Goal: Task Accomplishment & Management: Use online tool/utility

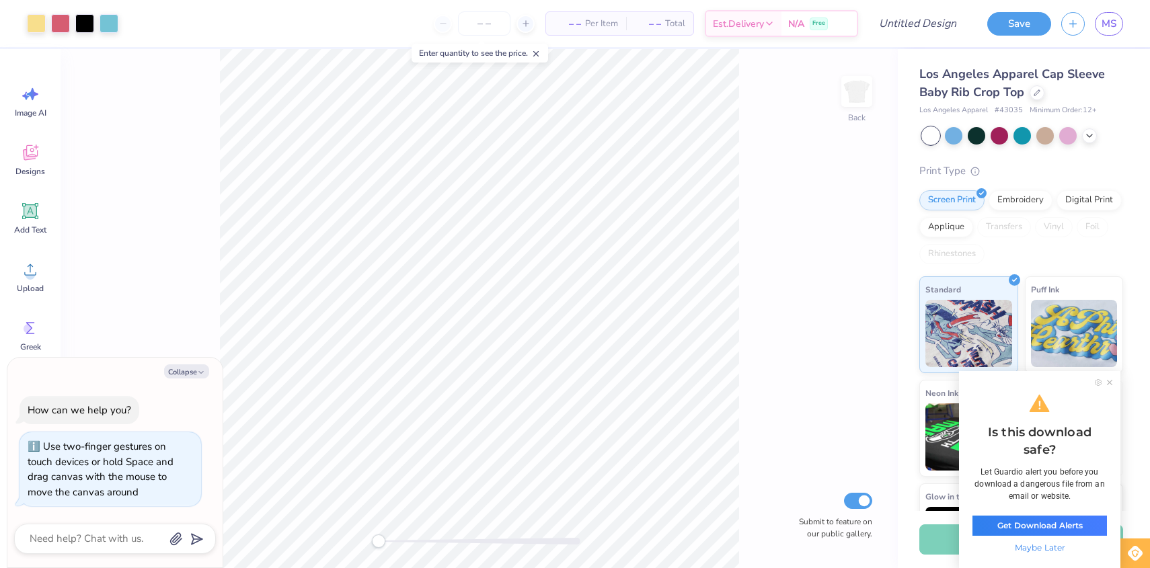
click at [366, 518] on div "Back Submit to feature on our public gallery." at bounding box center [479, 308] width 837 height 519
click at [193, 320] on div "Back Submit to feature on our public gallery." at bounding box center [479, 308] width 837 height 519
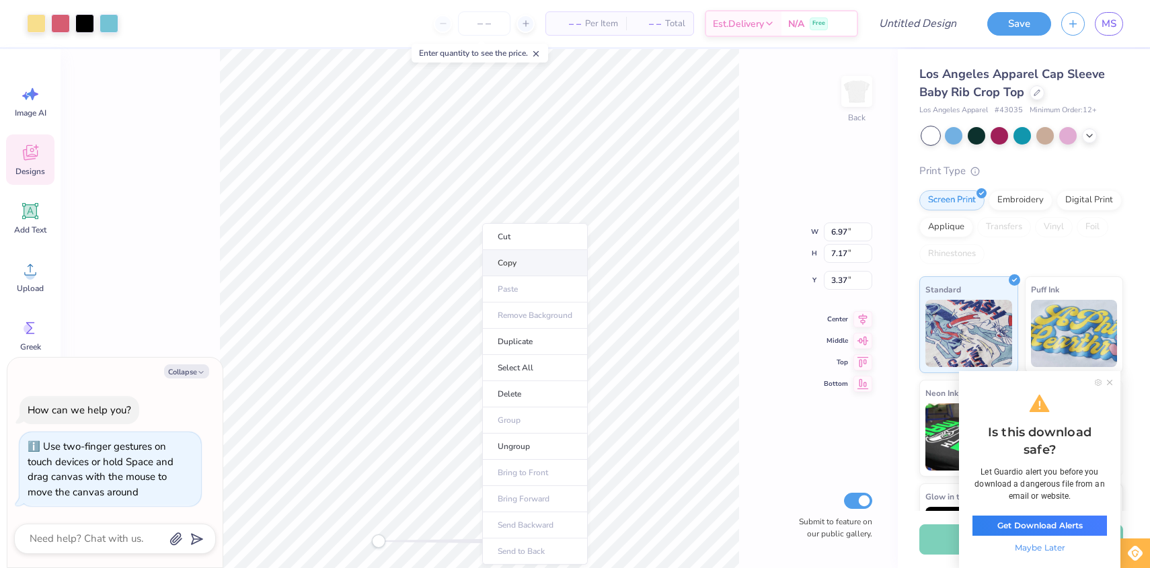
click at [522, 272] on li "Copy" at bounding box center [535, 263] width 106 height 26
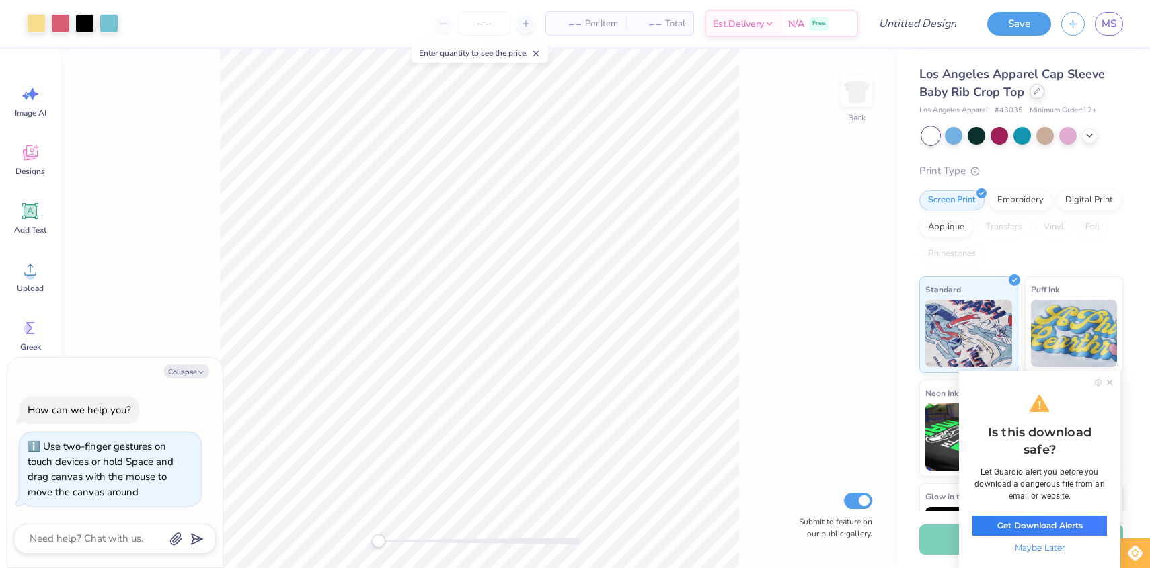
click at [1037, 92] on icon at bounding box center [1036, 91] width 5 height 5
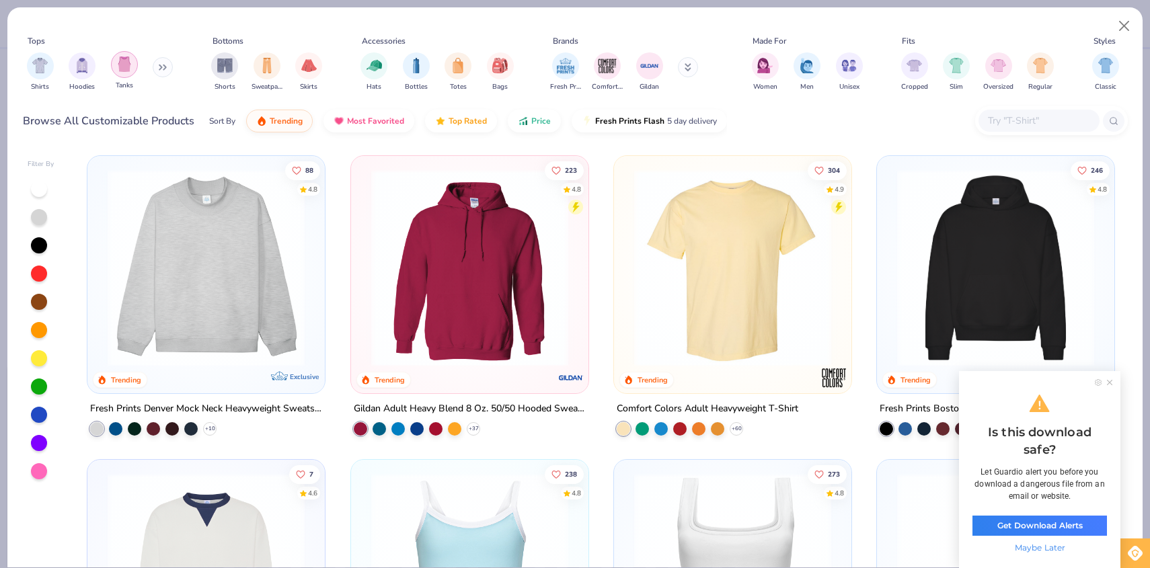
click at [119, 72] on div "filter for Tanks" at bounding box center [124, 64] width 27 height 27
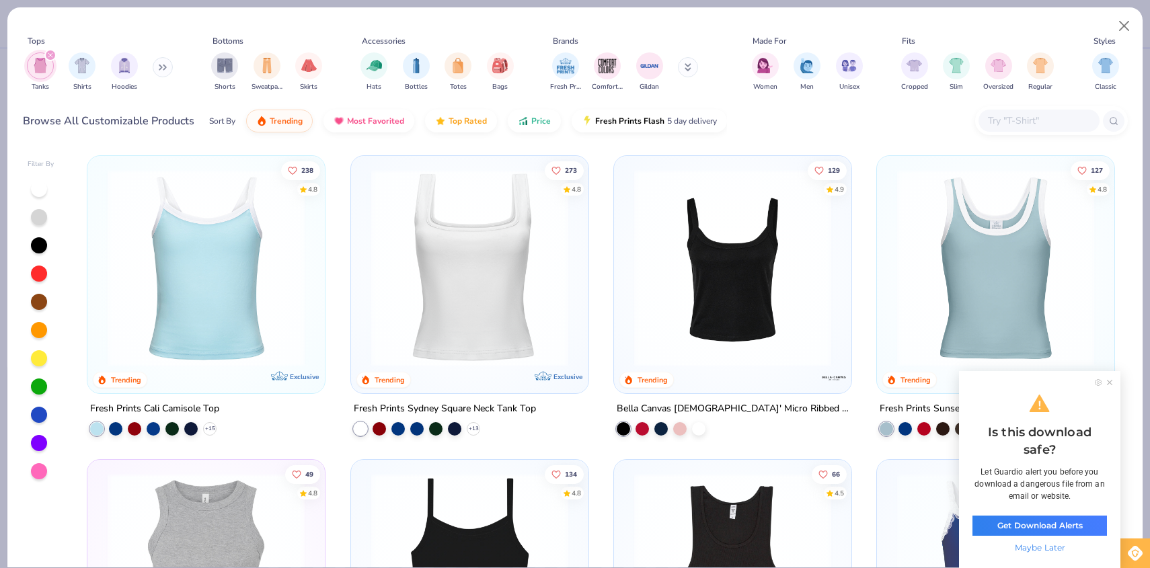
click at [1110, 380] on icon at bounding box center [1109, 382] width 5 height 5
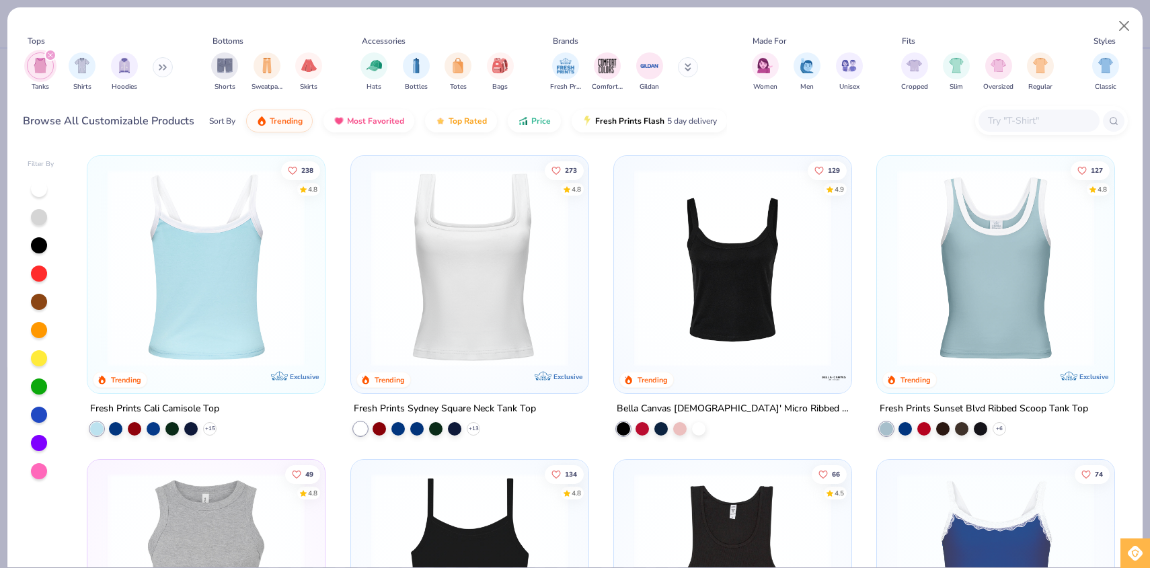
click at [261, 326] on div at bounding box center [206, 267] width 632 height 197
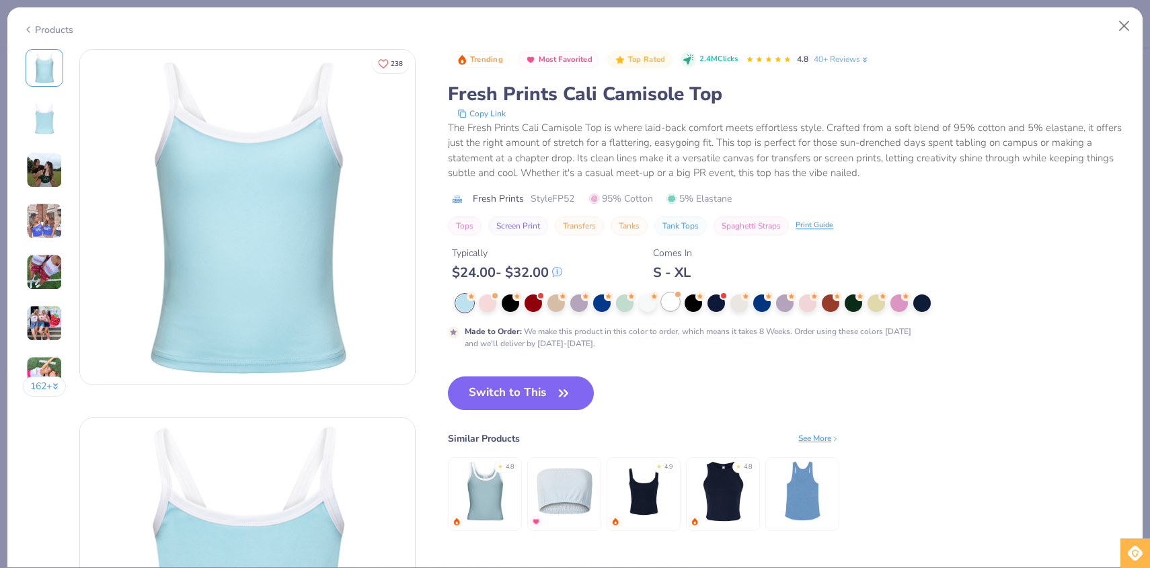
click at [672, 311] on div at bounding box center [670, 301] width 17 height 17
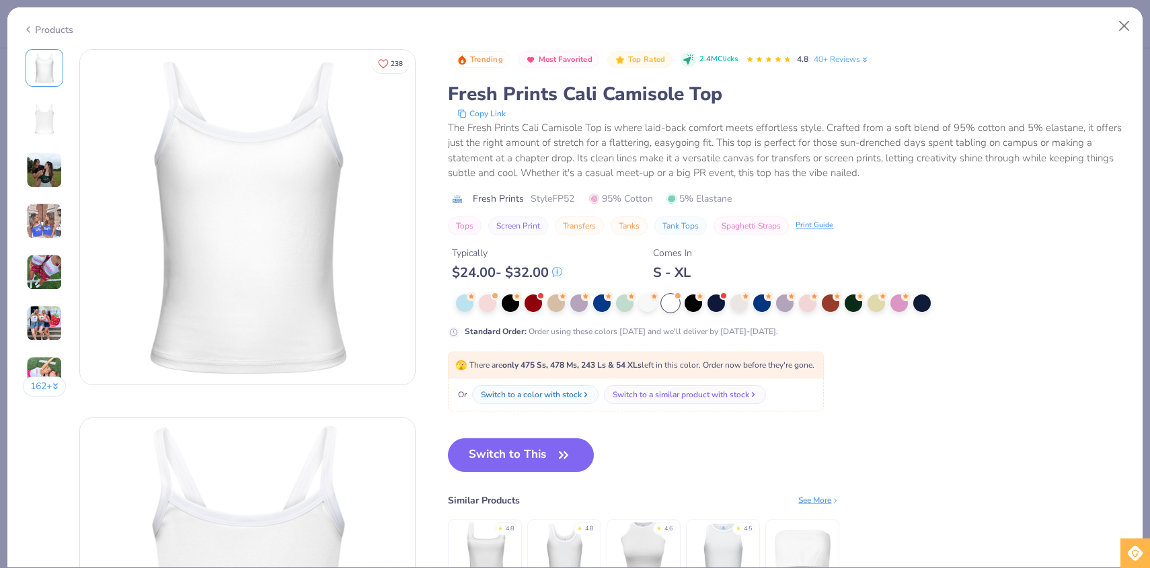
click at [510, 473] on div "Switch to This Similar Products See More ★ 4.8 ★ 4.8 ★ 4.6 ★ 4.5" at bounding box center [643, 529] width 391 height 182
click at [510, 462] on button "Switch to This" at bounding box center [521, 455] width 146 height 34
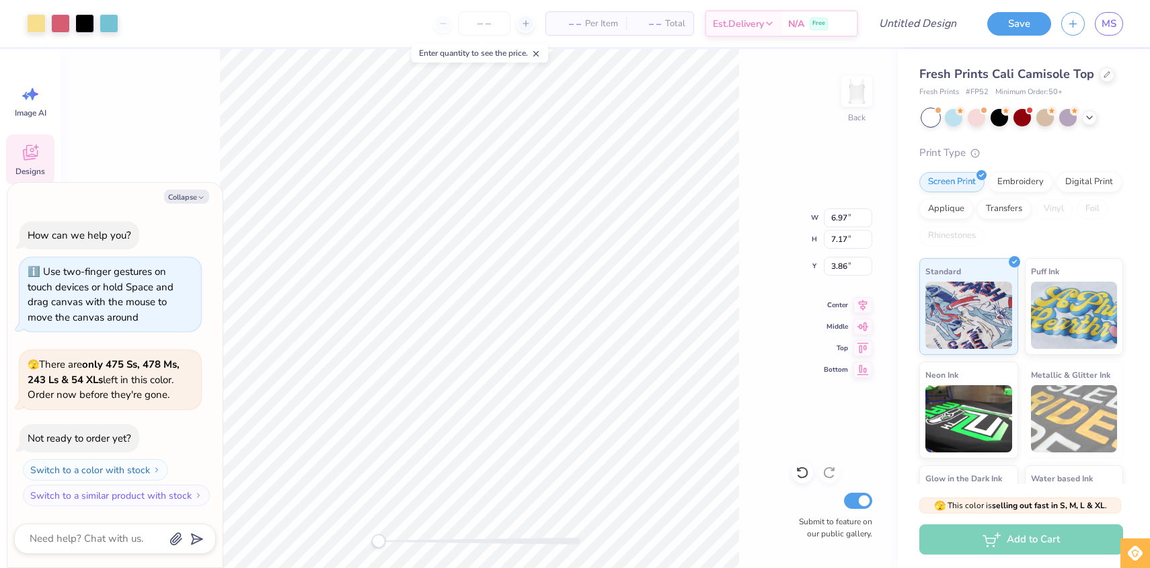
type textarea "x"
type input "3.85"
click at [180, 196] on button "Collapse" at bounding box center [186, 197] width 45 height 14
type textarea "x"
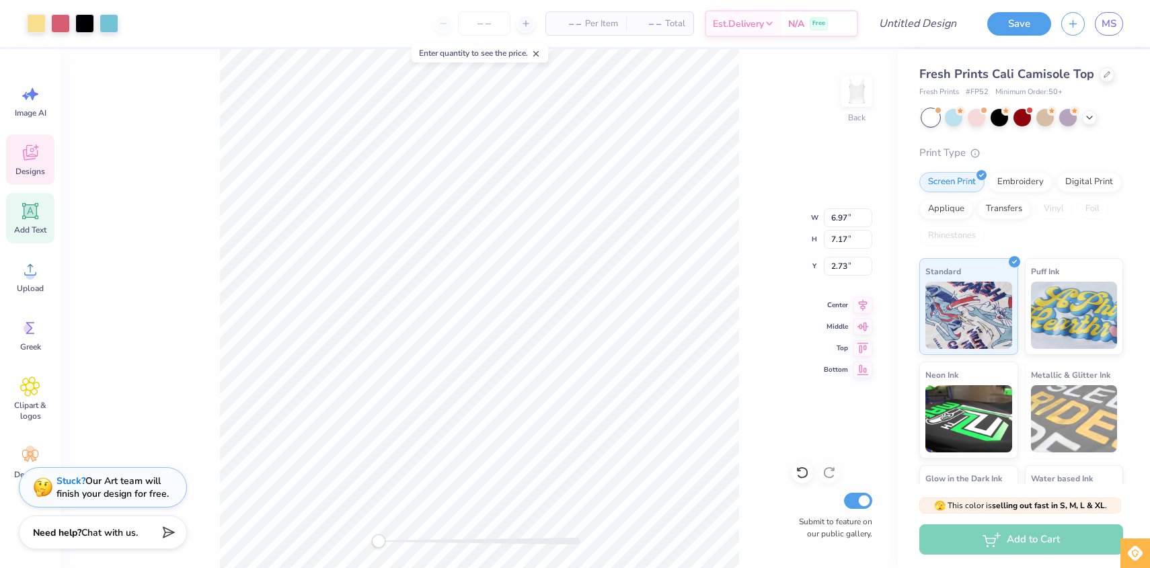
click at [25, 207] on icon at bounding box center [30, 211] width 13 height 13
type input "3.96"
type input "1.15"
type input "6.43"
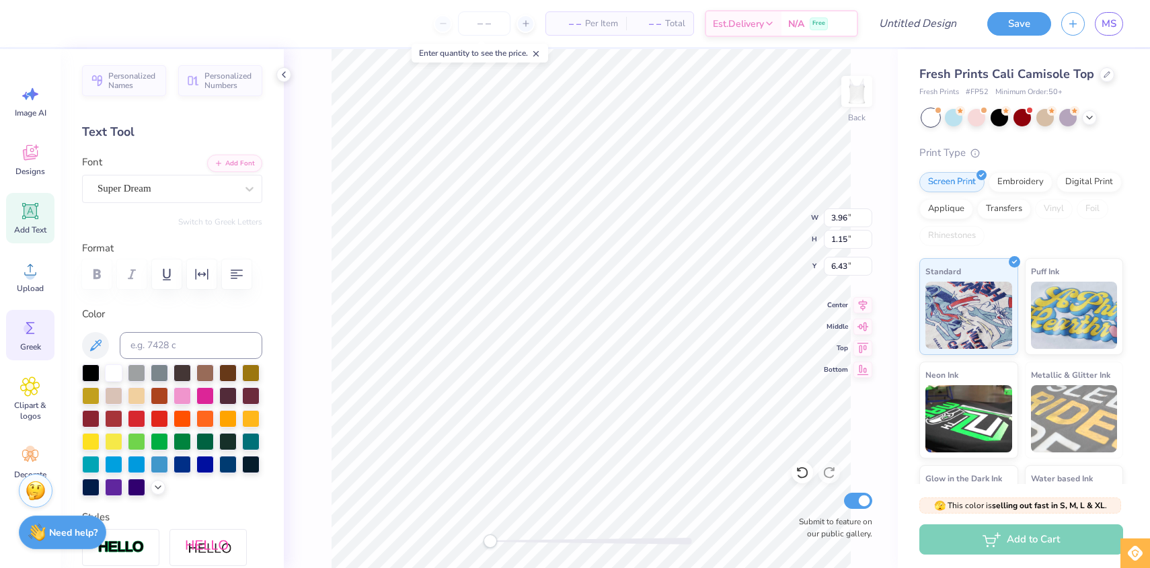
click at [18, 326] on div "Greek" at bounding box center [30, 335] width 48 height 50
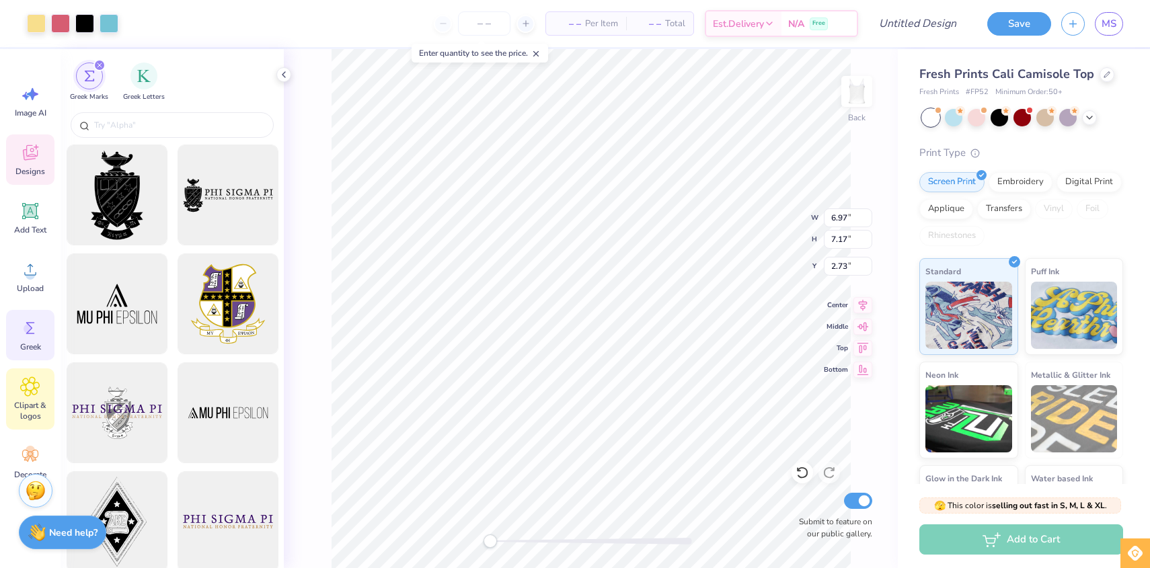
click at [31, 391] on icon at bounding box center [30, 386] width 19 height 19
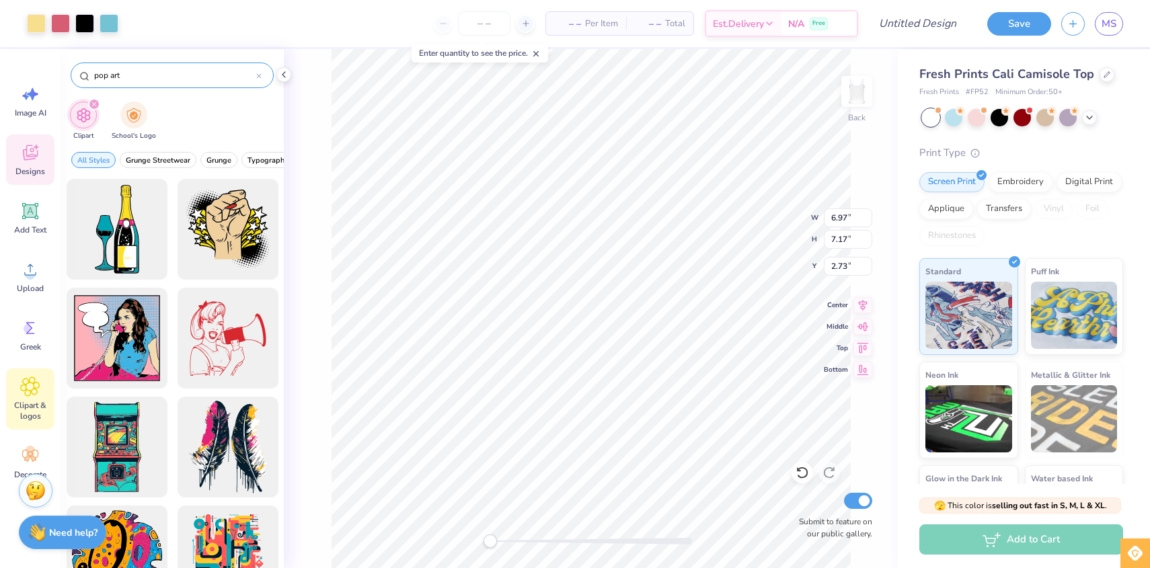
click at [116, 73] on input "pop art" at bounding box center [174, 75] width 163 height 13
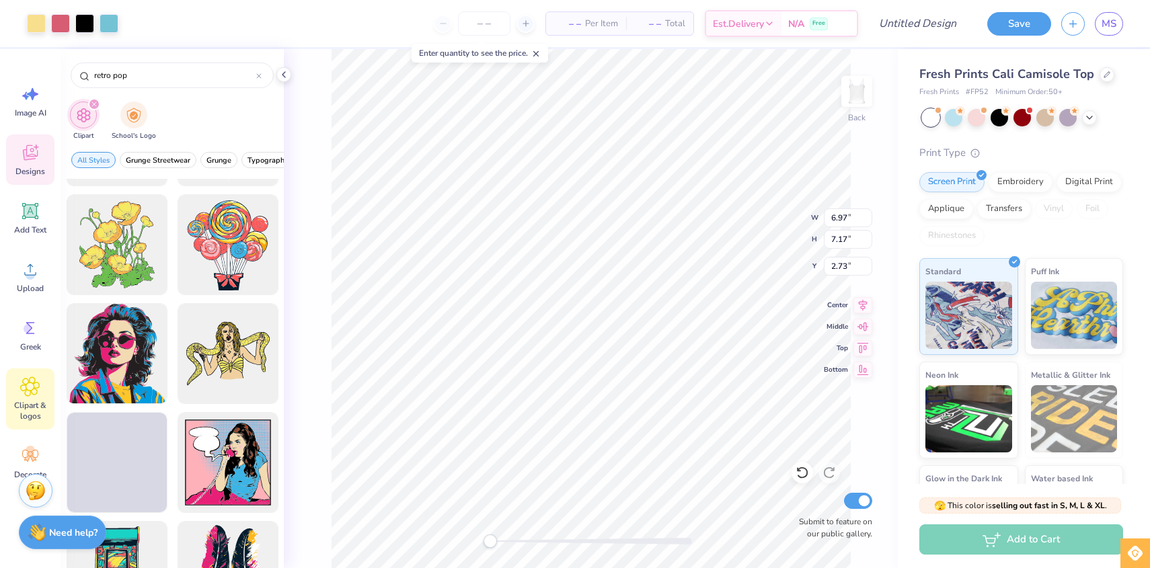
scroll to position [324, 0]
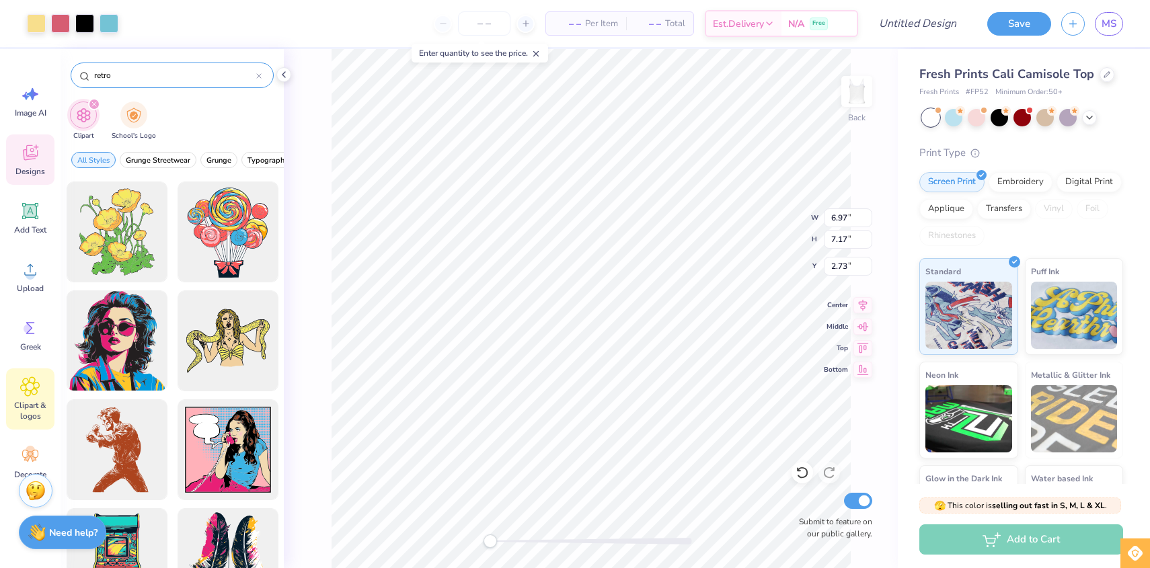
type input "retro"
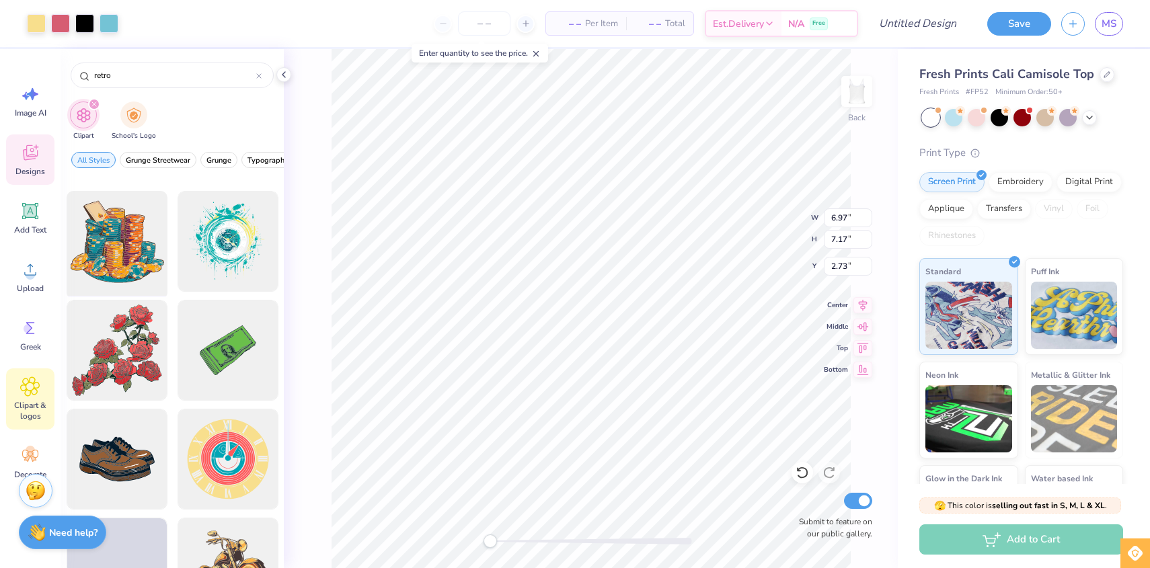
scroll to position [287, 0]
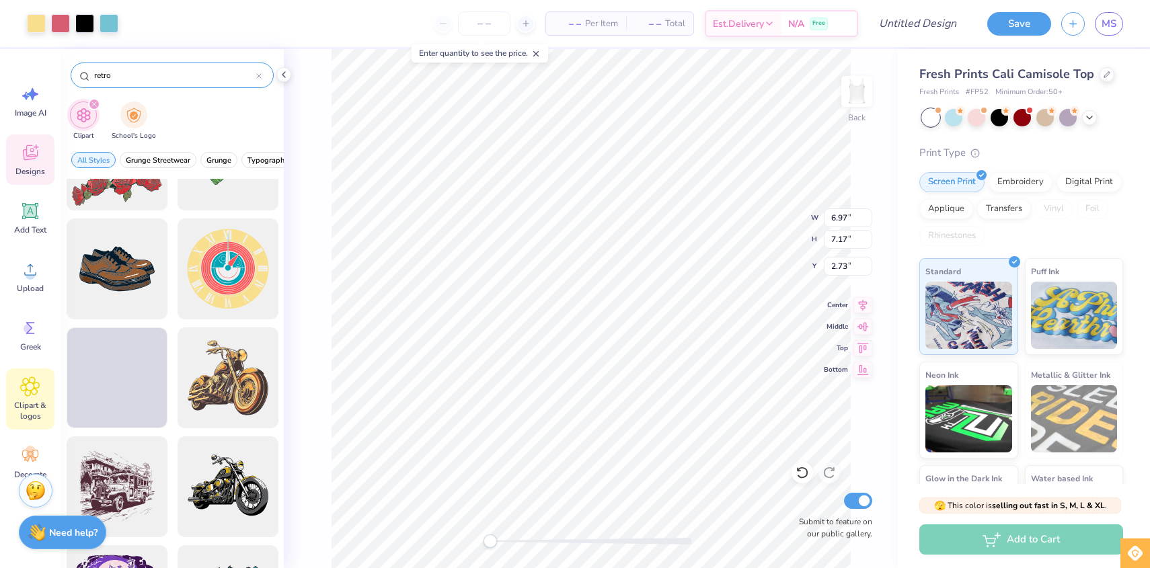
click at [135, 78] on input "retro" at bounding box center [174, 75] width 163 height 13
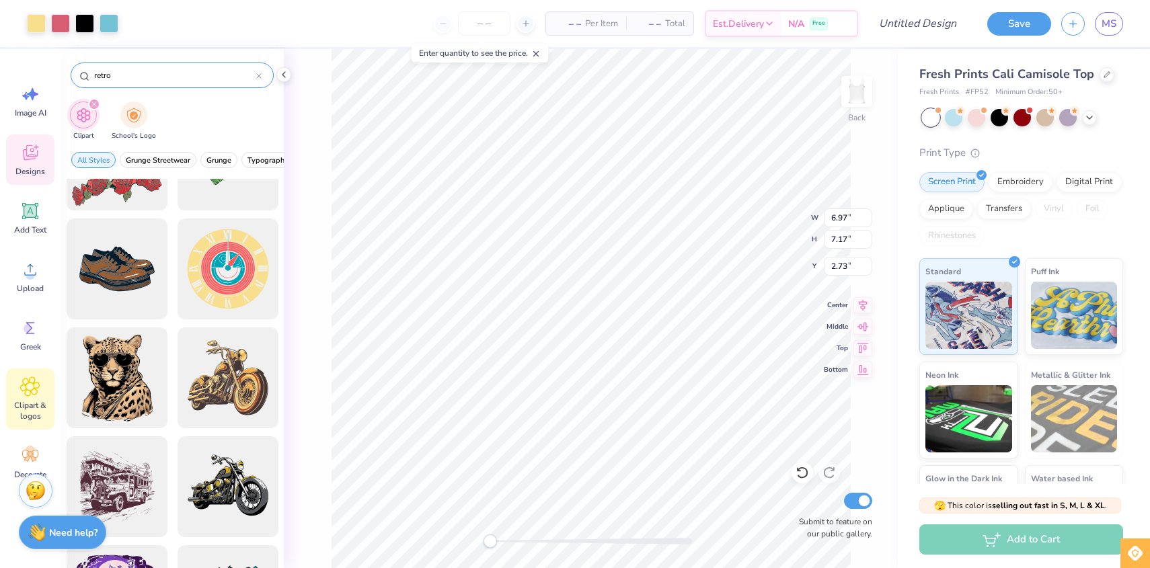
click at [135, 78] on input "retro" at bounding box center [174, 75] width 163 height 13
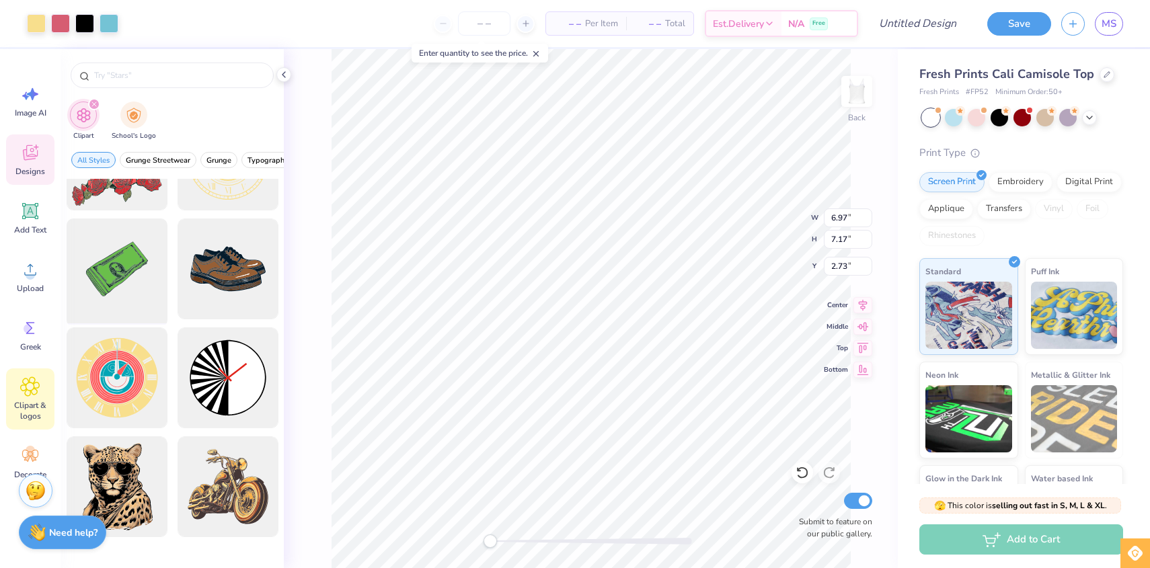
scroll to position [0, 0]
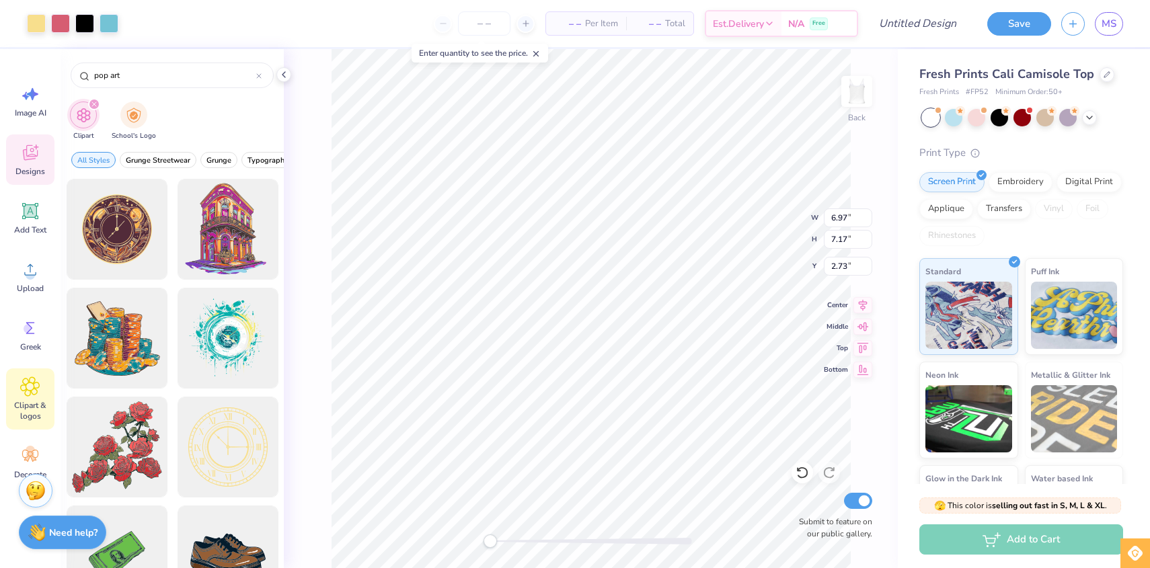
type input "pop art"
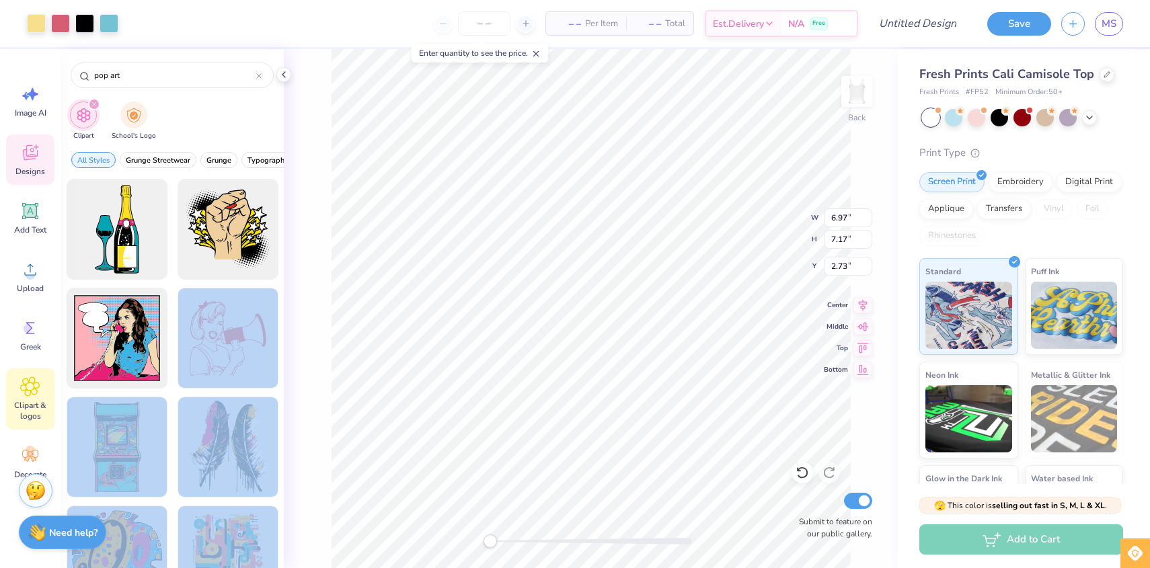
click at [518, 359] on div "Art colors – – Per Item – – Total Est. Delivery N/A Free Design Title Save MS I…" at bounding box center [575, 284] width 1150 height 568
click at [260, 341] on div at bounding box center [227, 338] width 111 height 111
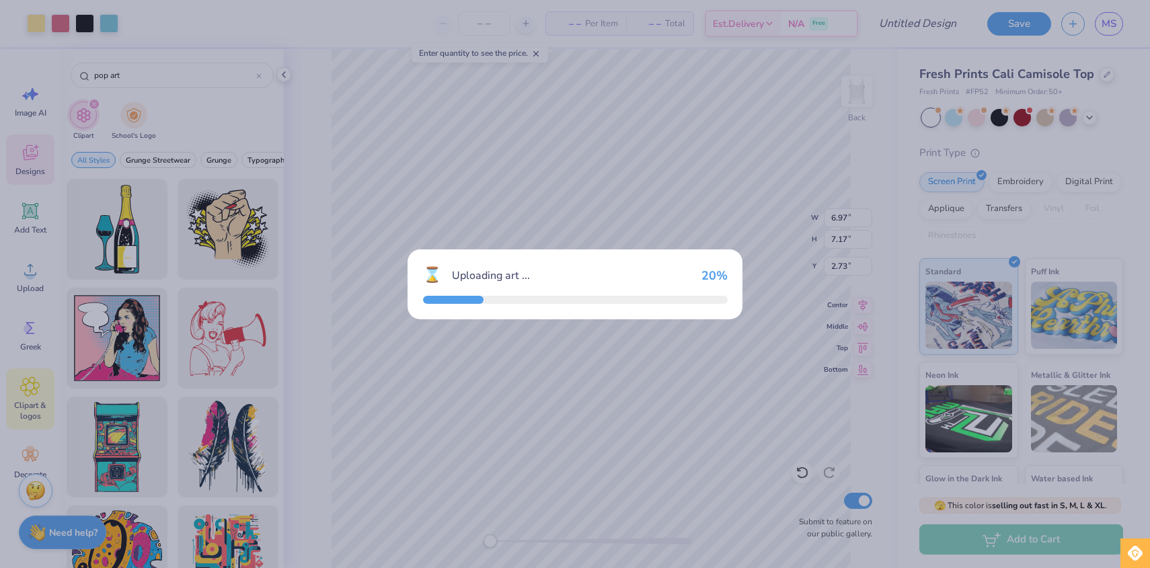
type input "9.19"
type input "9.12"
type input "2.44"
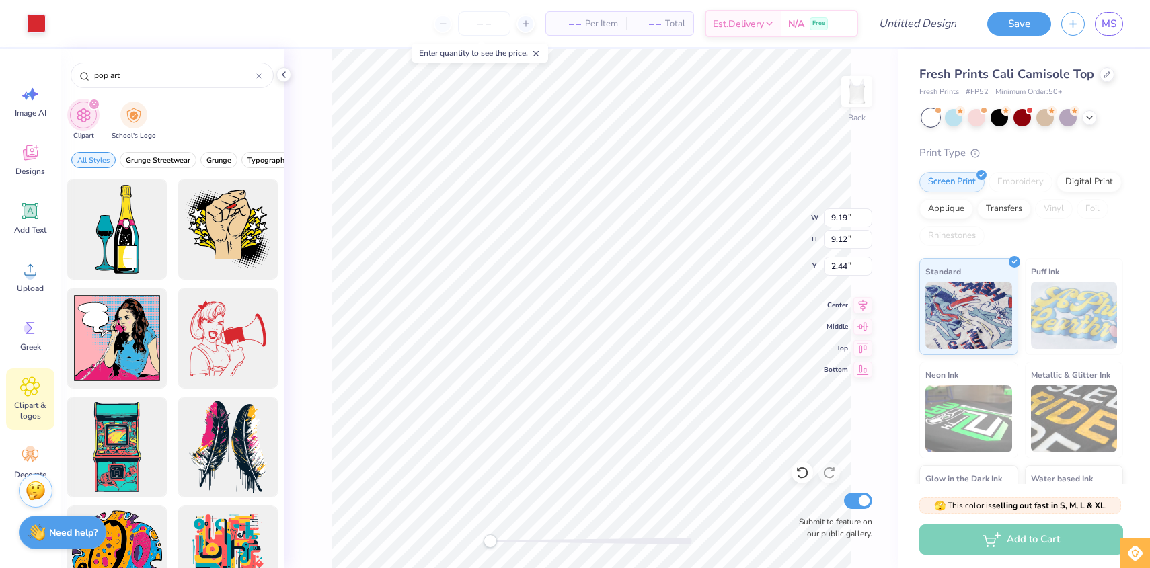
type input "6.97"
type input "7.17"
type input "2.73"
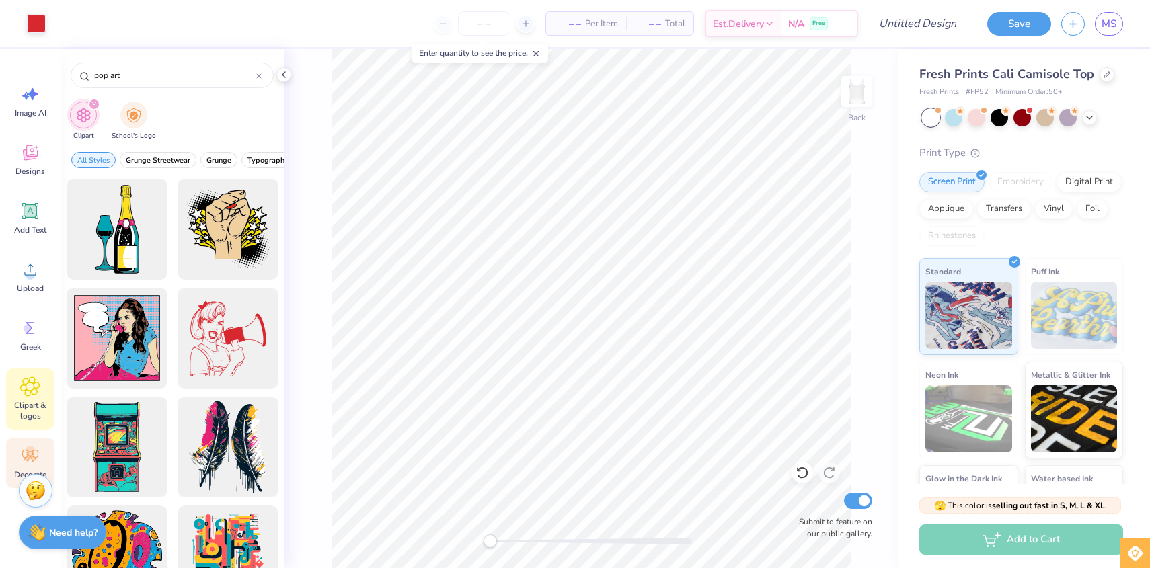
click at [24, 451] on icon at bounding box center [30, 456] width 20 height 20
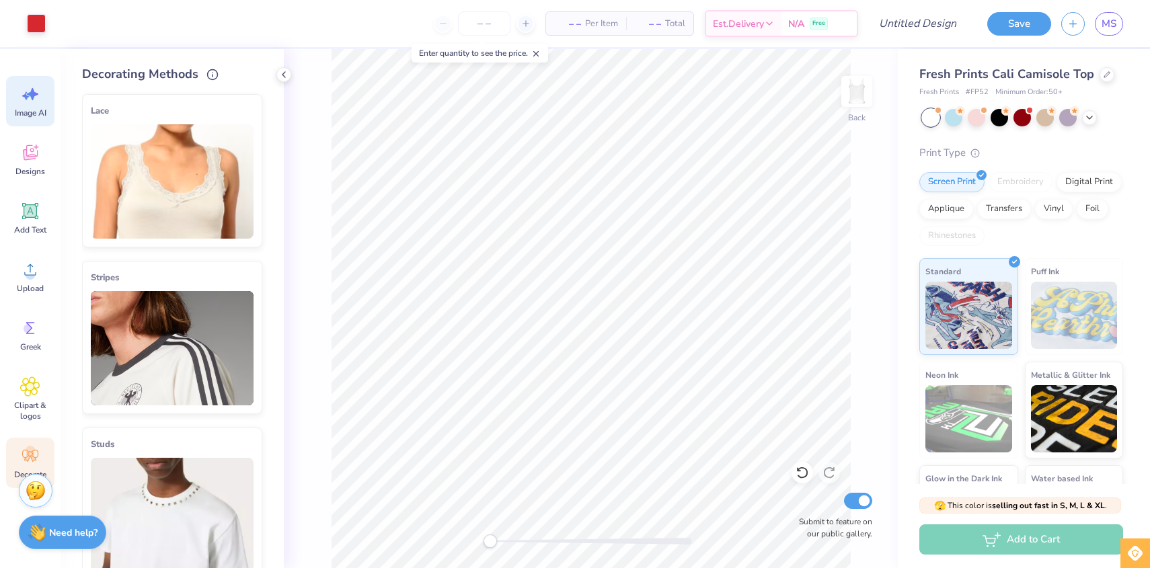
click at [34, 99] on icon at bounding box center [30, 94] width 20 height 20
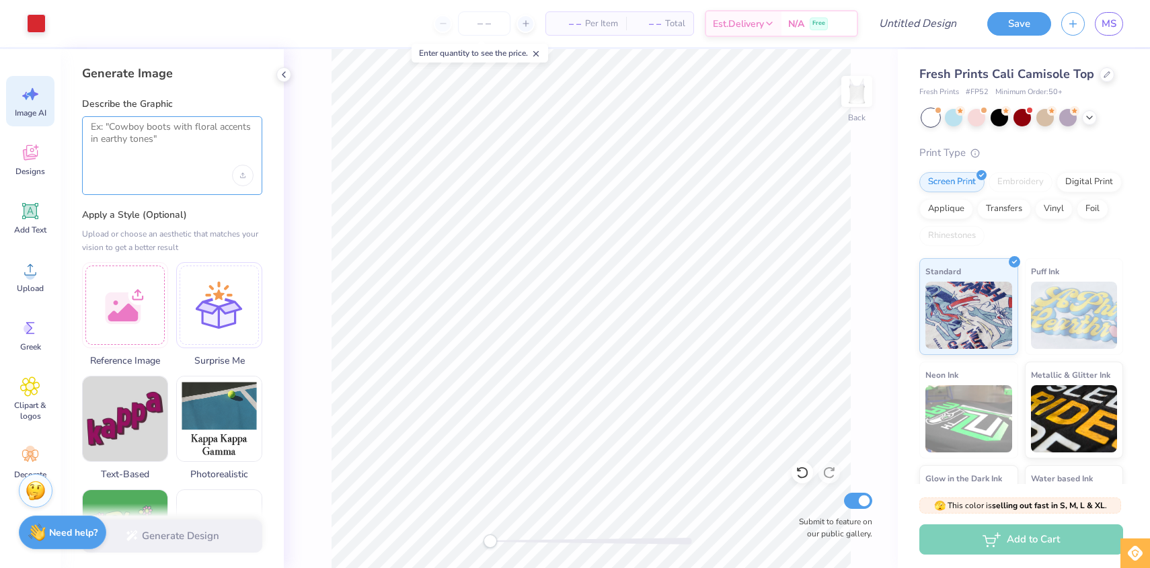
click at [146, 153] on textarea at bounding box center [172, 138] width 163 height 34
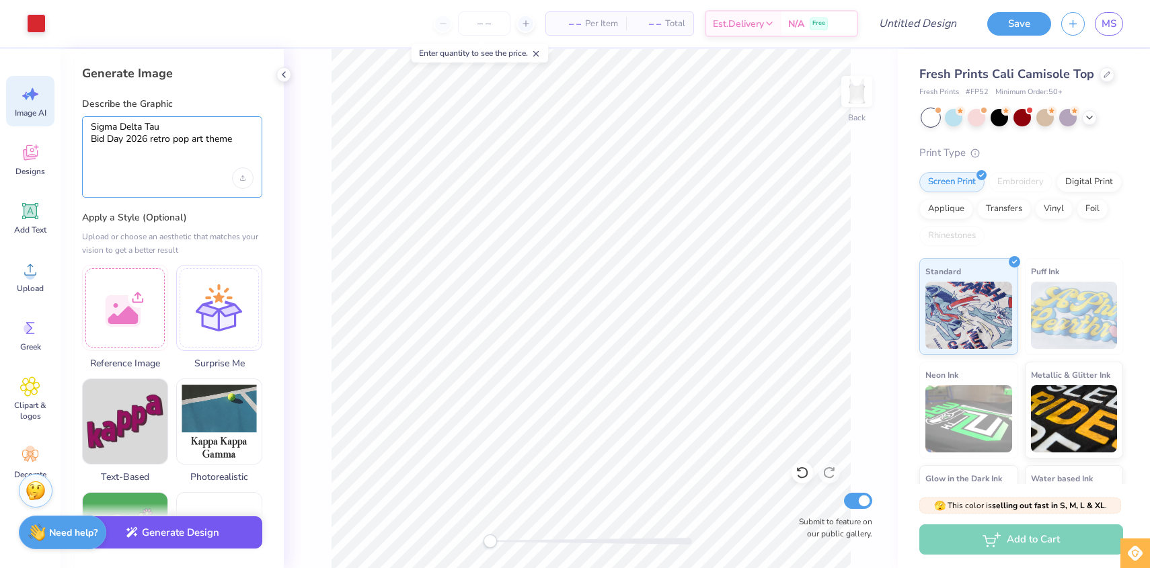
type textarea "Sigma Delta Tau Bid Day 2026 retro pop art theme"
click at [184, 540] on button "Generate Design" at bounding box center [172, 532] width 180 height 33
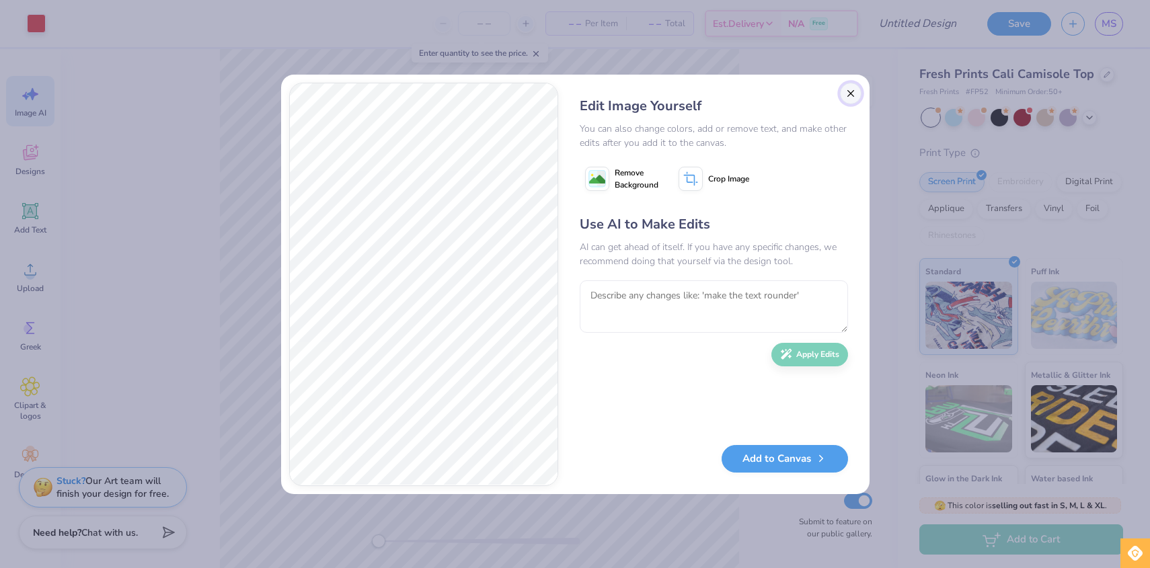
click at [846, 93] on button "Close" at bounding box center [851, 94] width 22 height 22
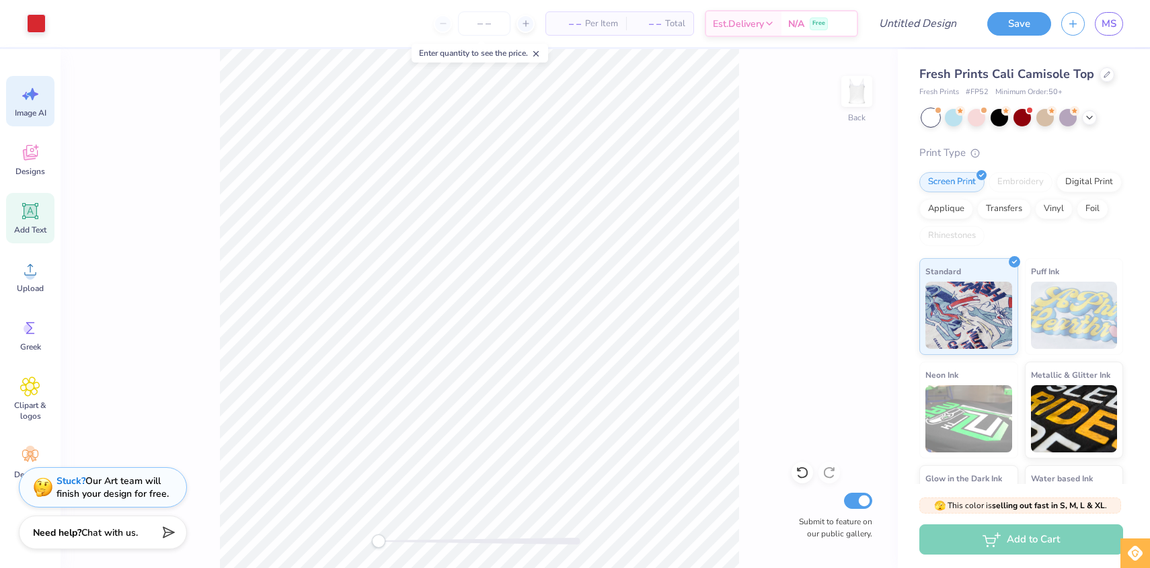
click at [26, 219] on icon at bounding box center [30, 211] width 20 height 20
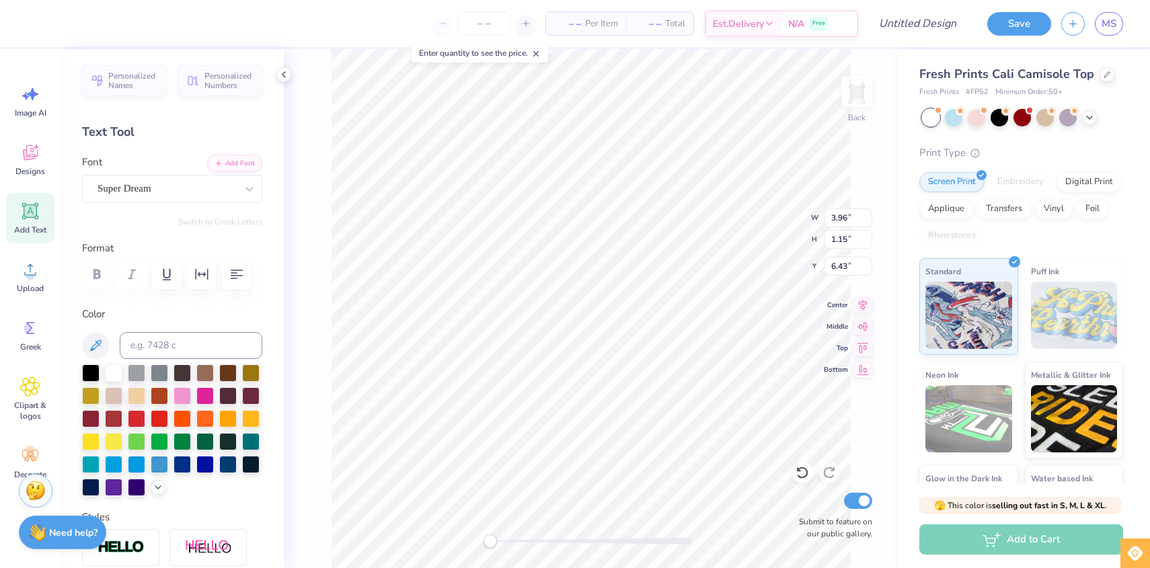
scroll to position [0, 3]
type textarea "Sigma Delta Tau"
type input "4.07"
type input "0.72"
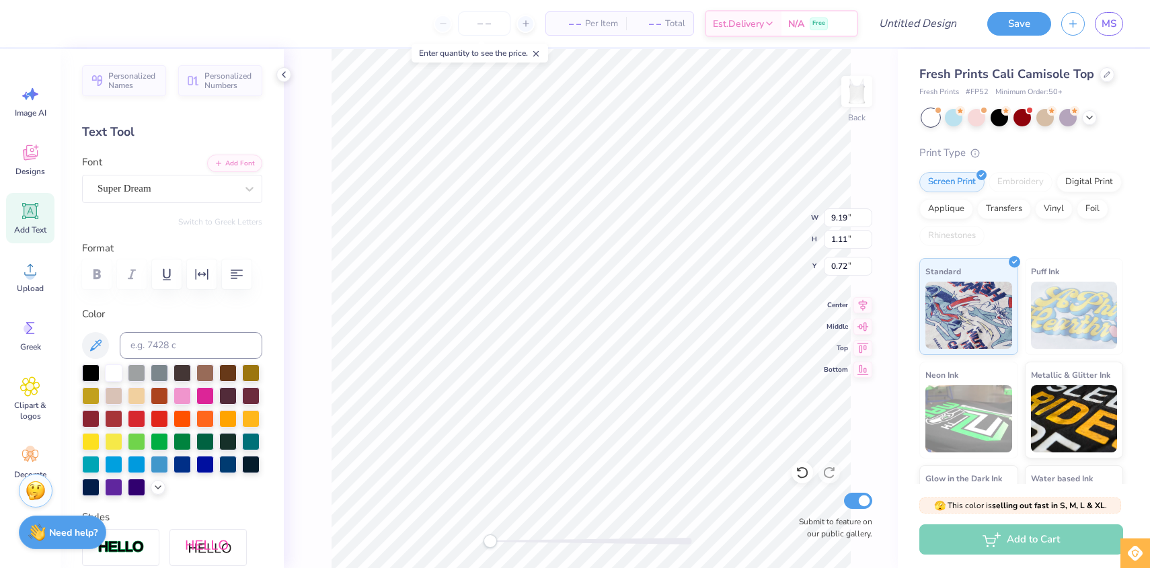
scroll to position [1, 1]
type textarea "Sigma Delta Tau"
click at [90, 375] on div at bounding box center [90, 371] width 17 height 17
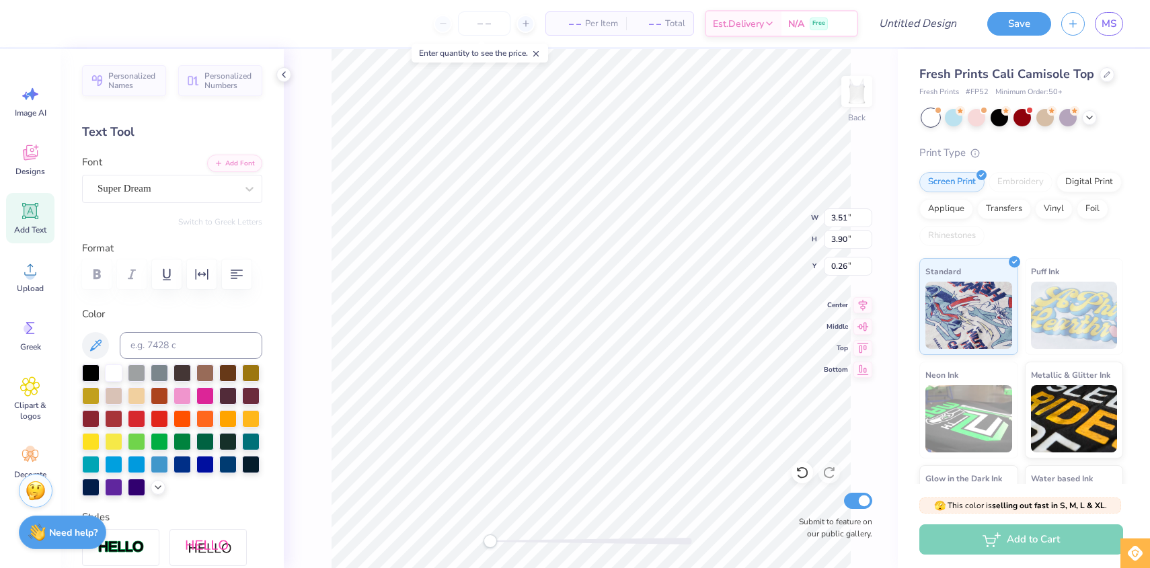
type textarea "Sigma"
click at [779, 229] on div "Back W 3.51 3.51 " H 3.90 3.90 " Y 0.26 0.26 " Center Middle Top Bottom Submit …" at bounding box center [591, 308] width 614 height 519
type input "5.23"
type input "1.66"
type input "1.37"
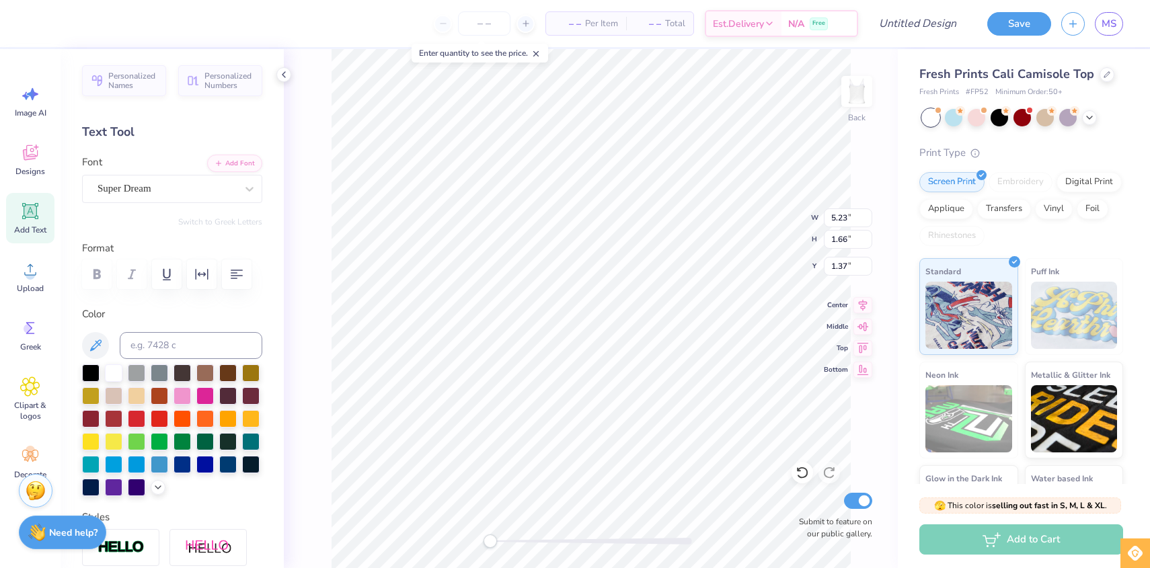
click at [30, 214] on icon at bounding box center [30, 211] width 13 height 13
type input "3.96"
type input "1.15"
type input "6.43"
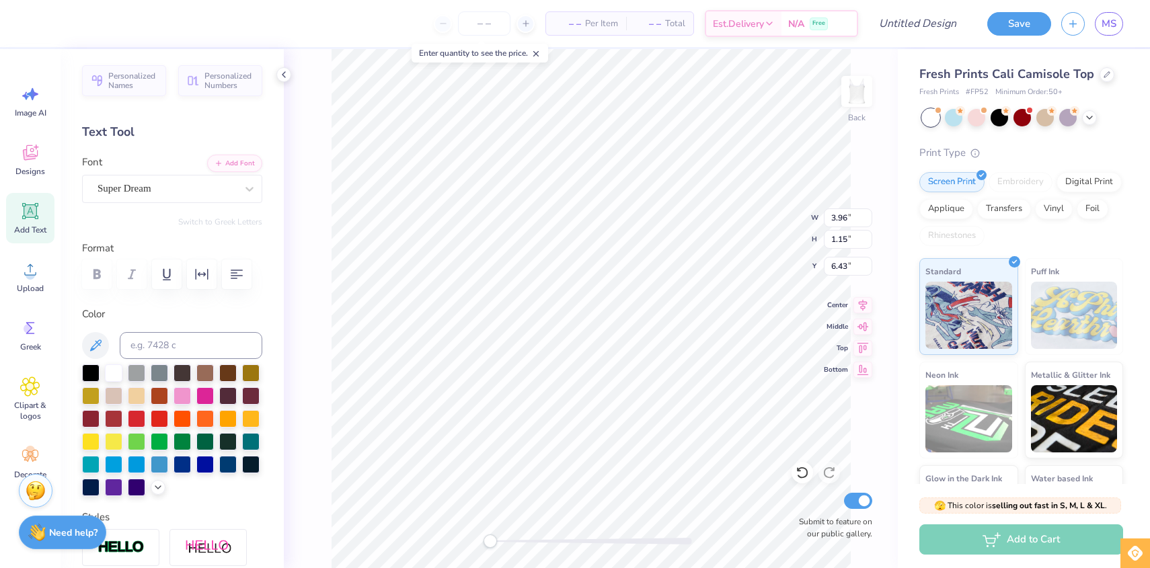
type textarea "Delta"
type input "8.33"
type input "8.26"
type input "4.07"
type input "3.98"
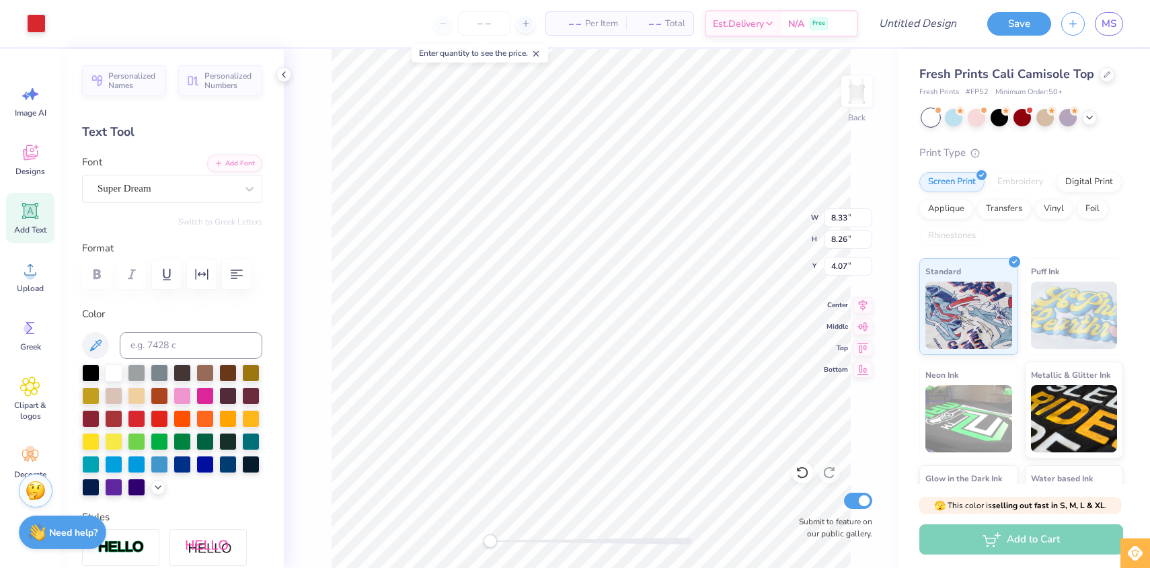
type input "1.15"
type input "6.43"
click at [89, 374] on div at bounding box center [90, 371] width 17 height 17
click at [30, 215] on icon at bounding box center [30, 211] width 13 height 13
type textarea "Tau"
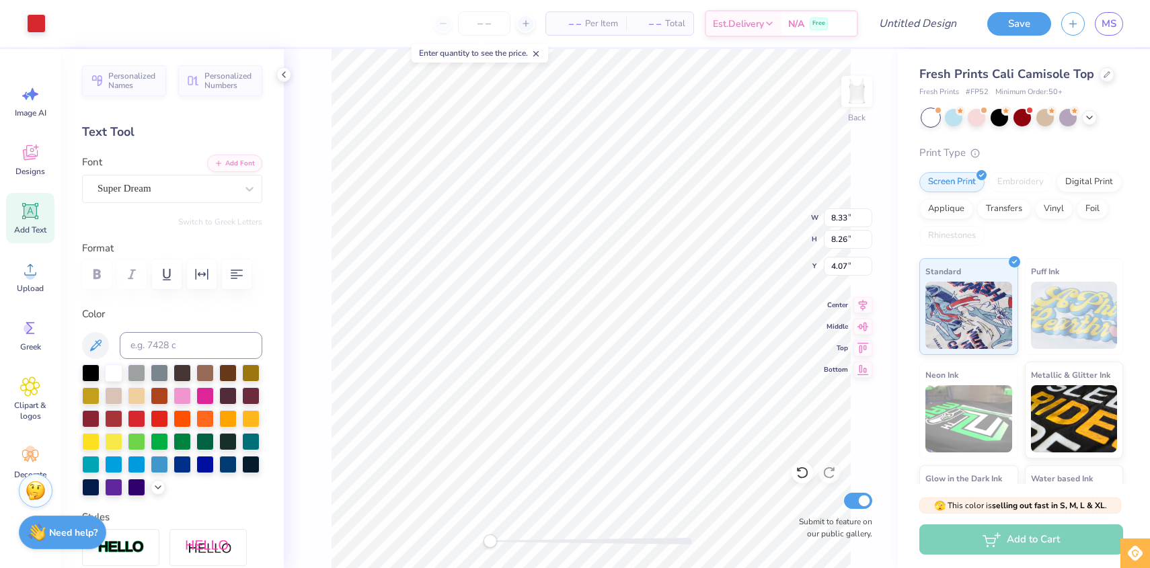
type input "8.33"
type input "8.26"
type input "4.07"
type input "2.59"
type input "1.15"
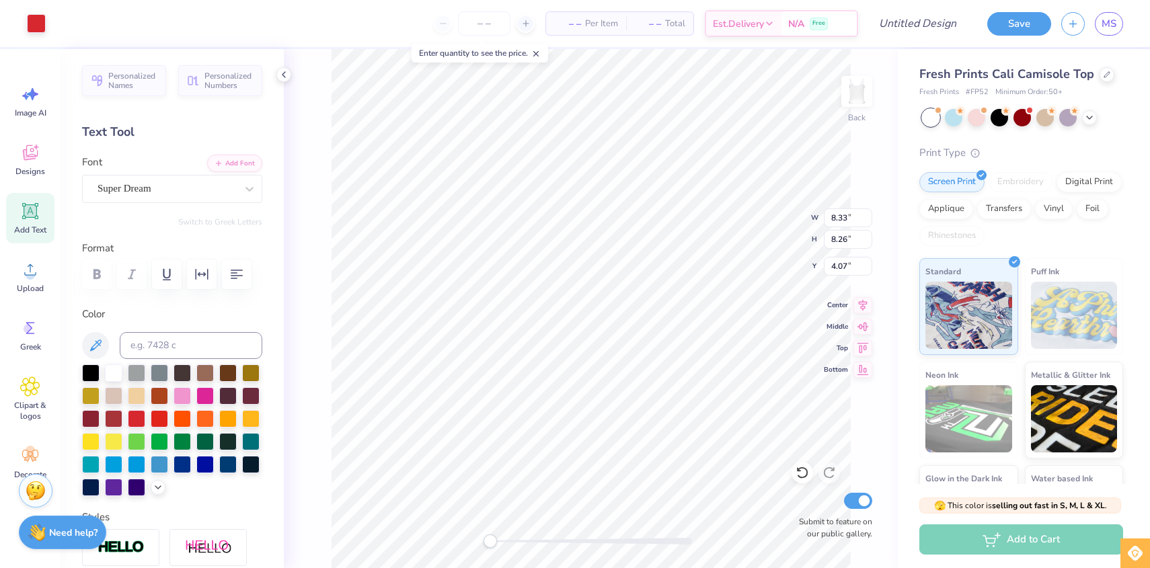
type input "6.43"
click at [86, 372] on div at bounding box center [90, 371] width 17 height 17
type input "3.98"
type input "3.03"
type input "5.23"
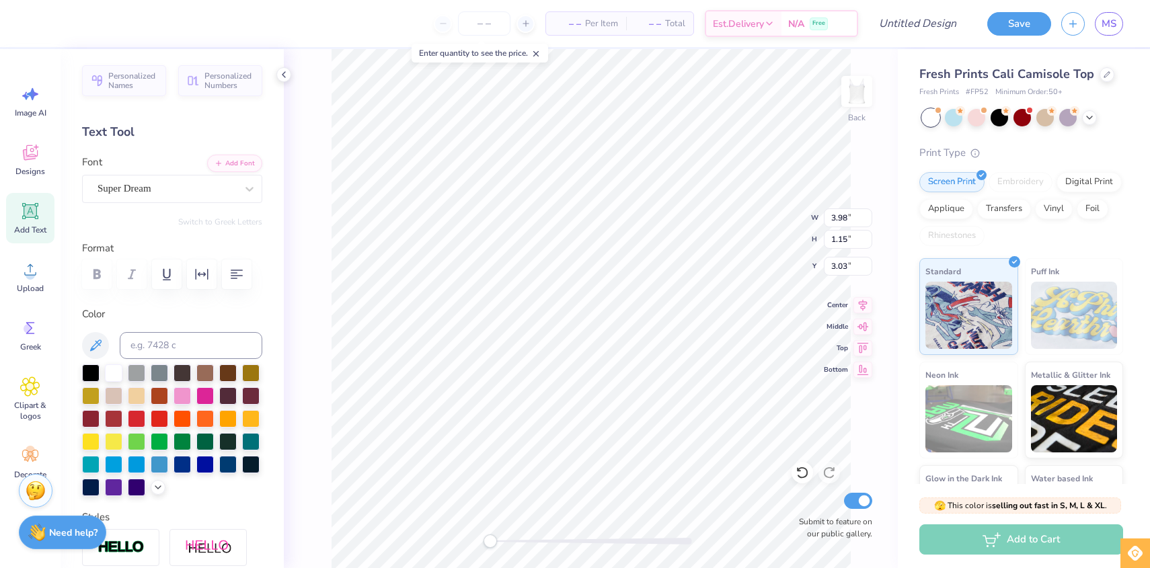
type input "1.66"
type input "1.37"
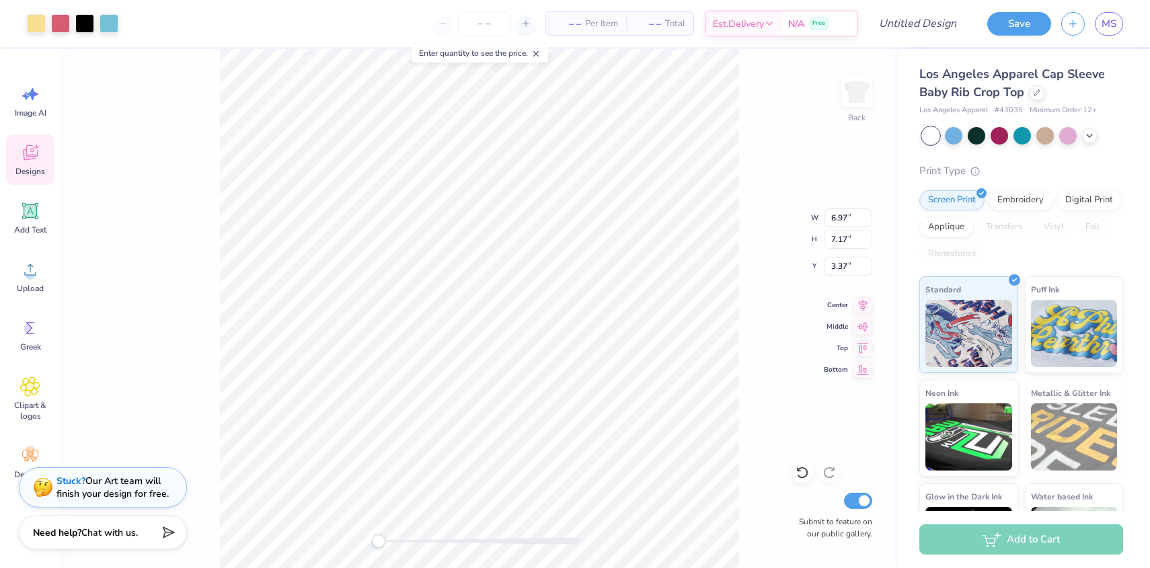
scroll to position [69, 0]
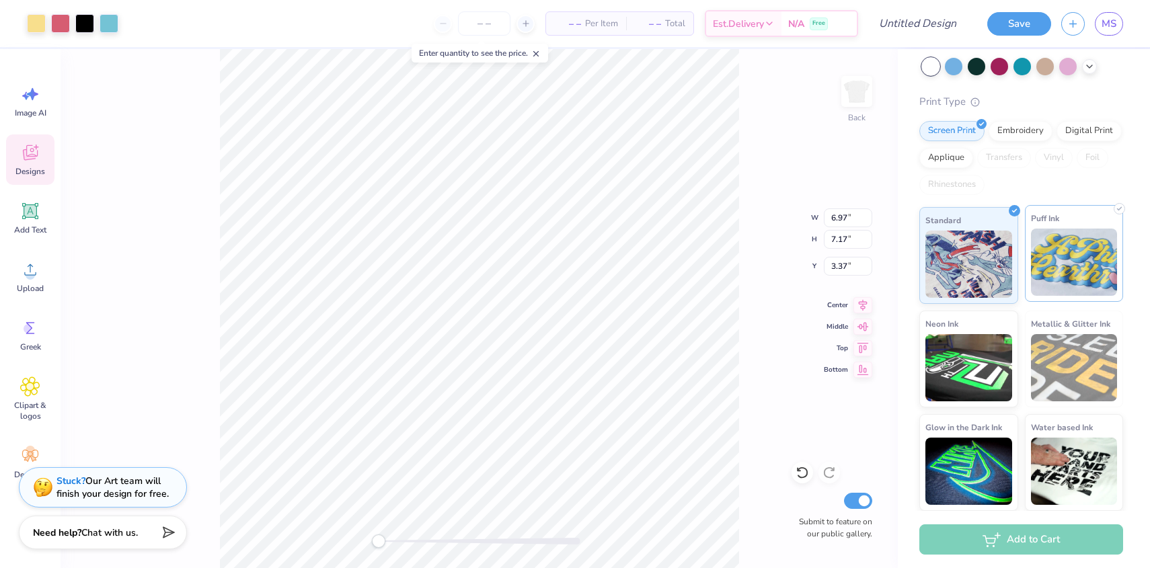
click at [1068, 239] on img at bounding box center [1074, 262] width 87 height 67
click at [1067, 251] on img at bounding box center [1074, 262] width 87 height 67
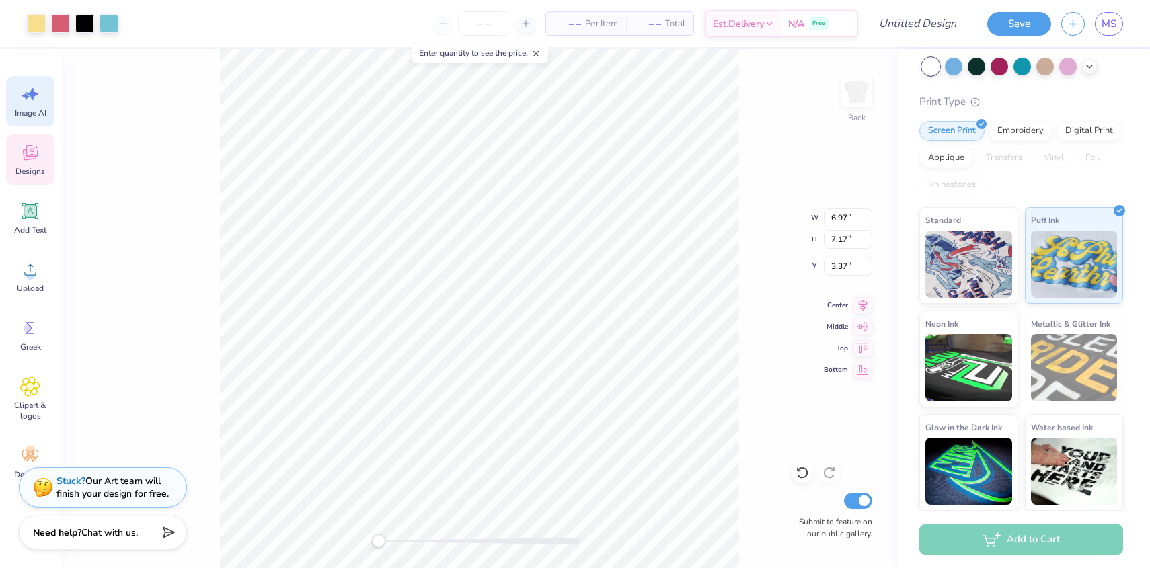
click at [29, 105] on div "Image AI" at bounding box center [30, 101] width 48 height 50
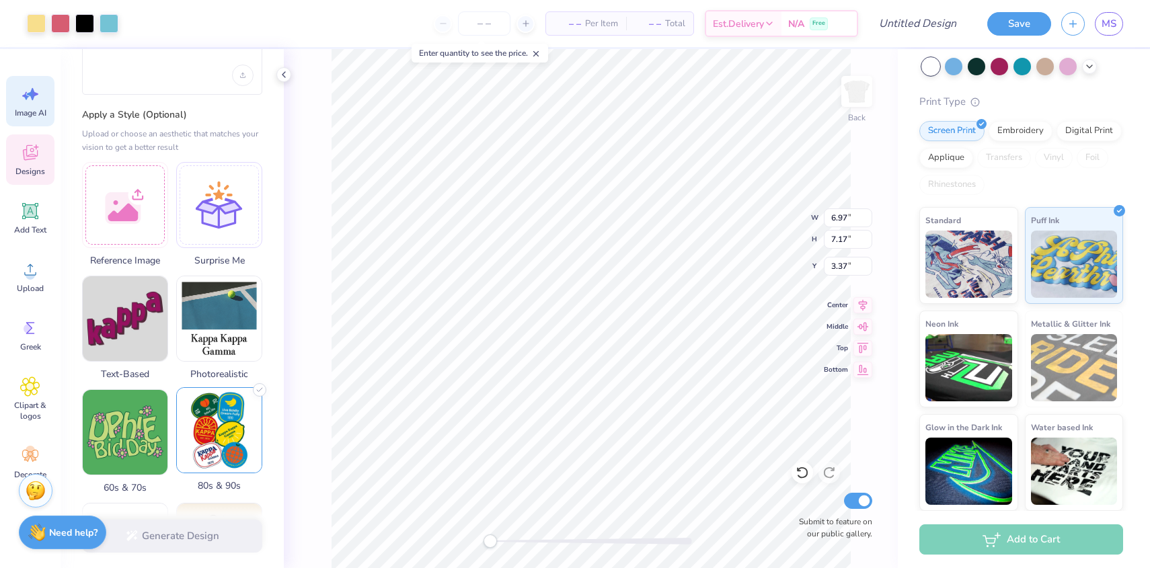
scroll to position [0, 0]
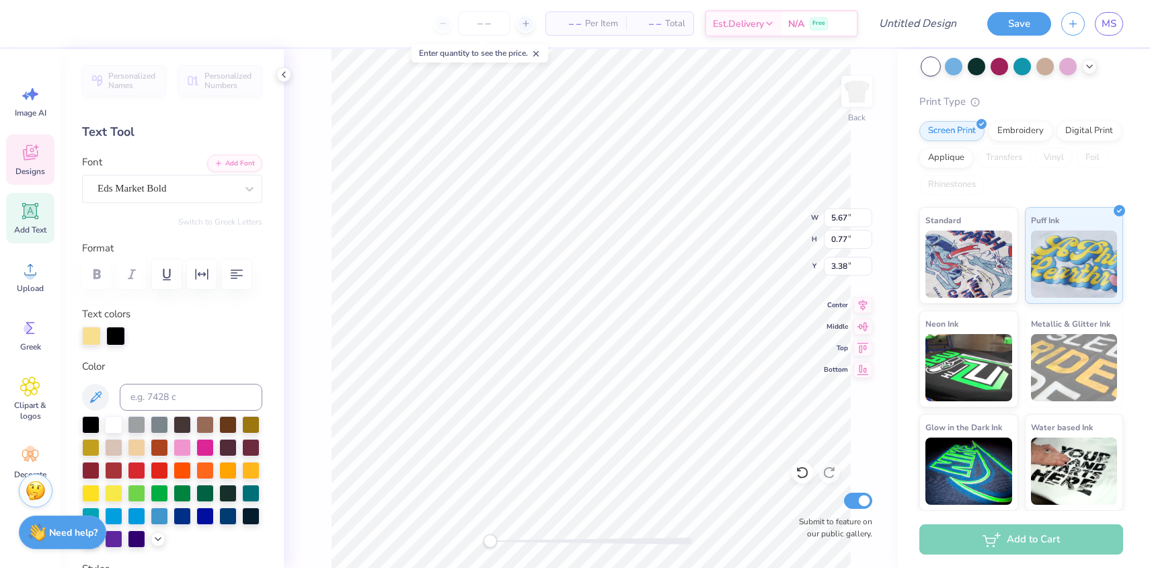
type input "5.67"
type input "0.77"
type input "3.38"
type input "1.37"
type input "2.89"
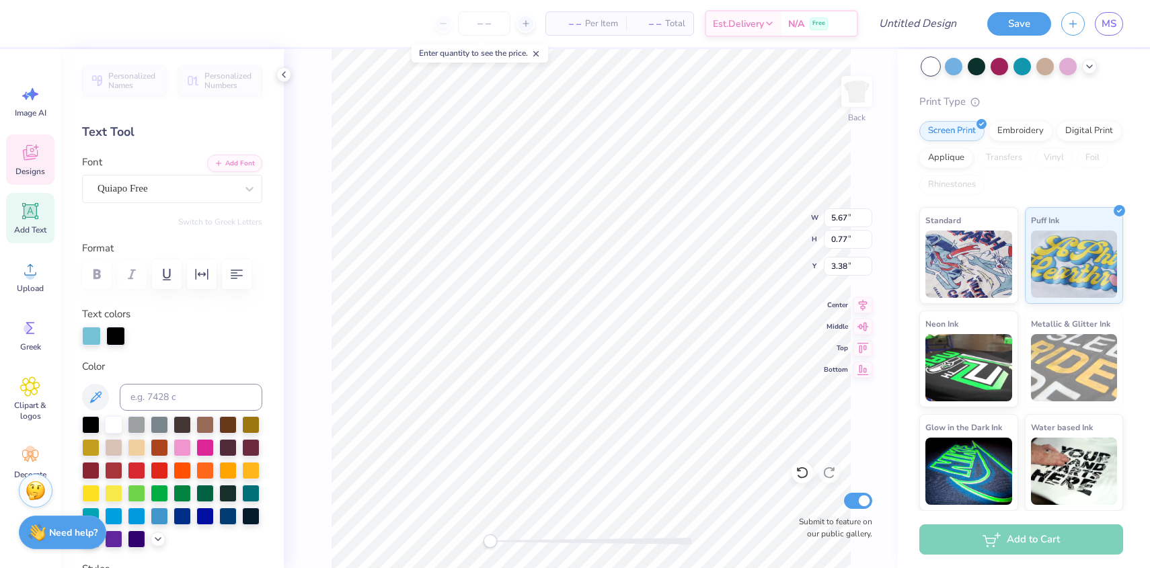
type input "5.98"
type input "1.12"
type input "2.36"
type input "6.20"
type textarea "K"
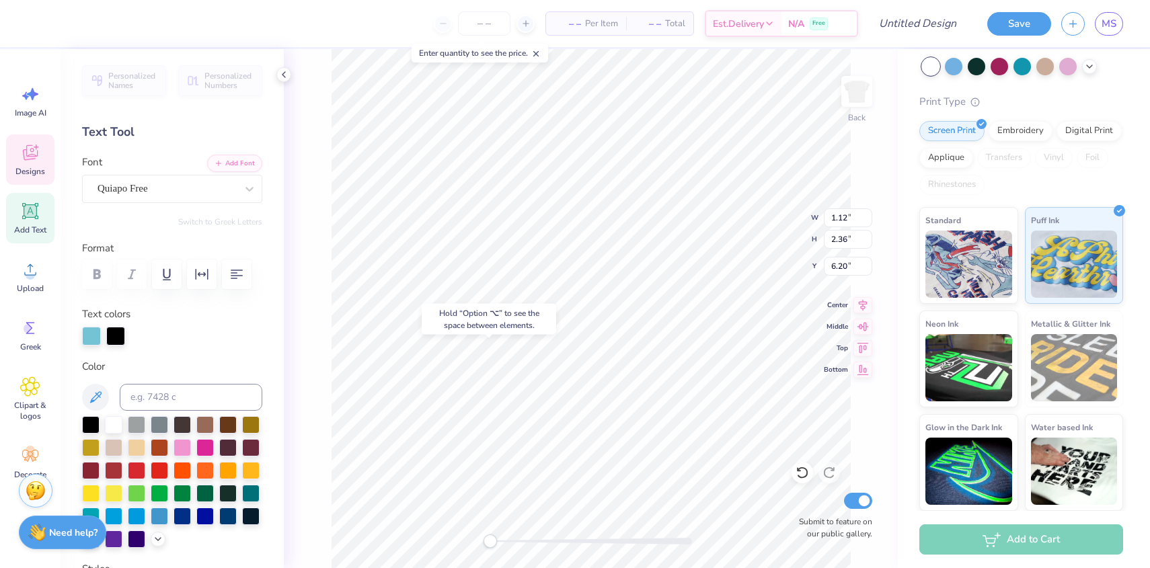
type input "6.21"
type textarea "S"
type input "2.92"
type input "0.94"
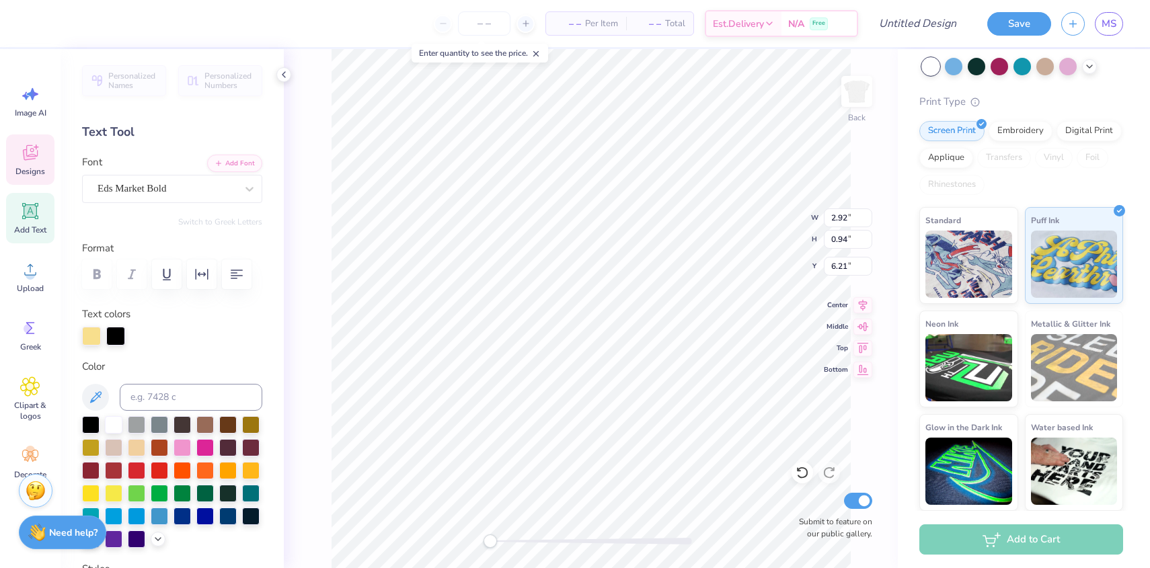
type input "4.24"
type input "1.12"
type input "2.36"
type input "6.21"
type textarea "d"
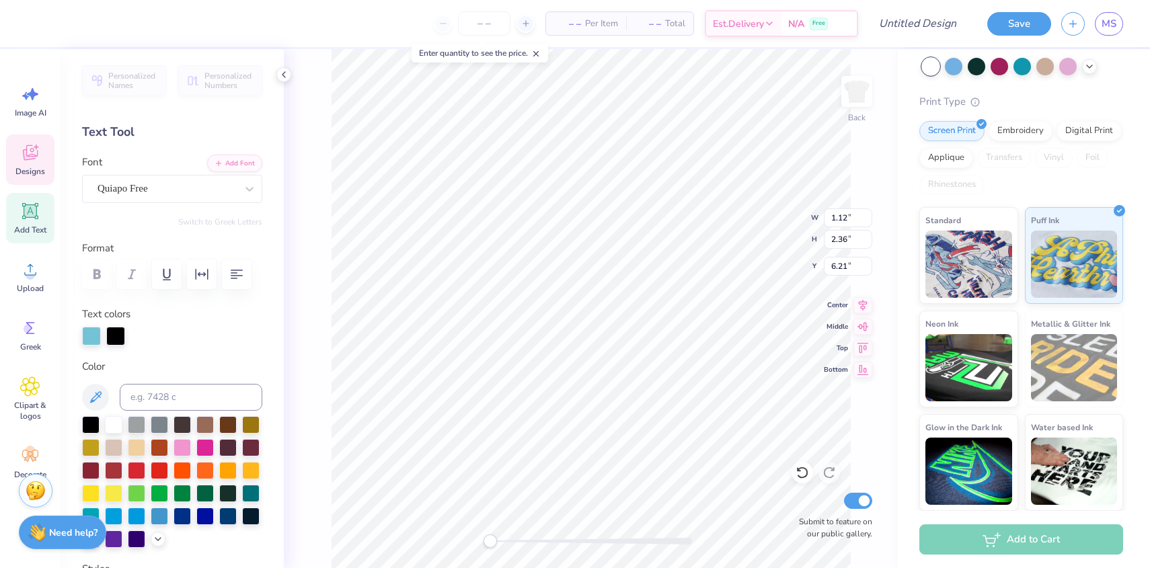
type input "1.10"
type input "2.41"
type textarea "g"
type textarea "t"
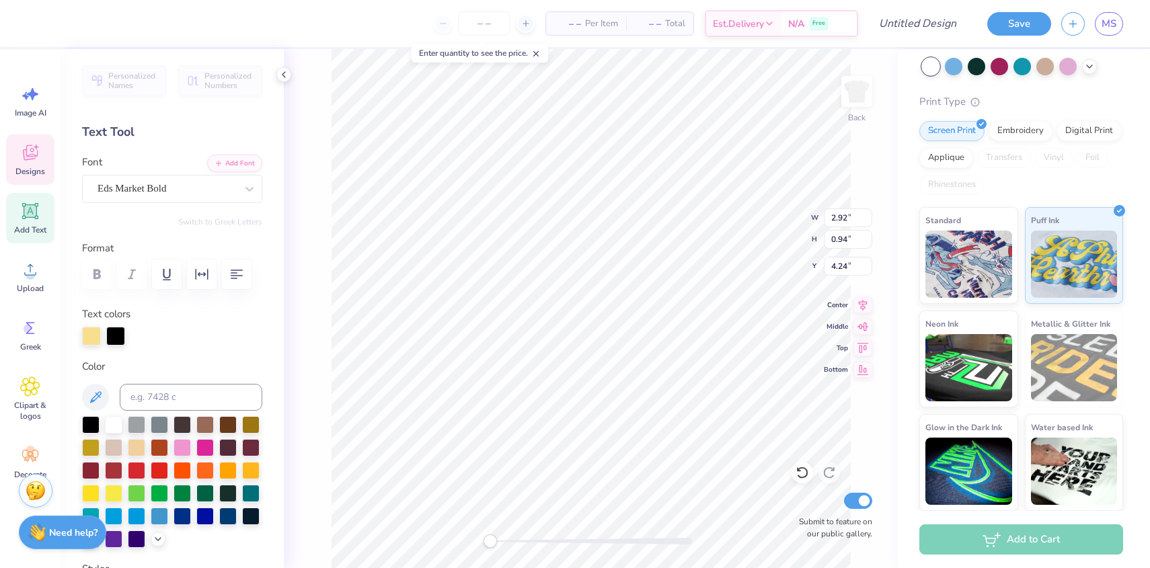
type textarea "IM A"
type input "5.67"
type input "0.77"
type input "3.38"
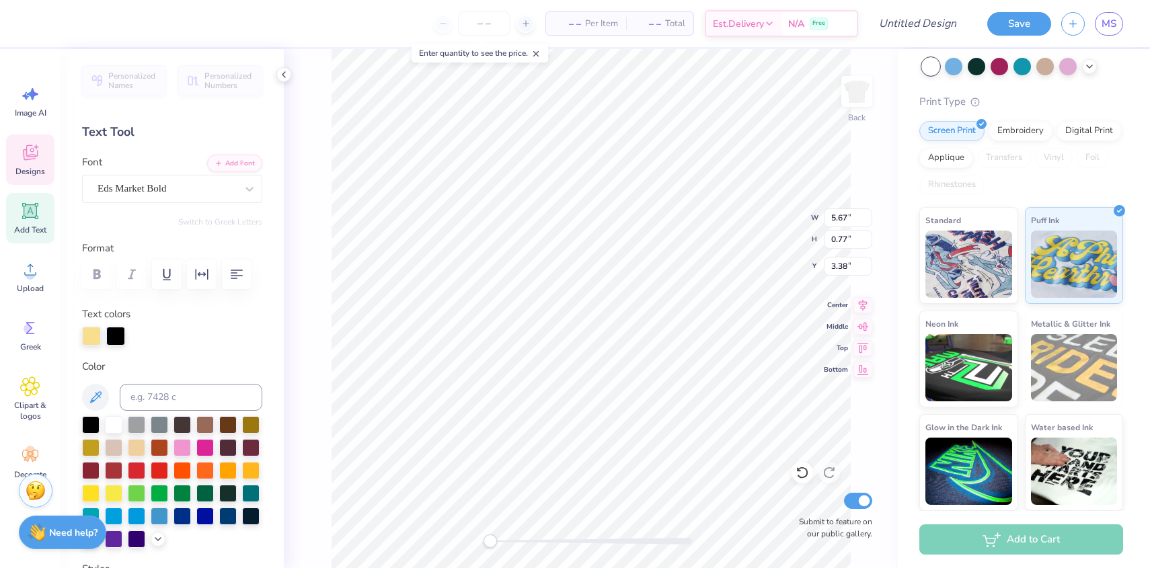
type input "3.00"
type input "0.95"
type input "9.54"
type textarea "Bid day 2026"
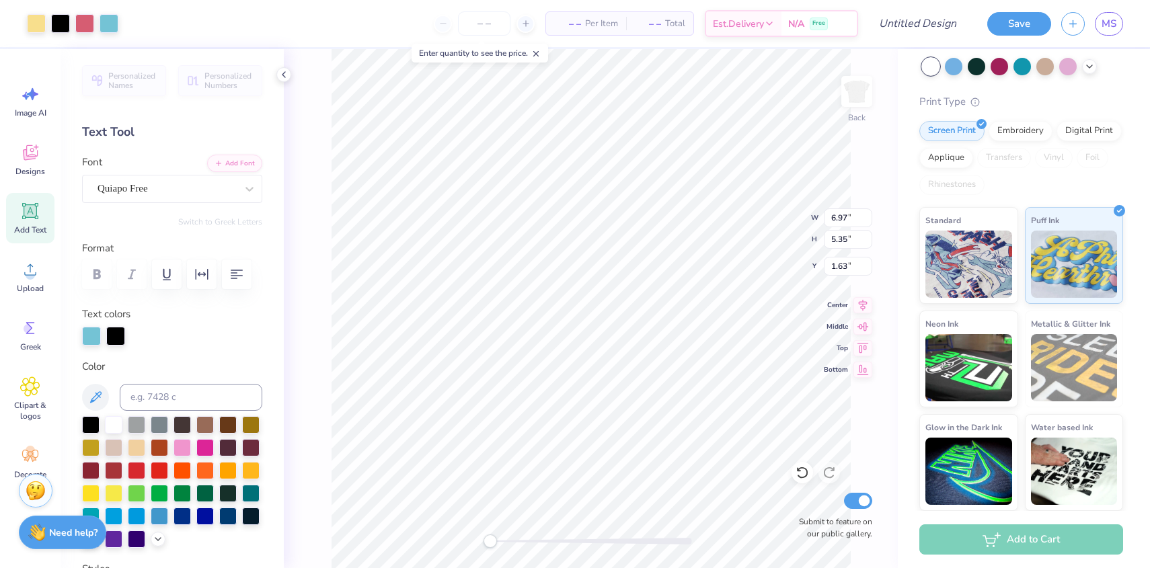
type input "5.19"
type input "2.69"
type input "1.40"
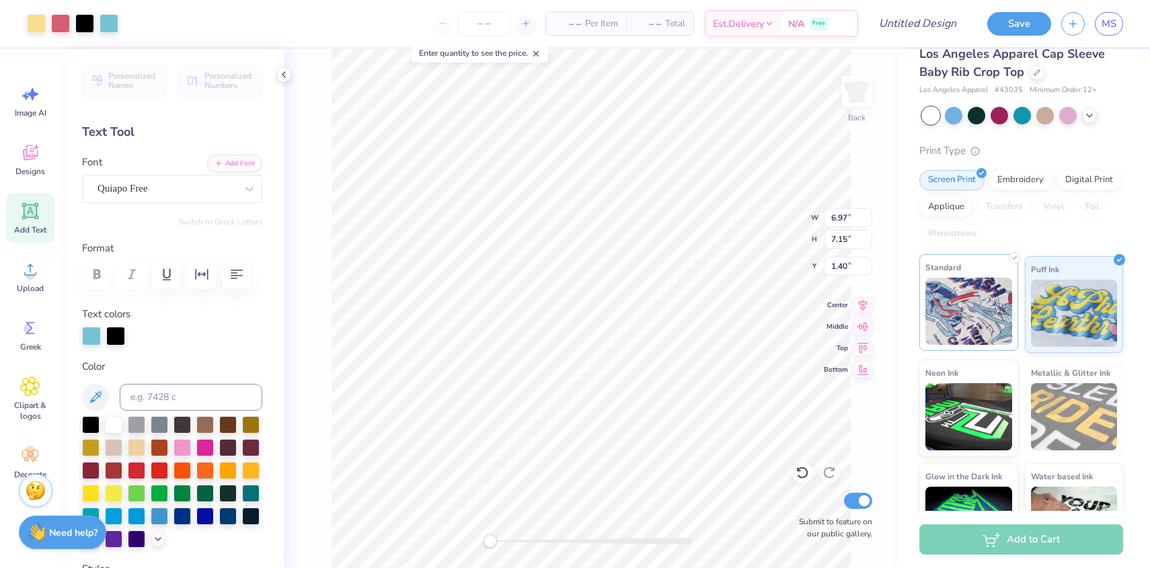
scroll to position [0, 0]
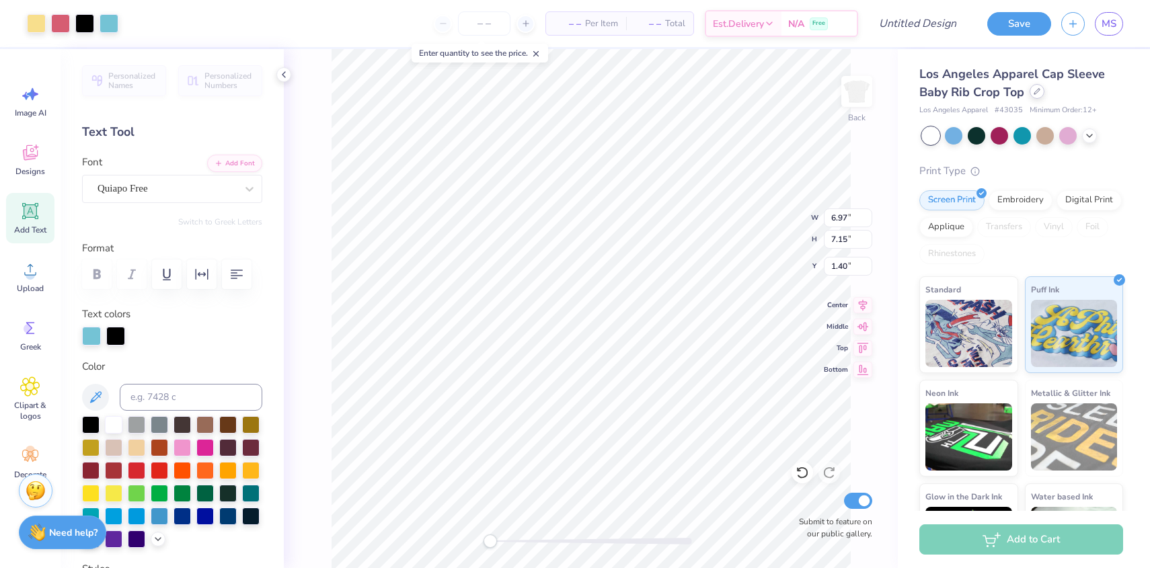
click at [1036, 93] on icon at bounding box center [1036, 91] width 7 height 7
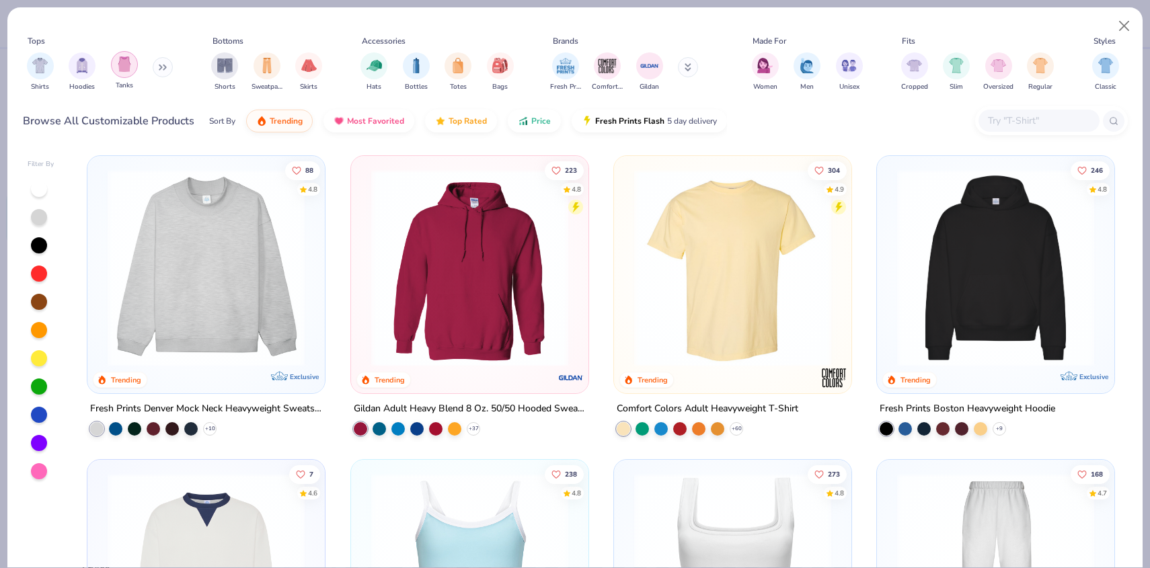
click at [120, 71] on img "filter for Tanks" at bounding box center [124, 63] width 15 height 15
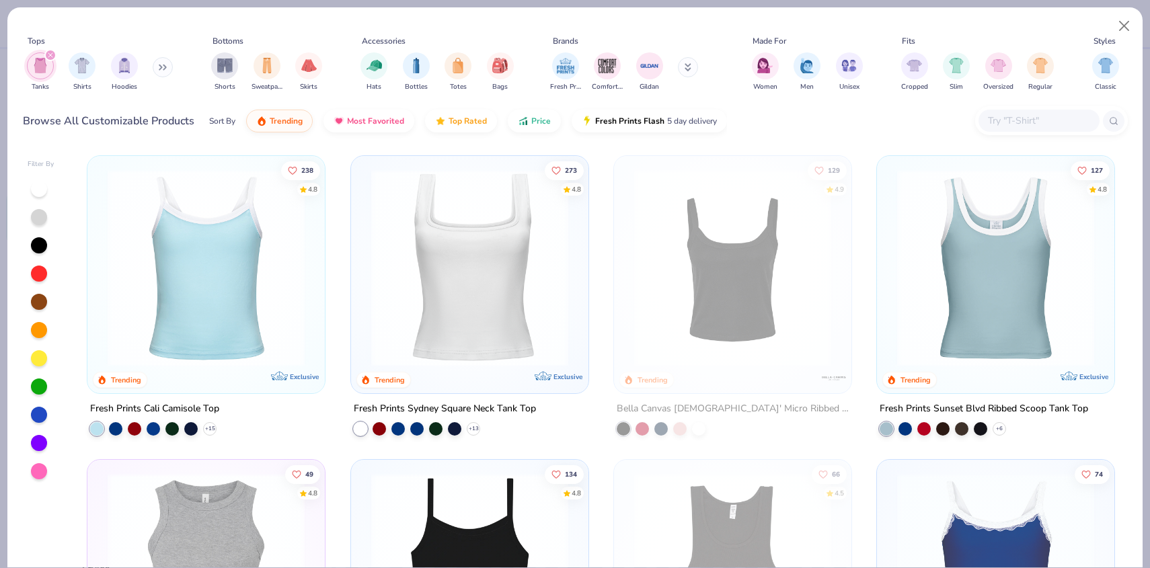
click at [457, 260] on img at bounding box center [469, 267] width 210 height 197
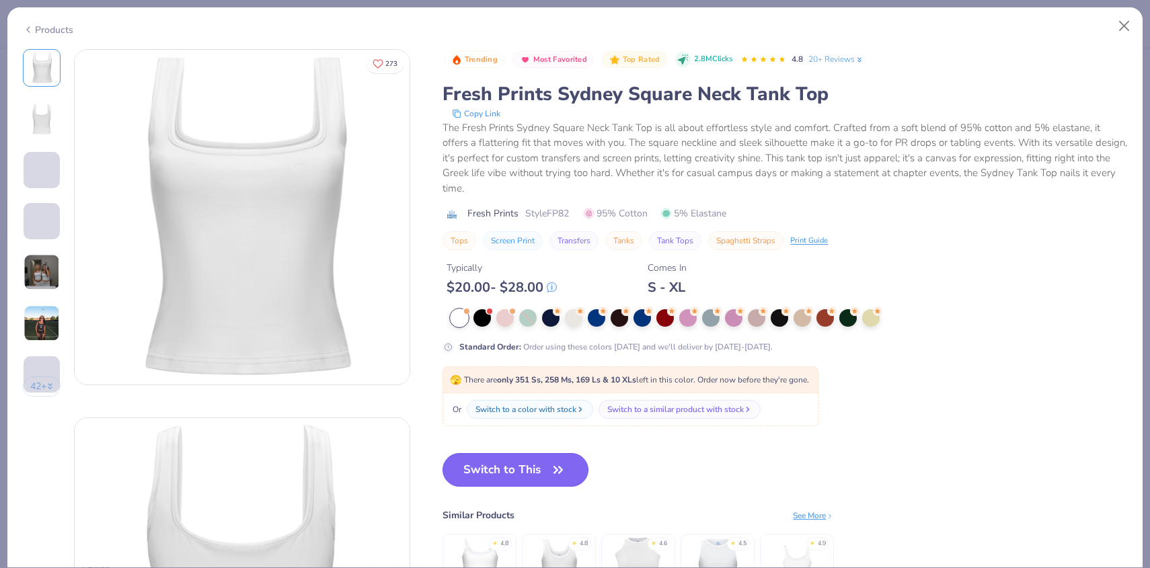
click at [500, 461] on button "Switch to This" at bounding box center [515, 470] width 146 height 34
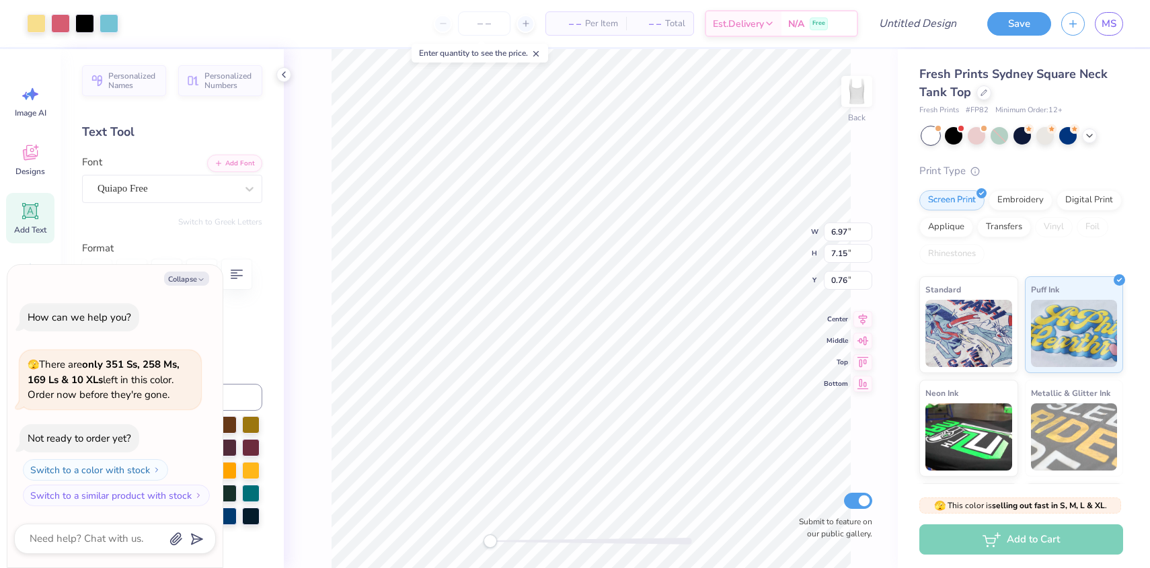
type textarea "x"
type input "0.94"
click at [197, 278] on icon "button" at bounding box center [201, 280] width 8 height 8
type textarea "x"
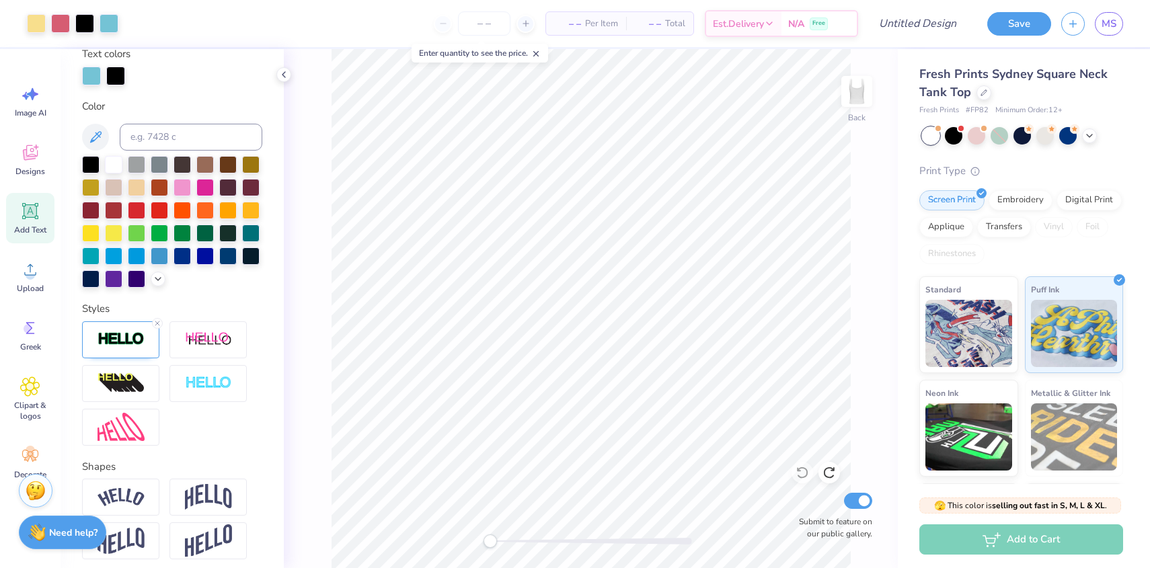
scroll to position [319, 0]
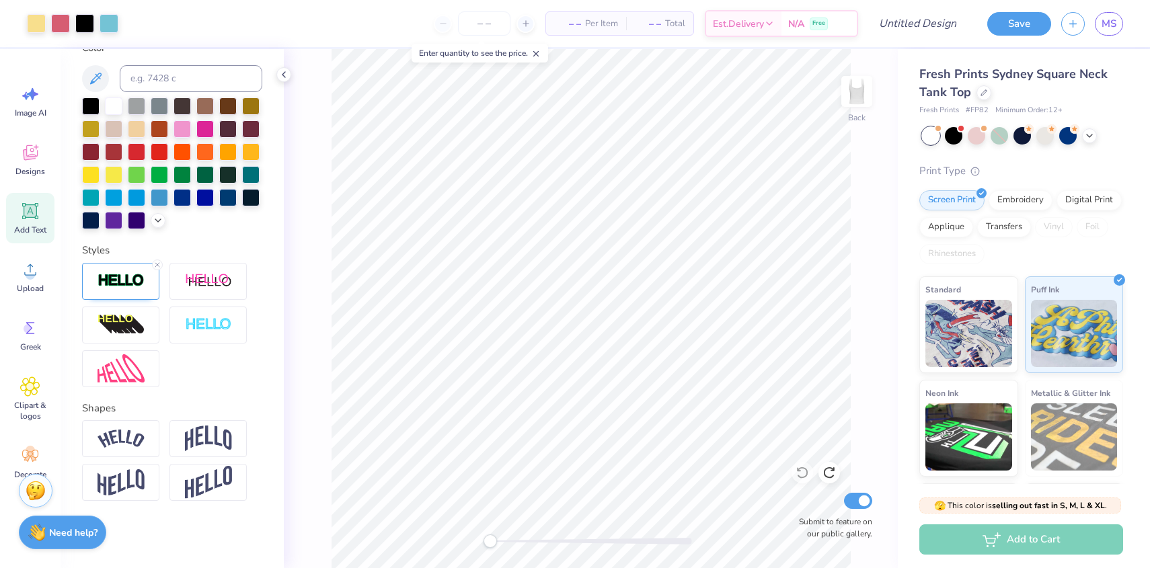
click at [441, 518] on div "Back Submit to feature on our public gallery." at bounding box center [591, 308] width 614 height 519
type input "2.68"
type input "2.79"
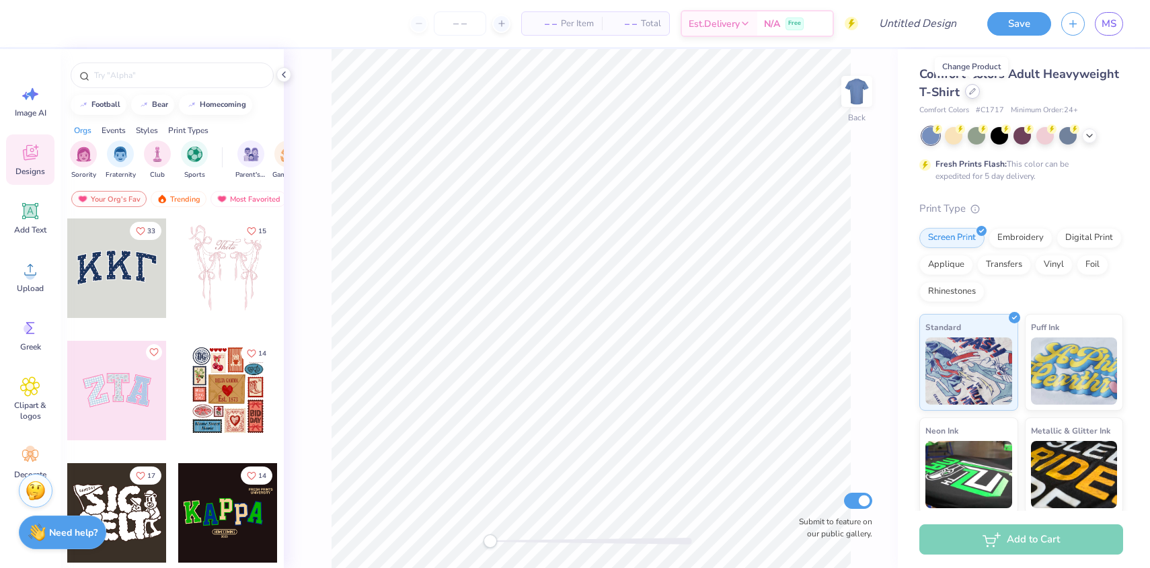
click at [974, 94] on icon at bounding box center [972, 91] width 7 height 7
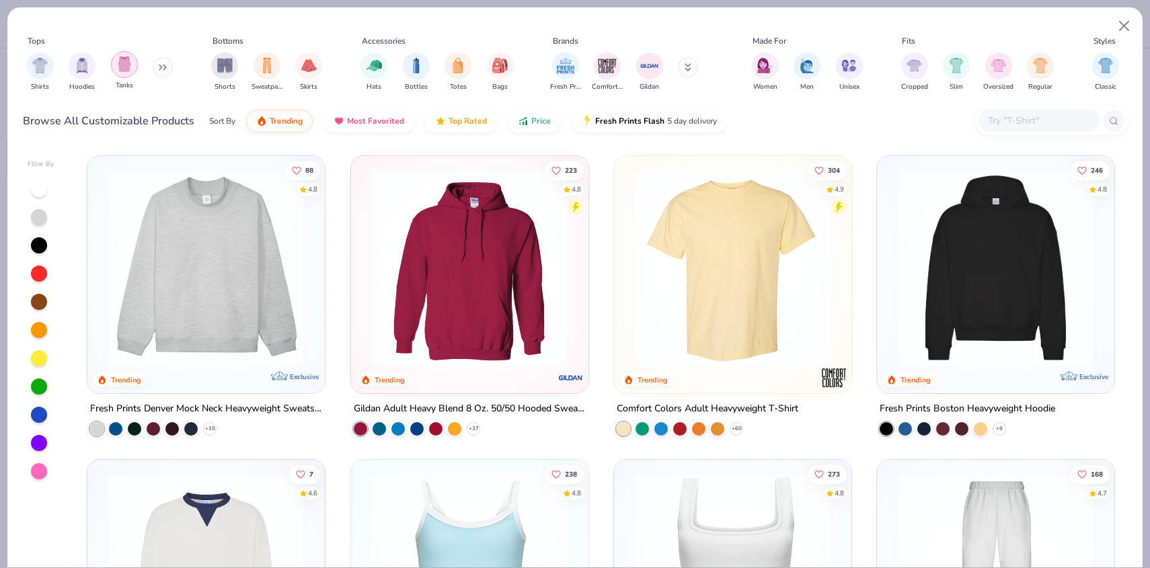
click at [120, 66] on img "filter for Tanks" at bounding box center [124, 63] width 15 height 15
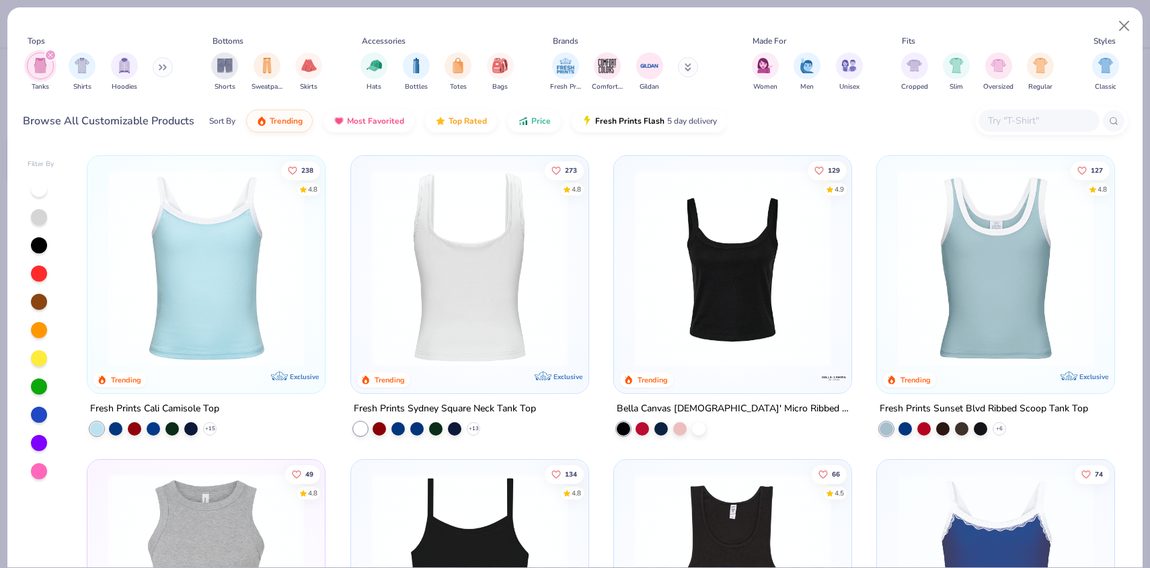
click at [494, 237] on img at bounding box center [469, 267] width 210 height 197
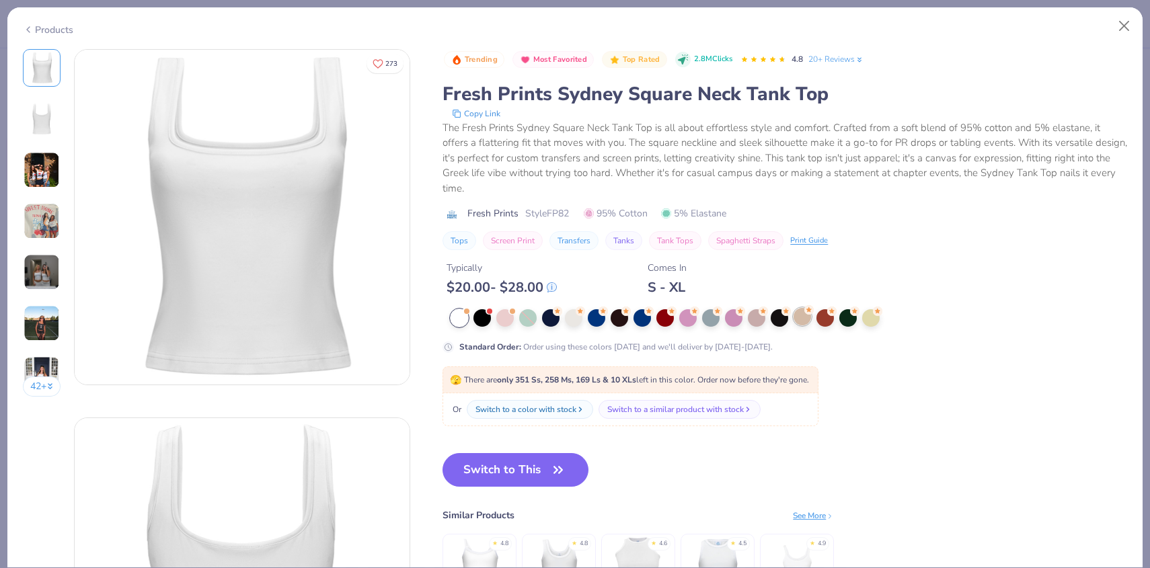
click at [800, 308] on div at bounding box center [801, 316] width 17 height 17
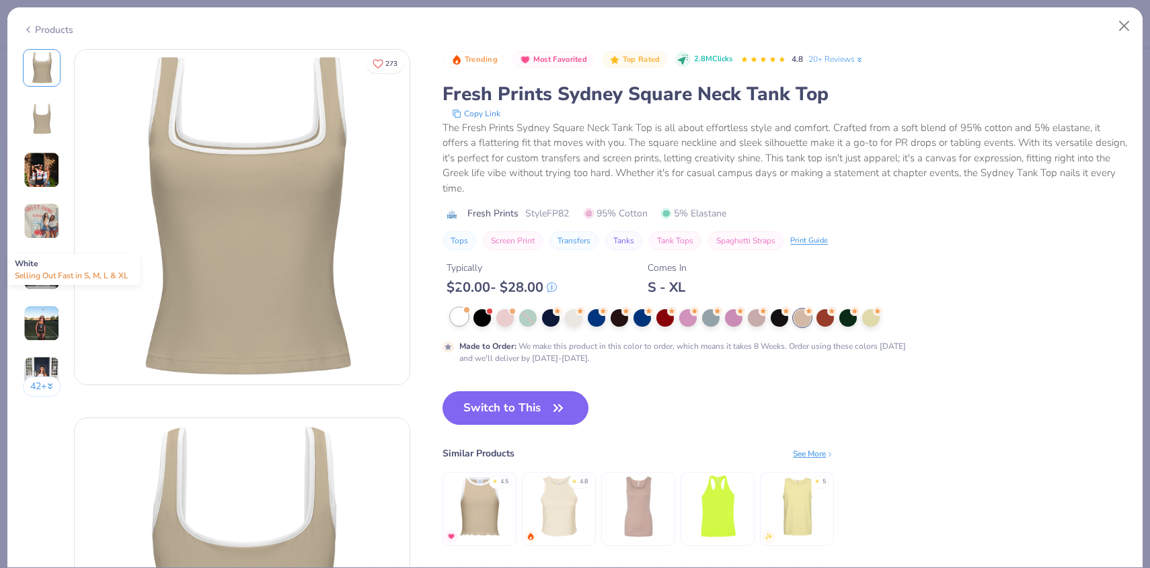
click at [465, 308] on div at bounding box center [459, 316] width 17 height 17
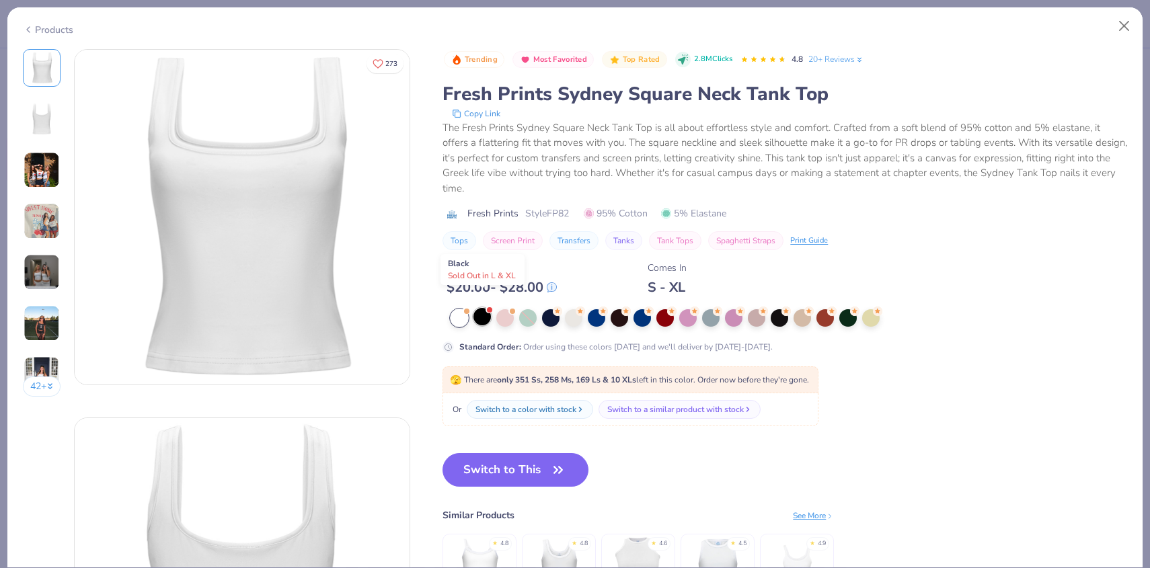
click at [478, 308] on div at bounding box center [481, 316] width 17 height 17
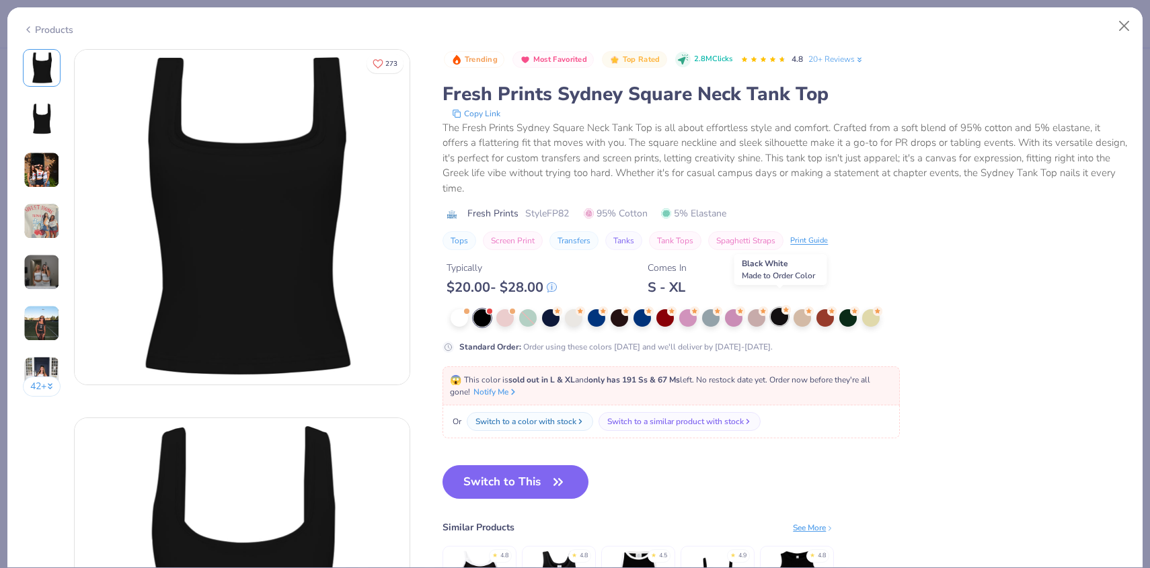
click at [780, 308] on div at bounding box center [779, 316] width 17 height 17
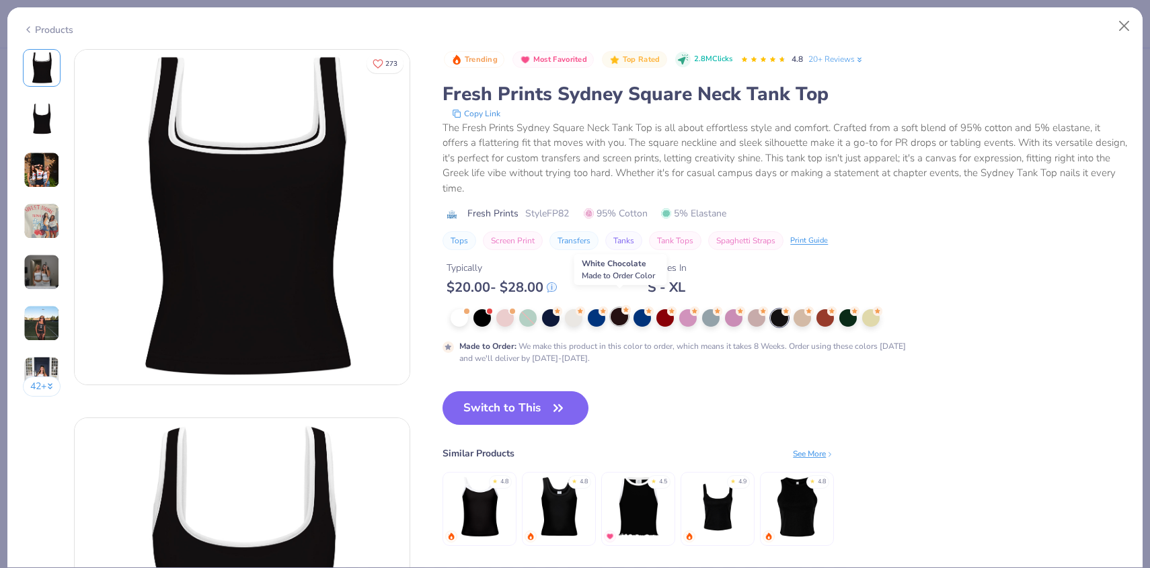
click at [623, 308] on div at bounding box center [619, 316] width 17 height 17
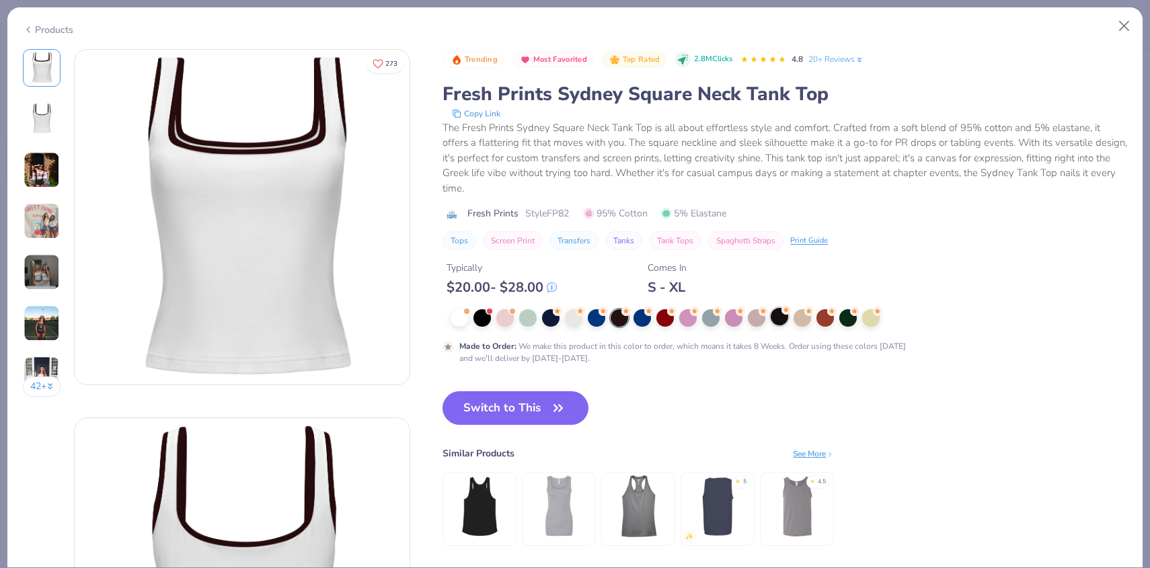
click at [781, 309] on div at bounding box center [779, 316] width 17 height 17
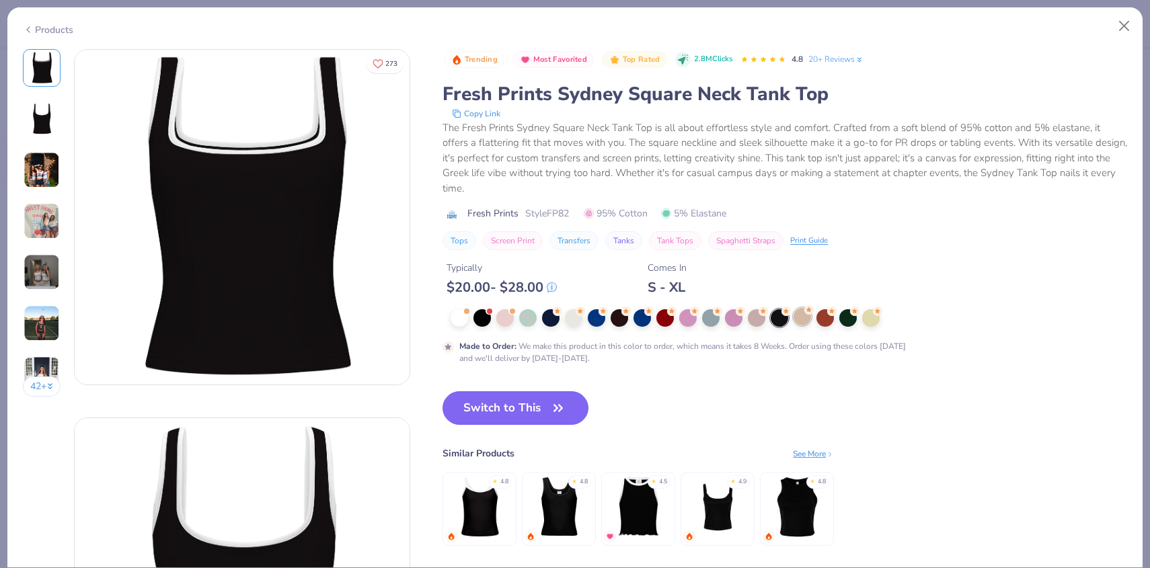
click at [811, 308] on div at bounding box center [801, 316] width 17 height 17
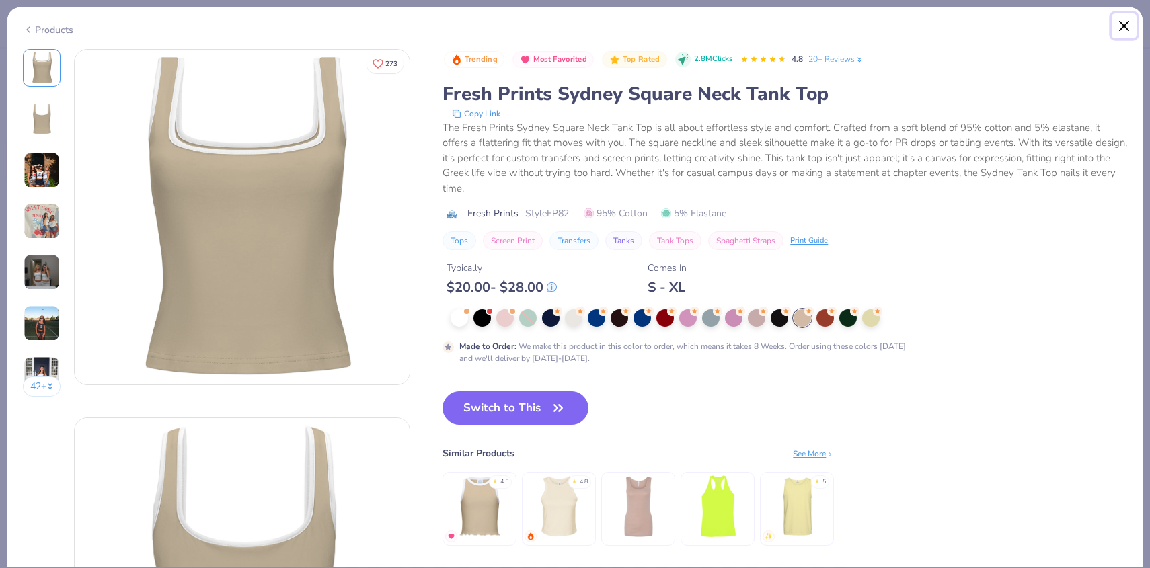
click at [1121, 22] on button "Close" at bounding box center [1124, 26] width 26 height 26
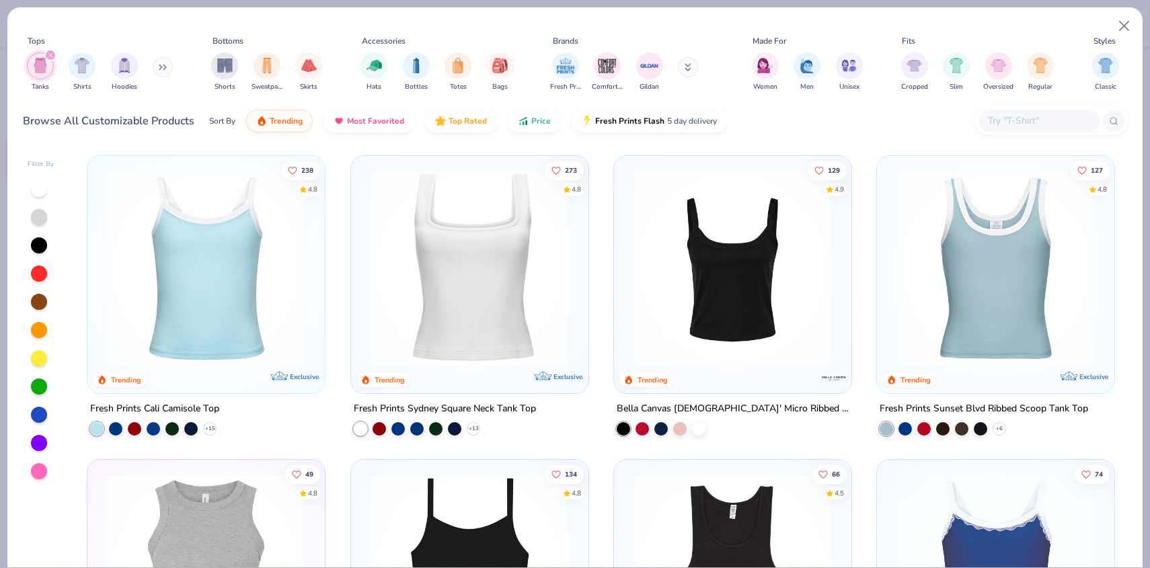
click at [250, 296] on img at bounding box center [206, 267] width 210 height 197
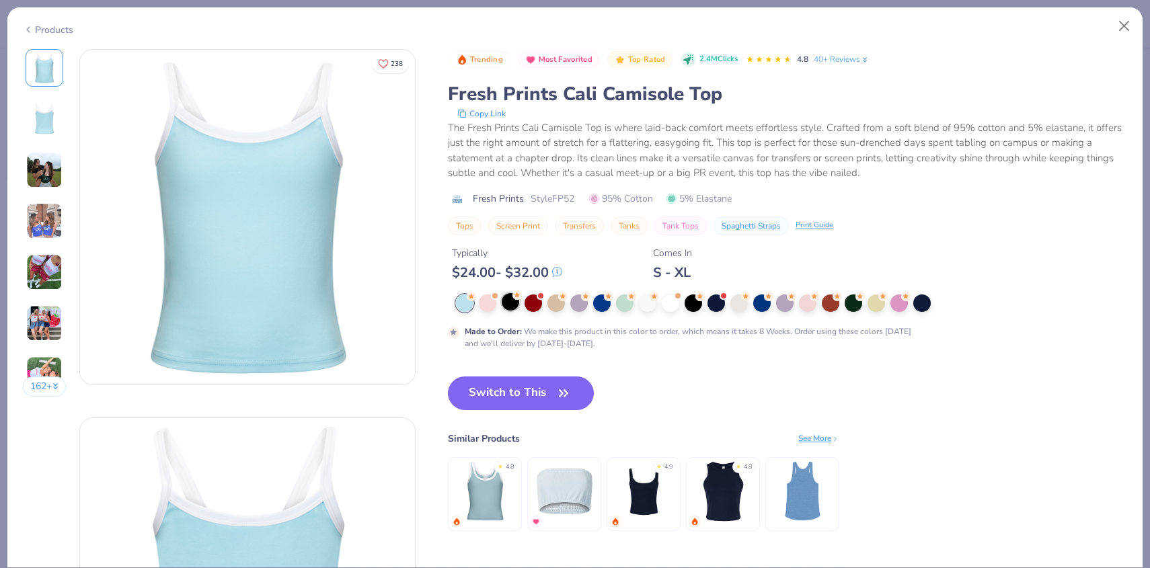
click at [516, 298] on circle at bounding box center [516, 294] width 9 height 9
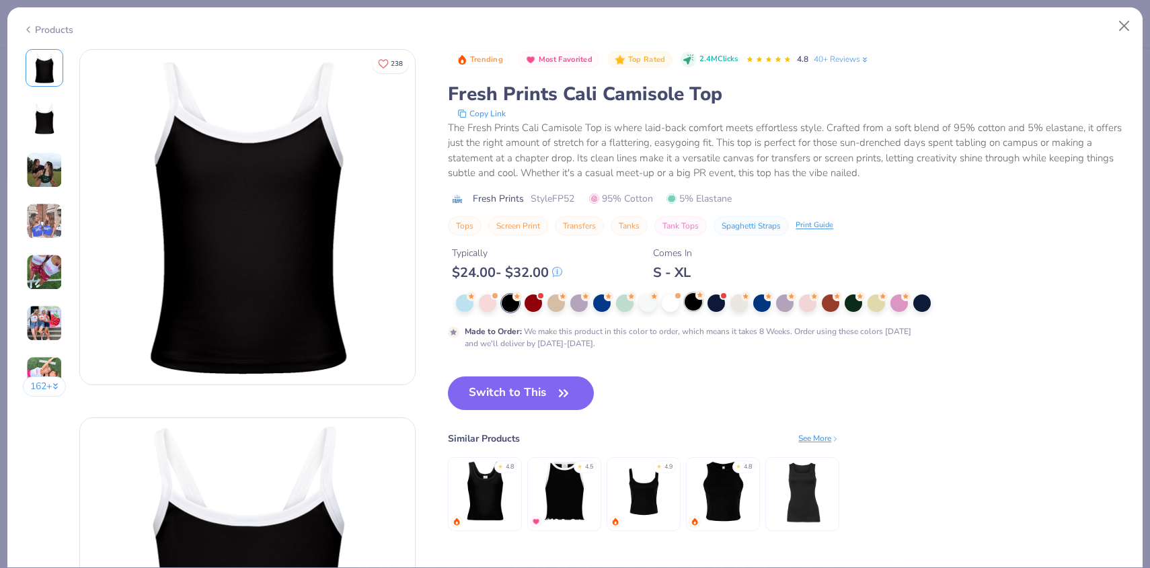
click at [693, 307] on div at bounding box center [693, 301] width 17 height 17
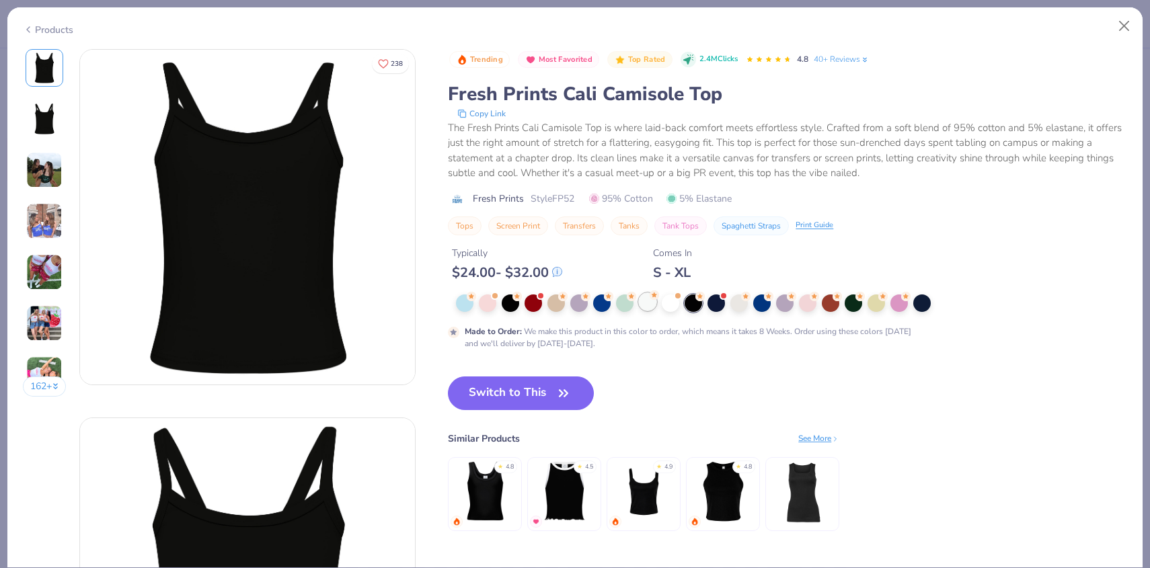
click at [648, 303] on div at bounding box center [647, 301] width 17 height 17
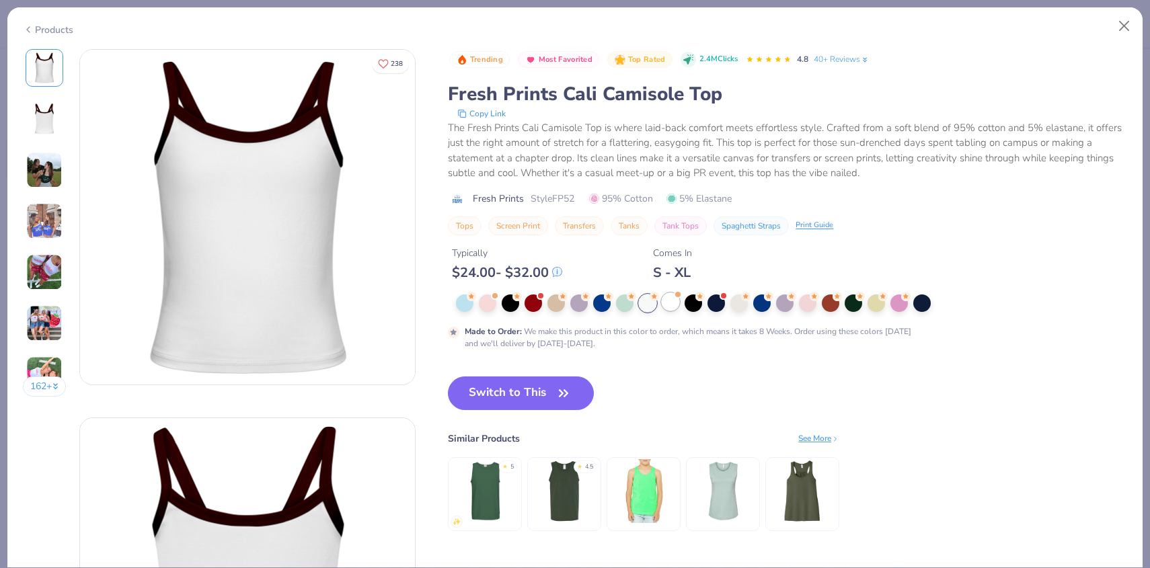
click at [677, 299] on div at bounding box center [670, 301] width 17 height 17
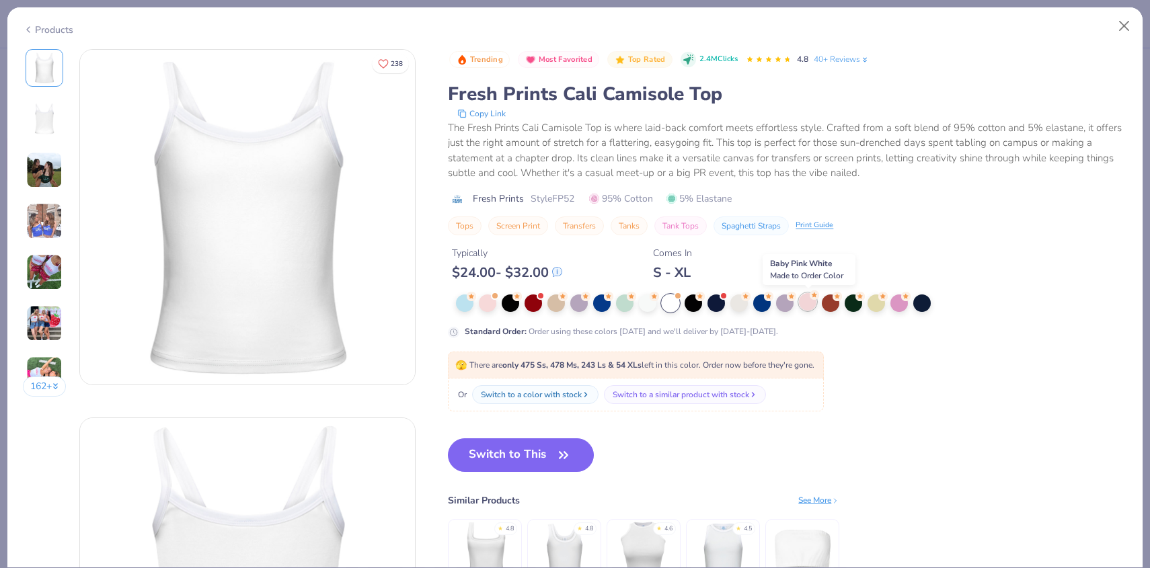
click at [809, 305] on div at bounding box center [807, 301] width 17 height 17
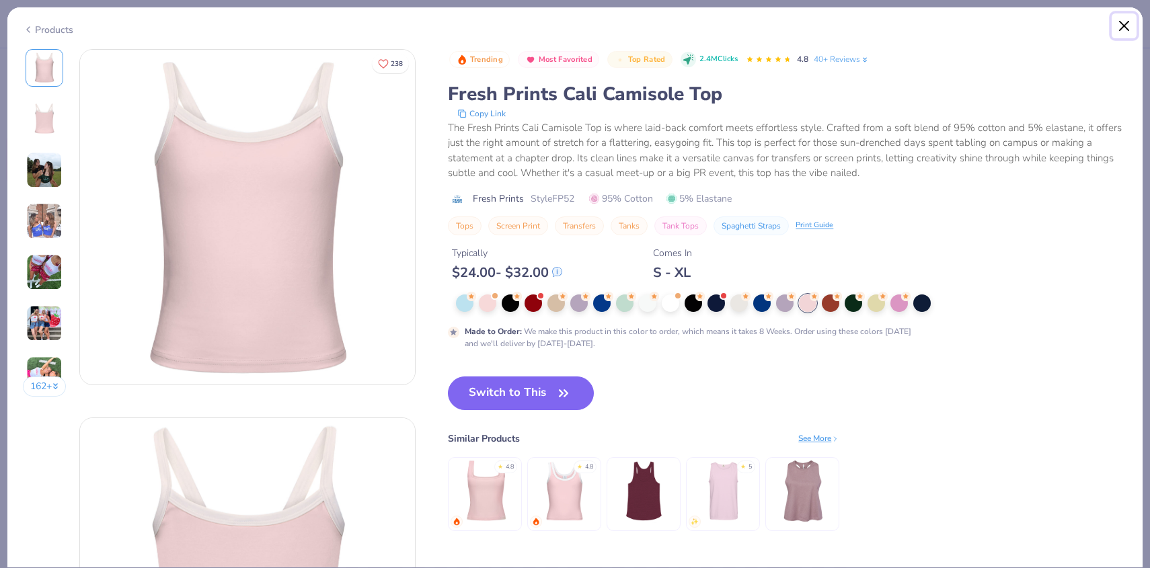
click at [1128, 24] on button "Close" at bounding box center [1124, 26] width 26 height 26
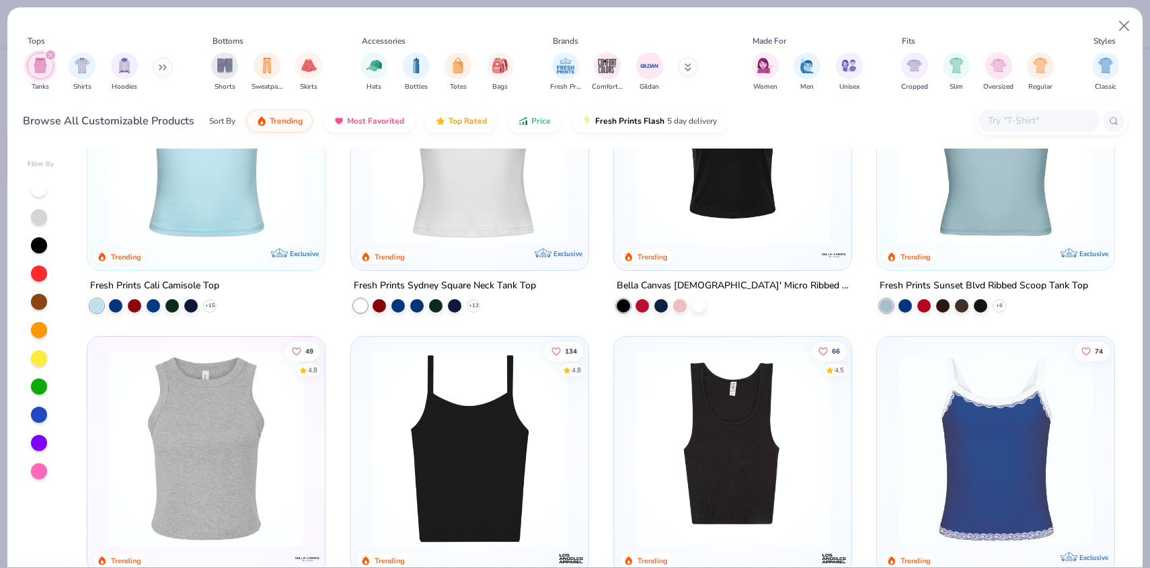
scroll to position [124, 0]
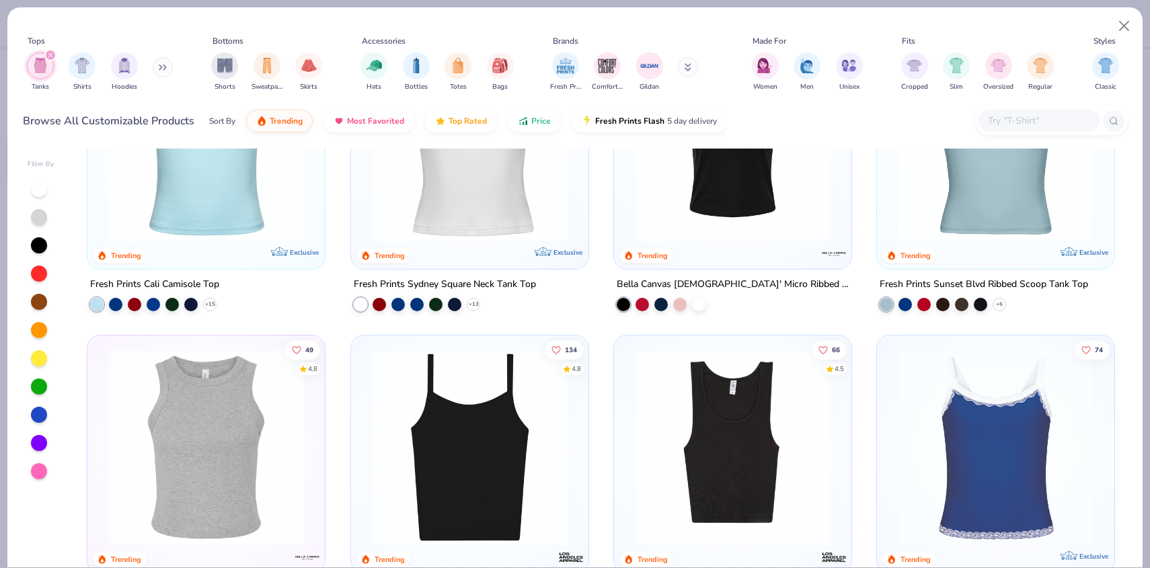
click at [439, 383] on img at bounding box center [469, 447] width 210 height 197
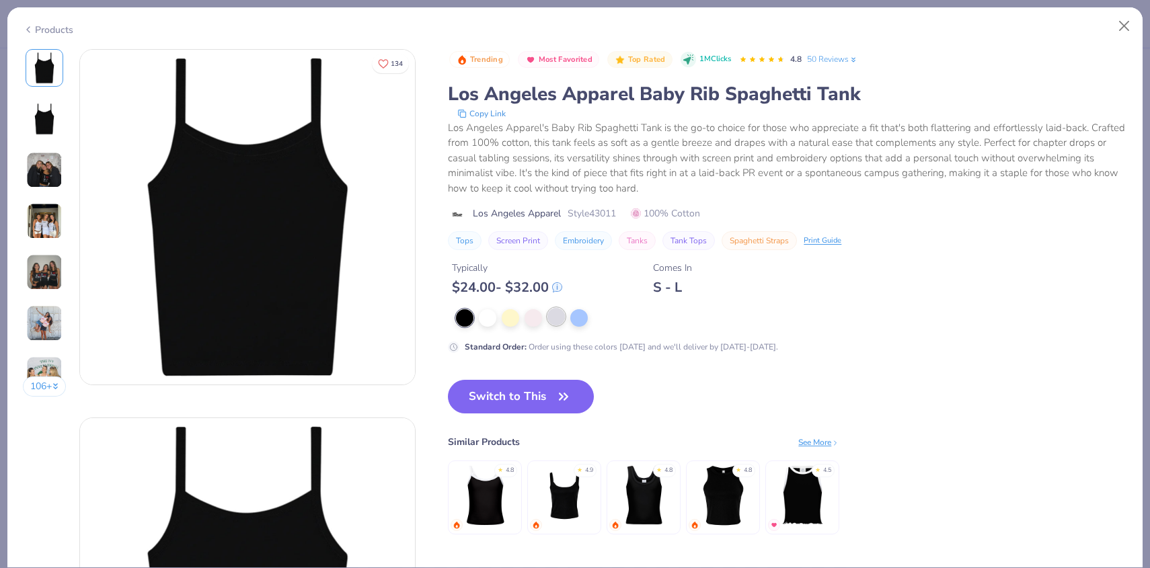
click at [558, 327] on div "Standard Order : Order using these colors today and we'll deliver by Sep 21-24." at bounding box center [717, 331] width 538 height 44
click at [558, 325] on div at bounding box center [555, 316] width 17 height 17
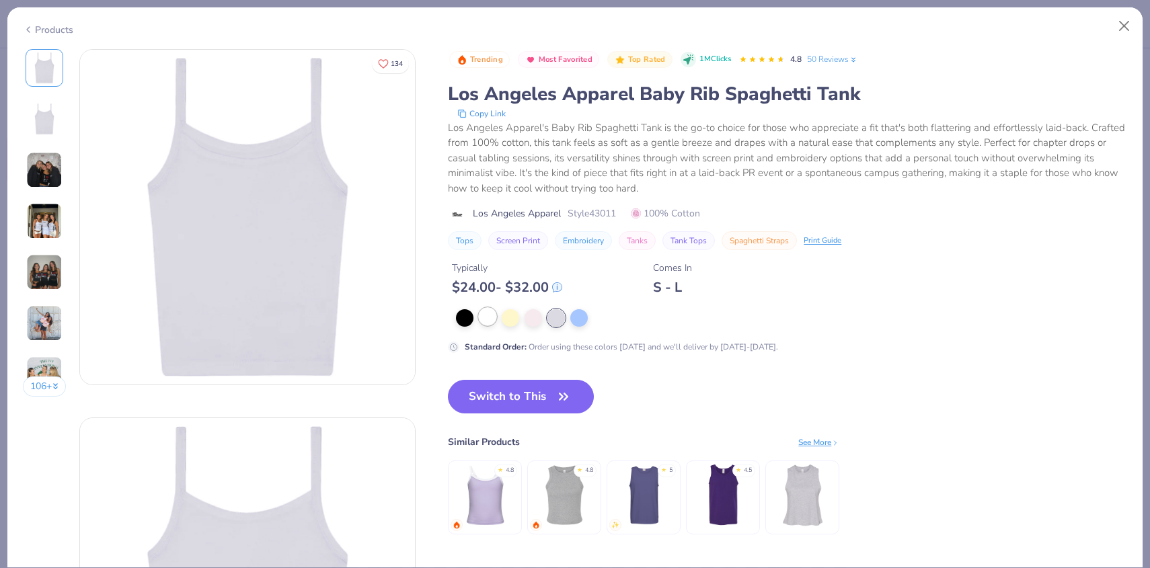
click at [490, 319] on div at bounding box center [487, 316] width 17 height 17
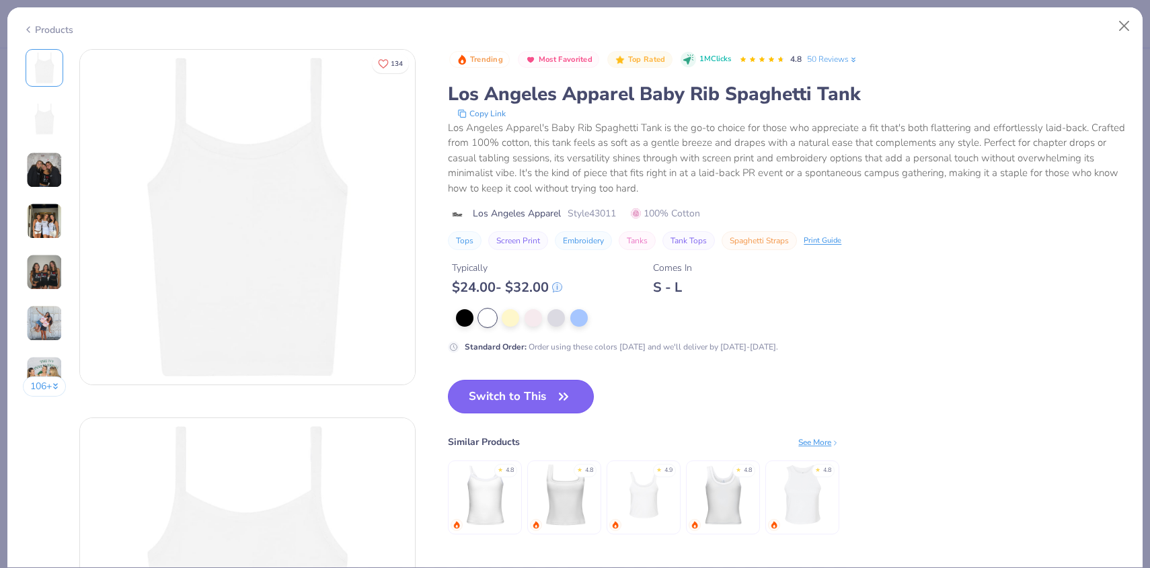
click at [531, 393] on button "Switch to This" at bounding box center [521, 397] width 146 height 34
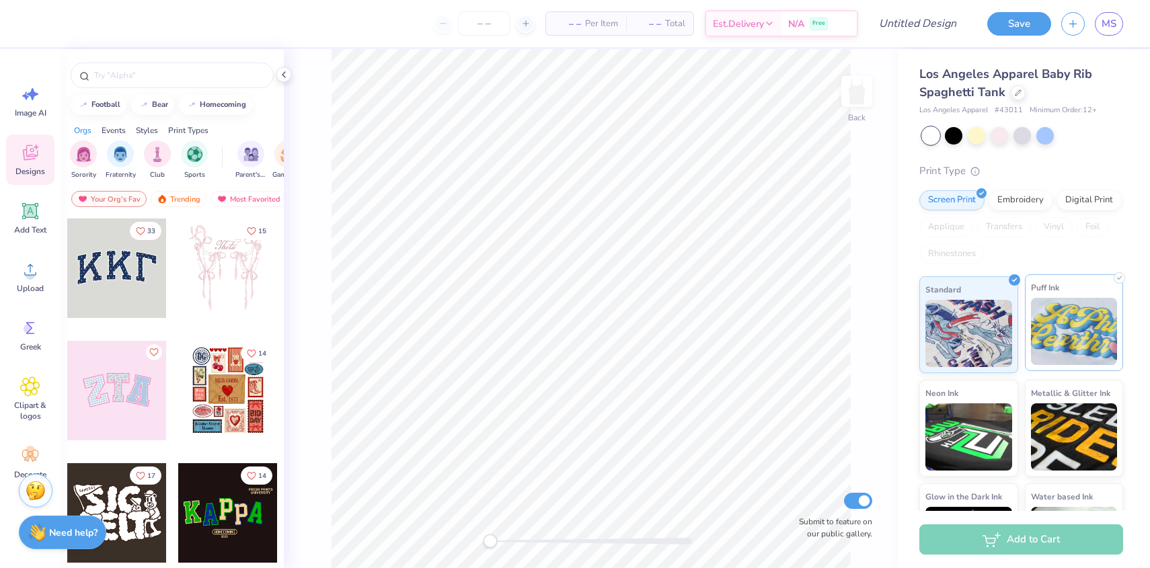
click at [1095, 338] on img at bounding box center [1074, 331] width 87 height 67
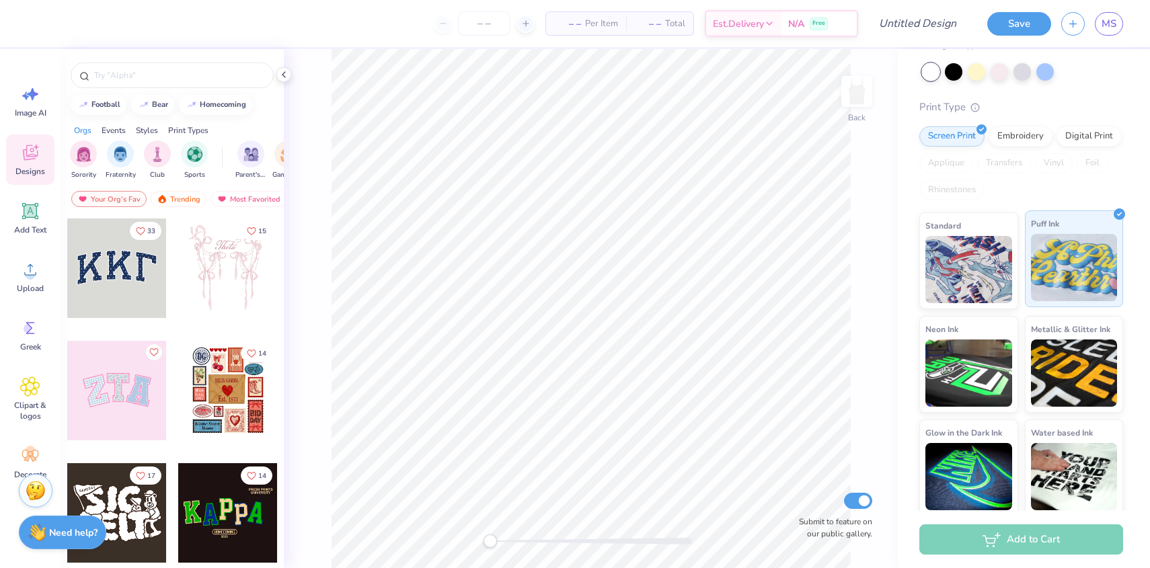
scroll to position [69, 0]
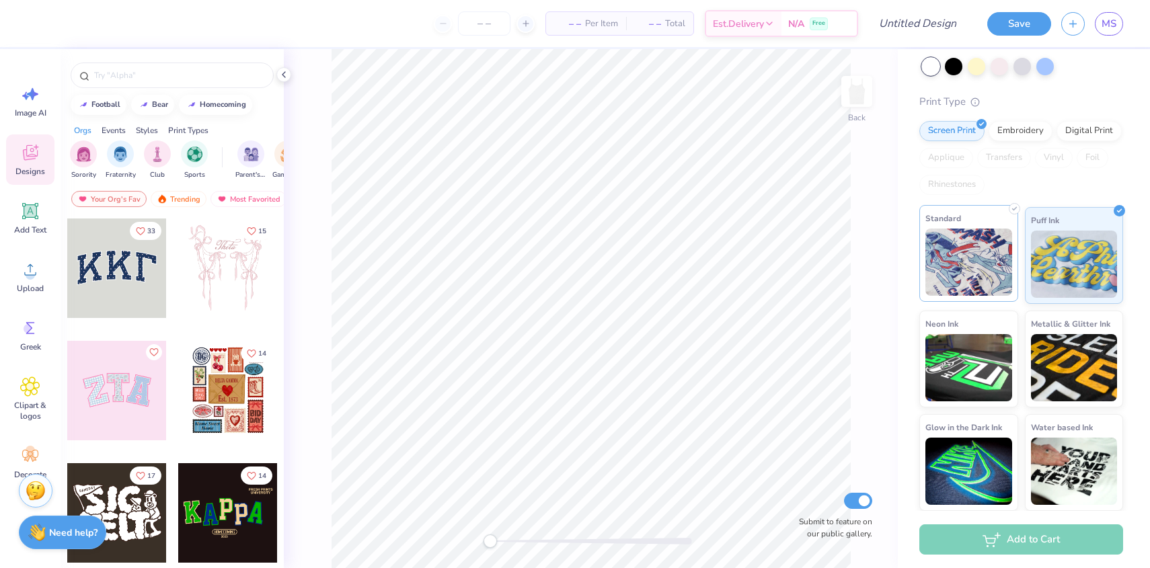
click at [954, 244] on img at bounding box center [968, 262] width 87 height 67
click at [968, 189] on div "Rhinestones" at bounding box center [951, 185] width 65 height 20
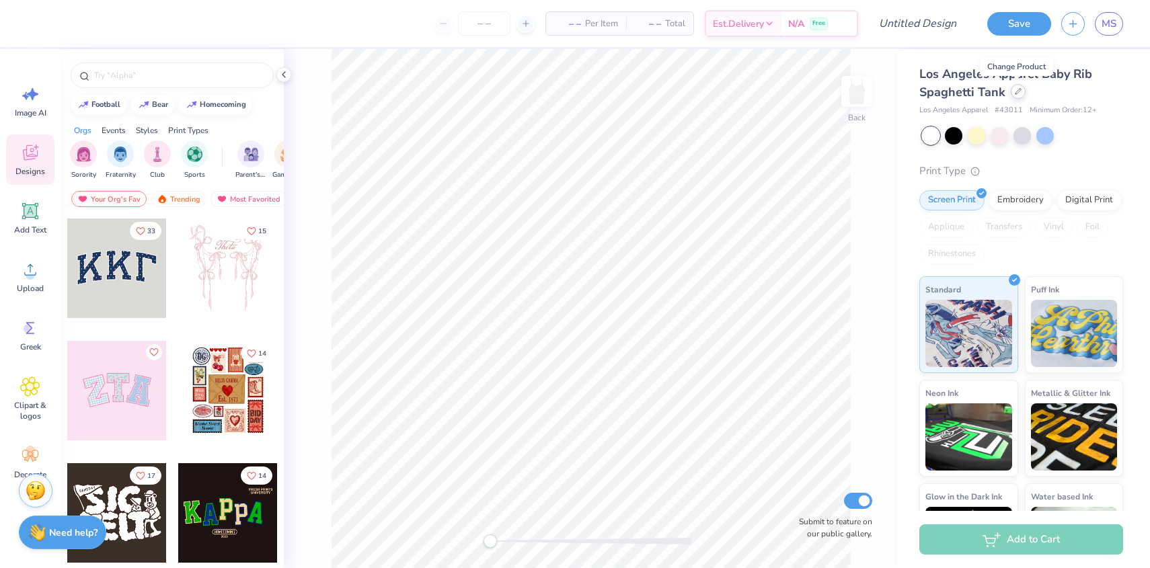
click at [1017, 91] on icon at bounding box center [1017, 91] width 5 height 5
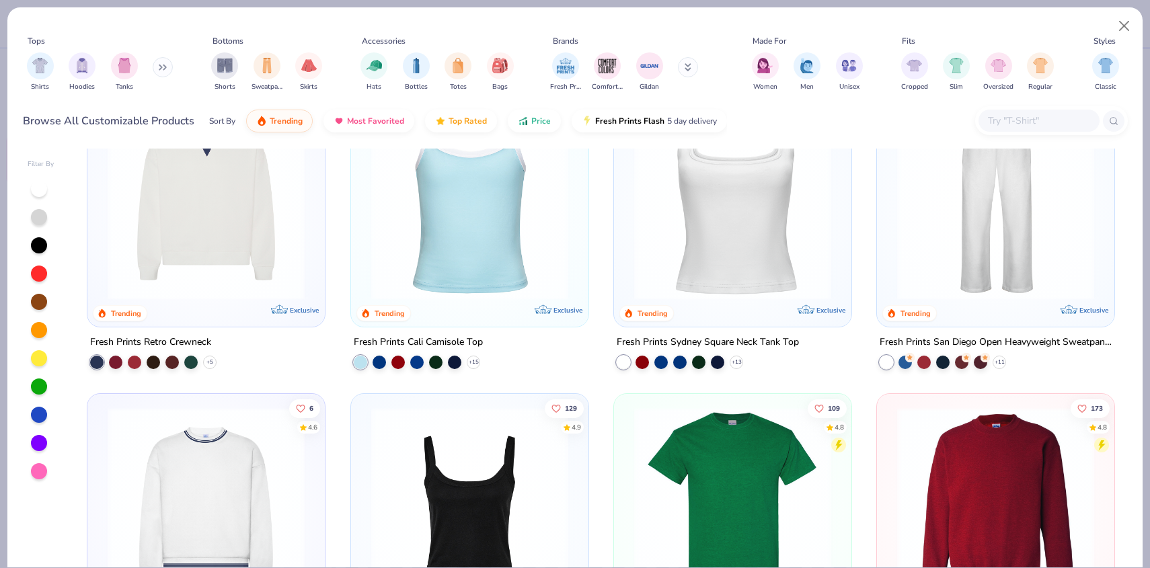
scroll to position [362, 0]
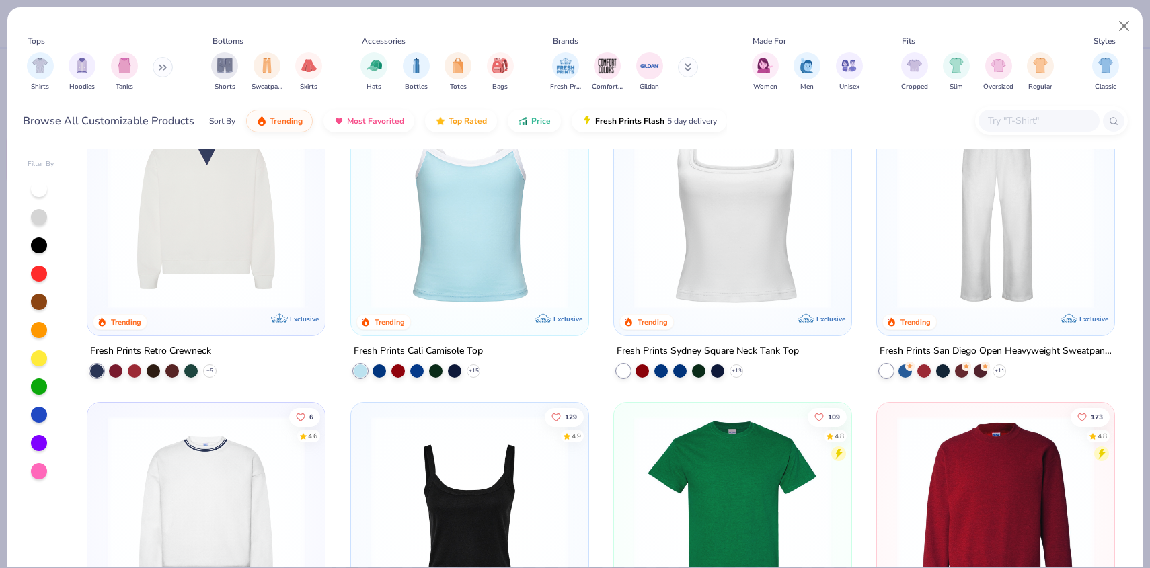
click at [469, 245] on img at bounding box center [469, 210] width 210 height 197
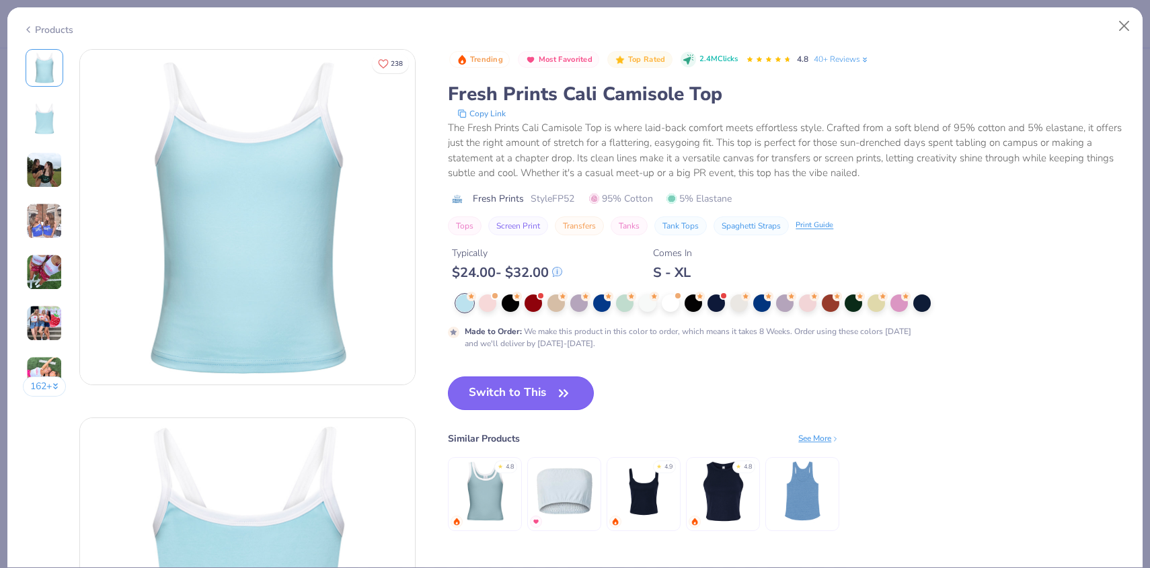
click at [528, 409] on button "Switch to This" at bounding box center [521, 394] width 146 height 34
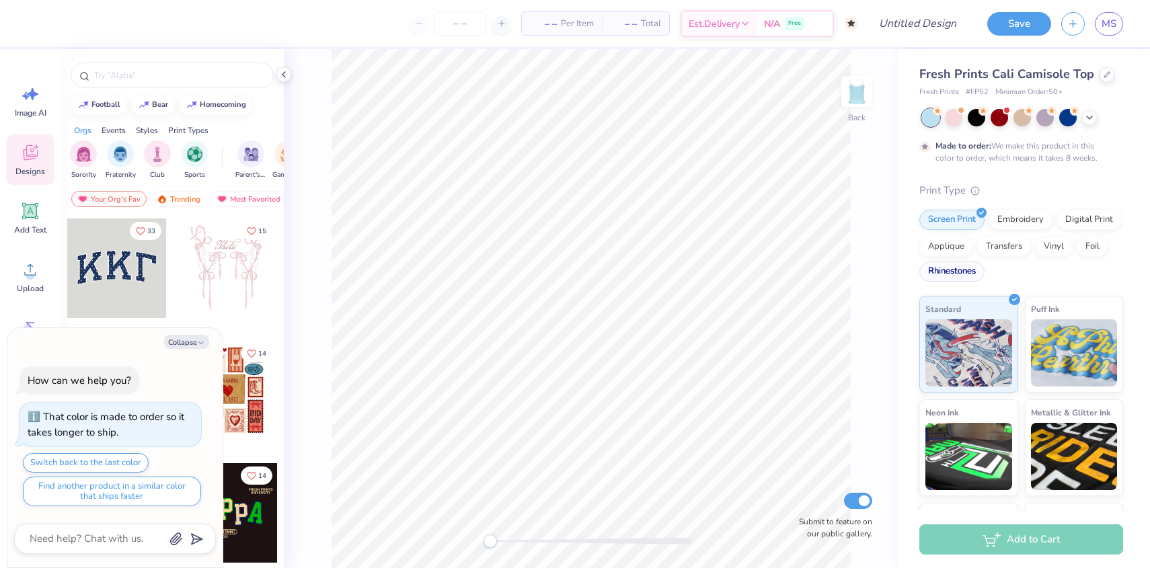
click at [948, 273] on div "Rhinestones" at bounding box center [951, 272] width 65 height 20
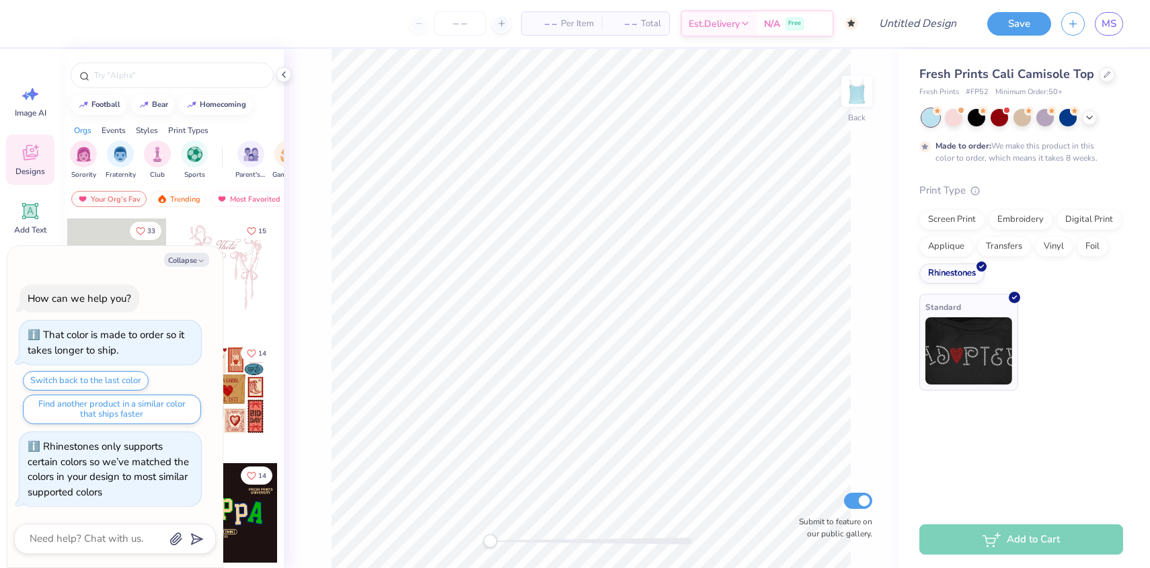
click at [974, 338] on img at bounding box center [968, 350] width 87 height 67
click at [193, 257] on button "Collapse" at bounding box center [186, 260] width 45 height 14
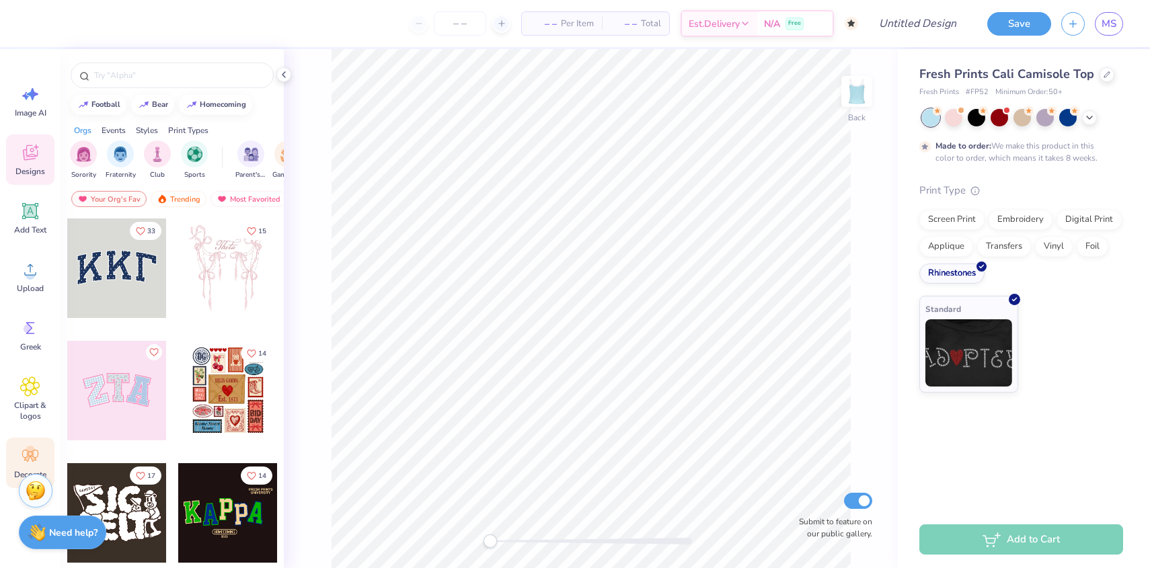
click at [27, 450] on circle at bounding box center [30, 450] width 9 height 9
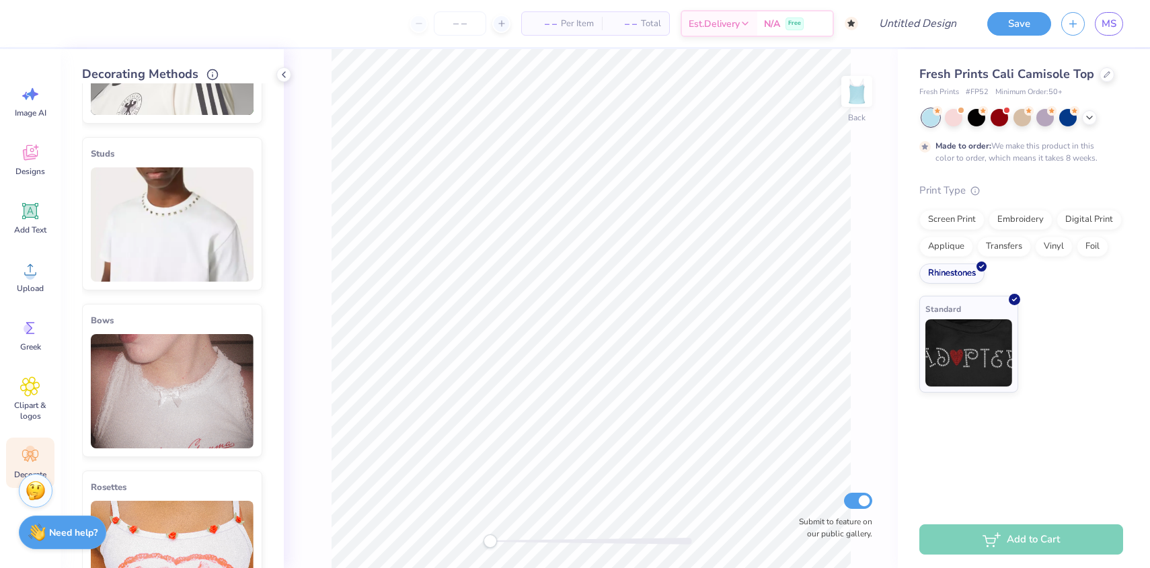
scroll to position [284, 0]
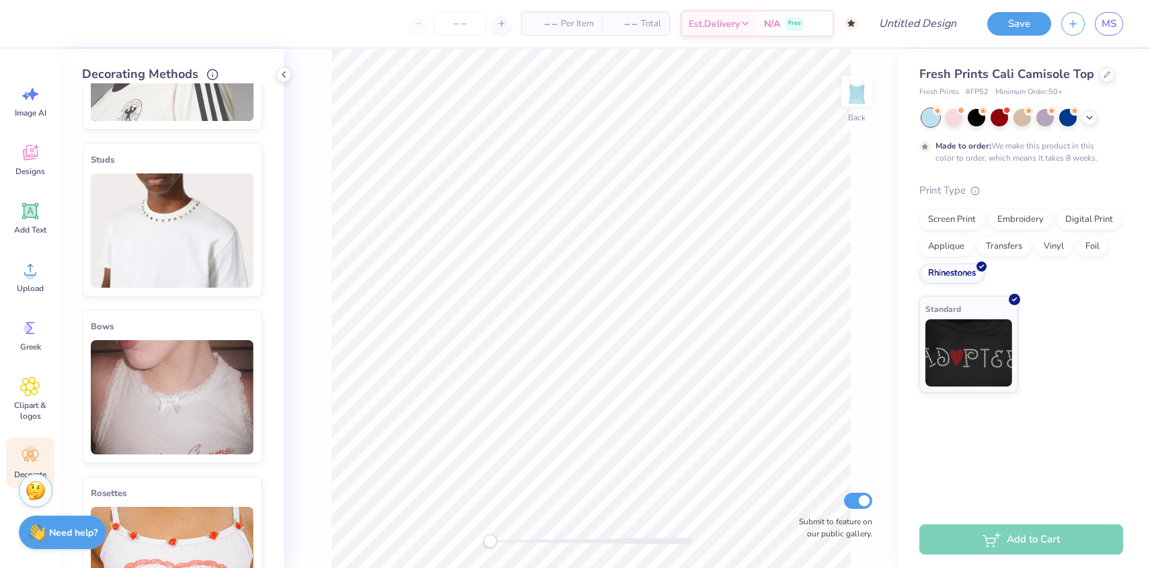
click at [198, 256] on img at bounding box center [172, 230] width 163 height 114
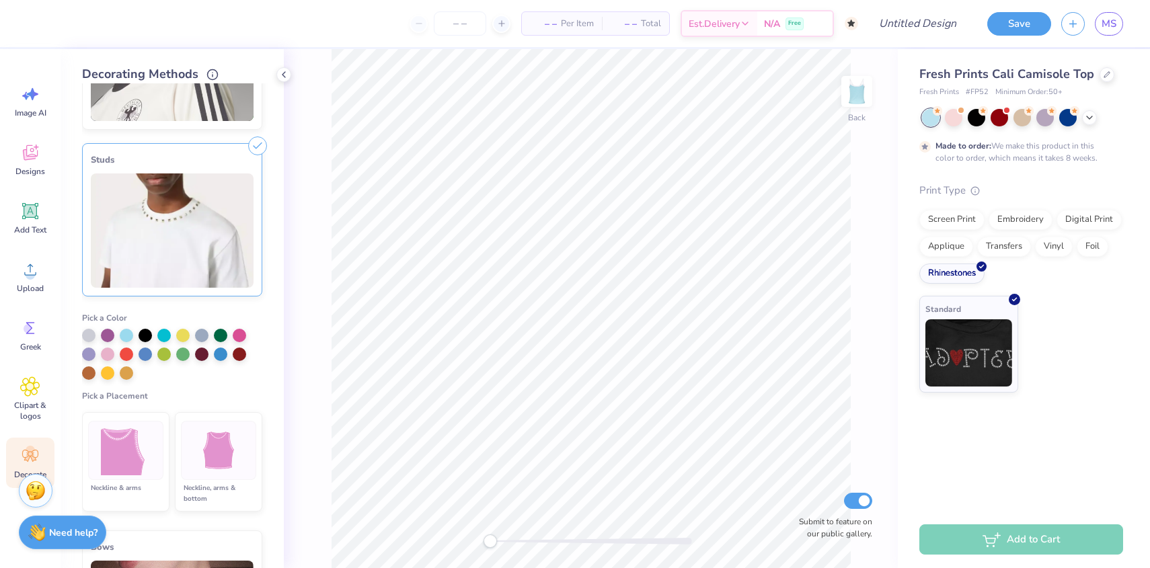
click at [136, 465] on img at bounding box center [126, 451] width 50 height 50
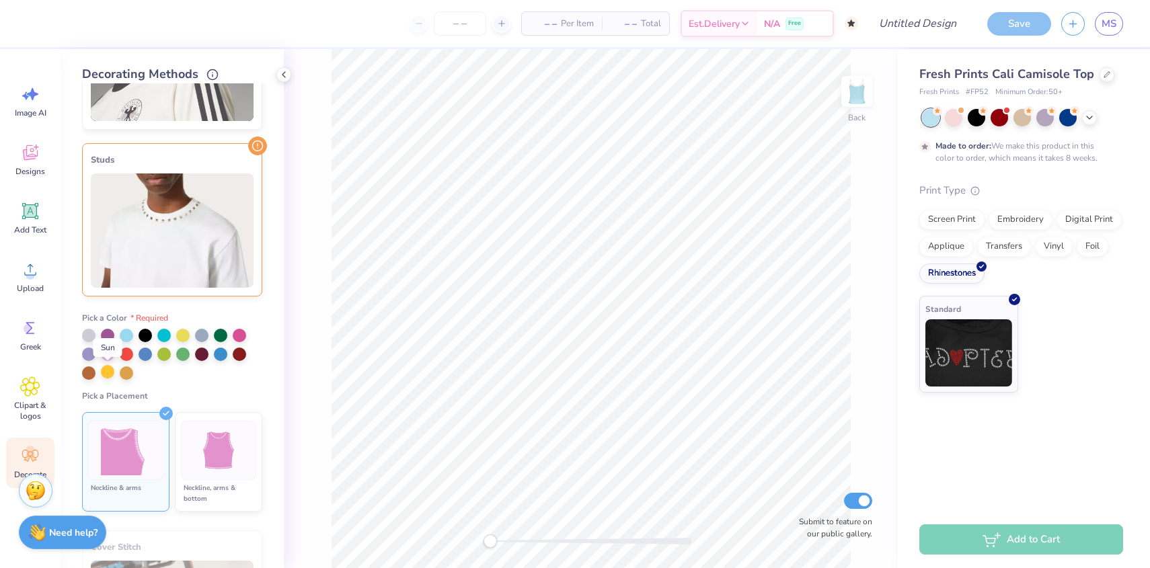
click at [107, 370] on div at bounding box center [107, 371] width 13 height 13
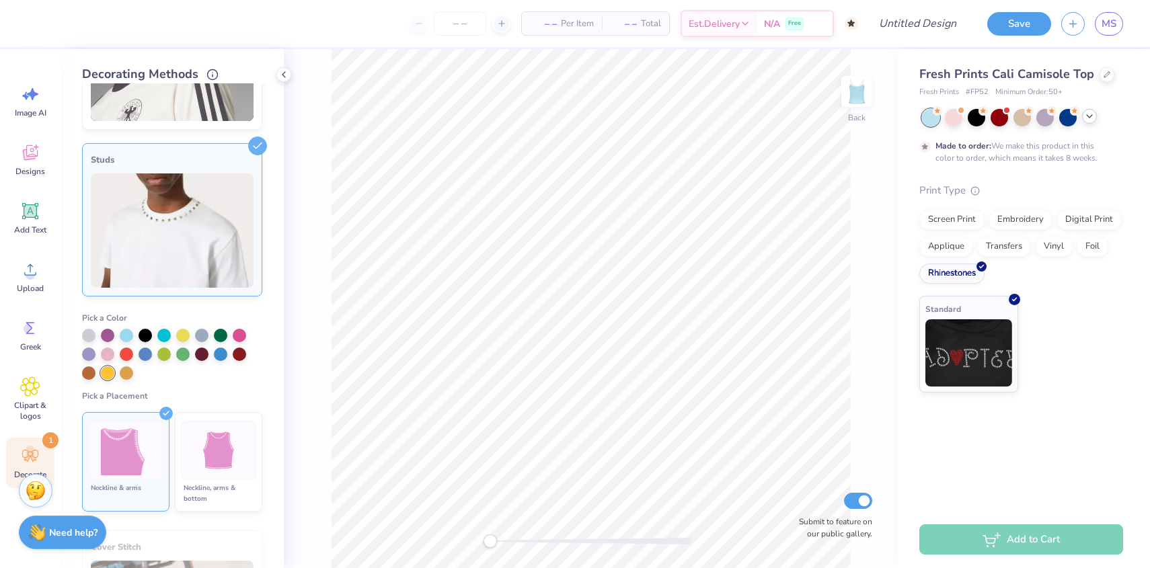
click at [1087, 121] on div at bounding box center [1089, 116] width 15 height 15
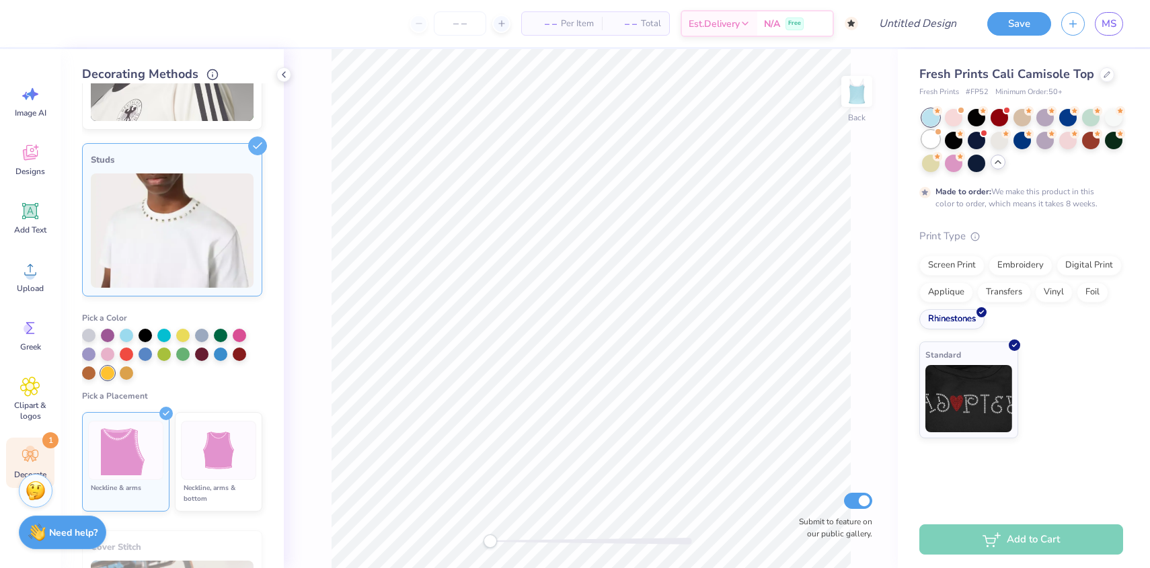
click at [935, 141] on div at bounding box center [930, 138] width 17 height 17
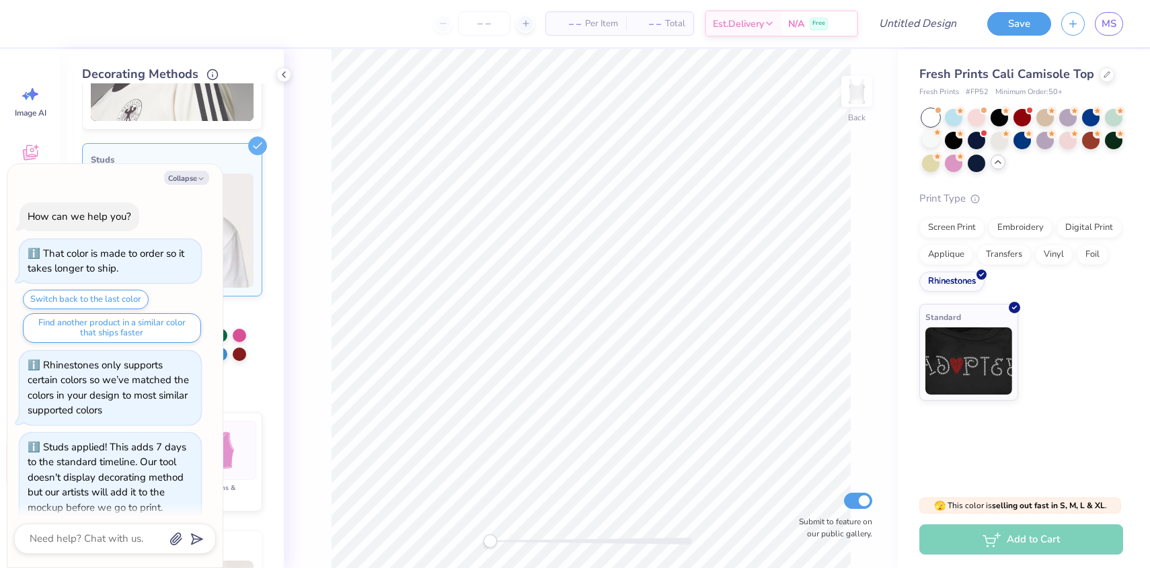
scroll to position [257, 0]
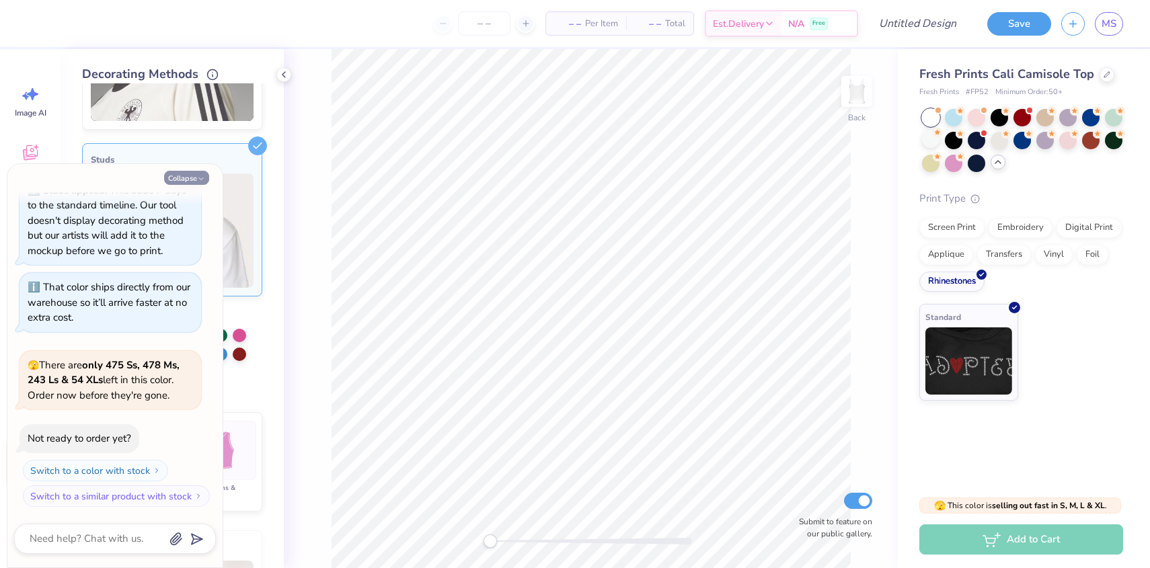
click at [200, 183] on icon "button" at bounding box center [201, 179] width 8 height 8
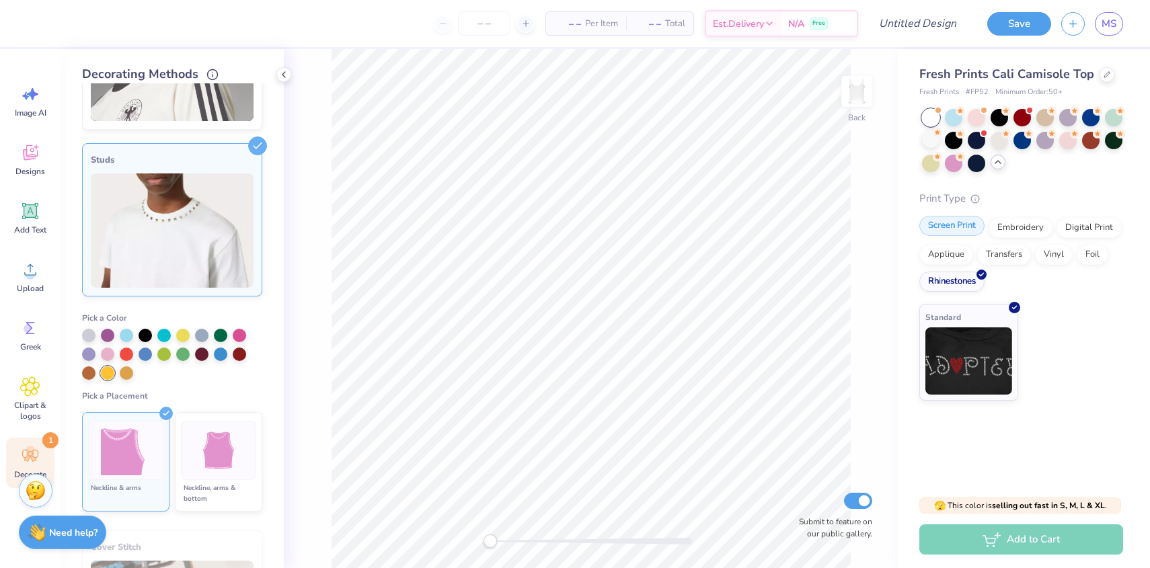
click at [945, 231] on div "Screen Print" at bounding box center [951, 226] width 65 height 20
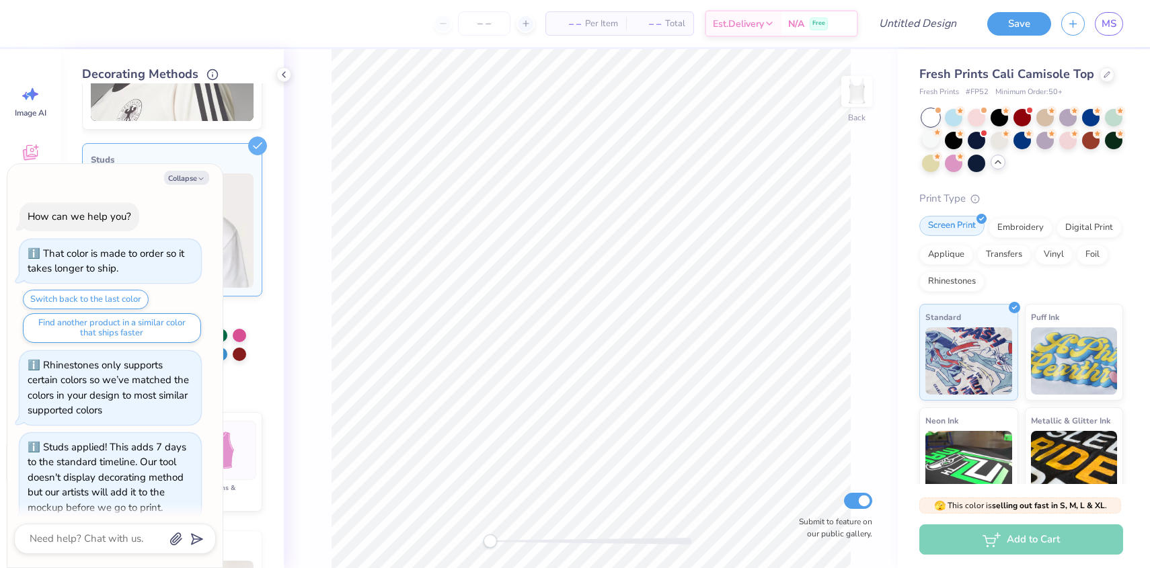
scroll to position [339, 0]
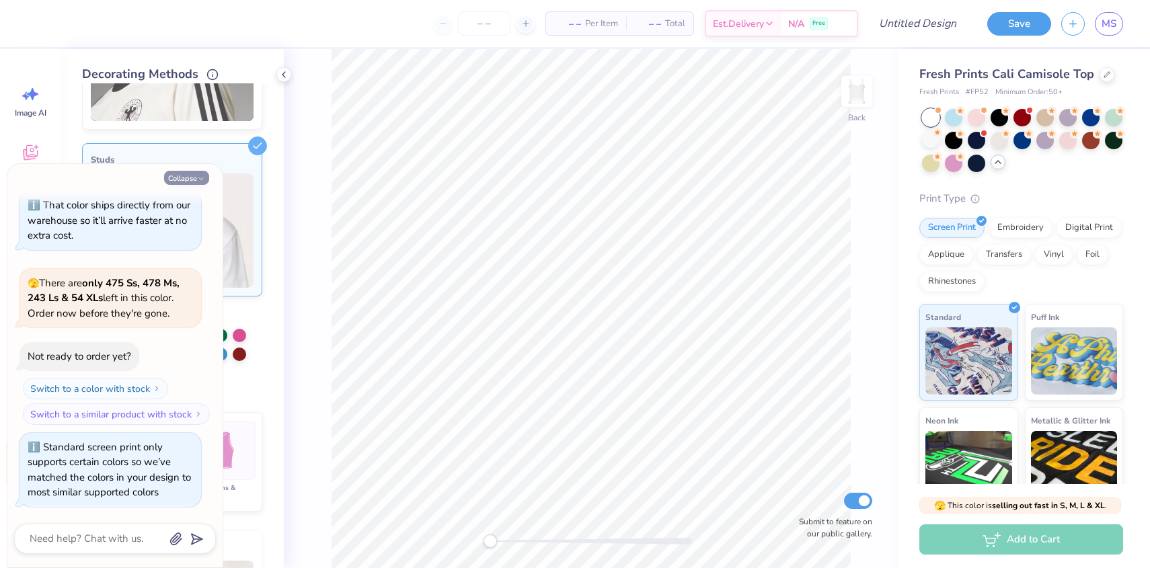
click at [195, 173] on button "Collapse" at bounding box center [186, 178] width 45 height 14
type textarea "x"
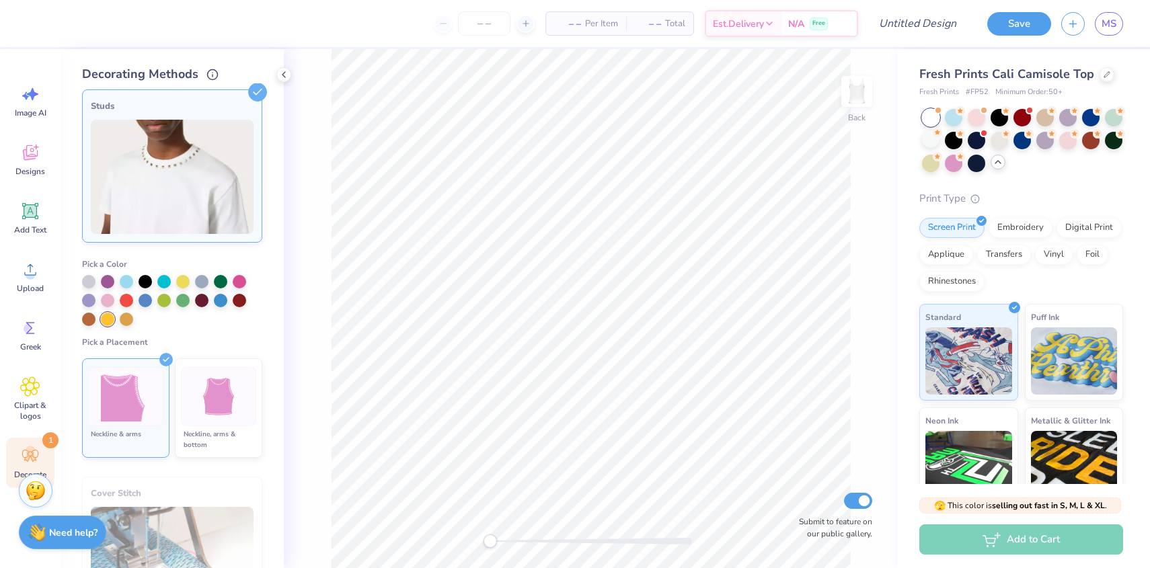
scroll to position [362, 0]
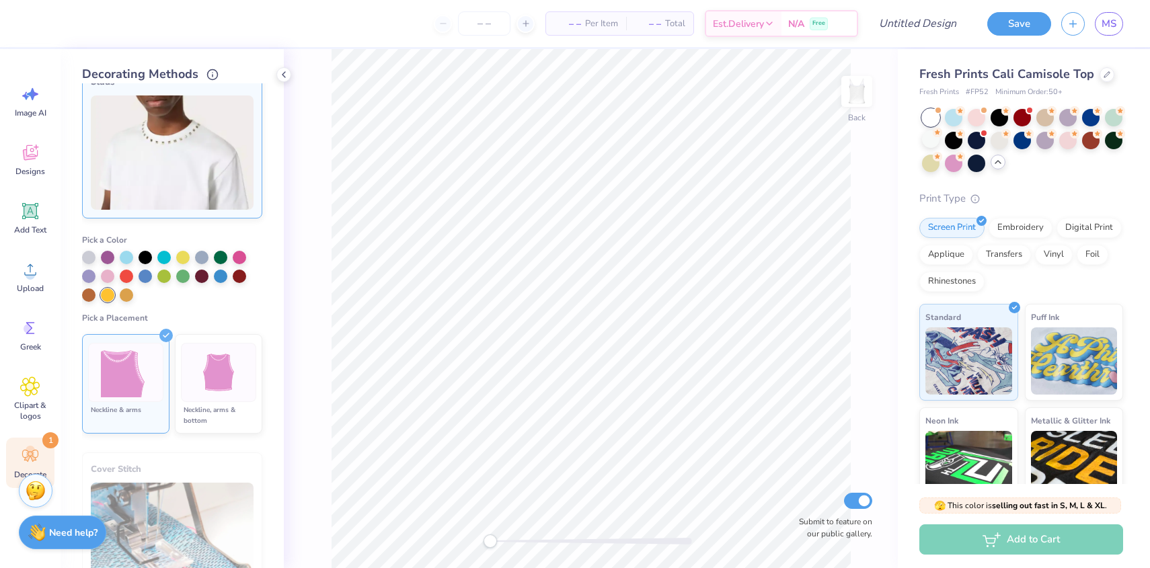
click at [147, 353] on img at bounding box center [126, 373] width 50 height 50
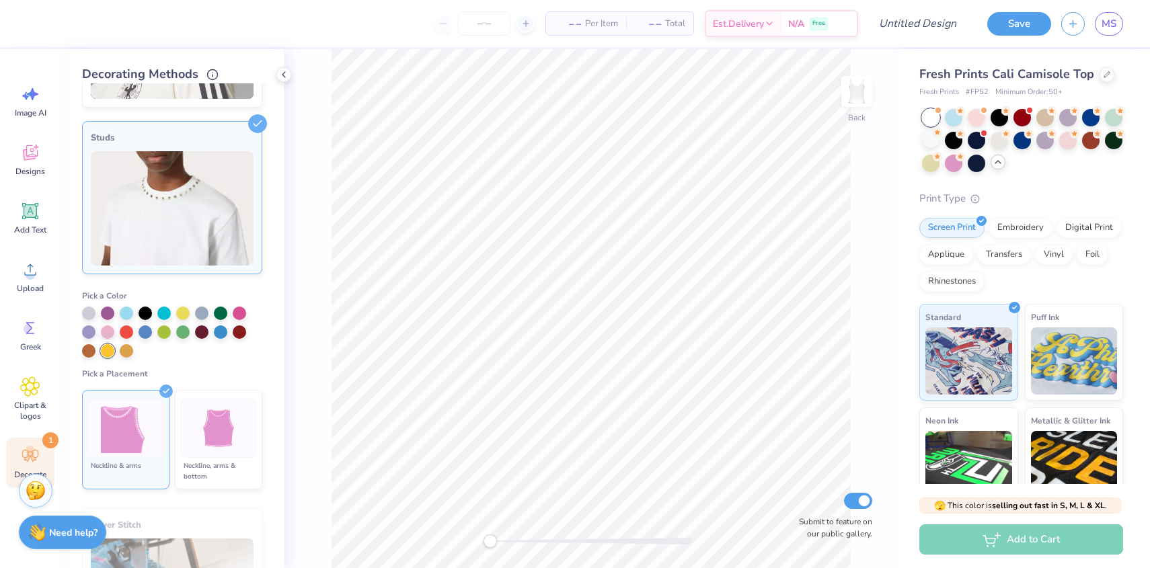
scroll to position [166, 0]
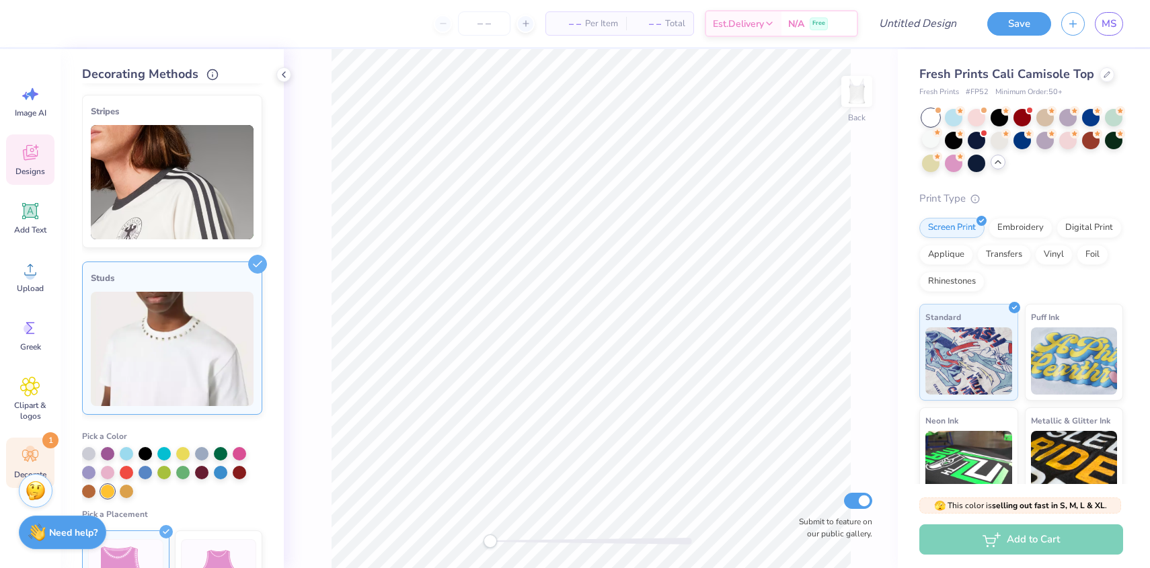
click at [32, 151] on icon at bounding box center [30, 152] width 15 height 15
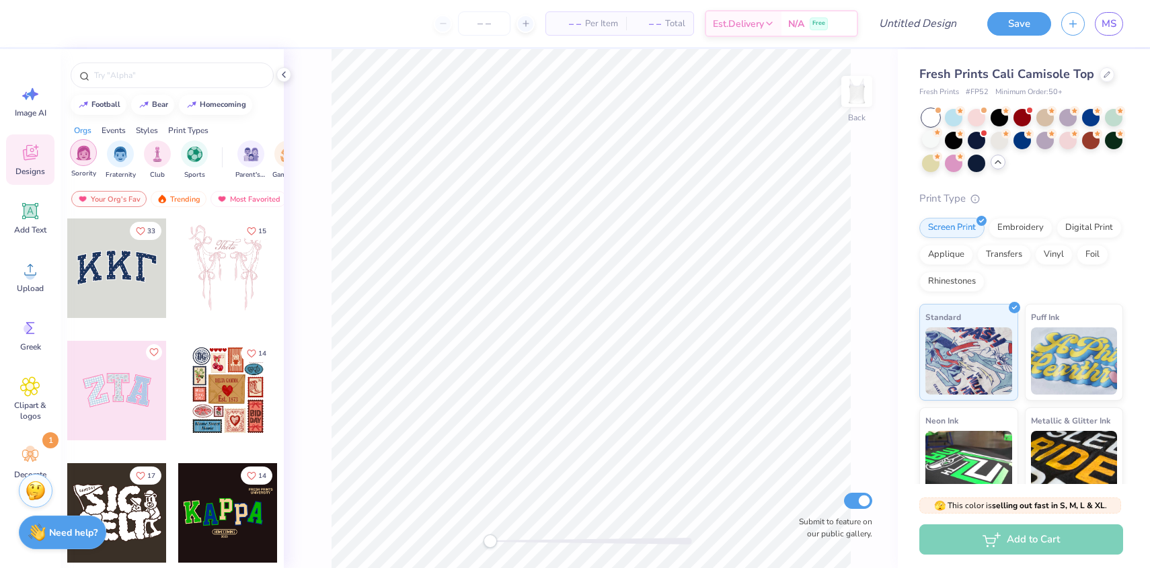
click at [76, 157] on img "filter for Sorority" at bounding box center [83, 152] width 15 height 15
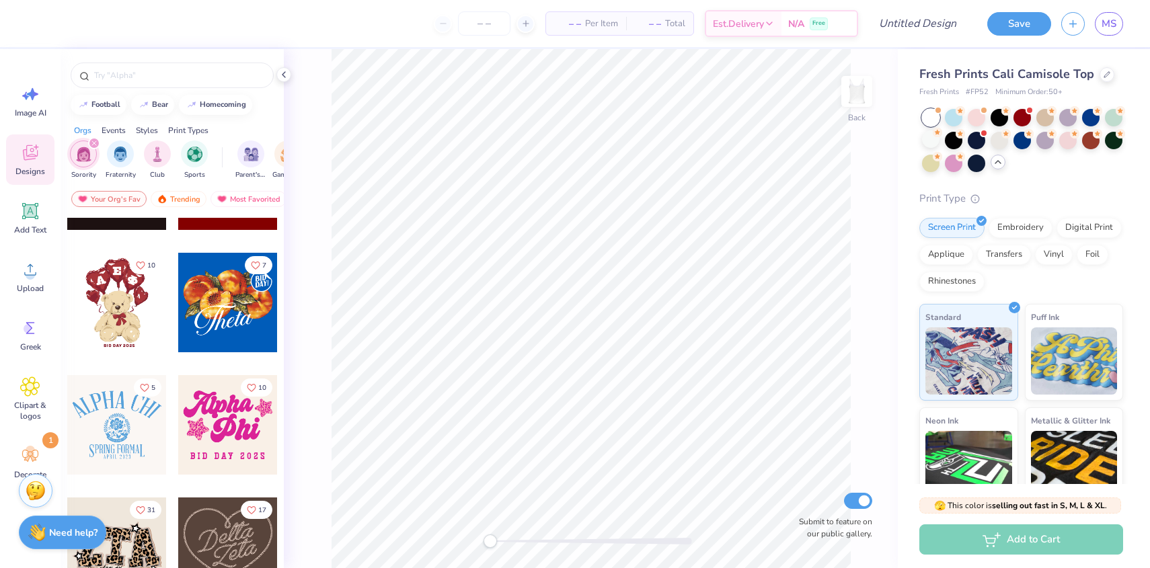
scroll to position [339, 0]
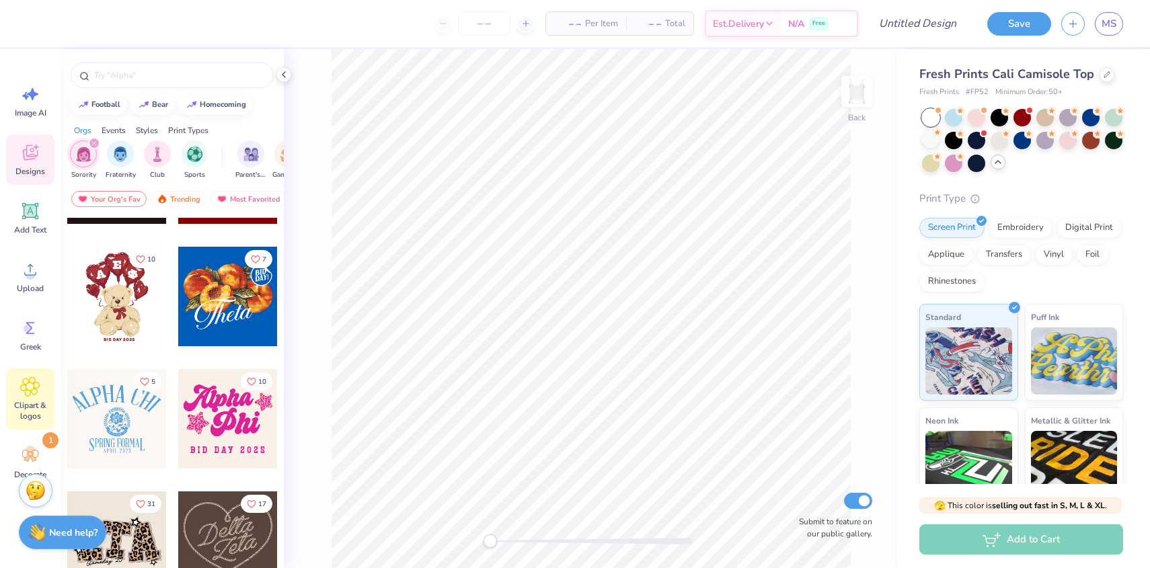
click at [30, 400] on span "Clipart & logos" at bounding box center [30, 411] width 44 height 22
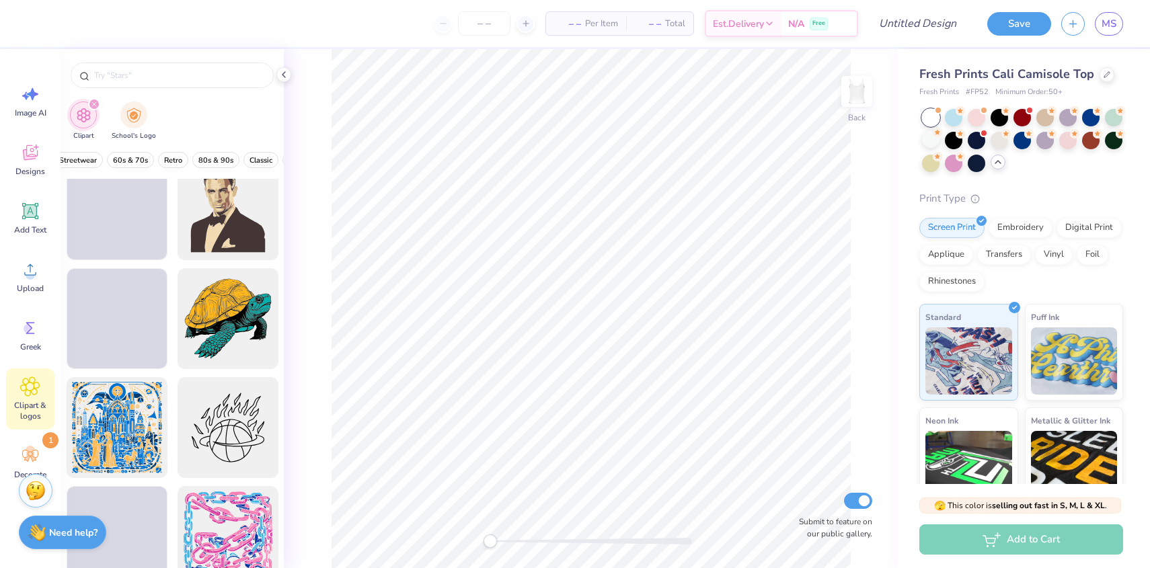
scroll to position [0, 281]
click at [167, 158] on span "Retro" at bounding box center [166, 160] width 18 height 10
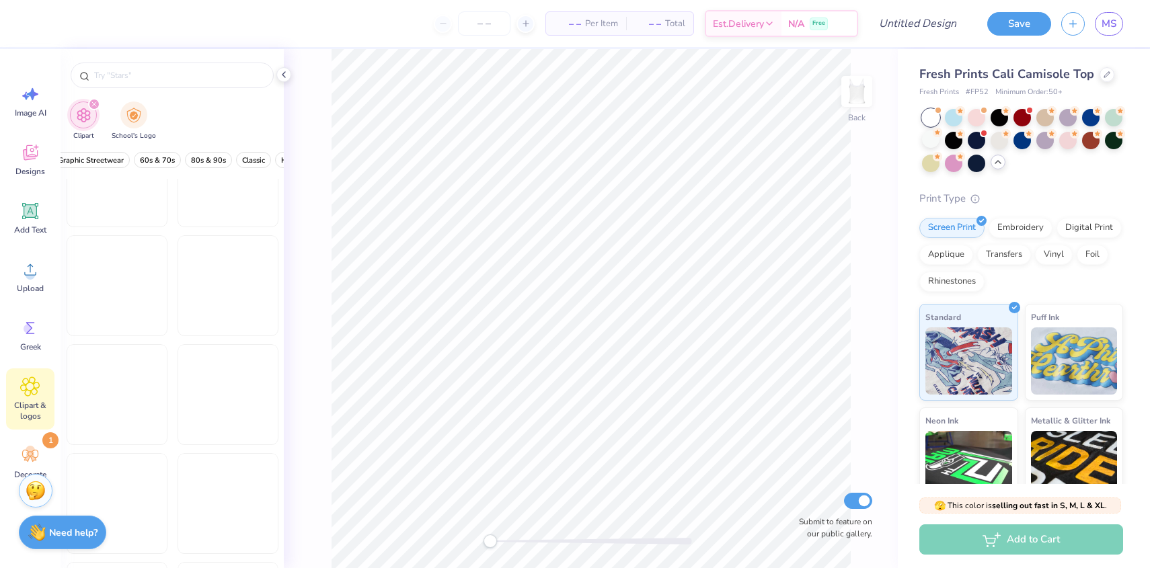
scroll to position [2461, 0]
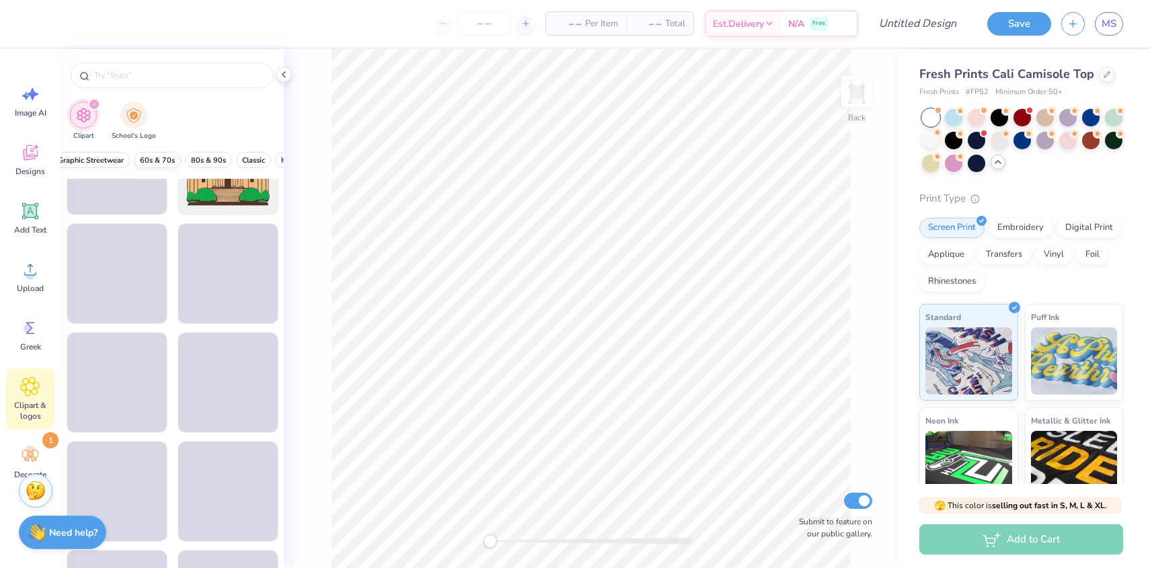
click at [142, 161] on span "60s & 70s" at bounding box center [157, 160] width 35 height 10
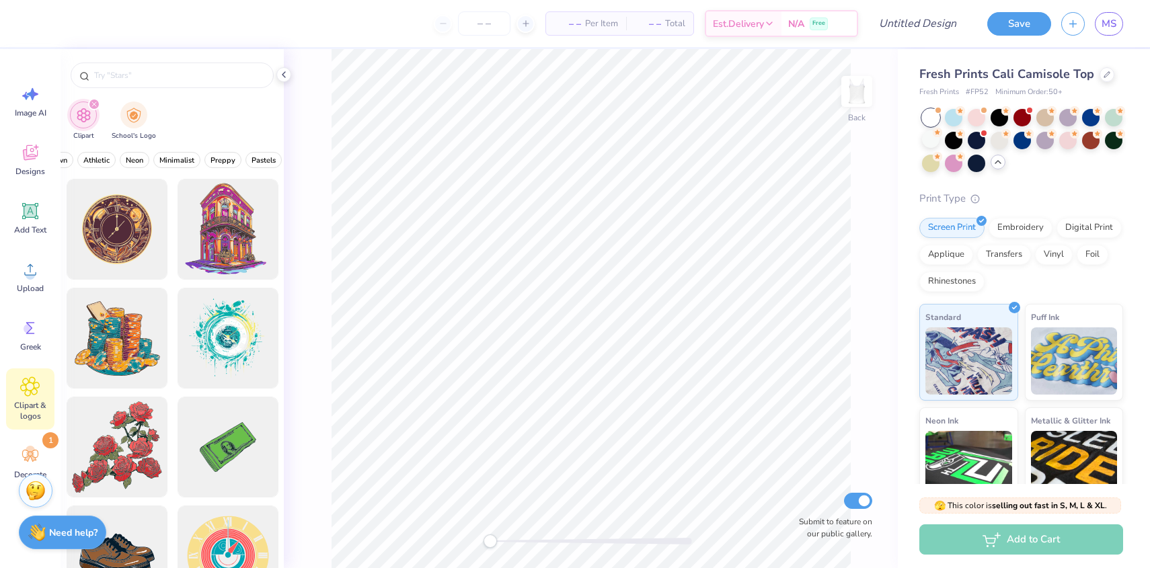
scroll to position [0, 556]
click at [205, 157] on span "Preppy" at bounding box center [204, 160] width 25 height 10
click at [133, 164] on span "Retro" at bounding box center [135, 160] width 18 height 10
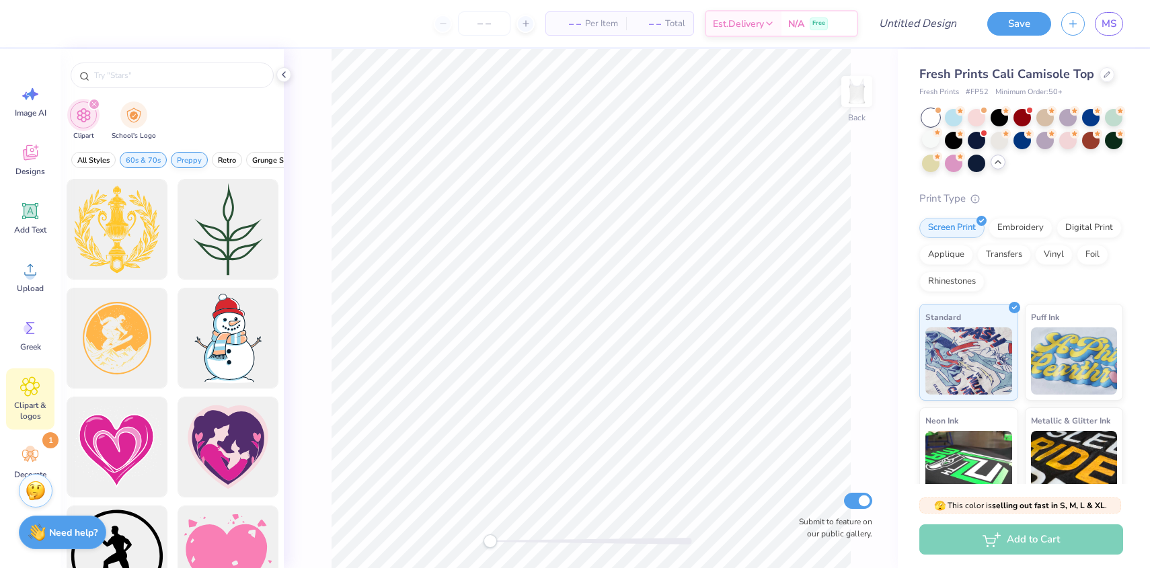
click at [184, 164] on span "Preppy" at bounding box center [189, 160] width 25 height 10
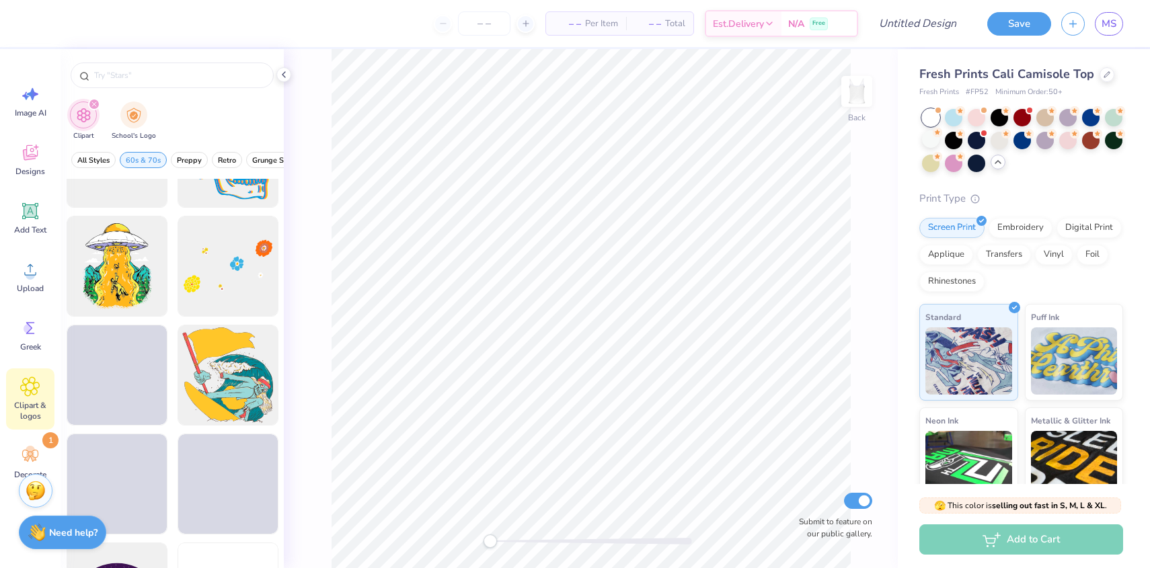
scroll to position [399, 0]
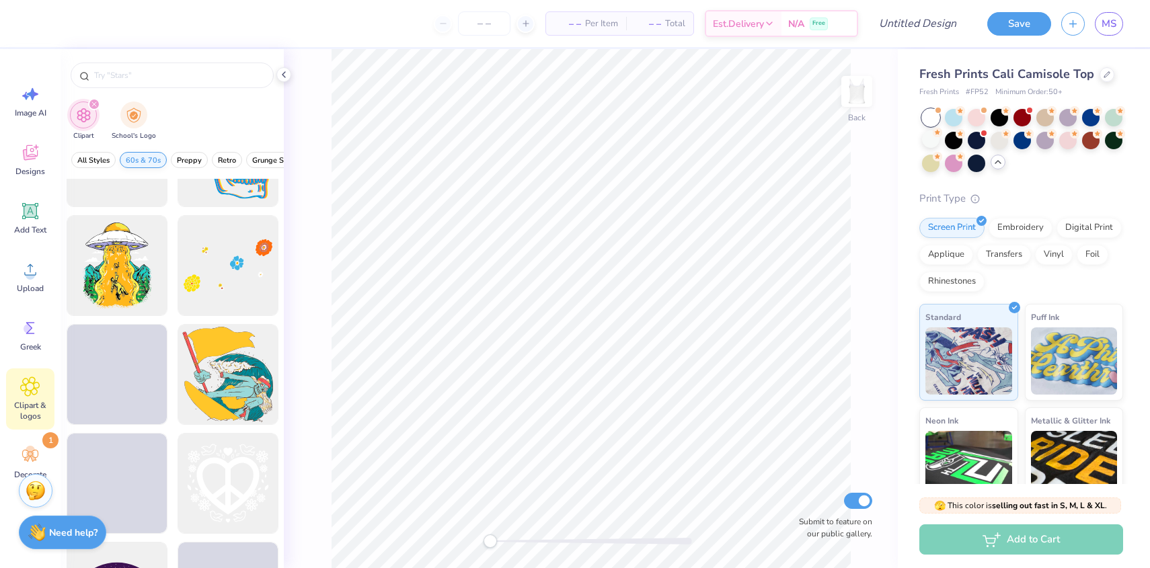
click at [158, 163] on span "60s & 70s" at bounding box center [143, 160] width 35 height 10
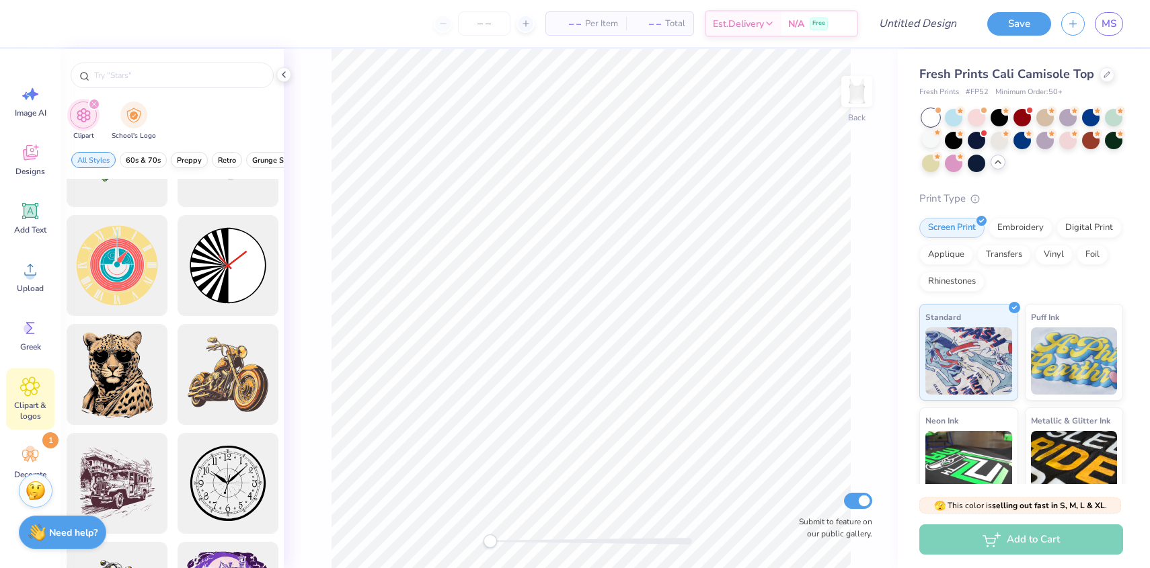
click at [188, 158] on span "Preppy" at bounding box center [189, 160] width 25 height 10
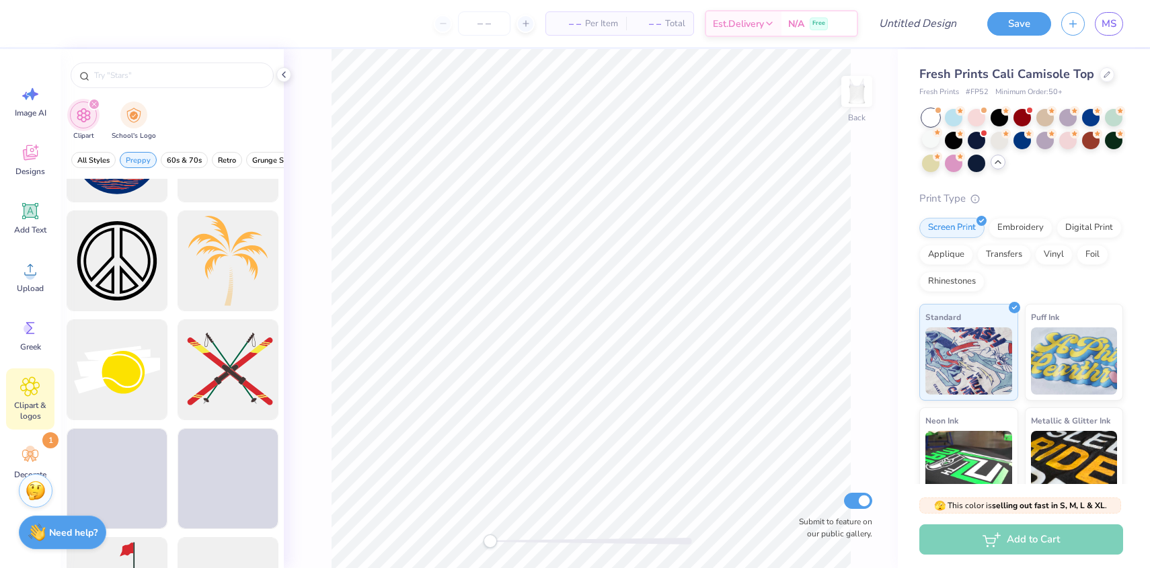
scroll to position [2103, 0]
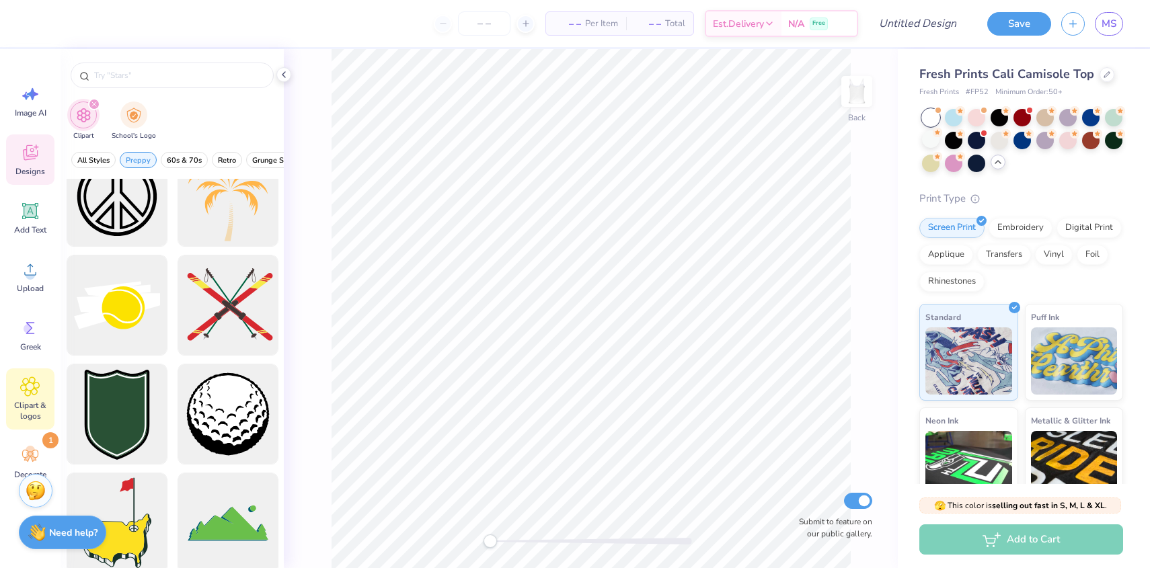
click at [35, 148] on icon at bounding box center [30, 153] width 20 height 20
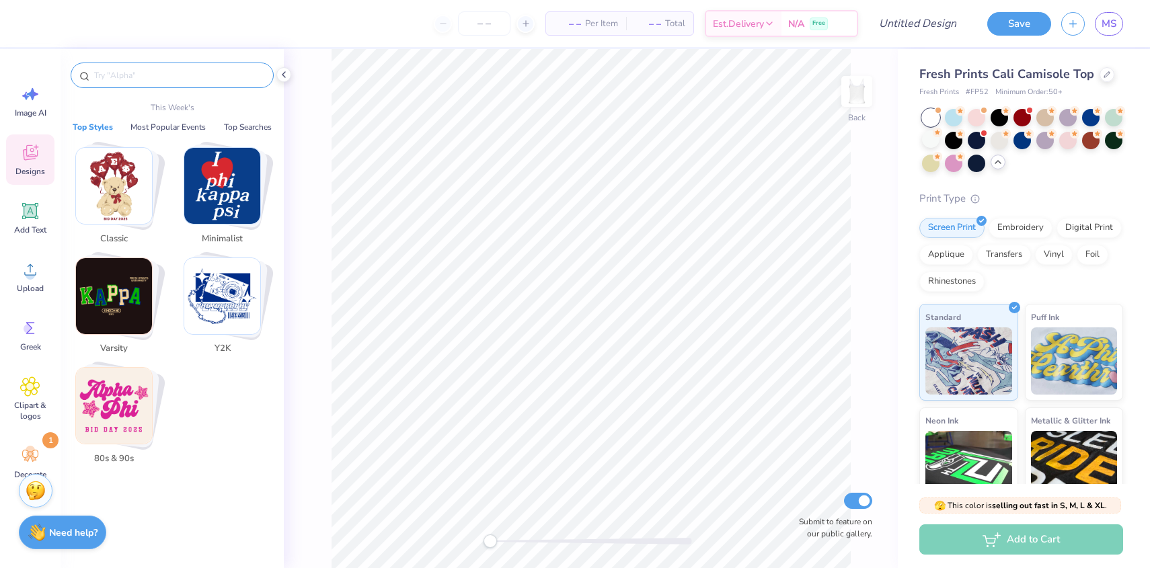
click at [103, 73] on input "text" at bounding box center [179, 75] width 172 height 13
click at [217, 181] on img "Stack Card Button Minimalist" at bounding box center [222, 186] width 76 height 76
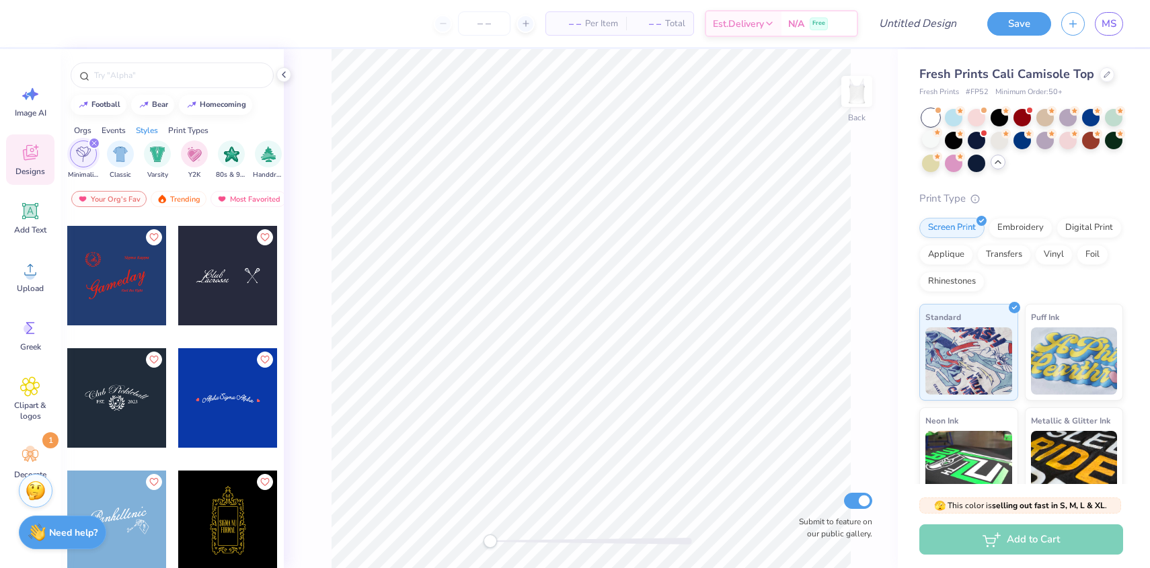
scroll to position [5066, 0]
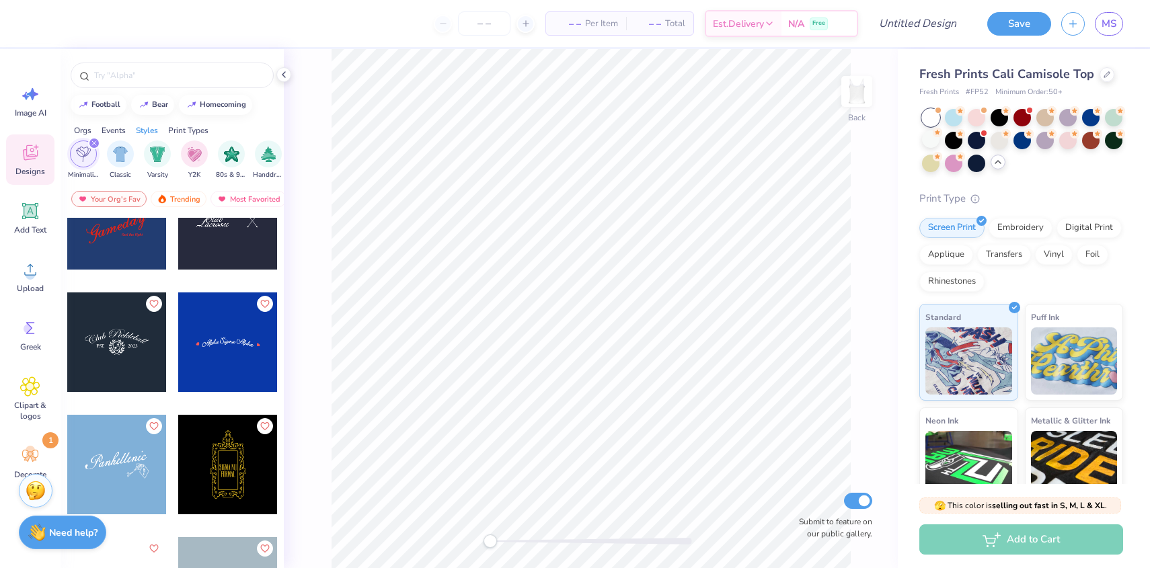
click at [225, 356] on div at bounding box center [228, 342] width 100 height 100
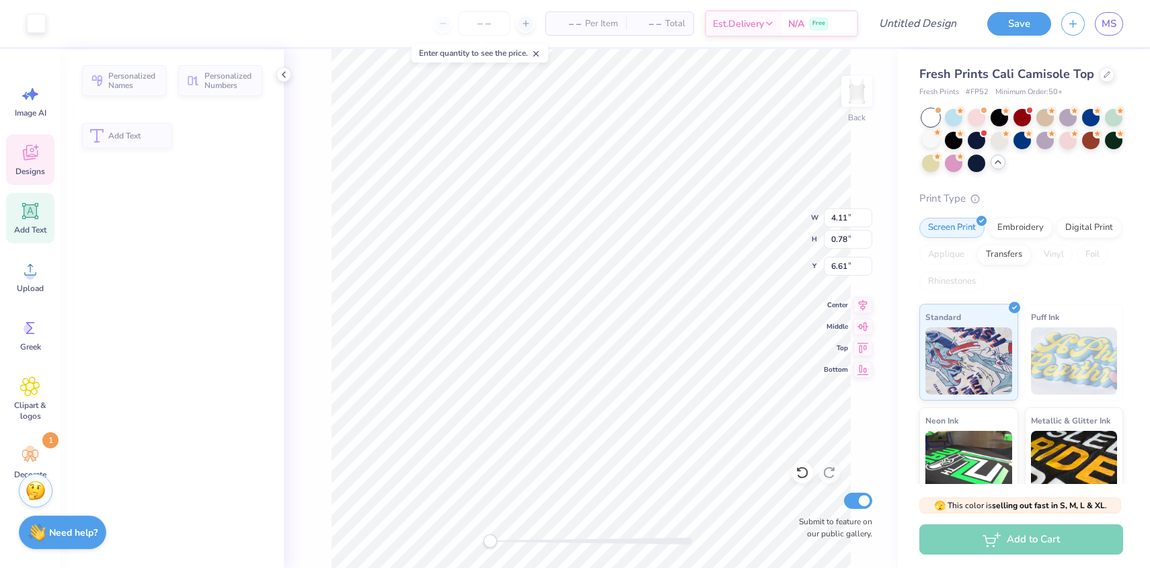
type input "4.11"
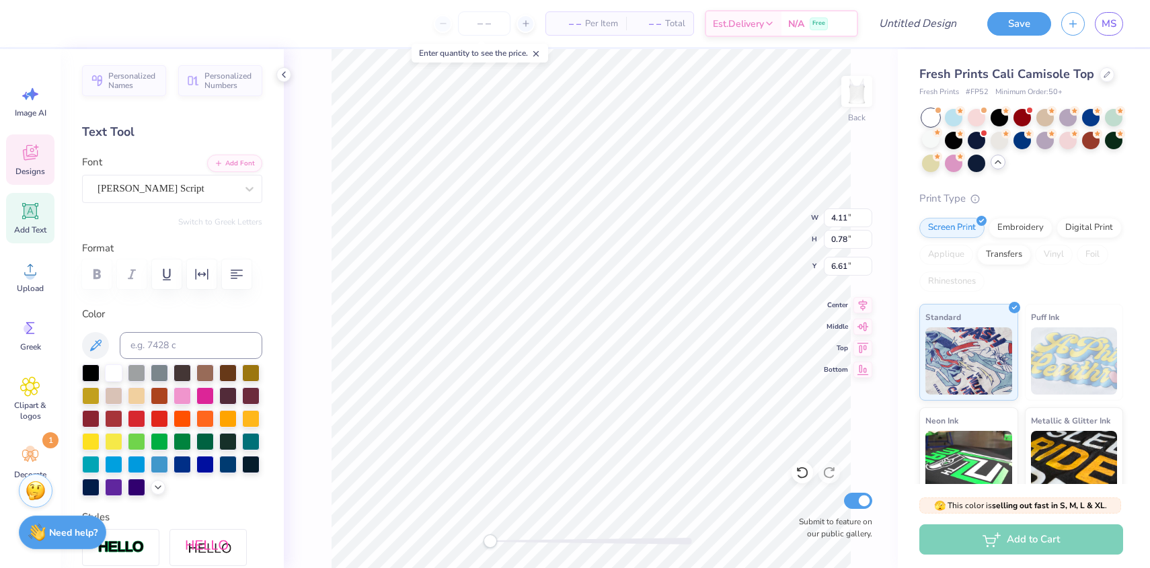
scroll to position [0, 1]
type textarea "Sigma Delta Tau"
click at [1103, 74] on icon at bounding box center [1106, 73] width 7 height 7
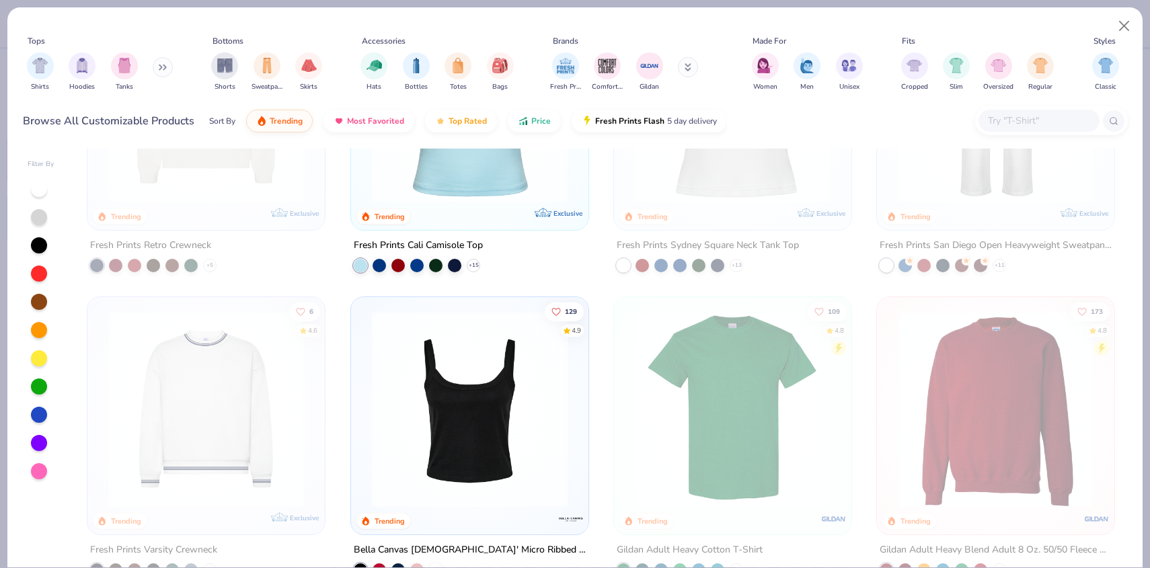
scroll to position [475, 0]
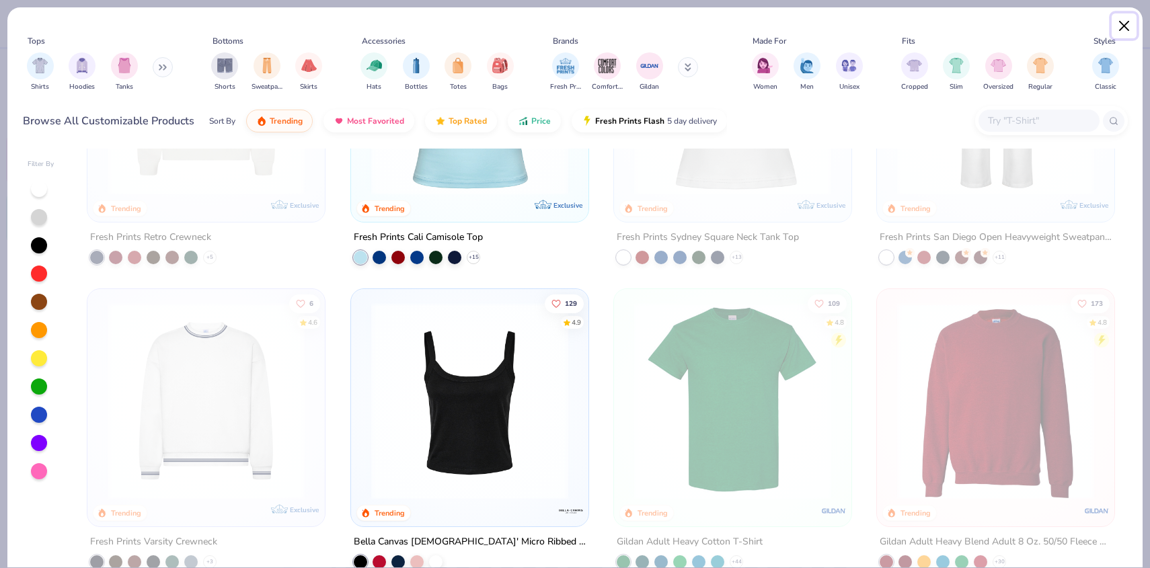
click at [1123, 28] on button "Close" at bounding box center [1124, 26] width 26 height 26
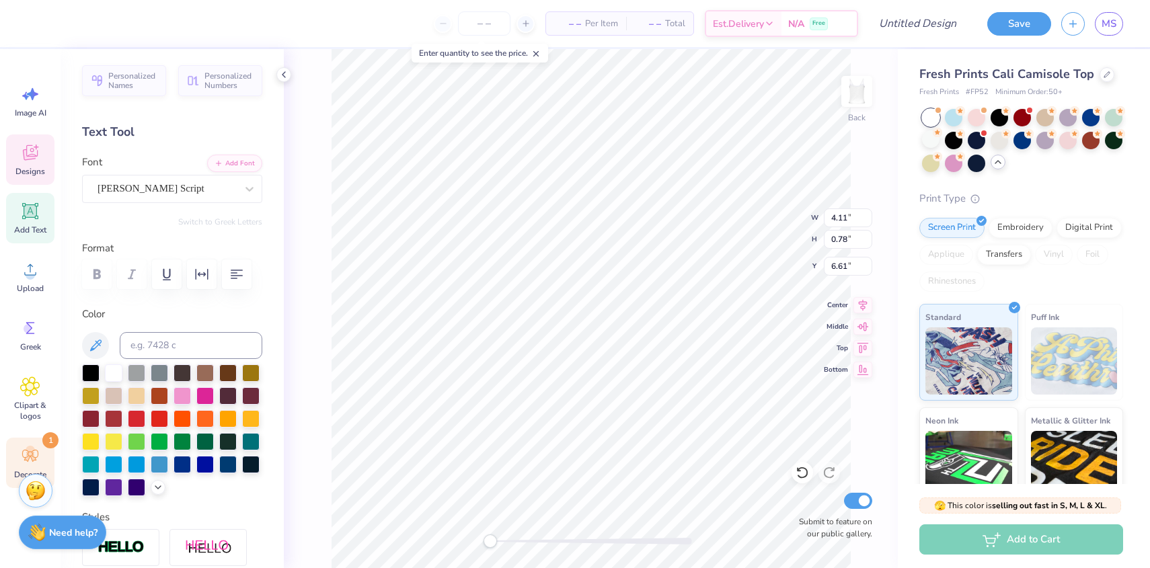
click at [26, 457] on icon at bounding box center [30, 456] width 20 height 20
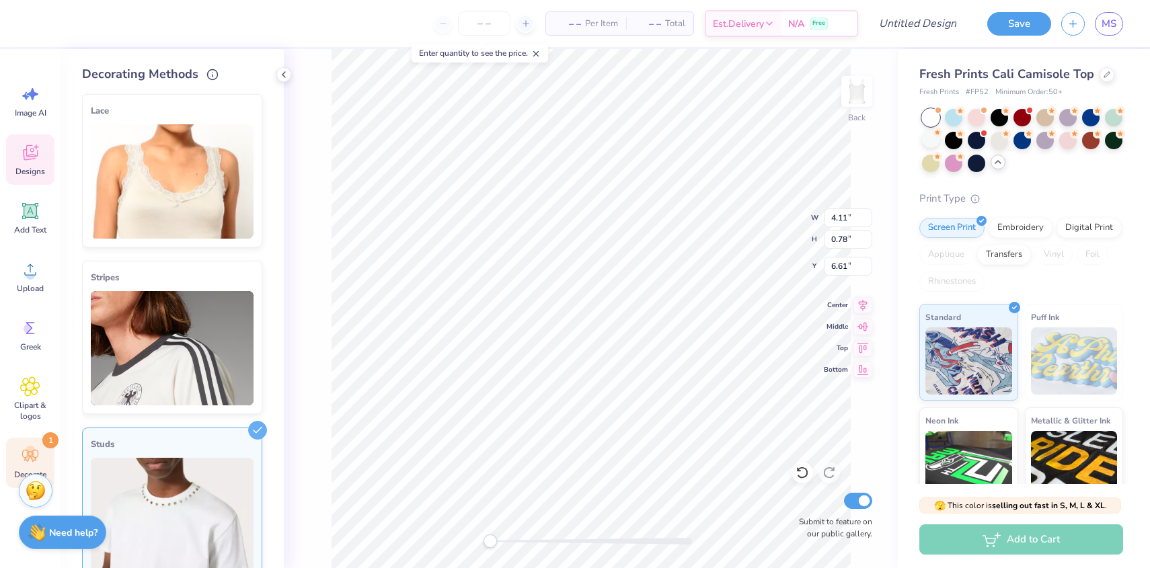
click at [232, 438] on div "Studs" at bounding box center [172, 444] width 163 height 16
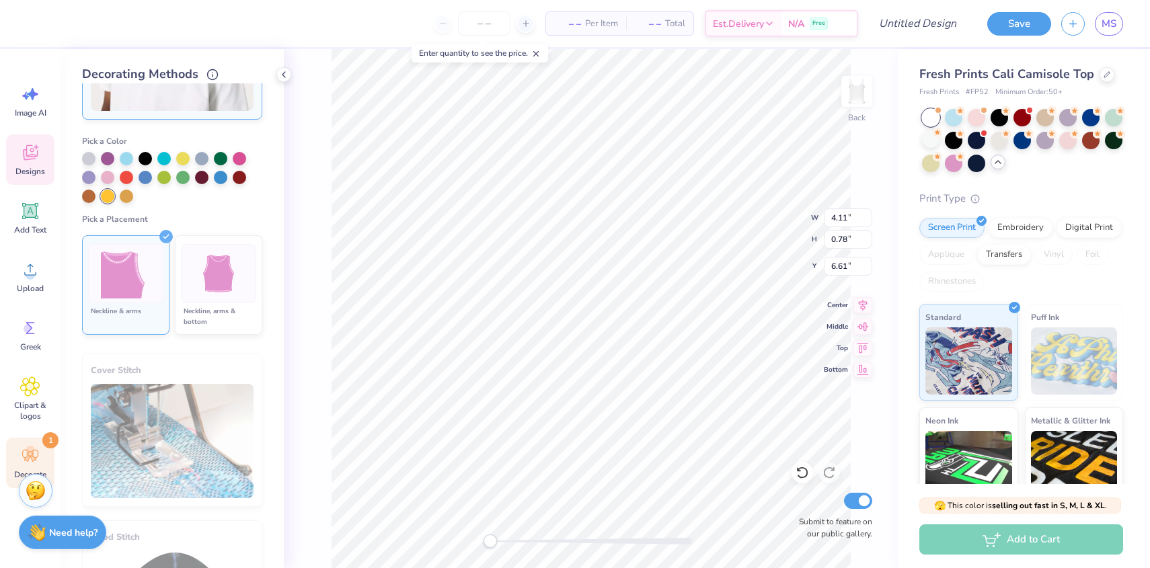
scroll to position [403, 0]
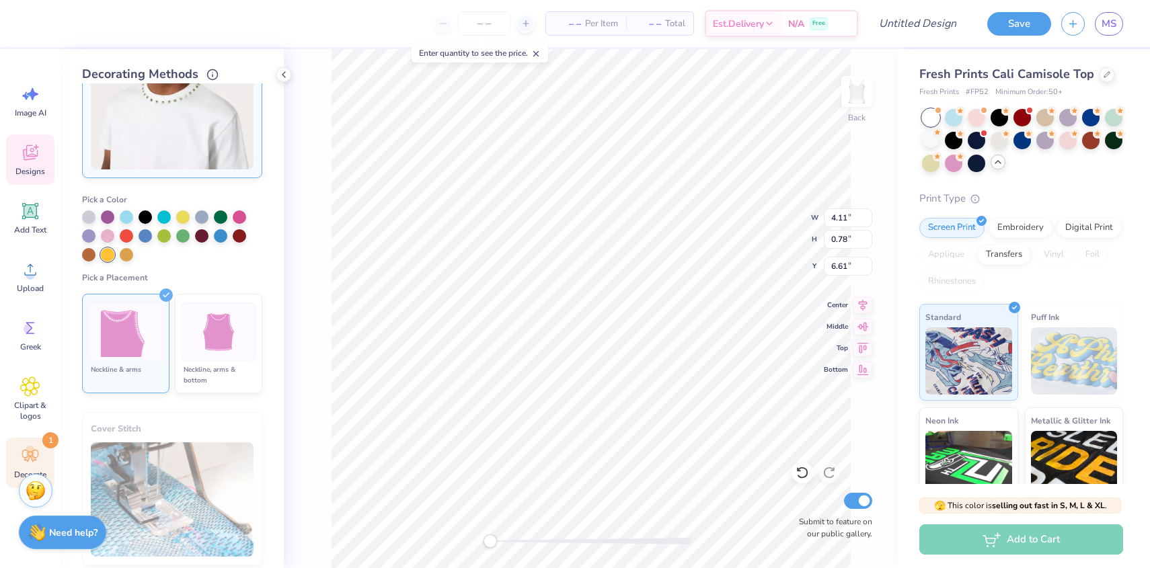
click at [161, 301] on li "Neckline & arms" at bounding box center [125, 344] width 87 height 100
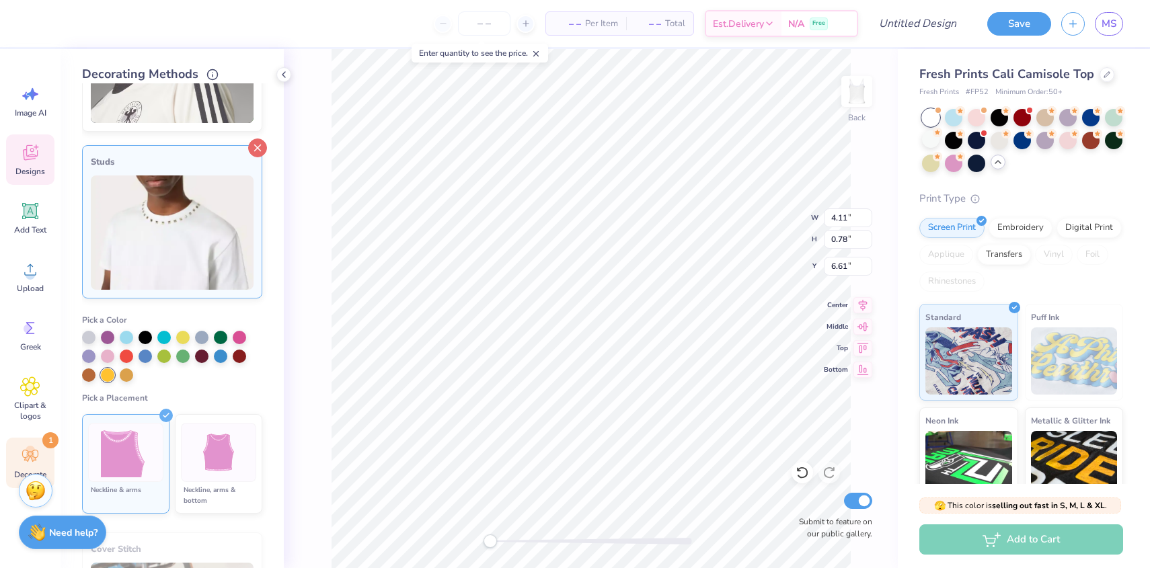
click at [261, 143] on icon at bounding box center [257, 148] width 19 height 19
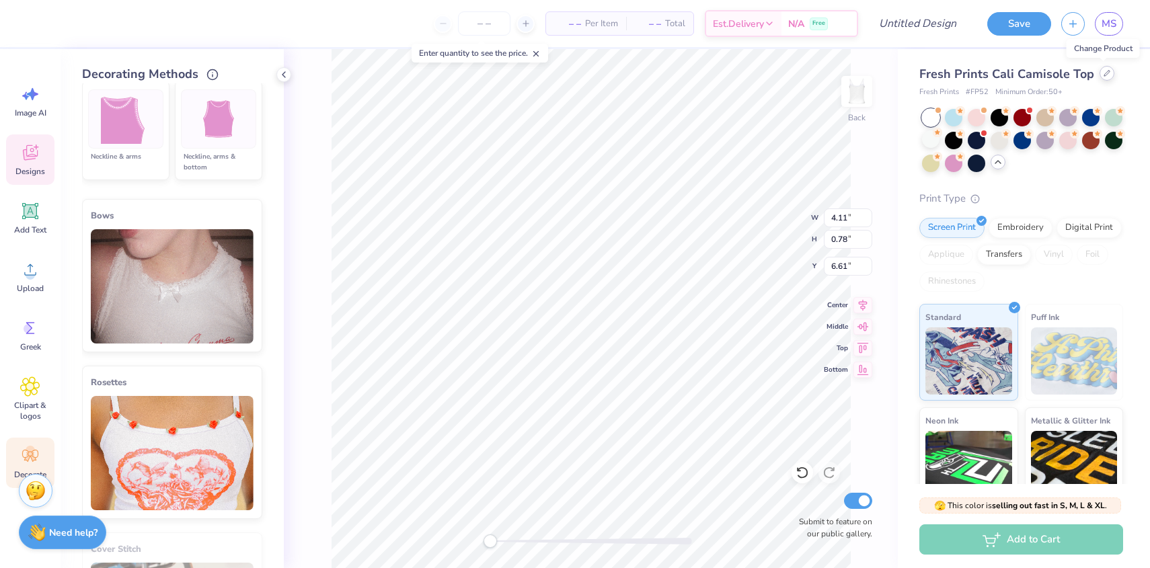
click at [1105, 73] on icon at bounding box center [1106, 73] width 7 height 7
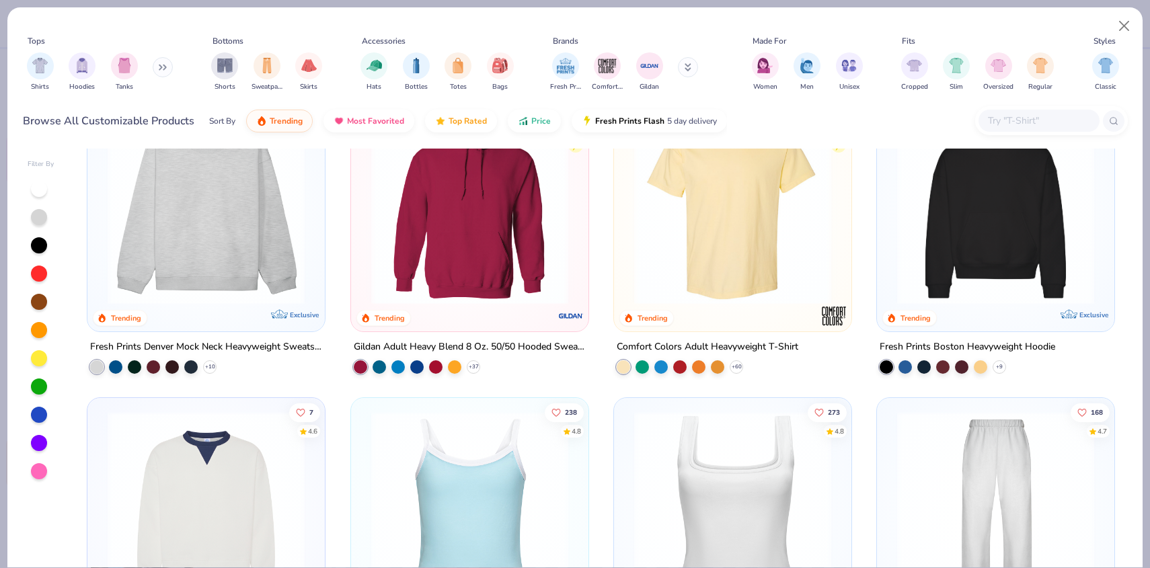
scroll to position [82, 0]
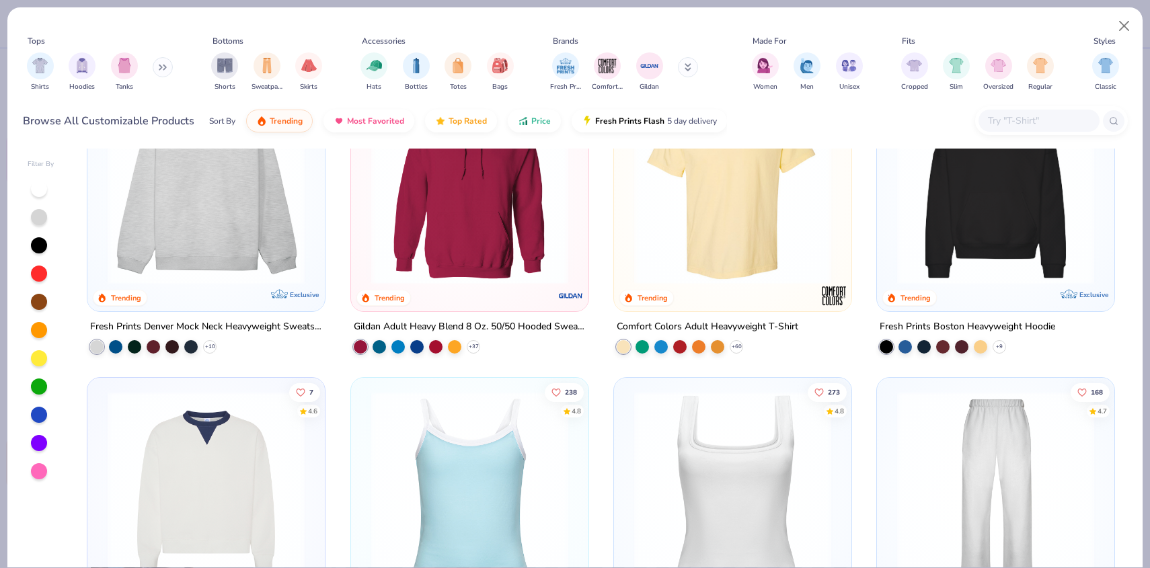
click at [977, 244] on img at bounding box center [995, 185] width 210 height 197
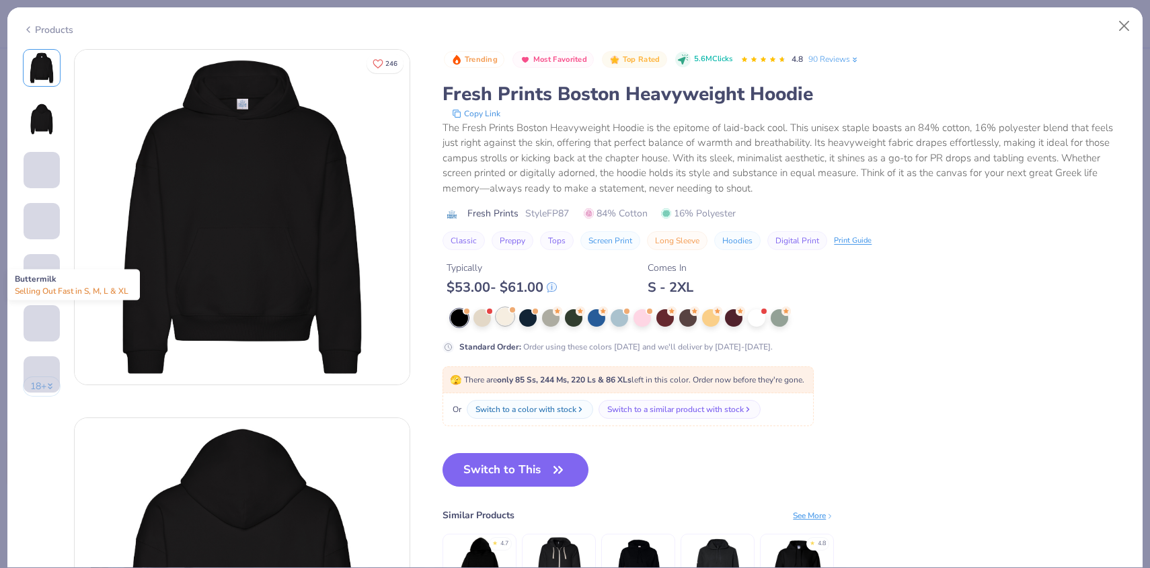
click at [507, 313] on div at bounding box center [504, 316] width 17 height 17
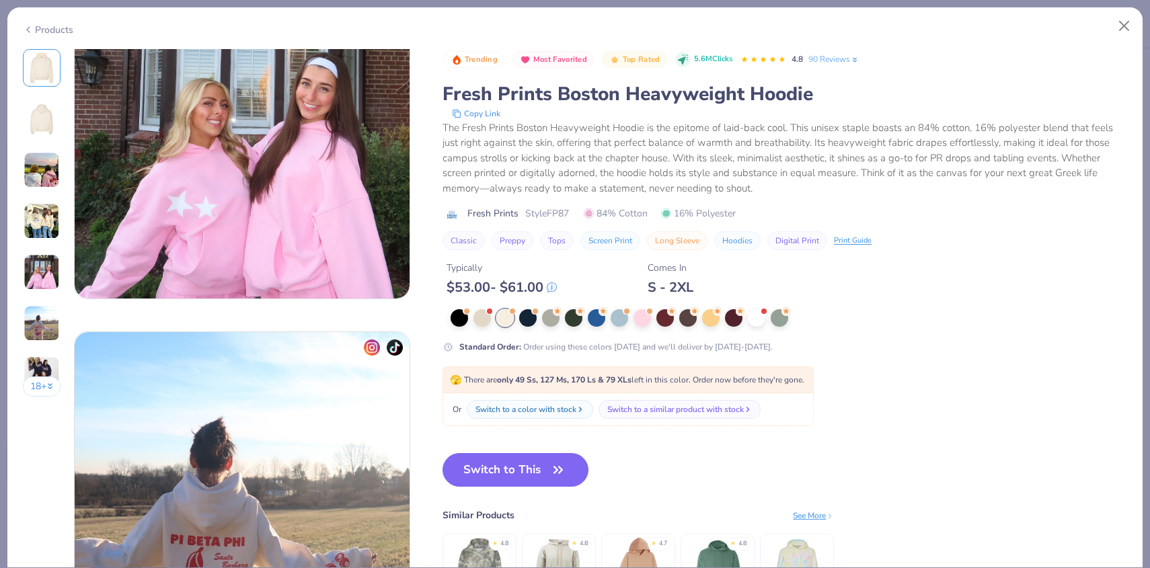
scroll to position [1312, 0]
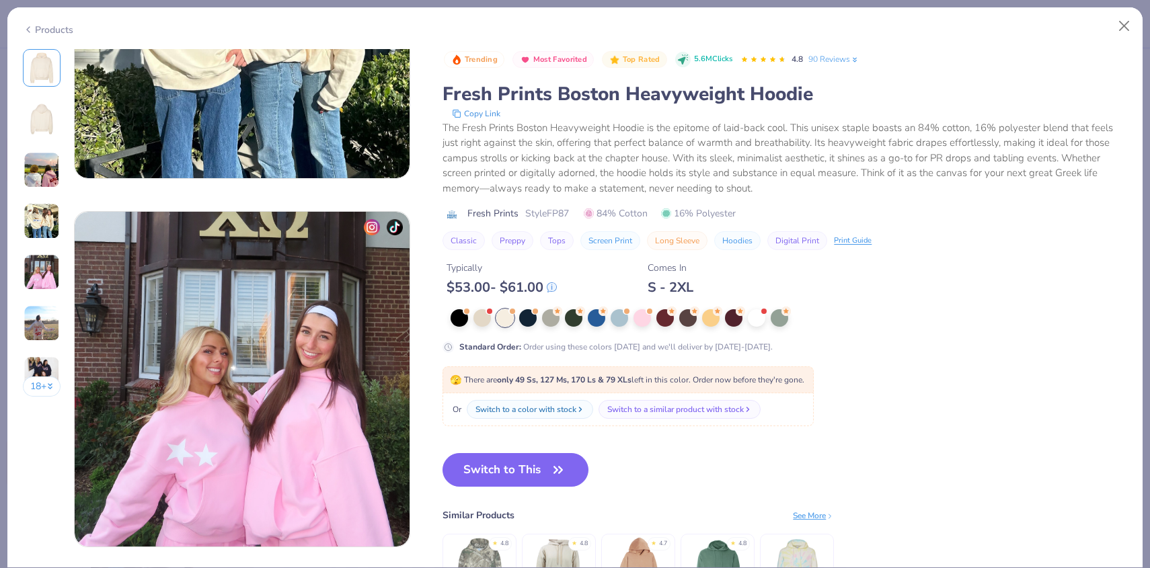
click at [36, 27] on div "Products" at bounding box center [48, 30] width 50 height 14
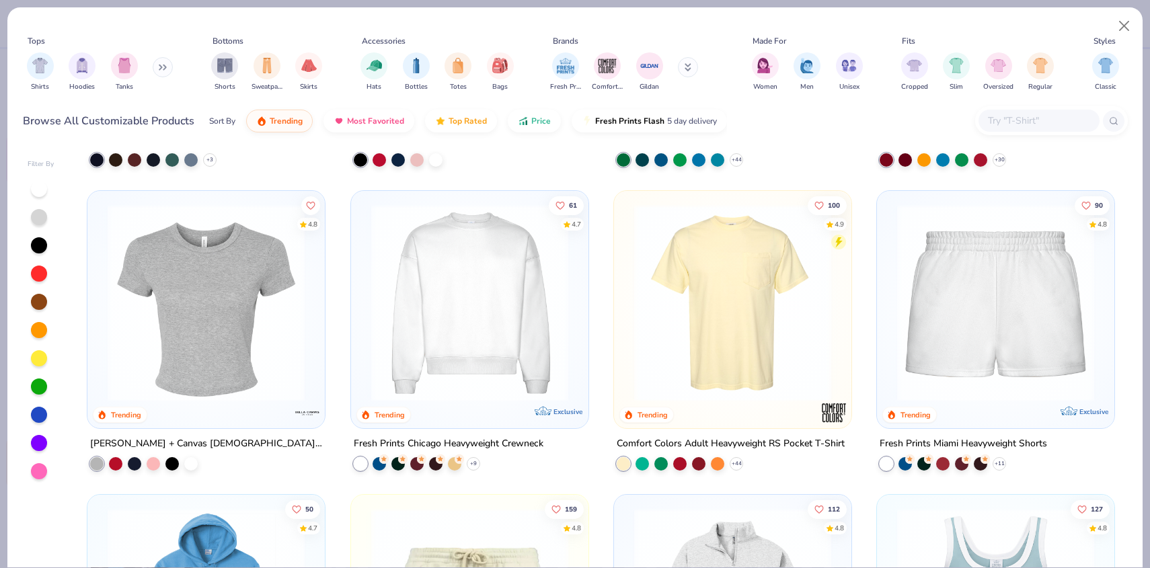
scroll to position [884, 0]
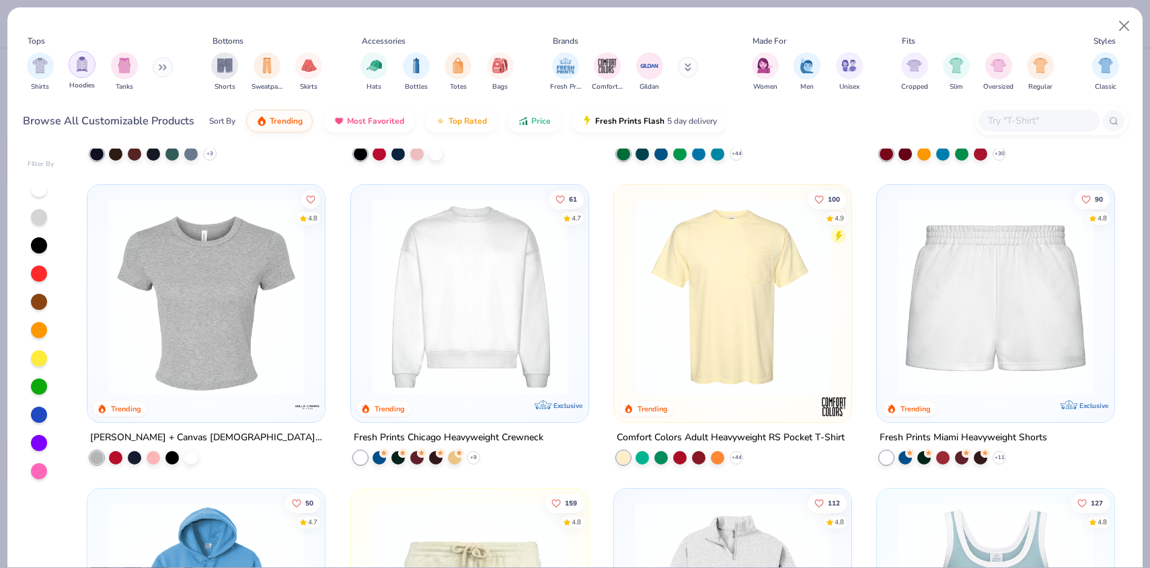
click at [76, 61] on img "filter for Hoodies" at bounding box center [82, 63] width 15 height 15
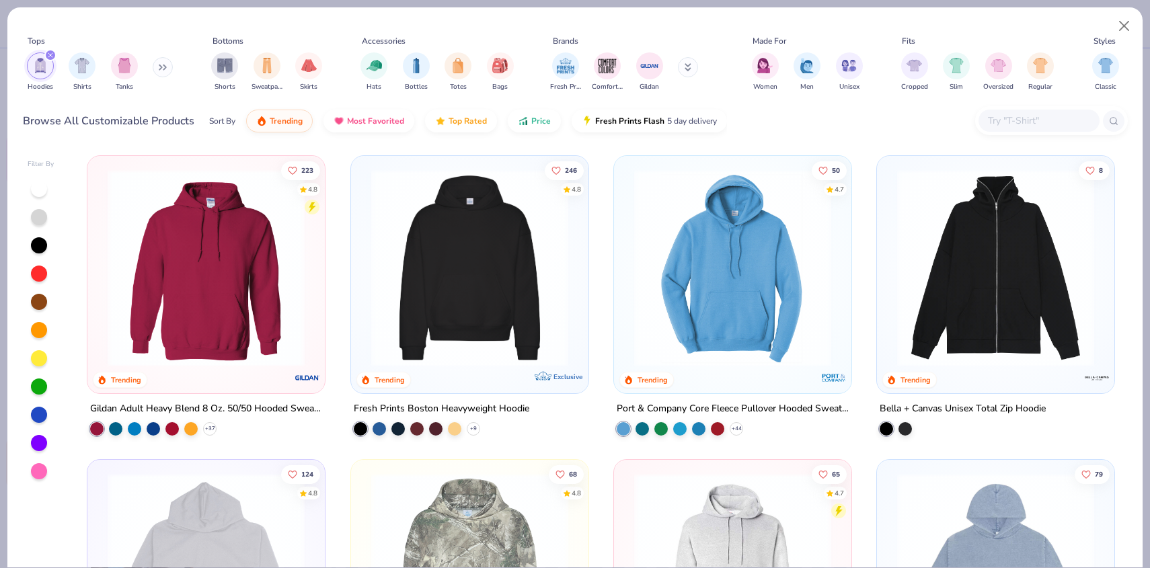
scroll to position [2, 0]
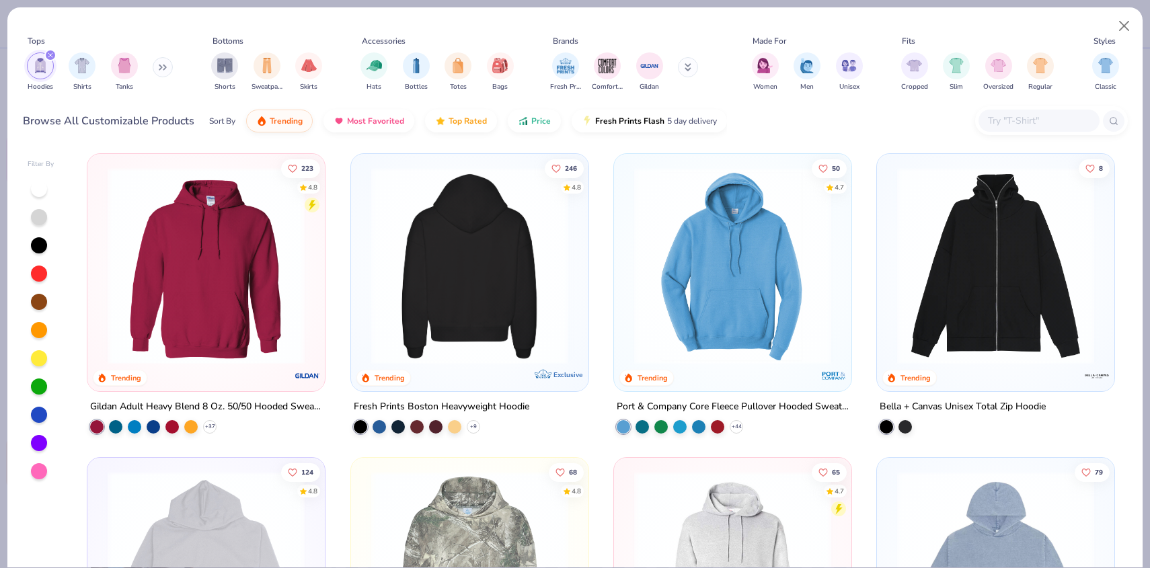
click at [364, 204] on img at bounding box center [258, 265] width 210 height 197
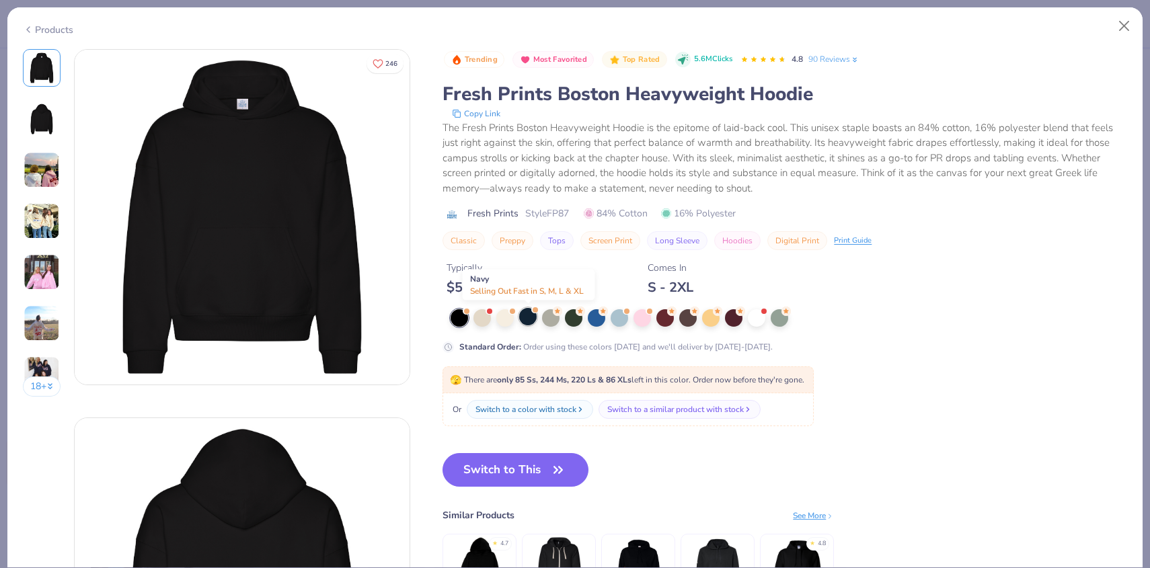
click at [532, 318] on div at bounding box center [527, 316] width 17 height 17
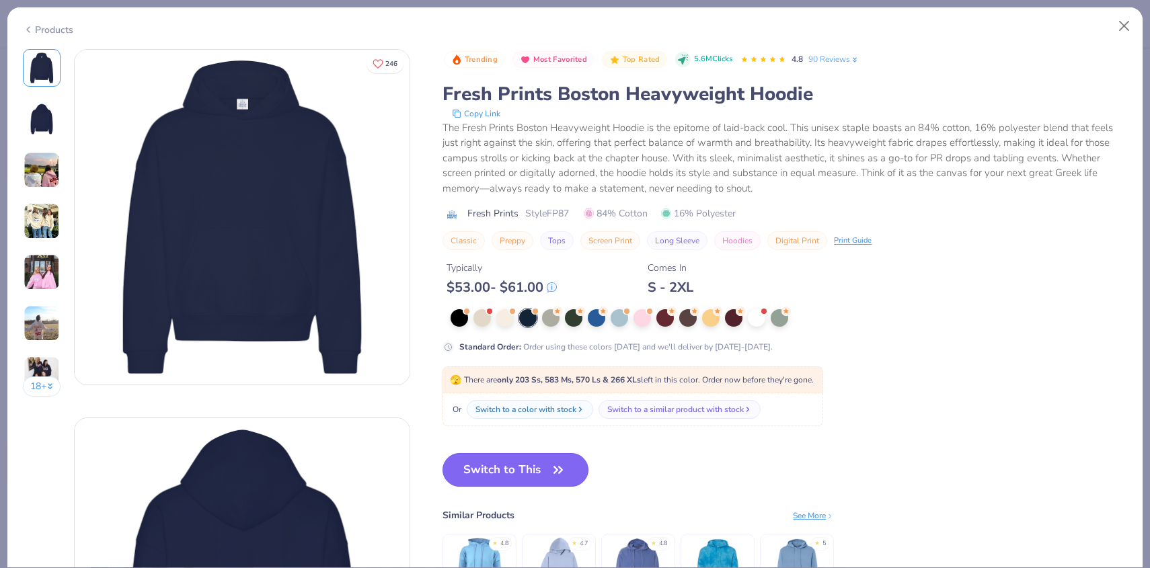
click at [528, 467] on button "Switch to This" at bounding box center [515, 470] width 146 height 34
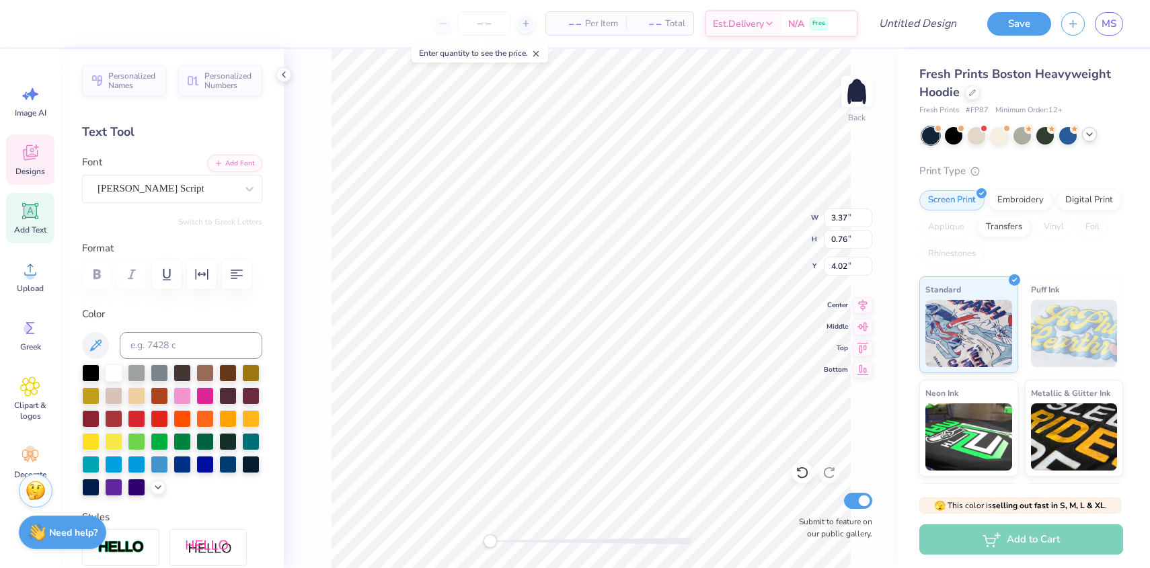
type input "4.02"
type input "4.69"
type input "11.26"
type input "2.54"
type input "9.80"
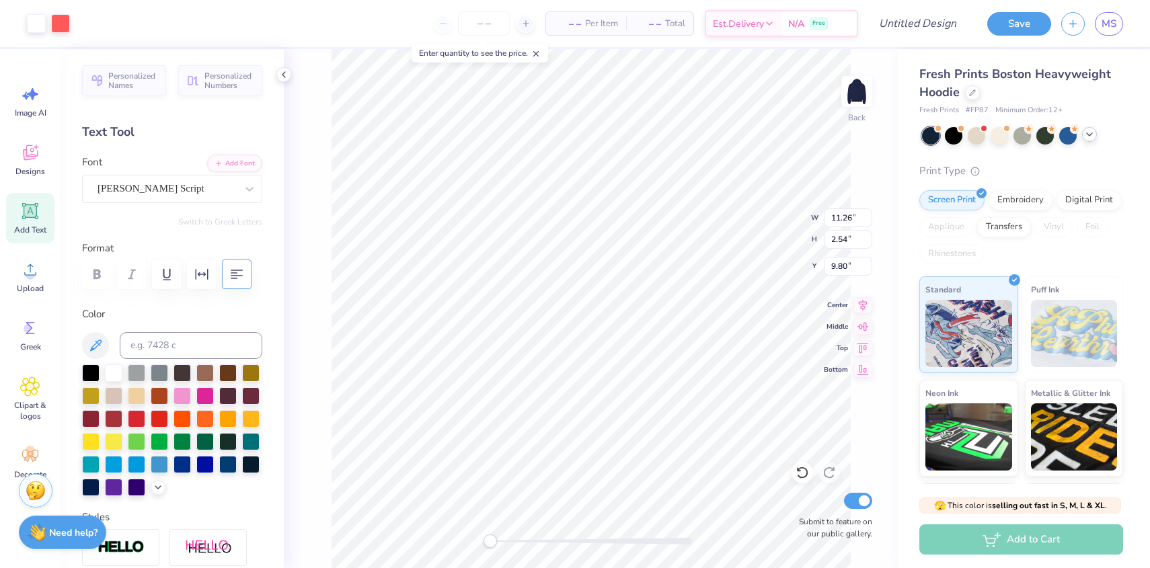
type input "9.35"
type input "1.39"
type input "4.79"
type input "5.53"
type input "0.25"
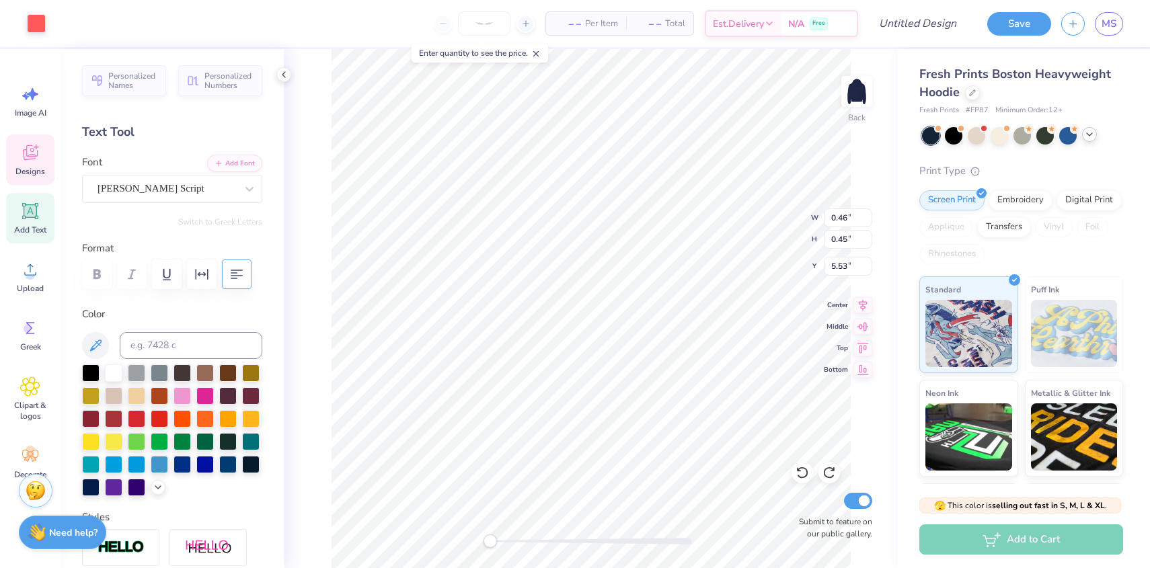
type input "0.25"
type input "5.15"
type input "4.51"
type input "12.13"
type input "1.42"
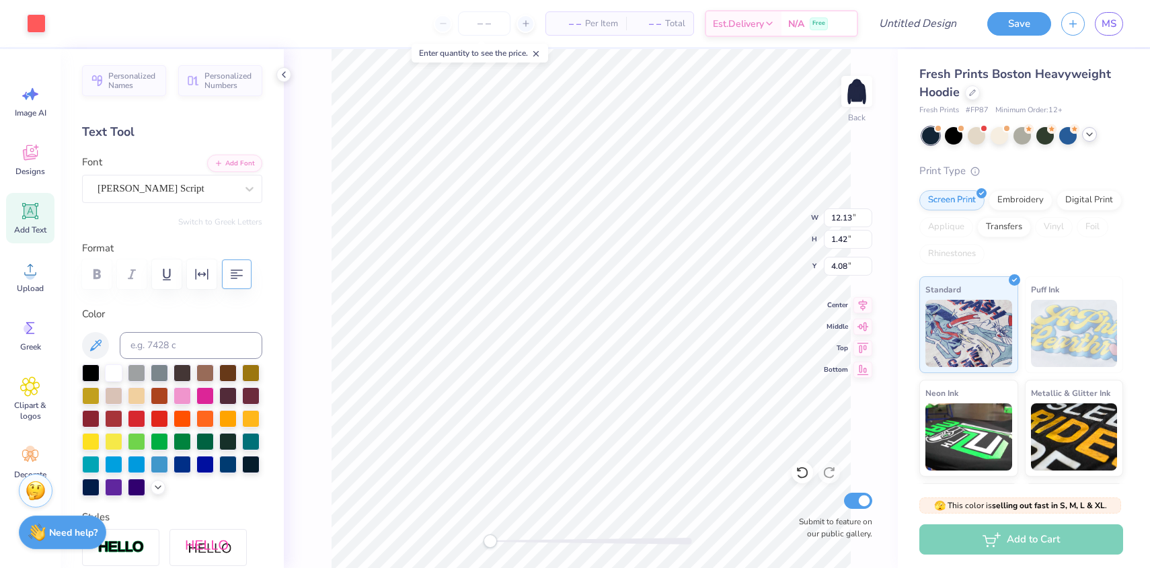
type input "4.49"
type input "6.67"
type input "0.51"
type input "5.24"
type input "0.56"
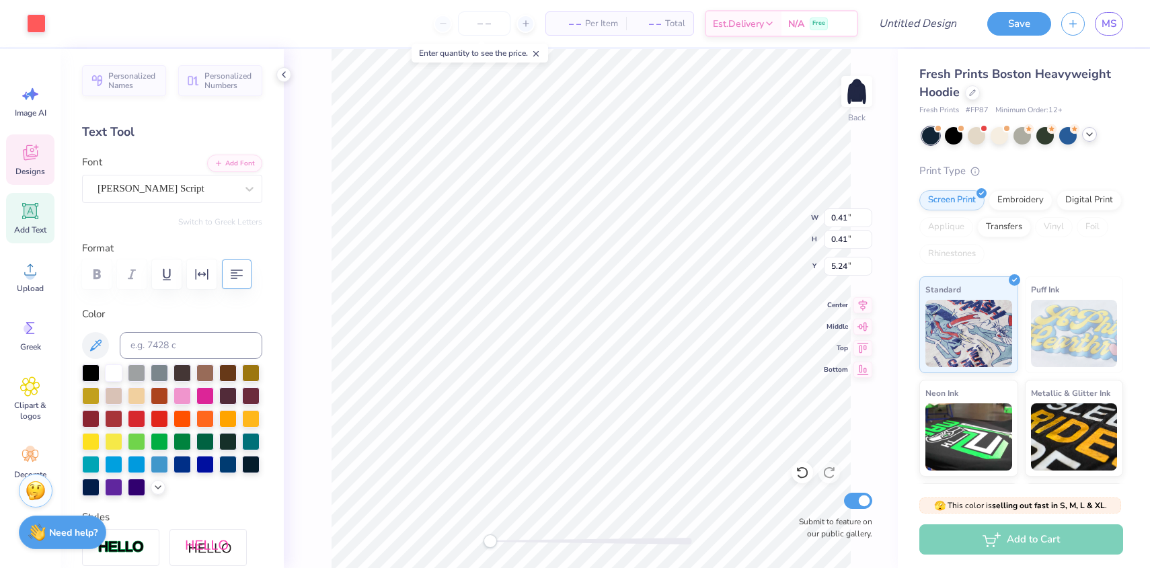
type input "0.56"
type input "4.42"
type input "3.62"
click at [1000, 136] on div at bounding box center [998, 134] width 17 height 17
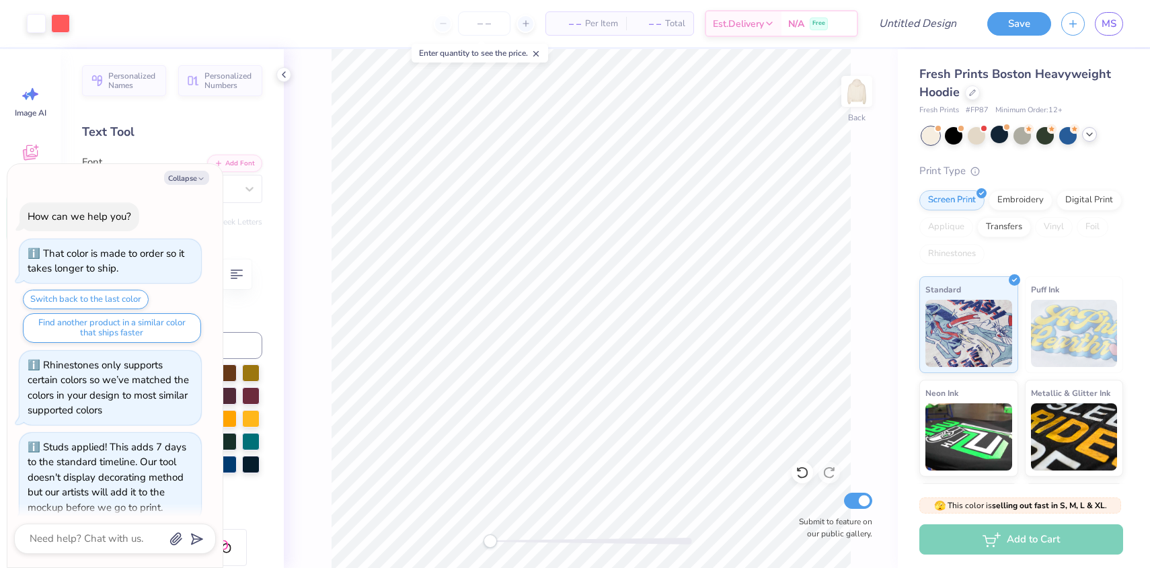
scroll to position [514, 0]
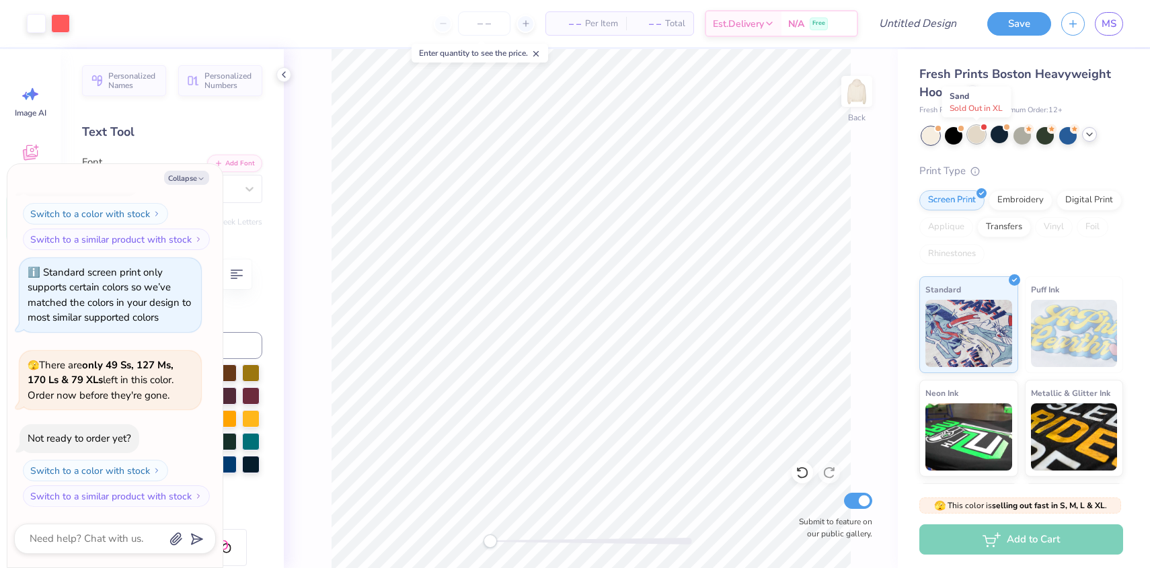
click at [978, 137] on div at bounding box center [976, 134] width 17 height 17
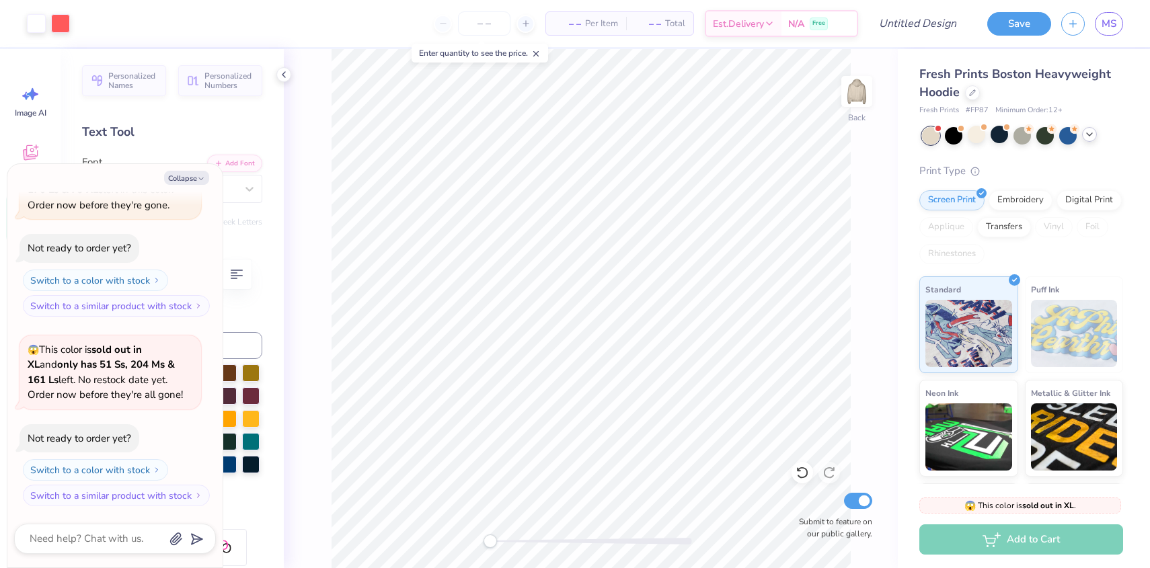
click at [933, 134] on div at bounding box center [930, 135] width 17 height 17
click at [973, 137] on div at bounding box center [976, 134] width 17 height 17
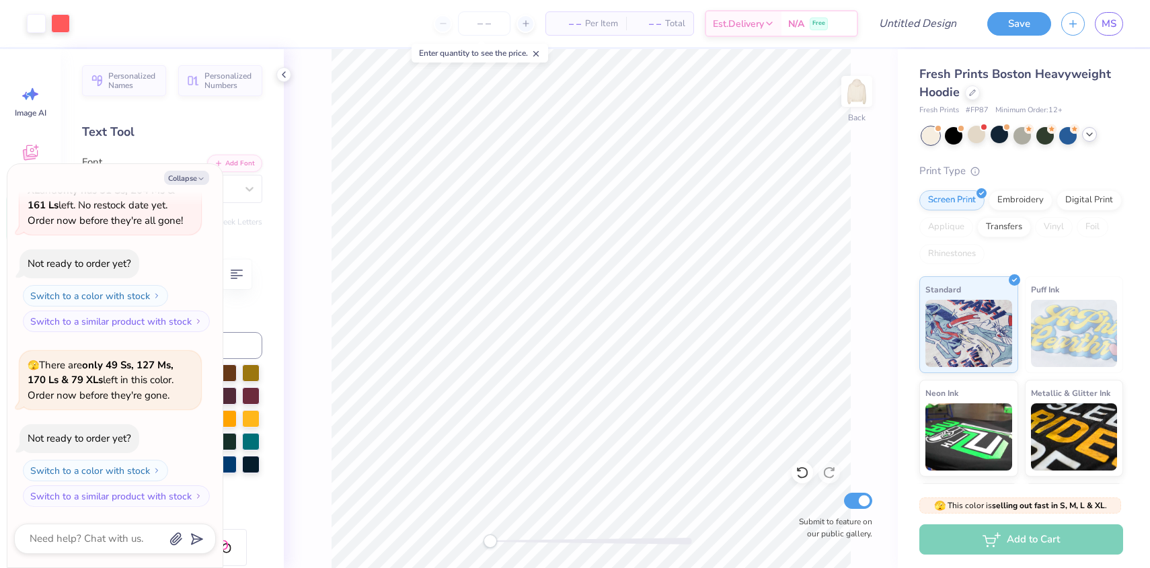
click at [1089, 134] on icon at bounding box center [1089, 134] width 11 height 11
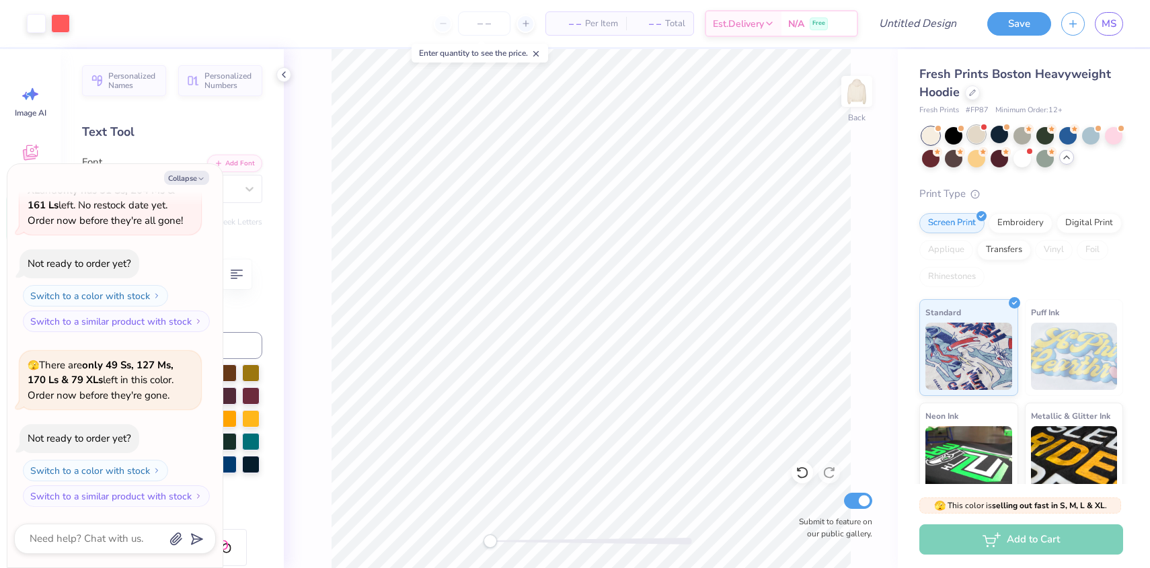
click at [976, 134] on div at bounding box center [976, 134] width 17 height 17
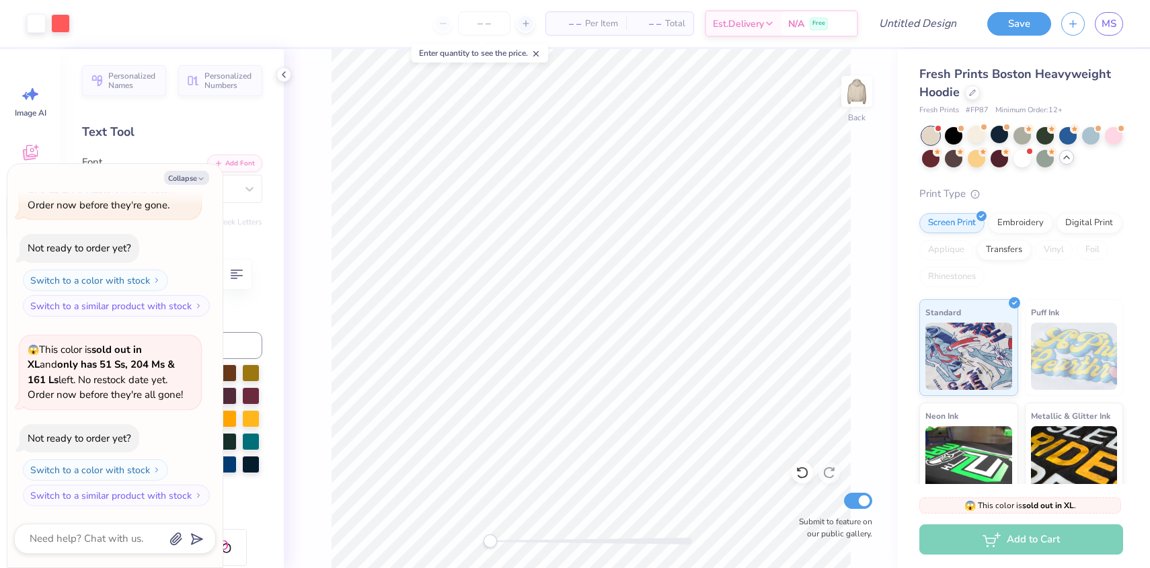
click at [935, 136] on div at bounding box center [930, 135] width 17 height 17
click at [968, 135] on div at bounding box center [976, 134] width 17 height 17
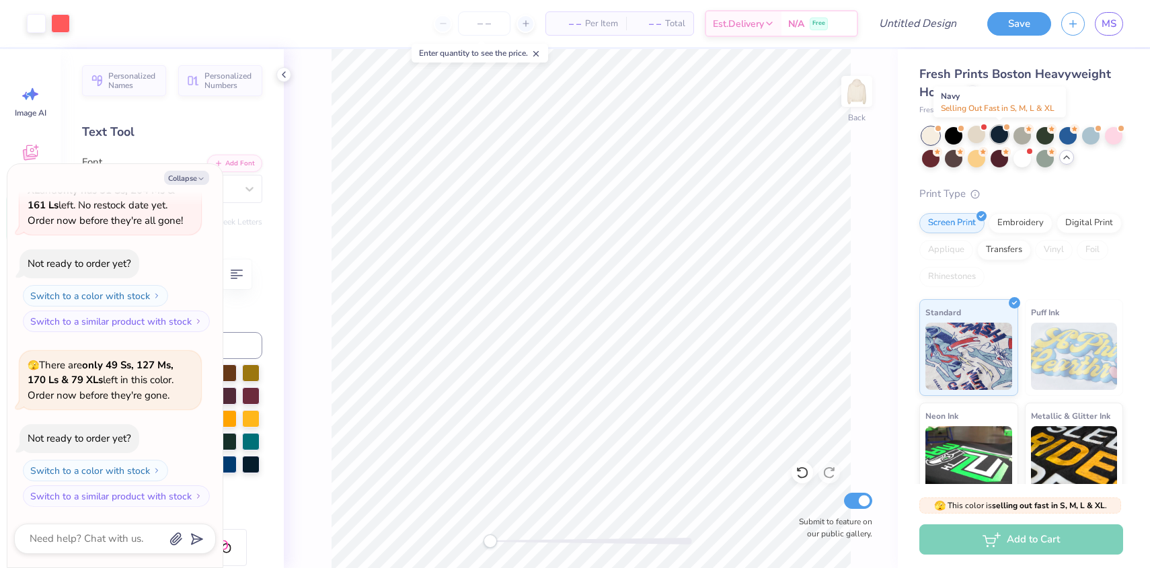
click at [1002, 133] on div at bounding box center [998, 134] width 17 height 17
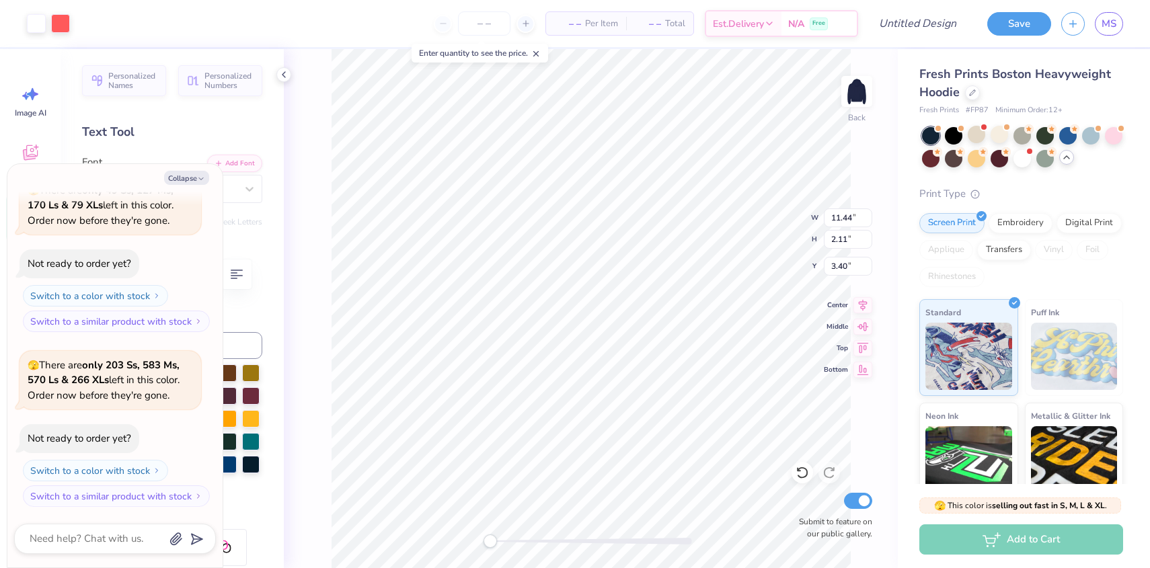
type textarea "x"
type input "3.00"
type textarea "x"
type input "0.56"
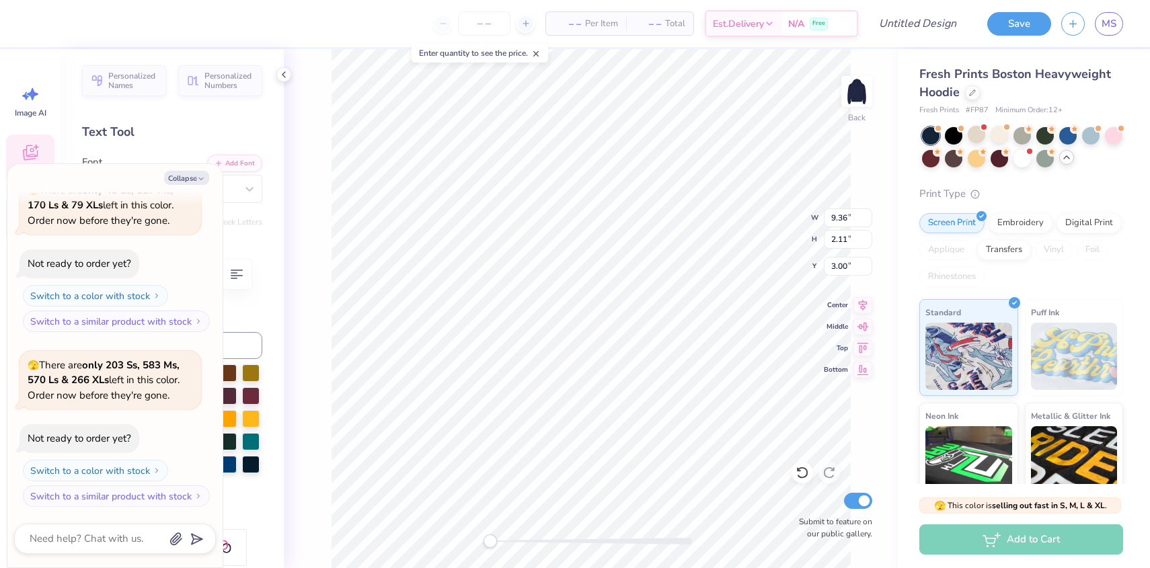
type input "3.94"
click at [1030, 221] on div "Embroidery" at bounding box center [1020, 221] width 64 height 20
type textarea "x"
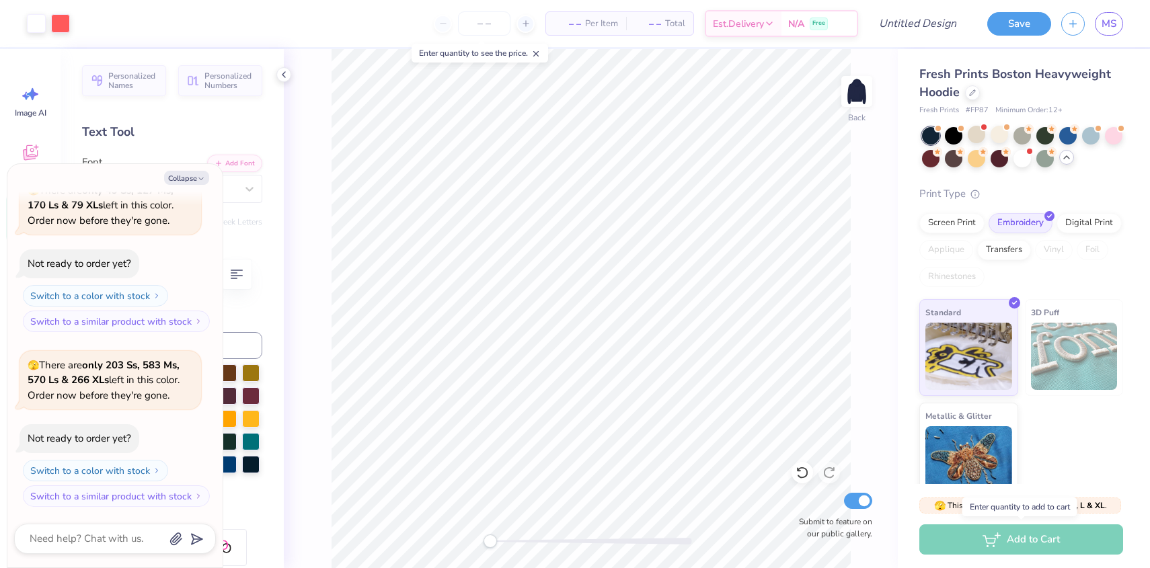
click at [982, 534] on div "Add to Cart" at bounding box center [1021, 539] width 204 height 30
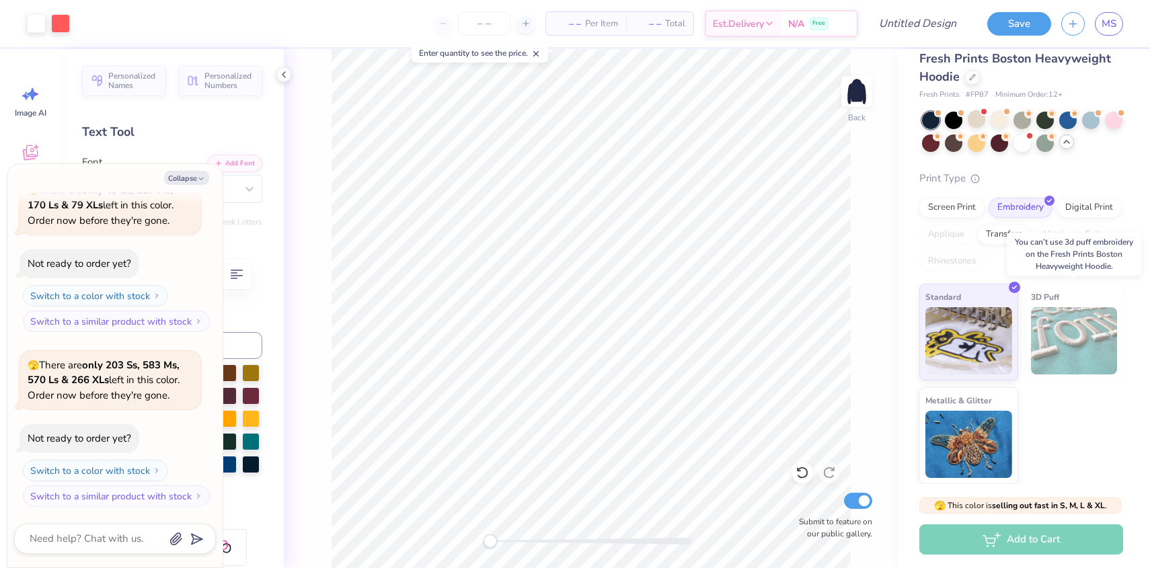
scroll to position [0, 0]
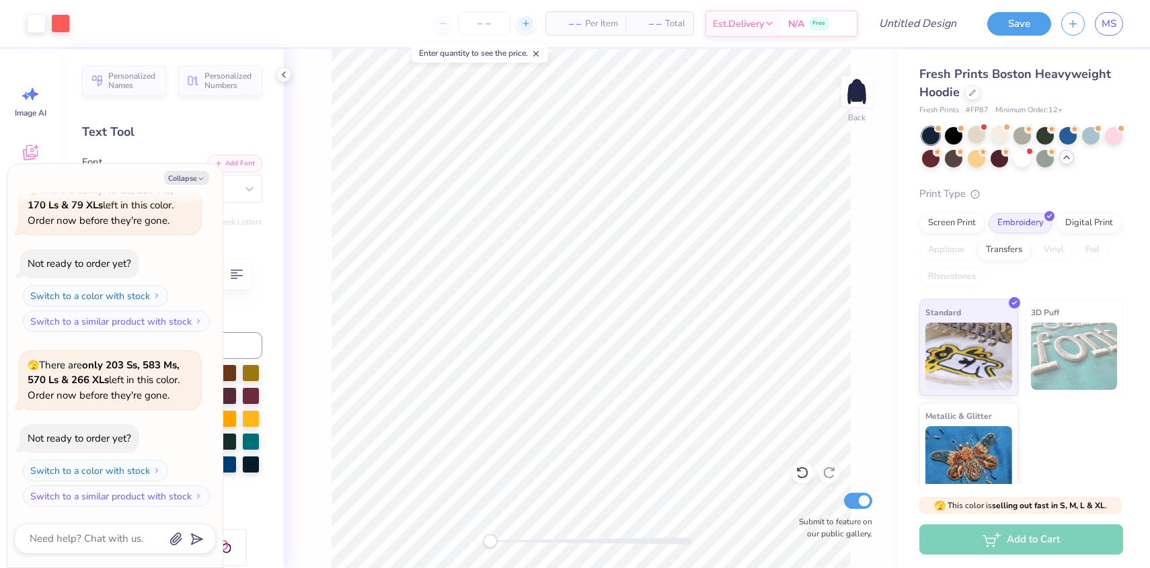
click at [526, 22] on line at bounding box center [526, 23] width 0 height 5
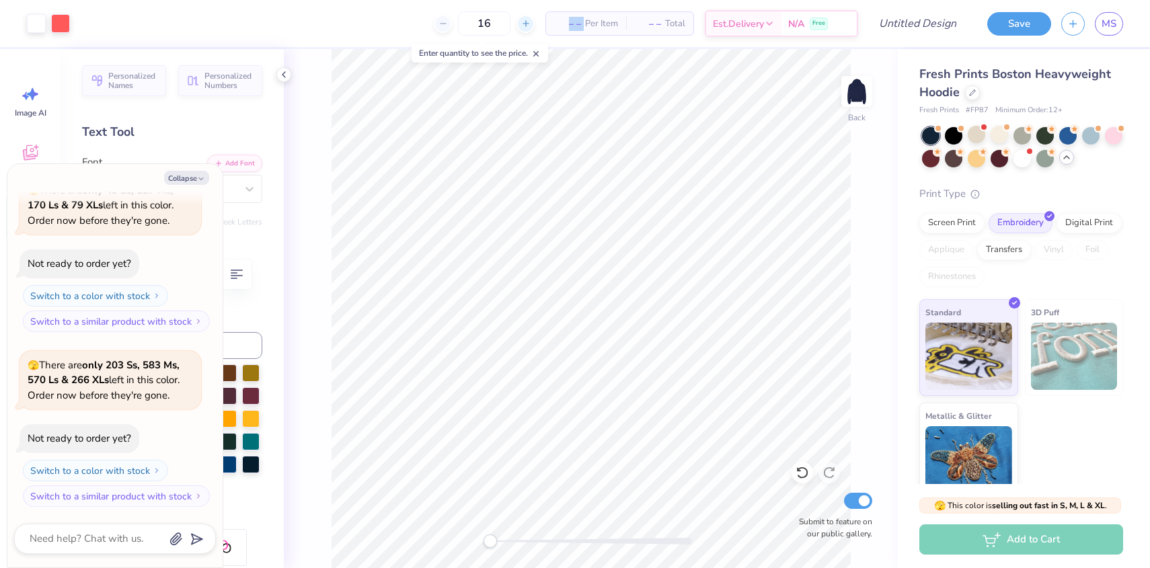
click at [526, 22] on line at bounding box center [526, 23] width 0 height 5
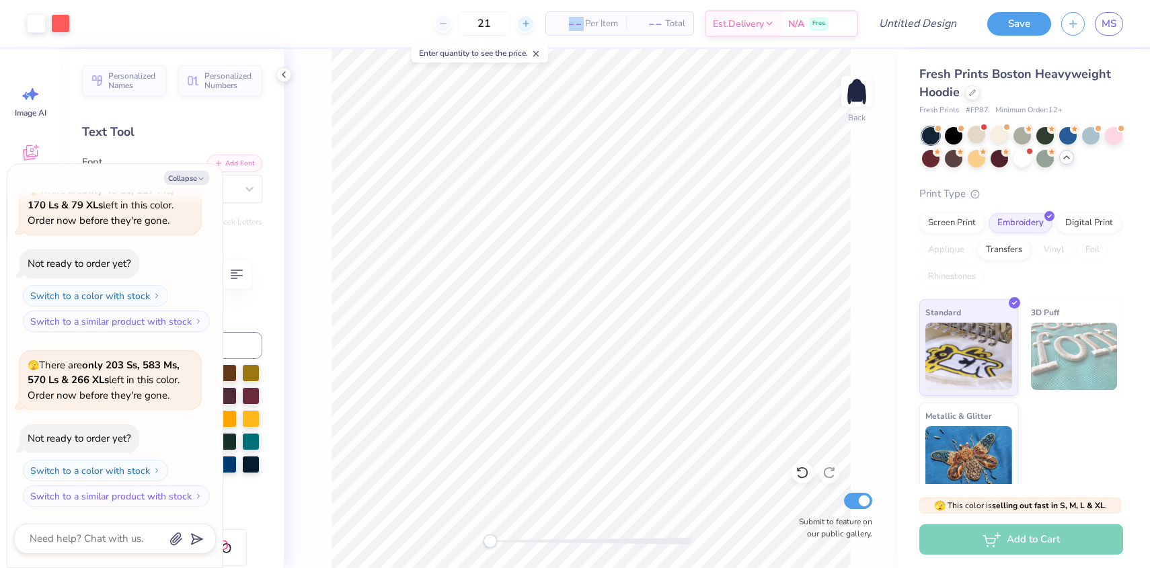
click at [526, 22] on line at bounding box center [526, 23] width 0 height 5
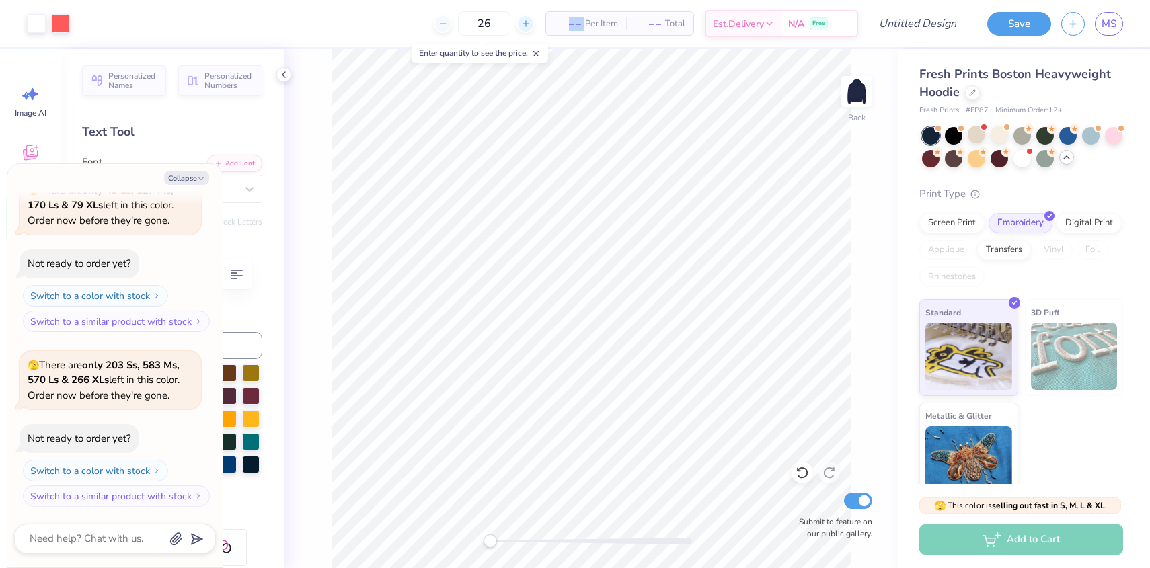
click at [526, 22] on line at bounding box center [526, 23] width 0 height 5
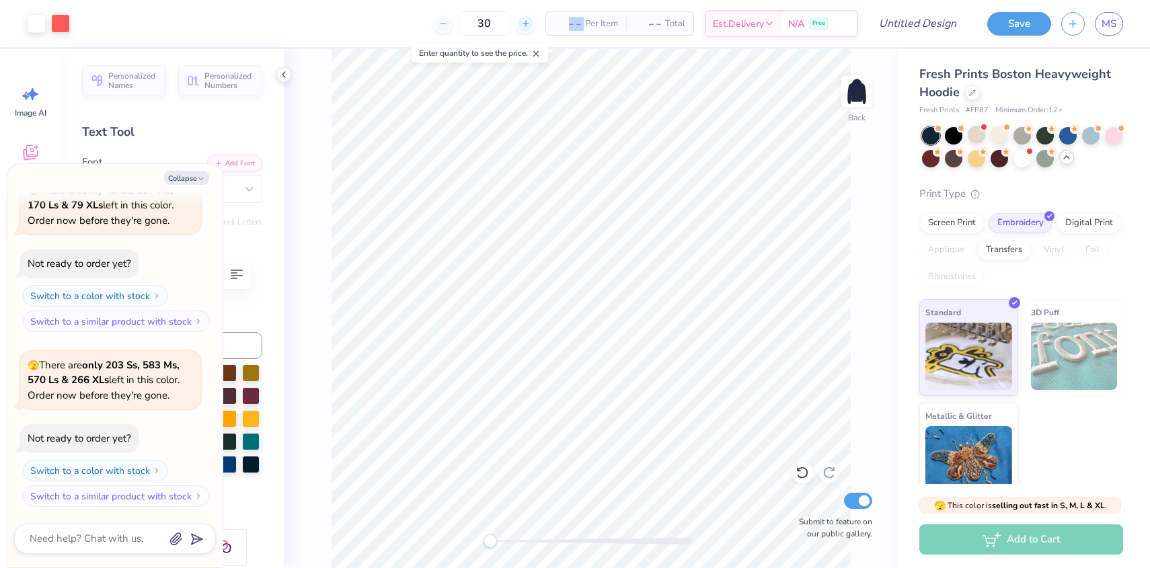
type input "31"
type textarea "x"
click at [522, 22] on div "31 – – Per Item – – Total Est. Delivery N/A Free" at bounding box center [469, 23] width 778 height 47
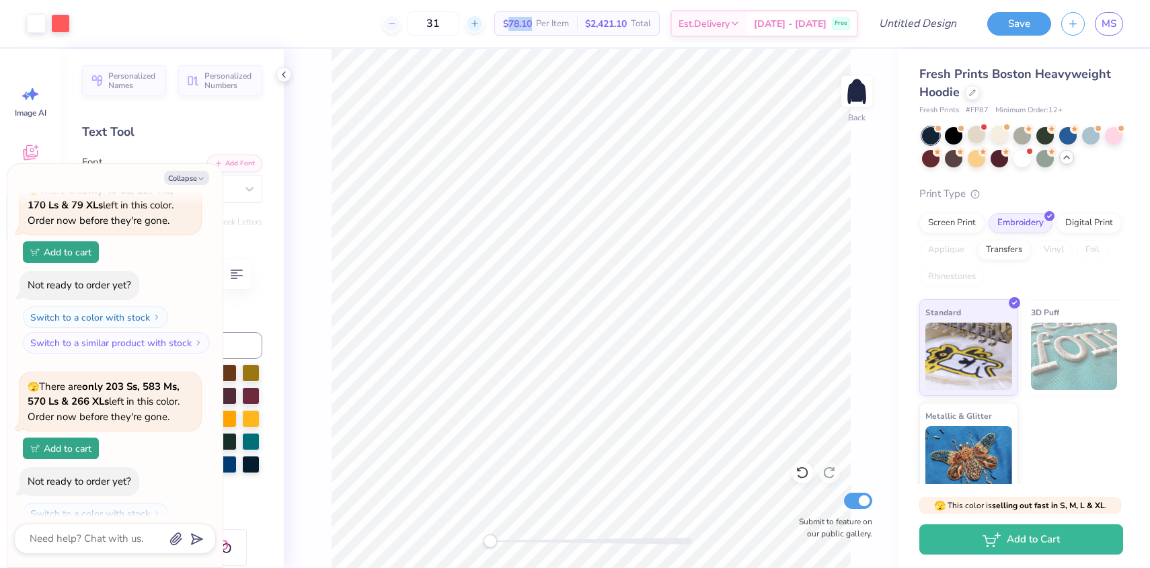
click at [522, 22] on span "$78.10" at bounding box center [517, 24] width 29 height 14
click at [479, 22] on icon at bounding box center [474, 23] width 9 height 9
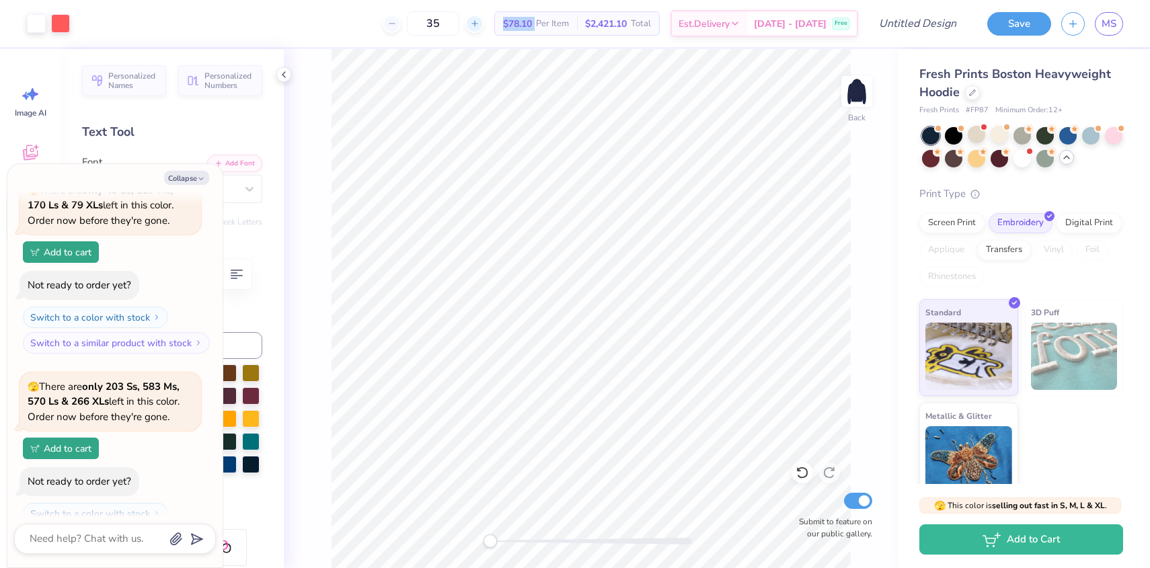
click at [479, 22] on icon at bounding box center [474, 23] width 9 height 9
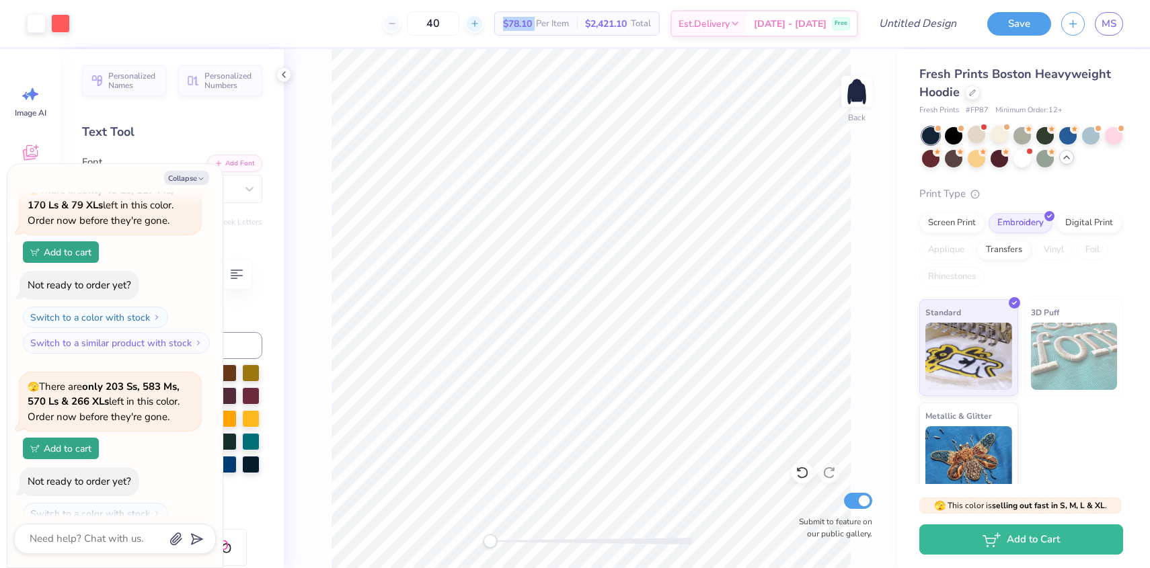
click at [479, 22] on icon at bounding box center [474, 23] width 9 height 9
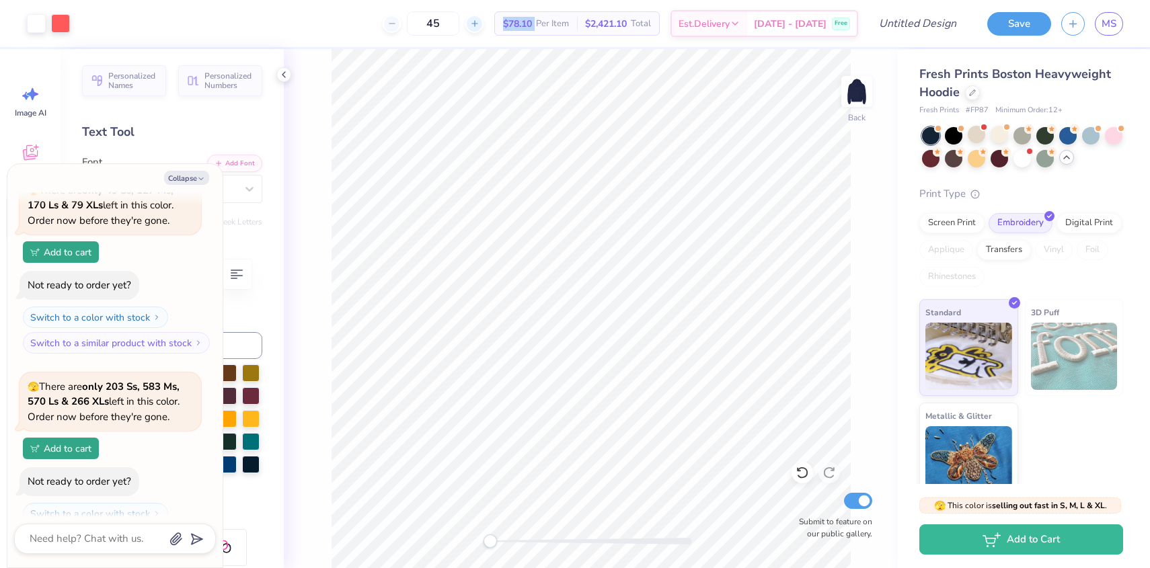
click at [479, 22] on icon at bounding box center [474, 23] width 9 height 9
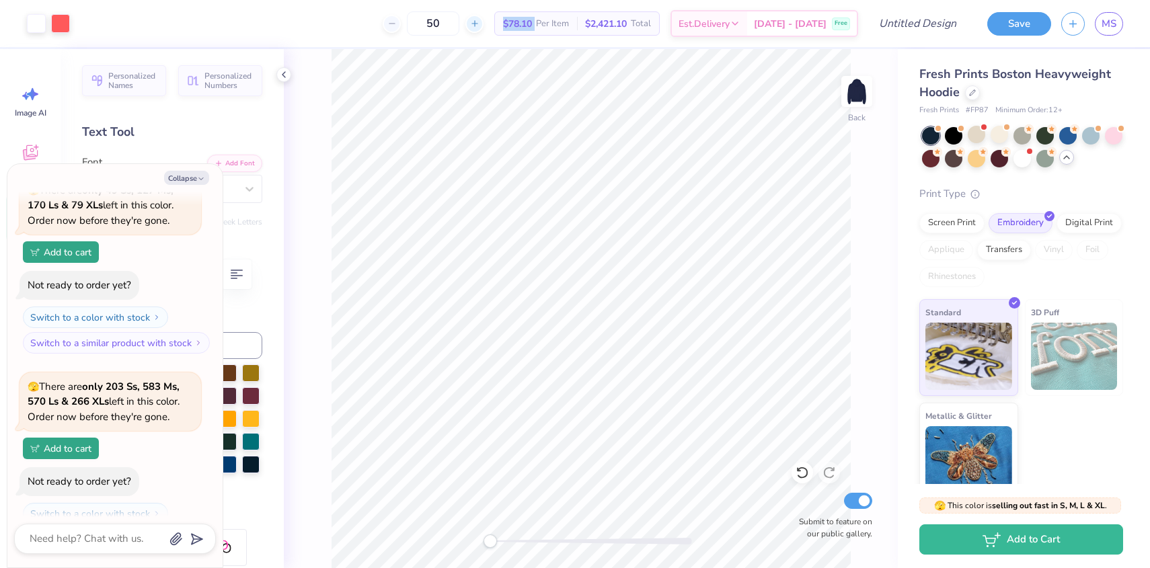
click at [479, 22] on icon at bounding box center [474, 23] width 9 height 9
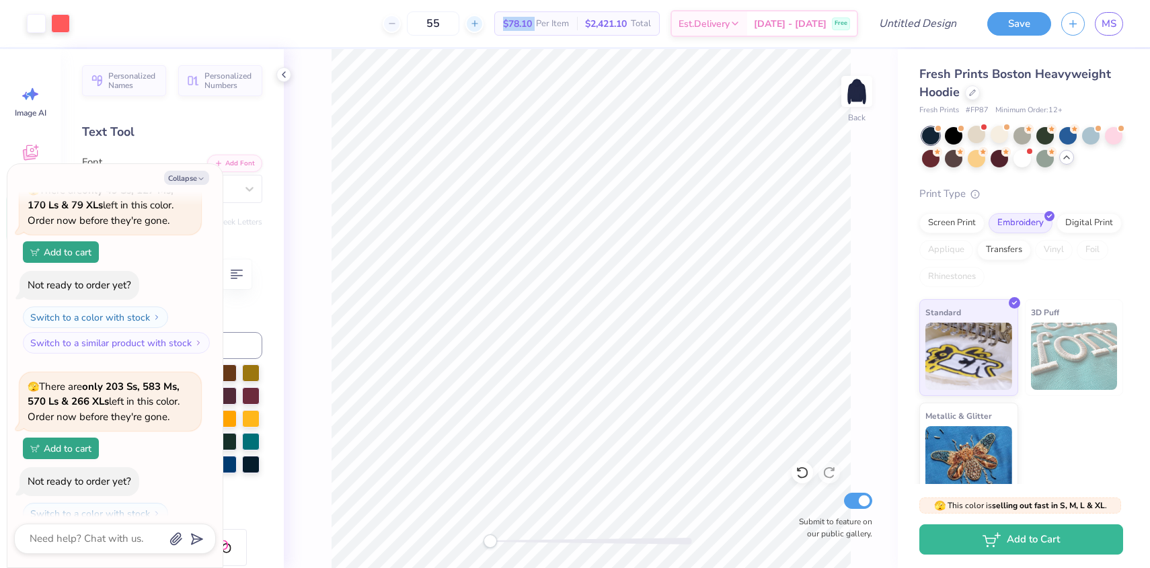
click at [479, 22] on icon at bounding box center [474, 23] width 9 height 9
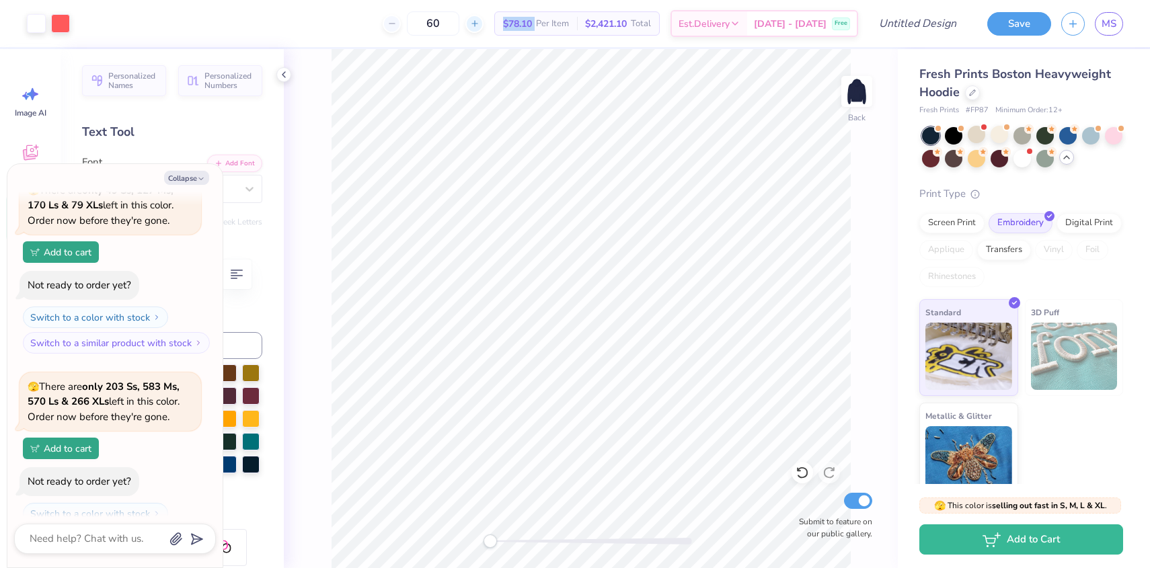
click at [479, 22] on icon at bounding box center [474, 23] width 9 height 9
type input "62"
click at [1021, 21] on button "Save" at bounding box center [1019, 22] width 64 height 24
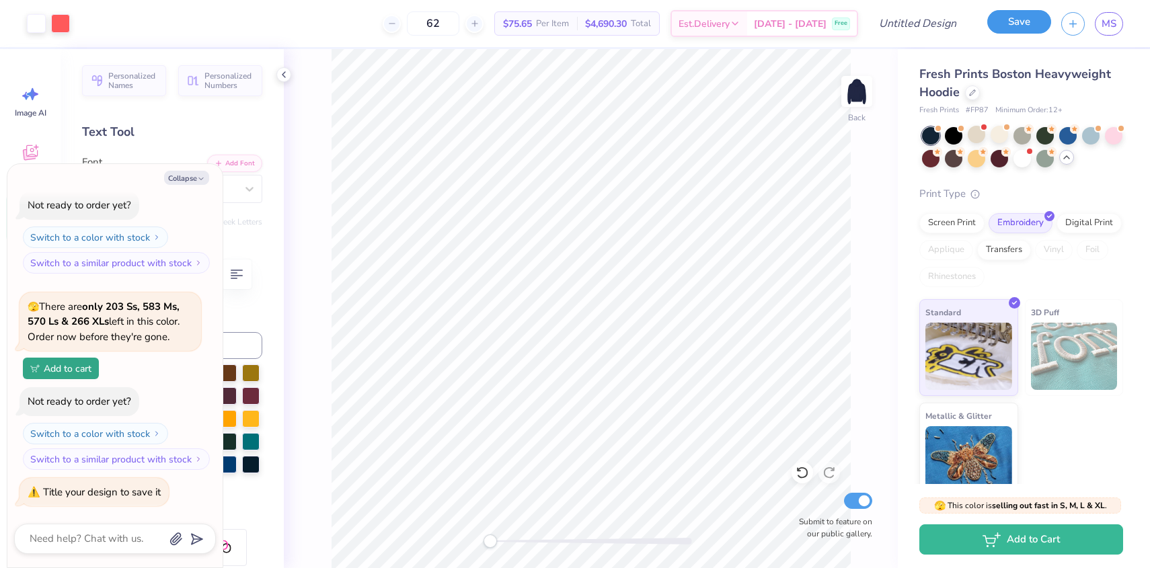
click at [1014, 24] on button "Save" at bounding box center [1019, 22] width 64 height 24
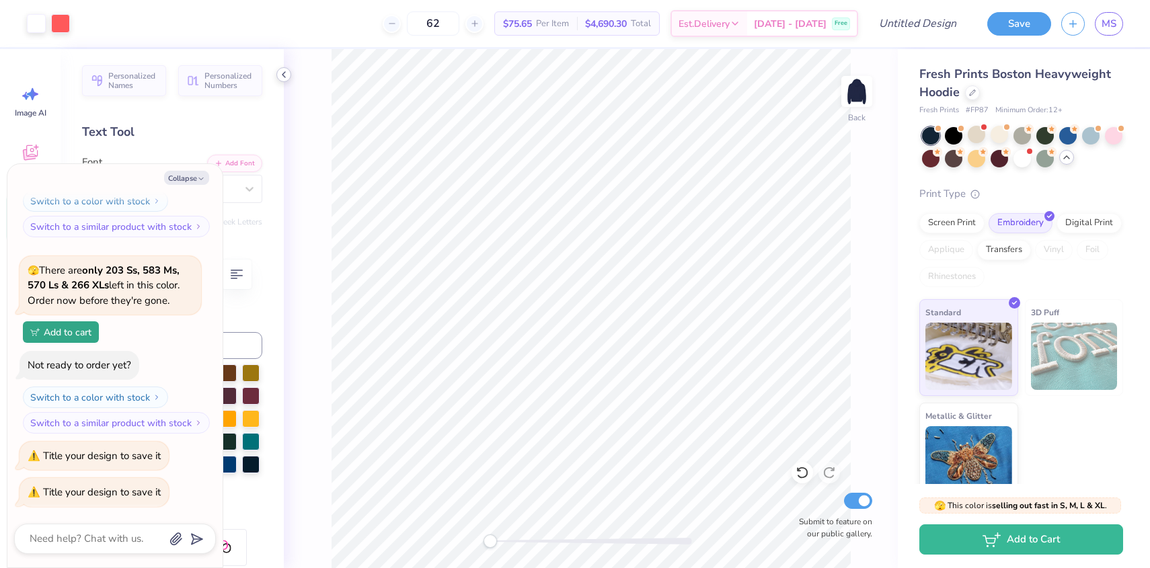
click at [280, 75] on icon at bounding box center [283, 74] width 11 height 11
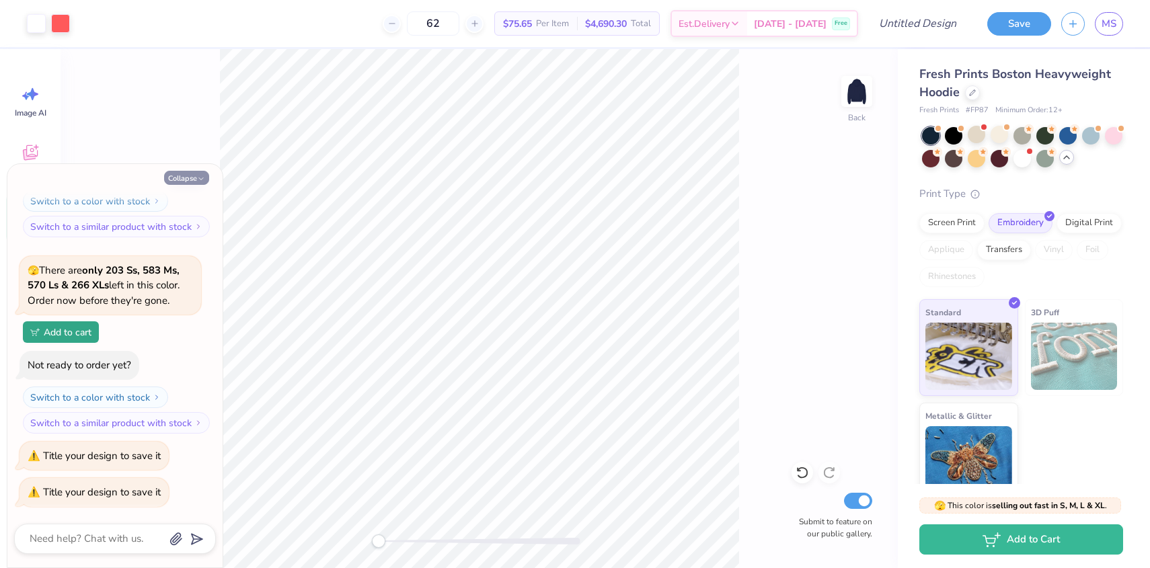
click at [195, 175] on button "Collapse" at bounding box center [186, 178] width 45 height 14
type textarea "x"
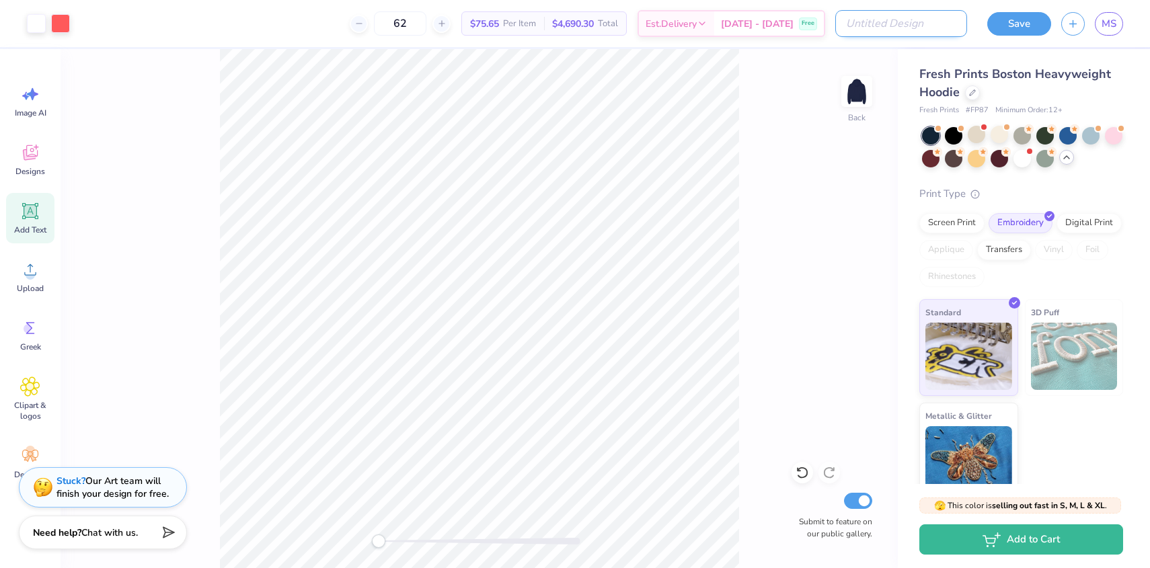
click at [898, 24] on input "Design Title" at bounding box center [901, 23] width 132 height 27
click at [859, 22] on input "Curvise" at bounding box center [901, 23] width 132 height 27
type input "N"
type input "Cursive hearts"
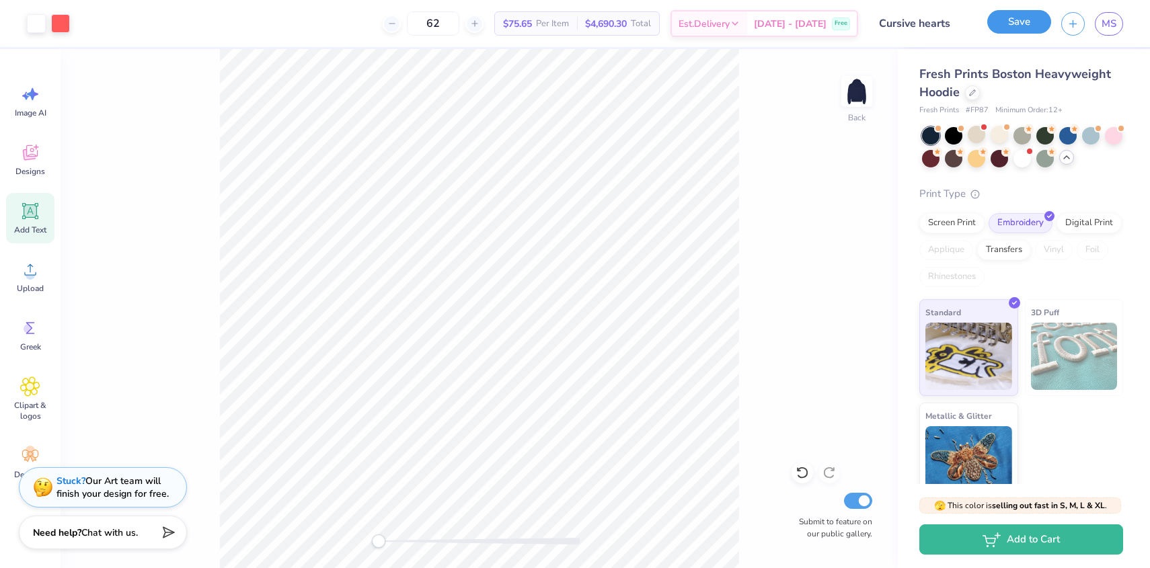
click at [1024, 21] on button "Save" at bounding box center [1019, 22] width 64 height 24
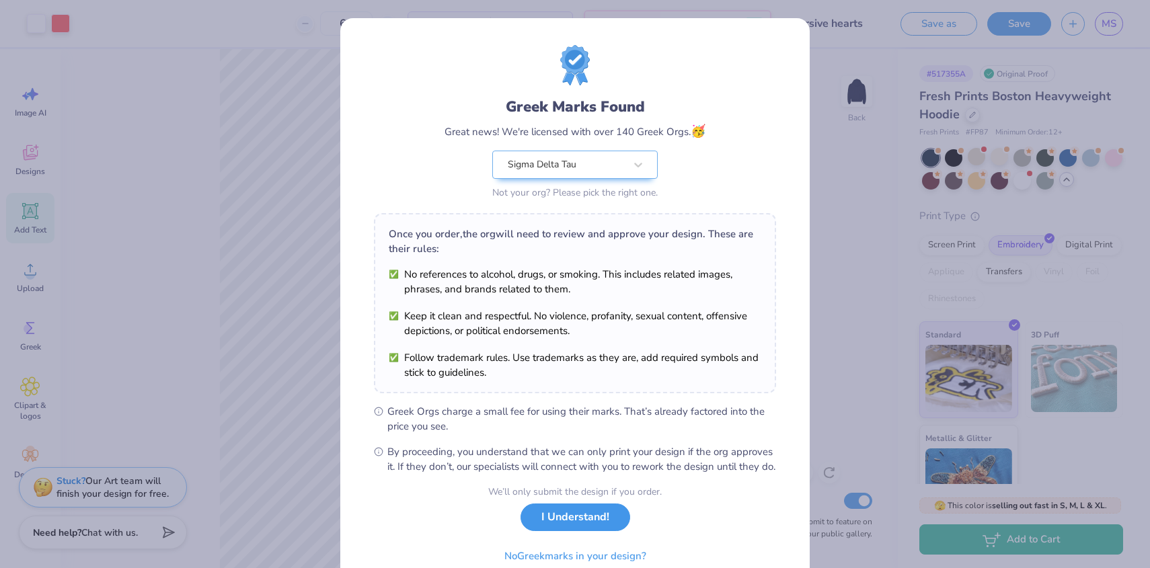
click at [610, 529] on button "I Understand!" at bounding box center [575, 518] width 110 height 28
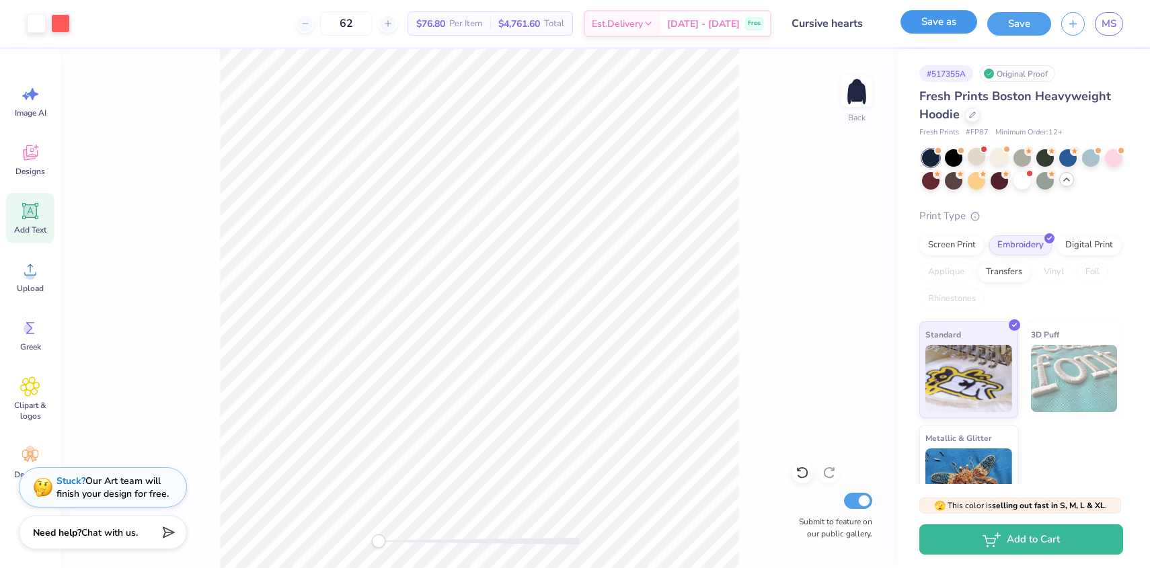
click at [957, 23] on button "Save as" at bounding box center [938, 22] width 77 height 24
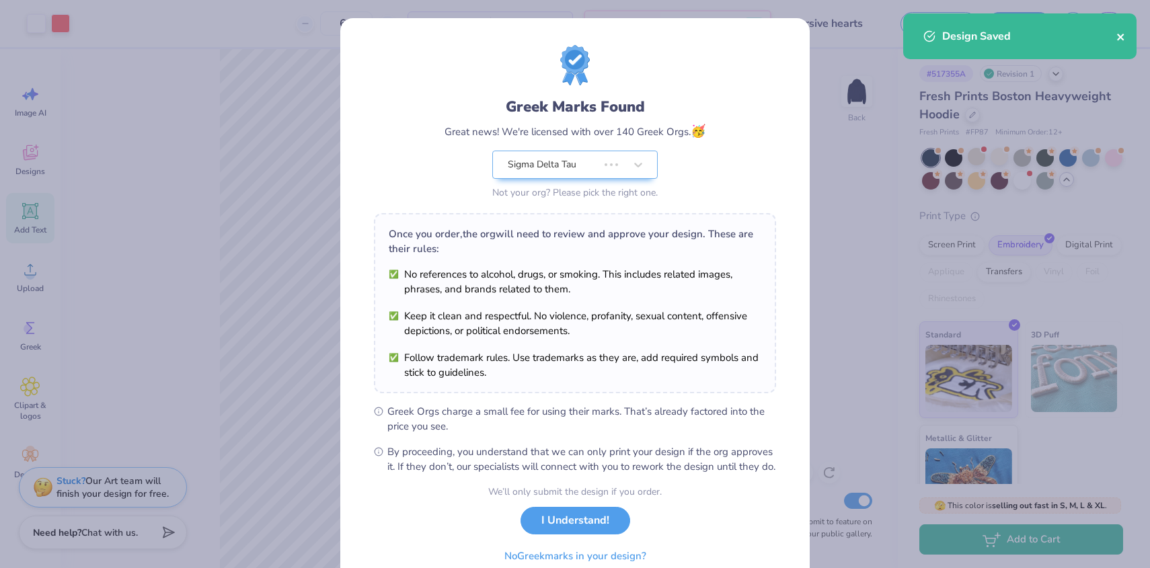
click at [1122, 37] on icon "close" at bounding box center [1120, 37] width 9 height 11
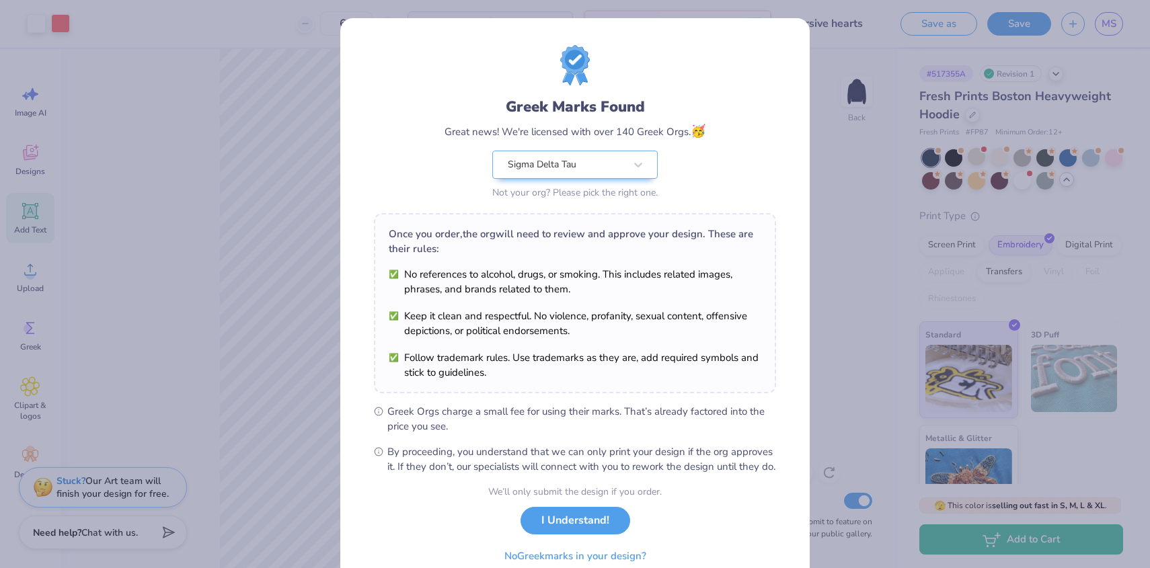
click at [873, 217] on div "Greek Marks Found Great news! We're licensed with over 140 Greek Orgs. 🥳 Sigma …" at bounding box center [575, 284] width 1150 height 568
click at [588, 531] on button "I Understand!" at bounding box center [575, 518] width 110 height 28
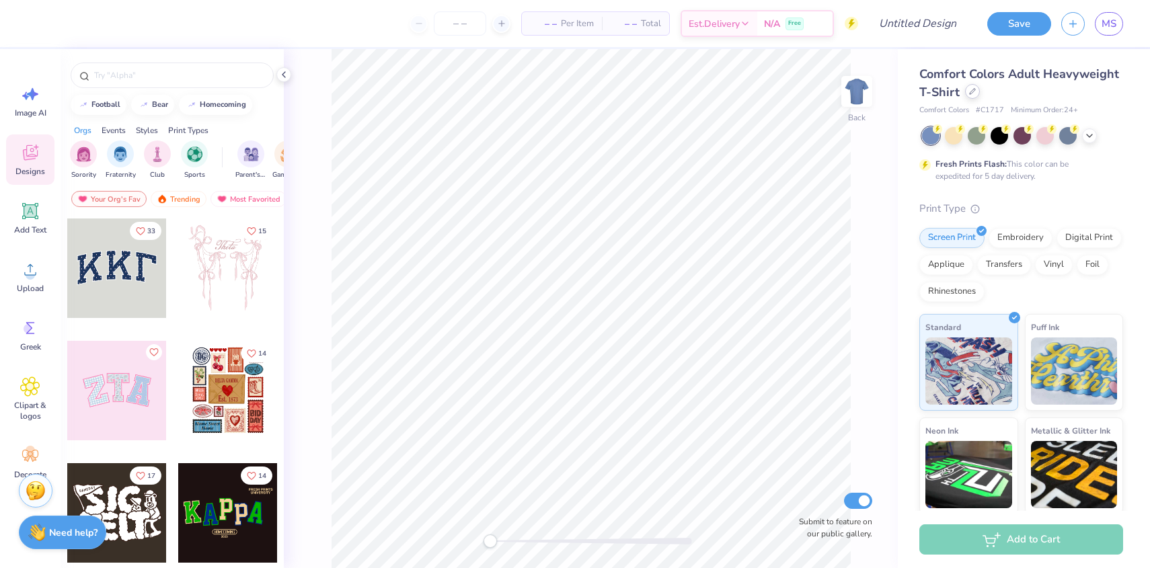
click at [970, 89] on icon at bounding box center [972, 91] width 7 height 7
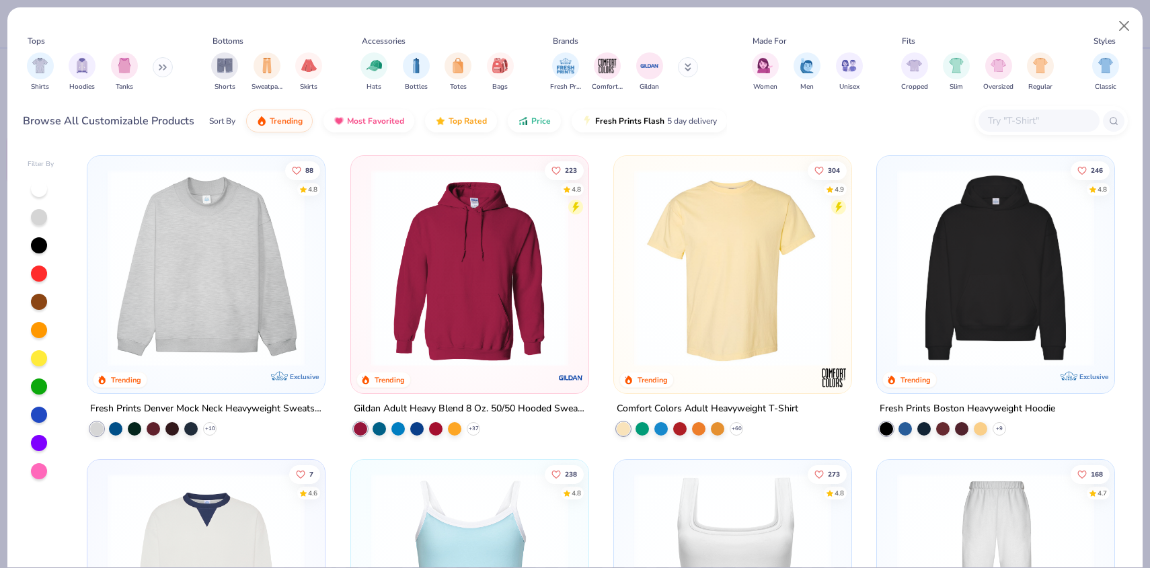
click at [200, 284] on img at bounding box center [206, 267] width 210 height 197
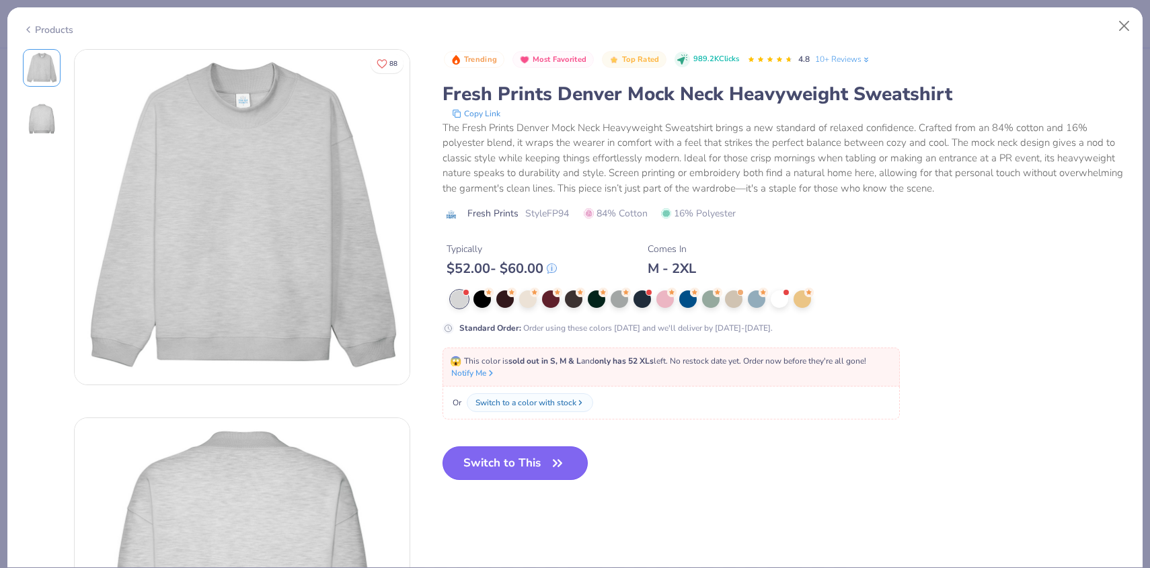
click at [493, 457] on button "Switch to This" at bounding box center [515, 463] width 146 height 34
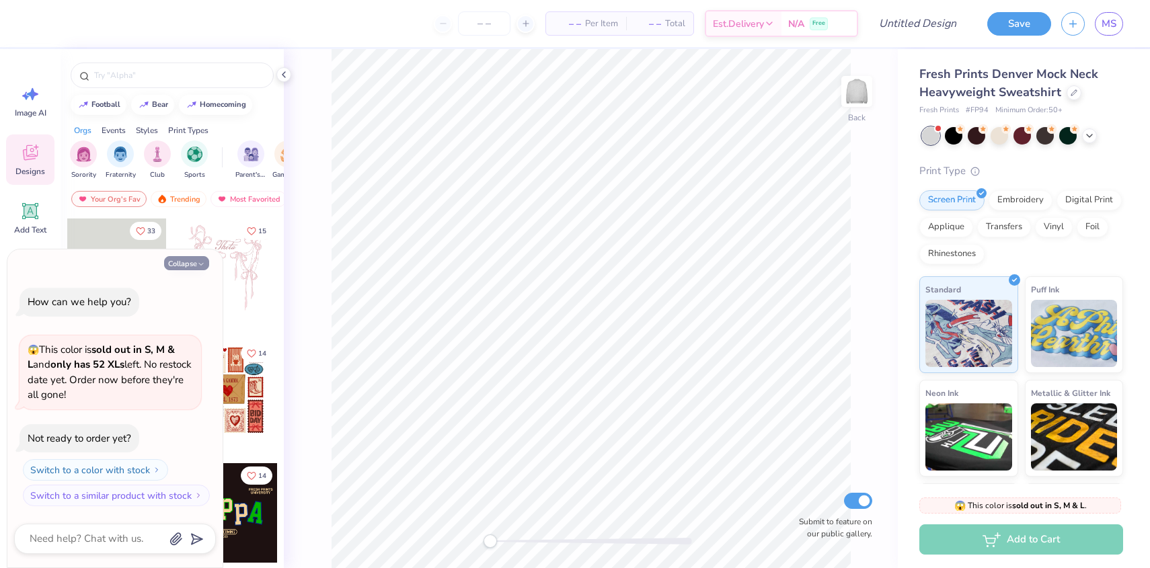
click at [187, 264] on button "Collapse" at bounding box center [186, 263] width 45 height 14
type textarea "x"
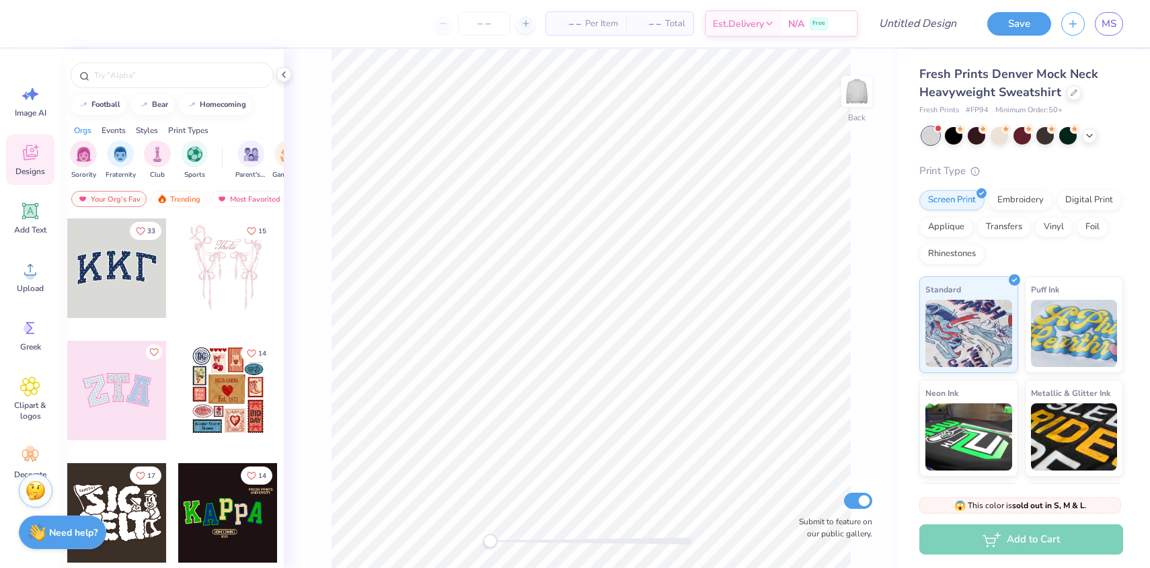
click at [118, 270] on div at bounding box center [117, 269] width 100 height 100
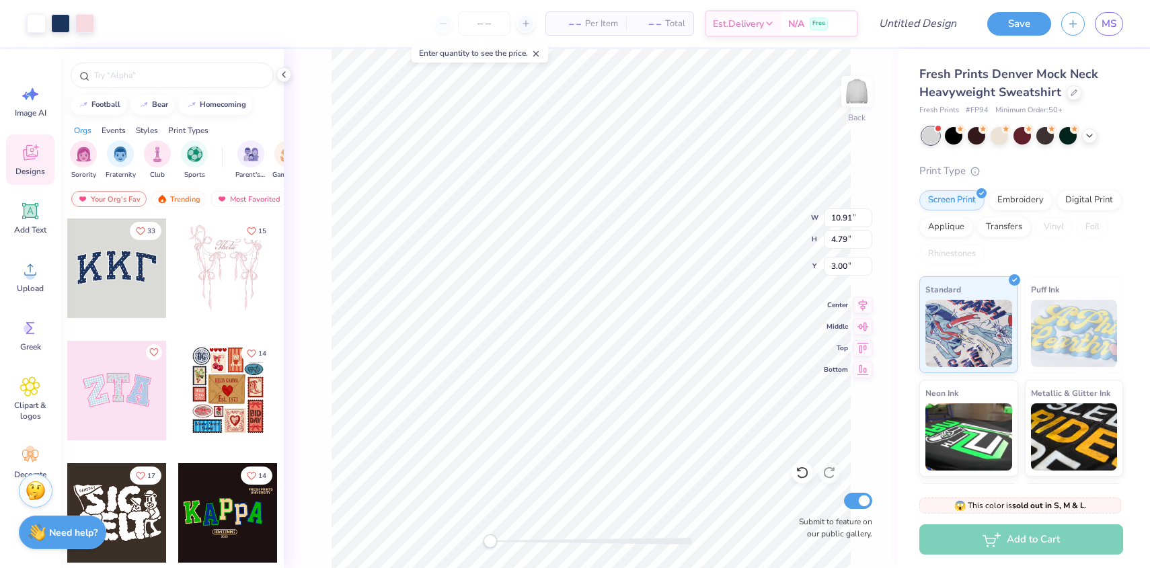
type input "10.72"
type input "4.57"
type input "3.09"
type input "10.72"
type input "4.57"
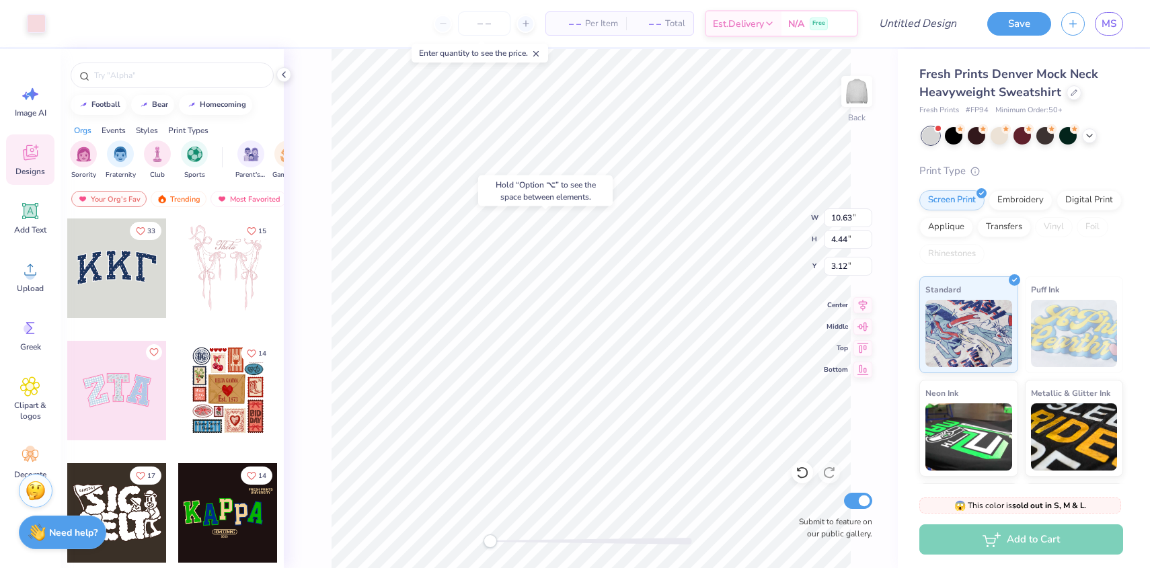
type input "3.09"
type input "10.72"
type input "4.57"
type input "3.09"
type input "10.72"
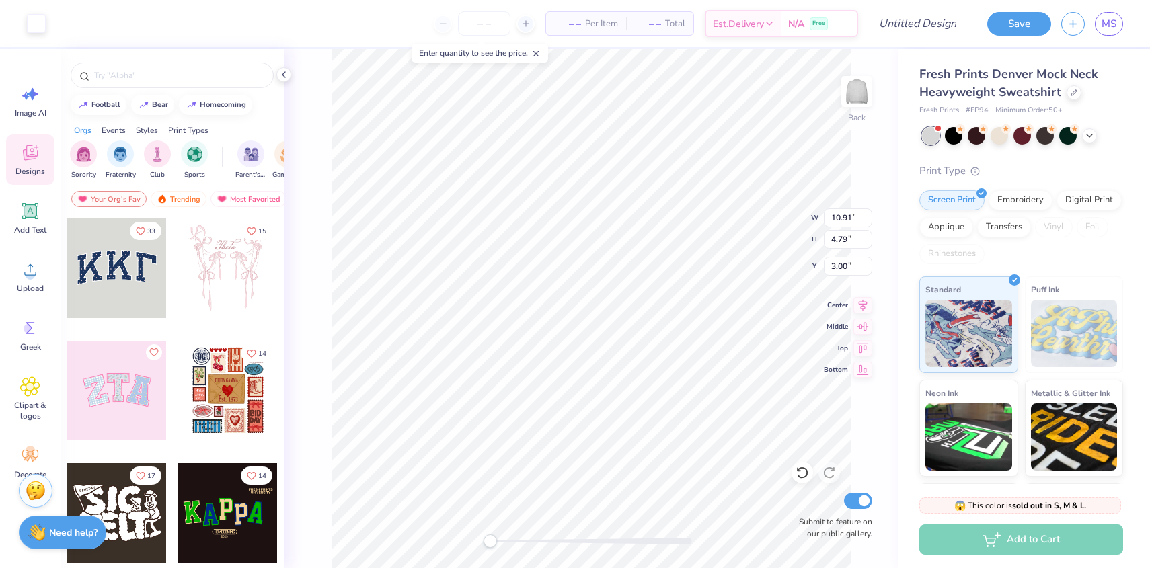
type input "4.57"
type input "3.09"
click at [597, 245] on body "Art colors – – Per Item – – Total Est. Delivery N/A Free Design Title Save MS I…" at bounding box center [575, 284] width 1150 height 568
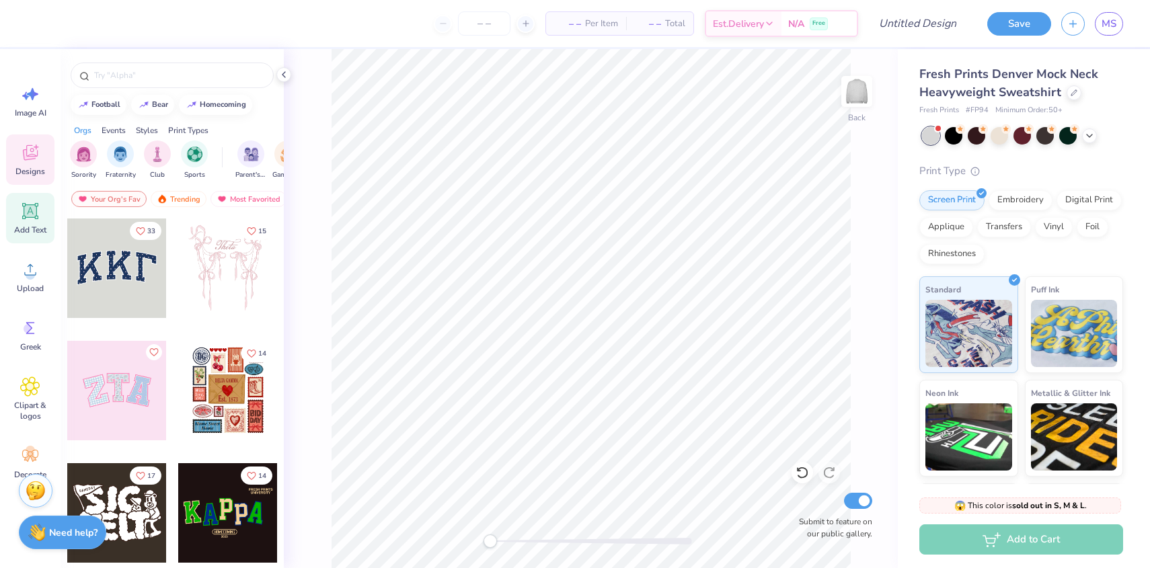
click at [28, 227] on span "Add Text" at bounding box center [30, 230] width 32 height 11
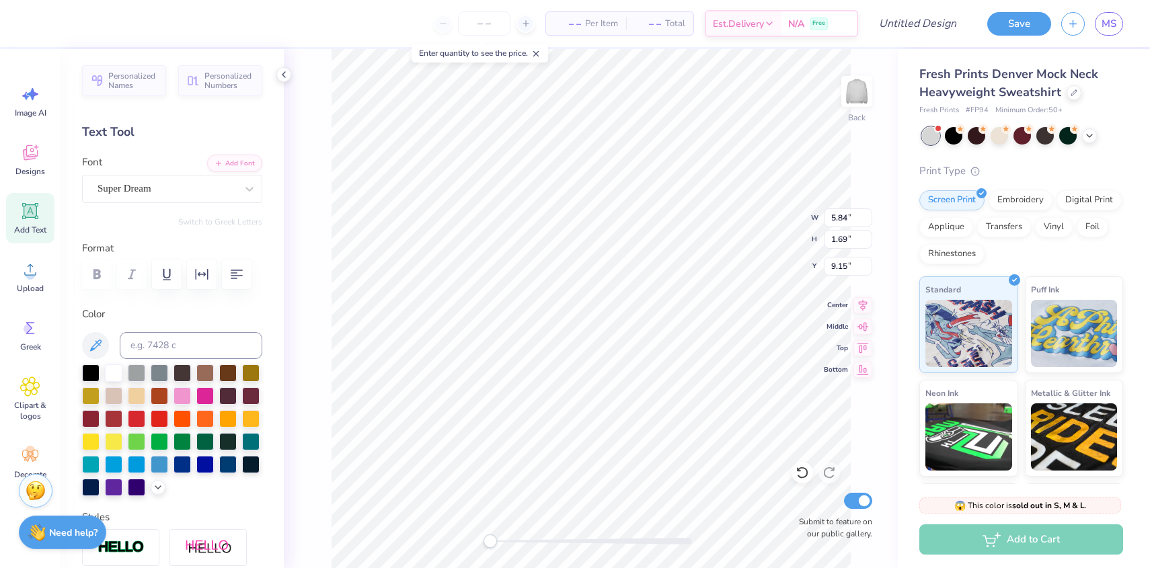
scroll to position [0, 1]
type textarea "SIG DELT"
click at [216, 198] on div "Super Dream" at bounding box center [166, 188] width 141 height 21
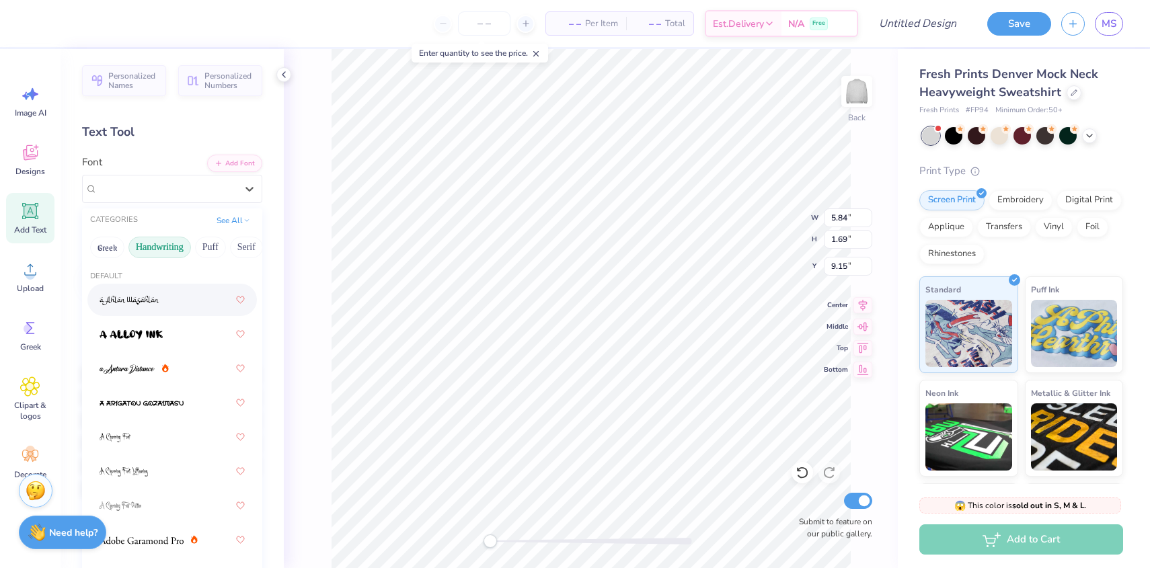
click at [166, 250] on button "Handwriting" at bounding box center [159, 248] width 63 height 22
click at [112, 243] on button "Greek" at bounding box center [107, 248] width 34 height 22
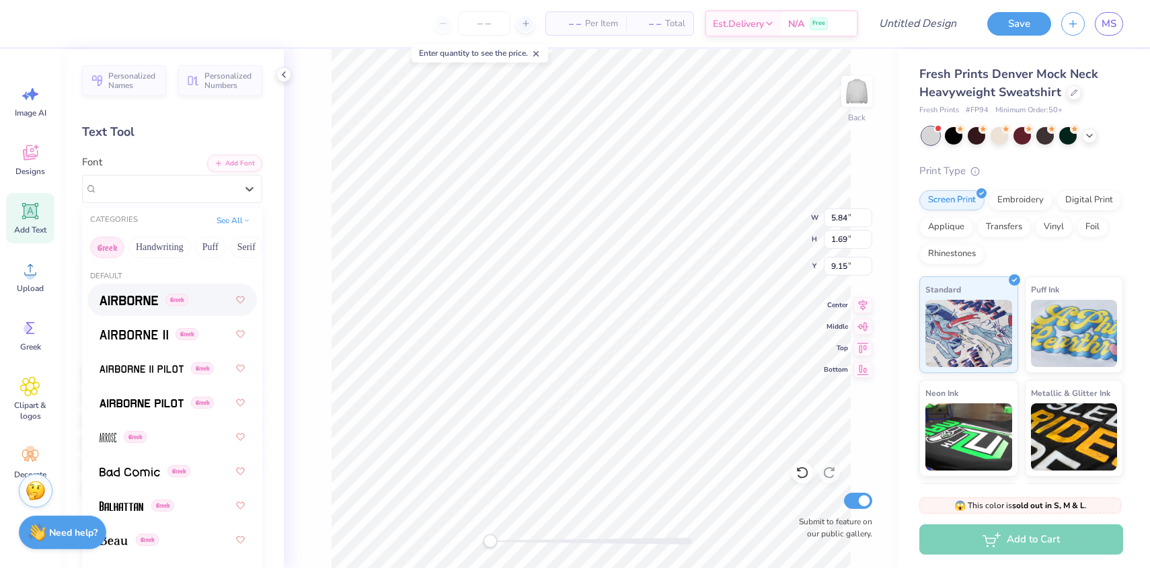
click at [137, 307] on span at bounding box center [129, 300] width 58 height 14
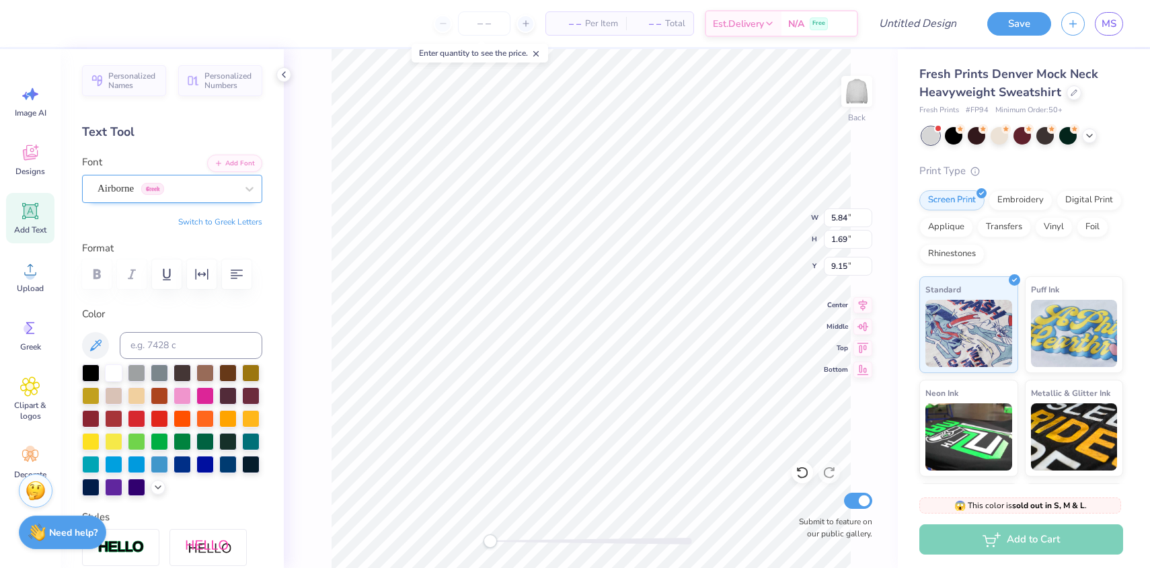
click at [132, 192] on div "Airborne Greek" at bounding box center [166, 188] width 141 height 21
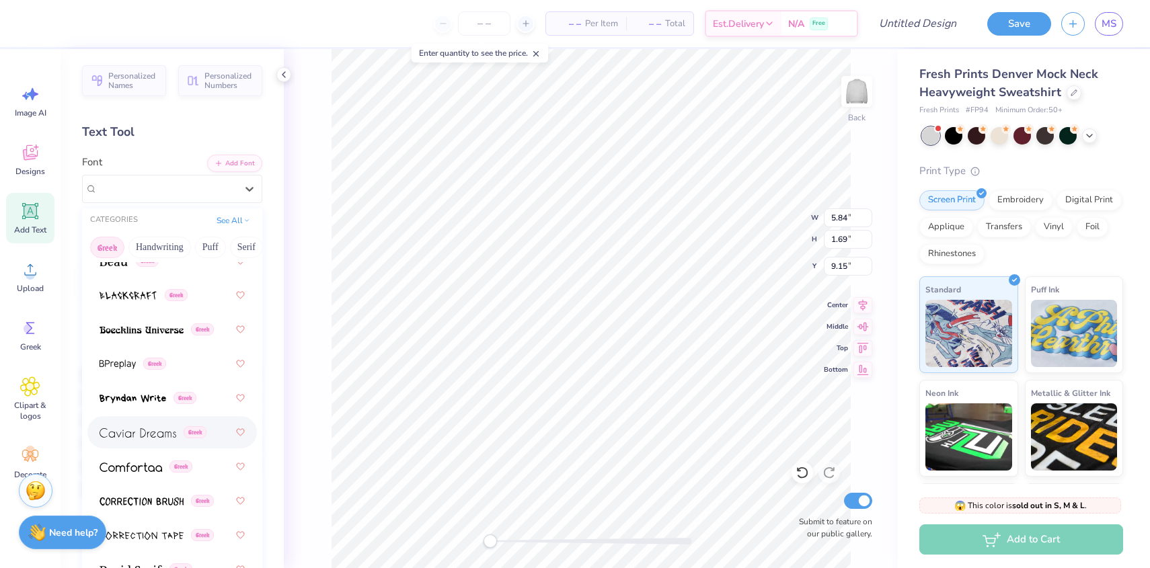
scroll to position [0, 0]
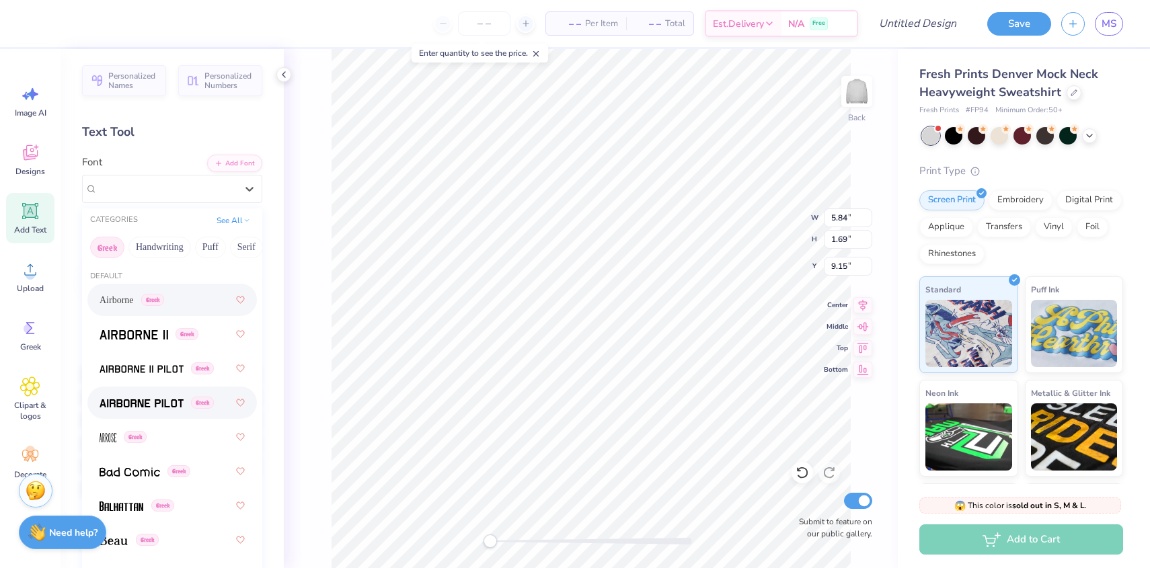
click at [151, 399] on img at bounding box center [142, 403] width 84 height 9
click at [241, 199] on div at bounding box center [249, 189] width 24 height 24
click at [148, 243] on button "Puff" at bounding box center [149, 248] width 31 height 22
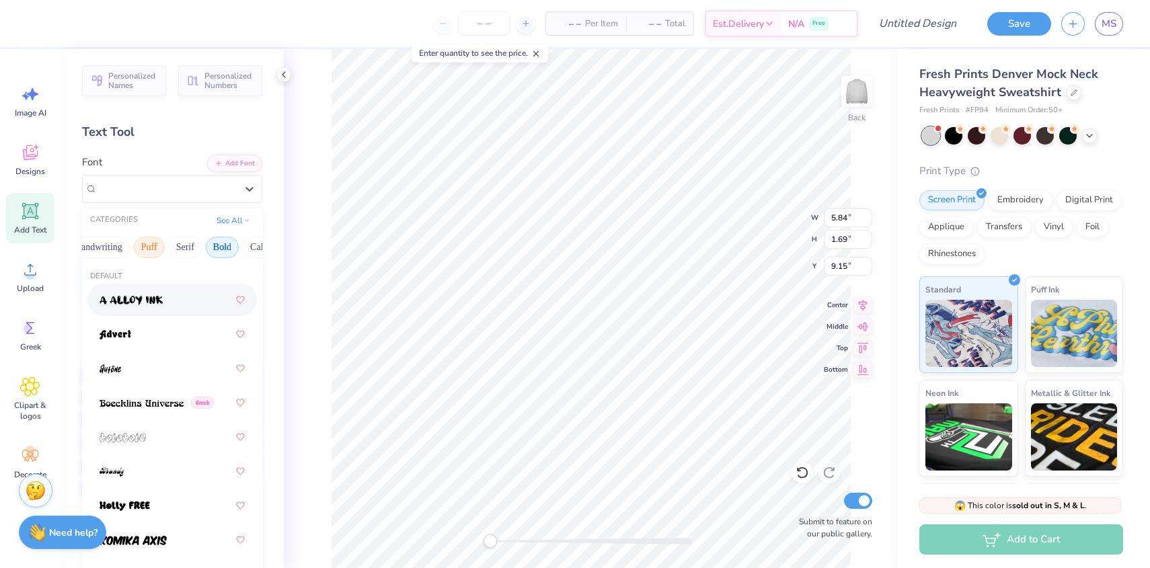
click at [210, 253] on button "Bold" at bounding box center [222, 248] width 33 height 22
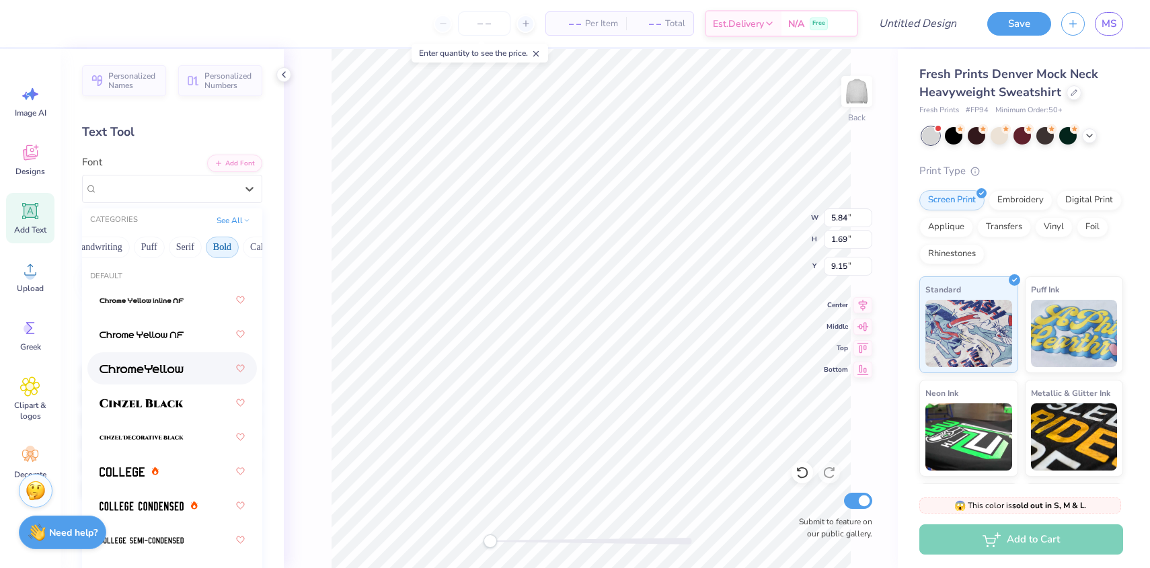
scroll to position [37, 0]
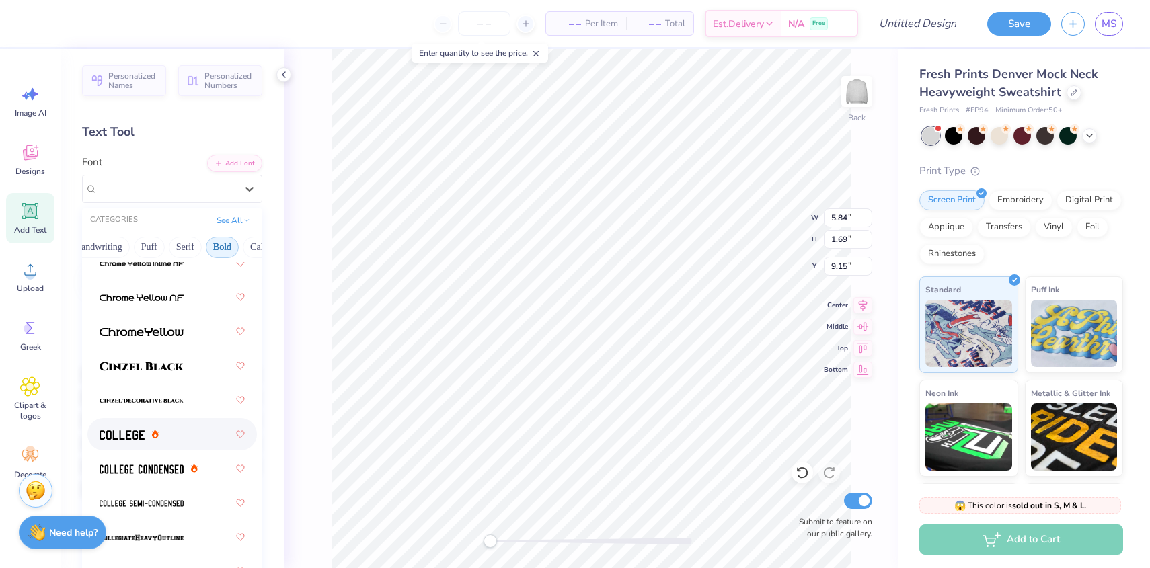
click at [114, 434] on img at bounding box center [122, 434] width 45 height 9
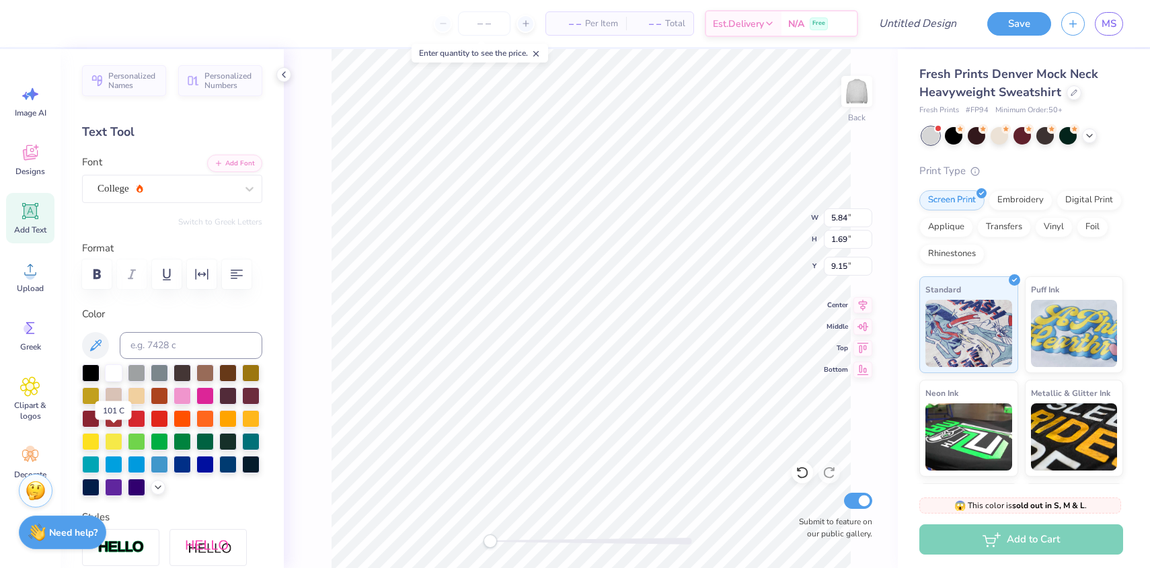
scroll to position [16, 0]
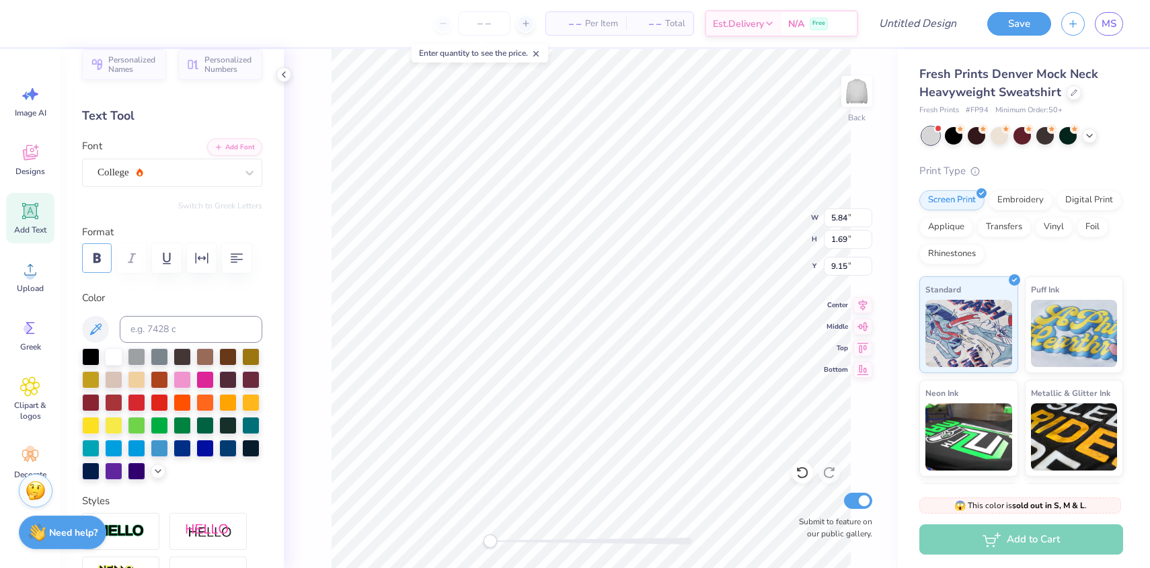
click at [96, 265] on icon "button" at bounding box center [97, 258] width 16 height 16
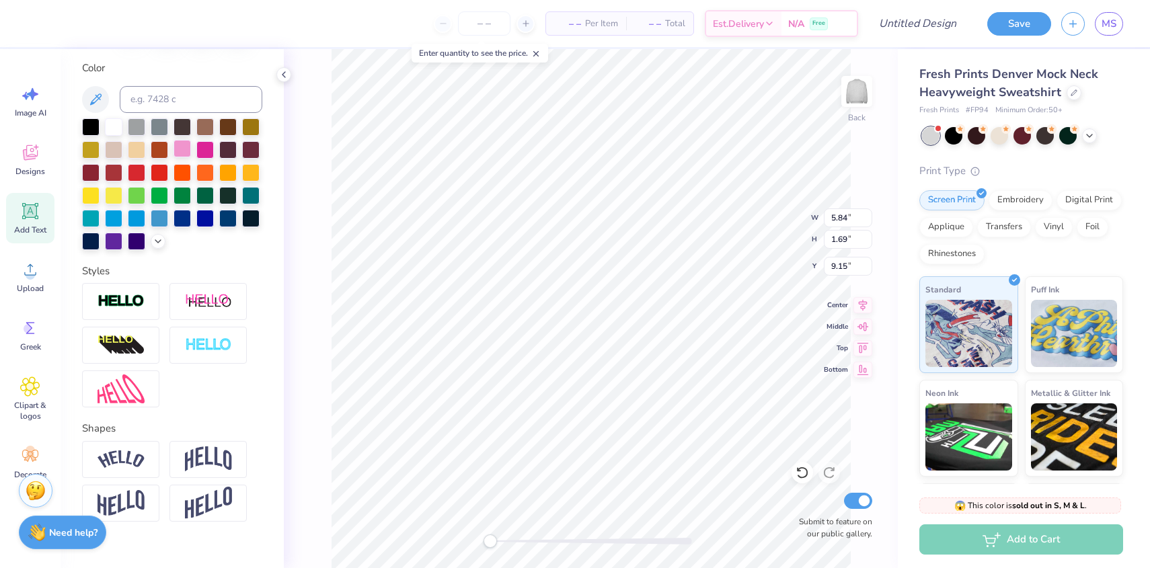
scroll to position [266, 0]
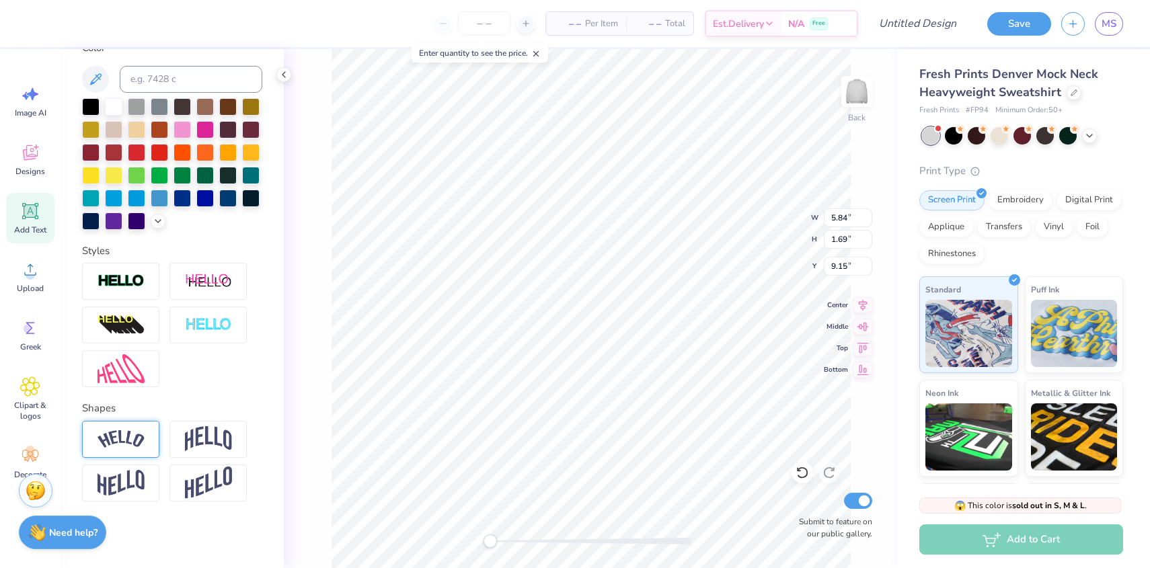
click at [122, 442] on img at bounding box center [120, 439] width 47 height 18
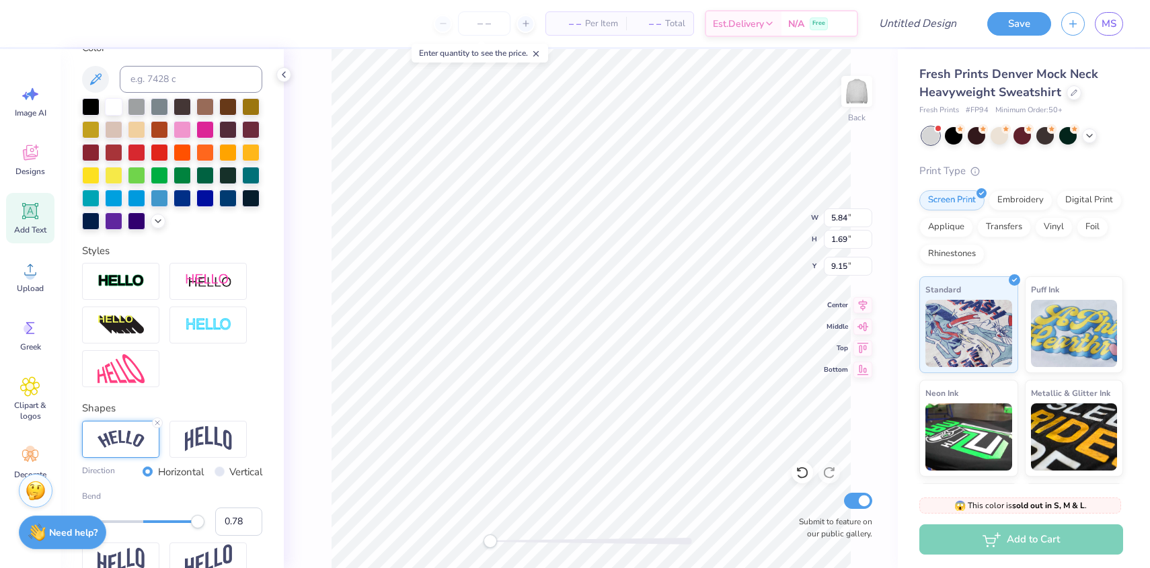
type input "0.76"
drag, startPoint x: 172, startPoint y: 524, endPoint x: 188, endPoint y: 524, distance: 16.2
click at [191, 524] on div "Accessibility label" at bounding box center [197, 521] width 13 height 13
type input "0.31"
click at [162, 523] on div at bounding box center [143, 521] width 122 height 13
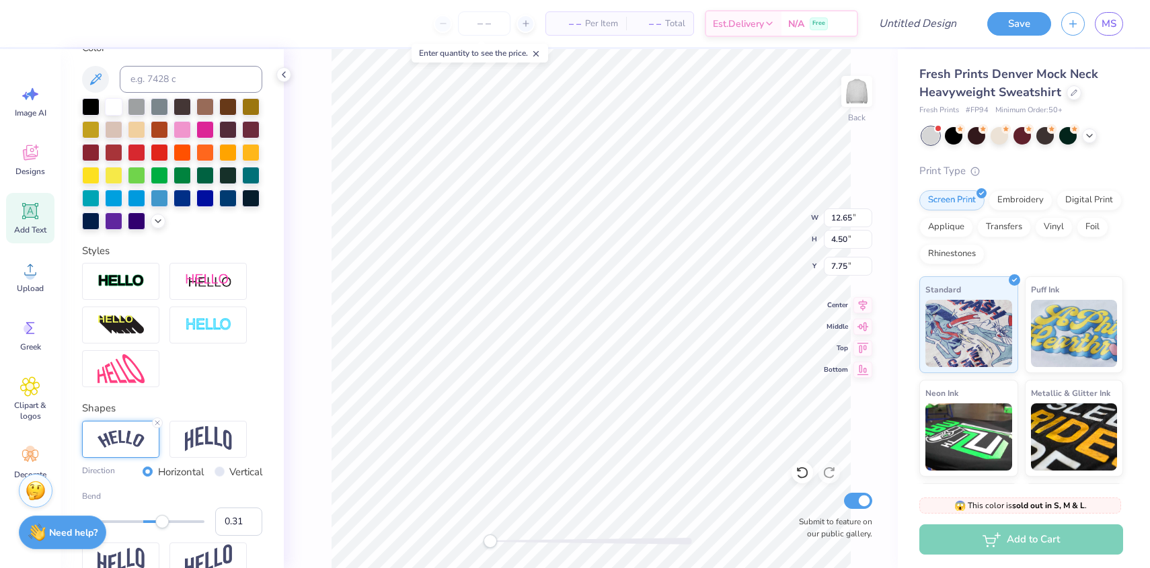
type input "0.51"
click at [174, 521] on div at bounding box center [143, 521] width 122 height 3
click at [208, 430] on img at bounding box center [208, 439] width 47 height 26
type input "0.31"
click at [162, 523] on div at bounding box center [143, 521] width 122 height 13
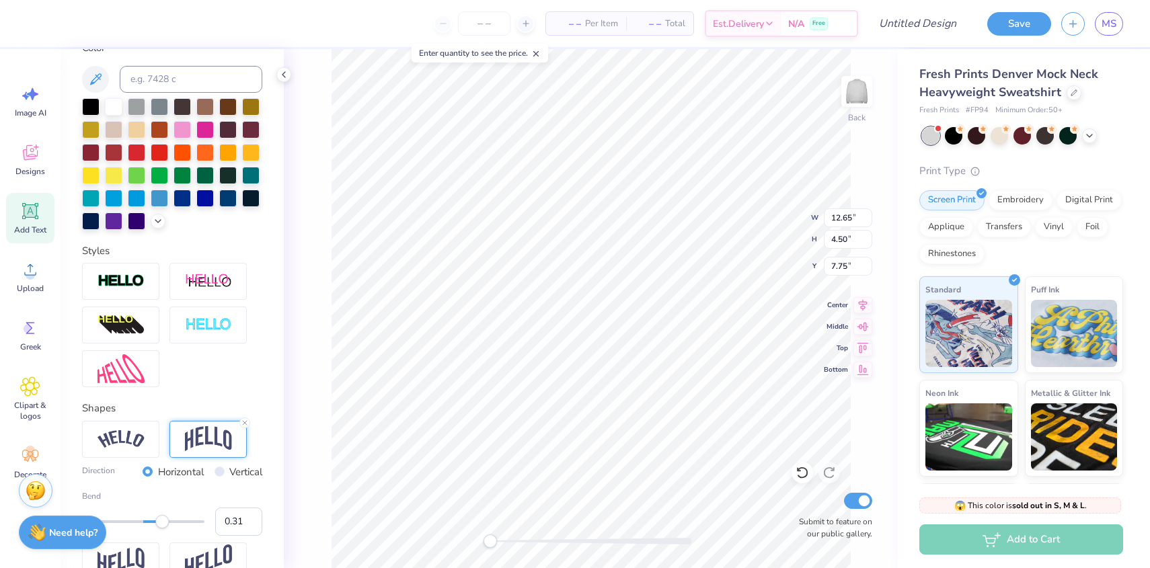
type input "9.81"
type input "2.73"
type input "6.38"
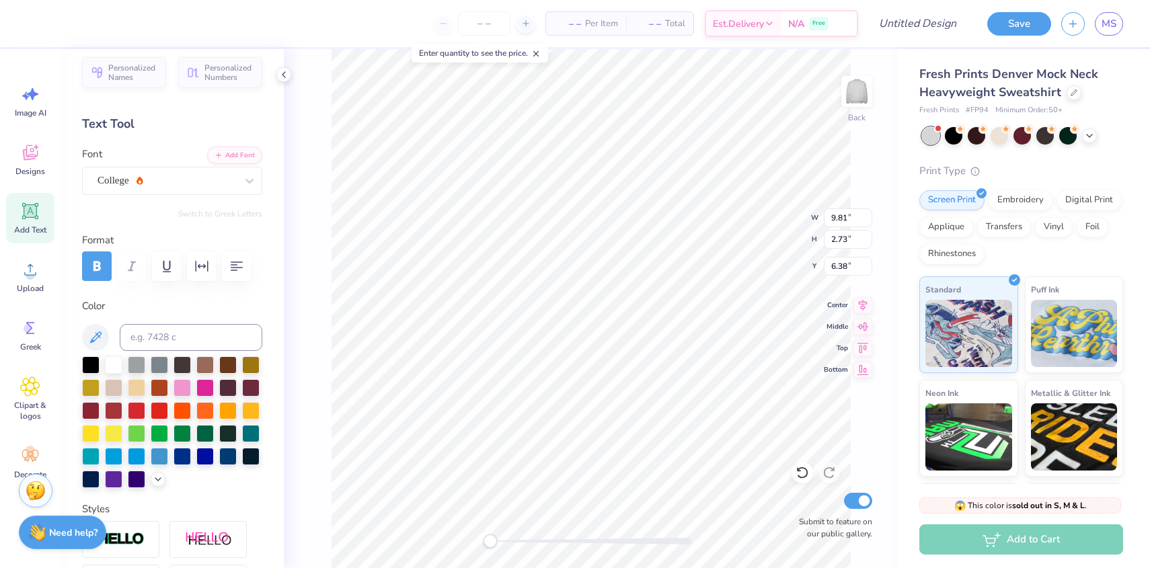
scroll to position [0, 0]
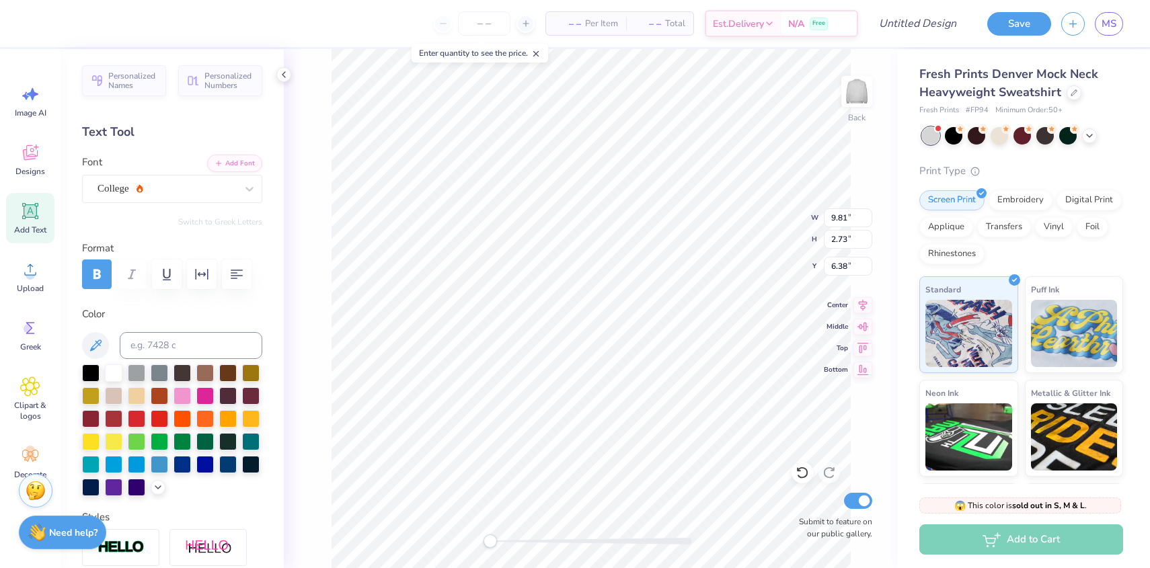
type input "3.00"
type input "12.50"
type input "3.48"
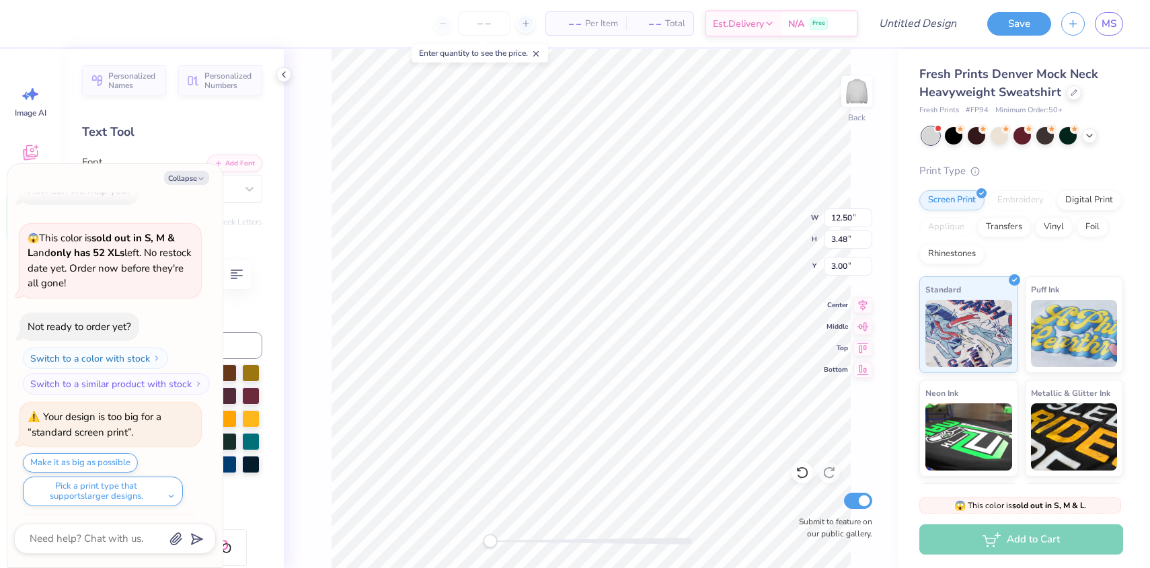
scroll to position [138, 0]
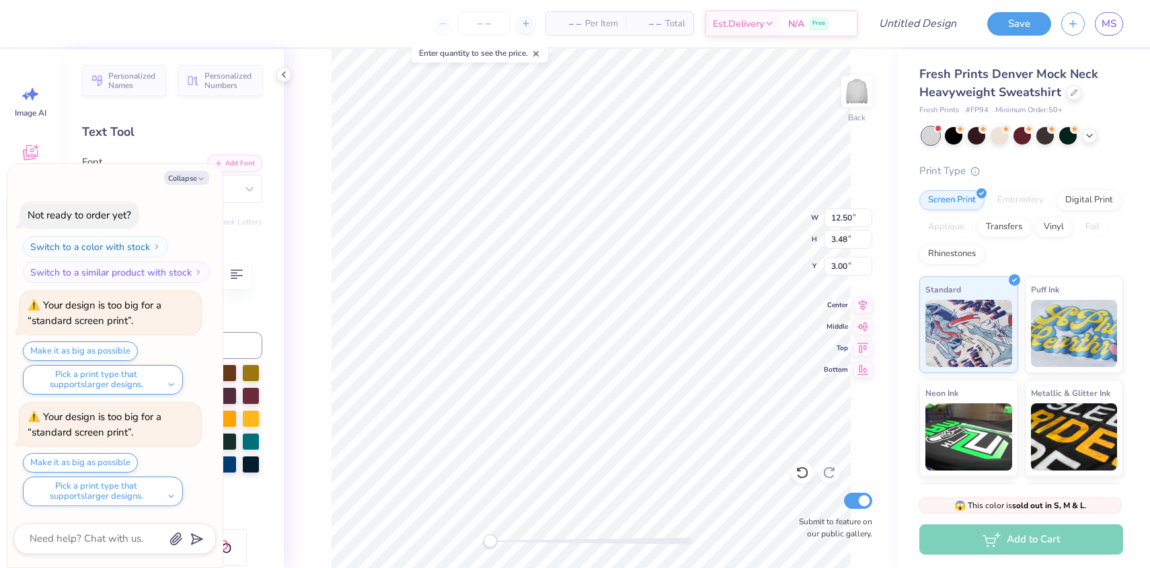
type textarea "x"
type input "14.30"
type input "3.98"
type textarea "x"
type input "1.01"
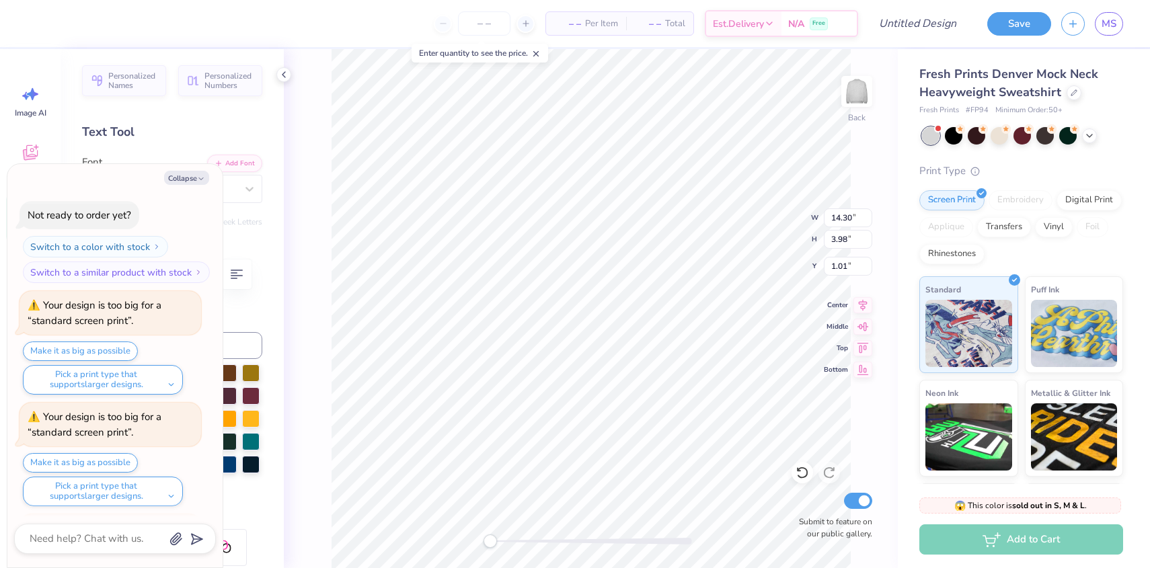
scroll to position [249, 0]
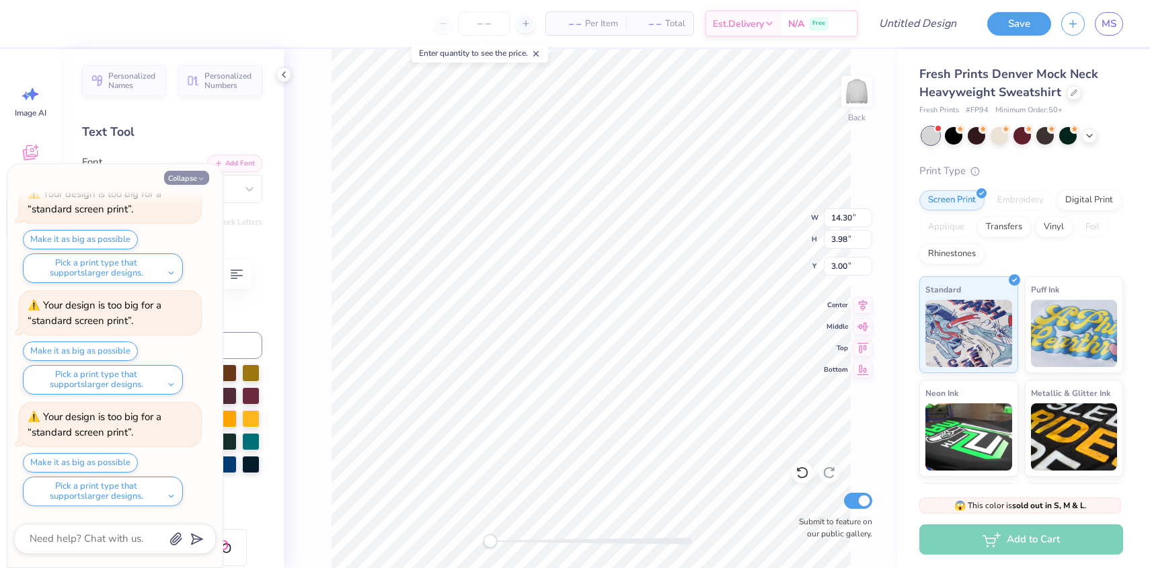
click at [195, 176] on button "Collapse" at bounding box center [186, 178] width 45 height 14
type textarea "x"
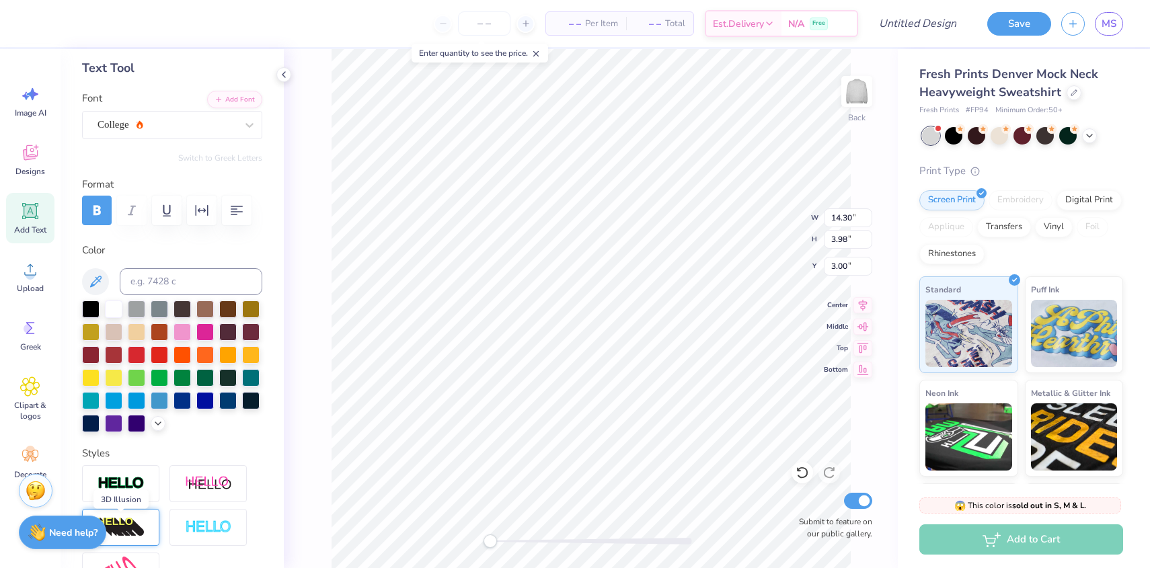
scroll to position [0, 0]
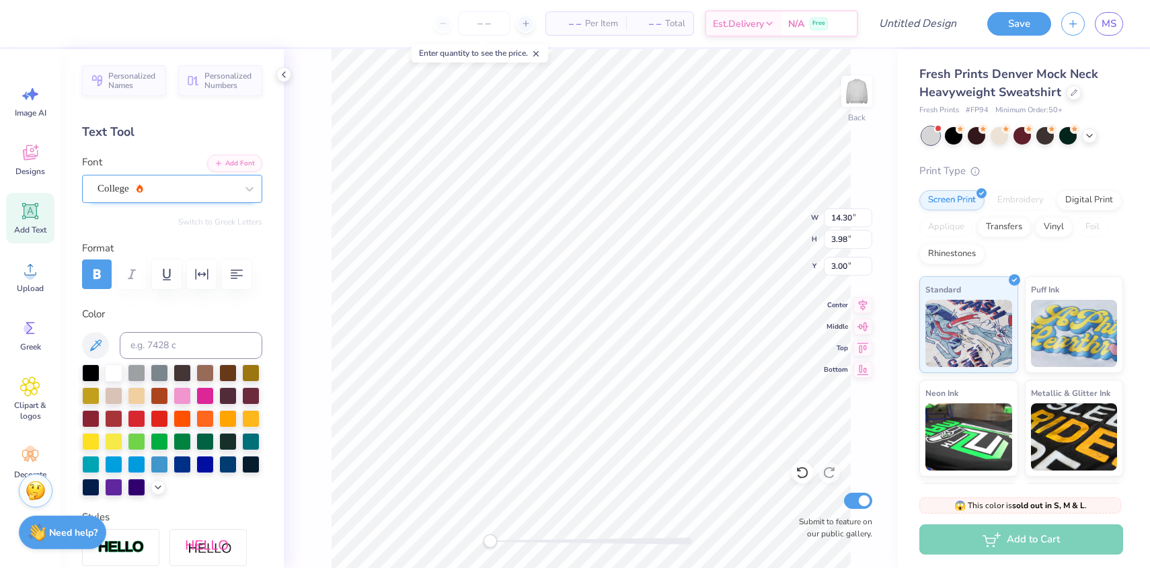
click at [136, 184] on div "College" at bounding box center [166, 188] width 141 height 21
click at [143, 280] on div at bounding box center [172, 275] width 180 height 30
click at [867, 212] on input "14.31" at bounding box center [848, 217] width 48 height 19
click at [867, 212] on input "14.32" at bounding box center [848, 217] width 48 height 19
click at [867, 212] on input "14.33" at bounding box center [848, 217] width 48 height 19
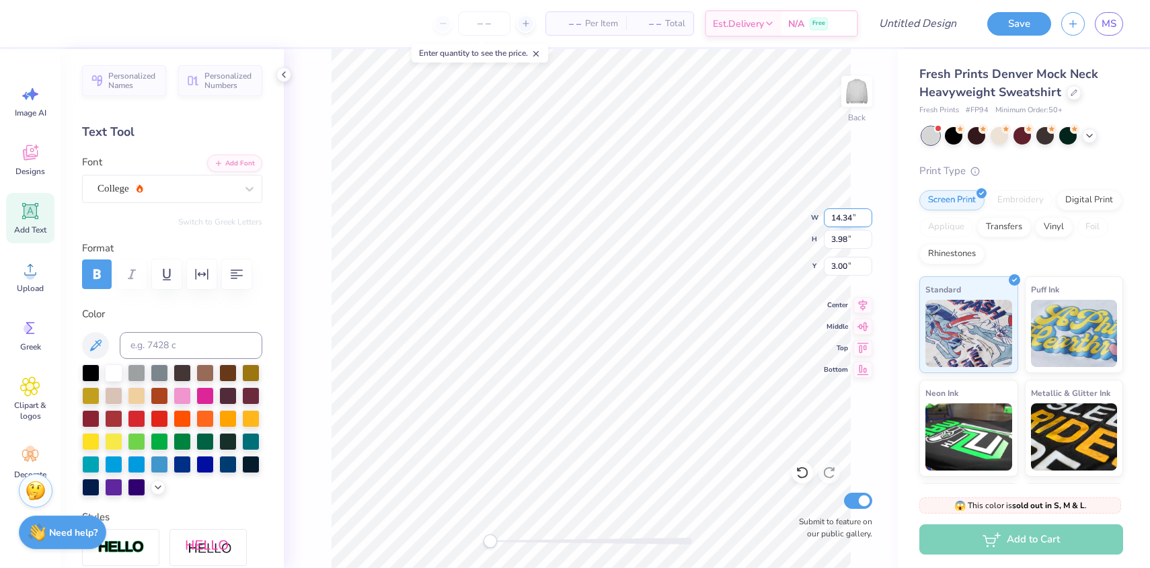
click at [867, 212] on input "14.34" at bounding box center [848, 217] width 48 height 19
click at [867, 212] on input "14.35" at bounding box center [848, 217] width 48 height 19
click at [867, 212] on input "14.36" at bounding box center [848, 217] width 48 height 19
click at [867, 212] on input "14.37" at bounding box center [848, 217] width 48 height 19
click at [867, 212] on input "14.38" at bounding box center [848, 217] width 48 height 19
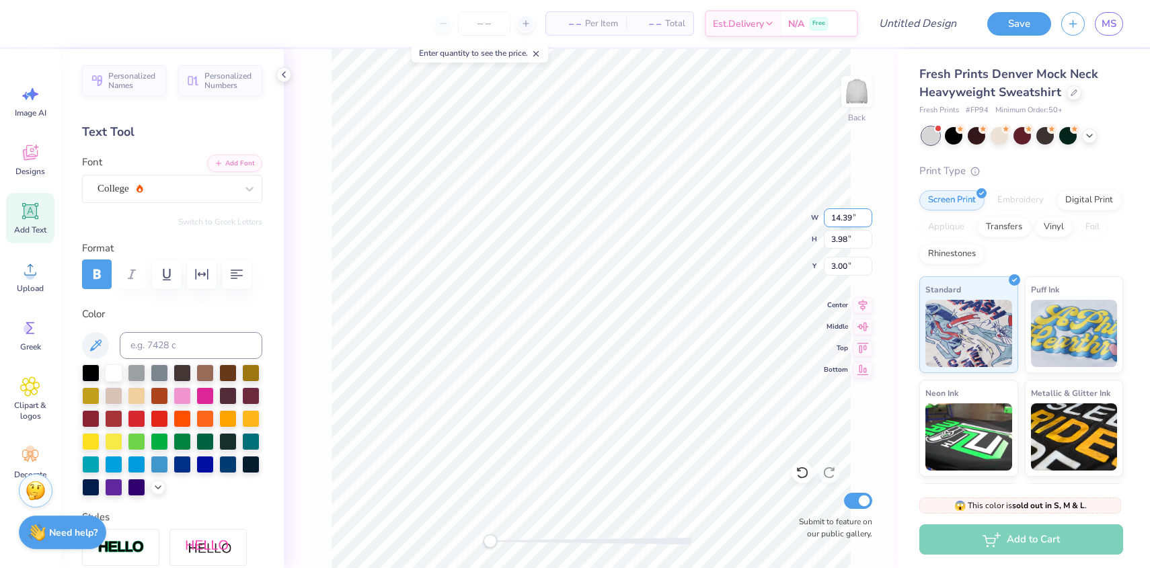
click at [867, 212] on input "14.39" at bounding box center [848, 217] width 48 height 19
click at [867, 212] on input "14.4" at bounding box center [848, 217] width 48 height 19
click at [867, 212] on input "14.41" at bounding box center [848, 217] width 48 height 19
click at [851, 220] on input "14.41" at bounding box center [848, 217] width 48 height 19
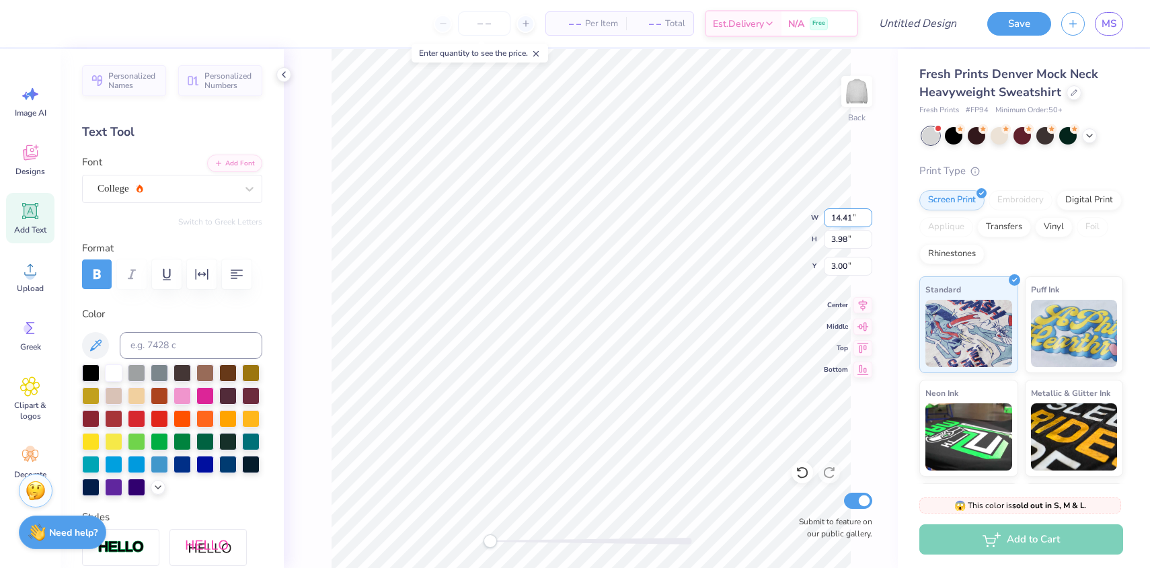
click at [851, 220] on input "14.41" at bounding box center [848, 217] width 48 height 19
type input "17"
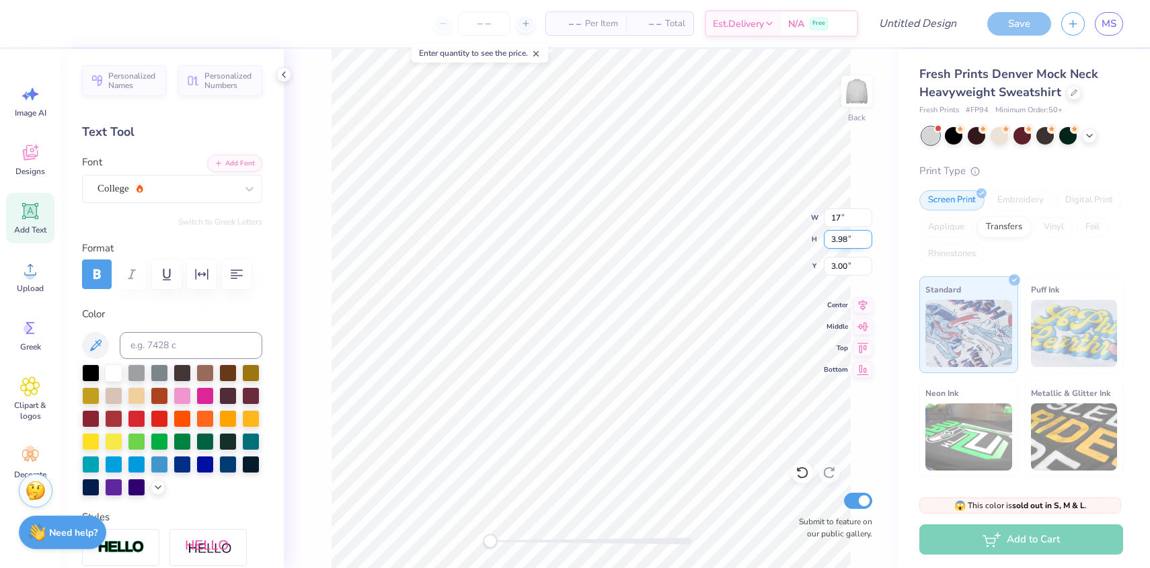
click at [849, 237] on input "3.98" at bounding box center [848, 239] width 48 height 19
type input "5"
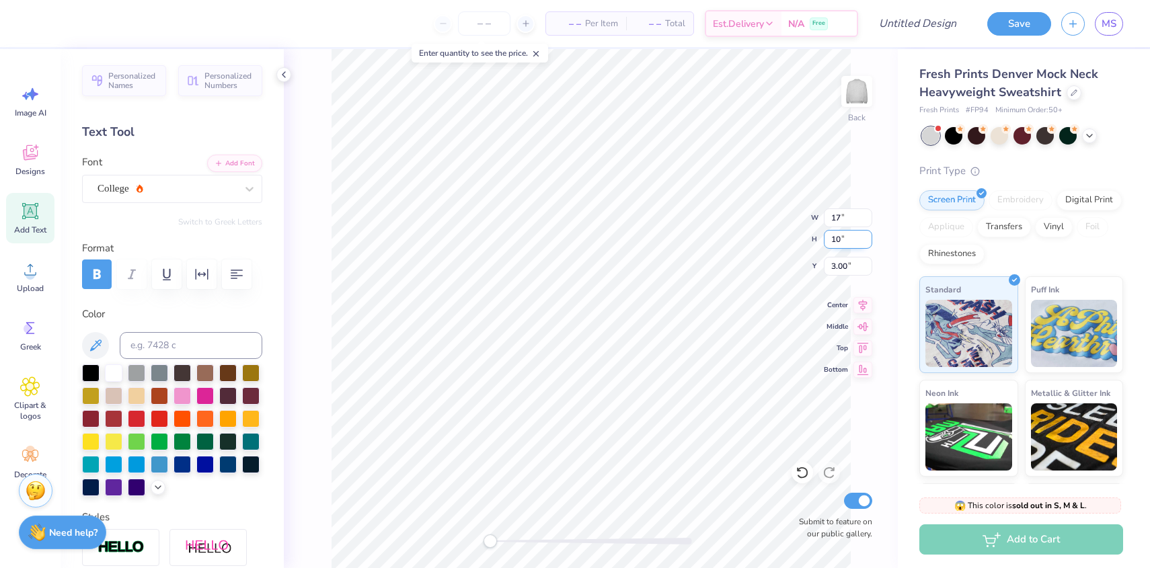
type input "10"
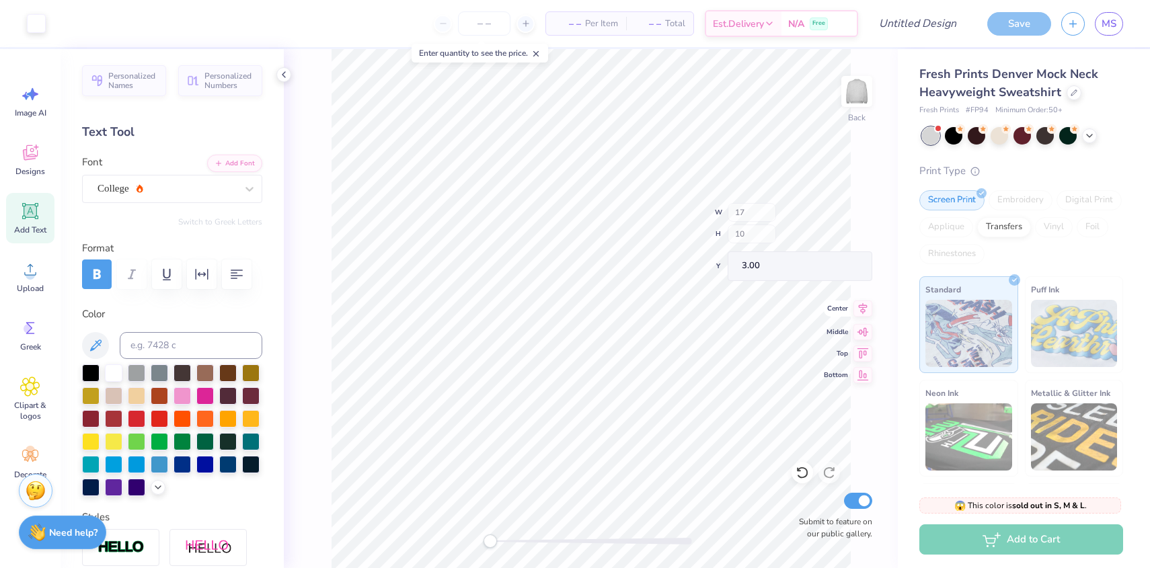
click at [826, 311] on div "Back W 17 H 10 Y 3.00 Center Middle Top Bottom Submit to feature on our public …" at bounding box center [591, 308] width 614 height 519
click at [863, 214] on input "15.49" at bounding box center [848, 217] width 48 height 19
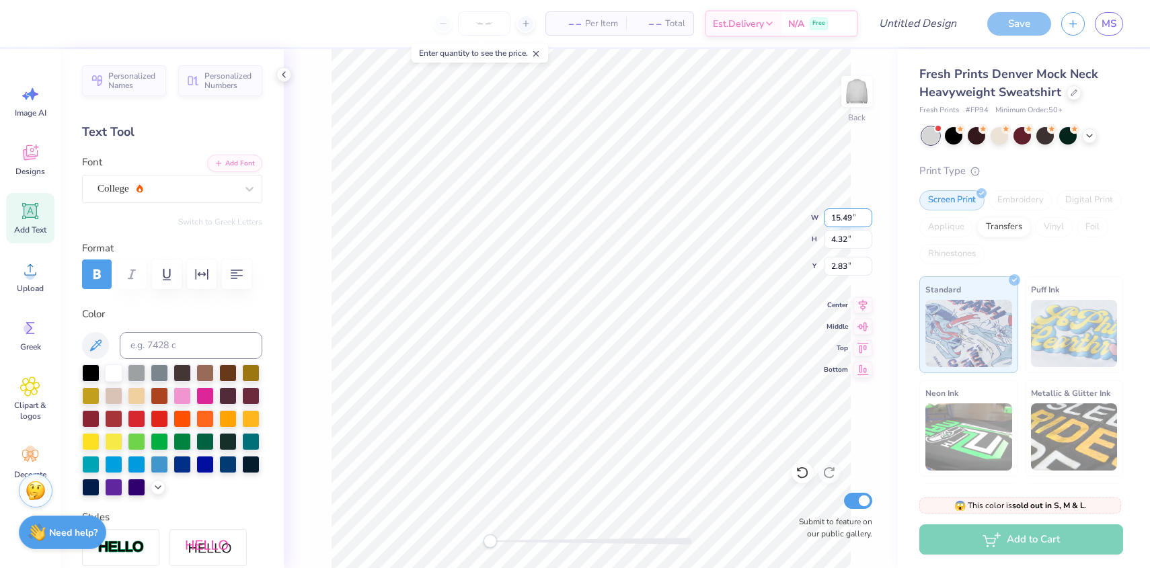
click at [863, 214] on input "15.49" at bounding box center [848, 217] width 48 height 19
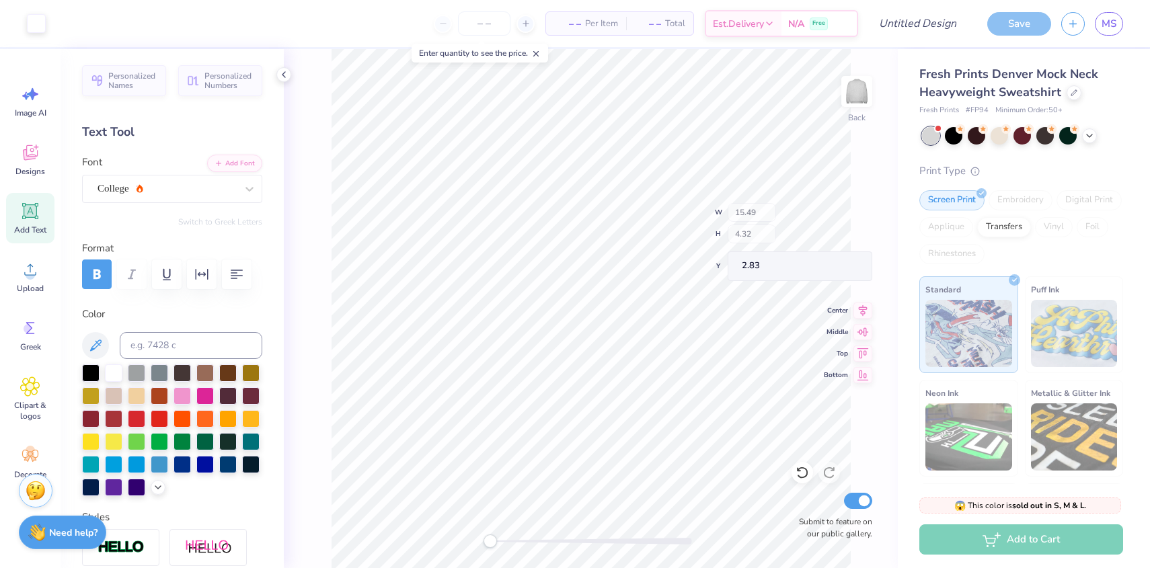
click at [790, 240] on div "Back W 15.49 H 4.32 Y 2.83 Center Middle Top Bottom Submit to feature on our pu…" at bounding box center [591, 308] width 614 height 519
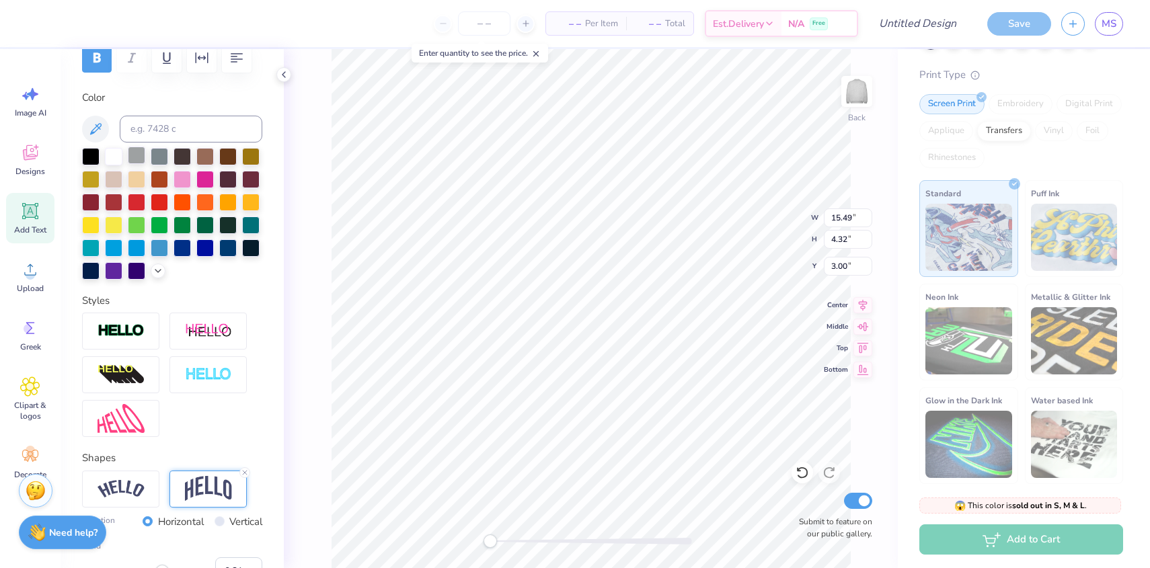
scroll to position [222, 0]
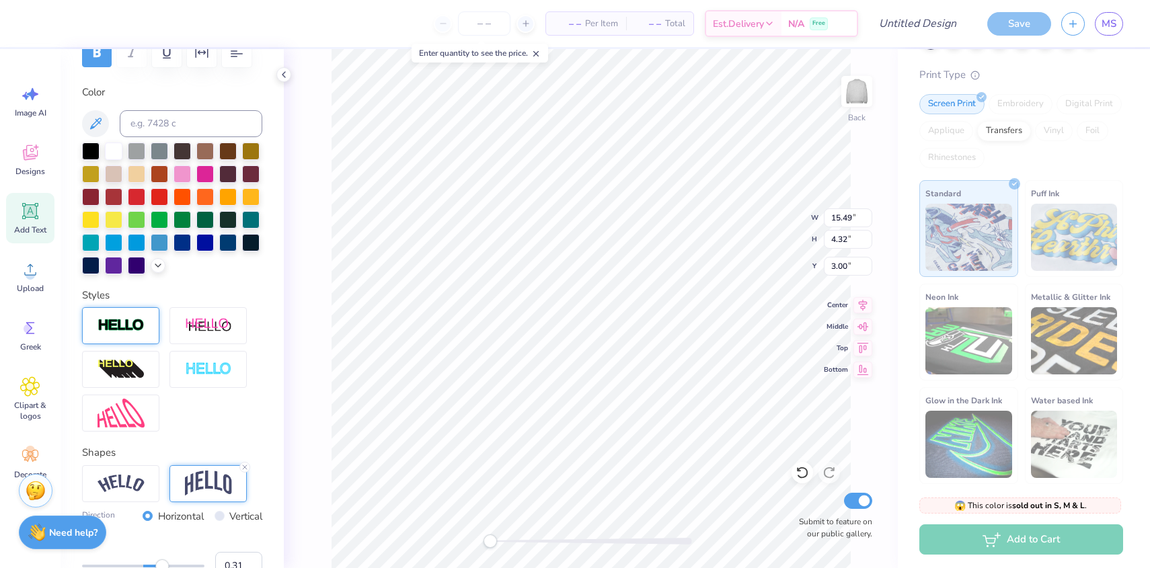
click at [134, 325] on img at bounding box center [120, 325] width 47 height 15
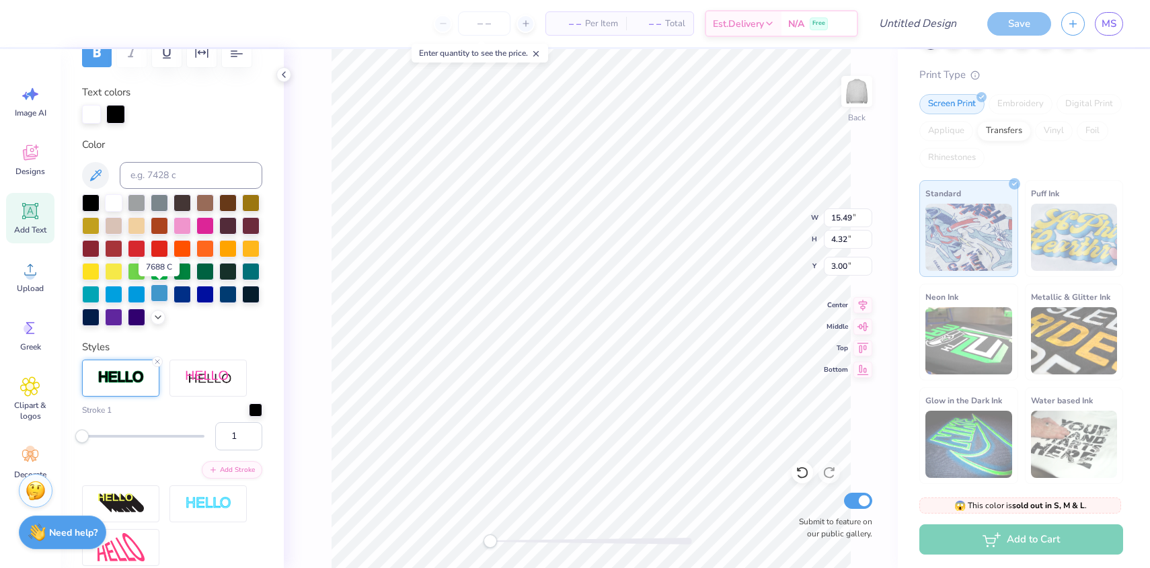
scroll to position [213, 0]
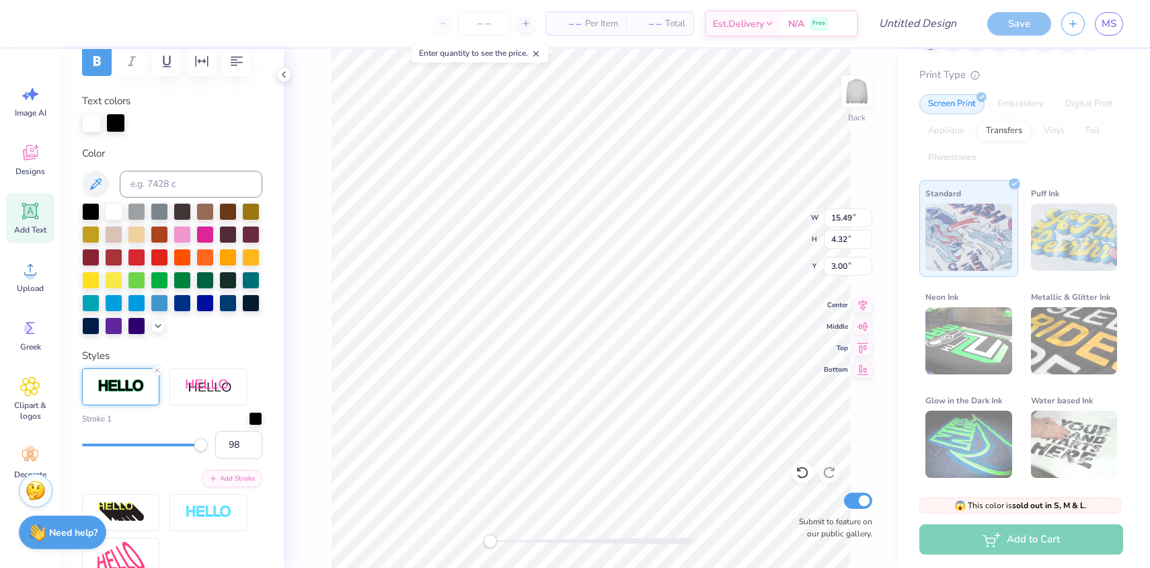
type input "99"
drag, startPoint x: 80, startPoint y: 442, endPoint x: 201, endPoint y: 442, distance: 121.0
click at [202, 442] on div "Accessibility label" at bounding box center [200, 444] width 13 height 13
type input "22"
drag, startPoint x: 201, startPoint y: 448, endPoint x: 107, endPoint y: 442, distance: 94.3
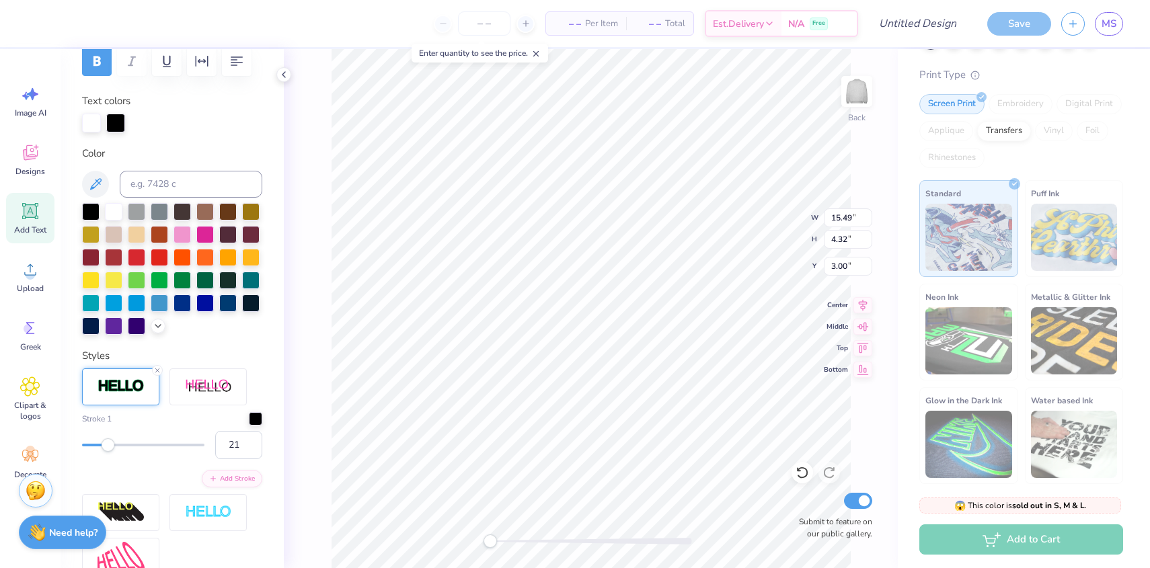
click at [107, 442] on div "Accessibility label" at bounding box center [108, 444] width 13 height 13
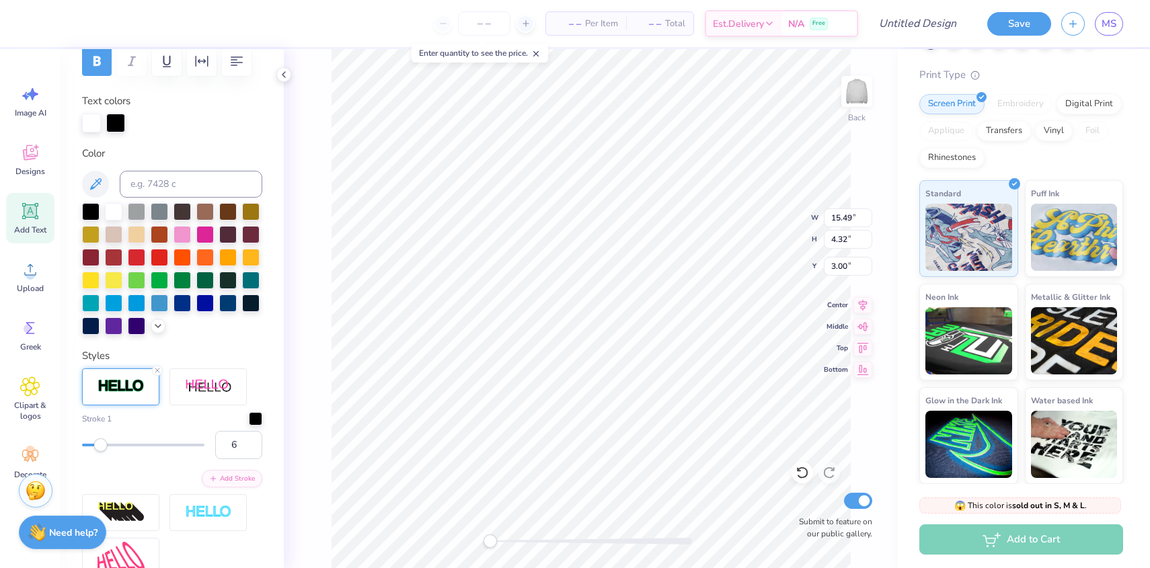
type input "5"
drag, startPoint x: 108, startPoint y: 448, endPoint x: 87, endPoint y: 450, distance: 20.9
click at [87, 450] on div "Accessibility label" at bounding box center [86, 444] width 13 height 13
type input "1"
drag, startPoint x: 87, startPoint y: 450, endPoint x: 59, endPoint y: 448, distance: 28.3
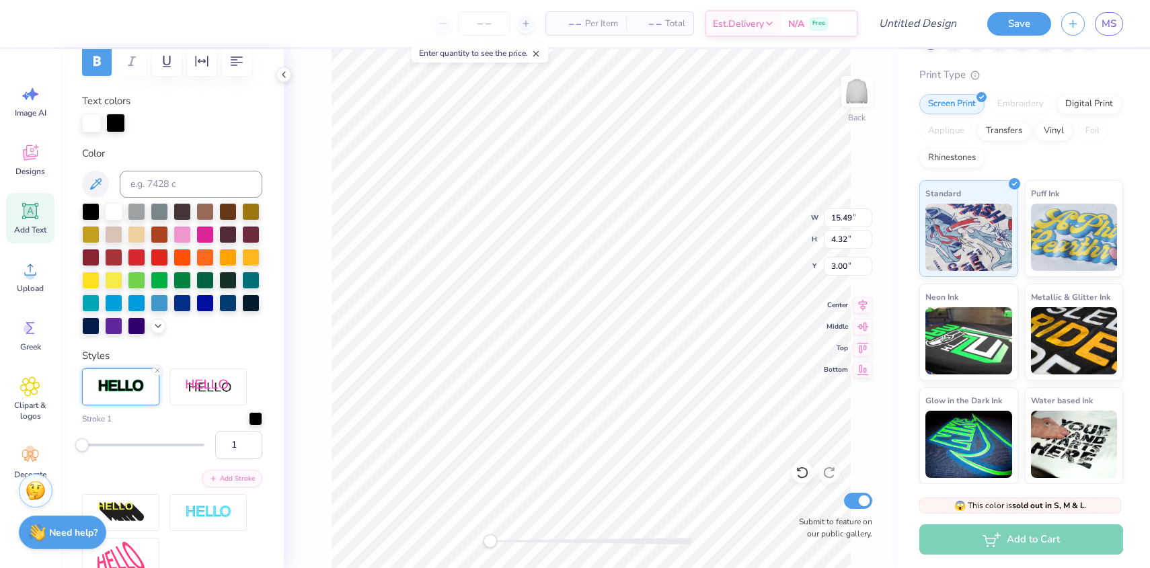
click at [59, 448] on div "– – Per Item – – Total Est. Delivery N/A Free Design Title Save MS Image AI Des…" at bounding box center [575, 284] width 1150 height 568
click at [241, 446] on input "1" at bounding box center [238, 445] width 47 height 28
type input "2"
click at [249, 301] on div at bounding box center [250, 301] width 17 height 17
click at [87, 323] on div at bounding box center [90, 324] width 17 height 17
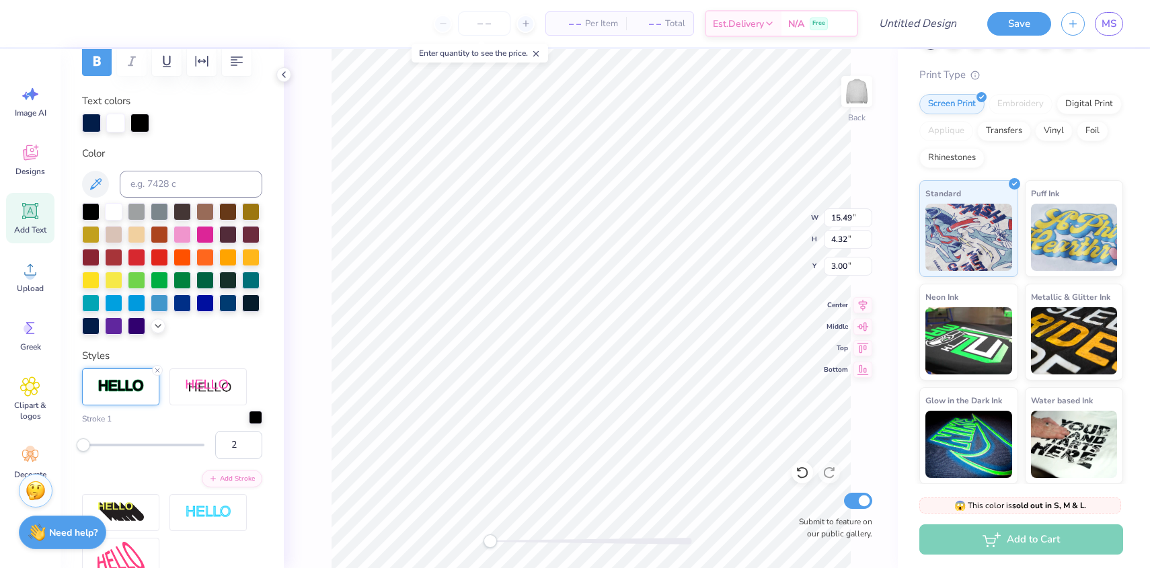
click at [253, 422] on div at bounding box center [255, 417] width 13 height 13
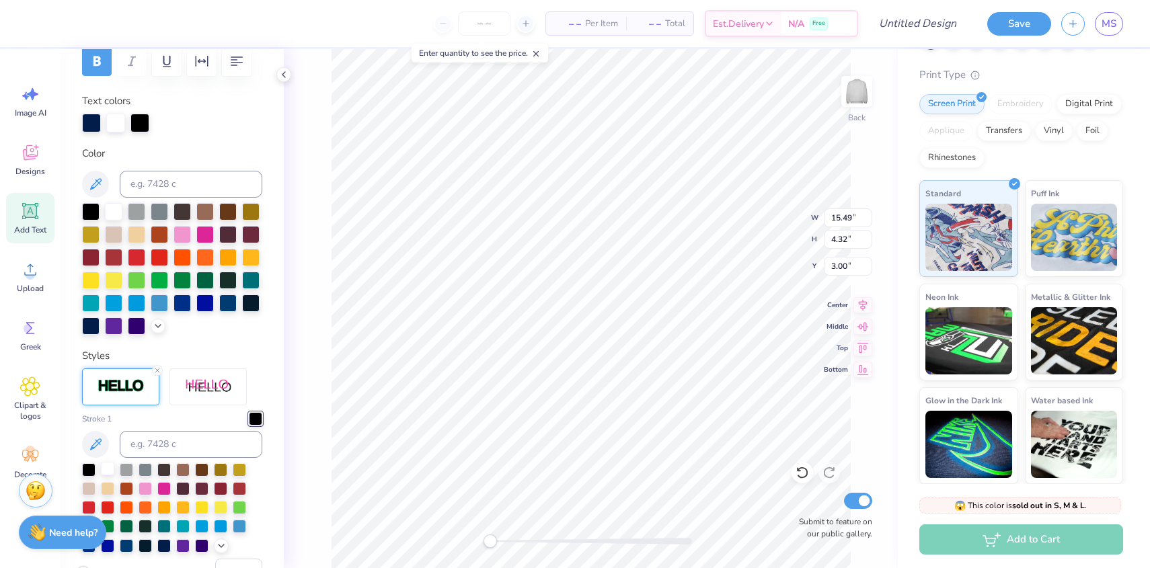
click at [102, 466] on div at bounding box center [107, 468] width 13 height 13
click at [327, 274] on div "Back W 15.49 15.49 " H 4.32 4.32 " Y 3.00 3.00 " Center Middle Top Bottom Submi…" at bounding box center [591, 308] width 614 height 519
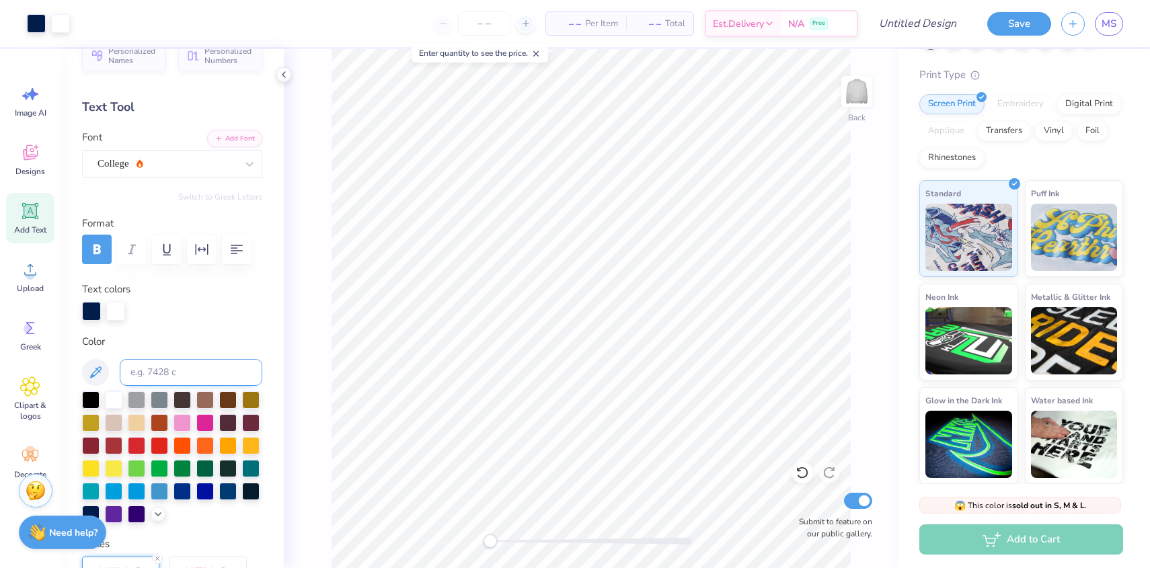
scroll to position [0, 0]
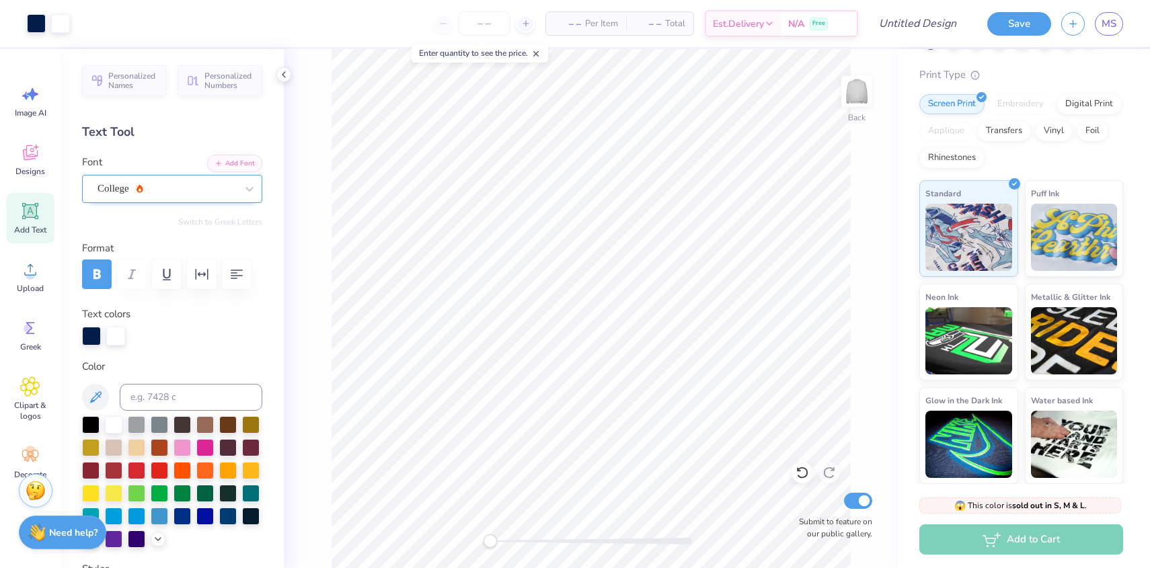
click at [153, 188] on div "College" at bounding box center [166, 188] width 141 height 21
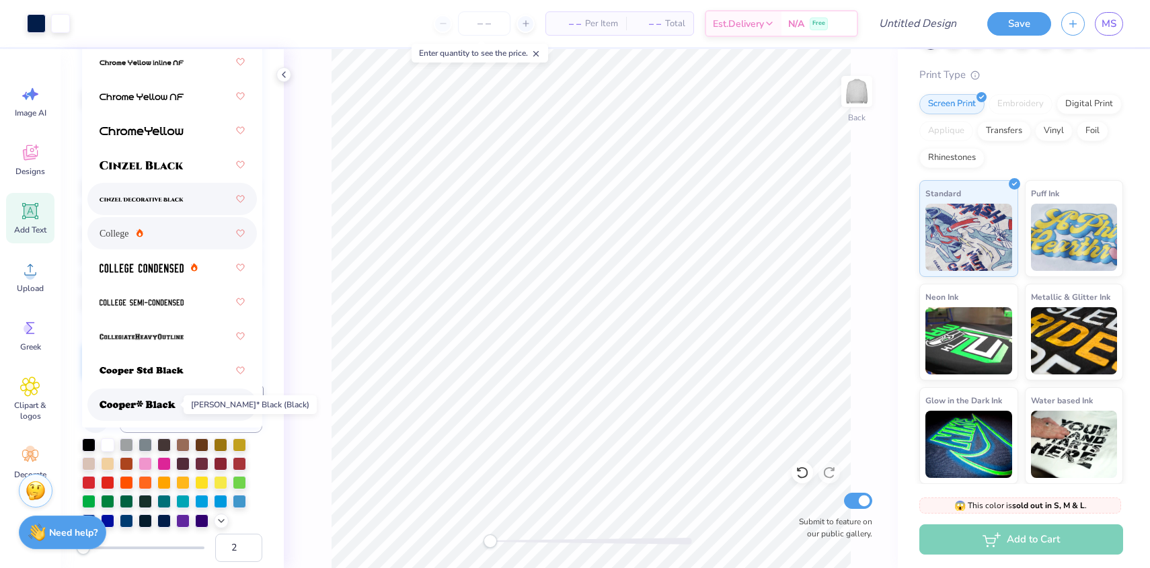
scroll to position [183, 0]
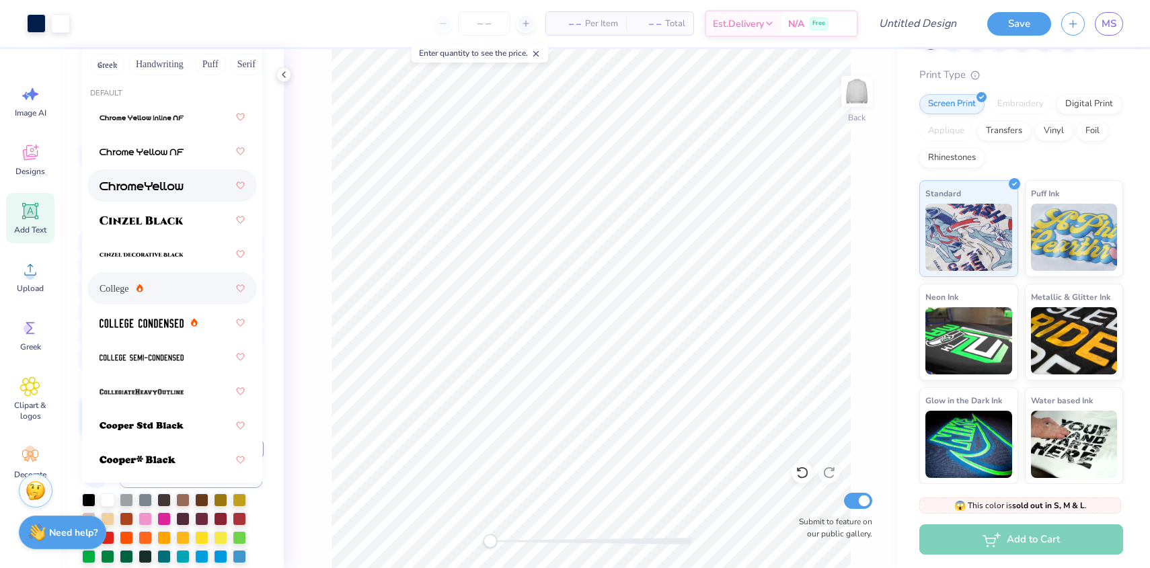
click at [539, 53] on line at bounding box center [536, 54] width 5 height 5
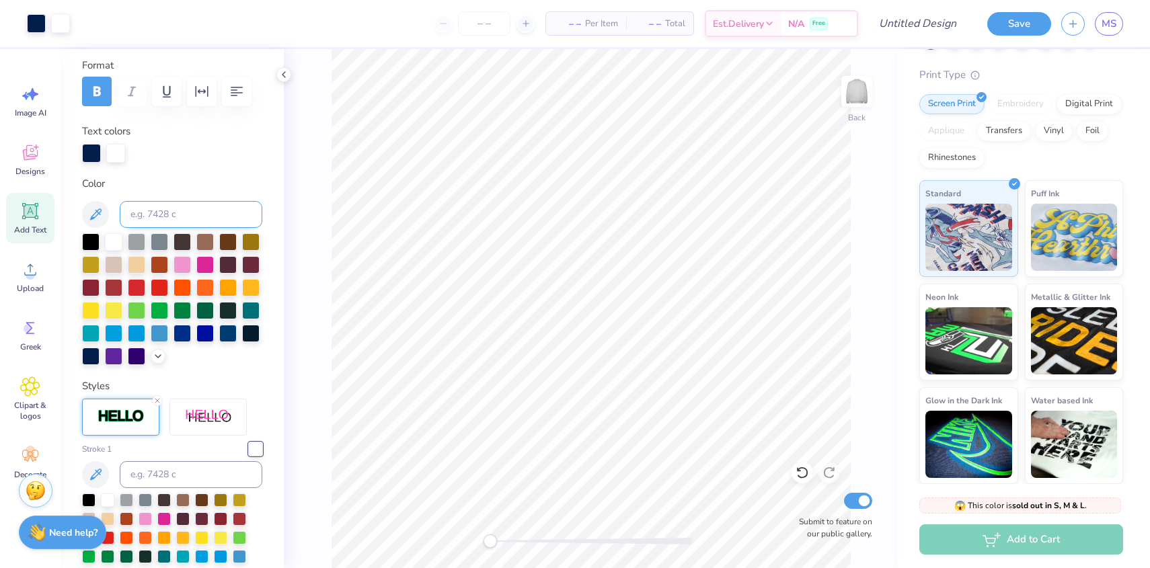
scroll to position [0, 0]
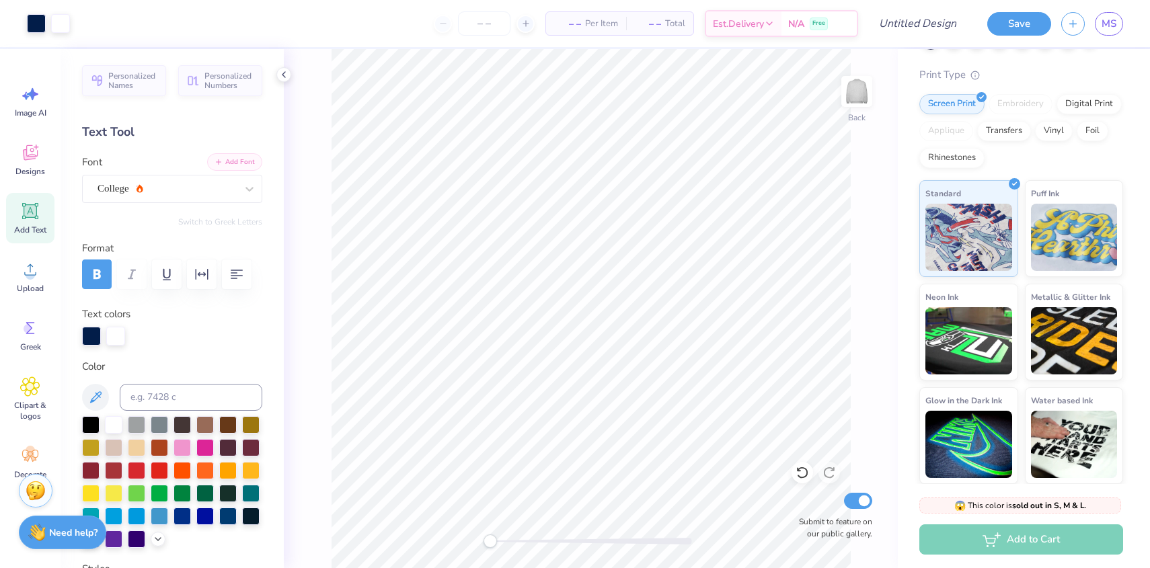
click at [237, 161] on button "Add Font" at bounding box center [234, 161] width 55 height 17
type input "14.19"
type input "4.03"
type input "0.99"
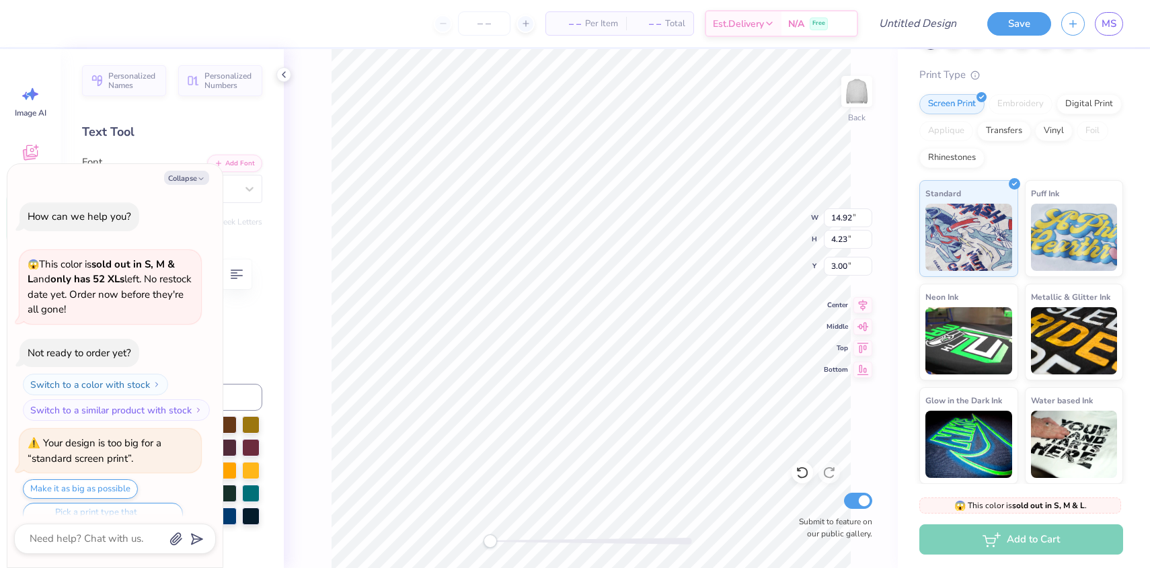
scroll to position [361, 0]
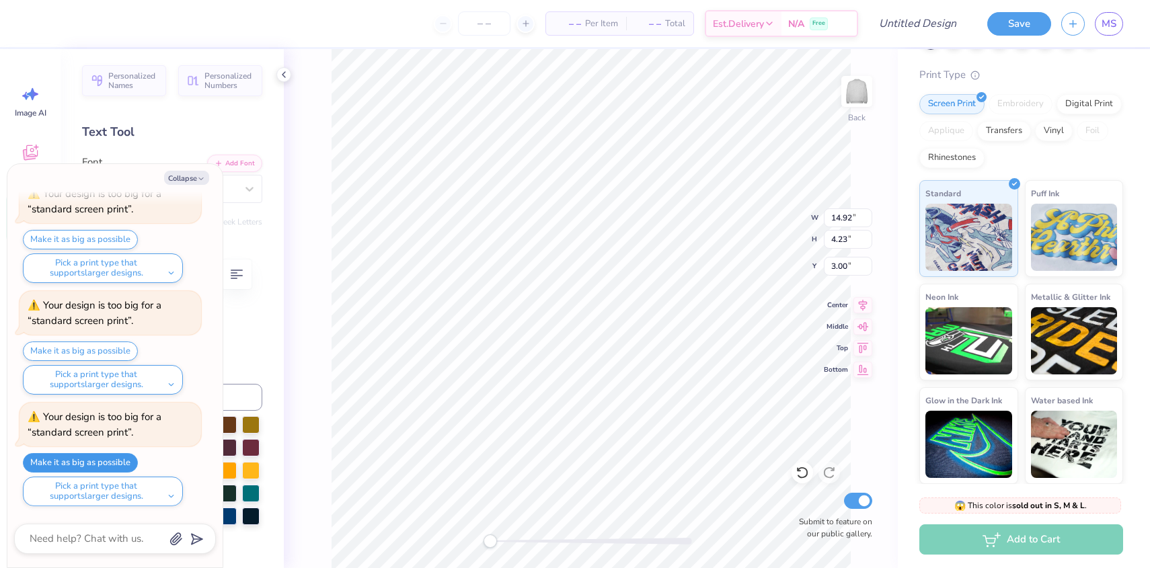
click at [117, 461] on button "Make it as big as possible" at bounding box center [80, 462] width 115 height 19
type textarea "x"
type input "15.00"
type input "4.26"
click at [93, 533] on textarea at bounding box center [96, 539] width 136 height 18
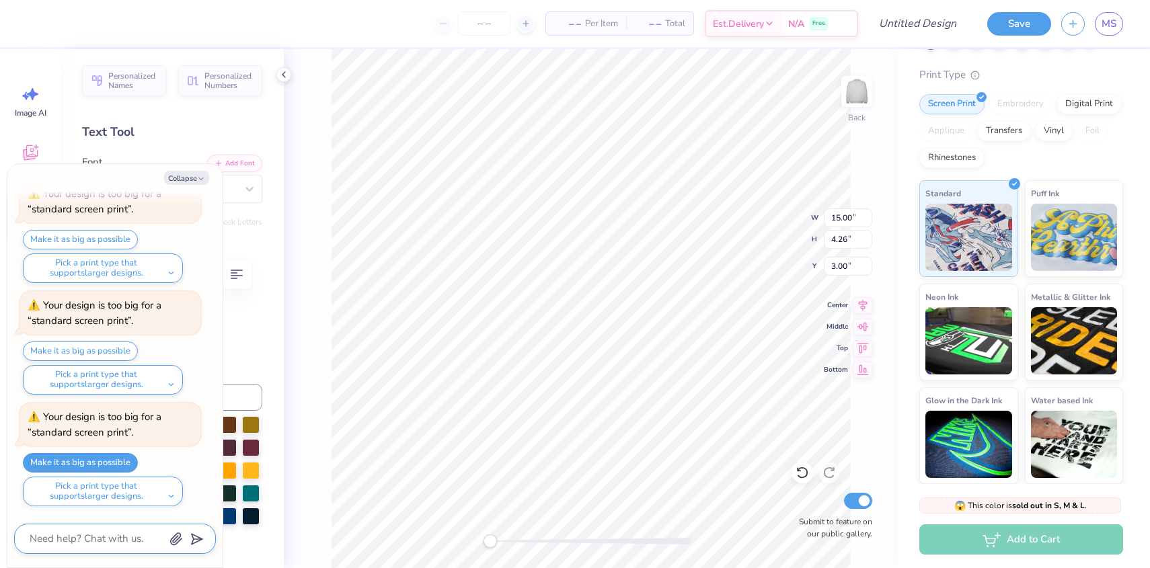
type textarea "x"
type textarea "m"
type textarea "x"
type textarea "ma"
type textarea "x"
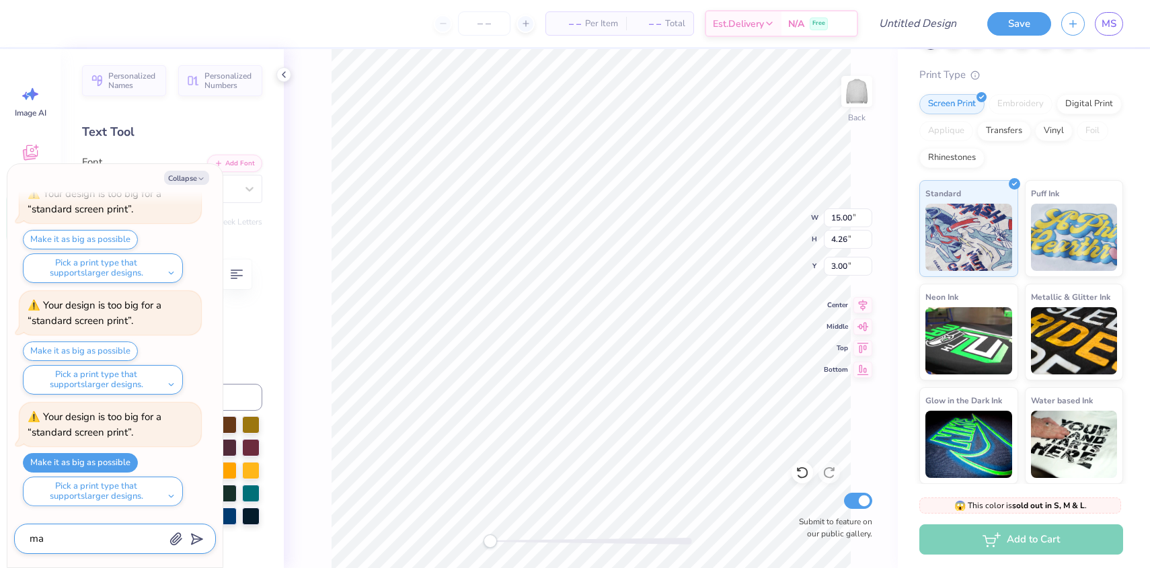
type textarea "mak"
type textarea "x"
type textarea "make"
type textarea "x"
type textarea "make"
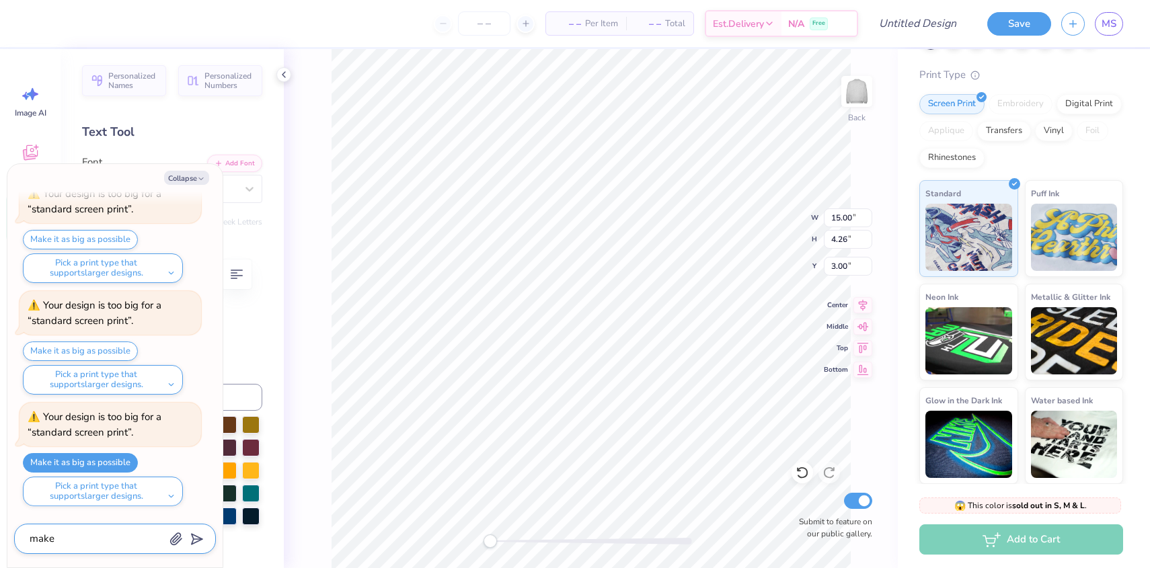
type textarea "x"
type textarea "make t"
type textarea "x"
type textarea "make th"
type textarea "x"
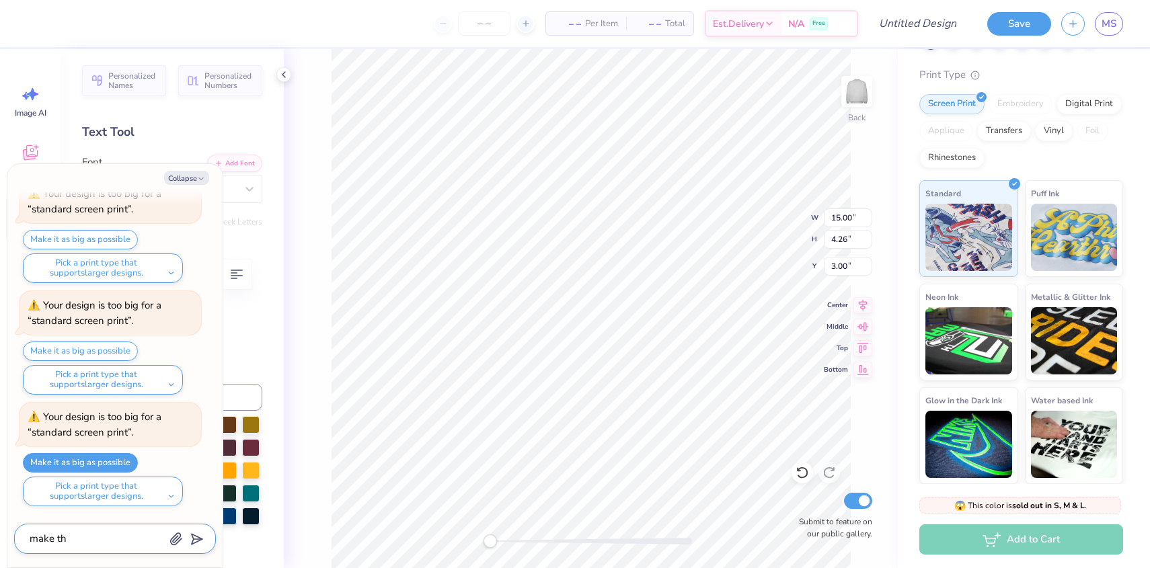
type textarea "make the"
type textarea "x"
type textarea "make the"
type textarea "x"
type textarea "make the l"
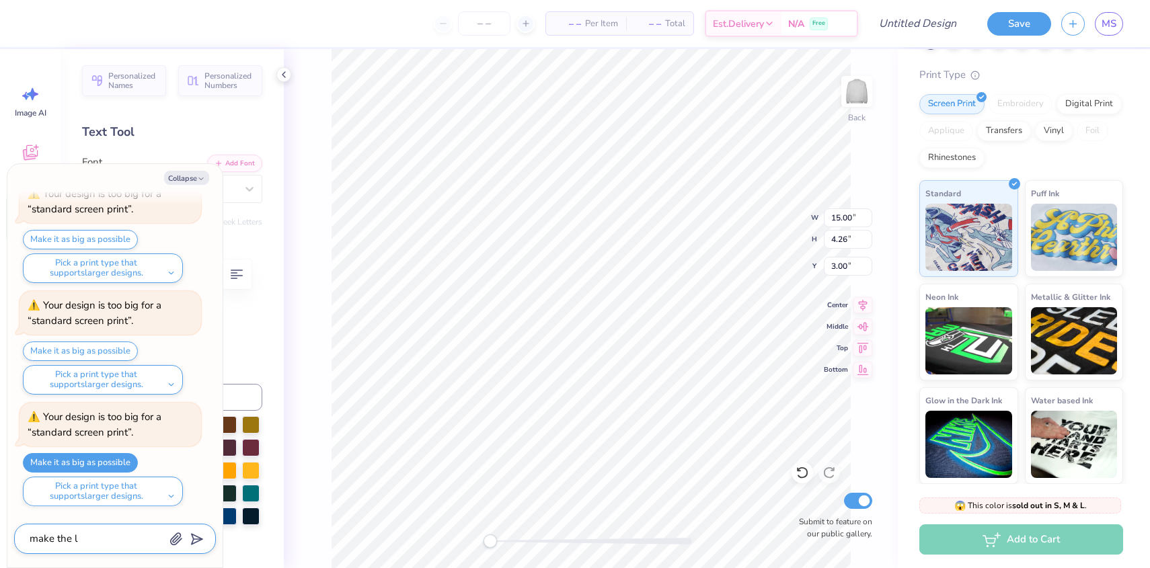
type textarea "x"
type textarea "make the le"
type textarea "x"
type textarea "make the lee"
type textarea "x"
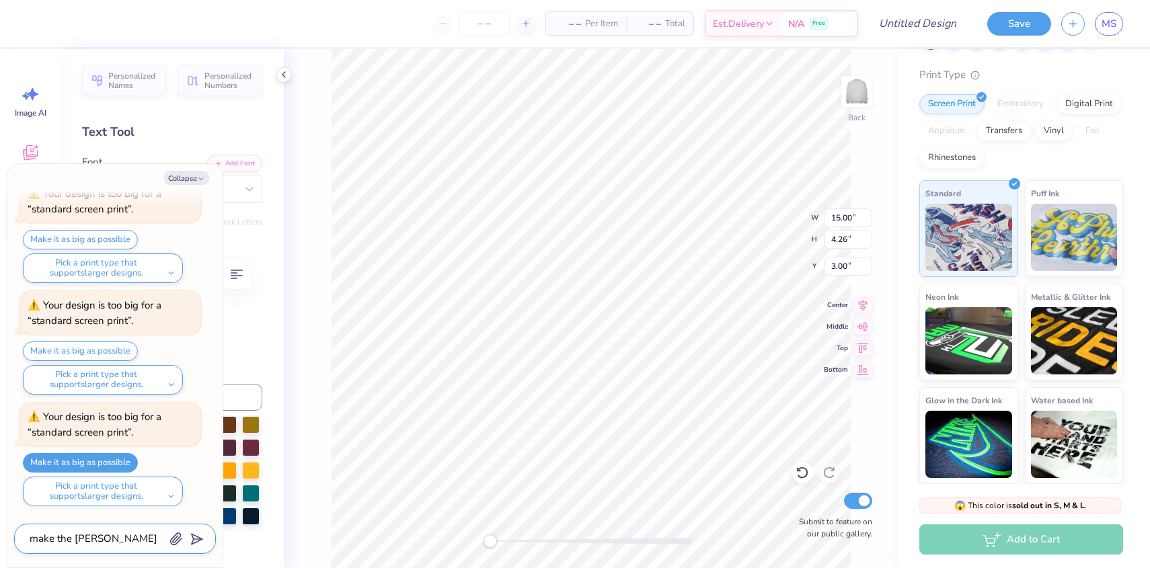
type textarea "make the leet"
type textarea "x"
type textarea "make the lee"
type textarea "x"
type textarea "make the le"
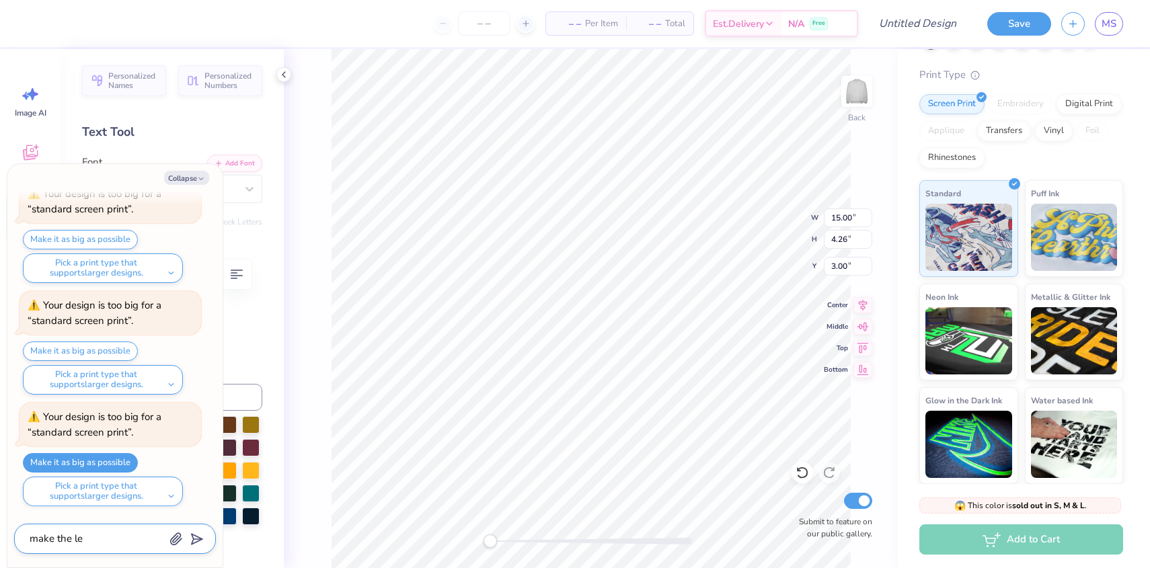
type textarea "x"
type textarea "make the let"
type textarea "x"
type textarea "make the lett"
type textarea "x"
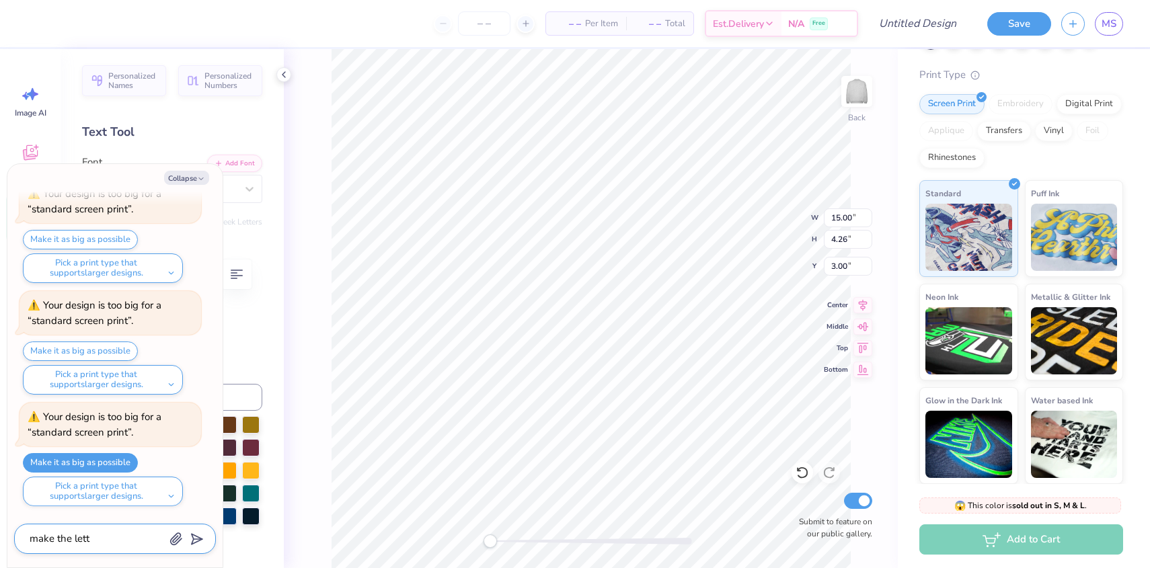
type textarea "make the lette"
type textarea "x"
type textarea "make the letter"
type textarea "x"
type textarea "make the letters"
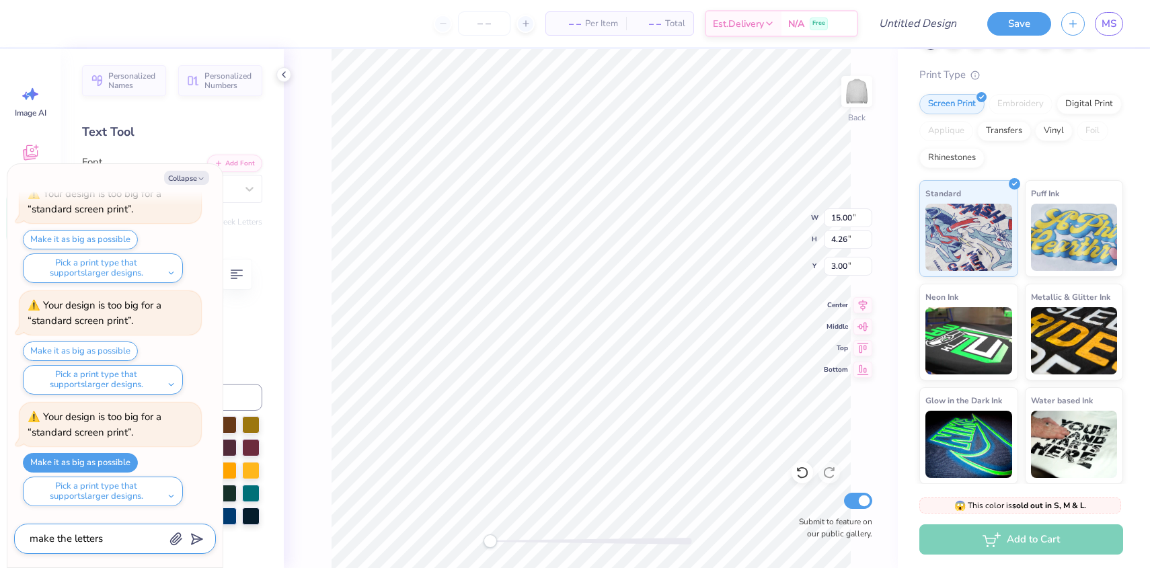
type textarea "x"
type textarea "make the letters"
type textarea "x"
type textarea "make the letters t"
type textarea "x"
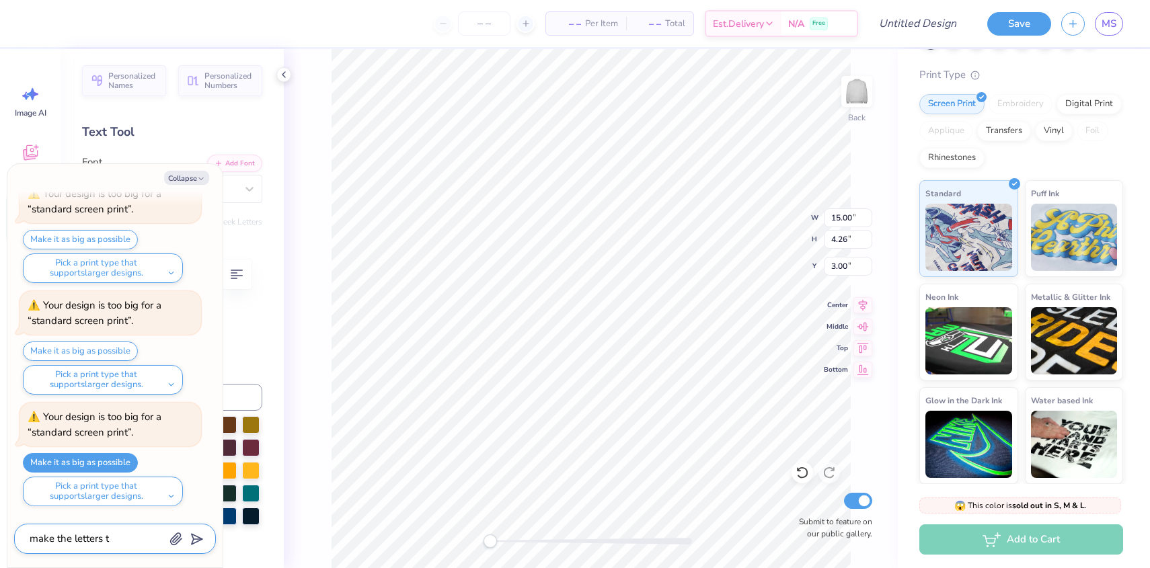
type textarea "make the letters ta"
type textarea "x"
type textarea "make the letters tal"
type textarea "x"
type textarea "make the letters talle"
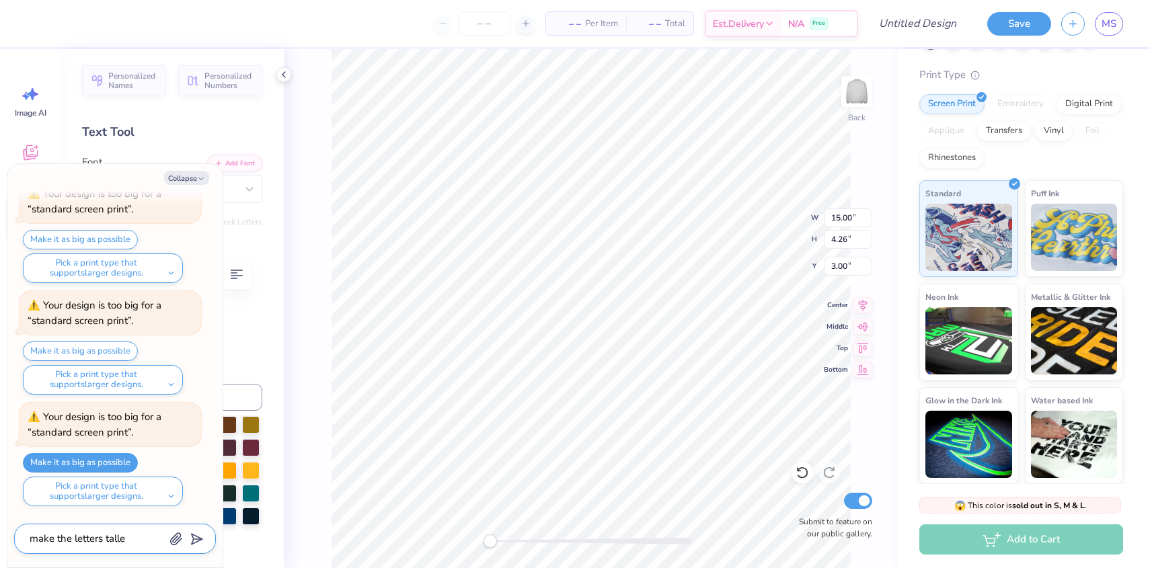
type textarea "x"
type textarea "make the letters taller"
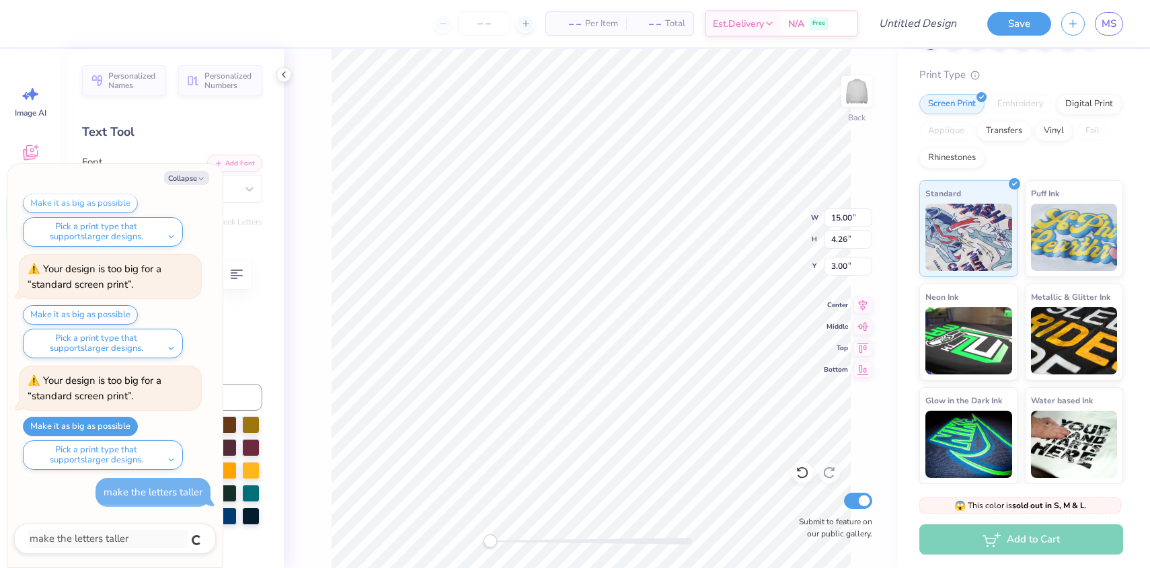
type textarea "x"
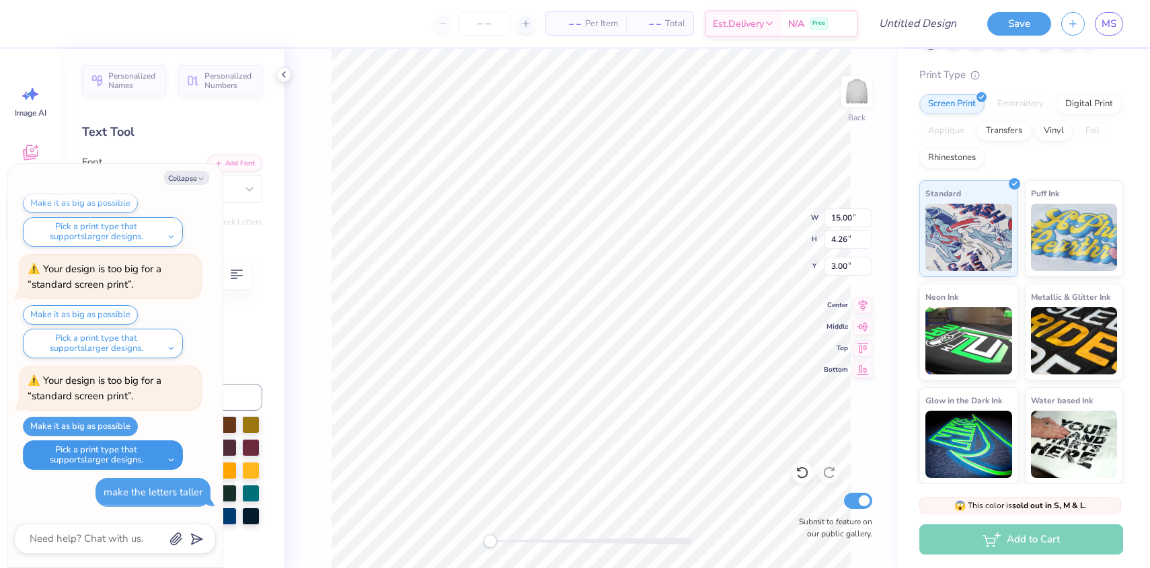
click at [38, 464] on button "Pick a print type that supports larger designs." at bounding box center [103, 455] width 160 height 30
click at [71, 486] on button "screen transfer transfers" at bounding box center [91, 488] width 127 height 22
type textarea "x"
type input "15.24"
type input "4.32"
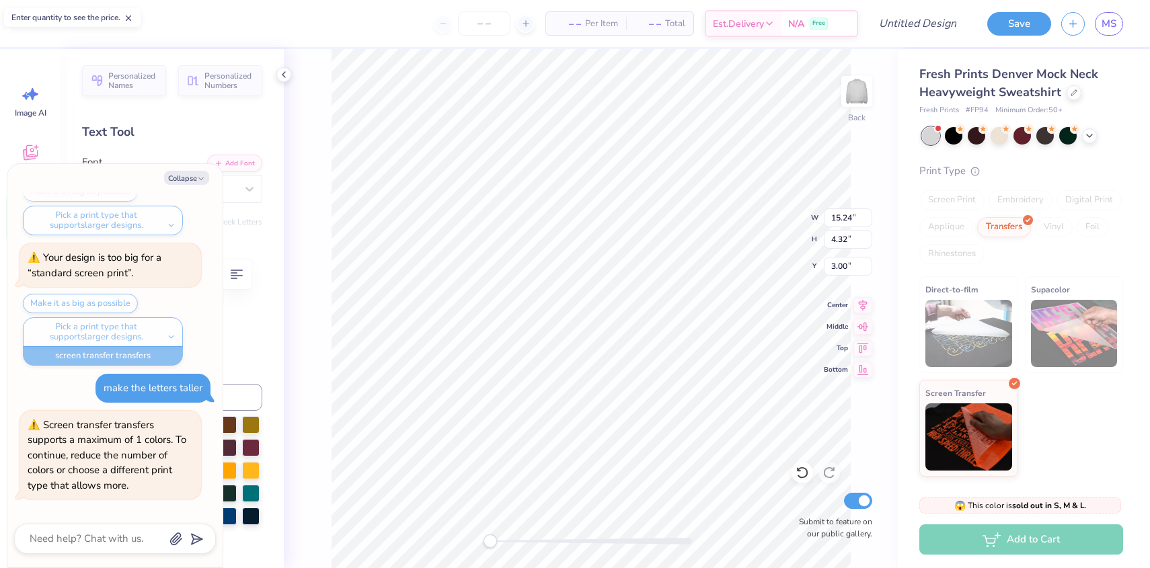
scroll to position [0, 0]
click at [252, 200] on div at bounding box center [249, 189] width 24 height 24
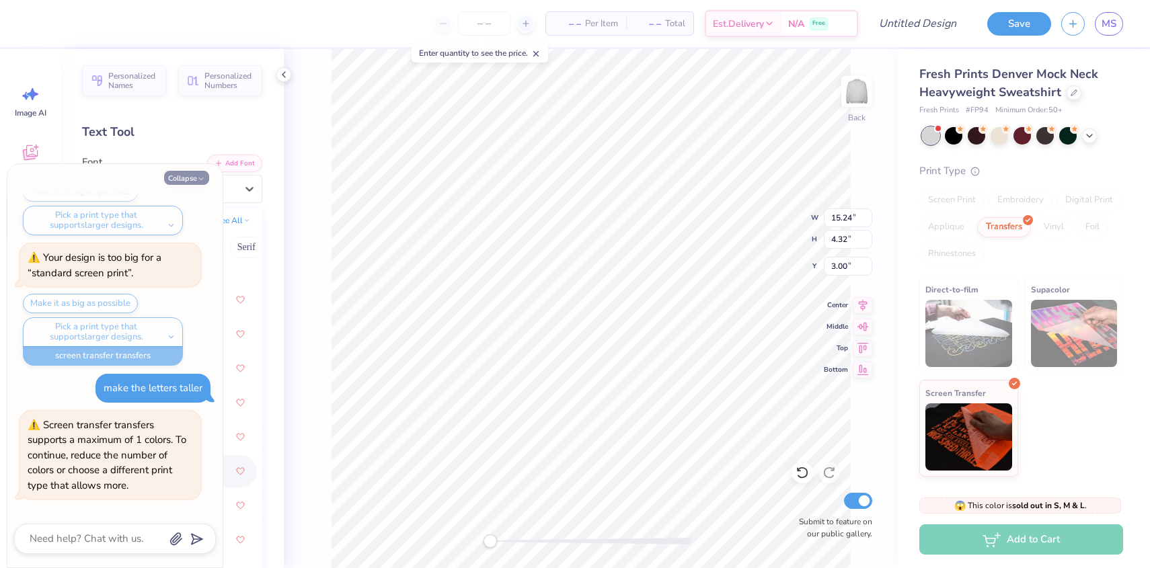
click at [199, 179] on icon "button" at bounding box center [201, 179] width 8 height 8
type textarea "x"
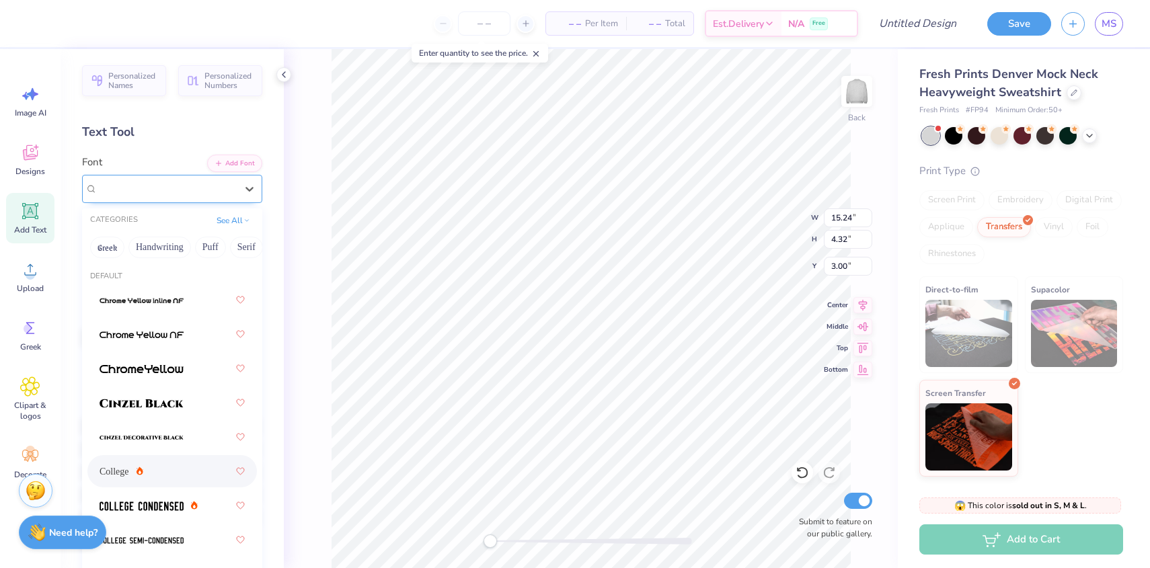
click at [198, 195] on div "College" at bounding box center [166, 188] width 141 height 21
click at [147, 248] on button "Handwriting" at bounding box center [159, 248] width 63 height 22
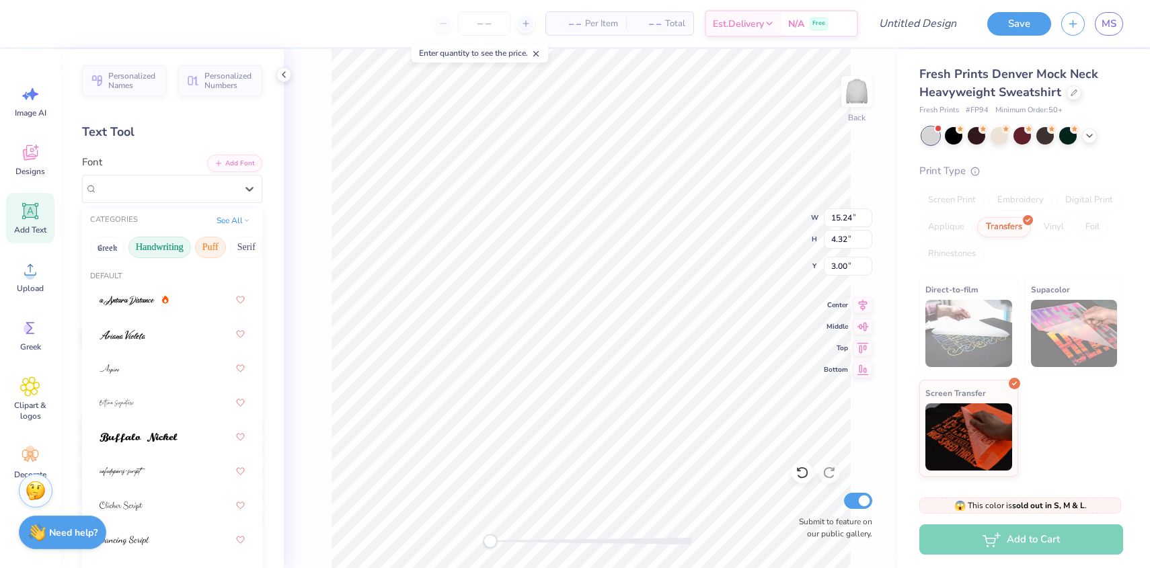
click at [199, 245] on button "Puff" at bounding box center [210, 248] width 31 height 22
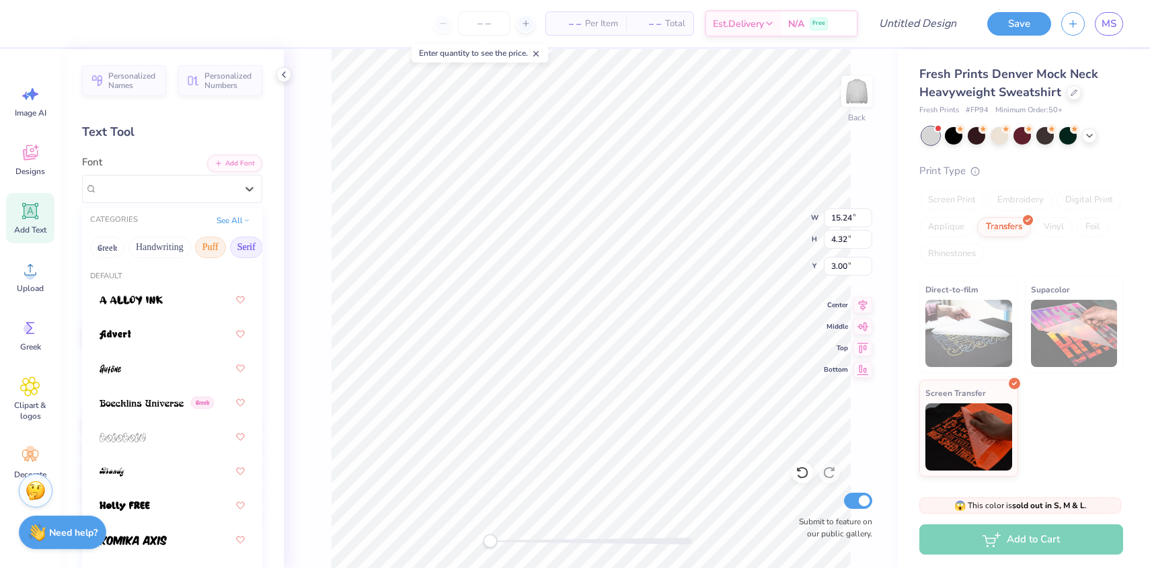
click at [253, 242] on button "Serif" at bounding box center [246, 248] width 33 height 22
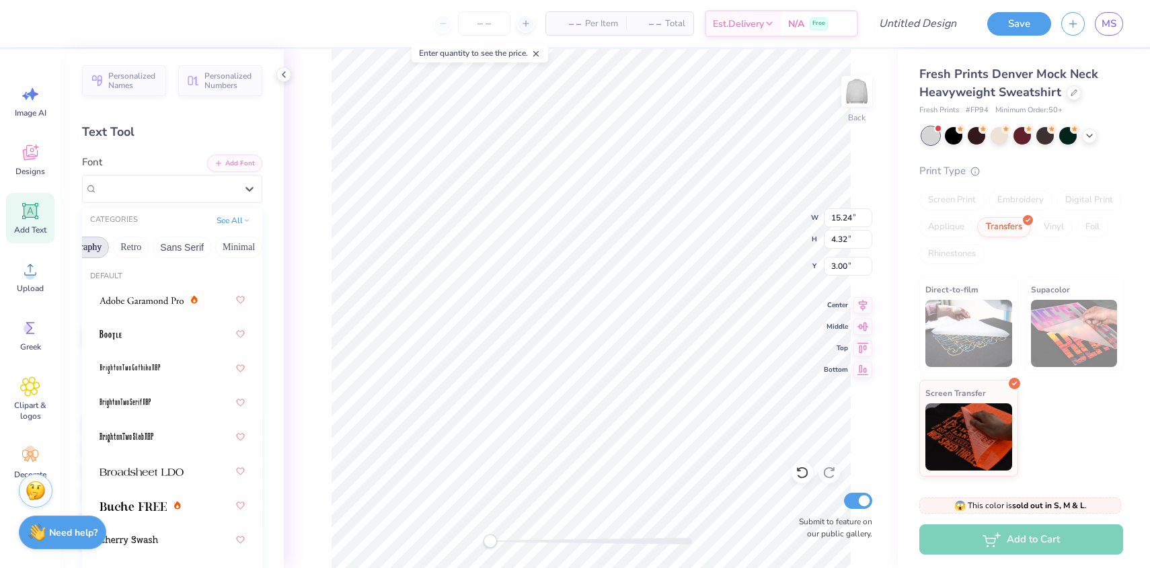
scroll to position [0, 264]
click at [117, 247] on button "Retro" at bounding box center [121, 248] width 36 height 22
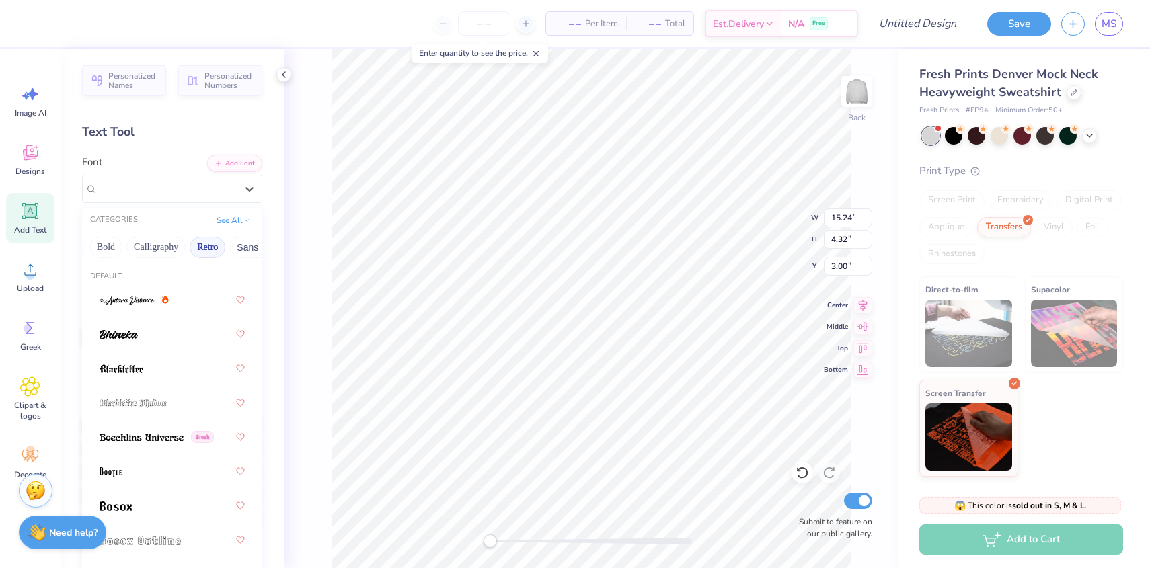
scroll to position [0, 0]
click at [167, 249] on button "Handwriting" at bounding box center [159, 248] width 63 height 22
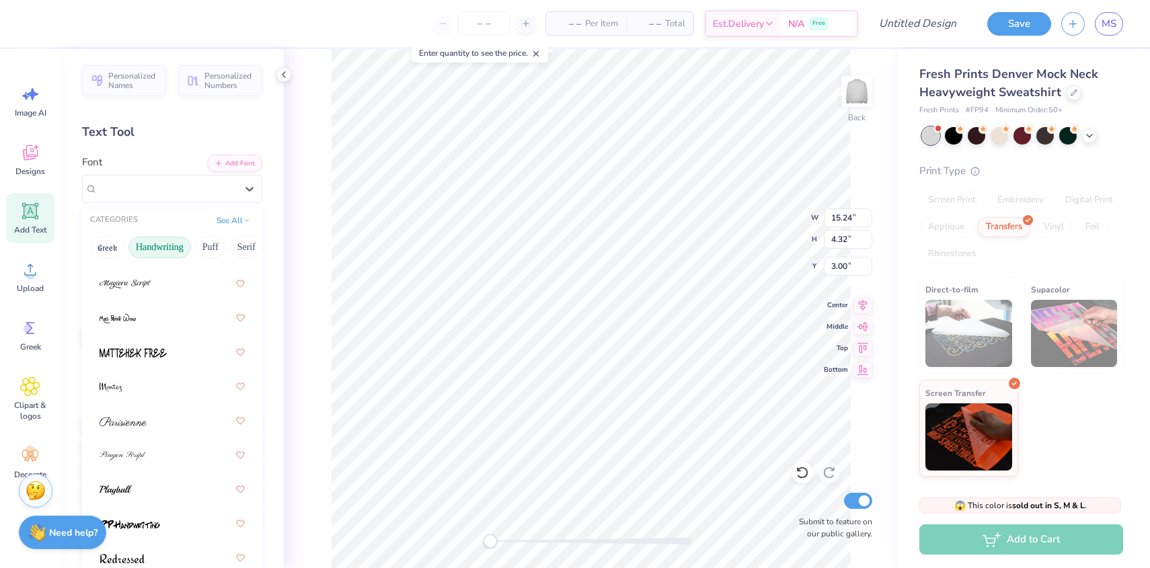
scroll to position [588, 0]
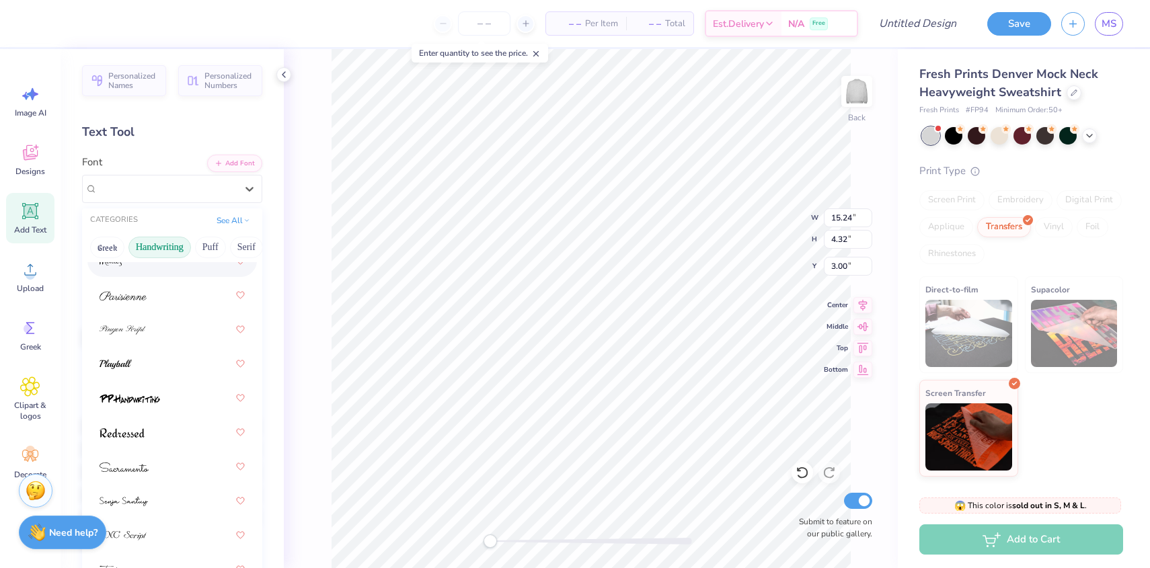
click at [113, 259] on div "Greek Handwriting Puff Serif Bold Calligraphy Retro Sans Serif Minimal Fantasy …" at bounding box center [172, 248] width 180 height 30
click at [113, 251] on button "Greek" at bounding box center [107, 248] width 34 height 22
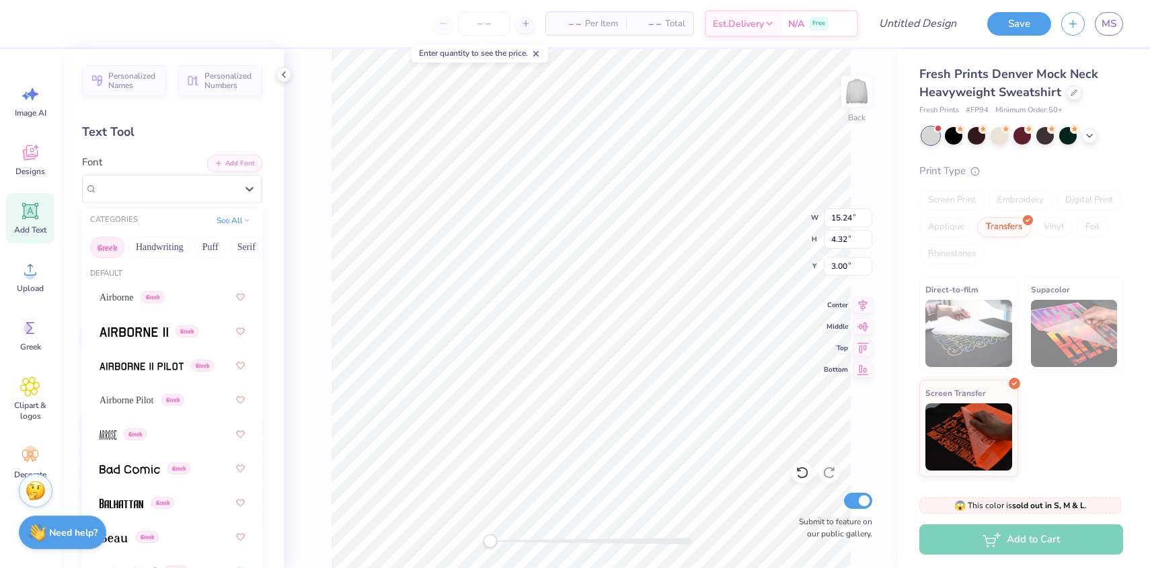
scroll to position [0, 0]
click at [124, 329] on span at bounding box center [134, 334] width 69 height 14
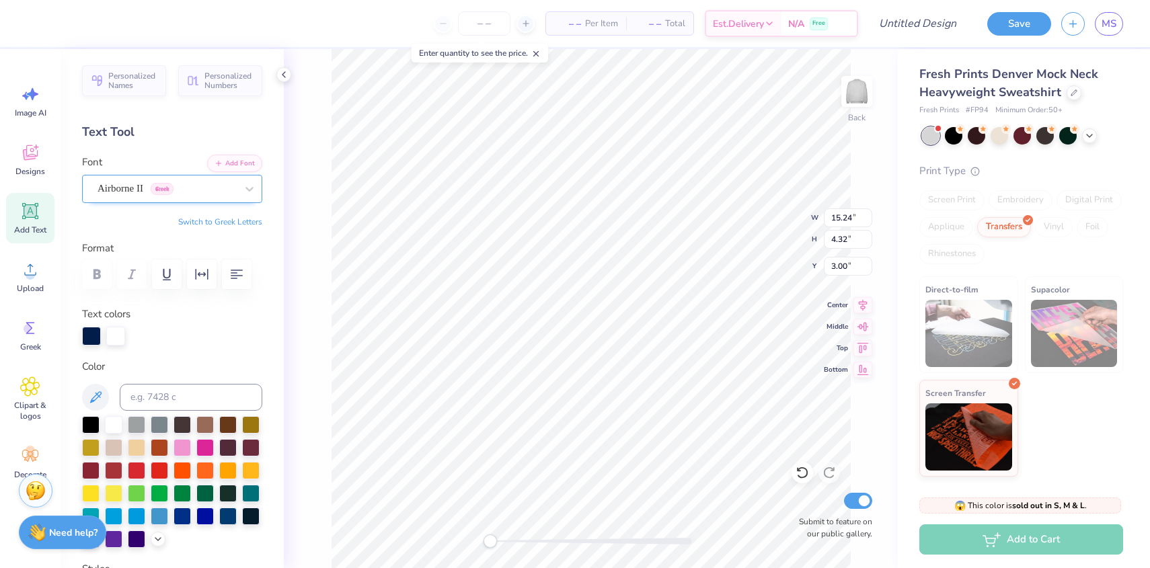
click at [114, 189] on div "Airborne II Greek" at bounding box center [166, 188] width 141 height 21
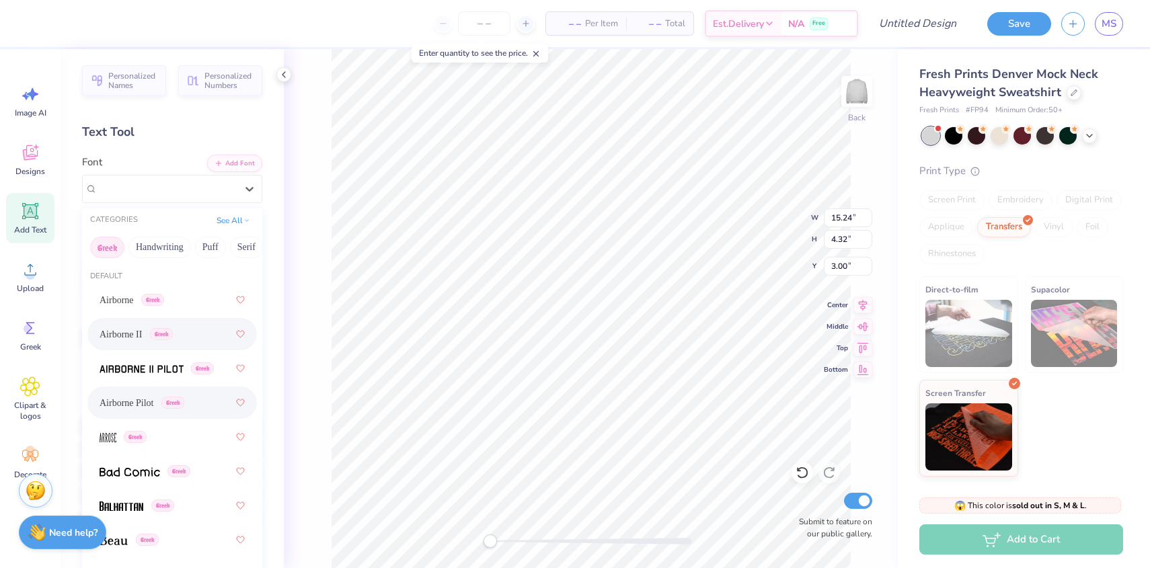
click at [134, 410] on div "Airborne Pilot Greek" at bounding box center [172, 403] width 145 height 24
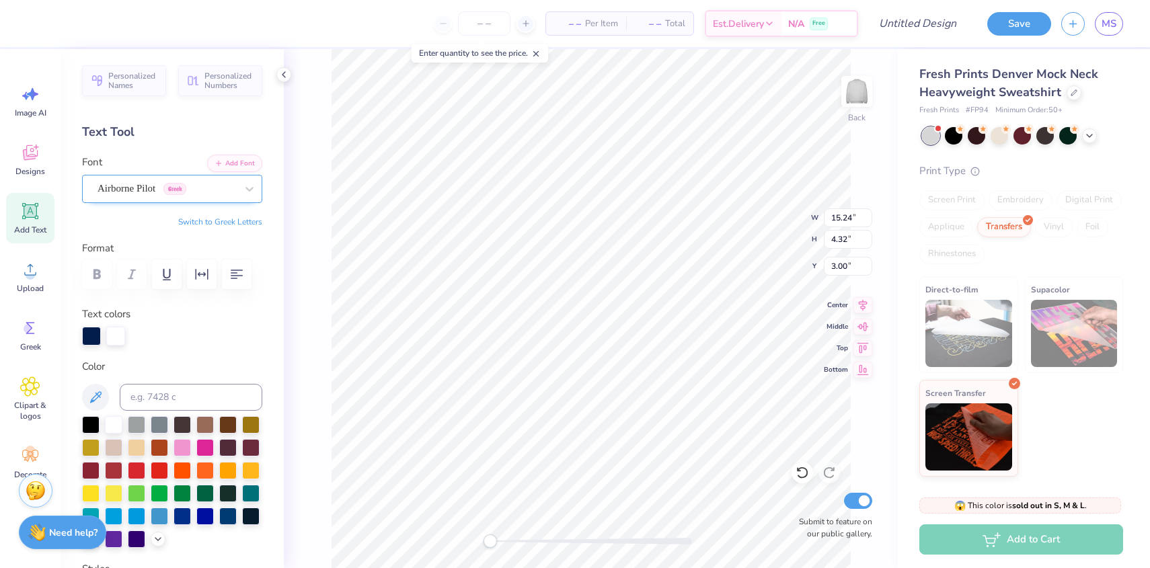
click at [133, 192] on div "Airborne Pilot Greek" at bounding box center [166, 188] width 141 height 21
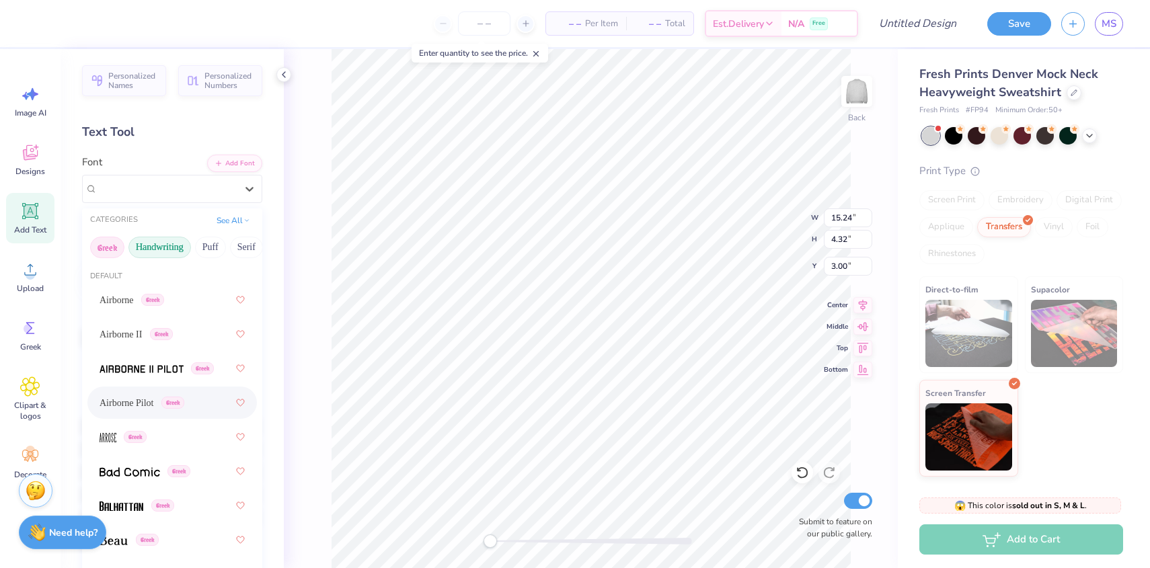
click at [163, 244] on button "Handwriting" at bounding box center [159, 248] width 63 height 22
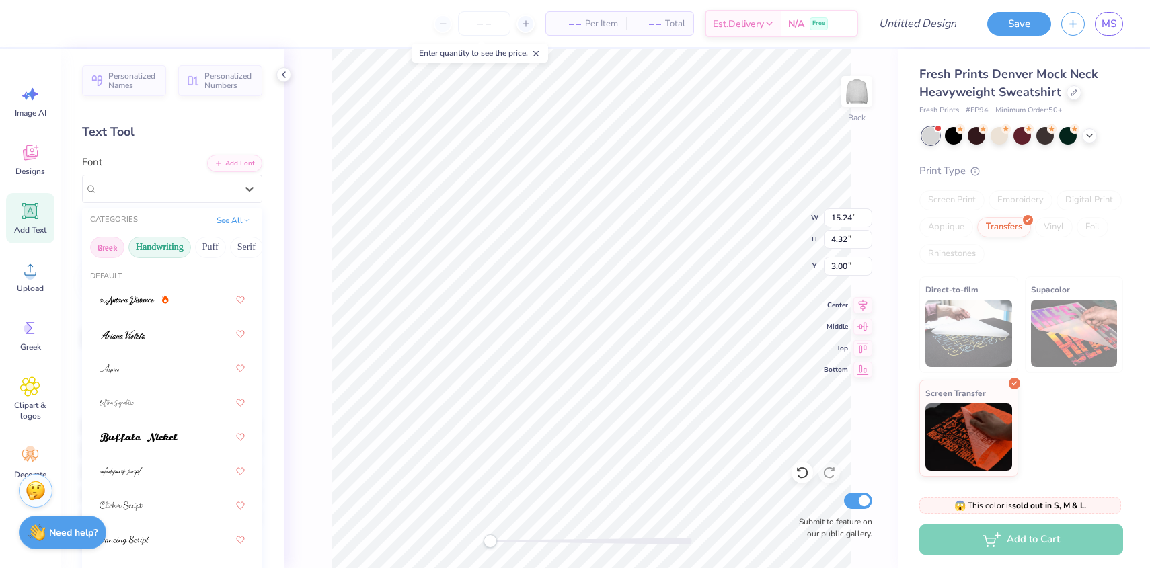
click at [107, 243] on button "Greek" at bounding box center [107, 248] width 34 height 22
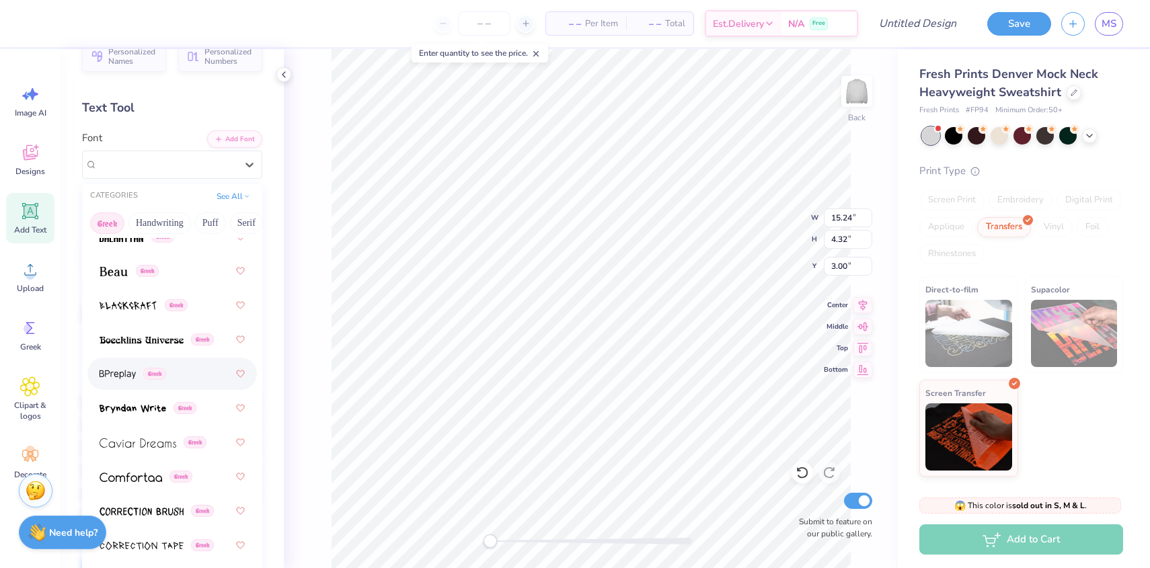
scroll to position [251, 0]
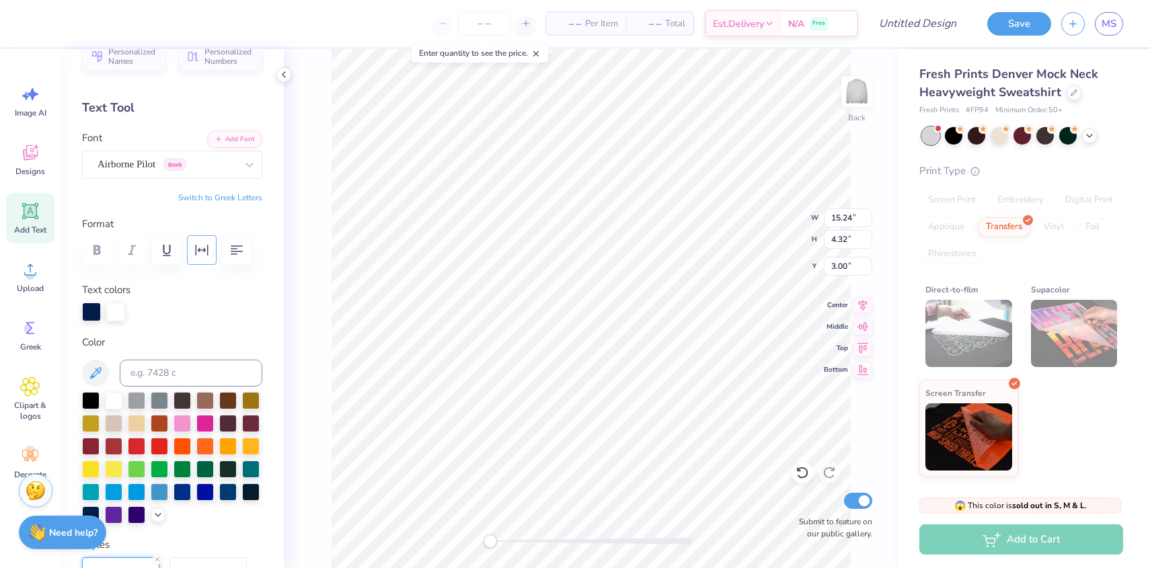
click at [200, 246] on icon "button" at bounding box center [202, 250] width 16 height 16
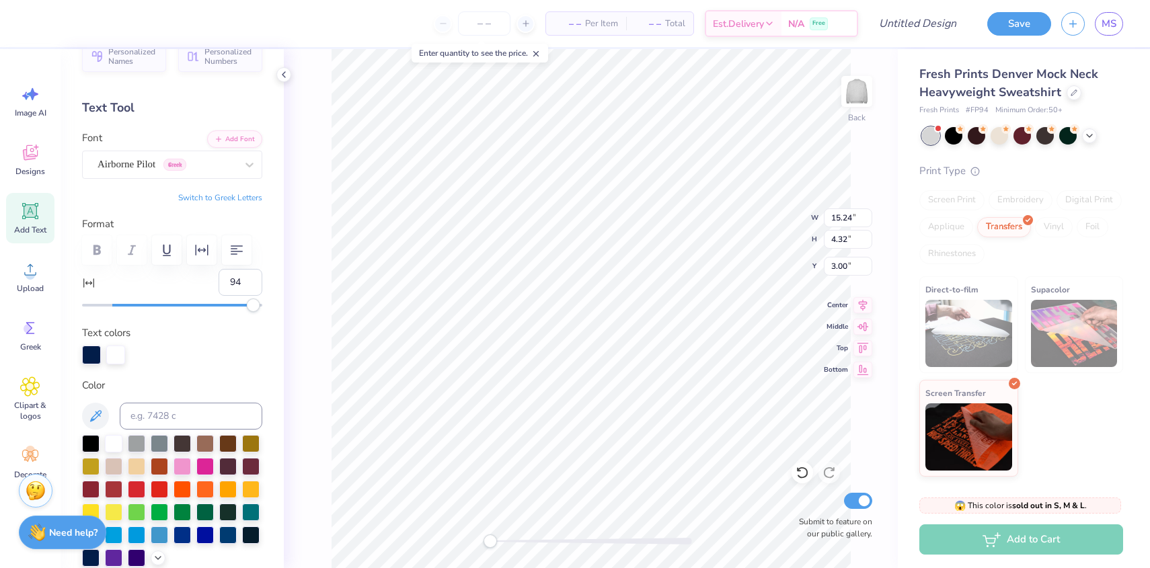
type input "95"
drag, startPoint x: 114, startPoint y: 308, endPoint x: 253, endPoint y: 304, distance: 139.2
click at [253, 304] on div "Accessibility label" at bounding box center [253, 305] width 13 height 13
type input "-11"
drag, startPoint x: 251, startPoint y: 305, endPoint x: 96, endPoint y: 317, distance: 155.1
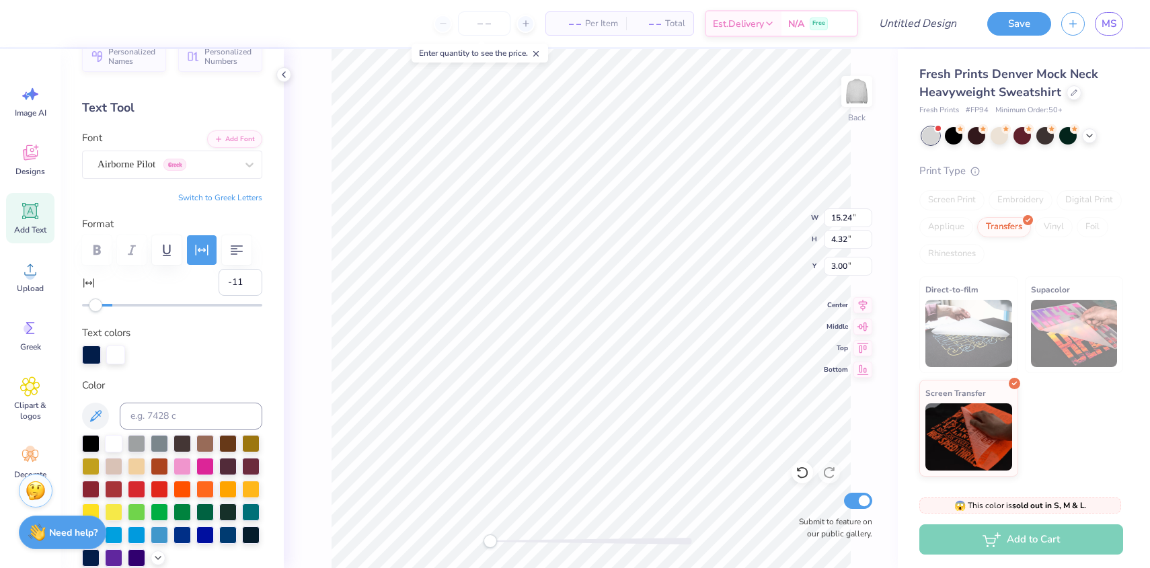
click at [96, 317] on div "Personalized Names Personalized Numbers Text Tool Add Font Font Airborne Pilot …" at bounding box center [172, 308] width 223 height 519
type input "-7"
click at [101, 309] on div "Accessibility label" at bounding box center [98, 305] width 13 height 13
click at [146, 159] on div "Airborne Pilot Greek" at bounding box center [166, 164] width 141 height 21
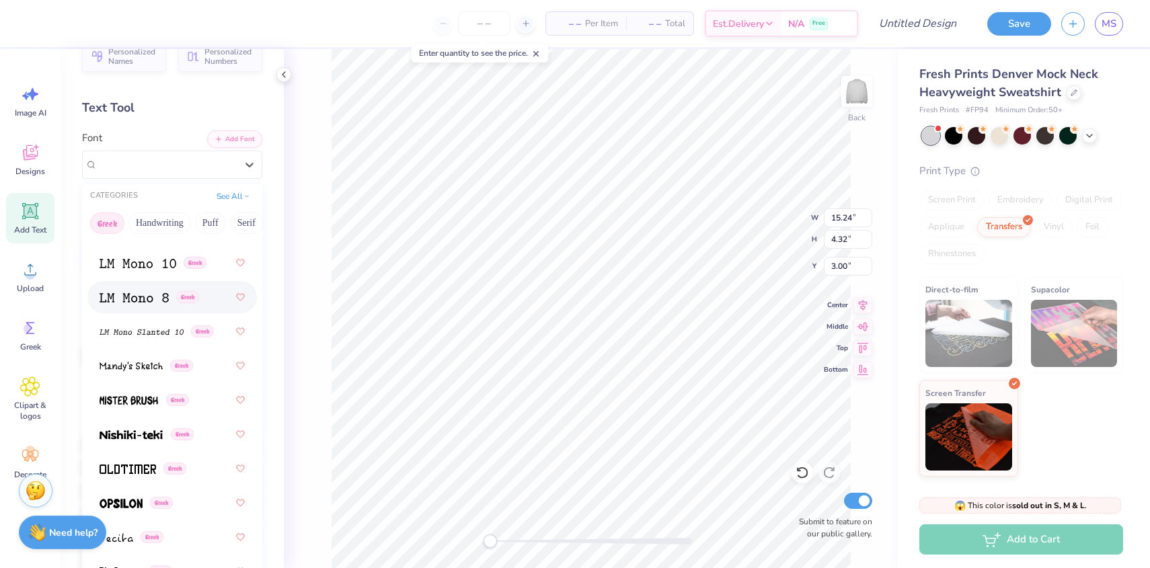
scroll to position [897, 0]
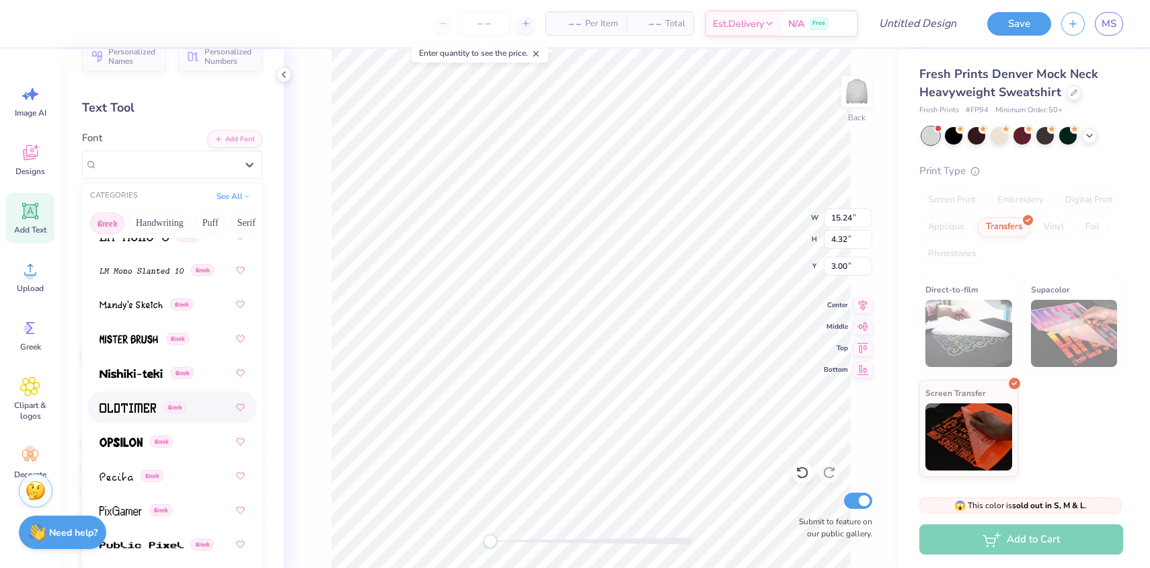
click at [126, 393] on div "Greek" at bounding box center [171, 407] width 169 height 32
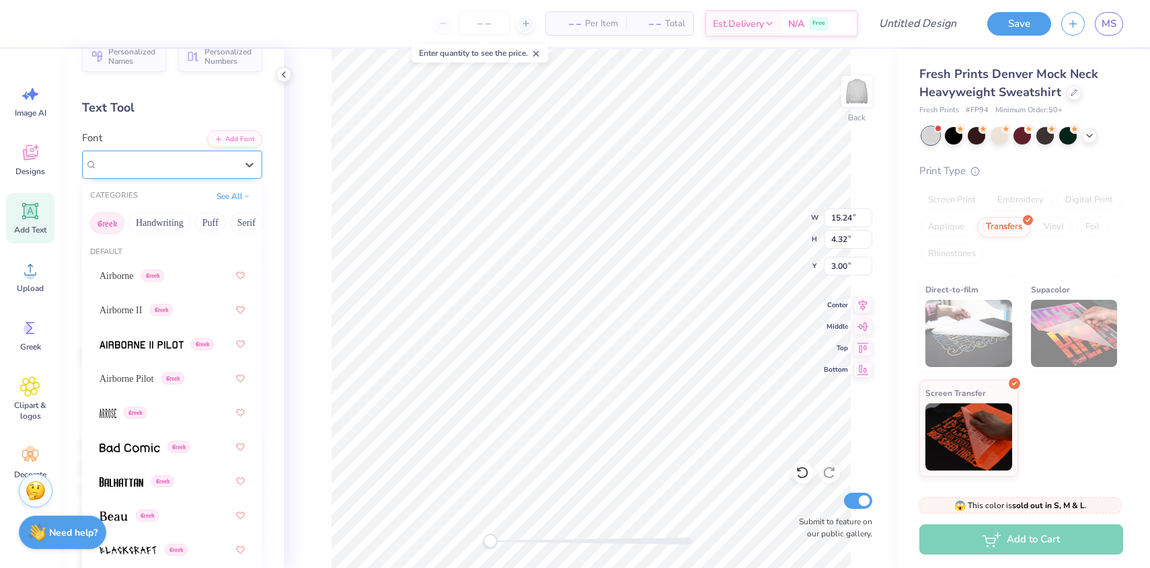
click at [126, 167] on div "Oldtimer Greek" at bounding box center [166, 164] width 141 height 21
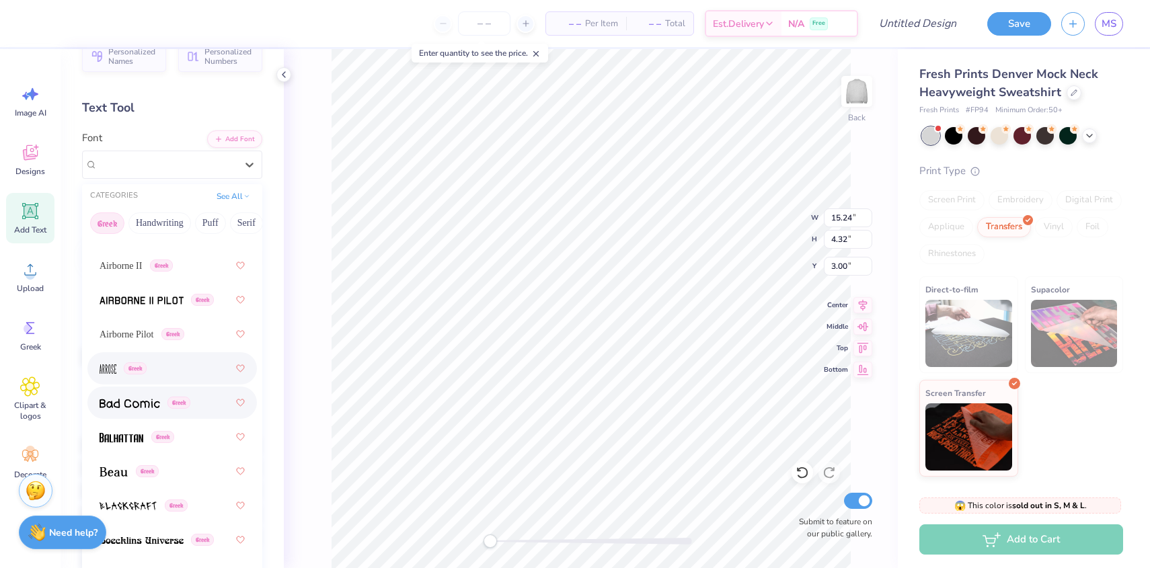
scroll to position [46, 0]
click at [147, 342] on div "Airborne Pilot Greek" at bounding box center [172, 332] width 145 height 24
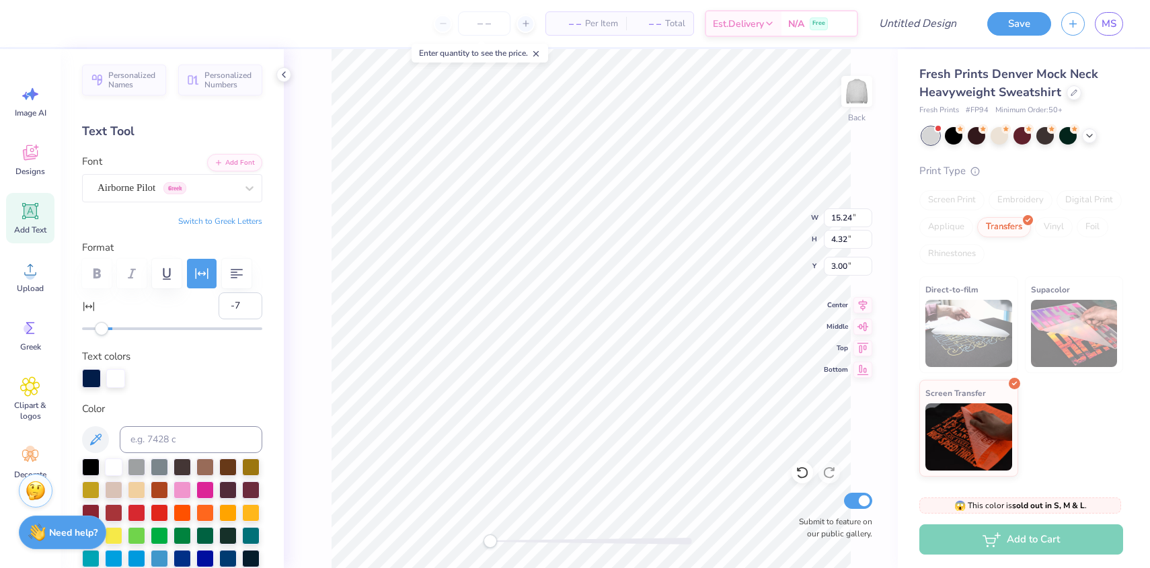
scroll to position [0, 0]
click at [139, 185] on div "Airborne Pilot Greek" at bounding box center [166, 188] width 141 height 21
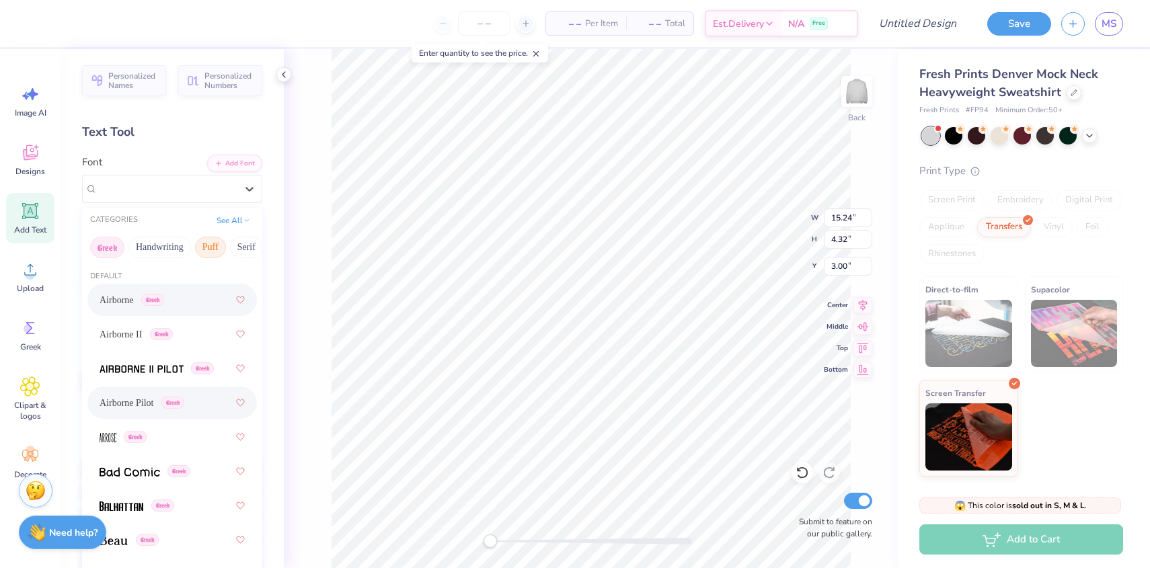
click at [202, 248] on button "Puff" at bounding box center [210, 248] width 31 height 22
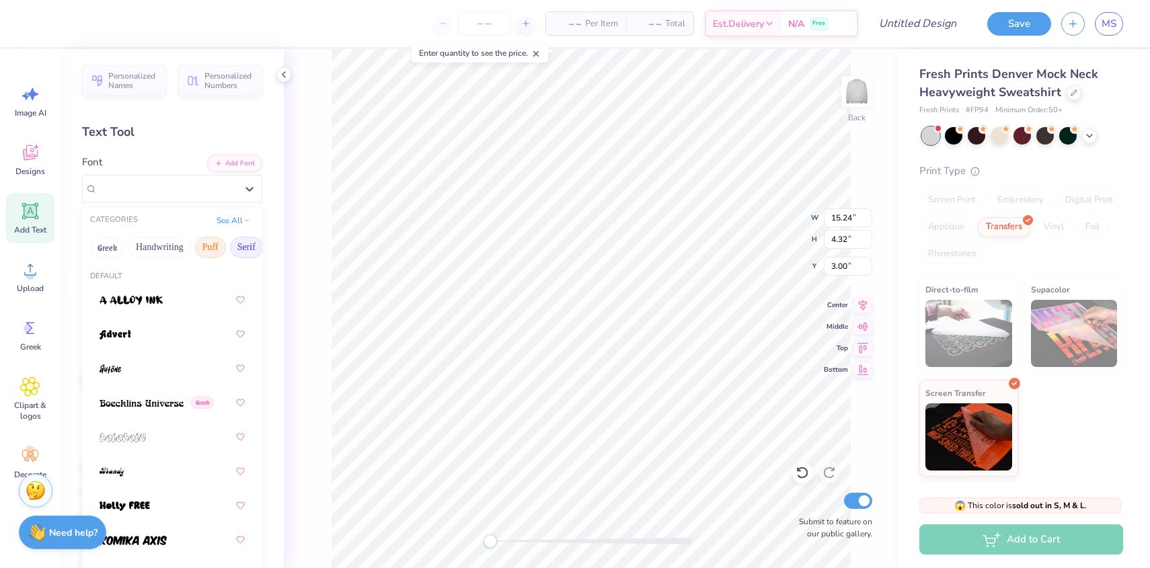
click at [237, 248] on button "Serif" at bounding box center [246, 248] width 33 height 22
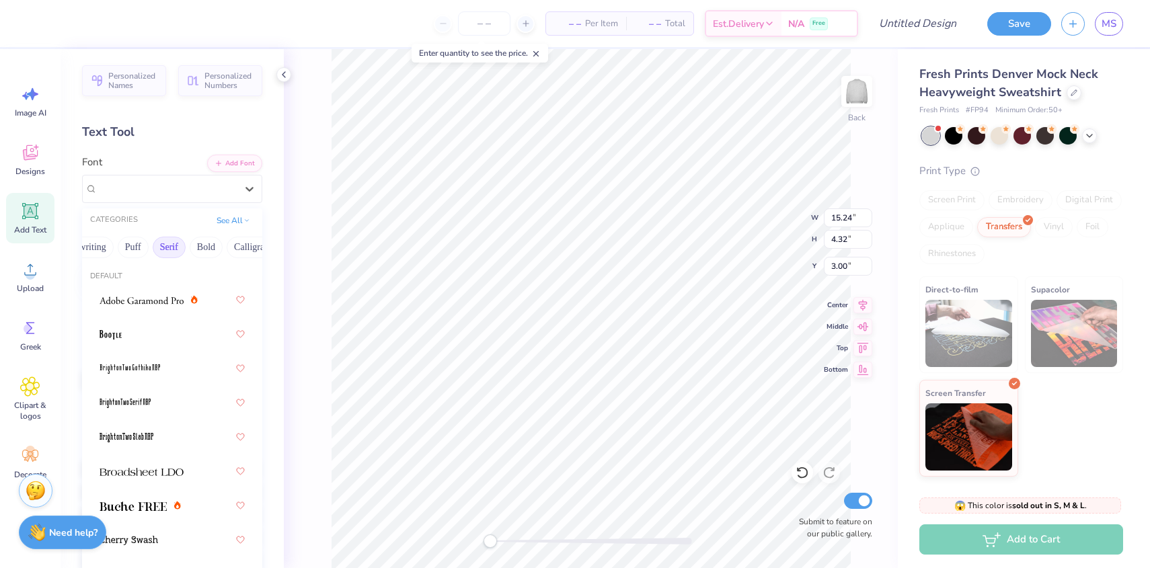
scroll to position [0, 81]
click at [209, 249] on button "Bold" at bounding box center [202, 248] width 33 height 22
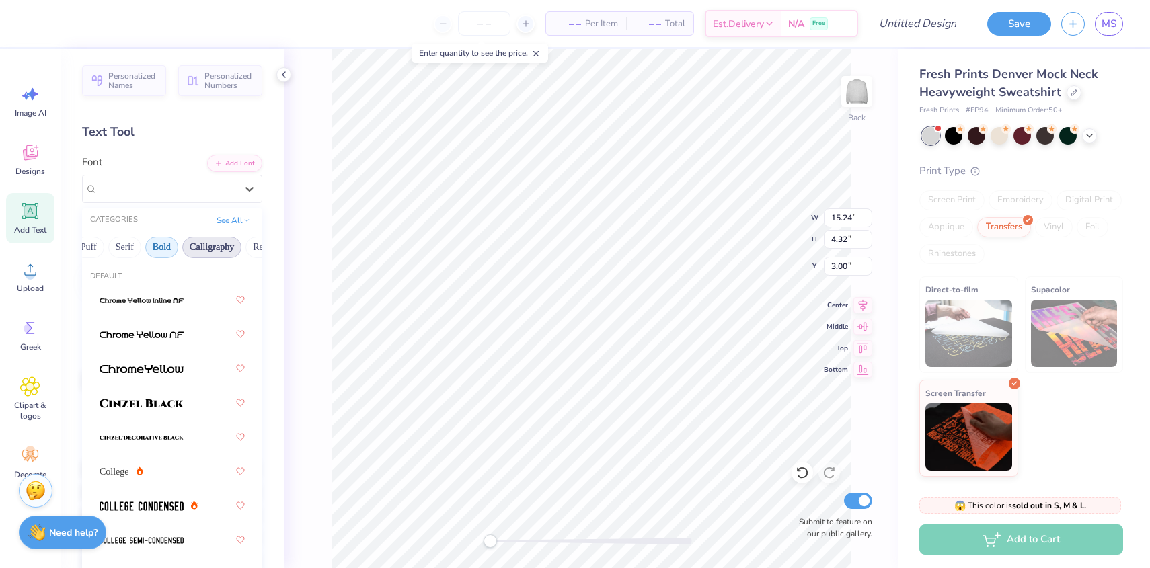
scroll to position [0, 129]
click at [159, 513] on div at bounding box center [172, 506] width 145 height 24
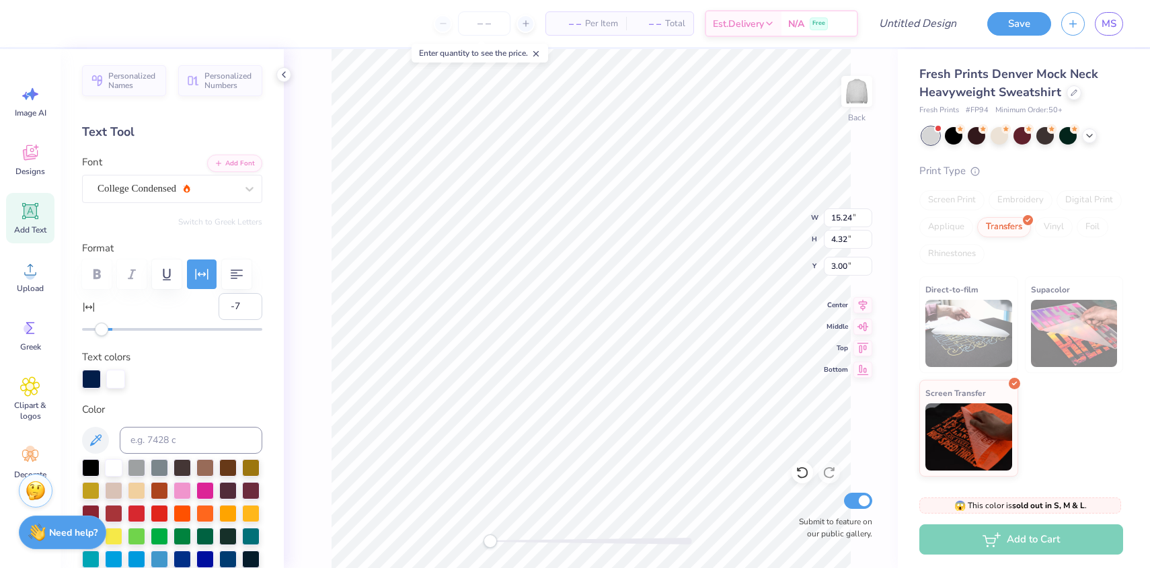
scroll to position [15, 0]
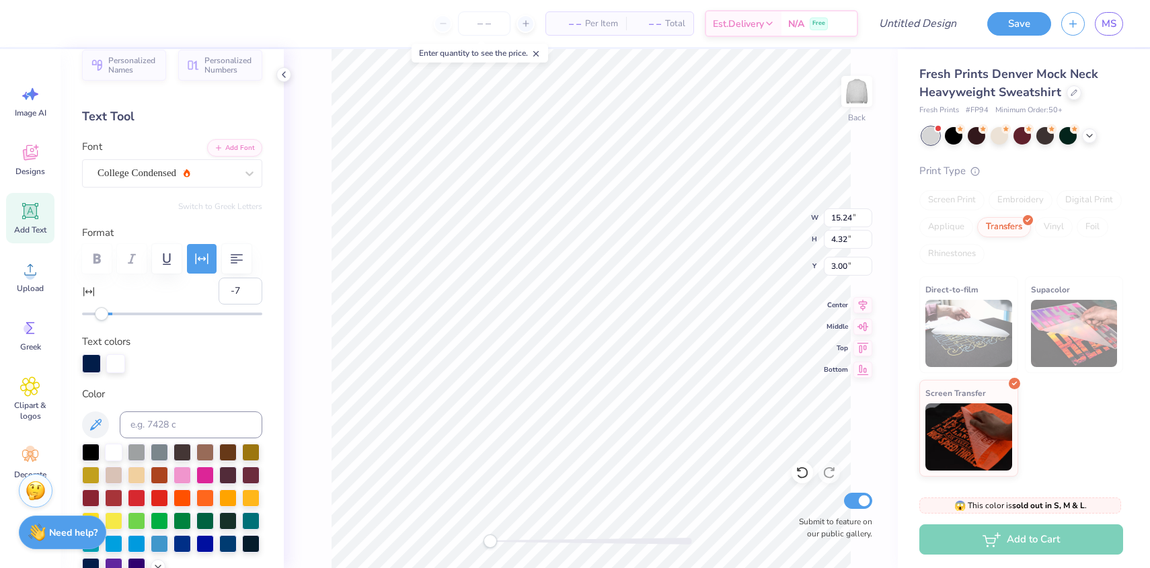
click at [297, 281] on div "Back W 15.24 15.24 " H 4.32 4.32 " Y 3.00 3.00 " Center Middle Top Bottom Submi…" at bounding box center [591, 308] width 614 height 519
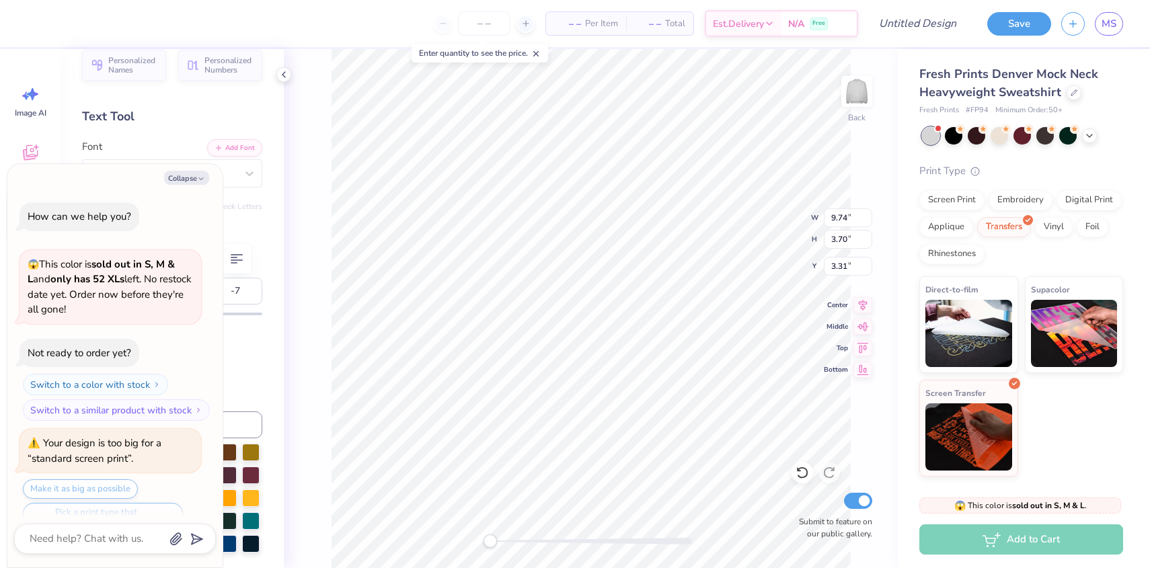
scroll to position [613, 0]
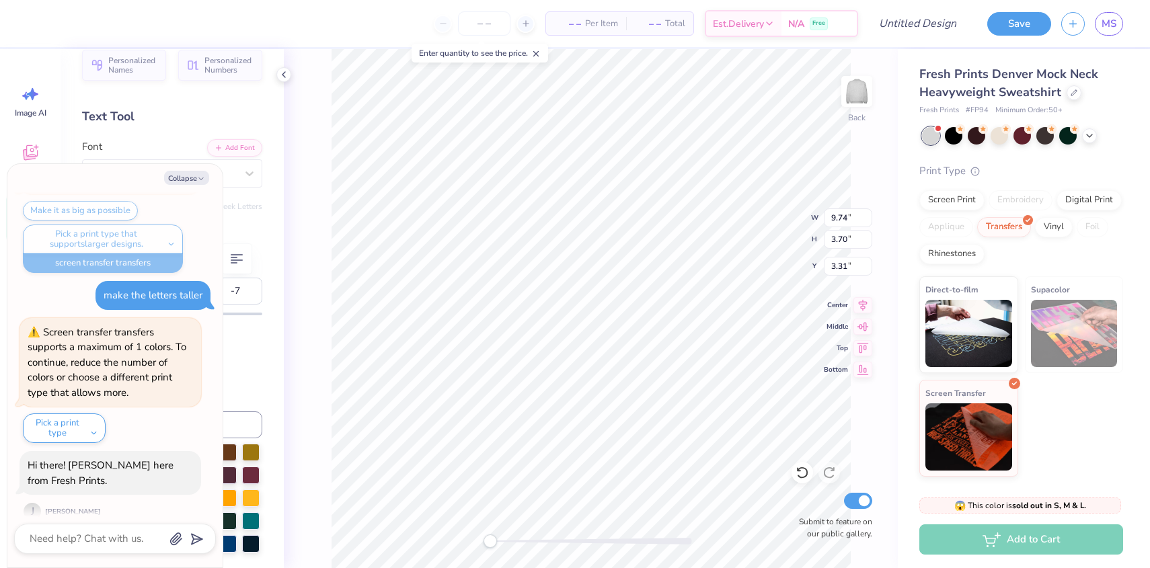
type textarea "x"
type input "13.00"
type input "4.94"
type input "3.00"
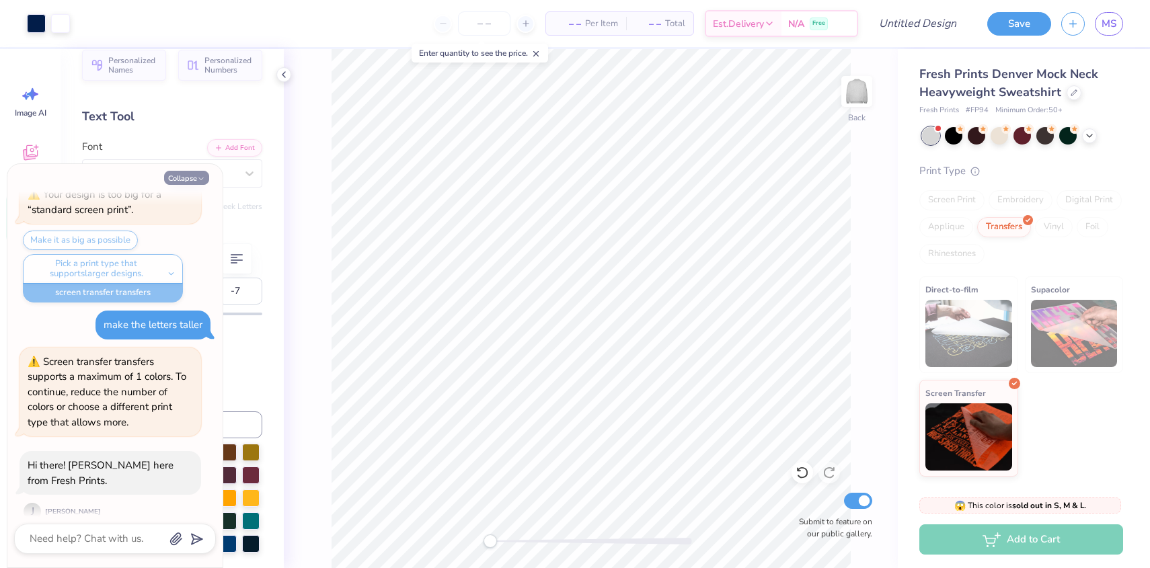
click at [195, 175] on button "Collapse" at bounding box center [186, 178] width 45 height 14
type textarea "x"
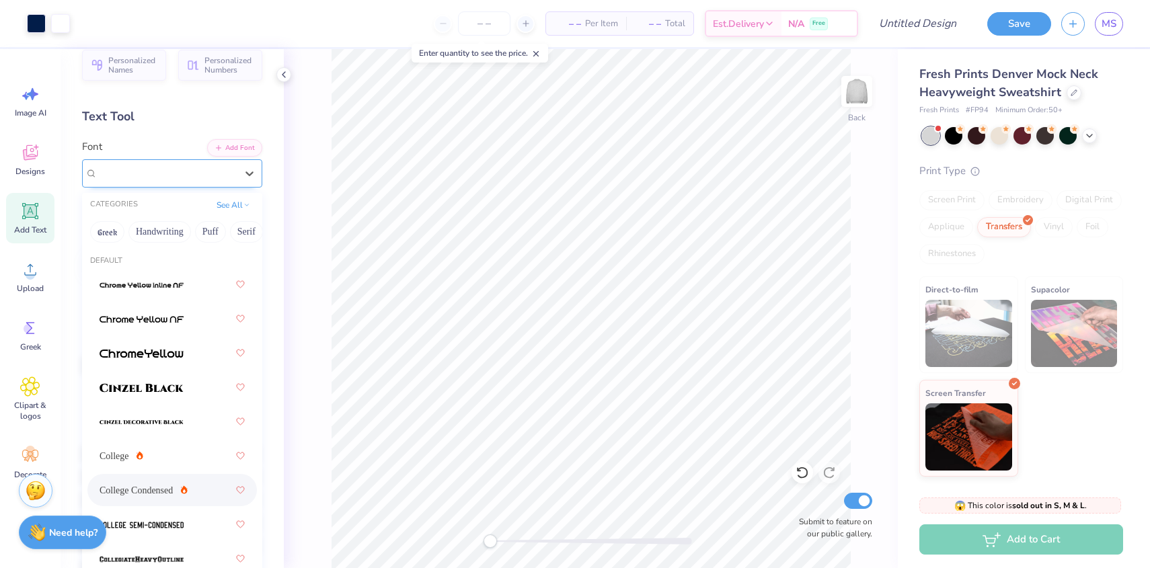
click at [133, 167] on div "College Condensed" at bounding box center [166, 173] width 141 height 21
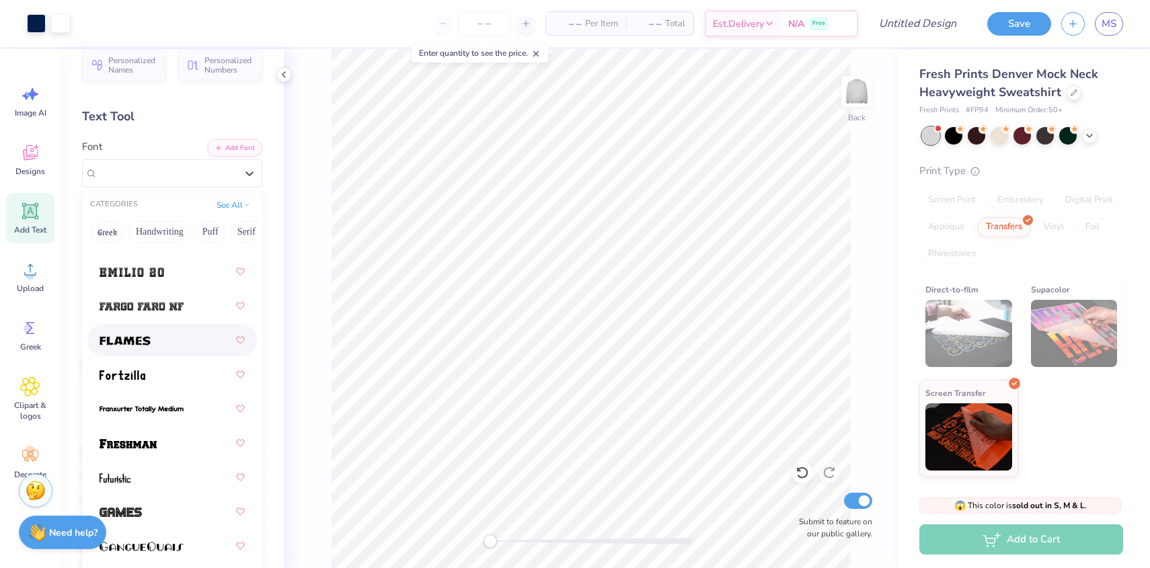
scroll to position [543, 0]
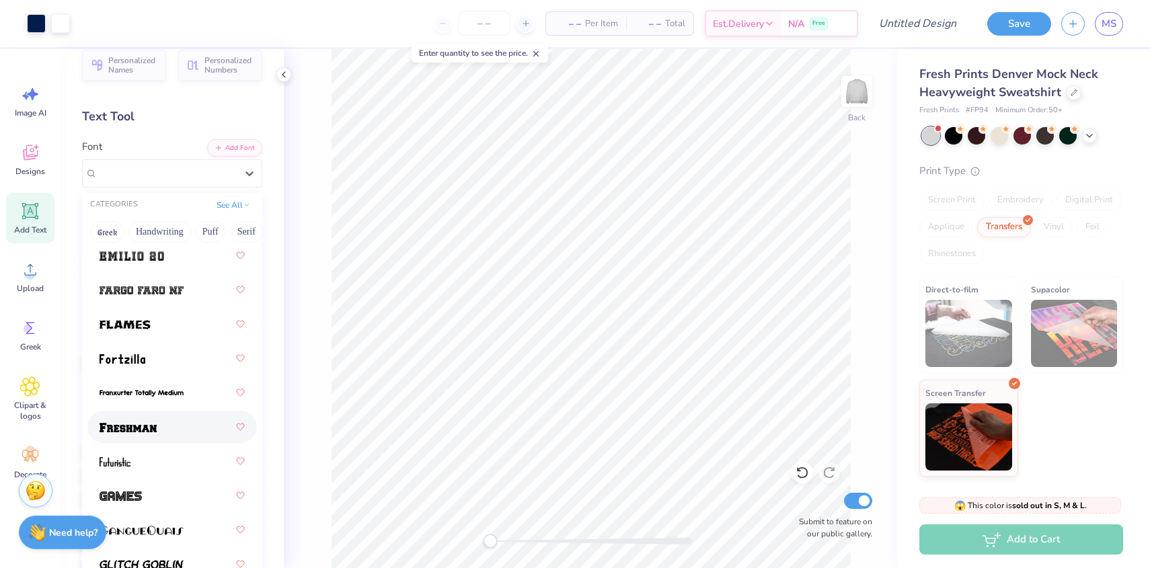
click at [148, 422] on span at bounding box center [128, 427] width 57 height 14
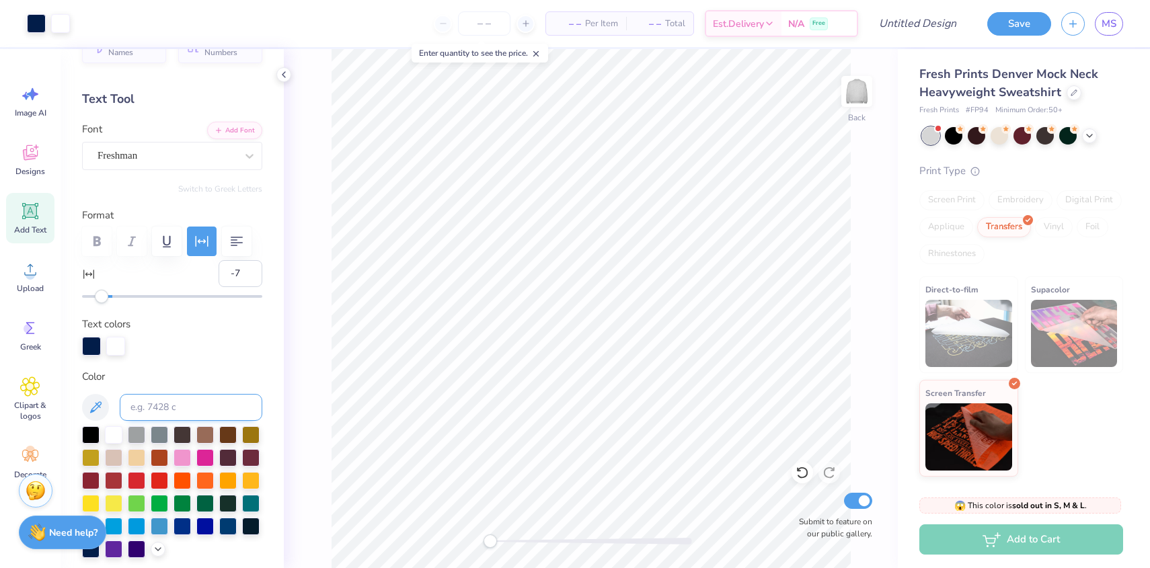
scroll to position [34, 0]
click at [102, 241] on div at bounding box center [172, 240] width 180 height 30
type input "12"
drag, startPoint x: 104, startPoint y: 292, endPoint x: 129, endPoint y: 297, distance: 25.3
click at [130, 297] on div "Accessibility label" at bounding box center [129, 294] width 13 height 13
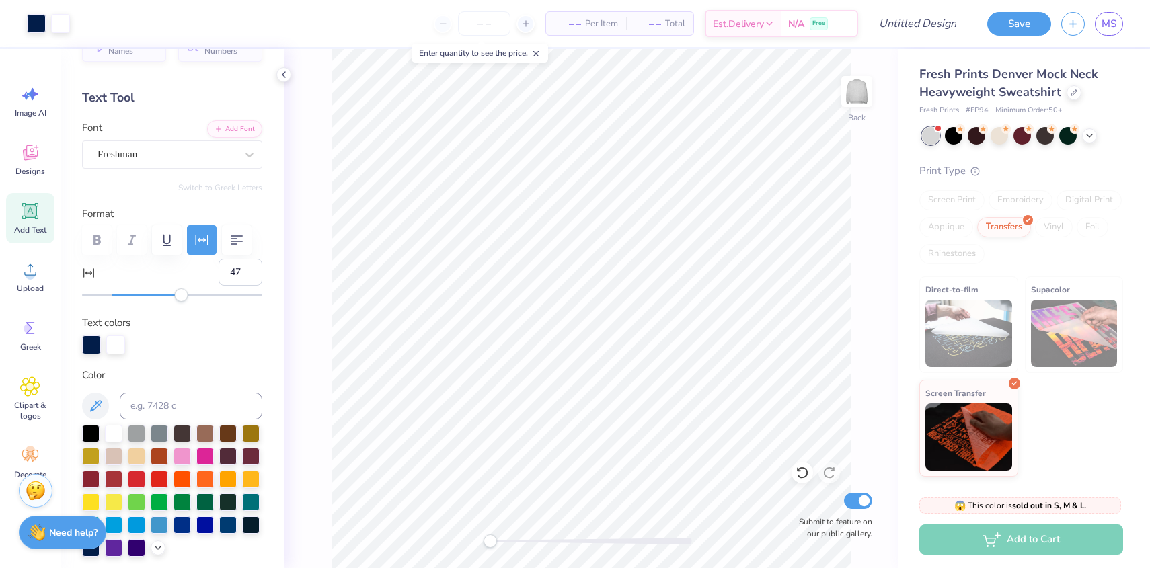
type input "49"
drag, startPoint x: 129, startPoint y: 298, endPoint x: 187, endPoint y: 296, distance: 57.9
click at [187, 296] on div "Accessibility label" at bounding box center [180, 294] width 13 height 13
drag, startPoint x: 186, startPoint y: 303, endPoint x: 149, endPoint y: 301, distance: 37.0
click at [149, 301] on div "Personalized Names Personalized Numbers Text Tool Add Font Font Freshman Switch…" at bounding box center [172, 308] width 223 height 519
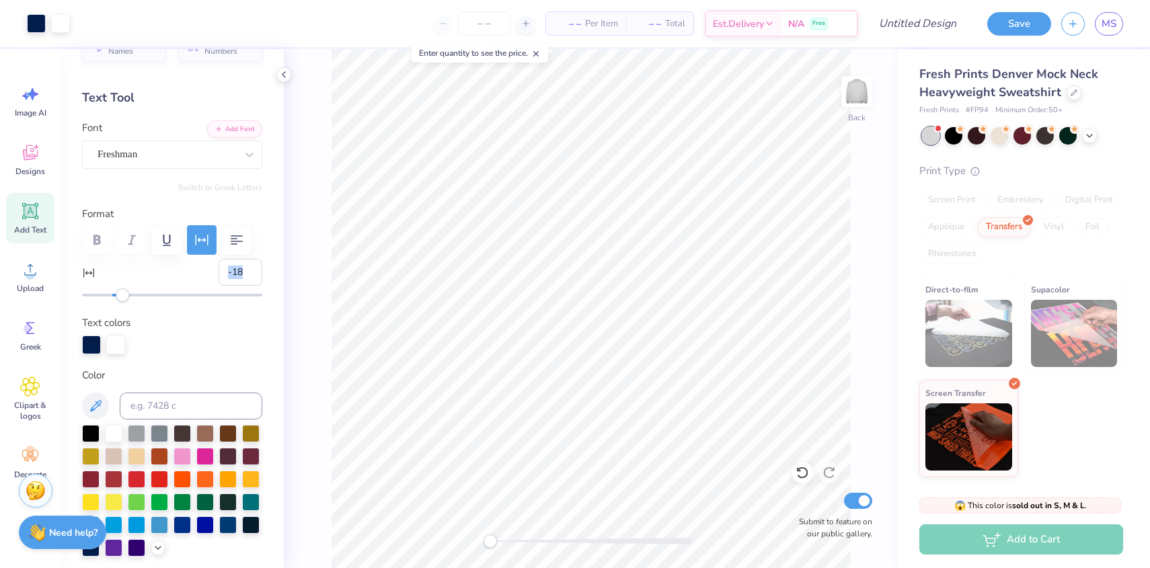
type input "-20"
drag, startPoint x: 189, startPoint y: 294, endPoint x: 58, endPoint y: 294, distance: 130.4
click at [58, 294] on div "Art colors – – Per Item – – Total Est. Delivery N/A Free Design Title Save MS I…" at bounding box center [575, 284] width 1150 height 568
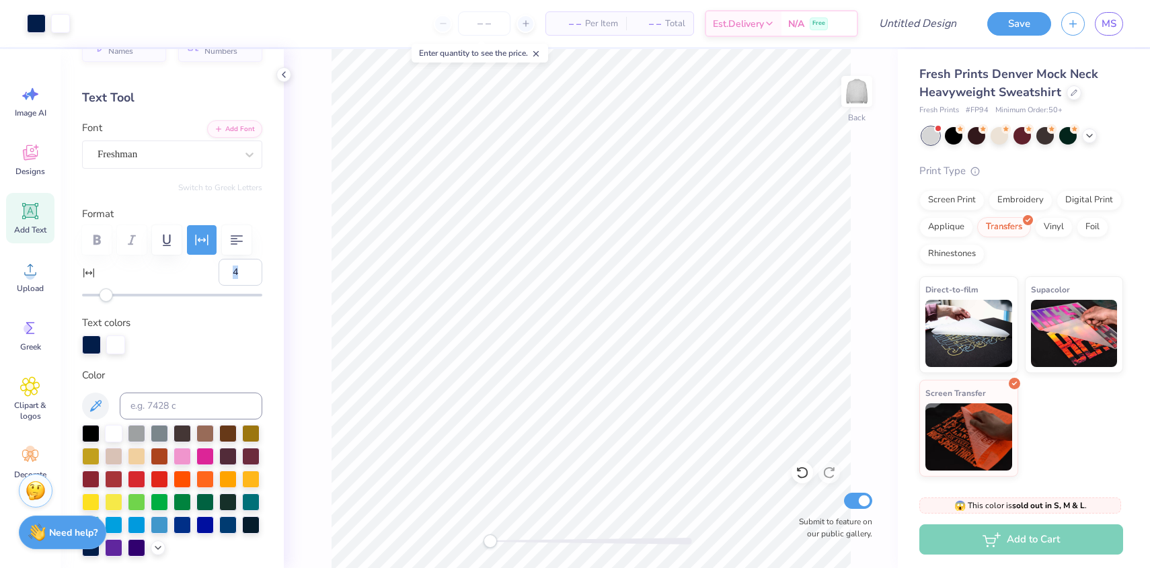
type input "5"
drag, startPoint x: 81, startPoint y: 292, endPoint x: 120, endPoint y: 294, distance: 38.4
click at [120, 294] on div "Accessibility label" at bounding box center [119, 294] width 13 height 13
click at [189, 156] on div "Freshman" at bounding box center [166, 154] width 141 height 21
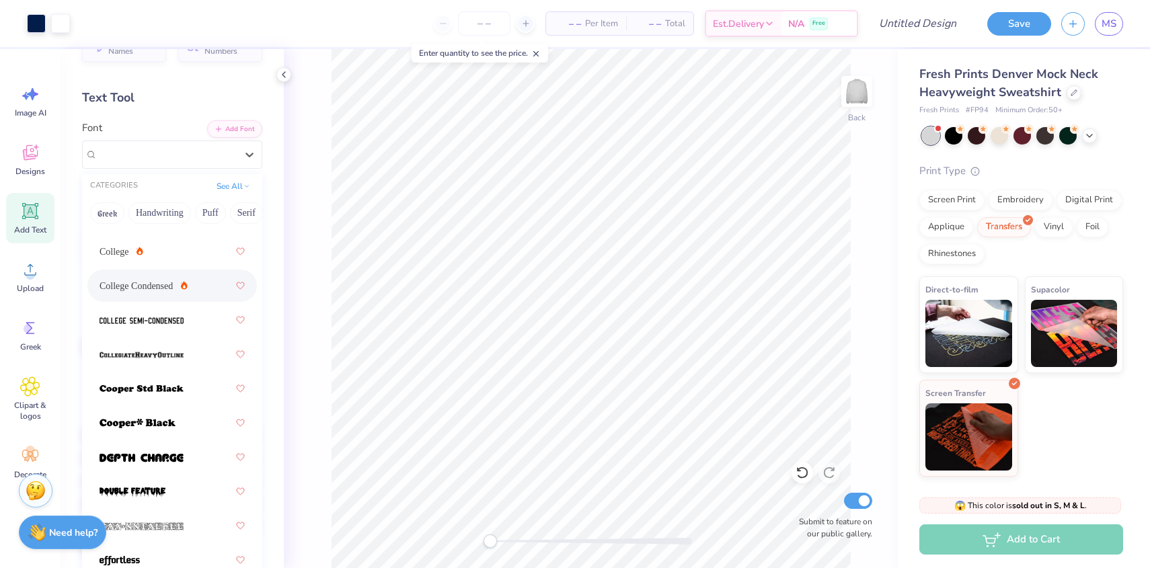
scroll to position [206, 0]
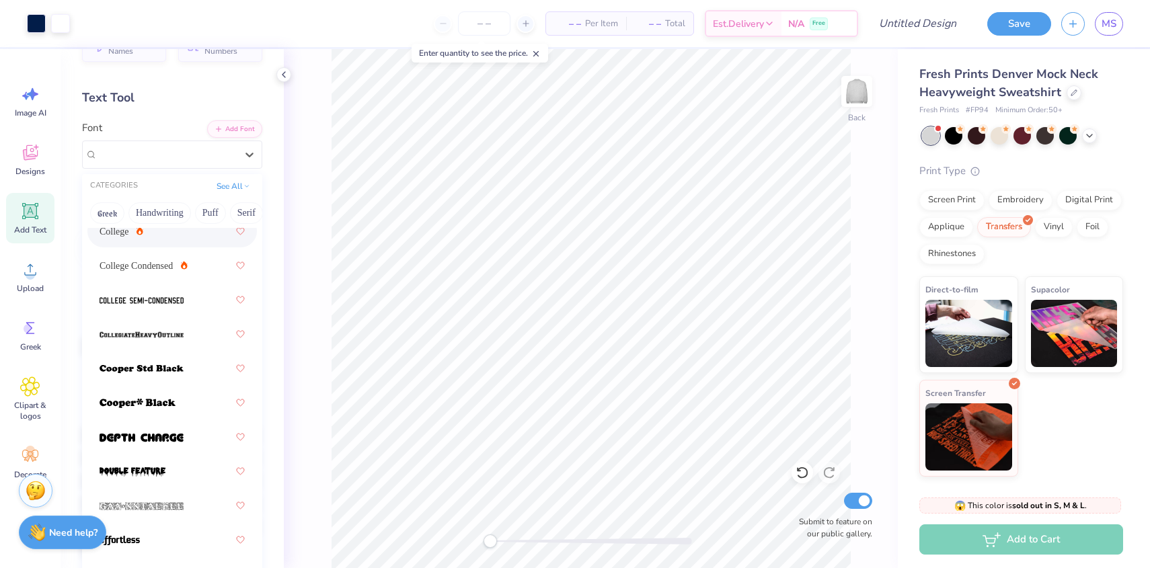
click at [125, 233] on span "College" at bounding box center [115, 232] width 30 height 14
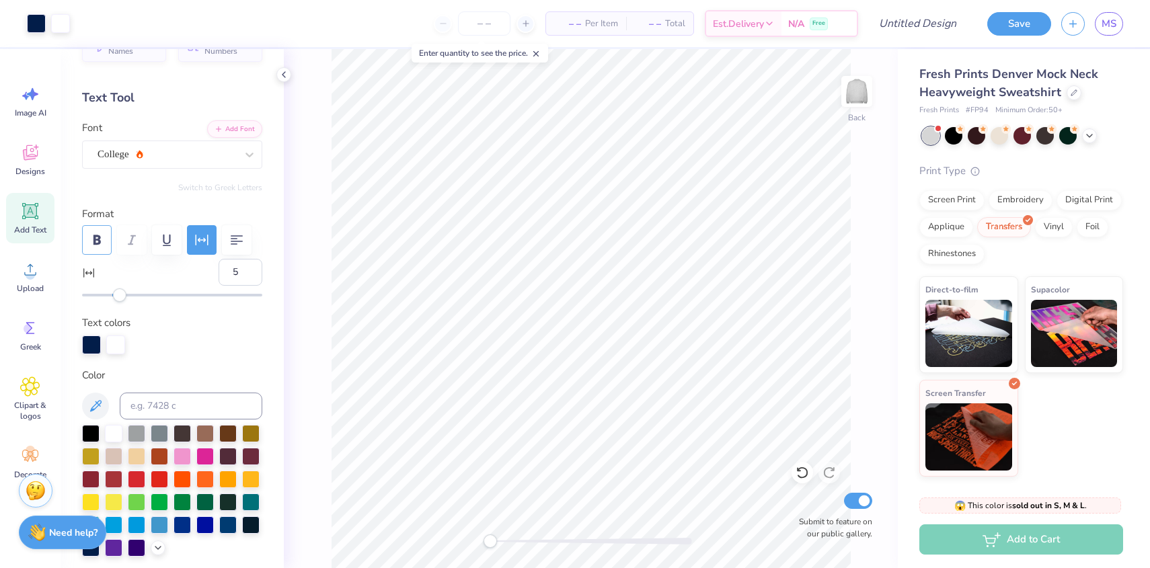
click at [91, 241] on icon "button" at bounding box center [97, 240] width 16 height 16
type input "-7"
drag, startPoint x: 120, startPoint y: 301, endPoint x: 102, endPoint y: 300, distance: 18.9
click at [102, 300] on div "Accessibility label" at bounding box center [101, 294] width 13 height 13
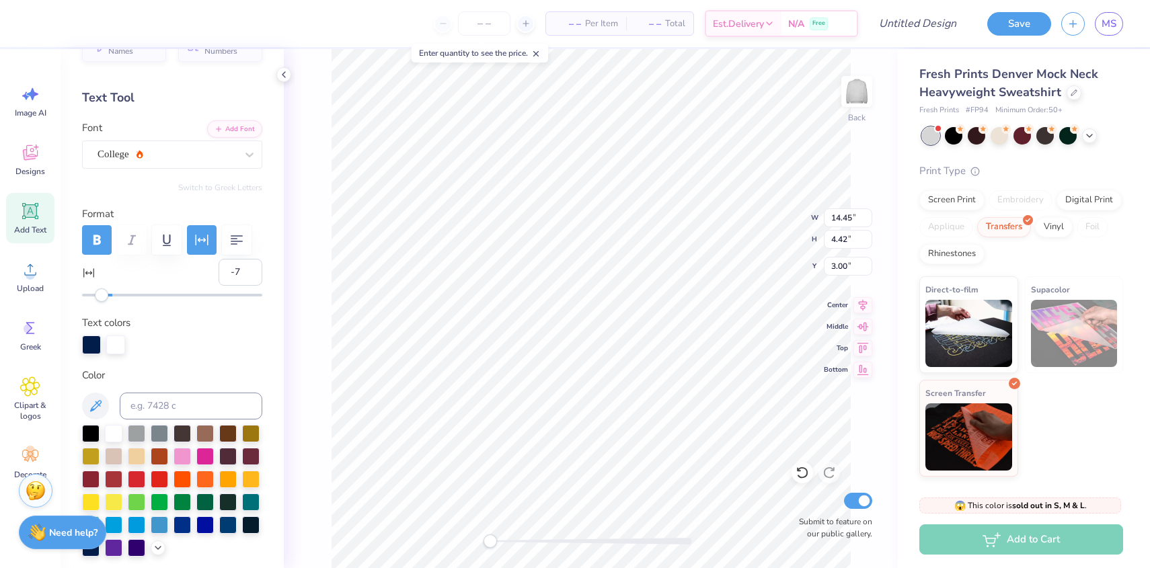
scroll to position [0, 3]
type textarea "Sigma delta tau"
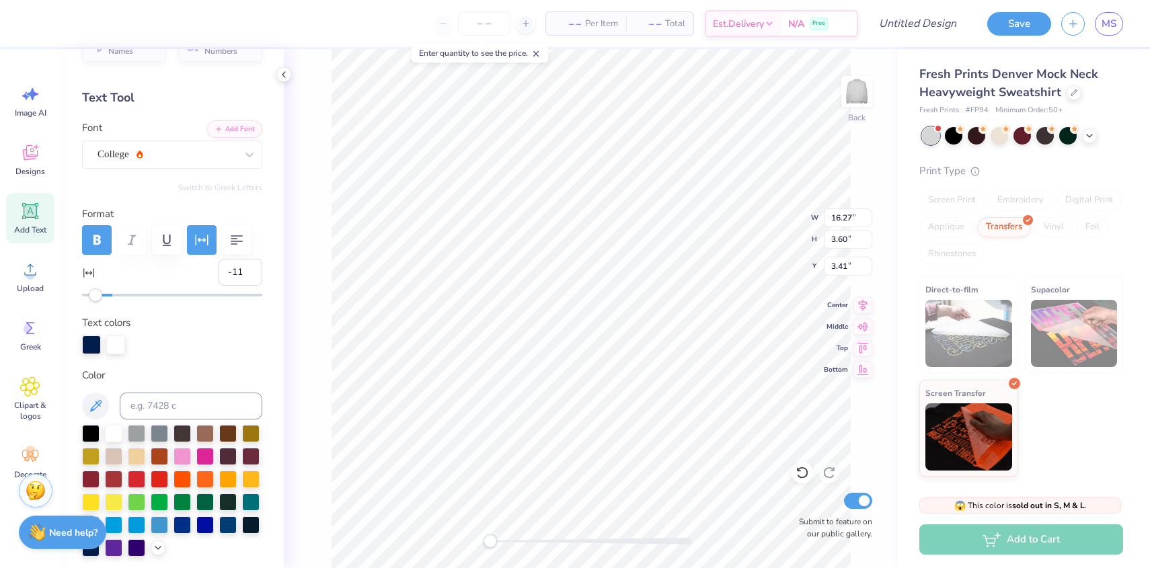
type input "-12"
drag, startPoint x: 102, startPoint y: 295, endPoint x: 94, endPoint y: 295, distance: 7.4
click at [94, 295] on div "Accessibility label" at bounding box center [95, 294] width 13 height 13
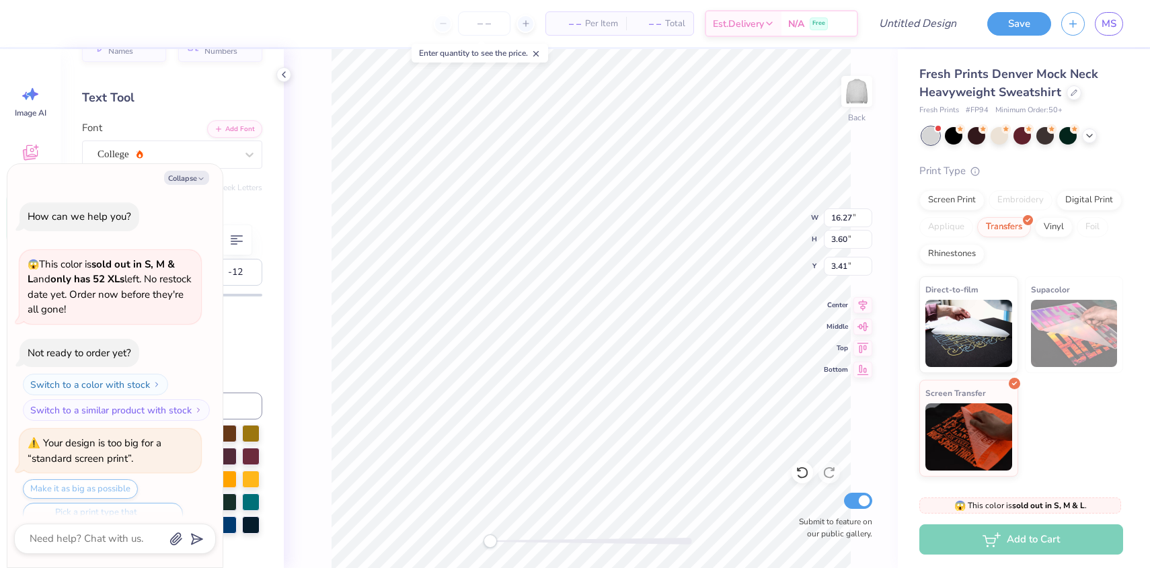
type textarea "x"
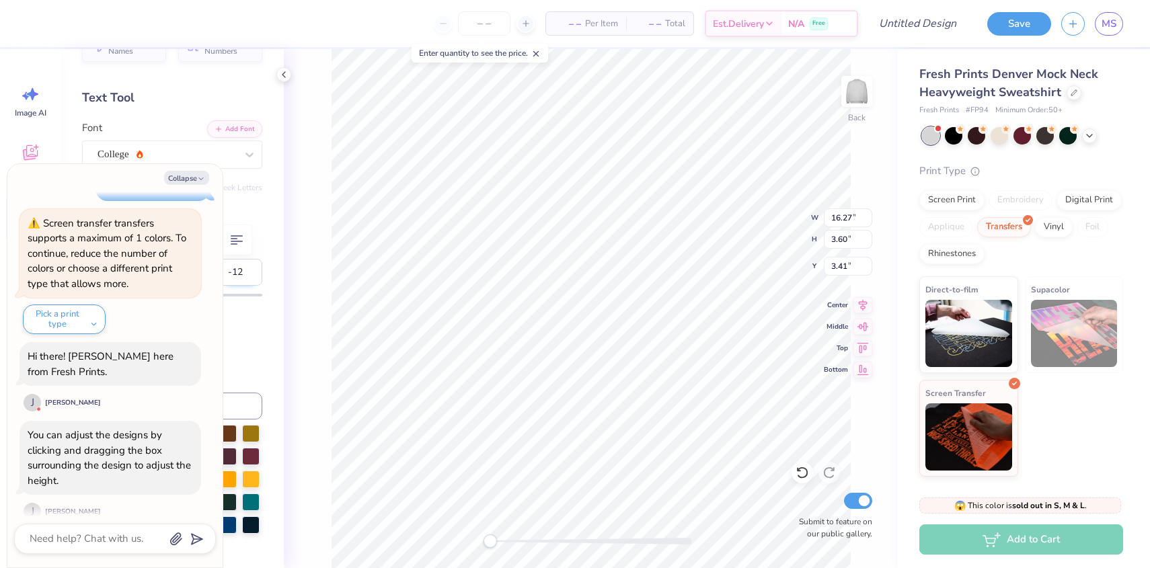
click at [253, 282] on input "-12" at bounding box center [241, 272] width 44 height 27
click at [251, 274] on input "-13" at bounding box center [241, 272] width 44 height 27
click at [251, 274] on input "-14" at bounding box center [241, 272] width 44 height 27
click at [251, 274] on input "-15" at bounding box center [241, 272] width 44 height 27
click at [251, 274] on input "-16" at bounding box center [241, 272] width 44 height 27
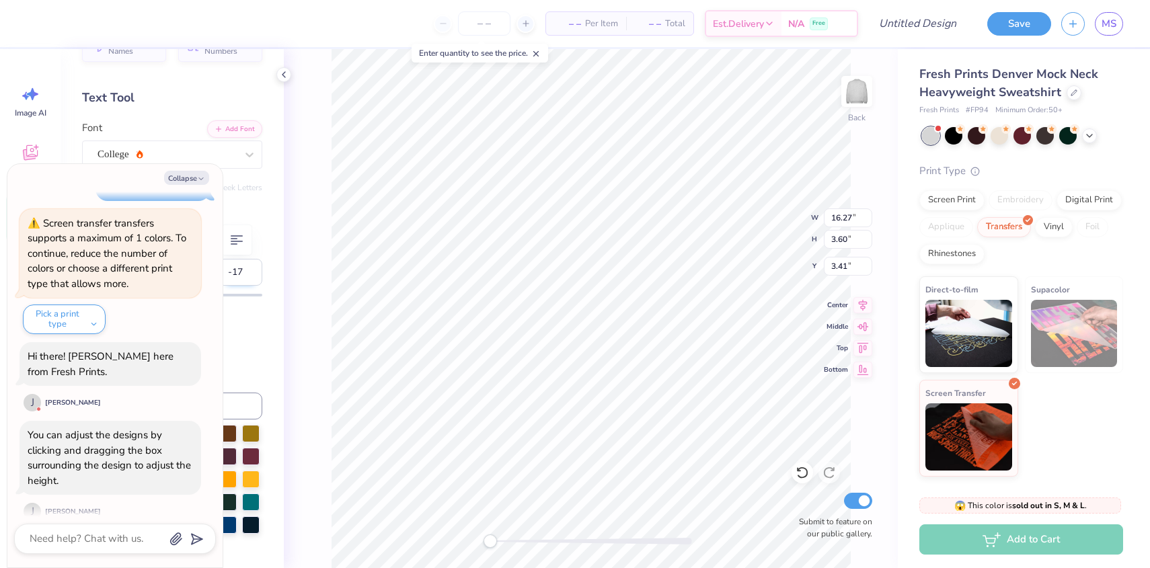
type input "-17"
click at [251, 274] on input "-17" at bounding box center [241, 272] width 44 height 27
type textarea "x"
click at [247, 270] on input "-16" at bounding box center [241, 272] width 44 height 27
click at [247, 270] on input "-15" at bounding box center [241, 272] width 44 height 27
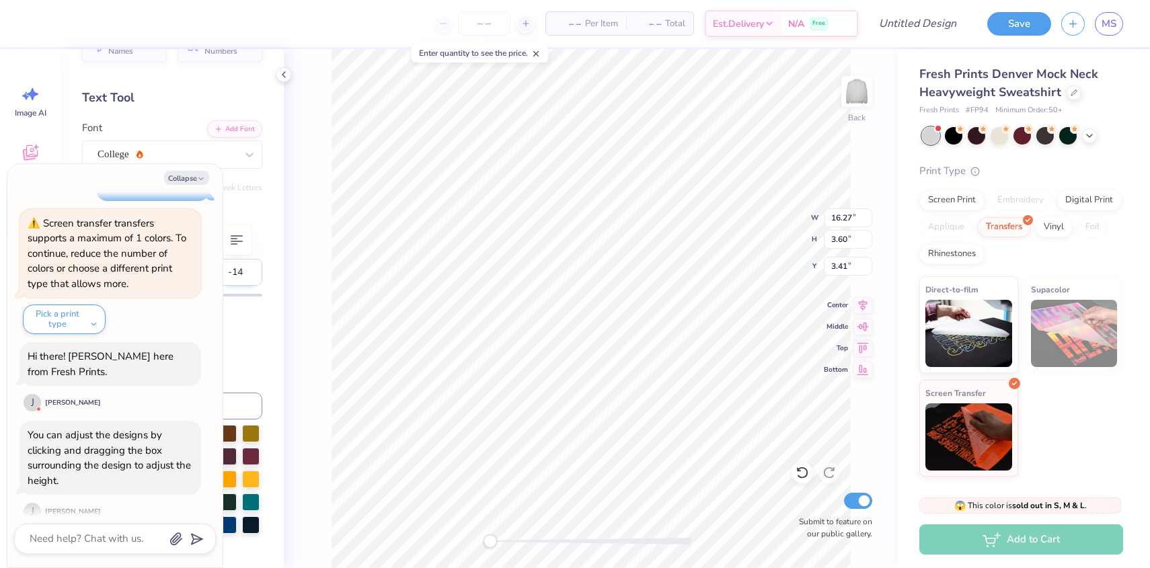
click at [247, 270] on input "-14" at bounding box center [241, 272] width 44 height 27
click at [247, 270] on input "-13" at bounding box center [241, 272] width 44 height 27
click at [247, 270] on input "-12" at bounding box center [241, 272] width 44 height 27
click at [247, 270] on input "-11" at bounding box center [241, 272] width 44 height 27
type input "-10"
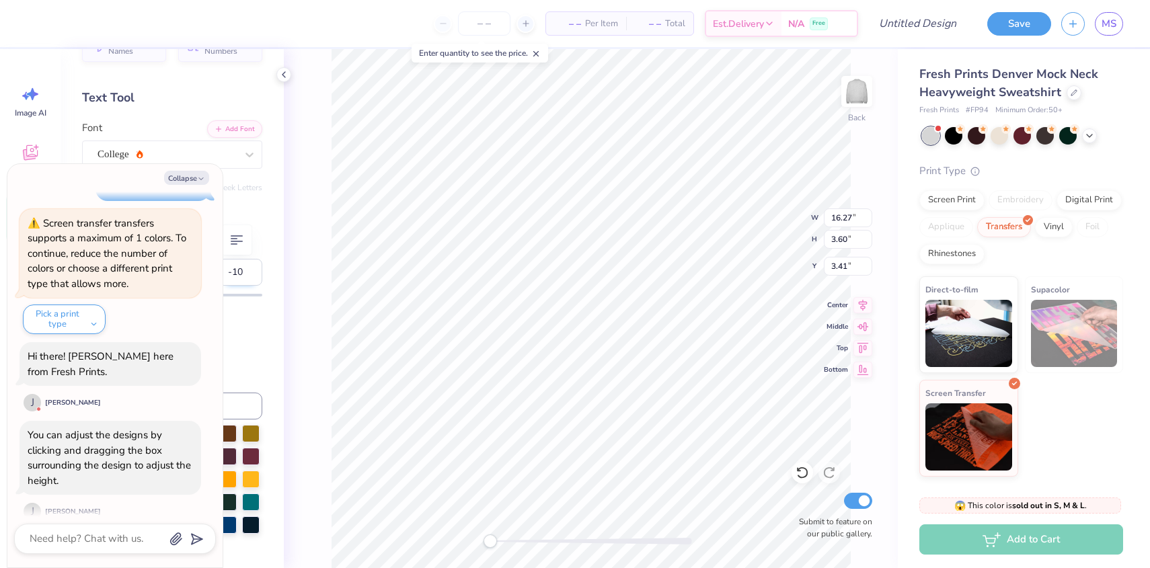
click at [247, 270] on input "-10" at bounding box center [241, 272] width 44 height 27
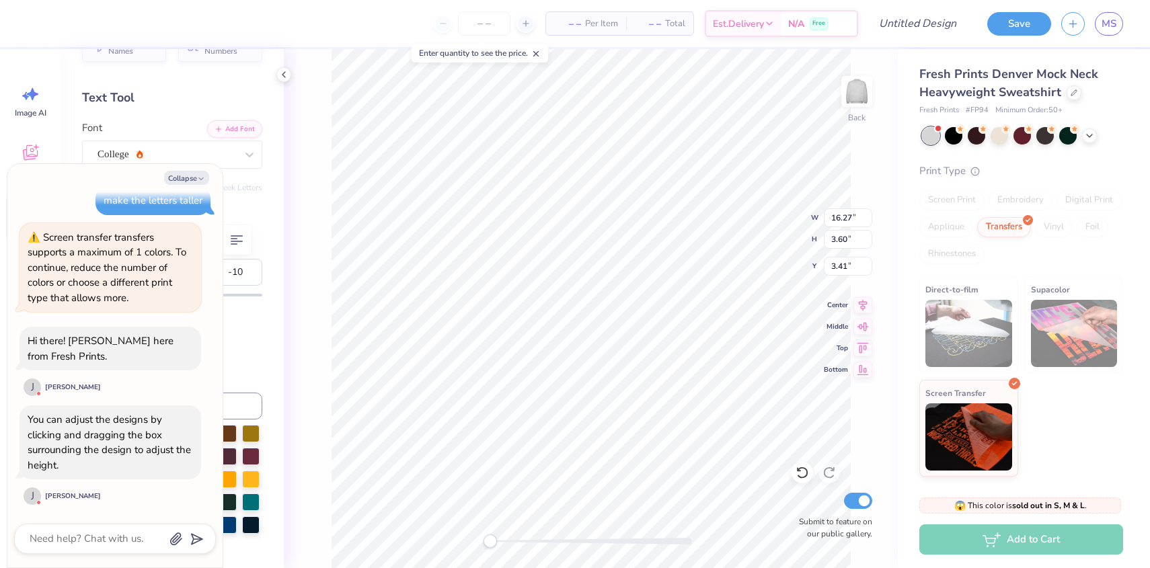
scroll to position [693, 0]
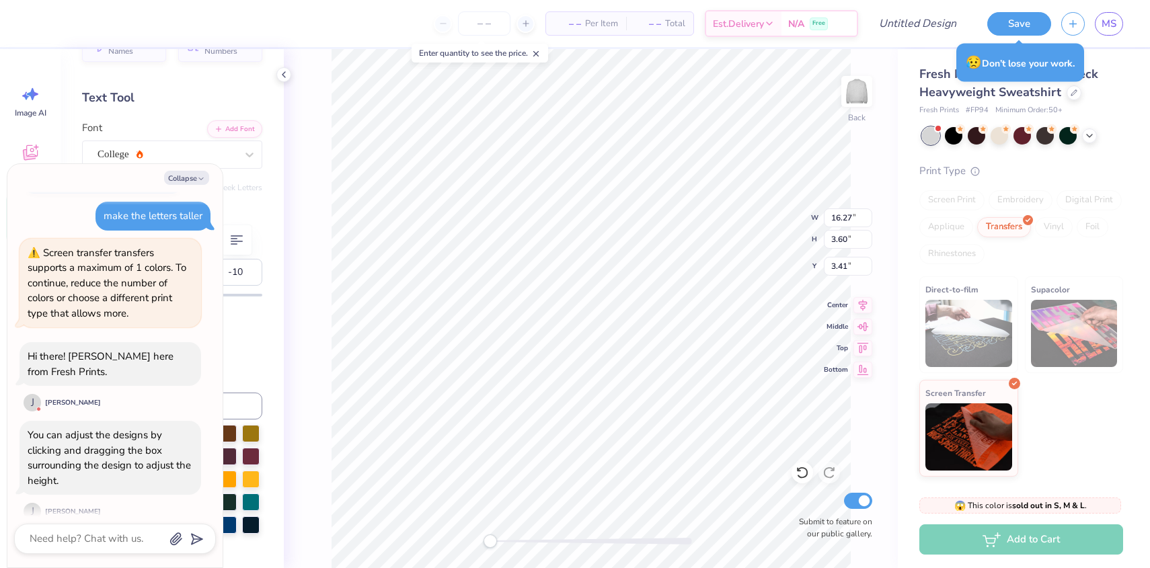
type textarea "x"
type input "15.24"
type input "3.48"
click at [204, 180] on icon "button" at bounding box center [201, 179] width 8 height 8
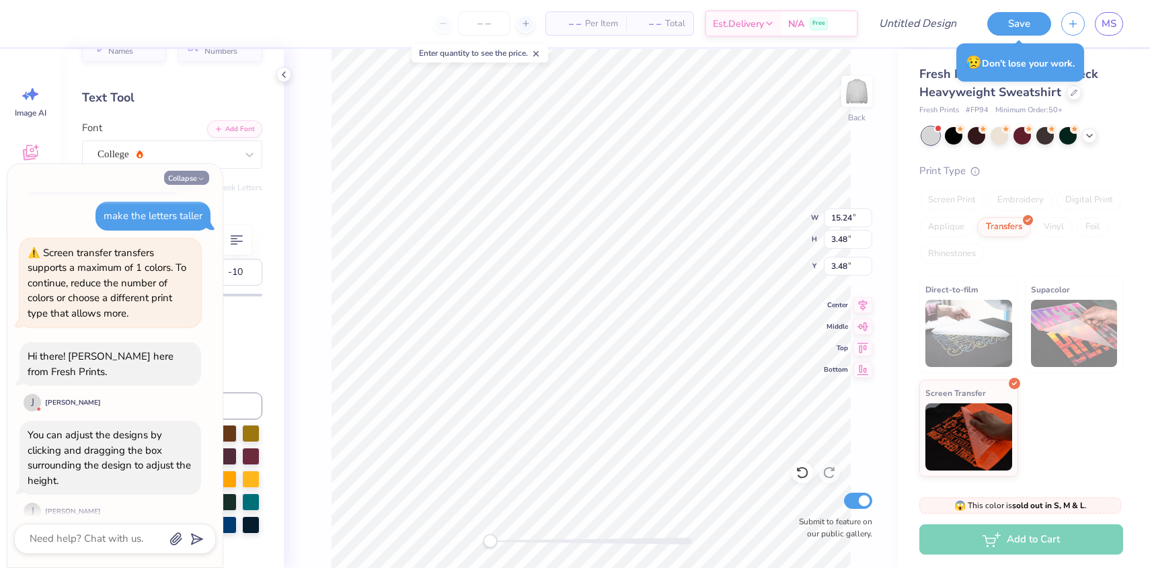
type textarea "x"
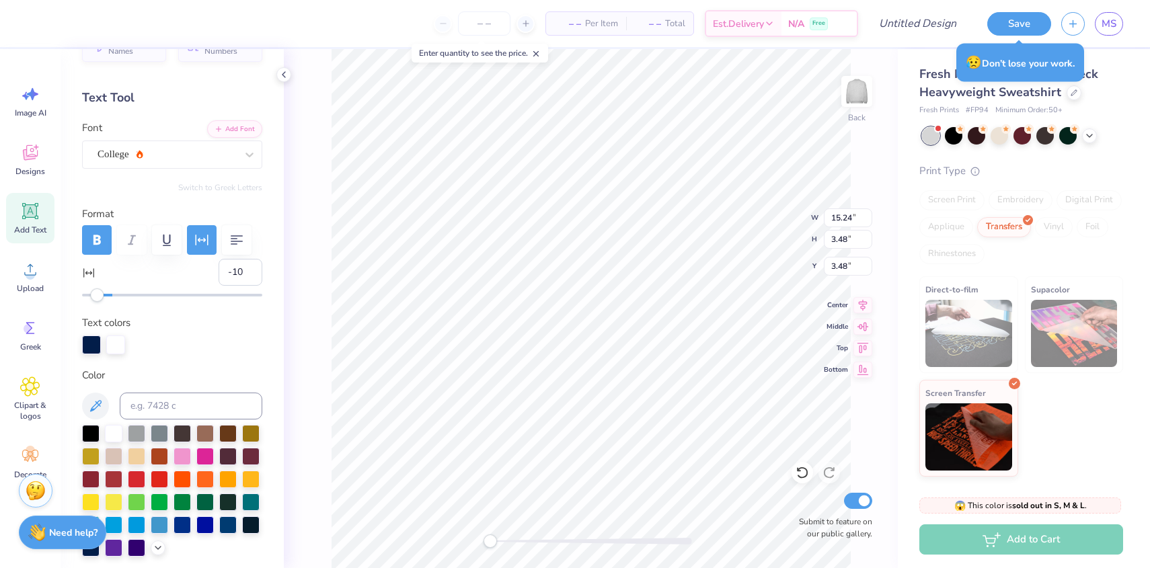
scroll to position [0, 0]
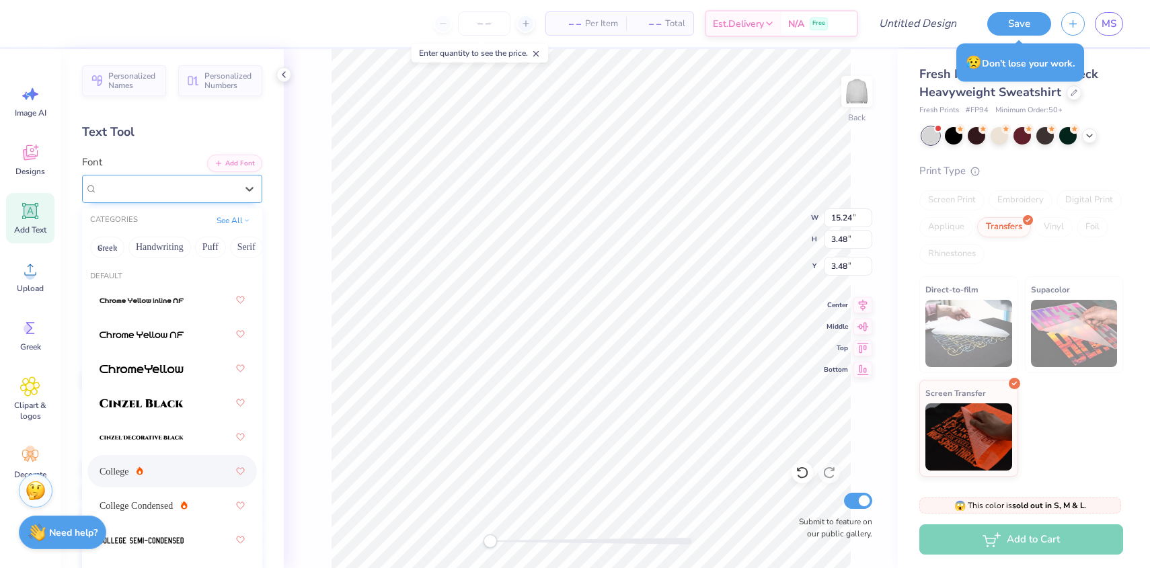
click at [165, 185] on div "College" at bounding box center [166, 188] width 141 height 21
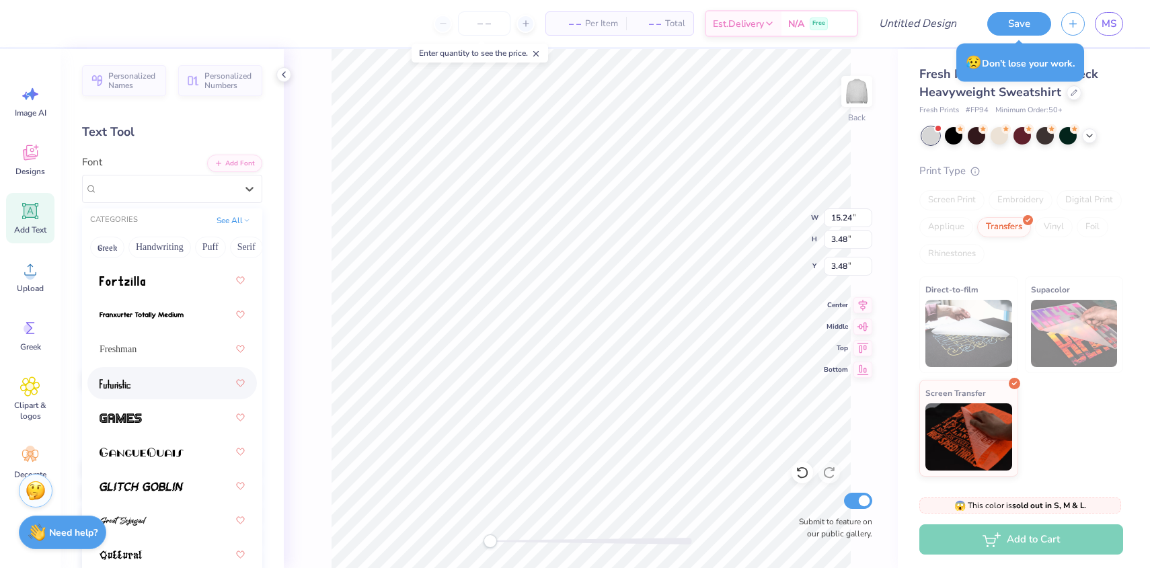
scroll to position [643, 0]
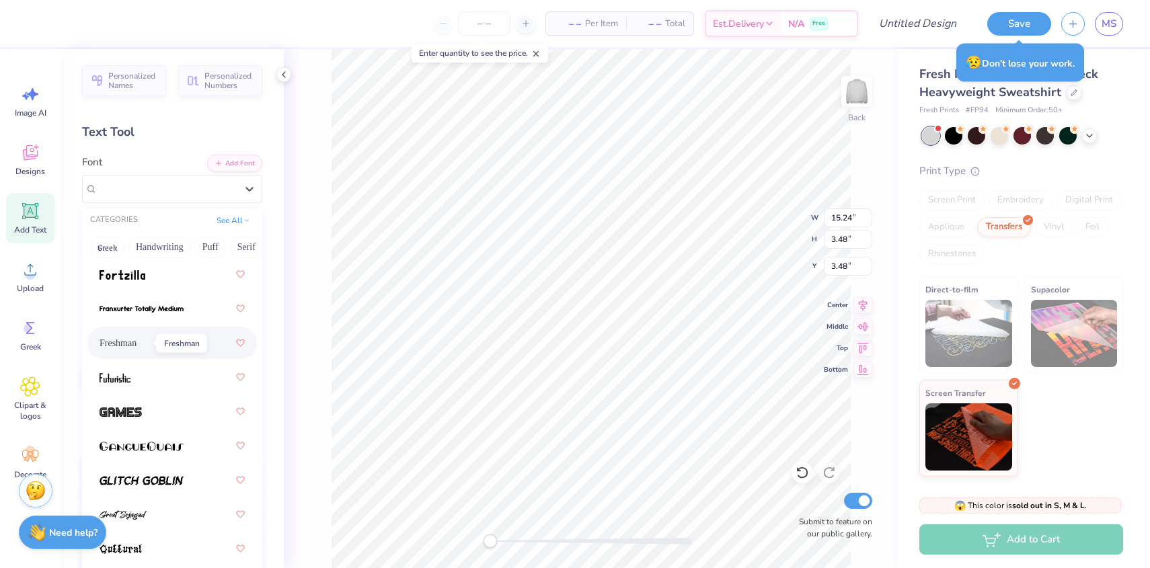
click at [136, 344] on span "Freshman" at bounding box center [118, 343] width 37 height 14
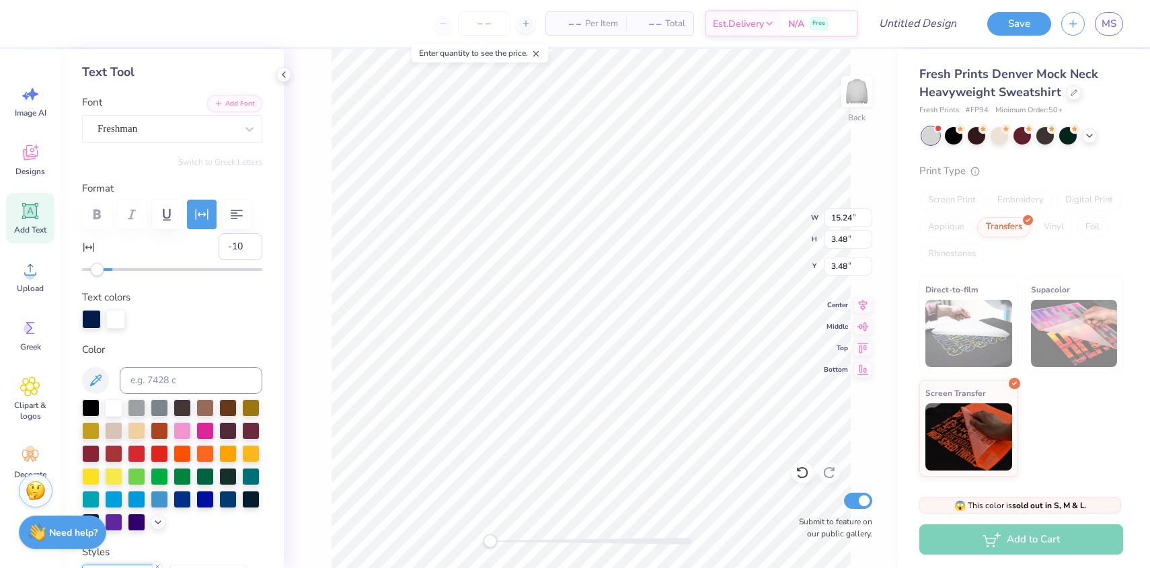
scroll to position [101, 0]
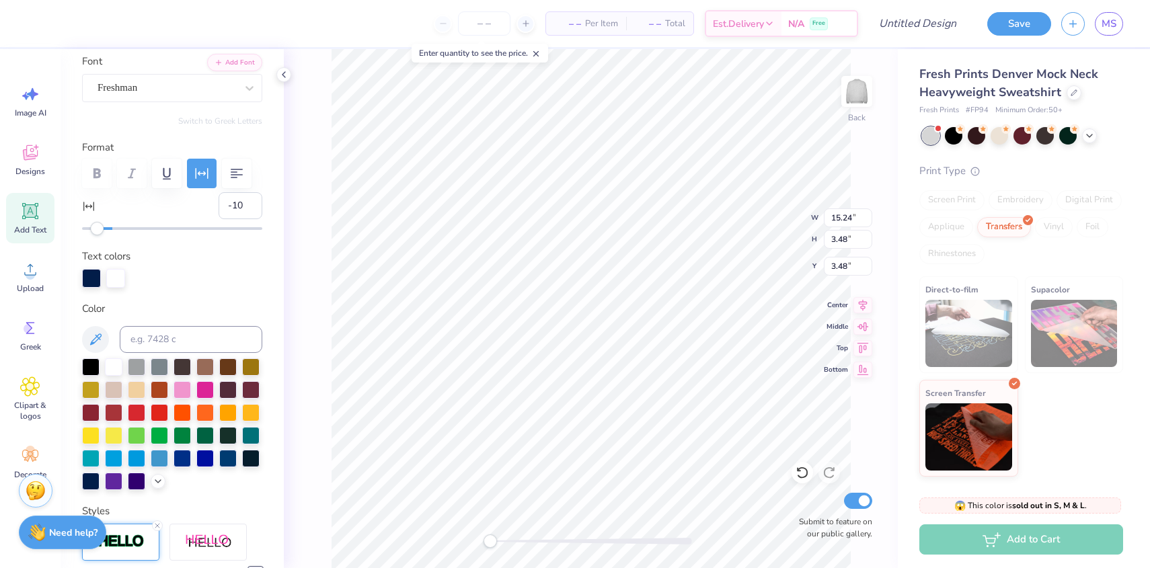
type textarea "SIG DELT"
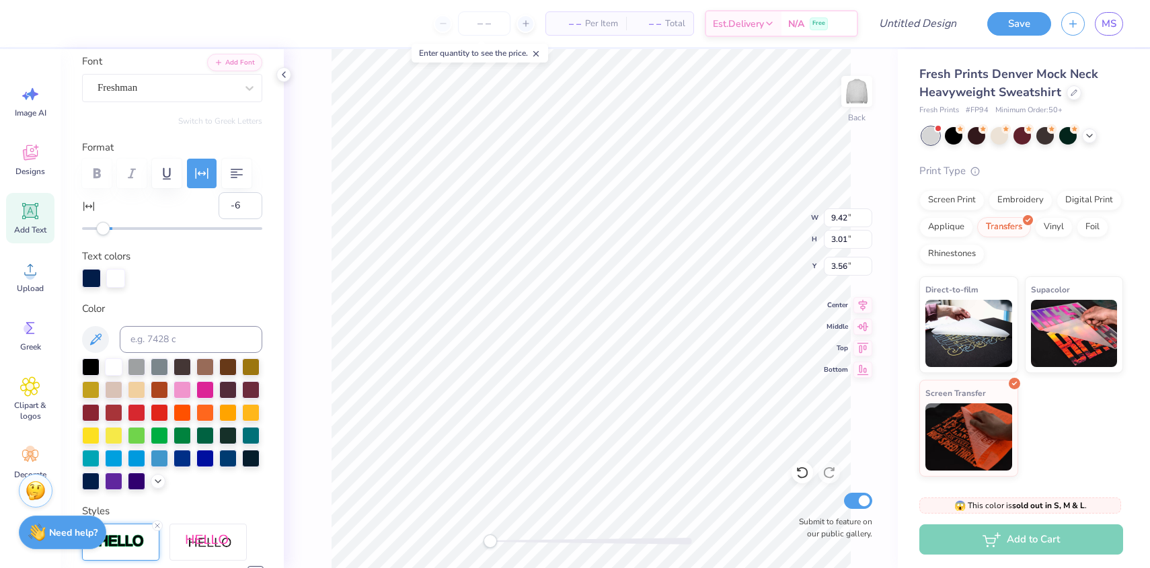
type input "-5"
click at [104, 225] on div "Accessibility label" at bounding box center [104, 228] width 13 height 13
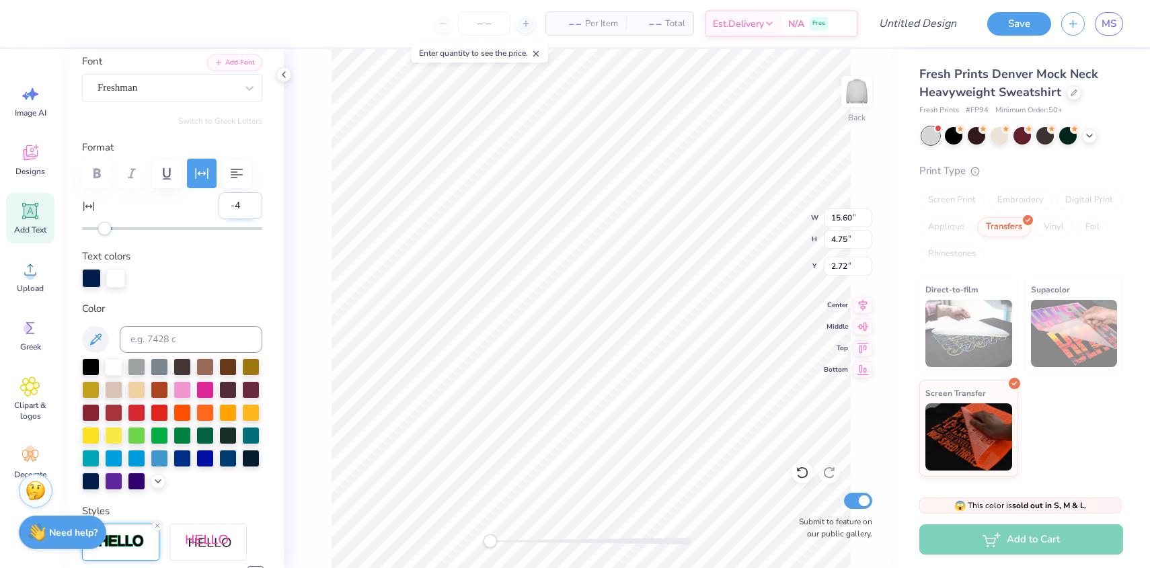
click at [250, 200] on input "-4" at bounding box center [241, 205] width 44 height 27
click at [250, 197] on input "-4" at bounding box center [241, 205] width 44 height 27
type input "-3"
click at [251, 200] on input "-3" at bounding box center [241, 205] width 44 height 27
click at [329, 221] on div "Back W 15.60 15.60 " H 4.75 4.75 " Y 2.72 2.72 " Center Middle Top Bottom Submi…" at bounding box center [591, 308] width 614 height 519
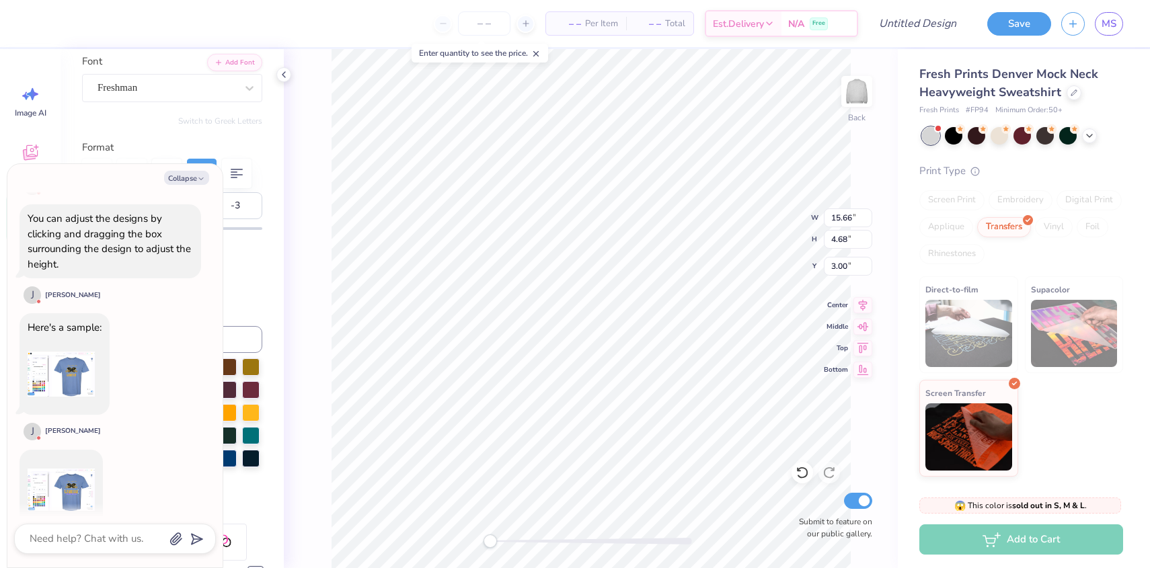
scroll to position [903, 0]
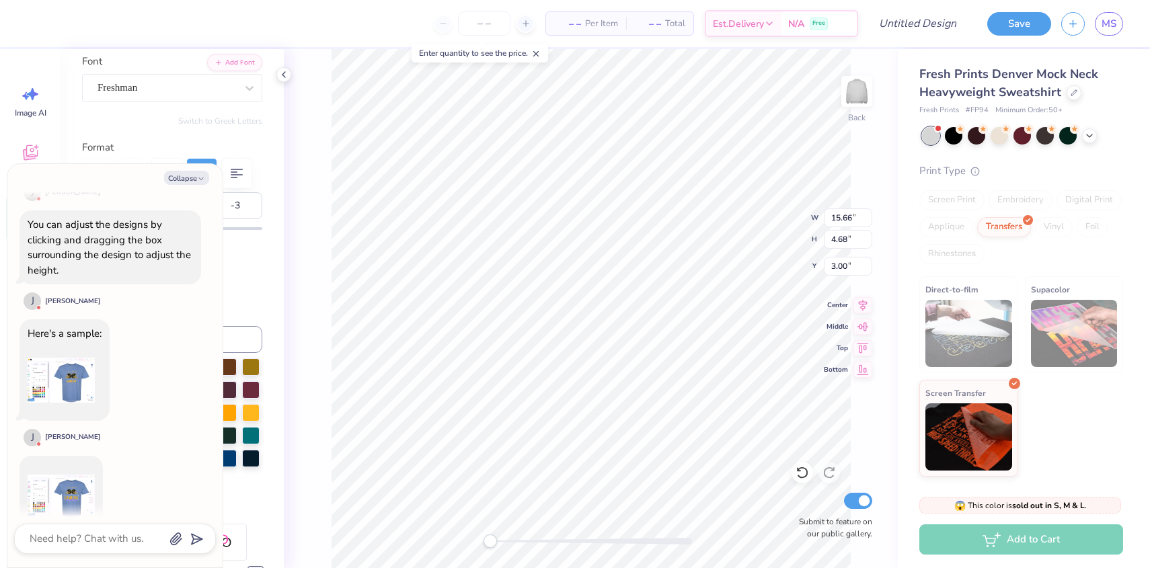
click at [76, 347] on img at bounding box center [61, 380] width 67 height 67
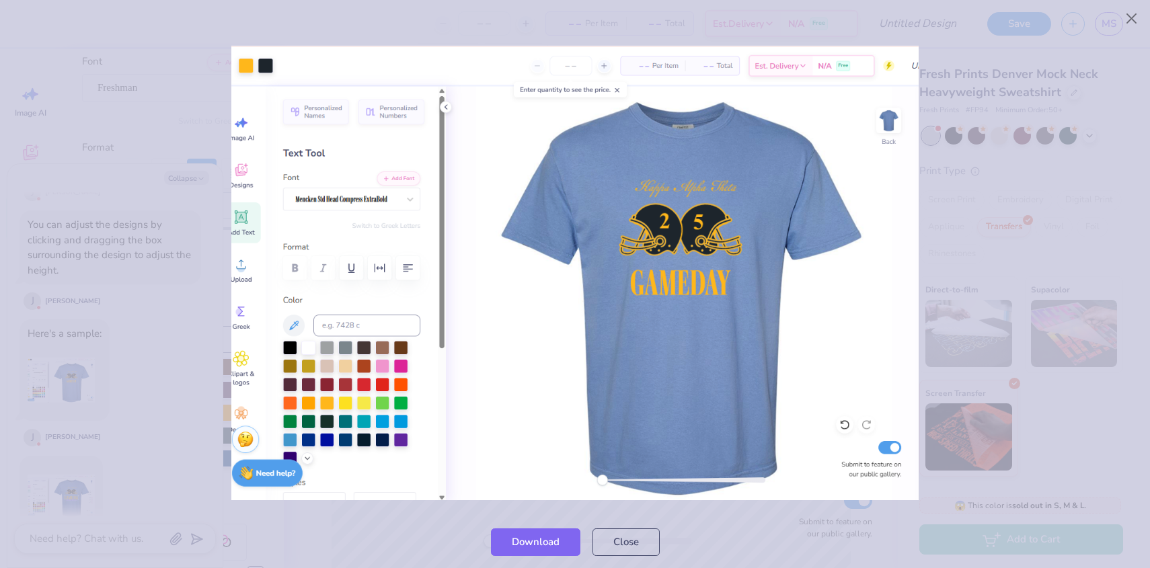
click at [217, 343] on div at bounding box center [575, 272] width 1150 height 485
click at [197, 368] on div at bounding box center [575, 272] width 1150 height 485
click at [1128, 9] on button "Close" at bounding box center [1132, 19] width 26 height 26
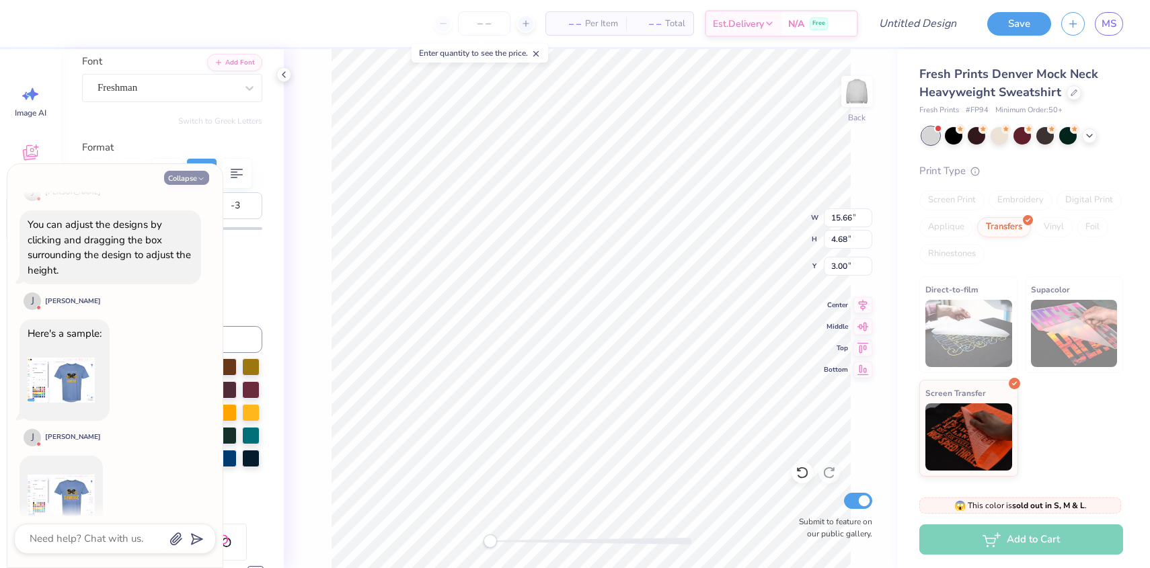
click at [194, 176] on button "Collapse" at bounding box center [186, 178] width 45 height 14
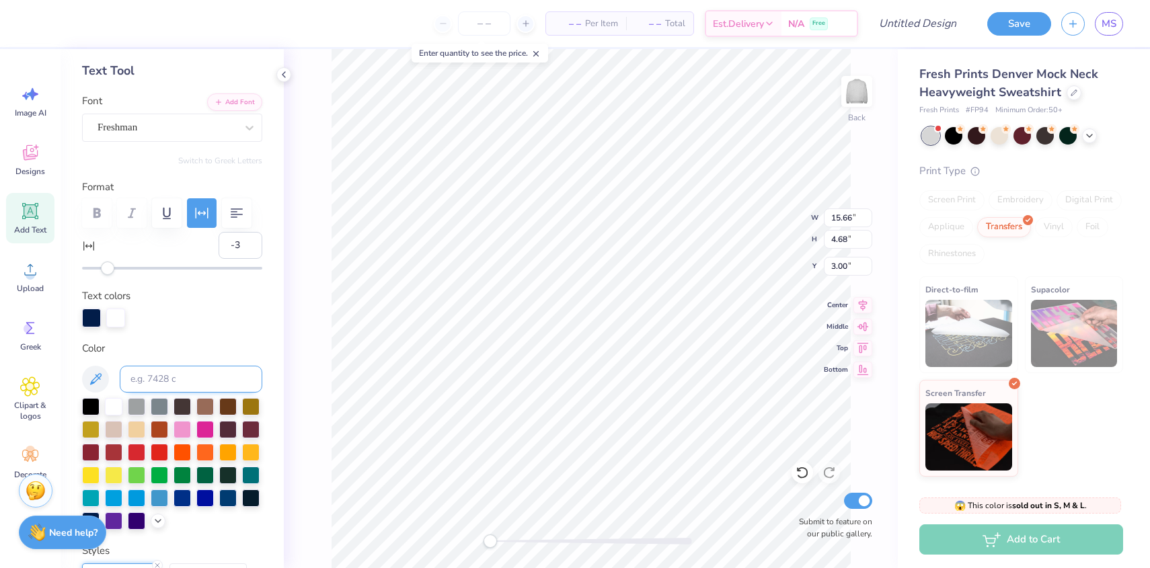
scroll to position [0, 0]
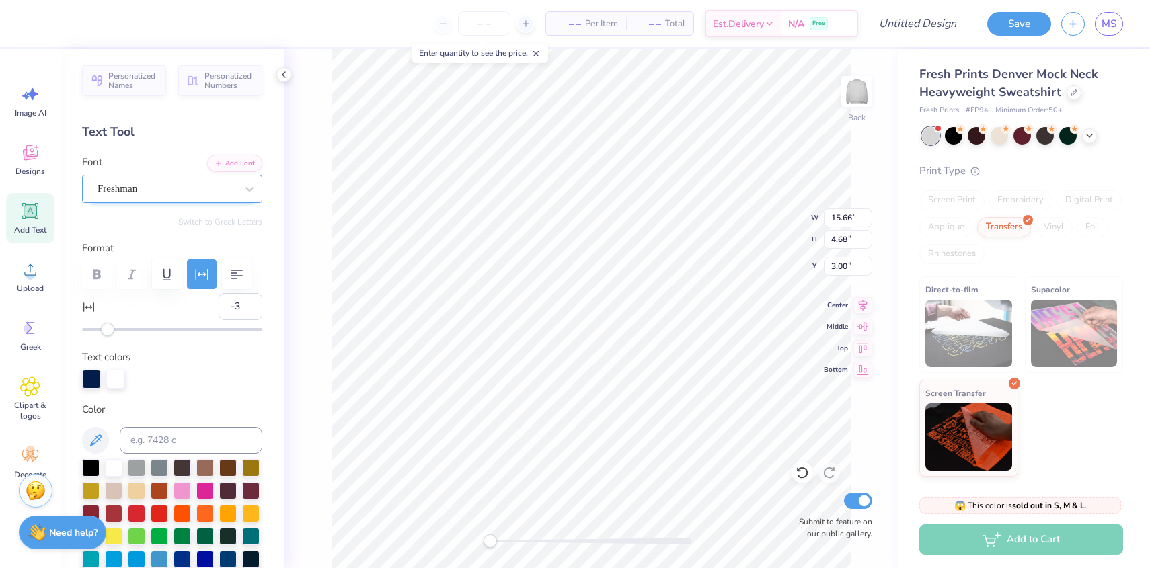
click at [163, 196] on div at bounding box center [166, 189] width 139 height 18
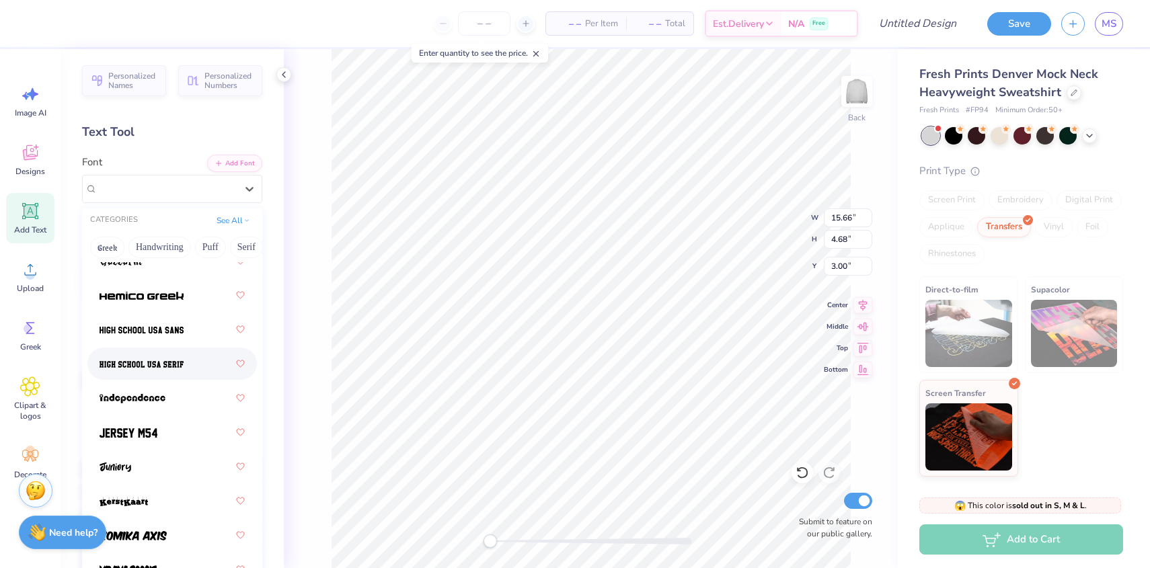
scroll to position [941, 0]
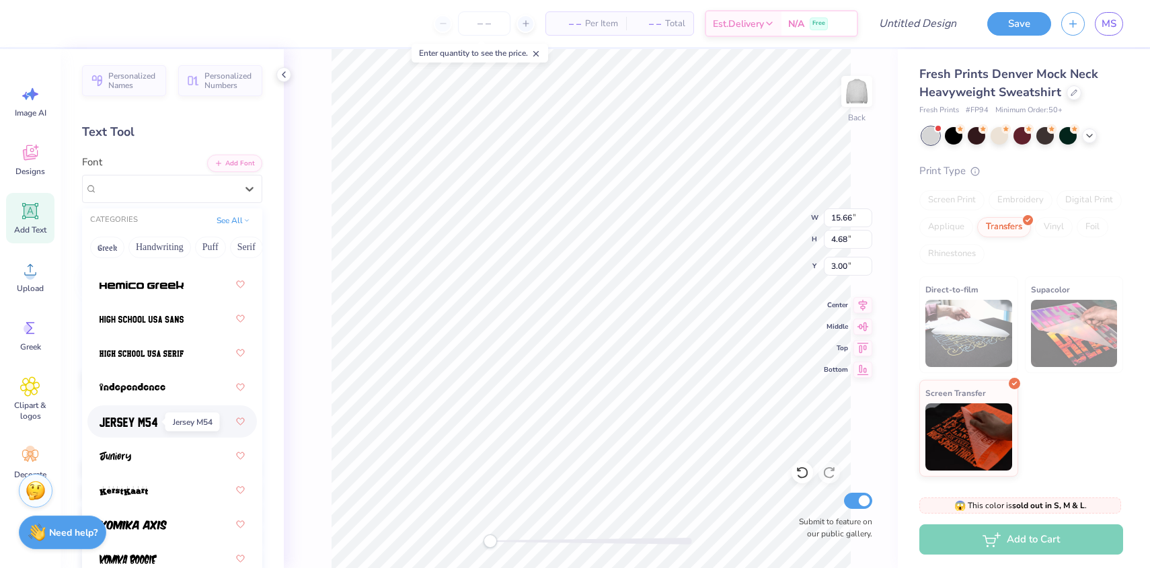
click at [153, 422] on img at bounding box center [129, 422] width 58 height 9
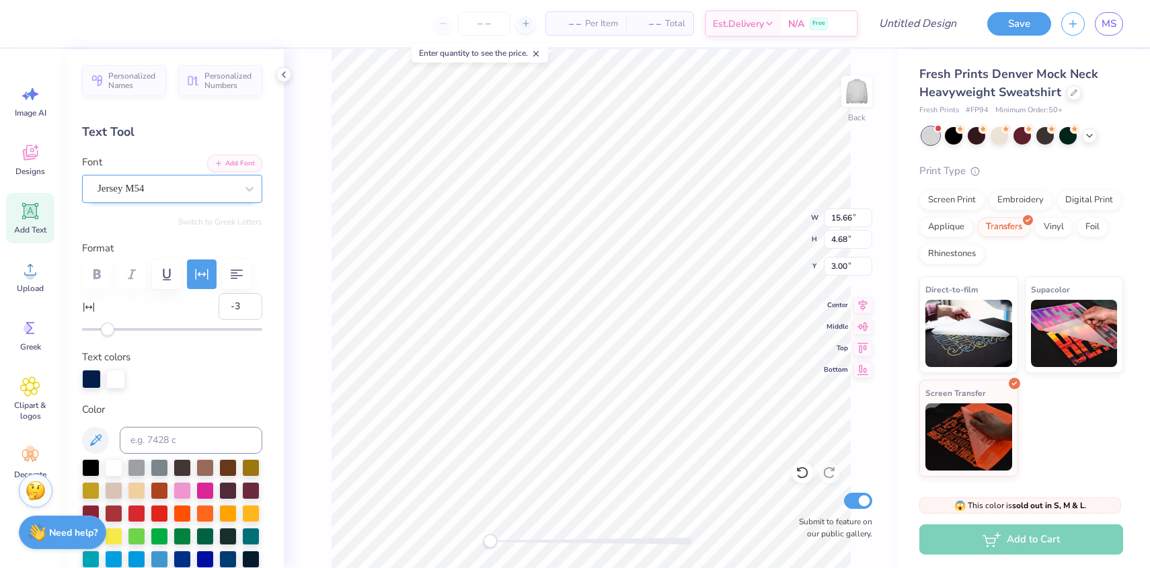
click at [128, 194] on div "Jersey M54" at bounding box center [166, 188] width 141 height 21
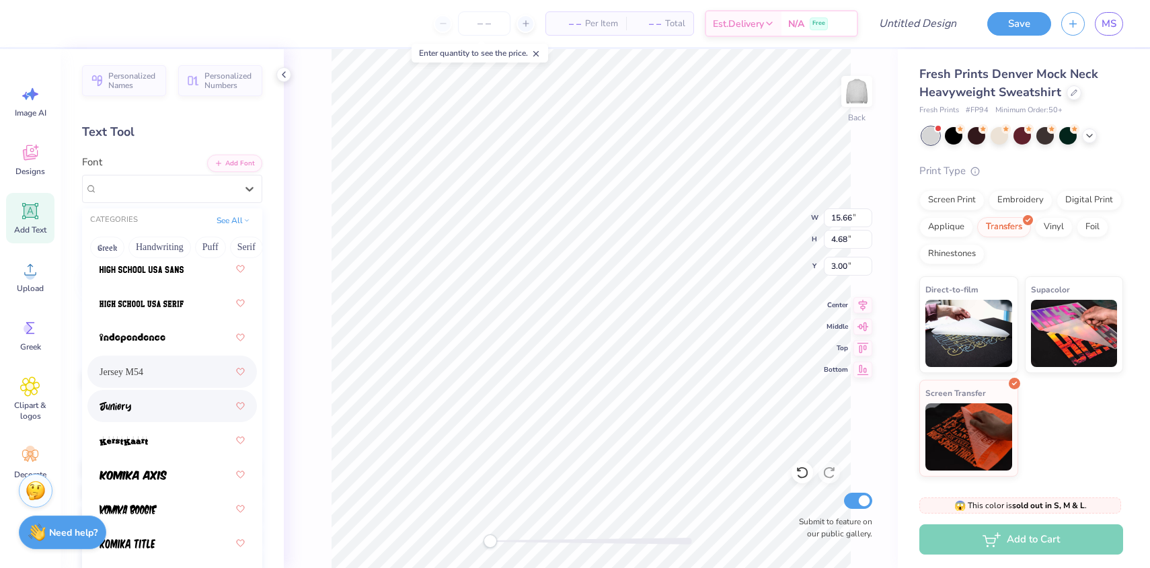
scroll to position [992, 0]
click at [143, 308] on img at bounding box center [142, 303] width 84 height 9
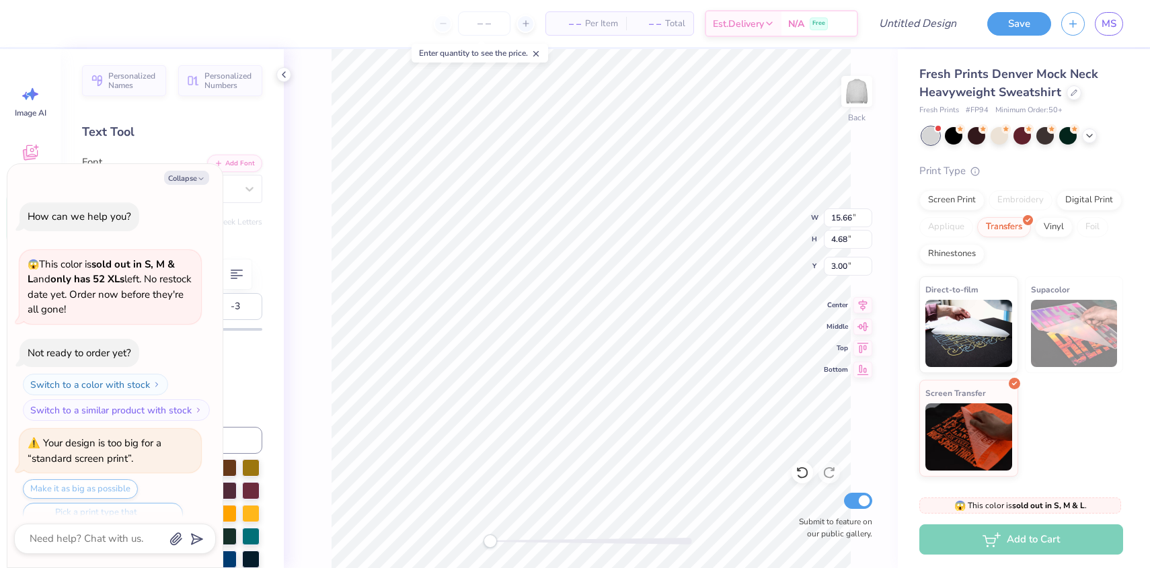
scroll to position [1162, 0]
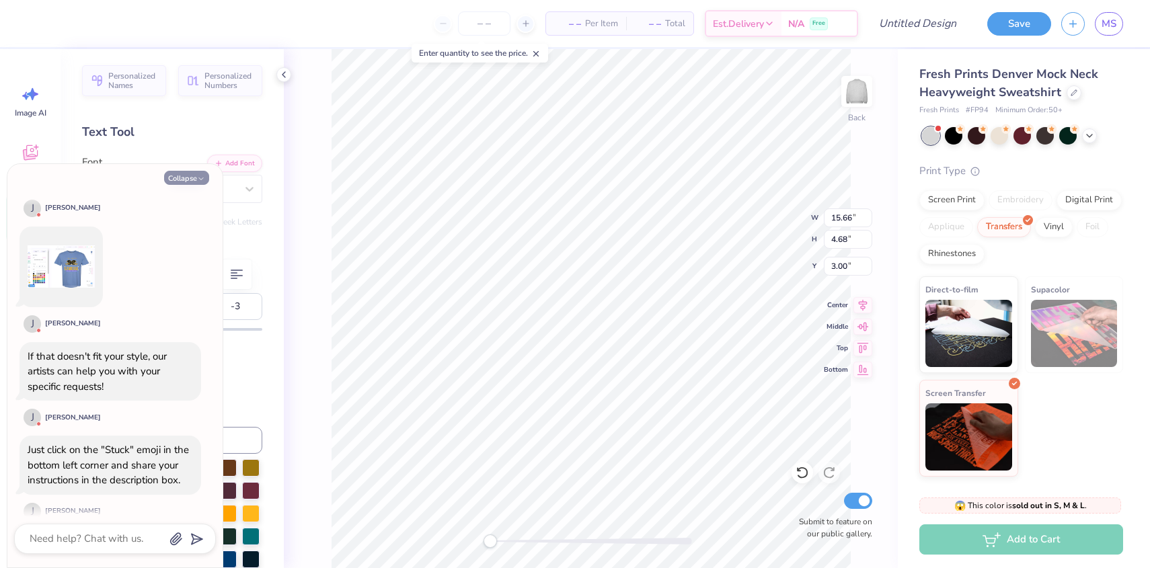
click at [190, 173] on button "Collapse" at bounding box center [186, 178] width 45 height 14
type textarea "x"
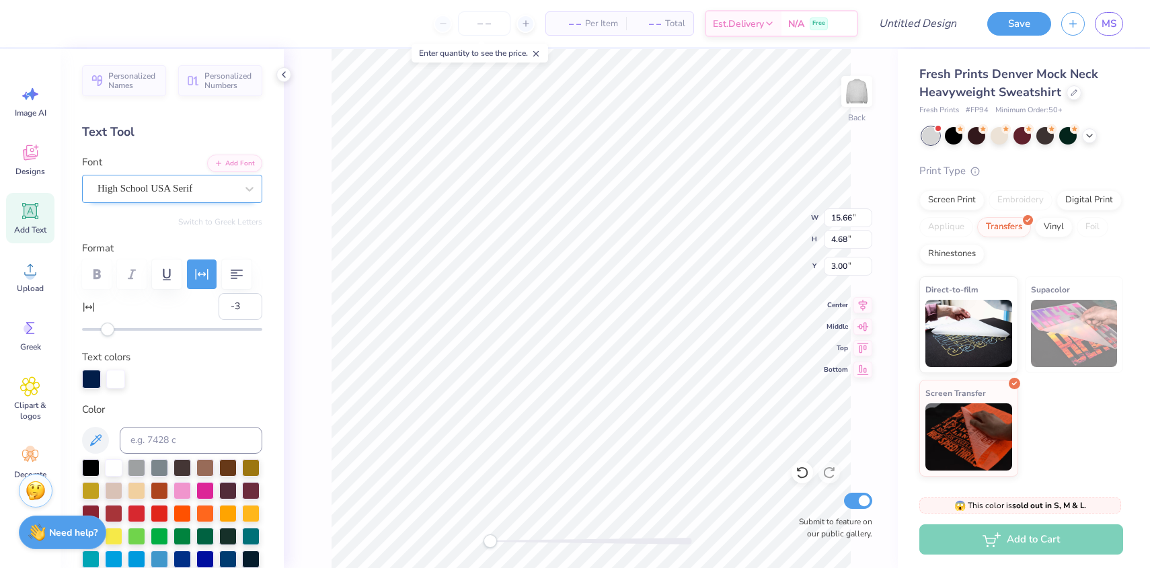
click at [173, 186] on div "High School USA Serif" at bounding box center [166, 188] width 141 height 21
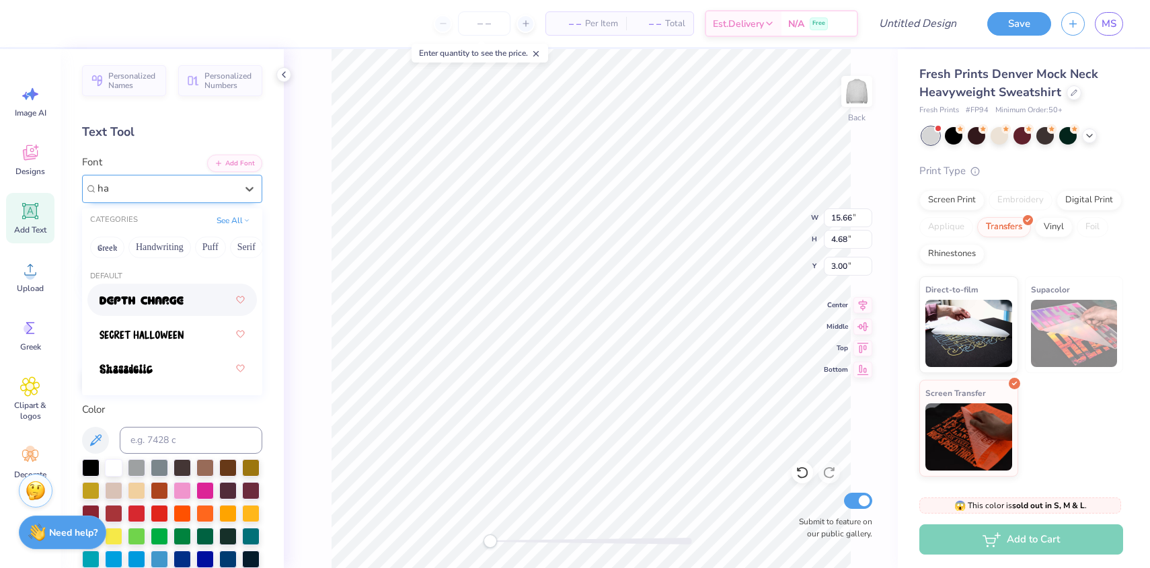
scroll to position [0, 0]
type input "hav"
click at [122, 188] on div at bounding box center [166, 188] width 141 height 21
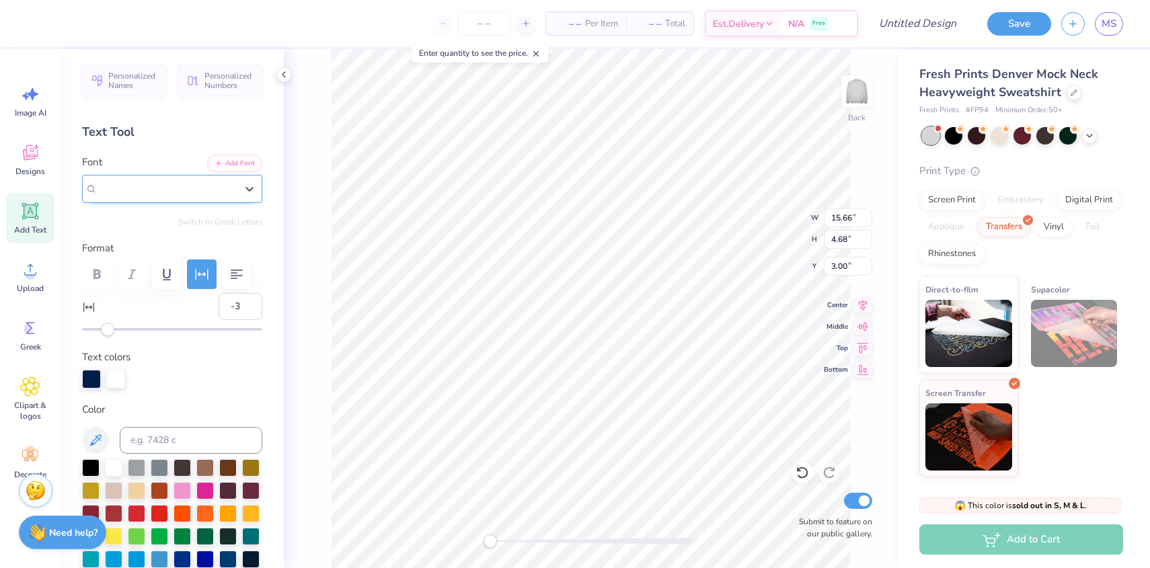
click at [122, 188] on span "High School USA Serif" at bounding box center [144, 188] width 95 height 15
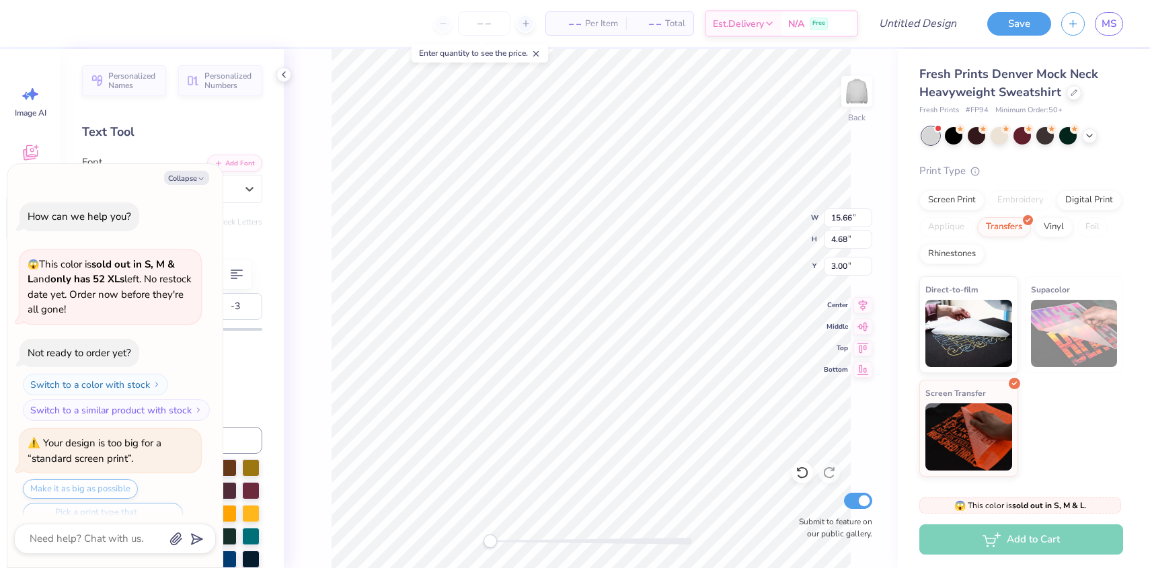
scroll to position [1456, 0]
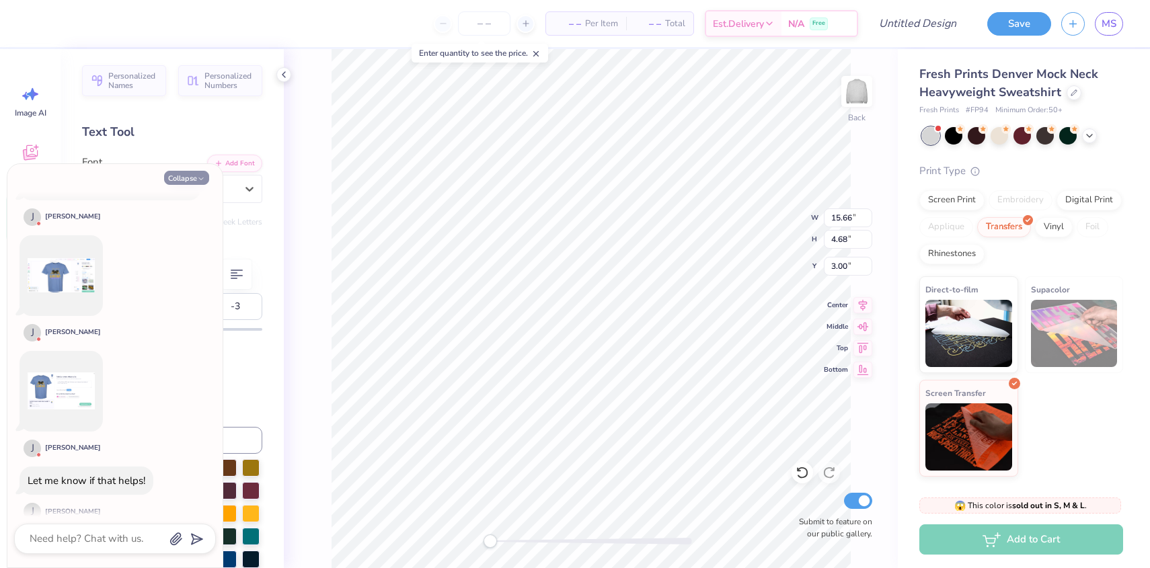
click at [184, 176] on button "Collapse" at bounding box center [186, 178] width 45 height 14
type textarea "x"
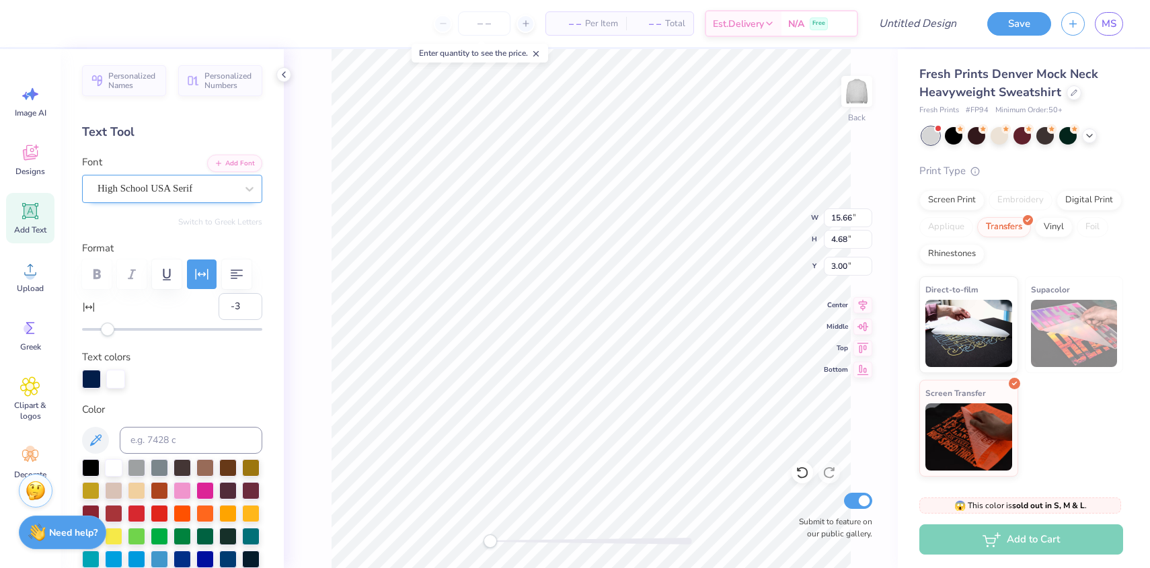
click at [139, 191] on div "High School USA Serif" at bounding box center [166, 188] width 141 height 21
type input "h"
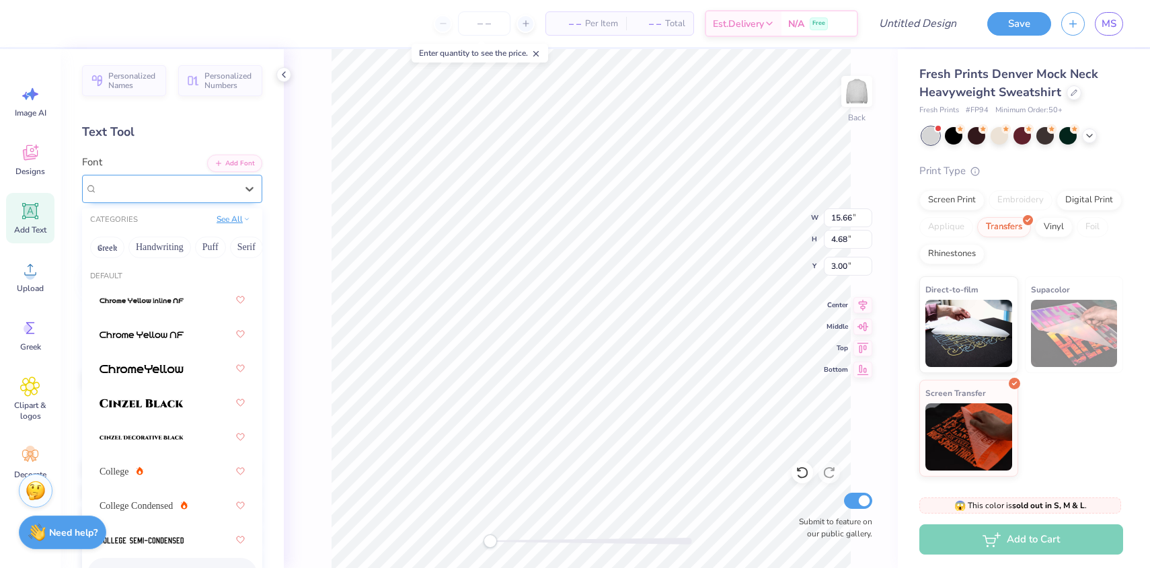
click at [225, 224] on button "See All" at bounding box center [233, 218] width 42 height 13
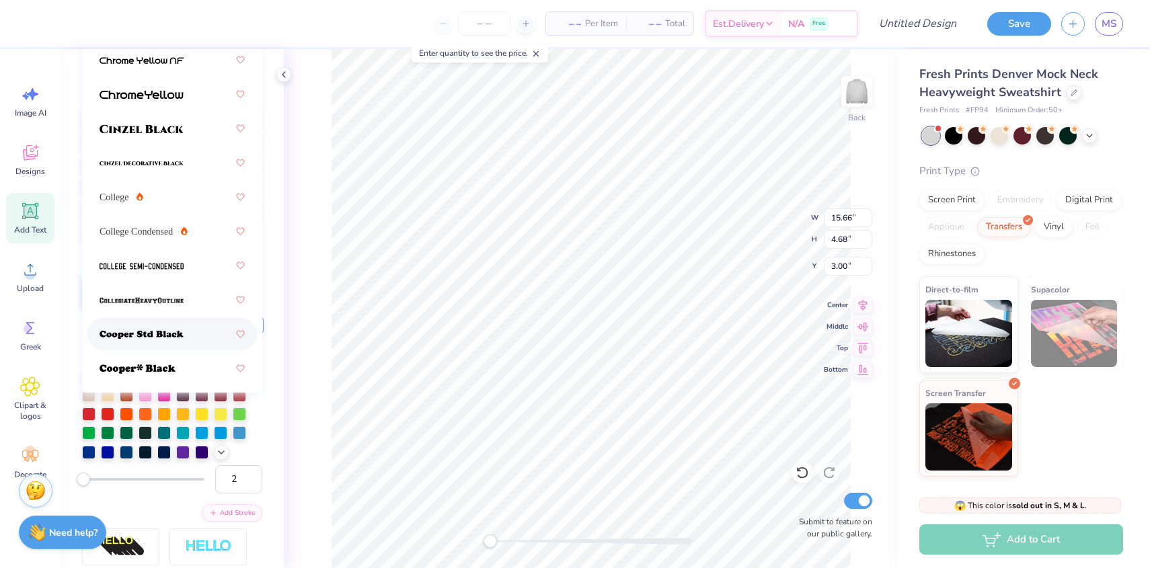
scroll to position [0, 0]
click at [116, 200] on span "College" at bounding box center [115, 199] width 30 height 14
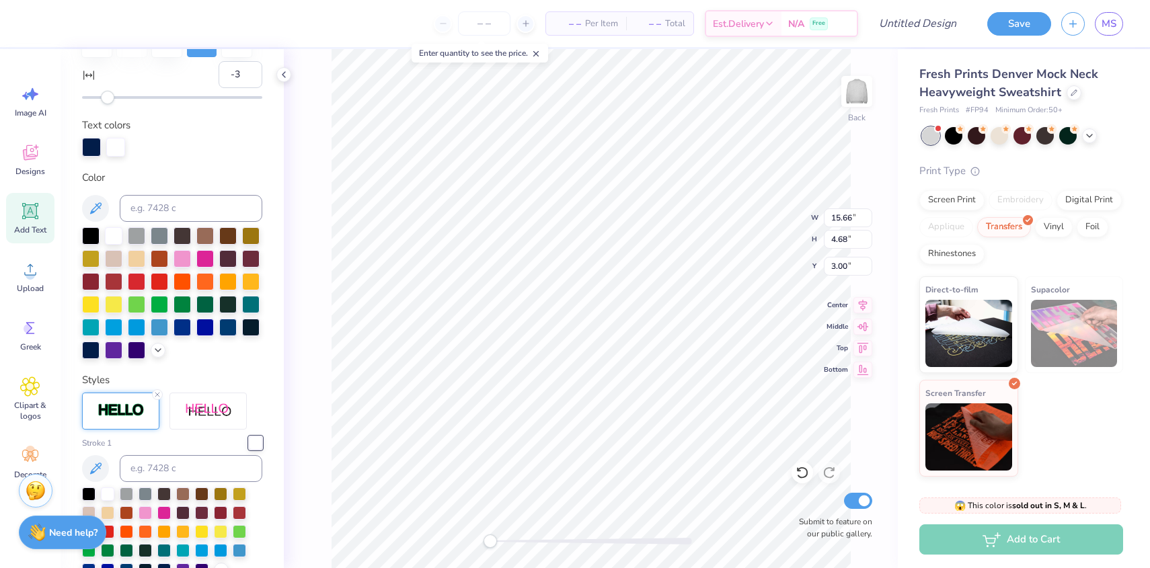
scroll to position [151, 0]
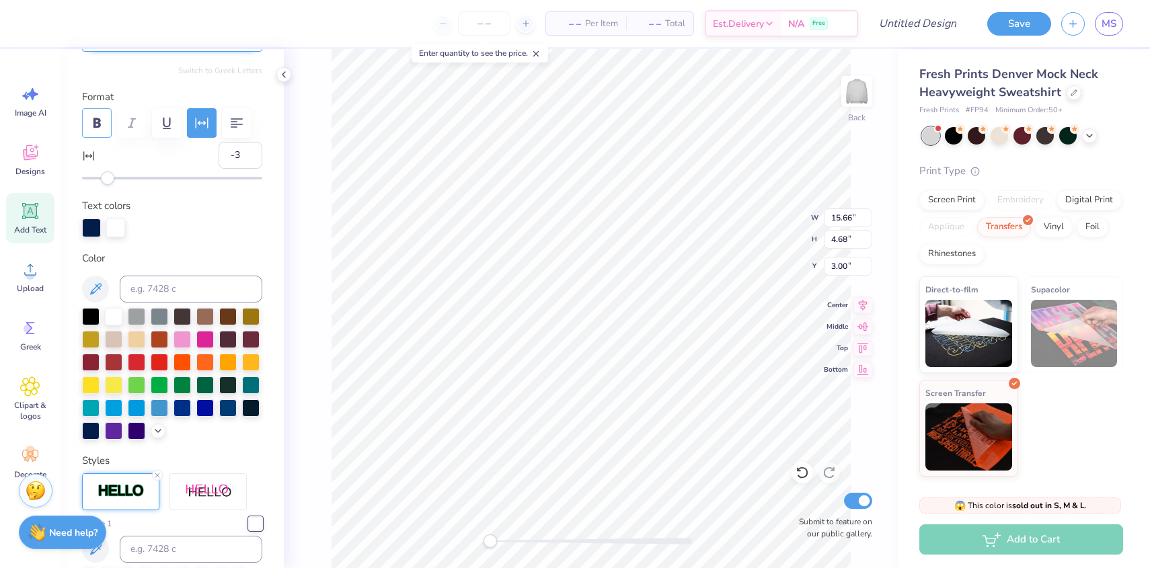
click at [102, 130] on icon "button" at bounding box center [97, 123] width 16 height 16
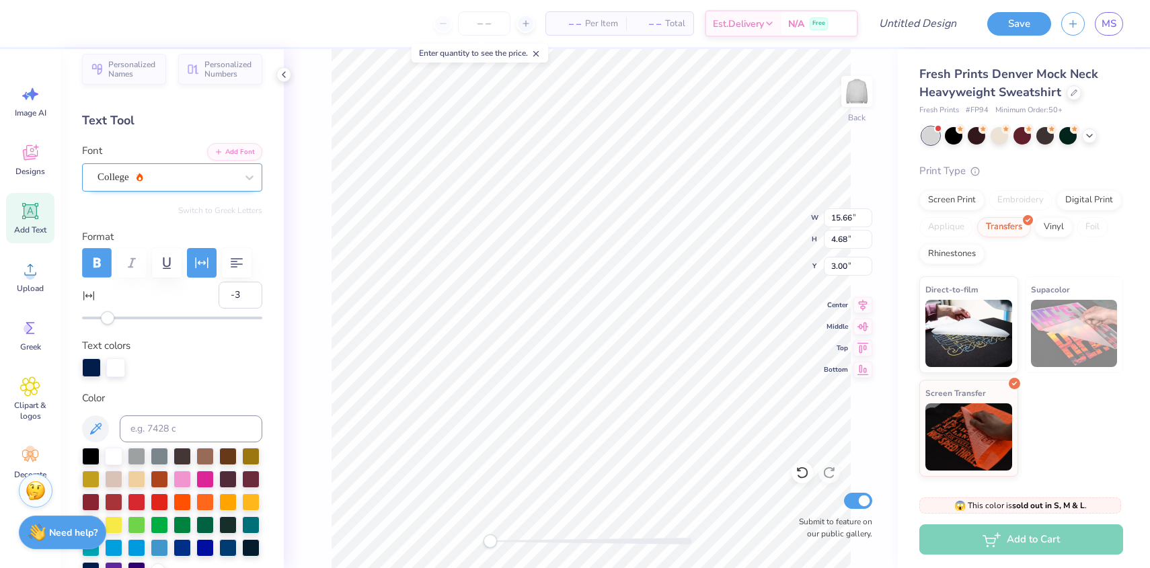
scroll to position [0, 0]
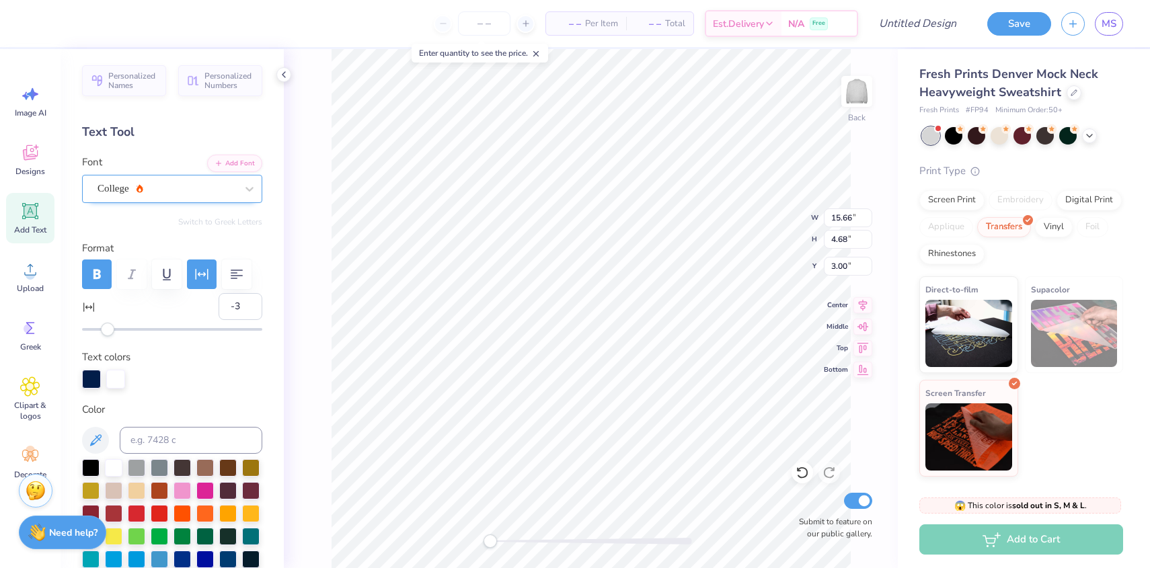
click at [159, 191] on div "College" at bounding box center [166, 188] width 141 height 21
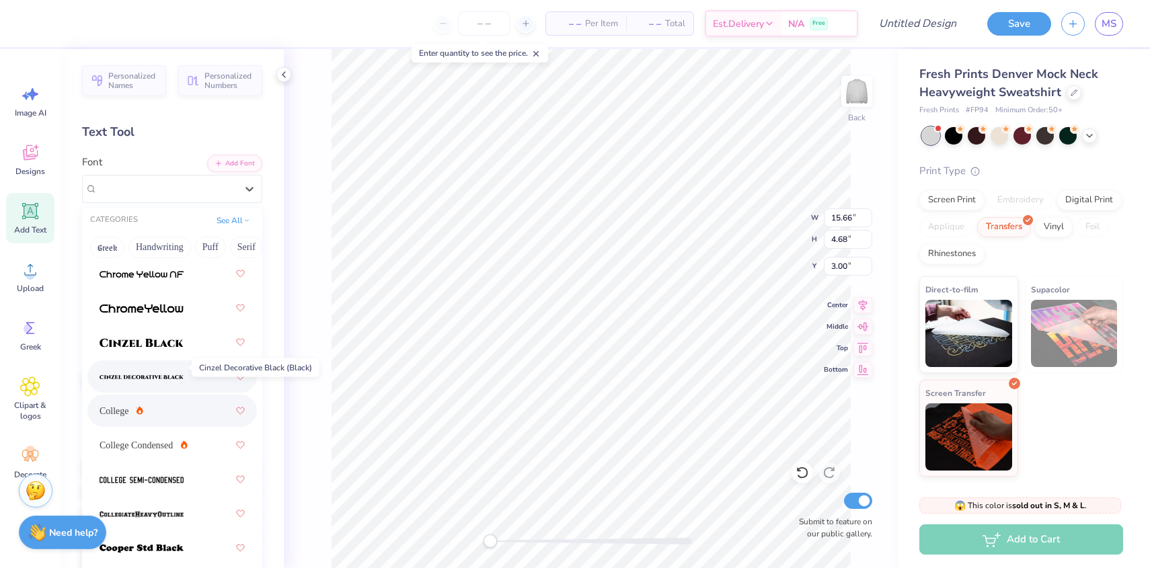
scroll to position [87, 0]
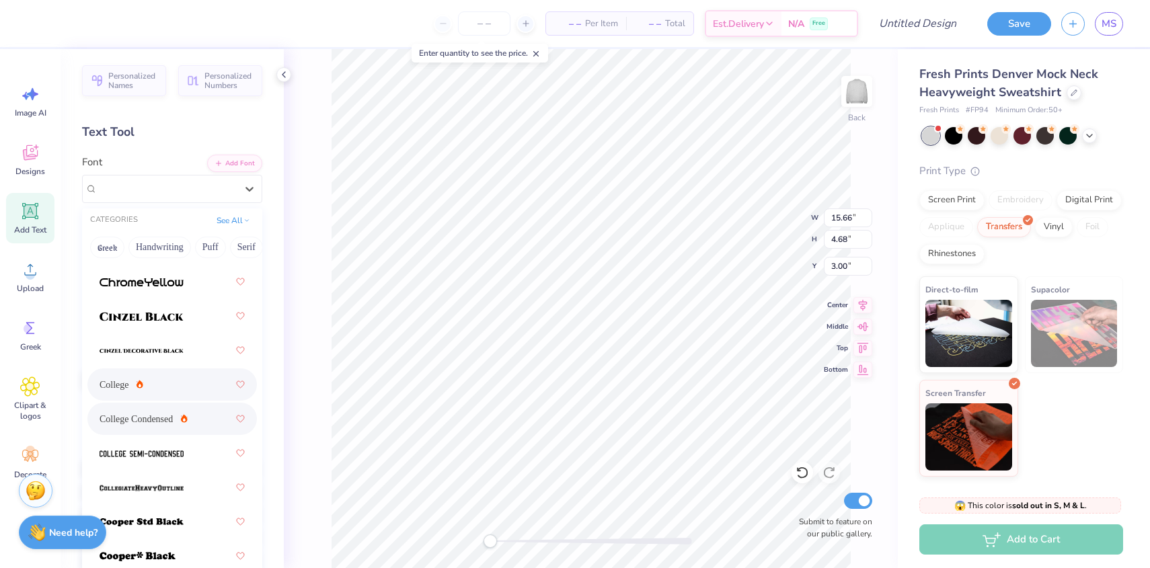
click at [142, 425] on span "College Condensed" at bounding box center [136, 419] width 73 height 14
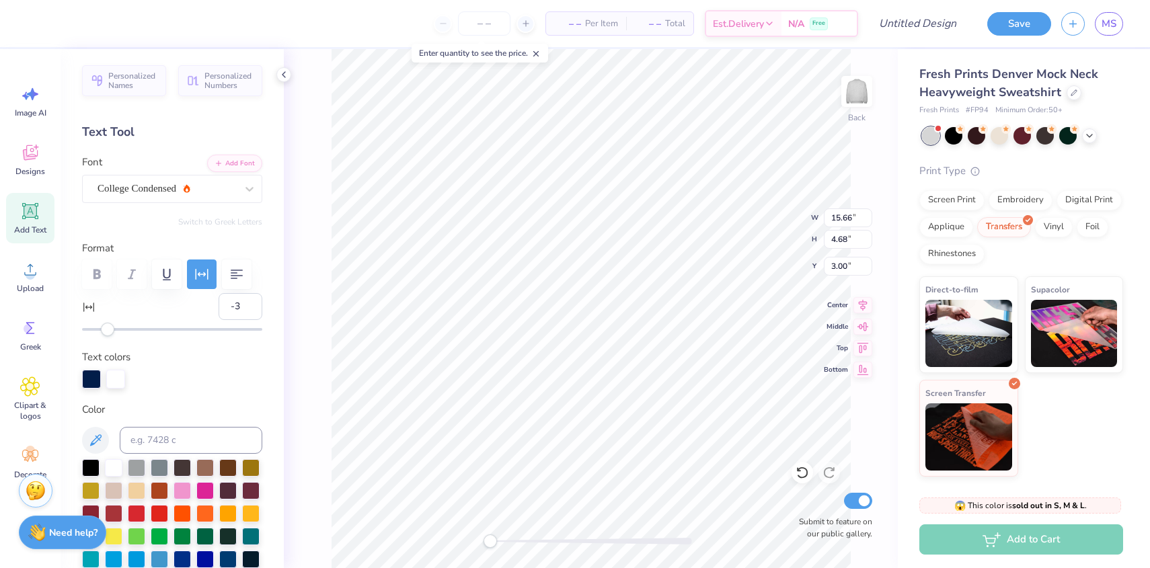
click at [100, 279] on div at bounding box center [172, 275] width 180 height 30
click at [110, 200] on div "College Condensed" at bounding box center [172, 189] width 180 height 28
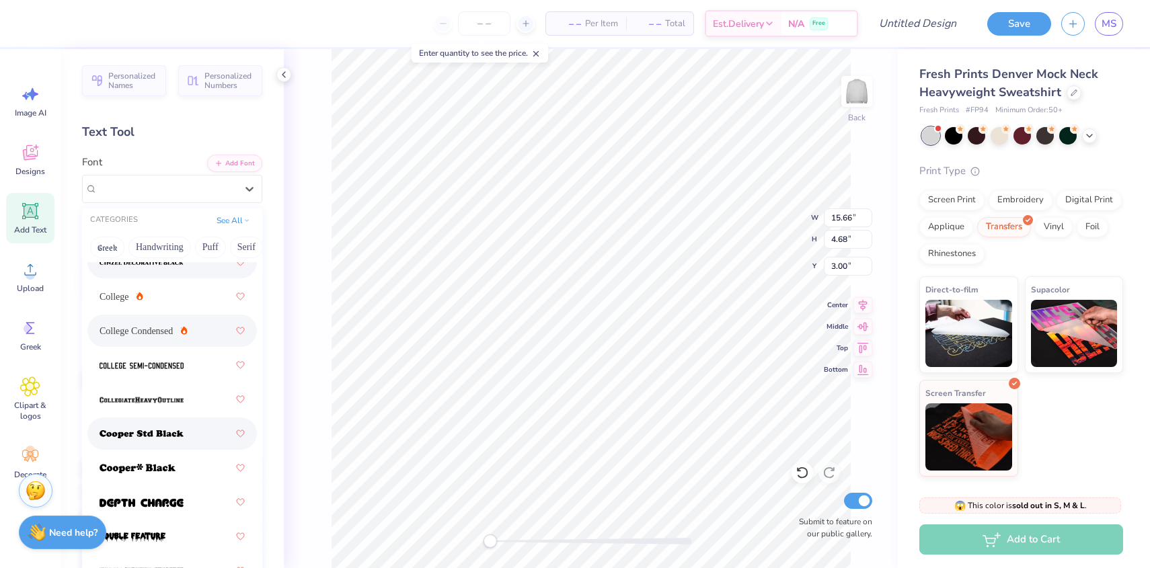
scroll to position [224, 0]
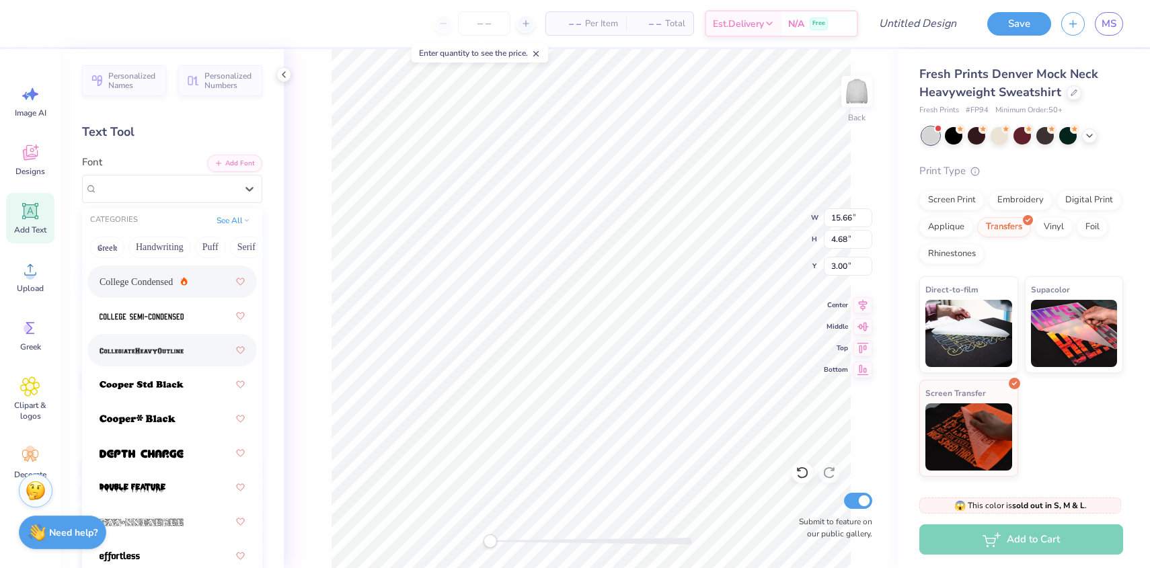
click at [145, 349] on img at bounding box center [142, 350] width 84 height 9
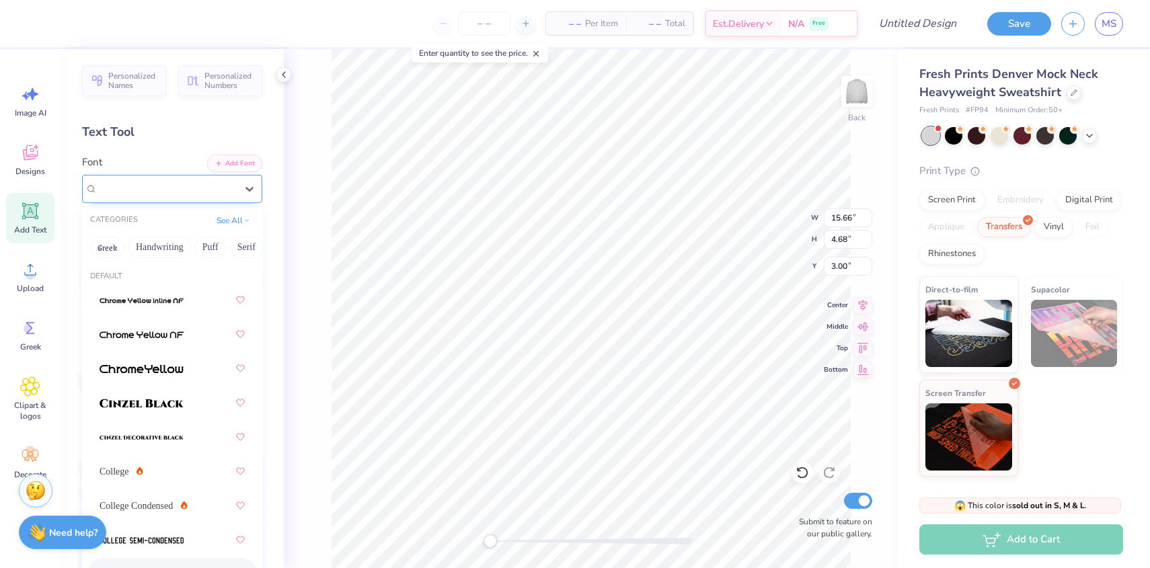
click at [131, 194] on div "CollegiateHeavyOutline" at bounding box center [166, 188] width 141 height 21
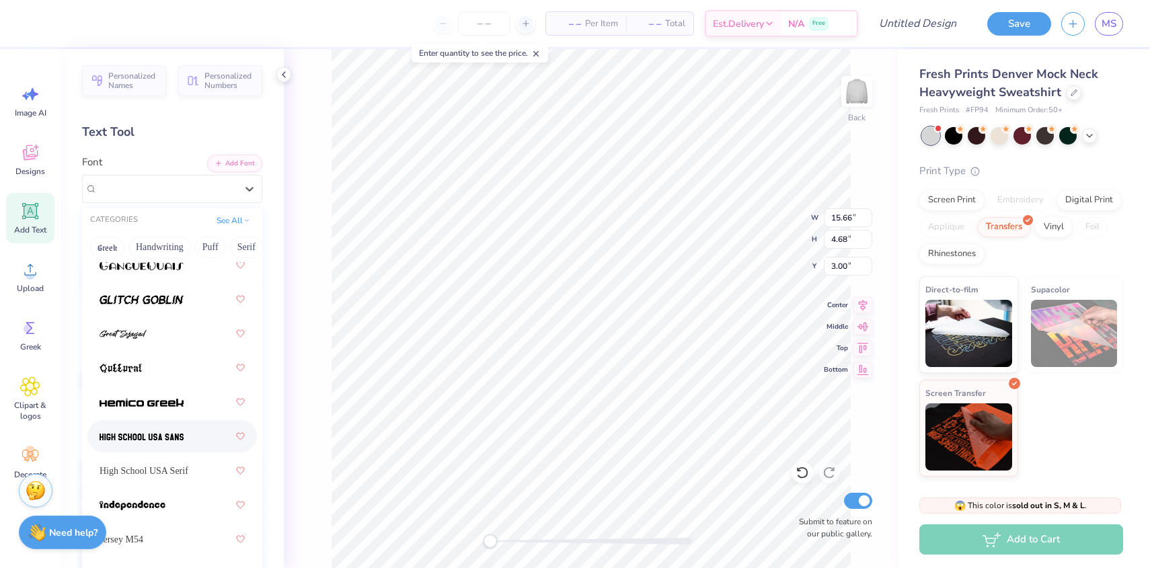
scroll to position [834, 0]
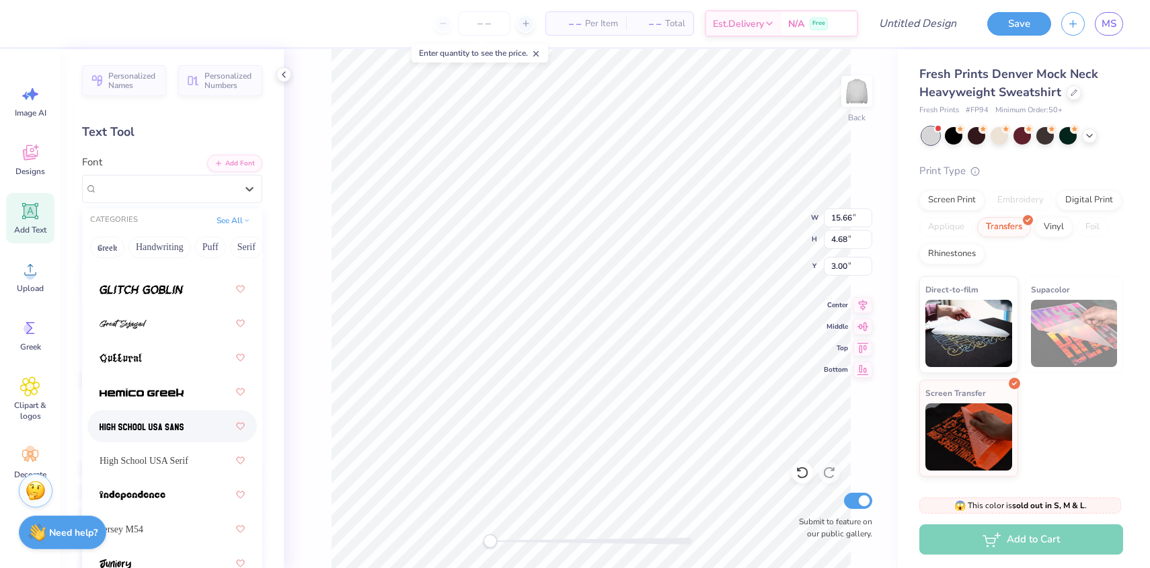
click at [139, 438] on div at bounding box center [172, 426] width 145 height 24
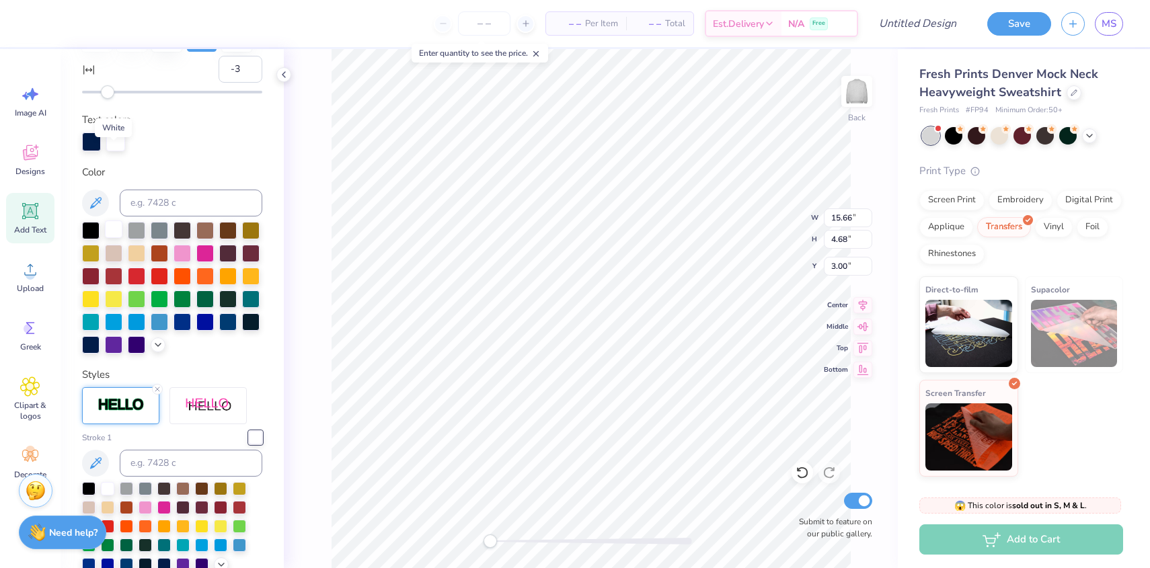
scroll to position [353, 0]
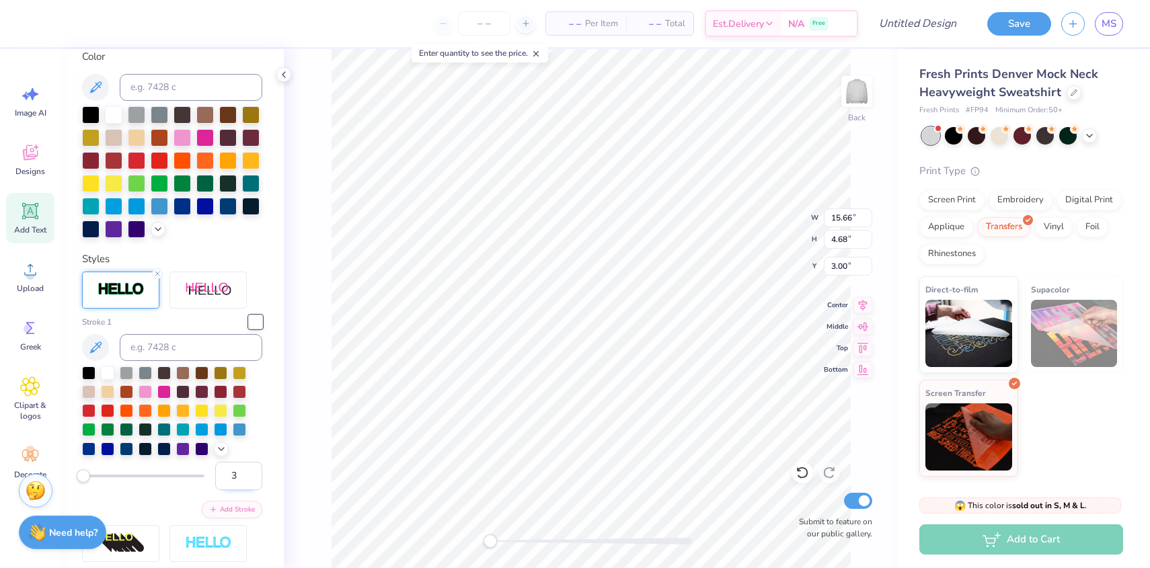
click at [251, 473] on input "3" at bounding box center [238, 476] width 47 height 28
click at [251, 473] on input "4" at bounding box center [238, 476] width 47 height 28
click at [251, 473] on input "5" at bounding box center [238, 476] width 47 height 28
click at [251, 473] on input "6" at bounding box center [238, 476] width 47 height 28
type input "7"
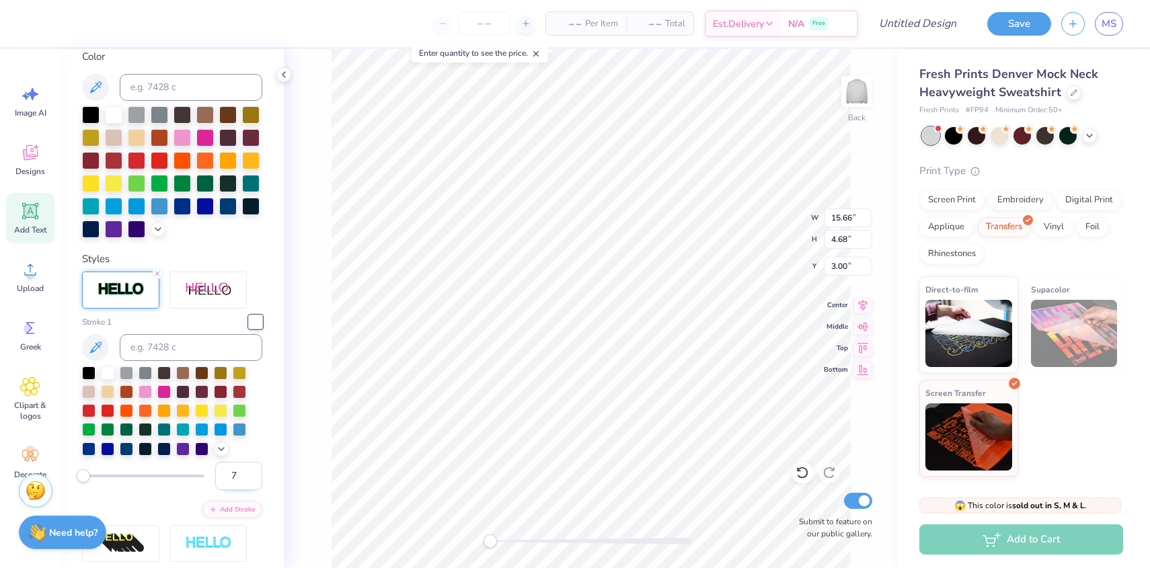
click at [250, 472] on input "7" at bounding box center [238, 476] width 47 height 28
click at [254, 482] on input "6" at bounding box center [238, 476] width 47 height 28
click at [254, 482] on input "5" at bounding box center [238, 476] width 47 height 28
click at [254, 482] on input "4" at bounding box center [238, 476] width 47 height 28
click at [254, 482] on input "3" at bounding box center [238, 476] width 47 height 28
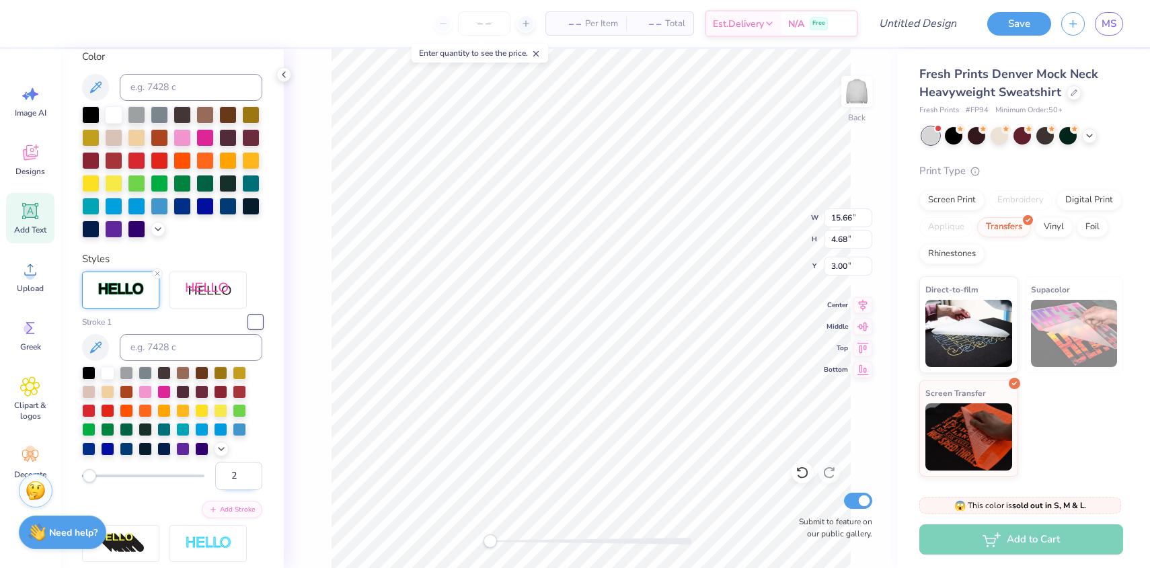
click at [254, 482] on input "2" at bounding box center [238, 476] width 47 height 28
type input "3"
click at [251, 473] on input "3" at bounding box center [238, 476] width 47 height 28
click at [324, 373] on div "Back W 15.66 15.66 " H 4.68 4.68 " Y 3.00 3.00 " Center Middle Top Bottom Submi…" at bounding box center [591, 308] width 614 height 519
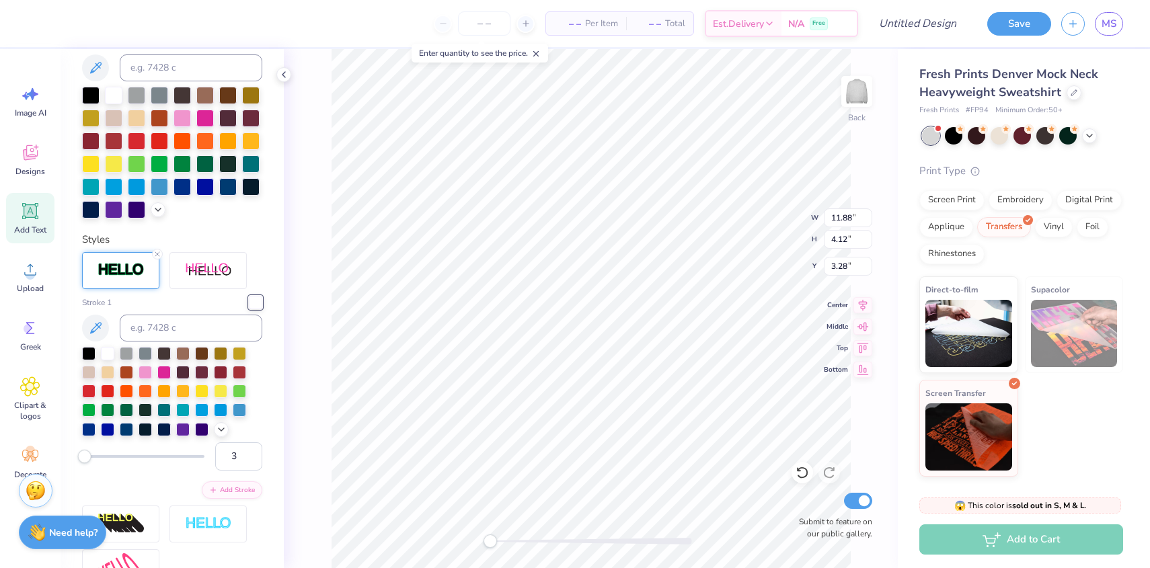
scroll to position [378, 0]
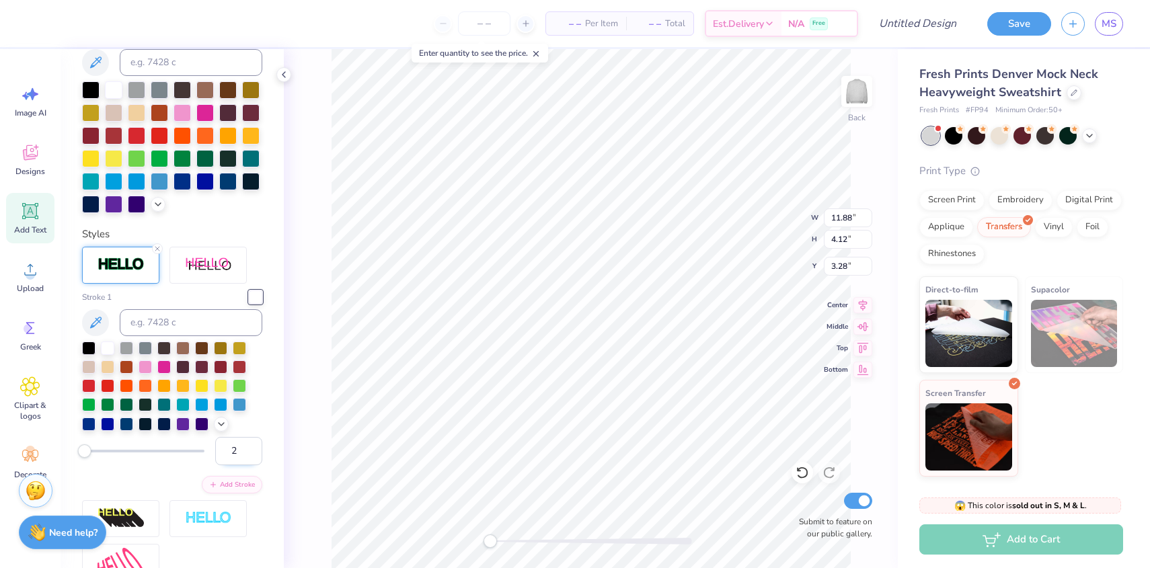
click at [251, 454] on input "2" at bounding box center [238, 451] width 47 height 28
click at [251, 454] on input "1" at bounding box center [238, 451] width 47 height 28
type input "0"
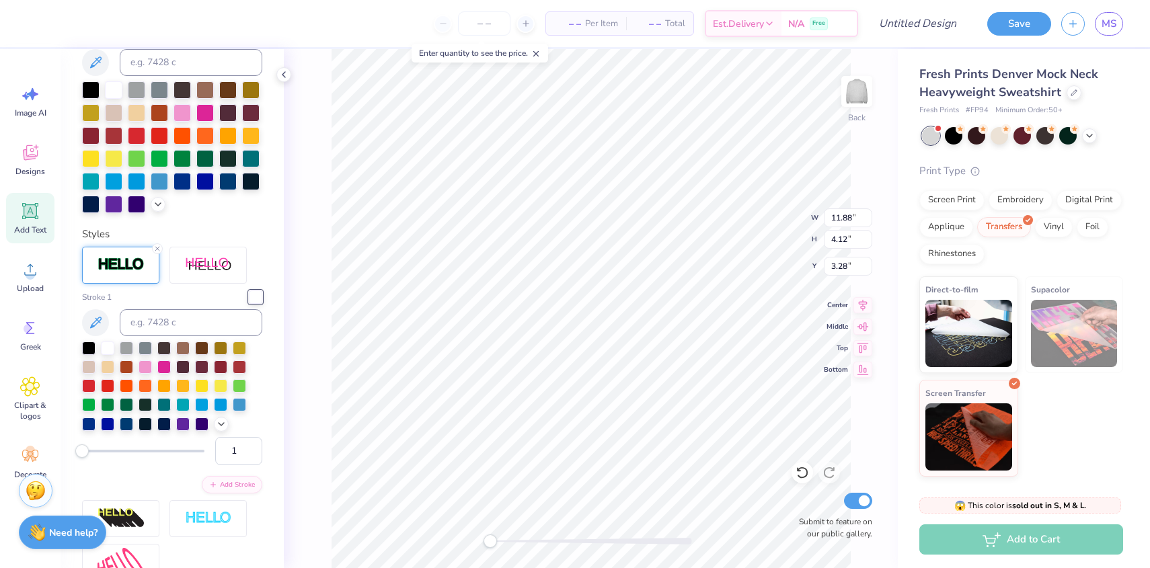
click at [259, 299] on div at bounding box center [255, 296] width 13 height 13
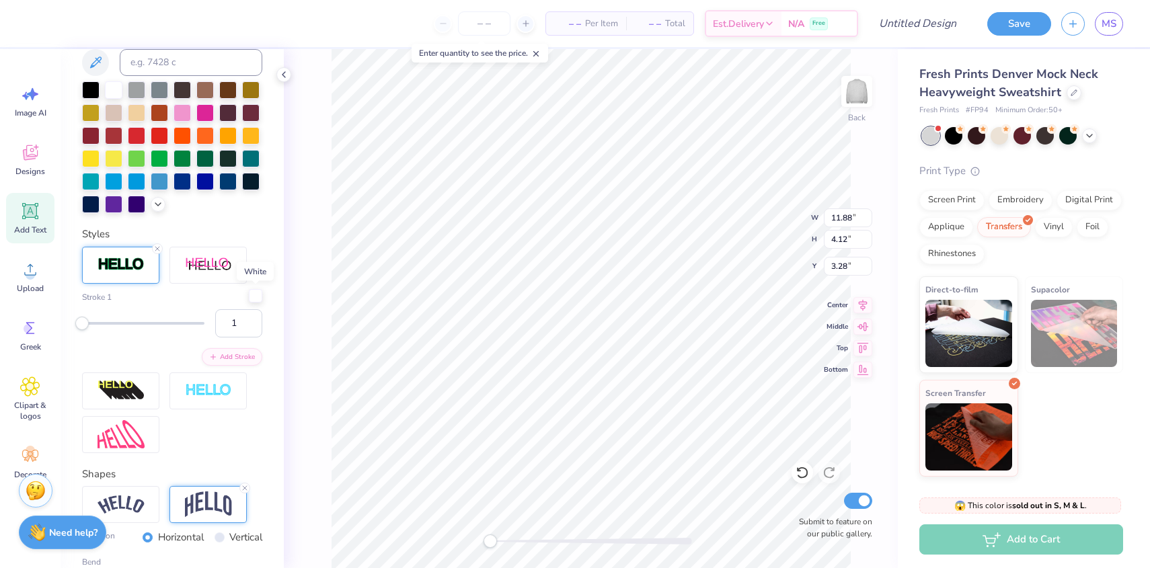
click at [250, 301] on div at bounding box center [255, 295] width 13 height 13
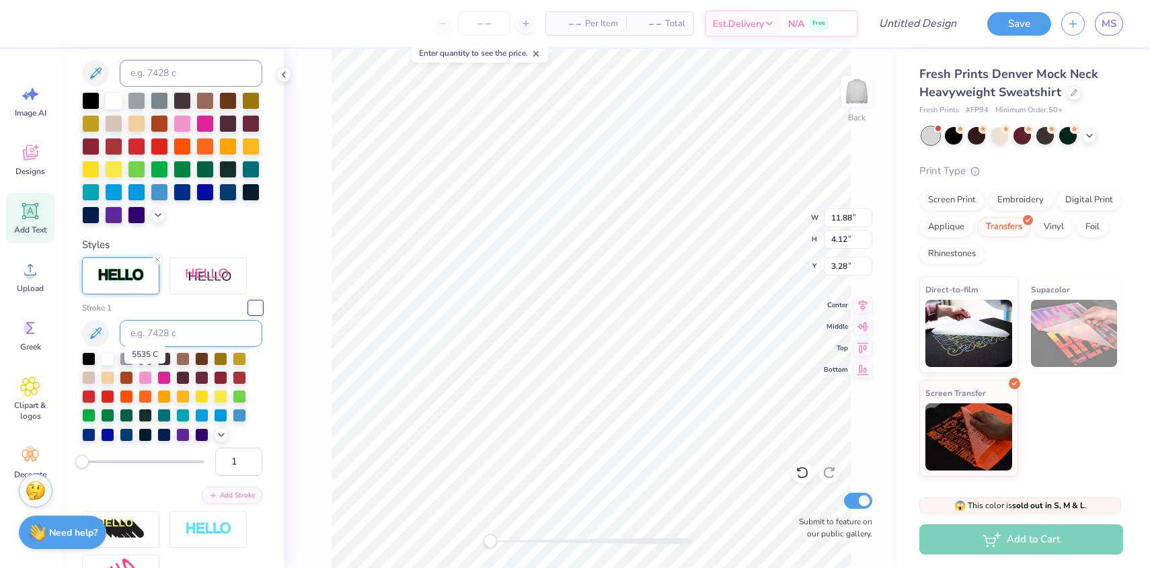
scroll to position [348, 0]
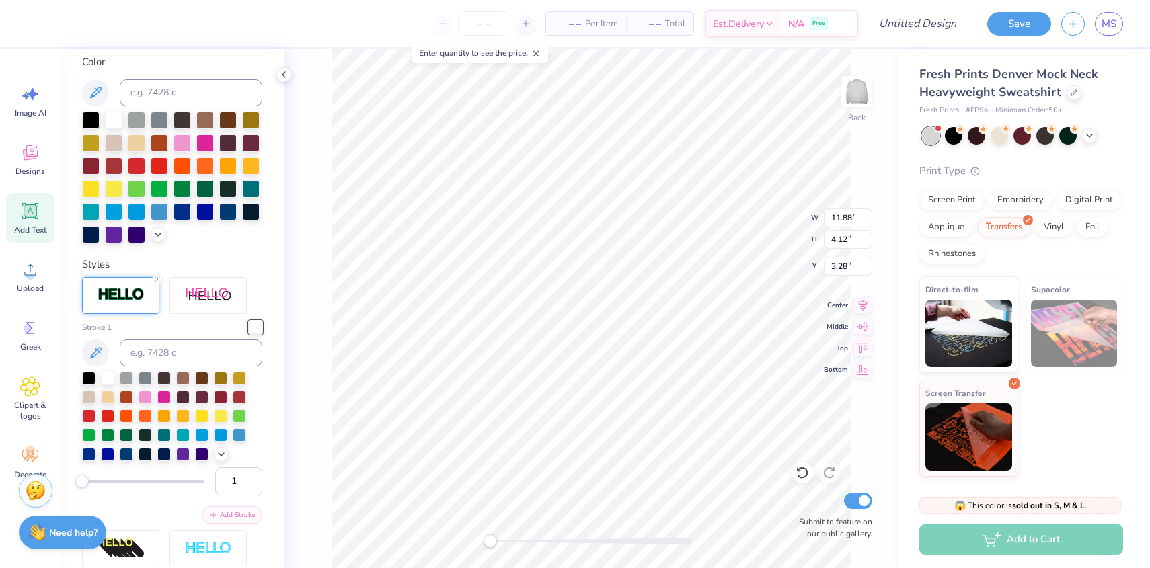
click at [134, 303] on div at bounding box center [120, 295] width 77 height 37
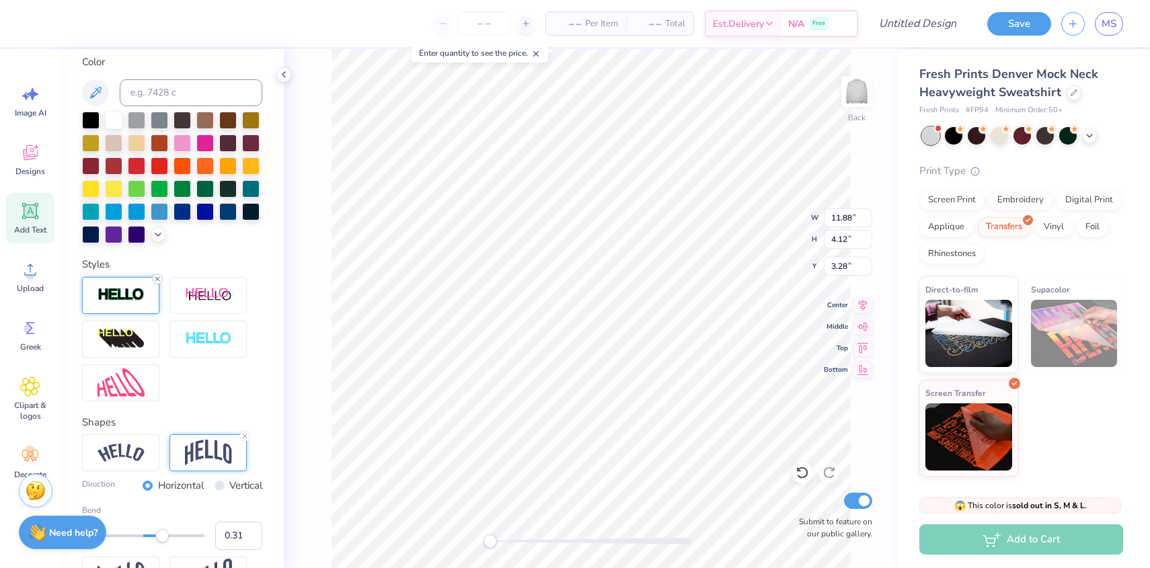
click at [157, 276] on icon at bounding box center [157, 279] width 8 height 8
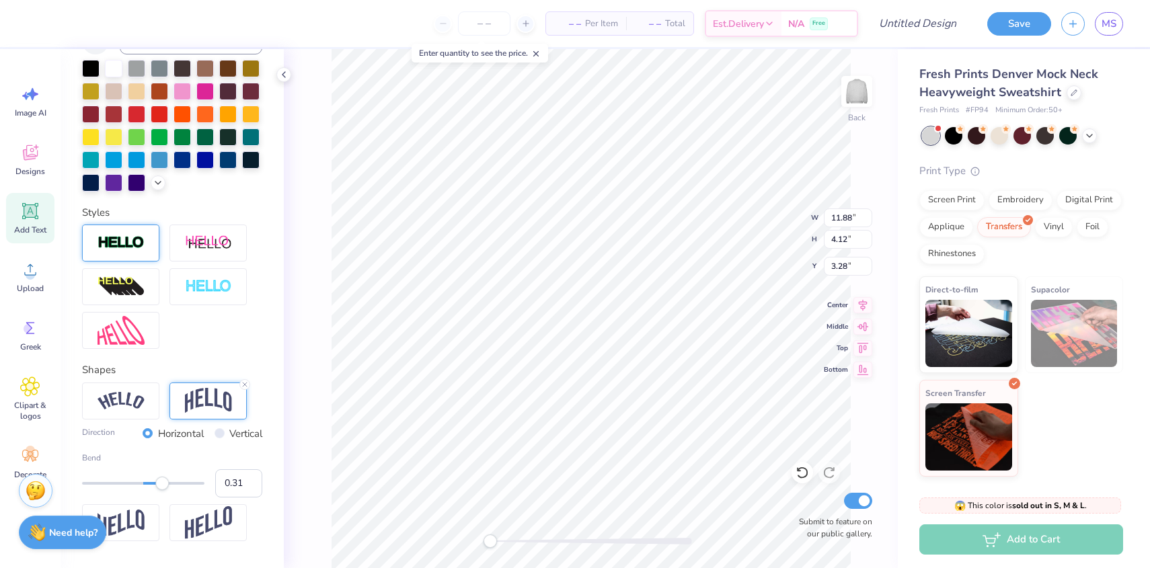
scroll to position [296, 0]
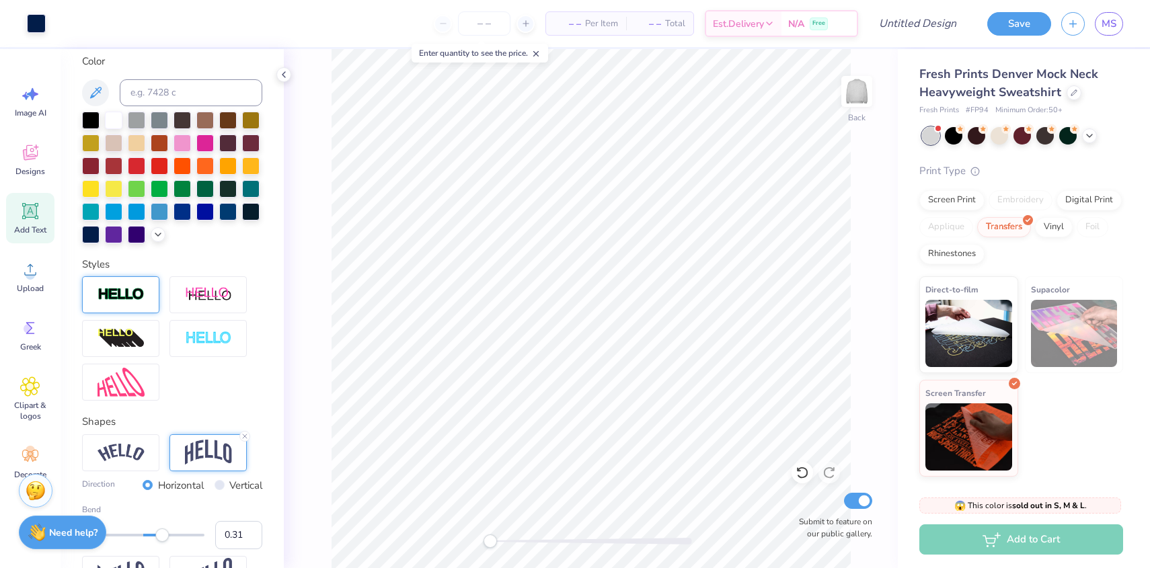
type input "0.11"
click at [150, 537] on div at bounding box center [143, 535] width 122 height 13
type input "0.25"
click at [159, 533] on div at bounding box center [143, 535] width 122 height 13
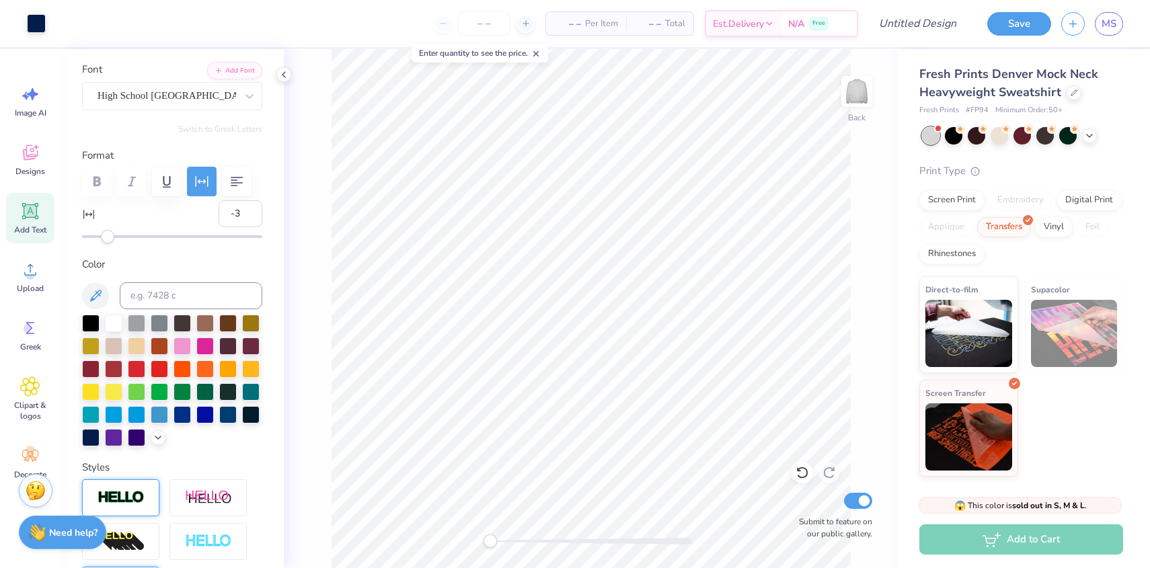
scroll to position [0, 0]
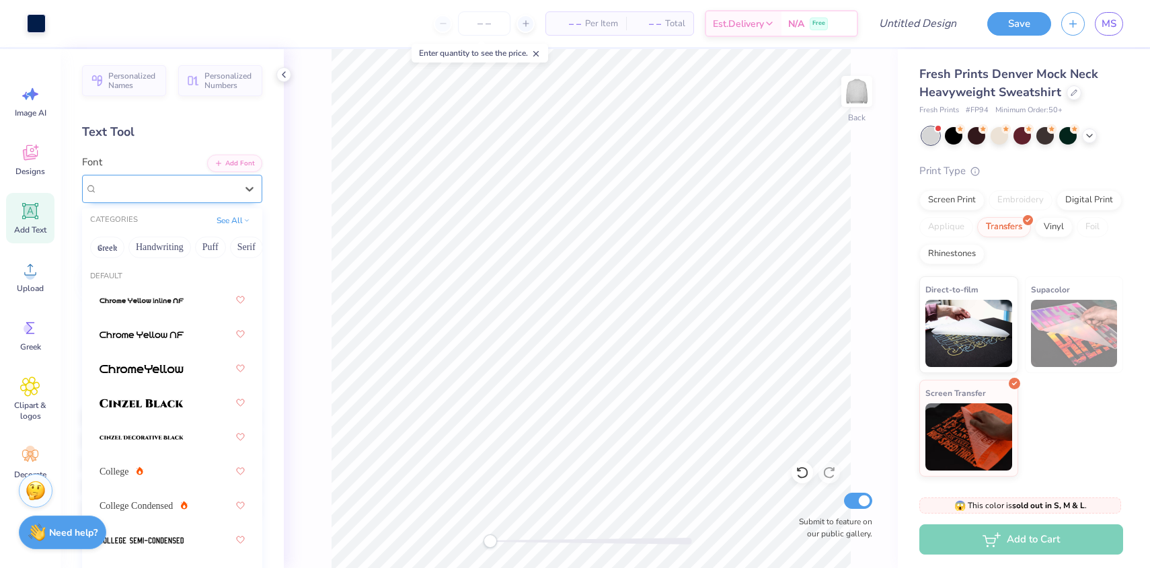
click at [160, 194] on div "High School USA Sans" at bounding box center [166, 188] width 141 height 21
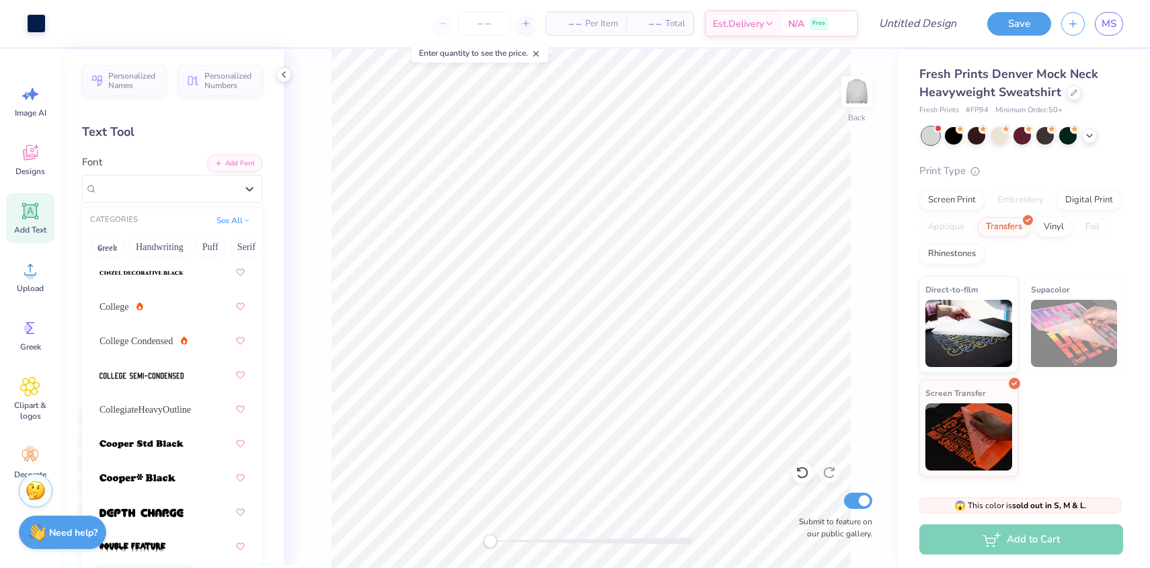
scroll to position [157, 0]
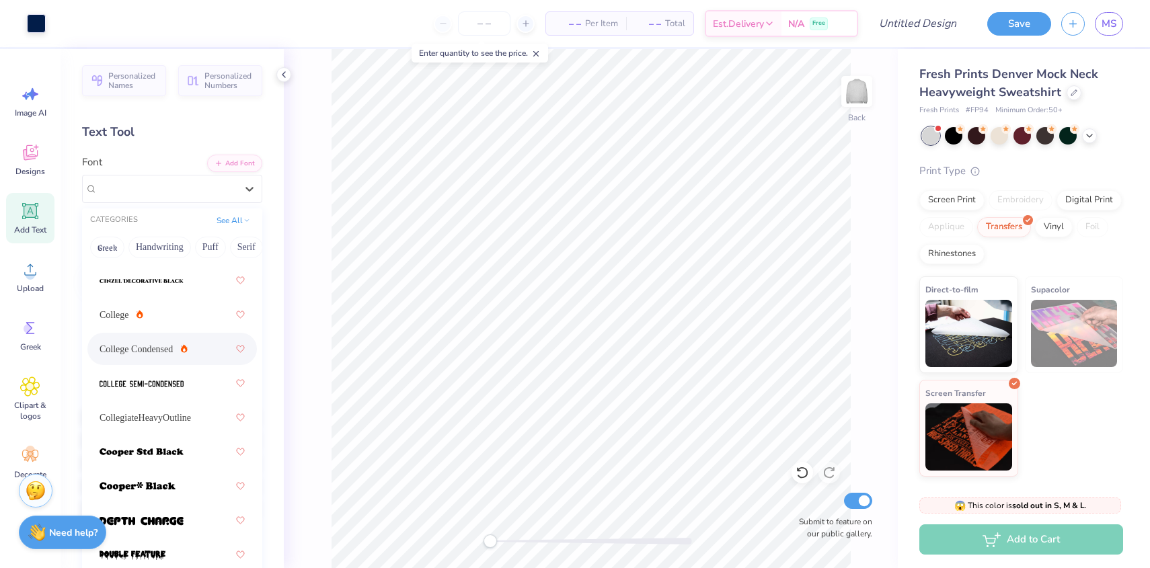
click at [149, 356] on div "College Condensed" at bounding box center [172, 349] width 145 height 24
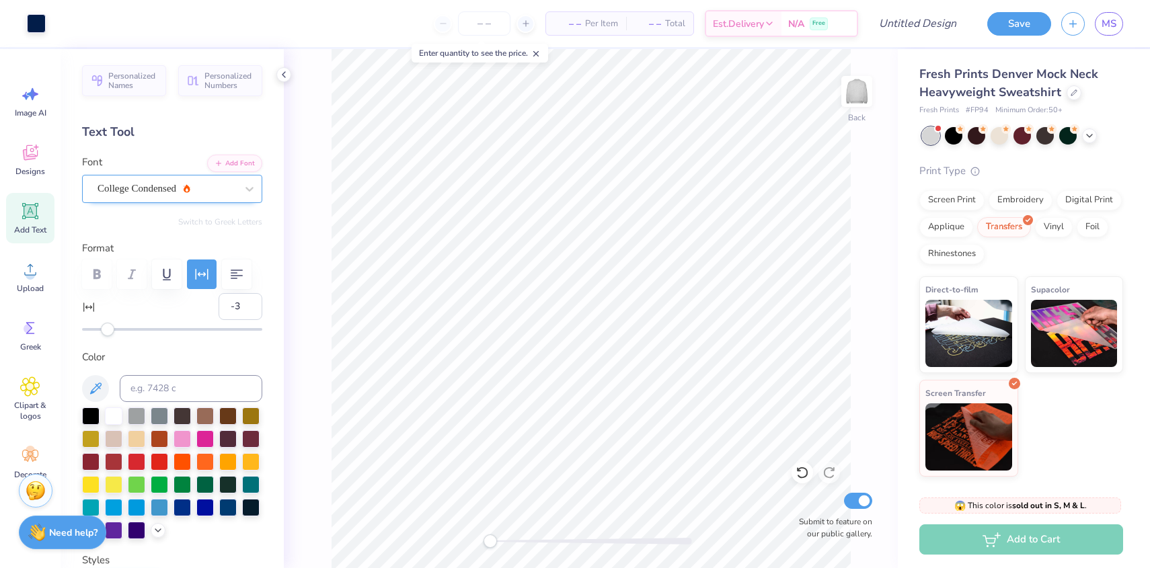
click at [143, 198] on div "College Condensed" at bounding box center [166, 188] width 141 height 21
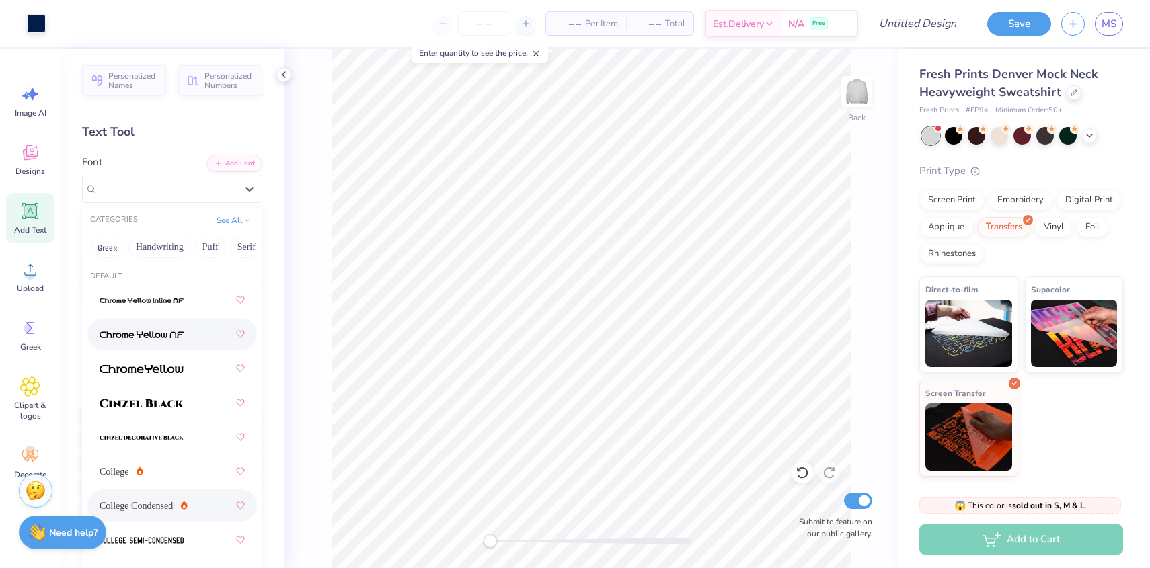
scroll to position [6, 0]
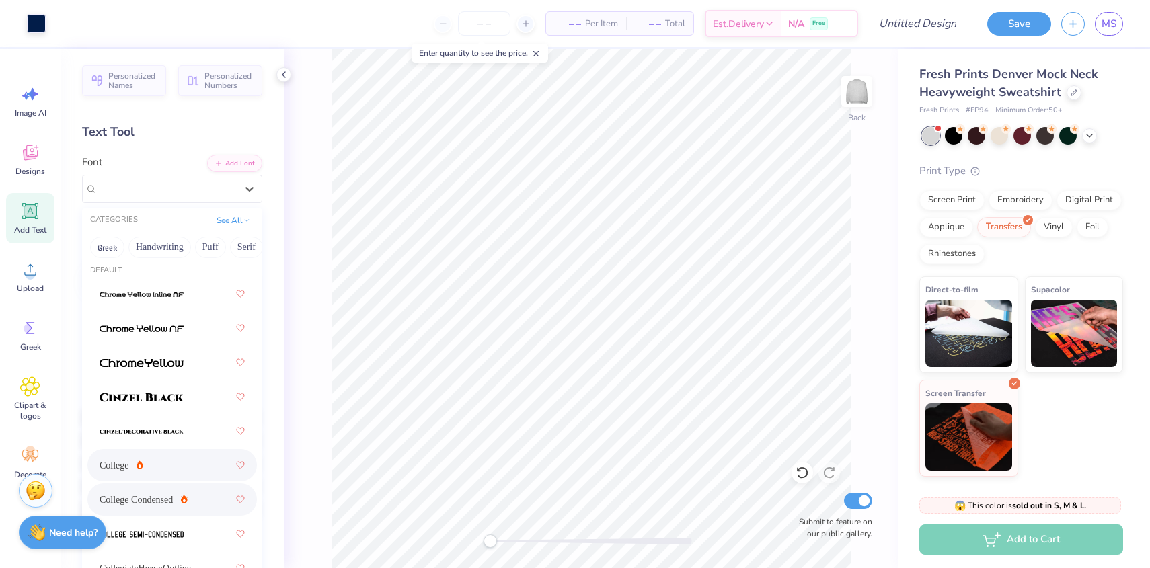
click at [118, 459] on span "College" at bounding box center [115, 466] width 30 height 14
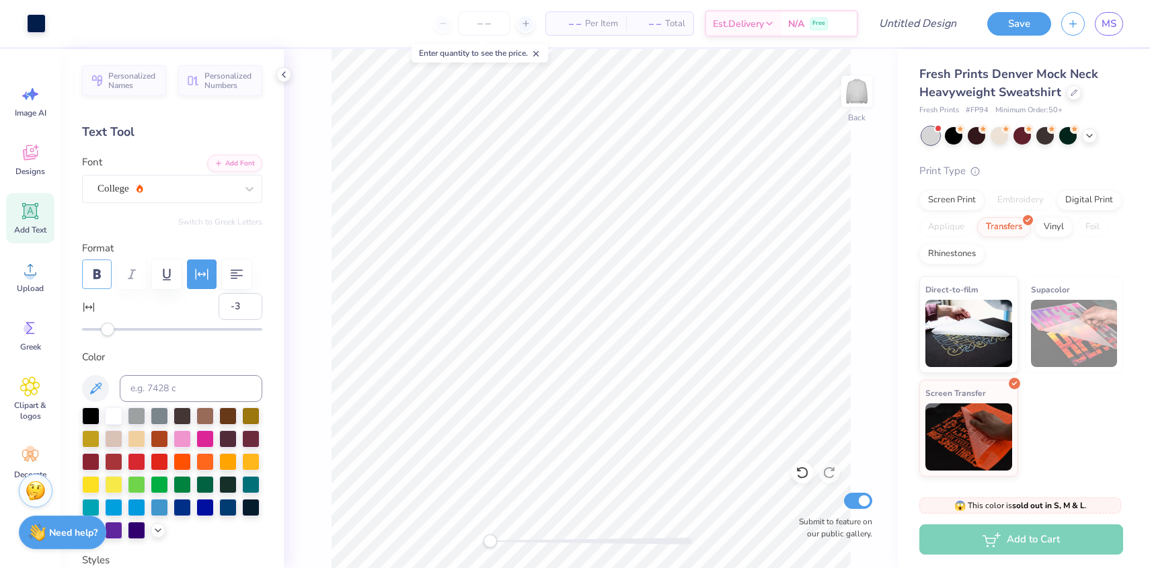
click at [98, 278] on icon "button" at bounding box center [96, 274] width 7 height 10
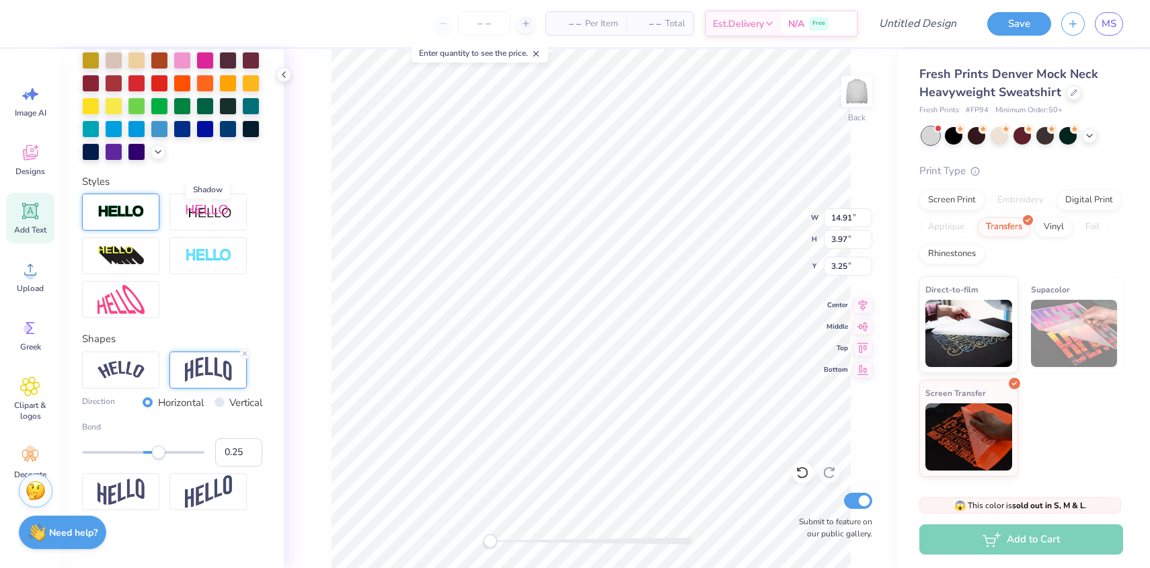
scroll to position [388, 0]
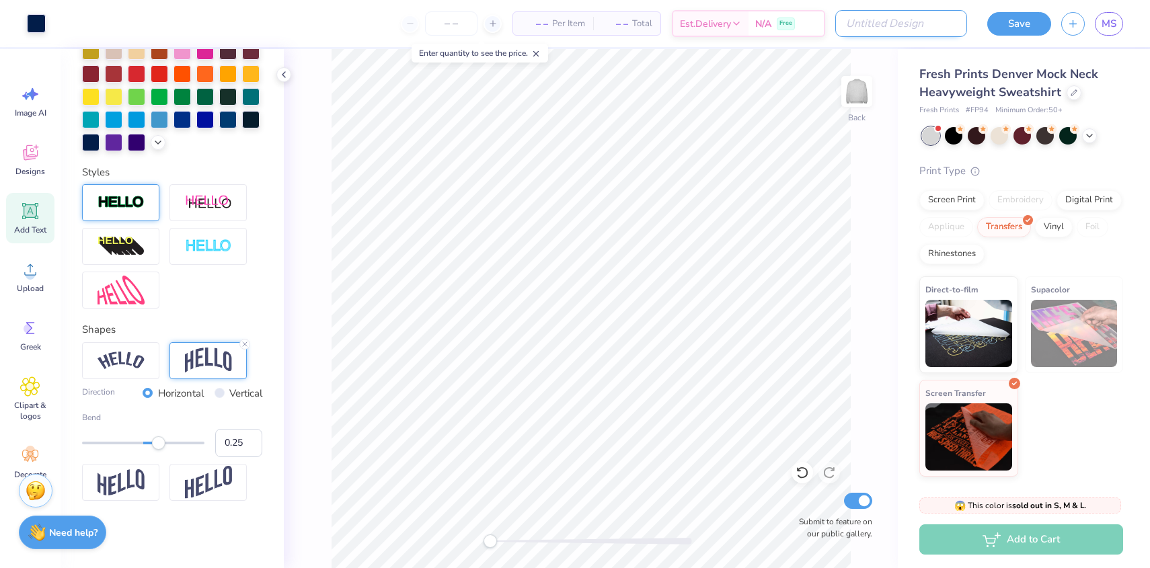
click at [890, 34] on input "Design Title" at bounding box center [901, 23] width 132 height 27
type input "parke"
click at [1026, 15] on button "Save" at bounding box center [1019, 22] width 64 height 24
click at [1026, 16] on div "Save" at bounding box center [1019, 24] width 64 height 24
click at [522, 19] on icon at bounding box center [525, 23] width 9 height 9
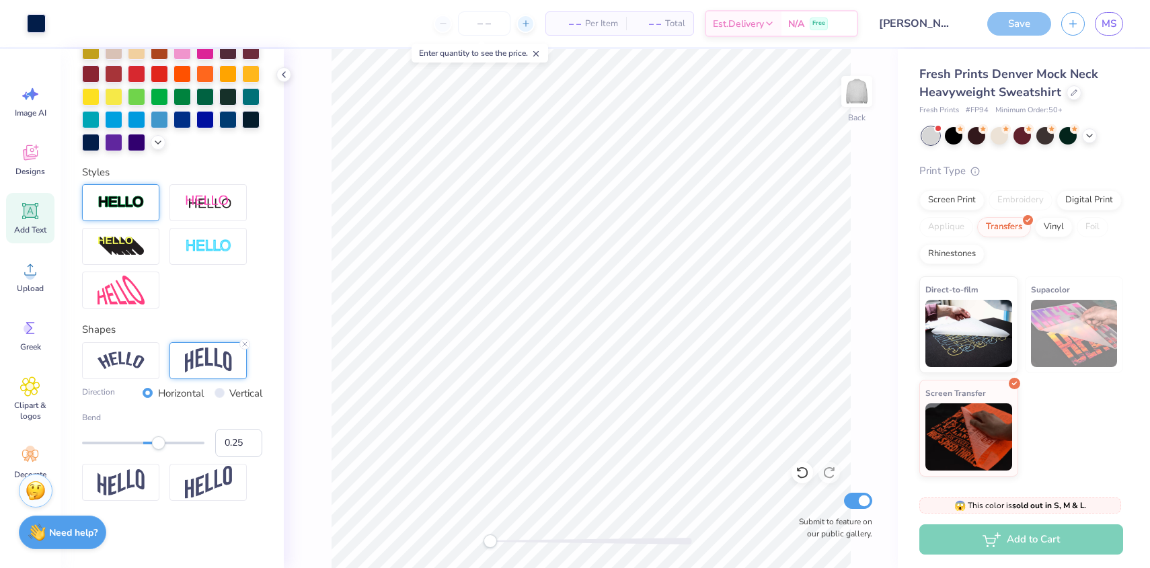
type input "50"
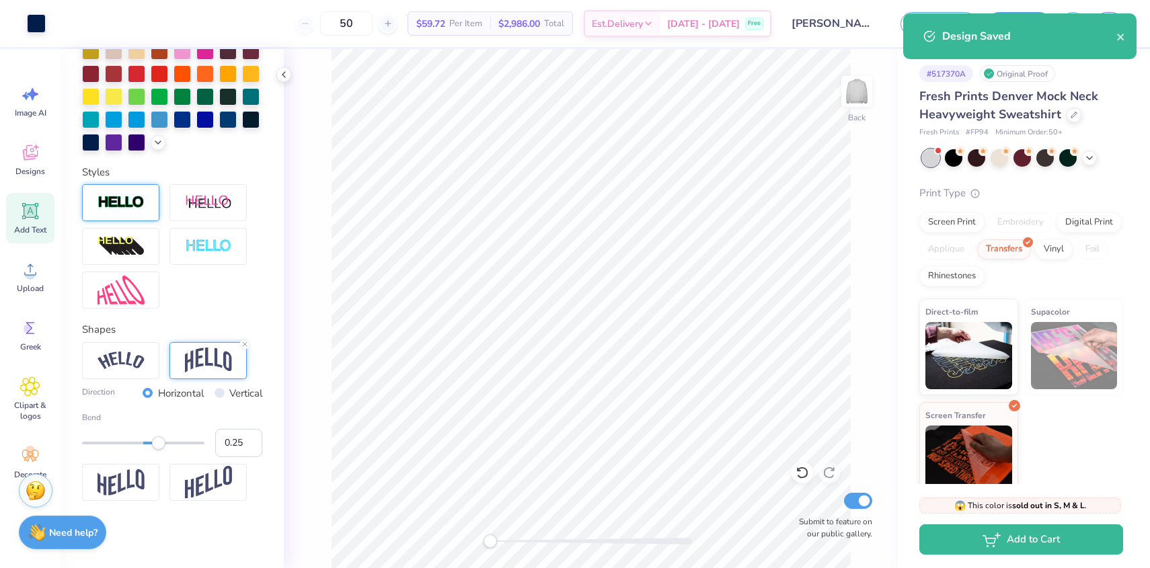
click at [1126, 36] on div "Design Saved" at bounding box center [1019, 36] width 233 height 46
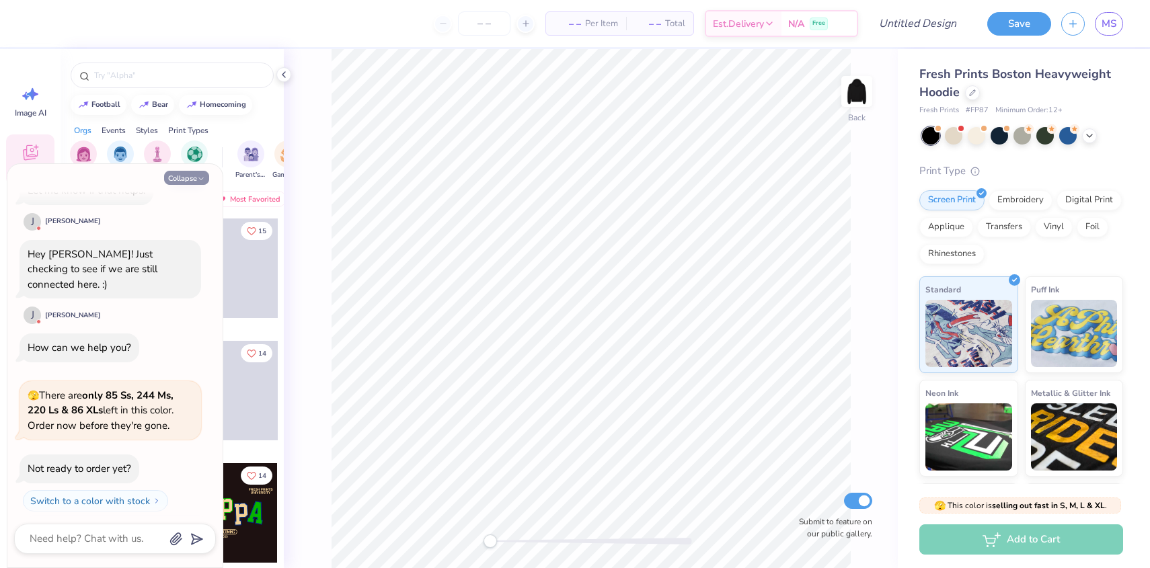
click at [186, 179] on button "Collapse" at bounding box center [186, 178] width 45 height 14
type textarea "x"
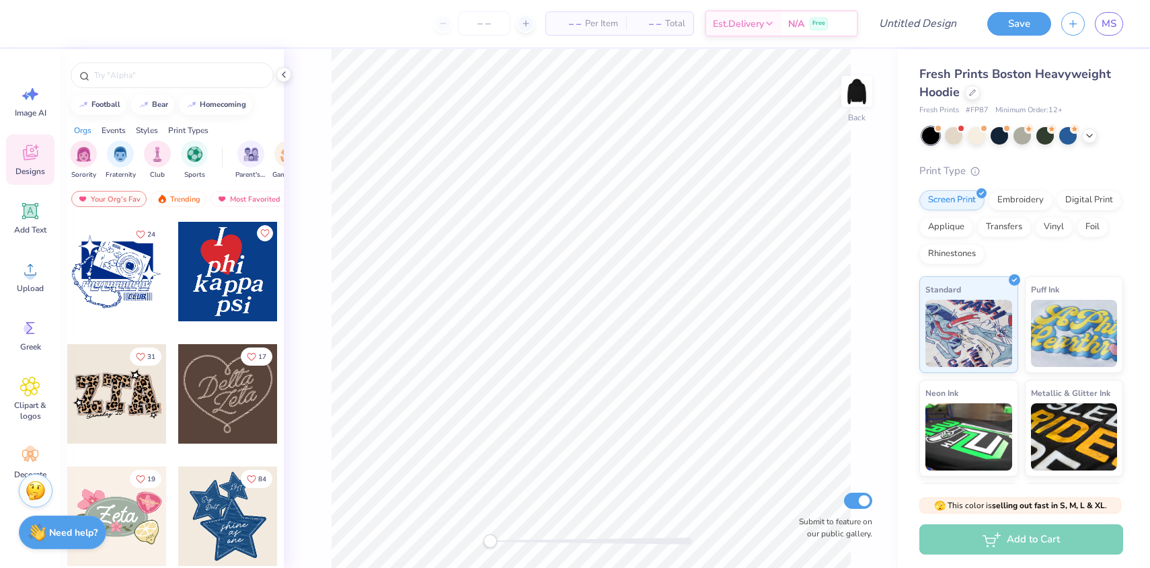
scroll to position [734, 0]
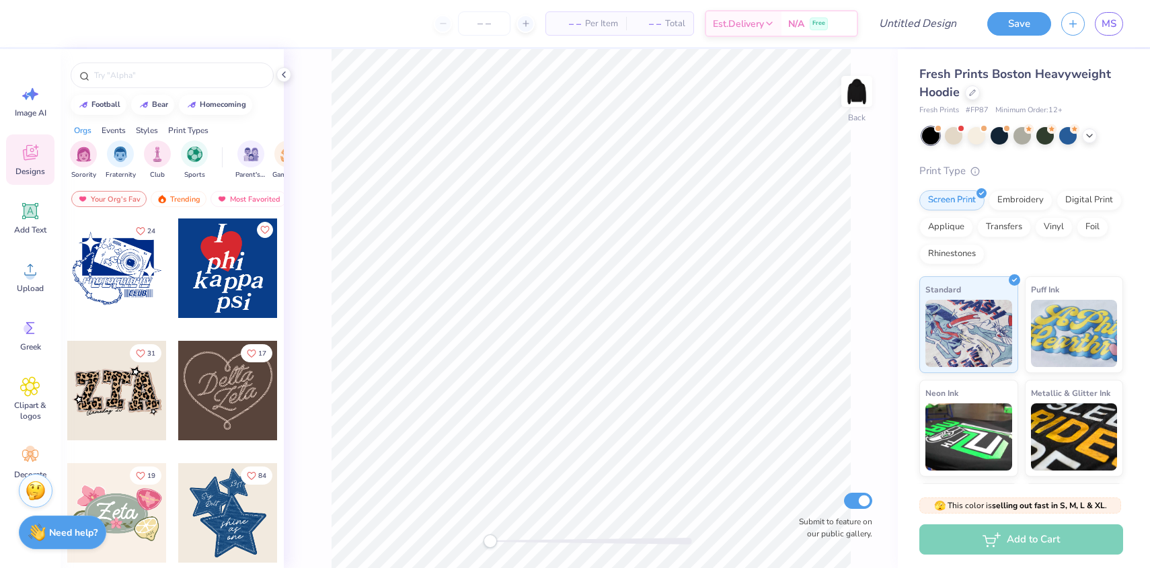
click at [194, 270] on div at bounding box center [228, 269] width 100 height 100
type input "0.71"
type input "0.78"
type input "8.58"
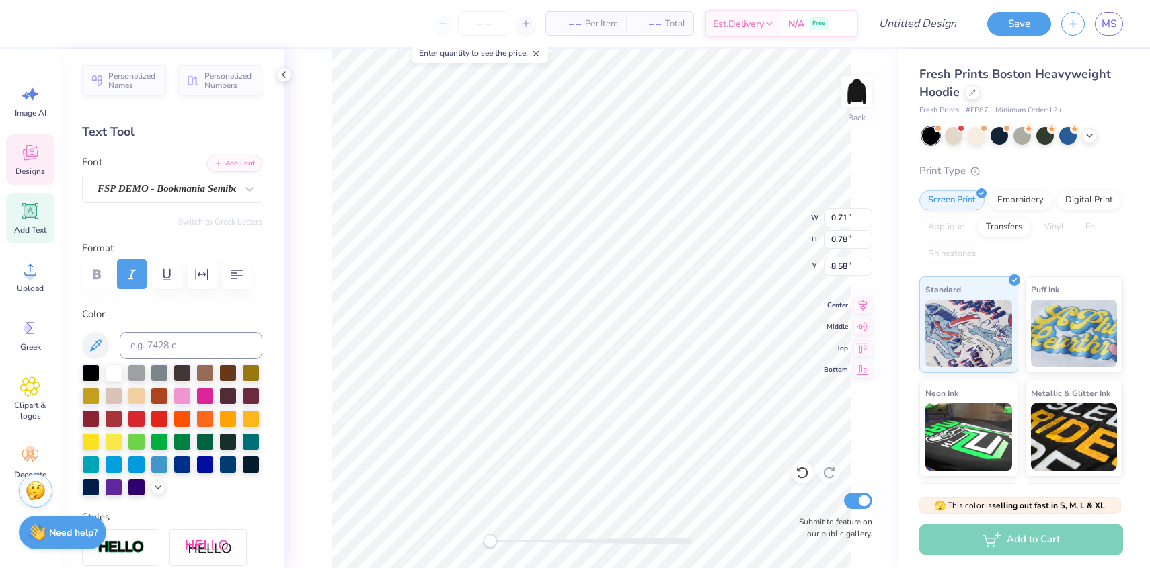
type input "0.77"
type input "7.19"
type input "1.01"
type input "1.05"
type input "6.04"
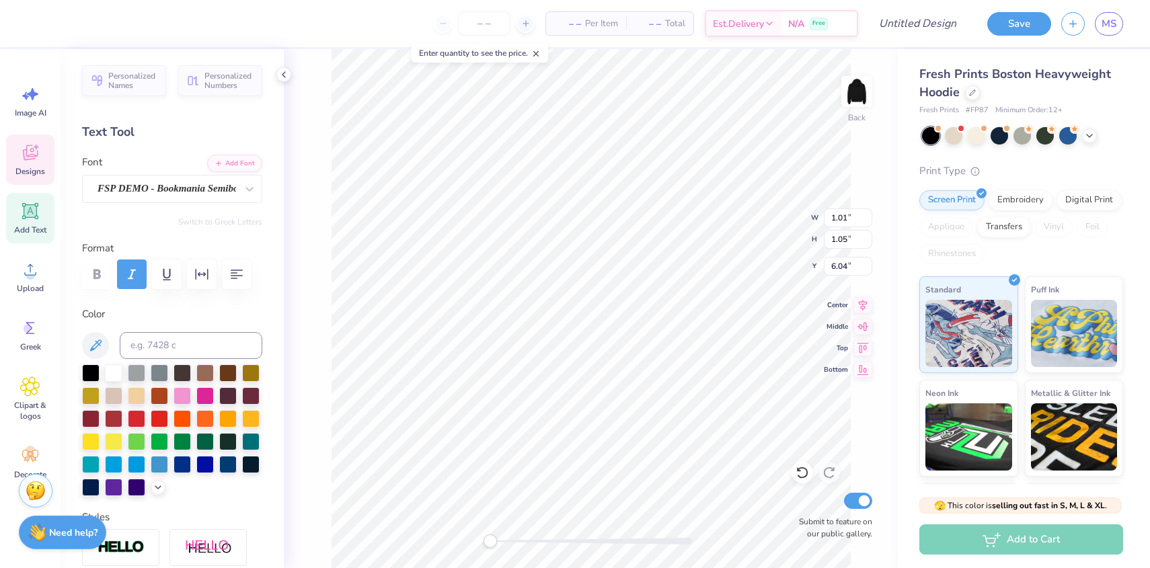
scroll to position [3, 0]
type textarea "sigma delta tau"
click at [230, 279] on icon "button" at bounding box center [237, 274] width 16 height 16
click at [196, 275] on icon "button" at bounding box center [202, 274] width 16 height 16
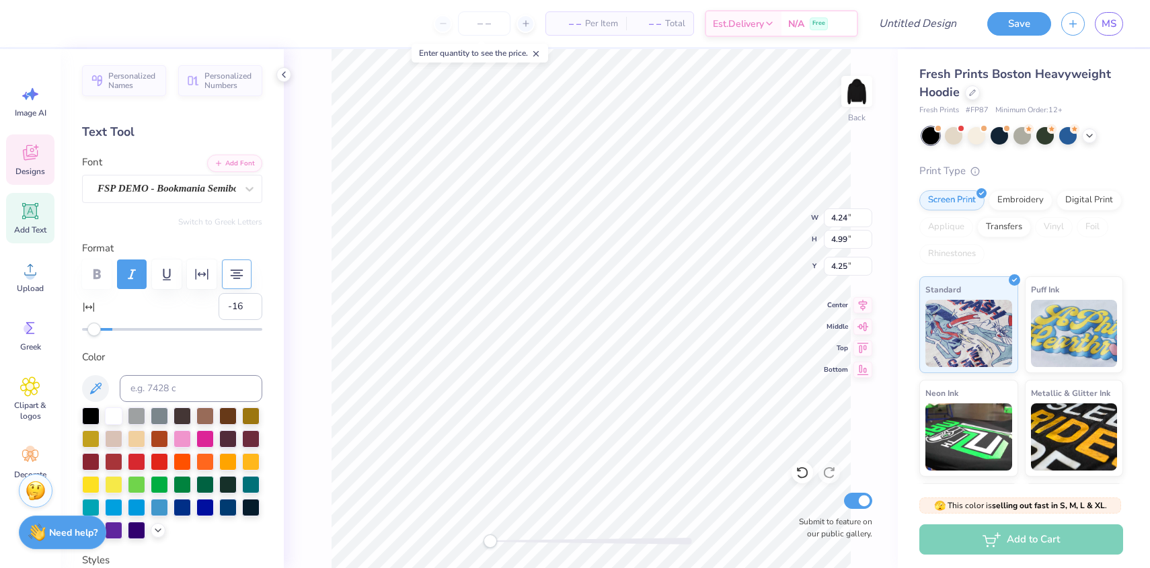
type input "-17"
drag, startPoint x: 110, startPoint y: 327, endPoint x: 87, endPoint y: 328, distance: 22.9
click at [87, 328] on div "Accessibility label" at bounding box center [93, 329] width 13 height 13
drag, startPoint x: 92, startPoint y: 336, endPoint x: 115, endPoint y: 337, distance: 22.9
click at [116, 337] on div "Personalized Names Personalized Numbers Text Tool Add Font Font FSP DEMO - Book…" at bounding box center [172, 308] width 223 height 519
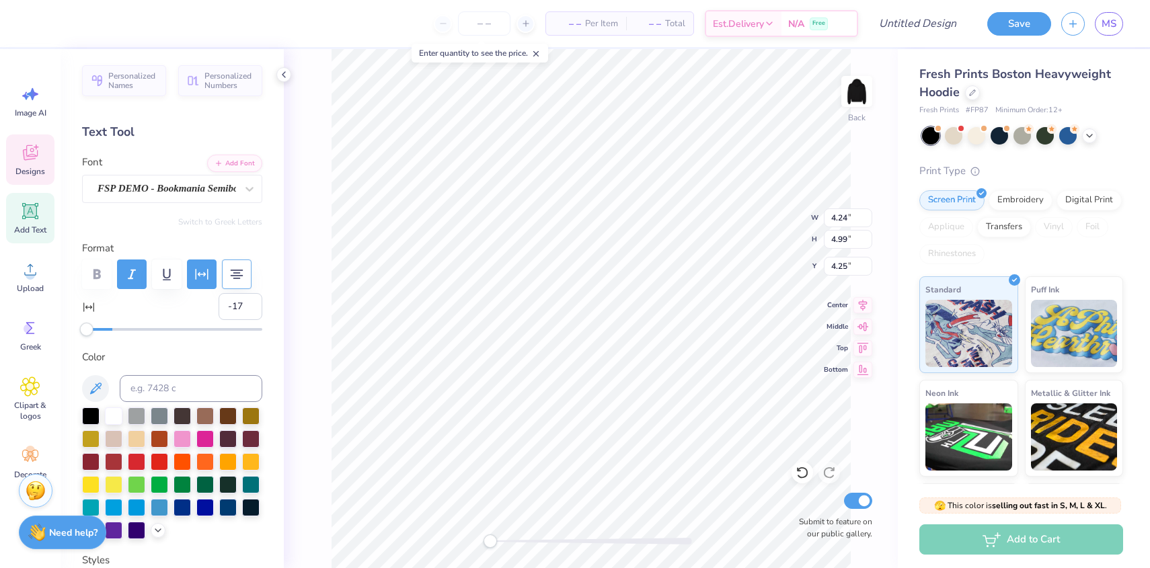
type input "-1"
click at [110, 329] on div at bounding box center [172, 329] width 180 height 3
type textarea "sigma"
type input "6.75"
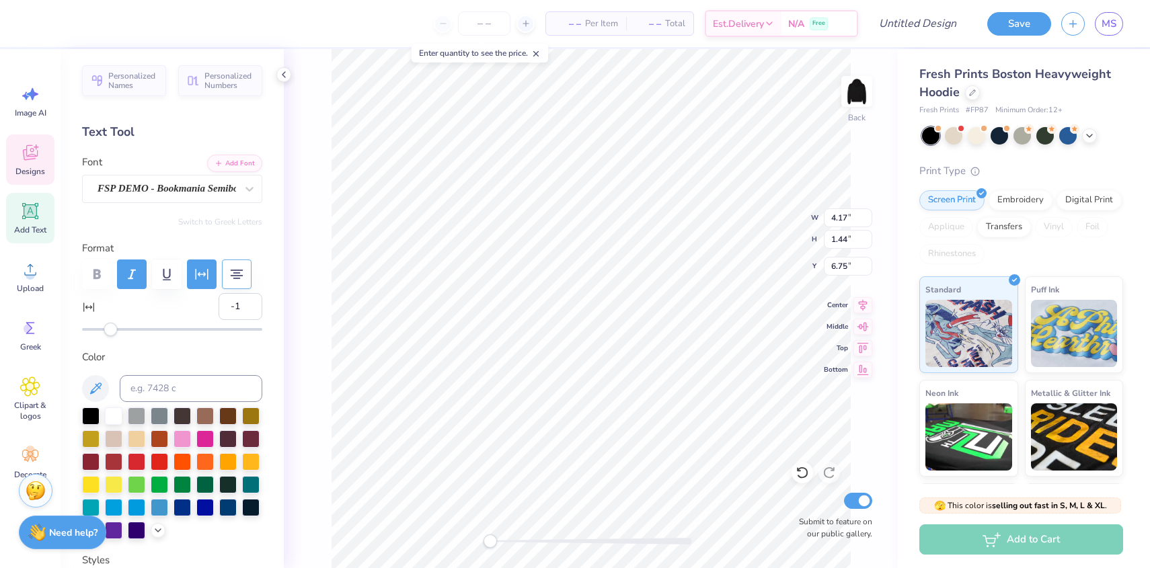
scroll to position [1, 0]
type textarea "sigma delta"
type textarea "delta"
type input "2.71"
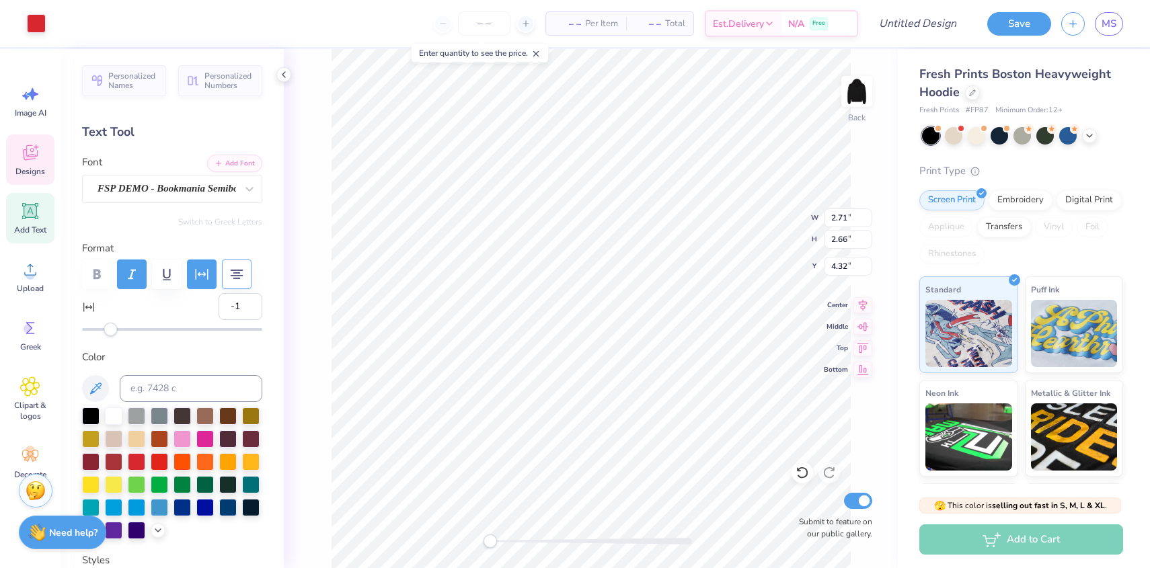
type input "2.66"
type input "4.32"
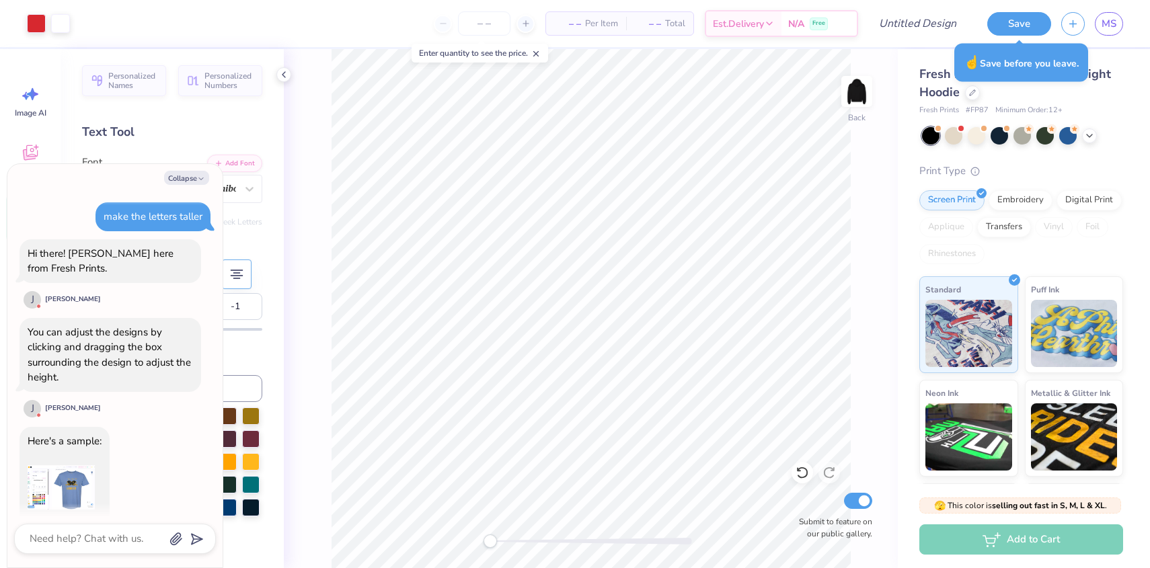
scroll to position [1030, 0]
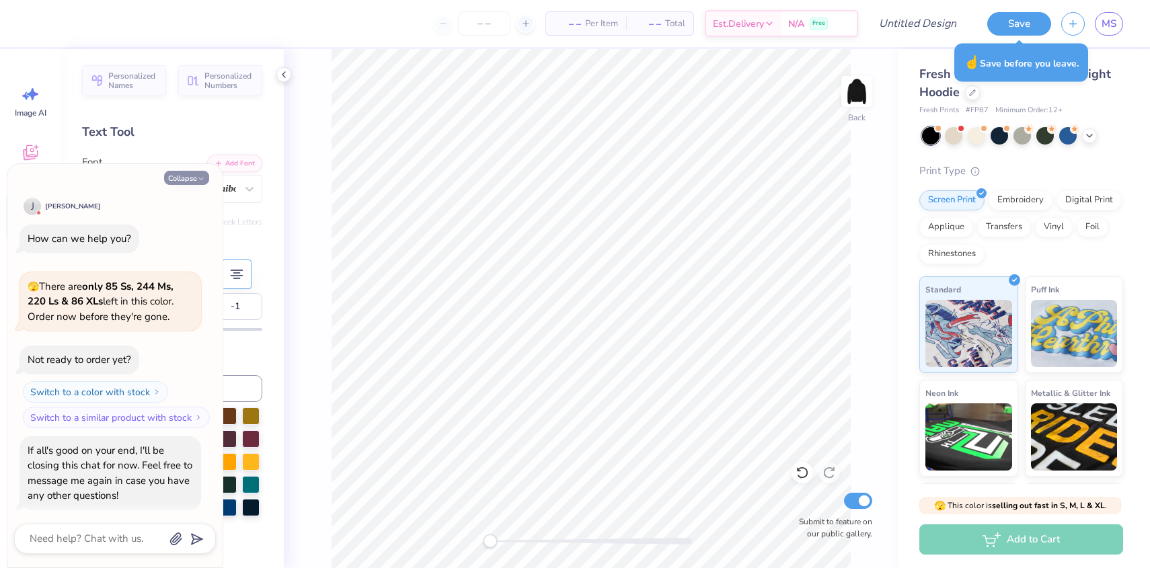
click at [190, 180] on button "Collapse" at bounding box center [186, 178] width 45 height 14
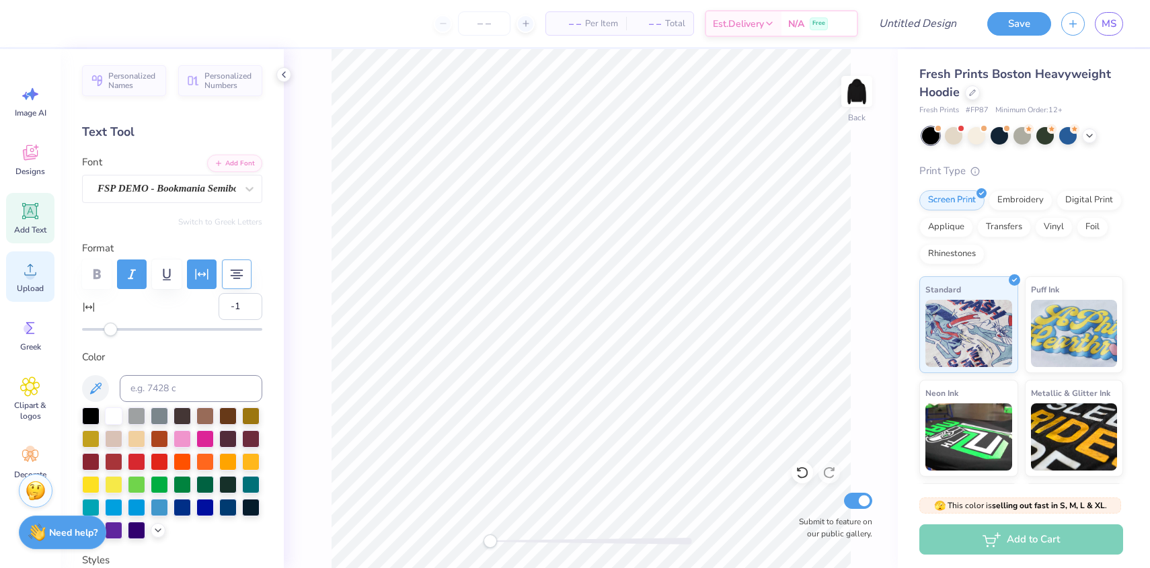
click at [22, 274] on icon at bounding box center [30, 270] width 20 height 20
click at [19, 303] on div "Image AI Designs Add Text Upload Greek Clipart & logos Decorate" at bounding box center [30, 282] width 48 height 412
click at [22, 287] on span "Upload" at bounding box center [30, 288] width 27 height 11
click at [26, 278] on icon at bounding box center [30, 270] width 20 height 20
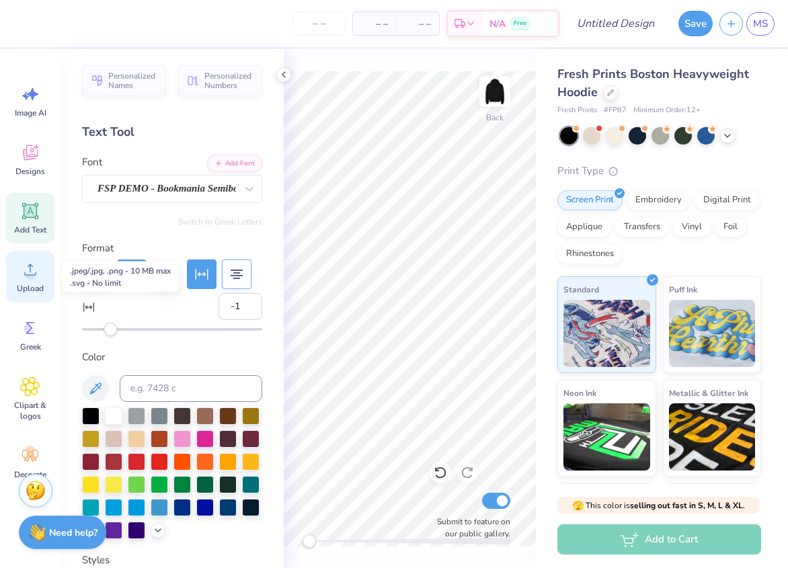
click at [26, 270] on icon at bounding box center [30, 270] width 20 height 20
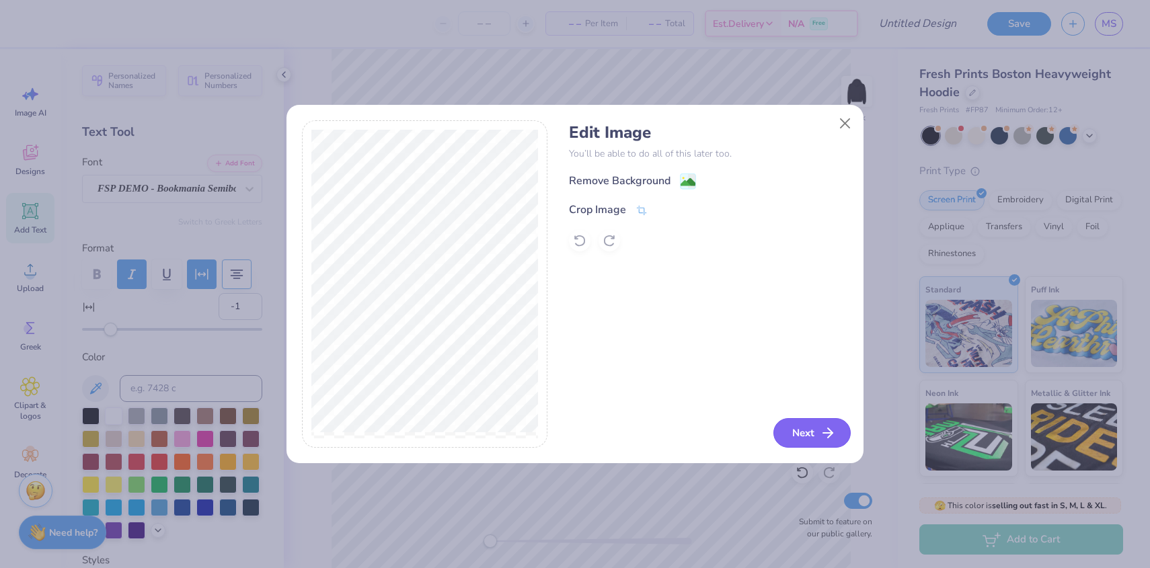
click at [811, 436] on button "Next" at bounding box center [811, 433] width 77 height 30
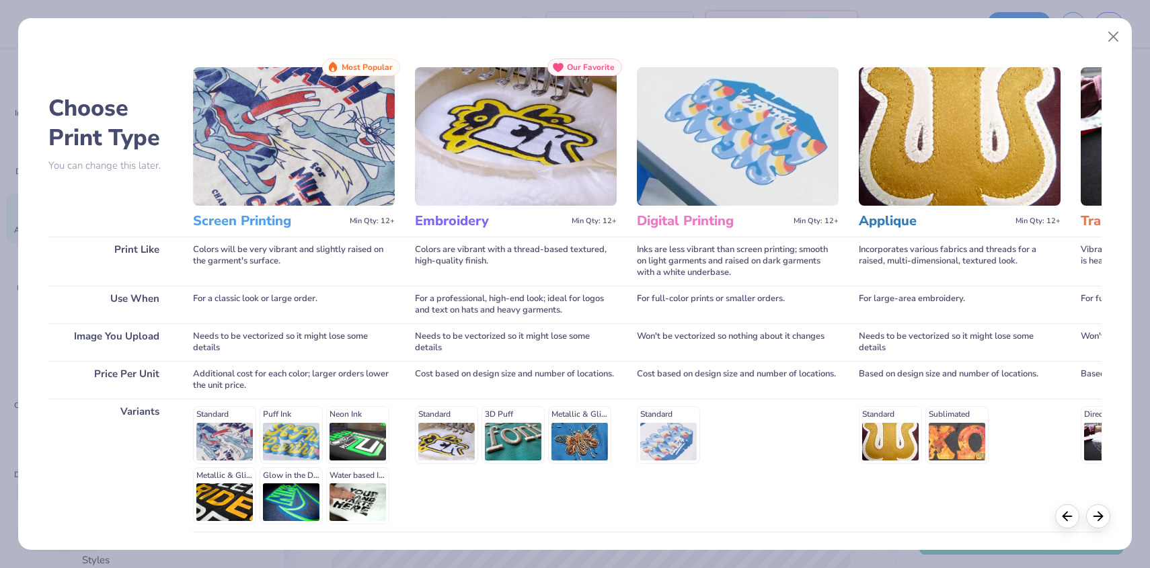
click at [242, 196] on img at bounding box center [294, 136] width 202 height 139
click at [241, 442] on div "Standard Puff Ink Neon Ink Metallic & Glitter Ink Glow in the Dark Ink Water ba…" at bounding box center [294, 465] width 202 height 118
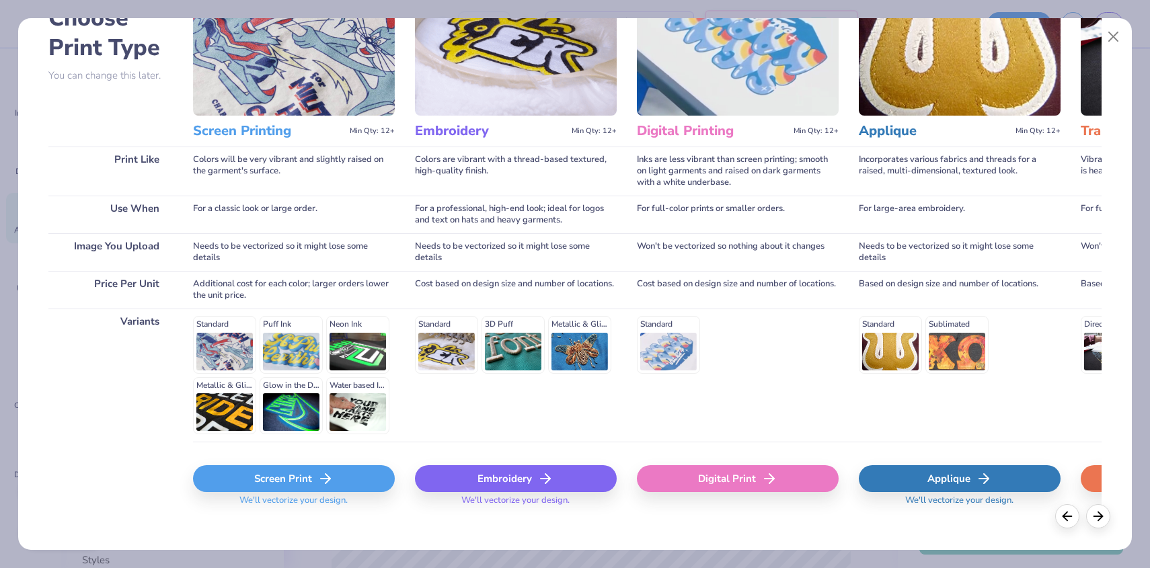
scroll to position [102, 0]
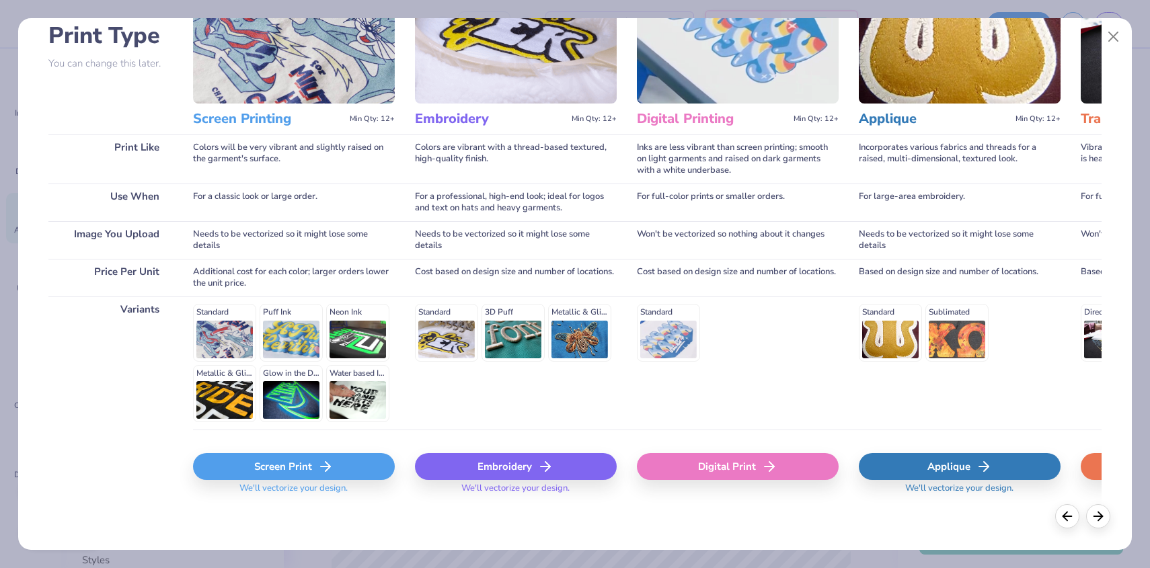
click at [268, 466] on div "Screen Print" at bounding box center [294, 466] width 202 height 27
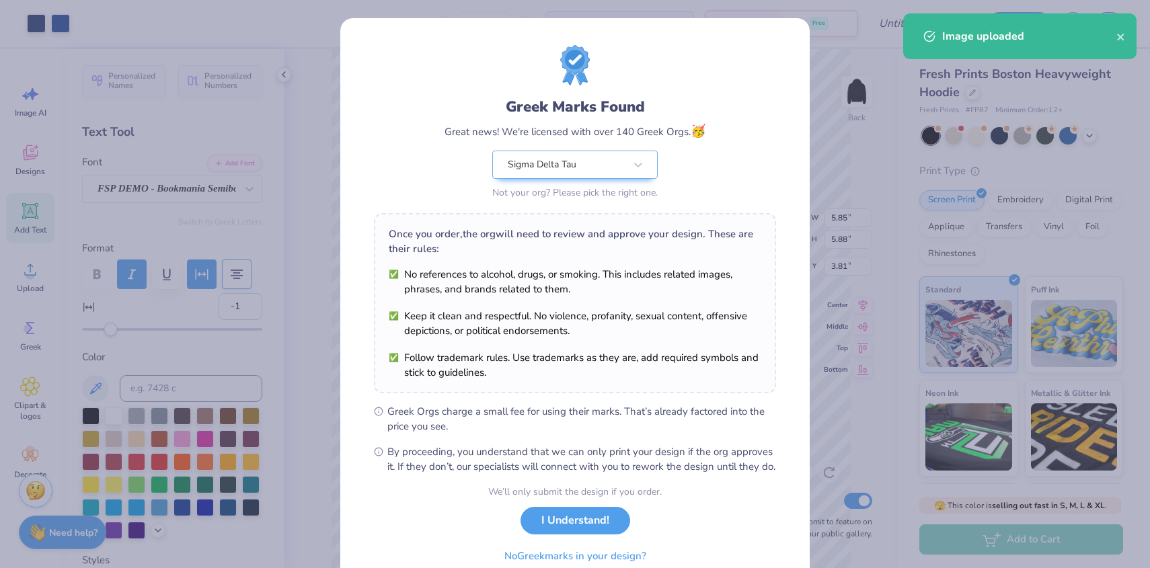
click at [676, 250] on div "Once you order, the org will need to review and approve your design. These are …" at bounding box center [575, 303] width 402 height 180
click at [843, 130] on div "Greek Marks Found Great news! We're licensed with over 140 Greek Orgs. 🥳 Sigma …" at bounding box center [575, 284] width 1150 height 568
click at [845, 128] on div "Greek Marks Found Great news! We're licensed with over 140 Greek Orgs. 🥳 Sigma …" at bounding box center [575, 284] width 1150 height 568
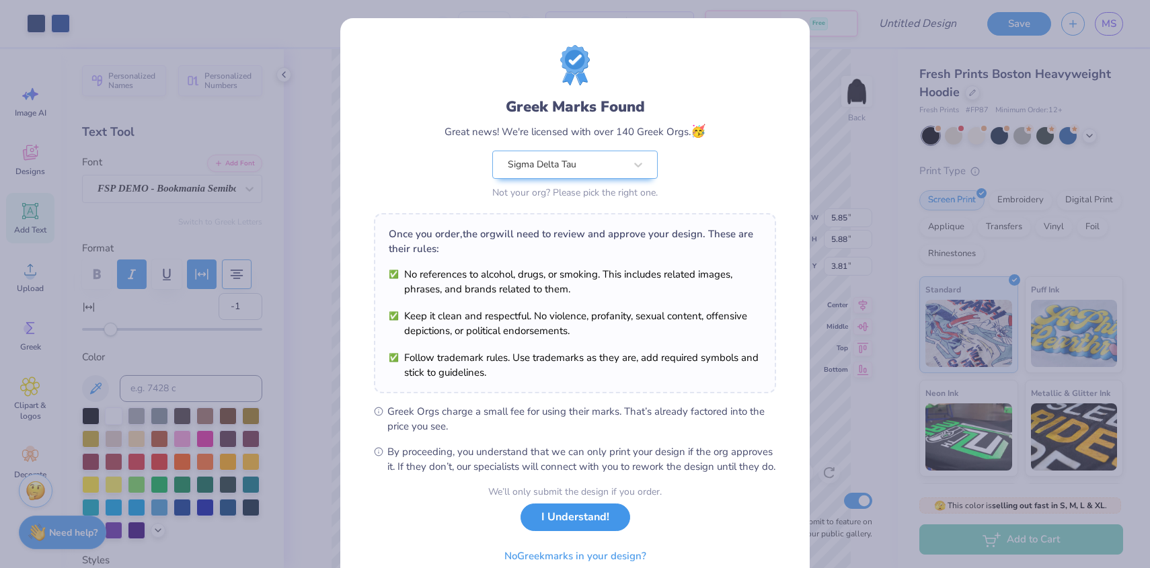
click at [556, 531] on button "I Understand!" at bounding box center [575, 518] width 110 height 28
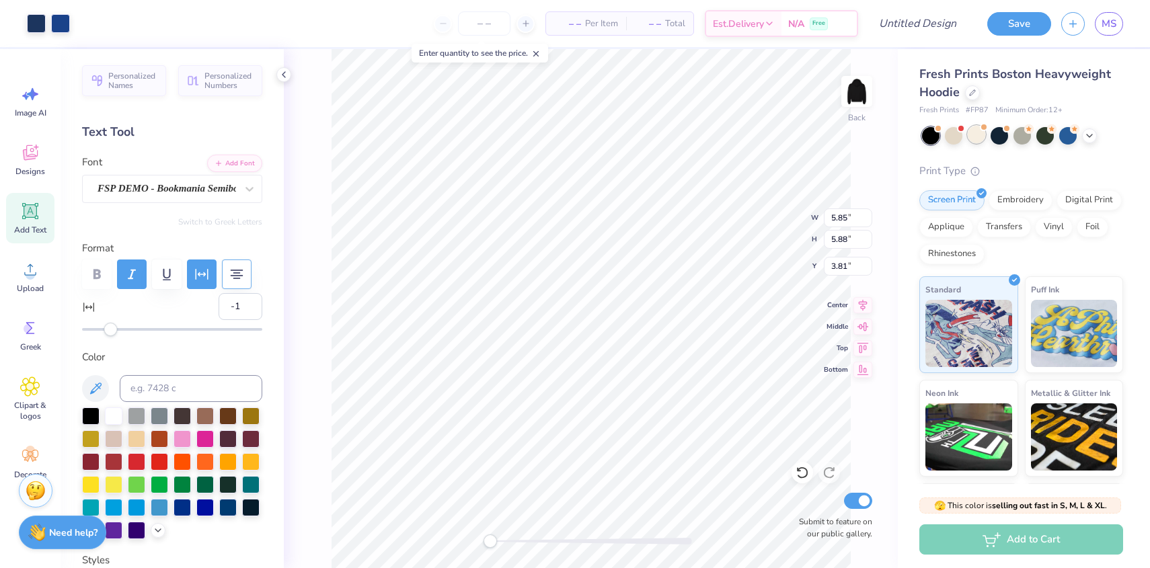
click at [975, 136] on div at bounding box center [976, 134] width 17 height 17
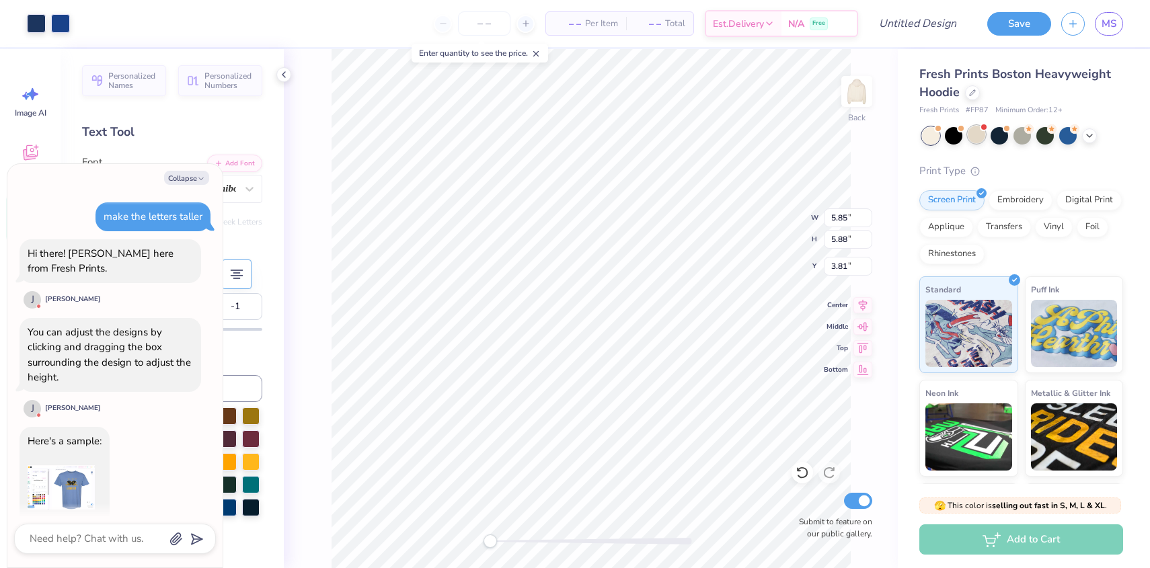
scroll to position [1205, 0]
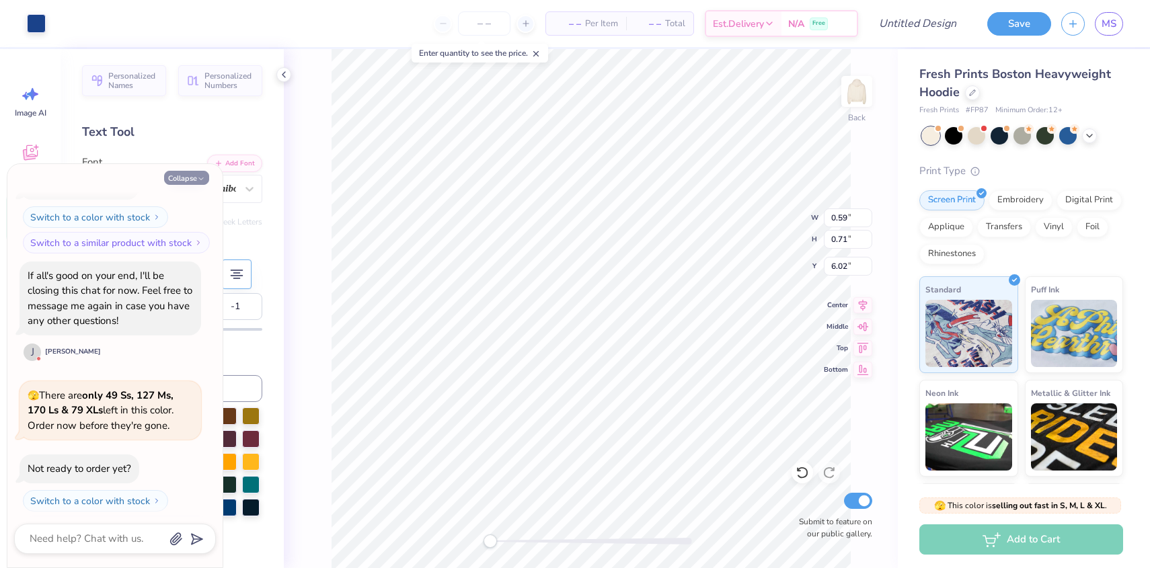
click at [201, 180] on icon "button" at bounding box center [201, 179] width 8 height 8
type textarea "x"
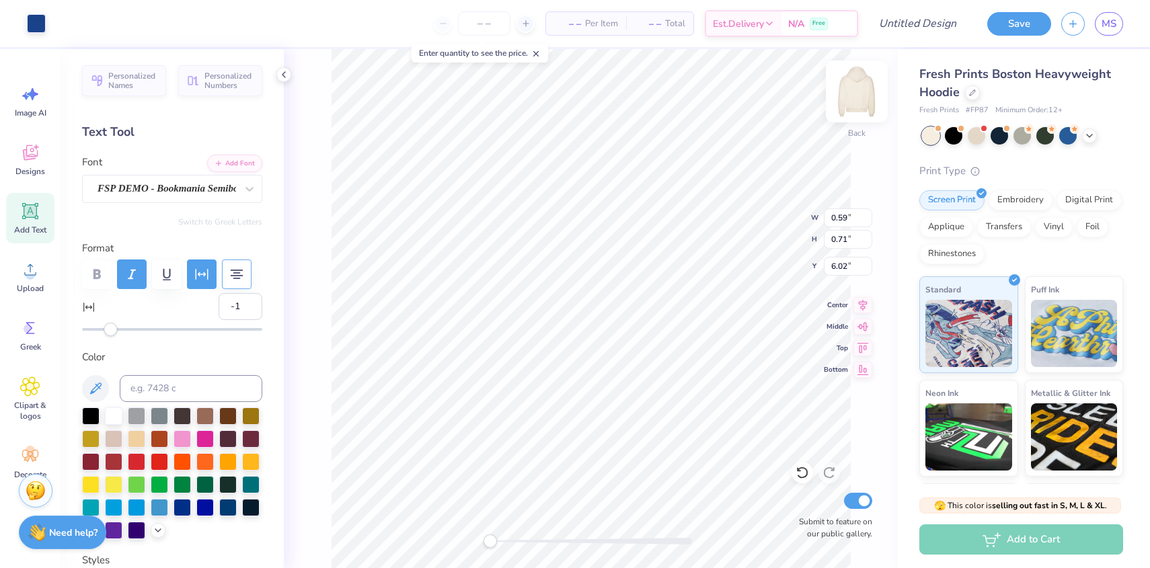
click at [859, 95] on img at bounding box center [857, 92] width 54 height 54
click at [38, 292] on span "Upload" at bounding box center [30, 288] width 27 height 11
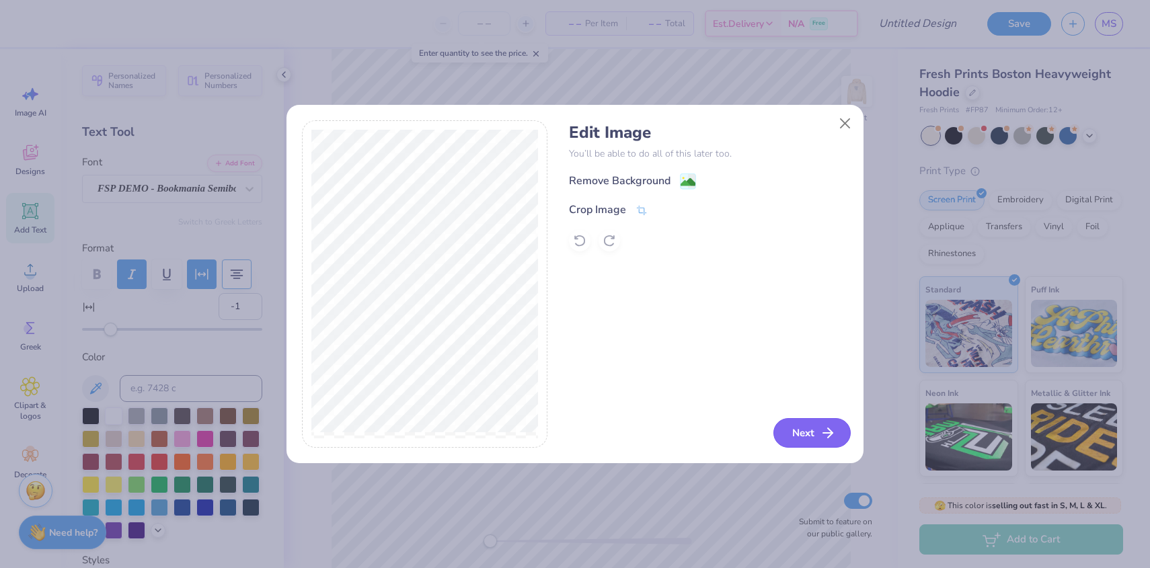
click at [802, 426] on button "Next" at bounding box center [811, 433] width 77 height 30
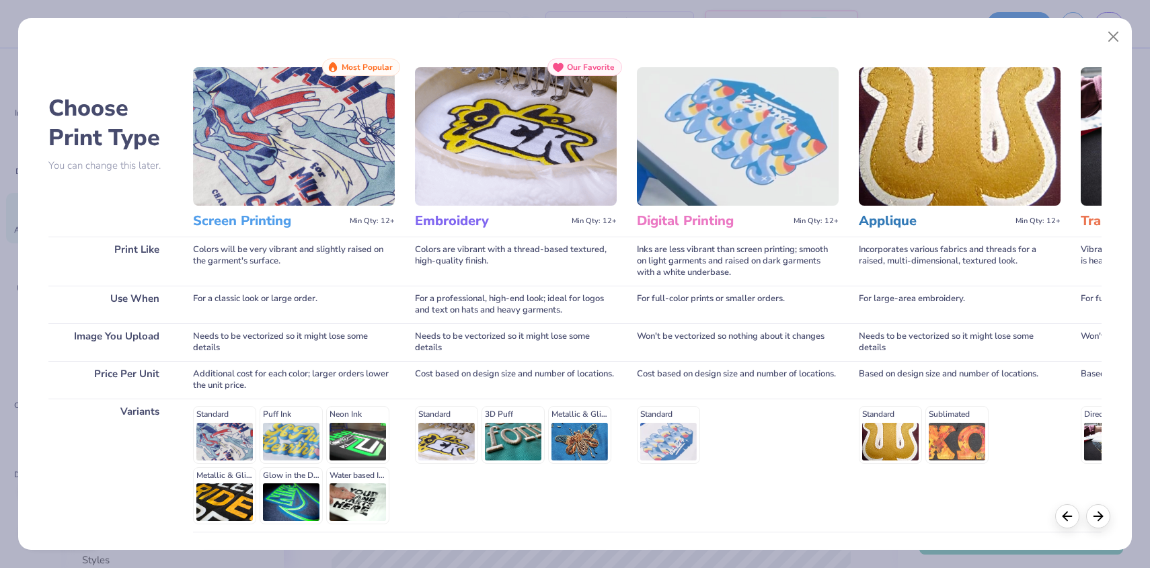
scroll to position [102, 0]
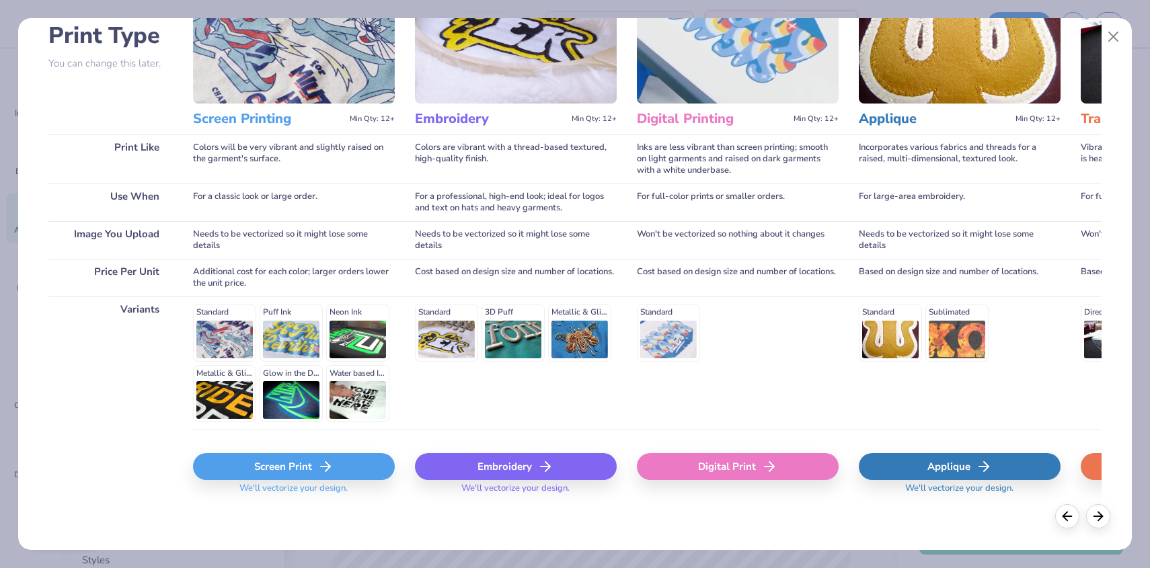
click at [249, 461] on div "Screen Print" at bounding box center [294, 466] width 202 height 27
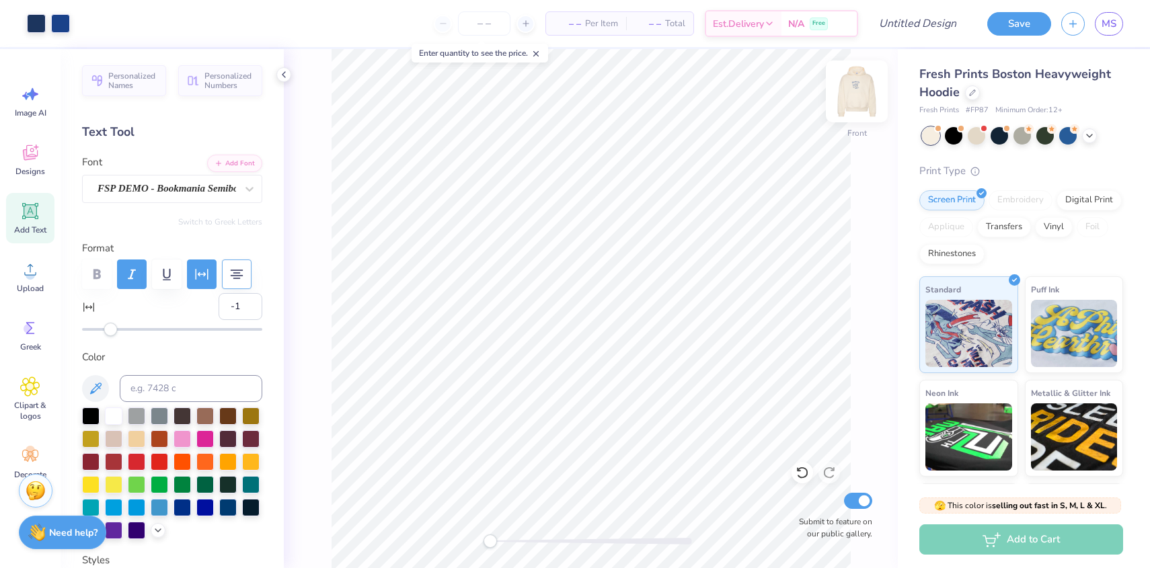
click at [855, 89] on img at bounding box center [857, 92] width 54 height 54
type input "11.71"
type input "3.57"
type input "3.50"
type input "10.57"
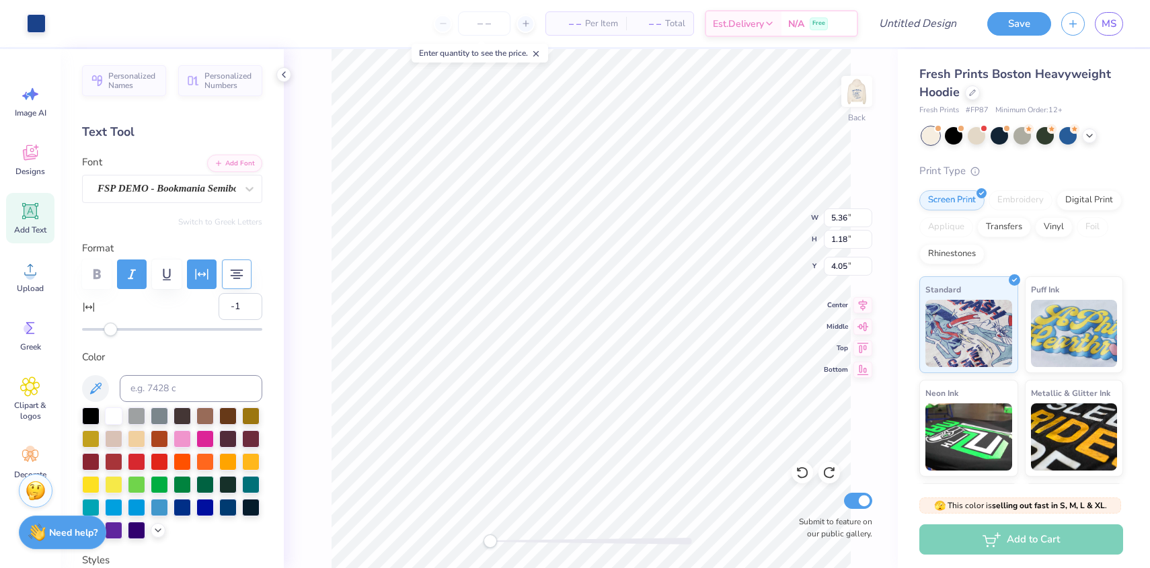
type input "3.14"
type input "2.70"
type input "1.18"
type input "2.11"
type input "3.59"
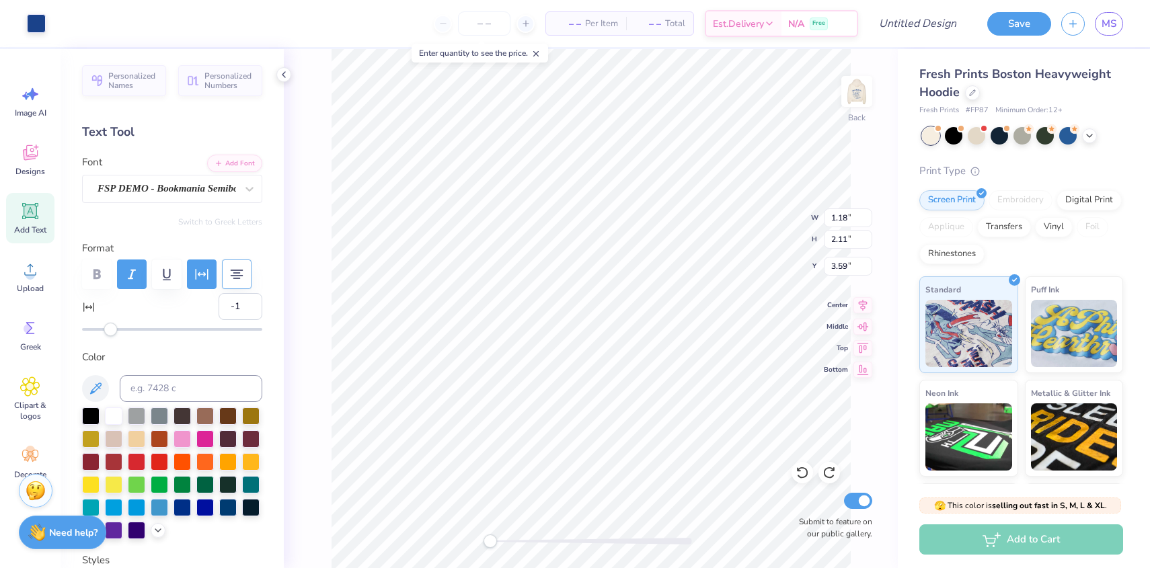
type input "0.67"
type input "1.19"
type input "6.16"
type input "3.01"
type input "1.54"
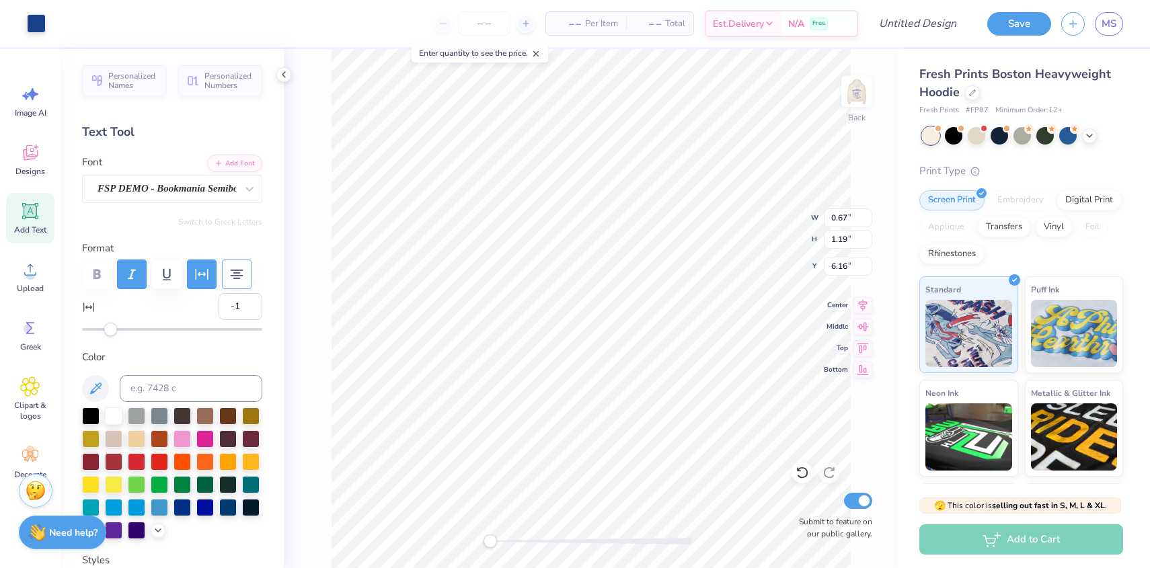
type input "3.70"
click at [11, 267] on div "Upload" at bounding box center [30, 276] width 48 height 50
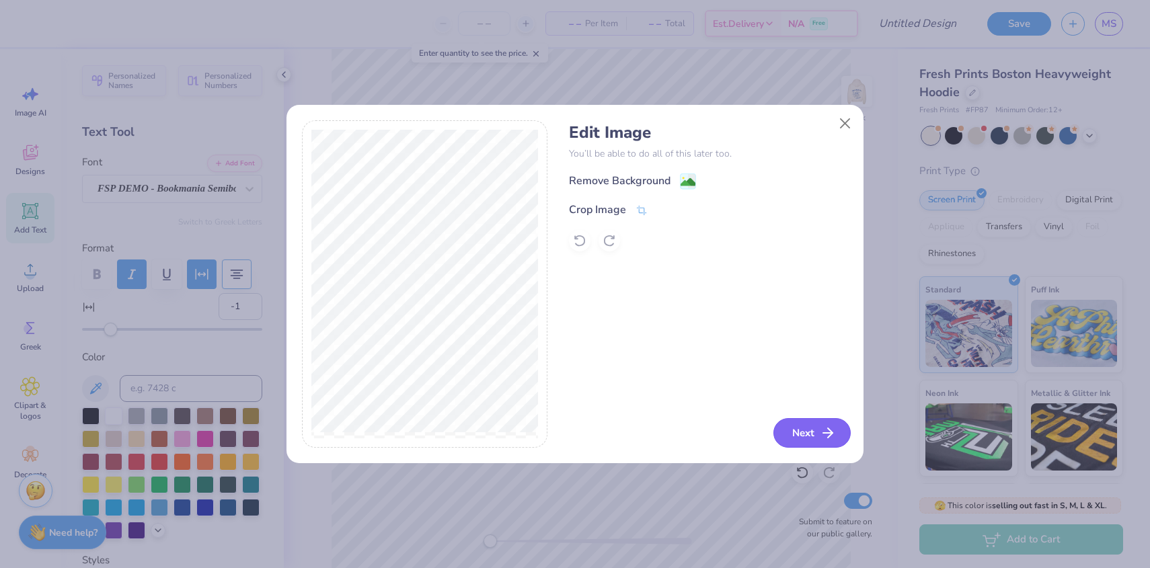
click at [820, 438] on icon "button" at bounding box center [828, 433] width 16 height 16
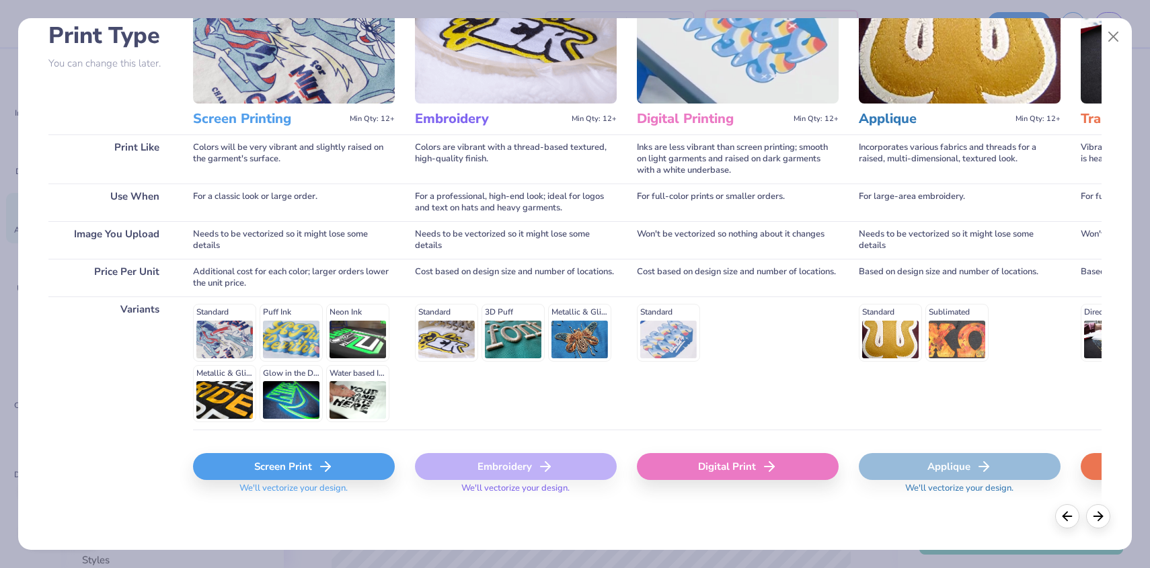
click at [283, 479] on div "Screen Print" at bounding box center [294, 466] width 202 height 27
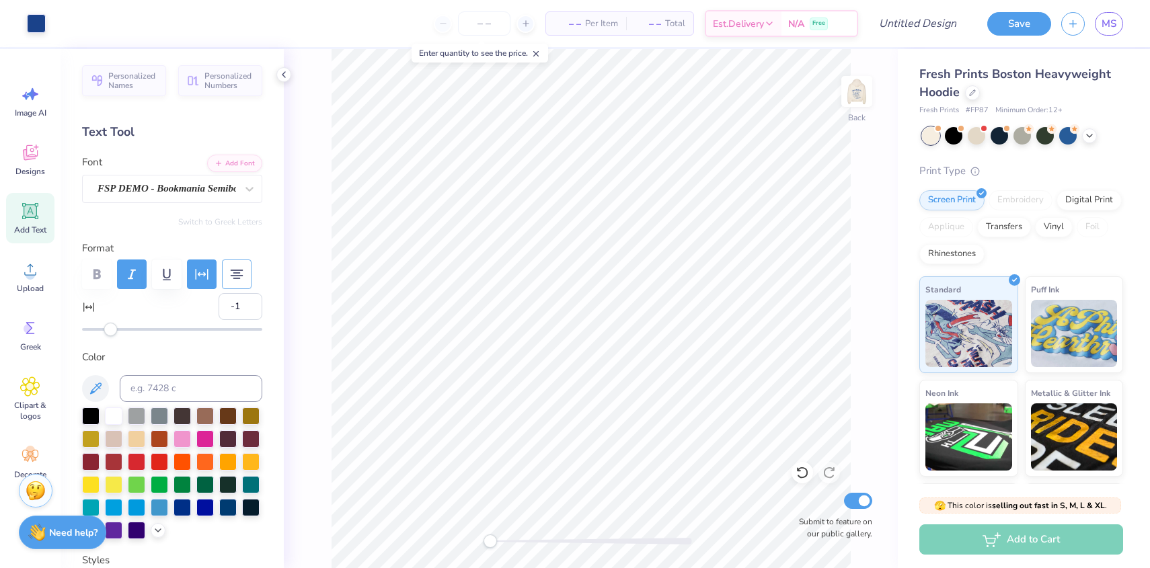
click at [231, 274] on icon "button" at bounding box center [237, 274] width 16 height 16
click at [233, 274] on icon "button" at bounding box center [237, 274] width 16 height 16
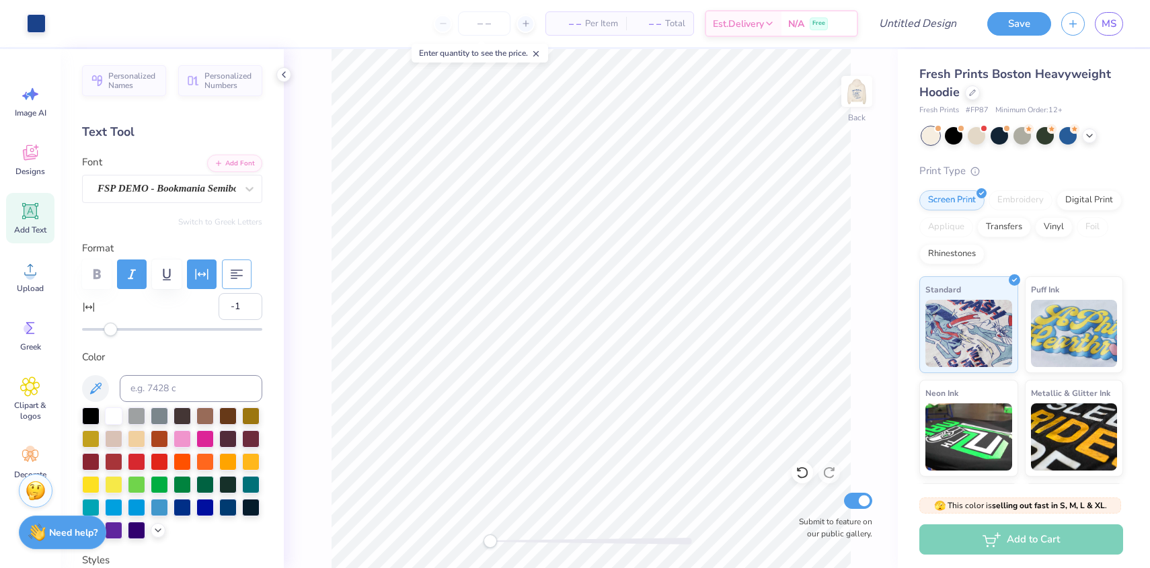
click at [233, 274] on icon "button" at bounding box center [237, 274] width 16 height 16
click at [854, 90] on img at bounding box center [857, 92] width 54 height 54
click at [850, 90] on img at bounding box center [857, 92] width 54 height 54
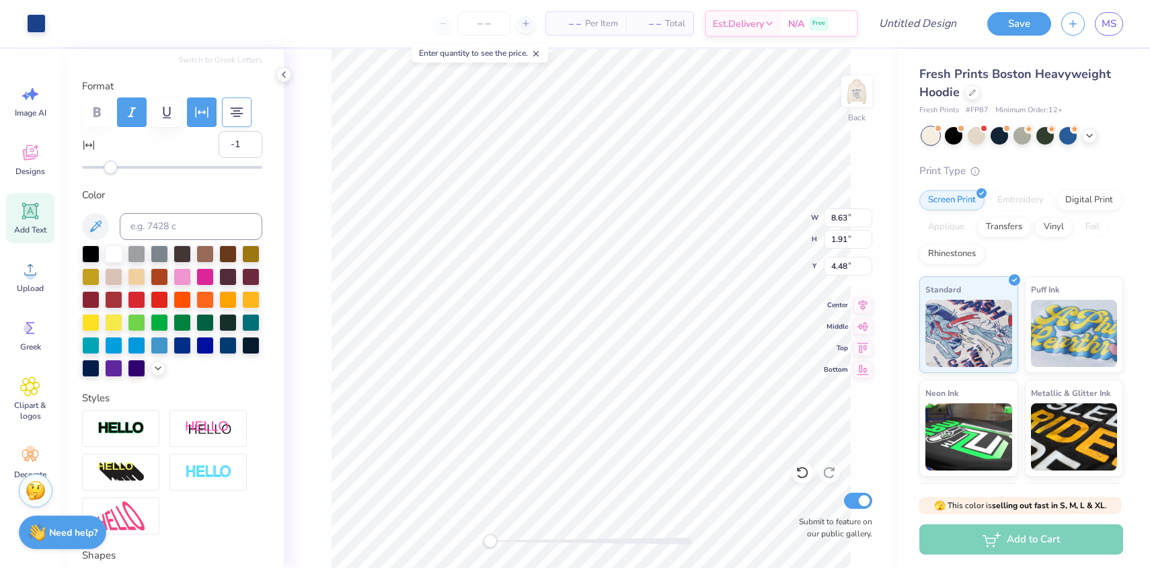
scroll to position [309, 0]
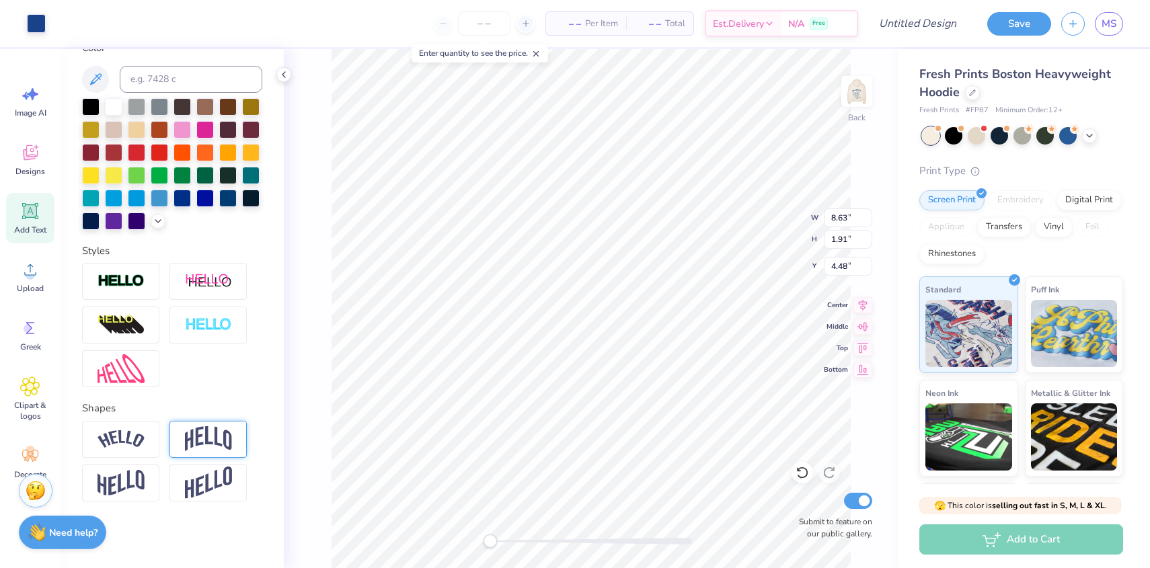
click at [194, 430] on img at bounding box center [208, 439] width 47 height 26
type input "0.18"
drag, startPoint x: 166, startPoint y: 522, endPoint x: 154, endPoint y: 524, distance: 12.2
click at [154, 523] on div at bounding box center [143, 521] width 122 height 3
click at [303, 471] on div "Back W 8.63 8.63 " H 1.91 1.91 " Y 4.48 4.48 " Center Middle Top Bottom Submit …" at bounding box center [591, 308] width 614 height 519
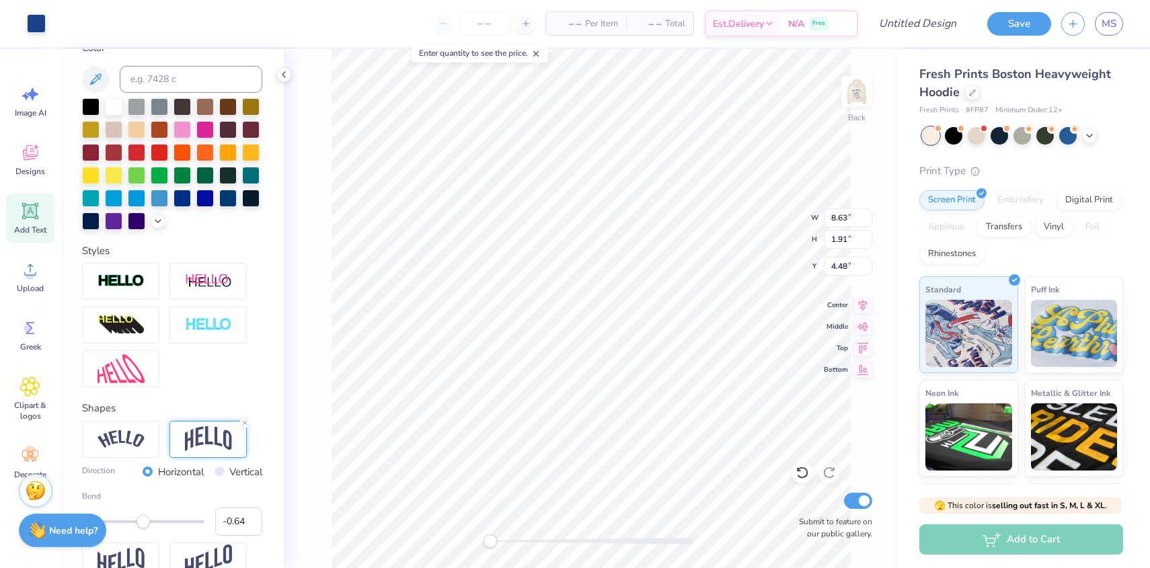
type input "-0.65"
drag, startPoint x: 154, startPoint y: 520, endPoint x: 104, endPoint y: 526, distance: 50.8
click at [104, 526] on div "Art colors – – Per Item – – Total Est. Delivery N/A Free Design Title Save MS I…" at bounding box center [575, 284] width 1150 height 568
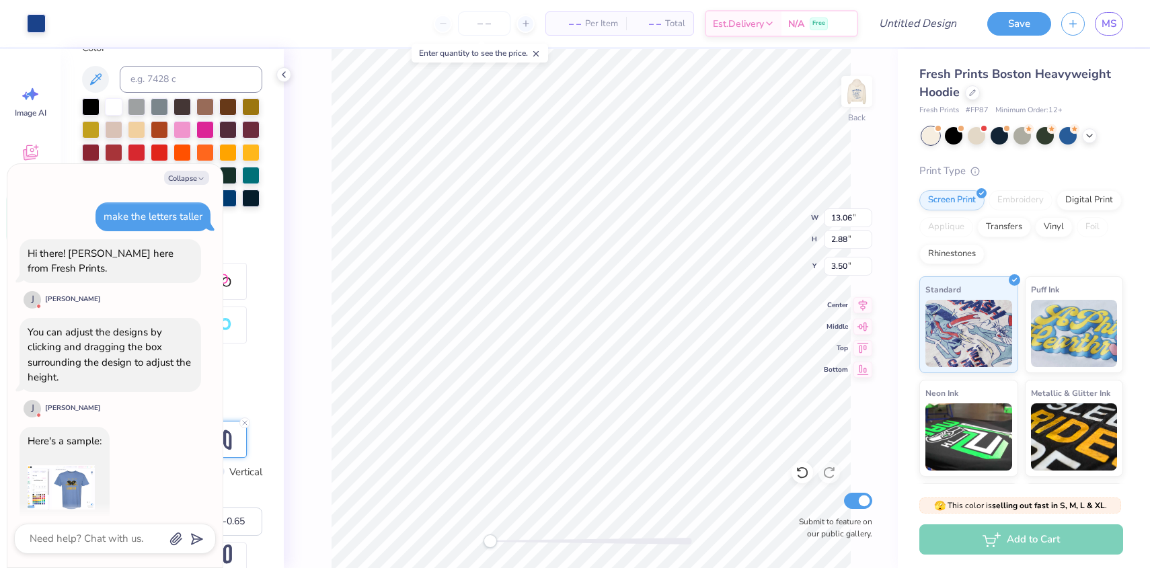
type textarea "x"
type input "13.06"
type input "2.88"
type input "3.50"
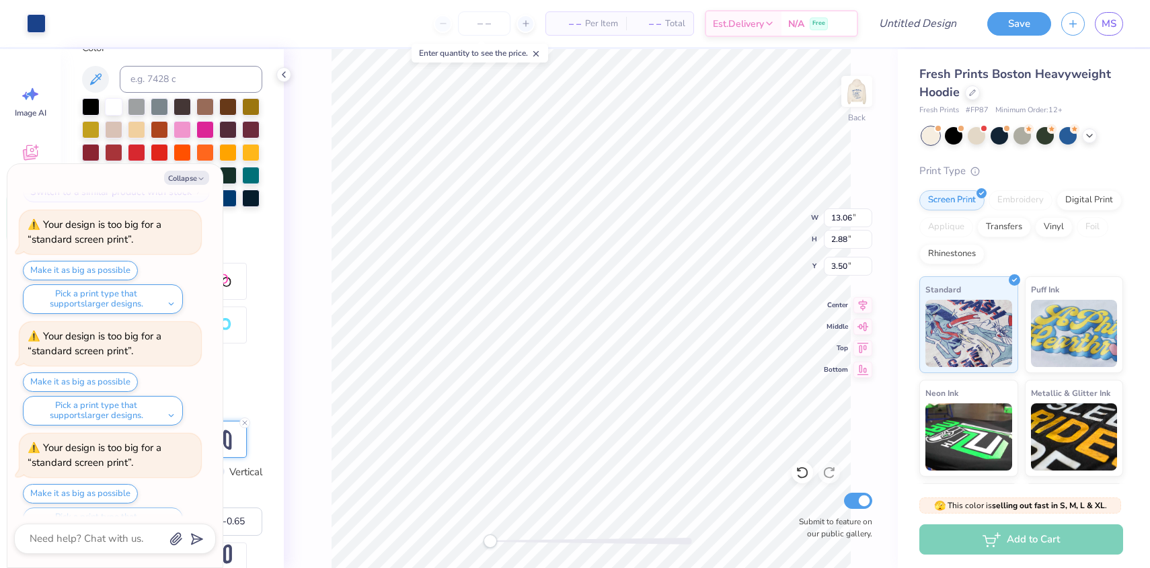
scroll to position [1651, 0]
click at [40, 484] on button "Make it as big as possible" at bounding box center [80, 493] width 115 height 19
type textarea "x"
type input "15.00"
type input "3.31"
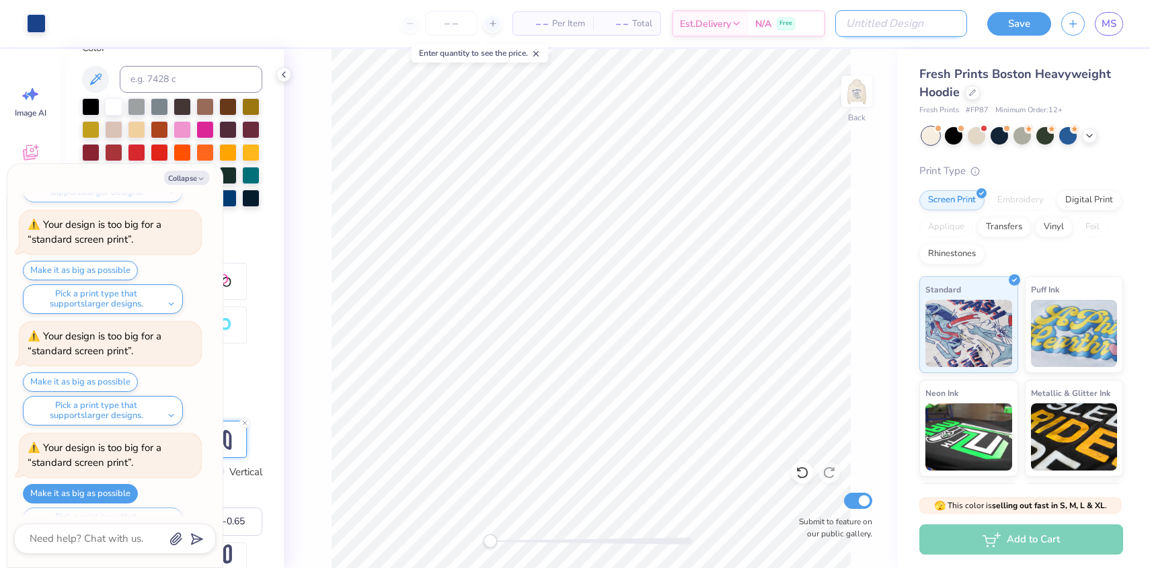
click at [910, 26] on input "Design Title" at bounding box center [901, 23] width 132 height 27
click at [858, 91] on img at bounding box center [857, 92] width 54 height 54
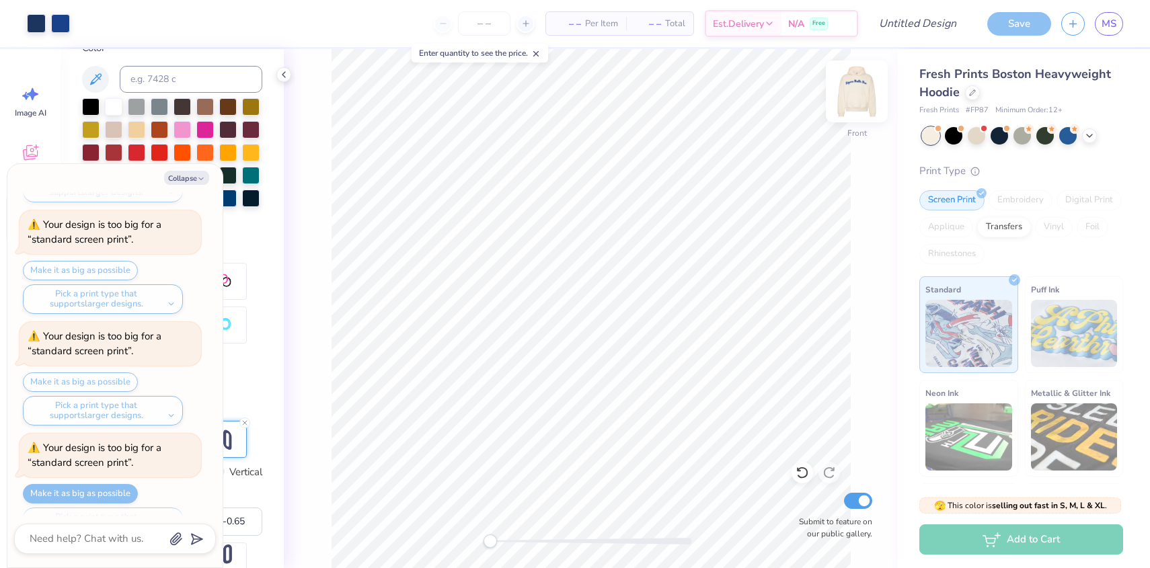
click at [858, 86] on img at bounding box center [857, 92] width 54 height 54
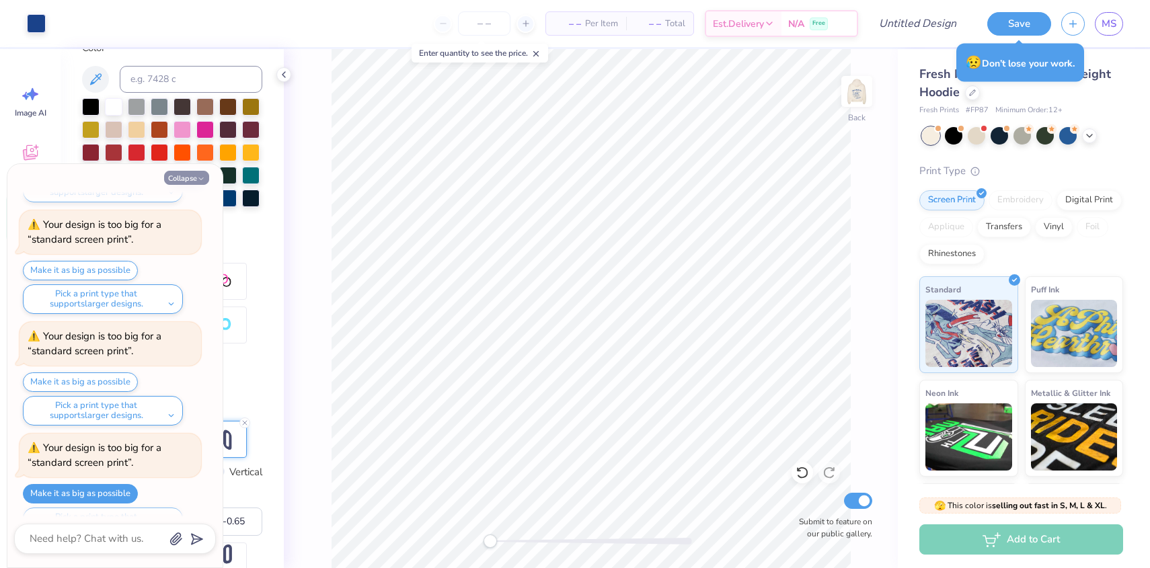
click at [178, 174] on button "Collapse" at bounding box center [186, 178] width 45 height 14
type textarea "x"
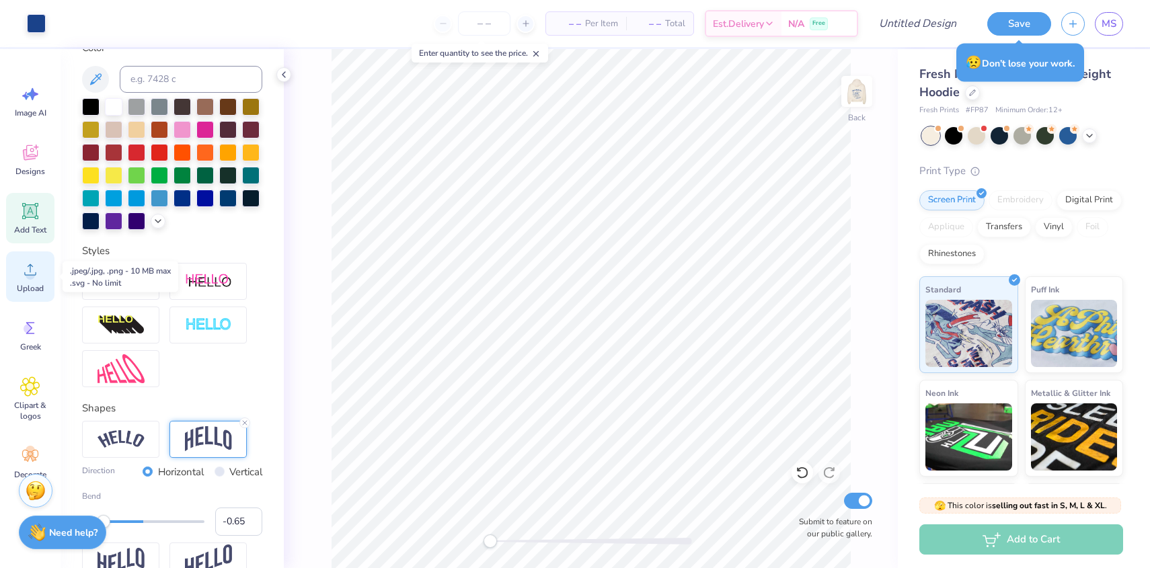
click at [34, 278] on icon at bounding box center [30, 270] width 20 height 20
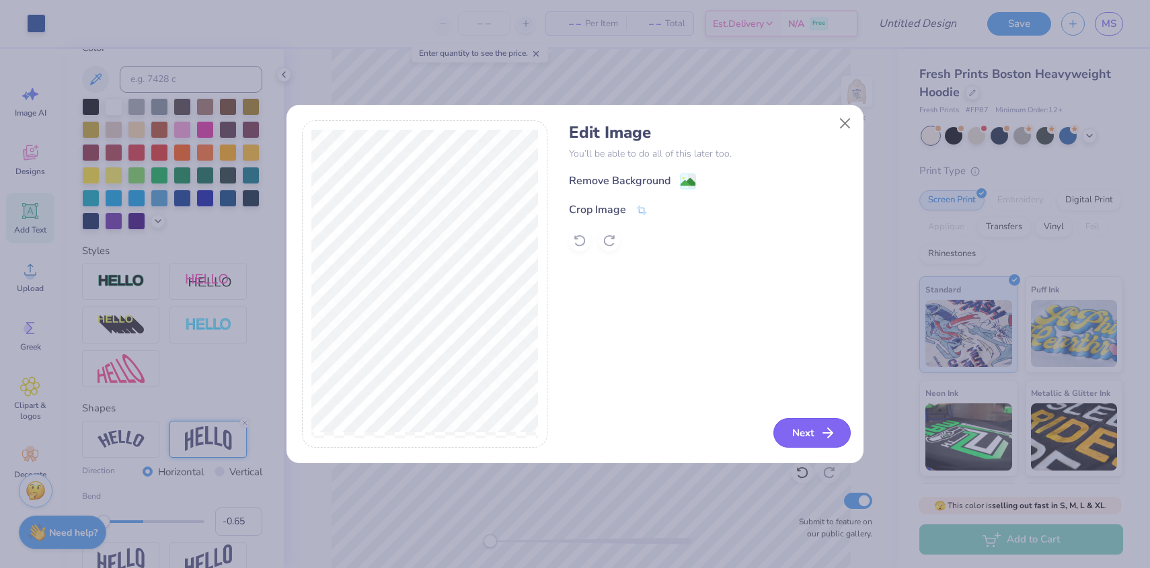
click at [806, 430] on button "Next" at bounding box center [811, 433] width 77 height 30
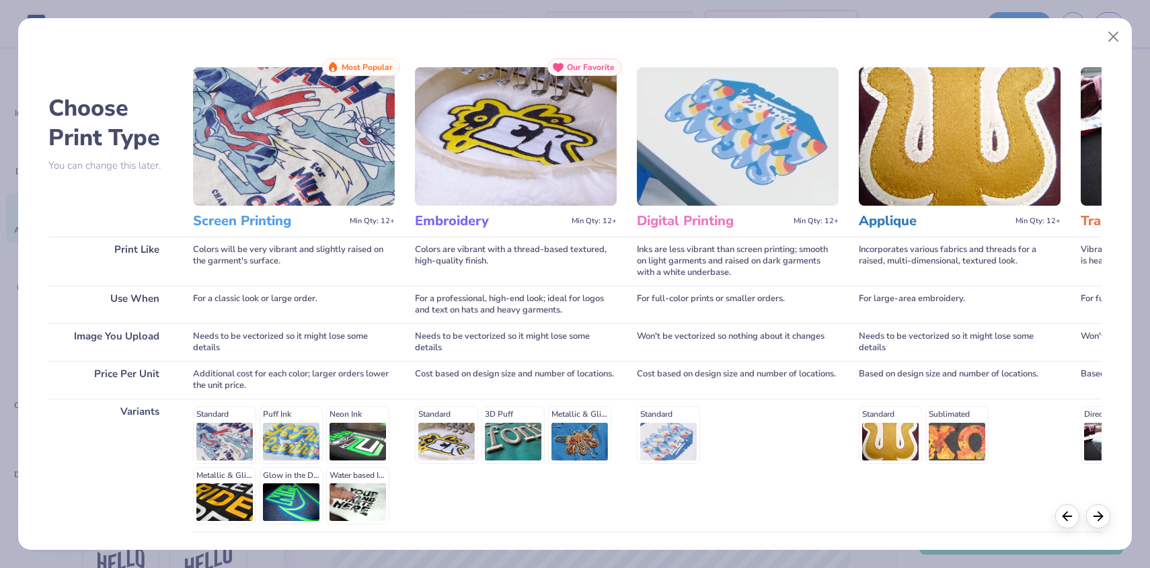
scroll to position [102, 0]
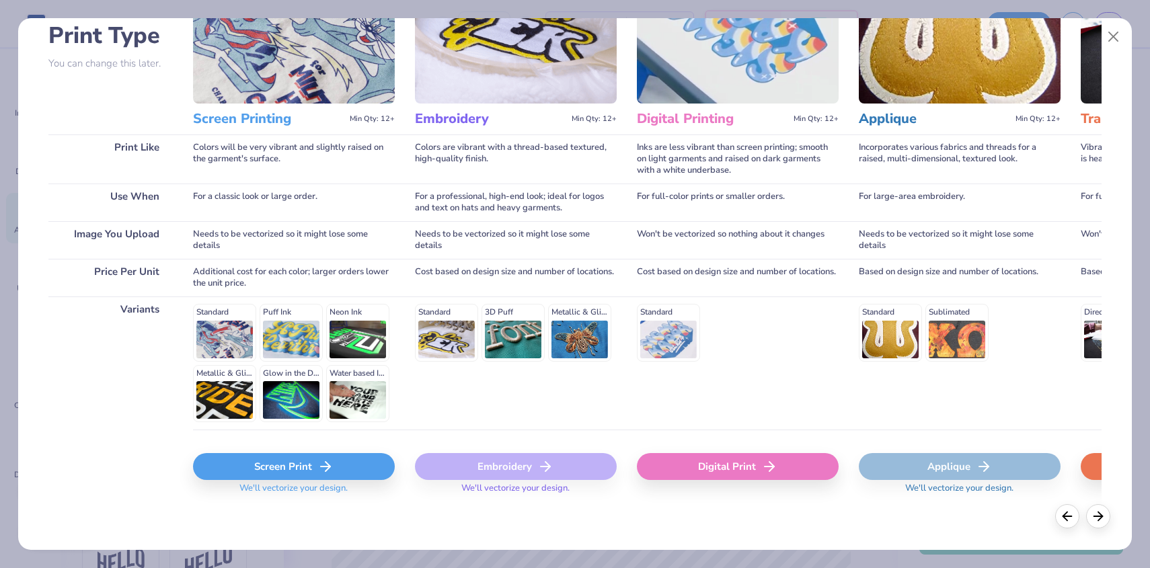
click at [251, 463] on div "Screen Print" at bounding box center [294, 466] width 202 height 27
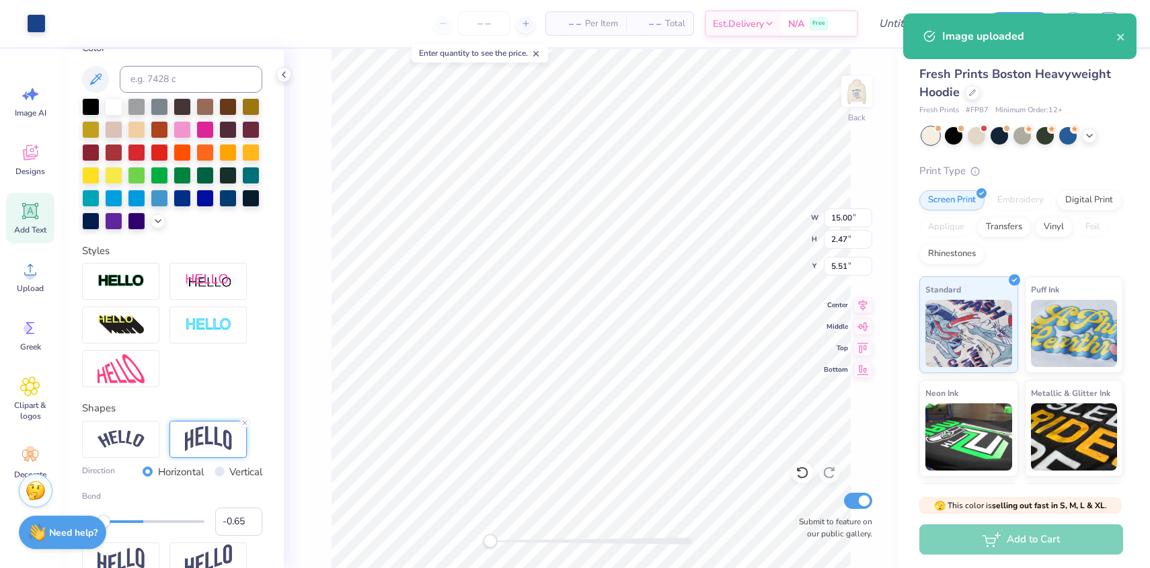
type input "3.31"
type input "3.00"
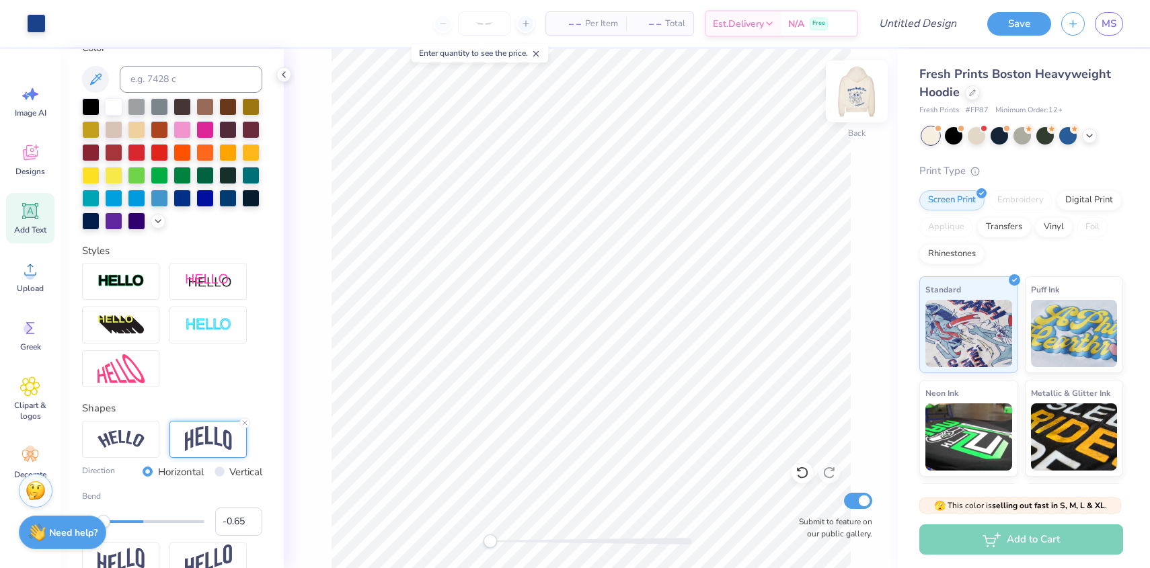
click at [853, 94] on img at bounding box center [857, 92] width 54 height 54
click at [853, 94] on img at bounding box center [856, 91] width 27 height 27
click at [918, 24] on input "Design Title" at bounding box center [901, 23] width 132 height 27
type input "disco ball"
click at [458, 29] on input "number" at bounding box center [484, 23] width 52 height 24
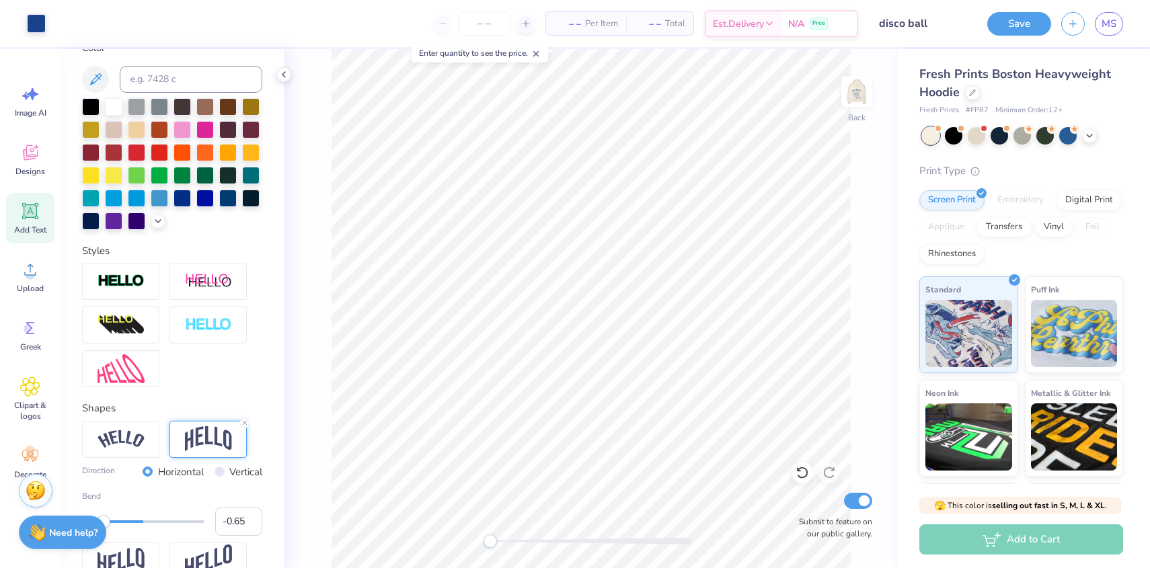
click at [530, 30] on div at bounding box center [484, 23] width 101 height 24
click at [529, 28] on div at bounding box center [525, 24] width 18 height 18
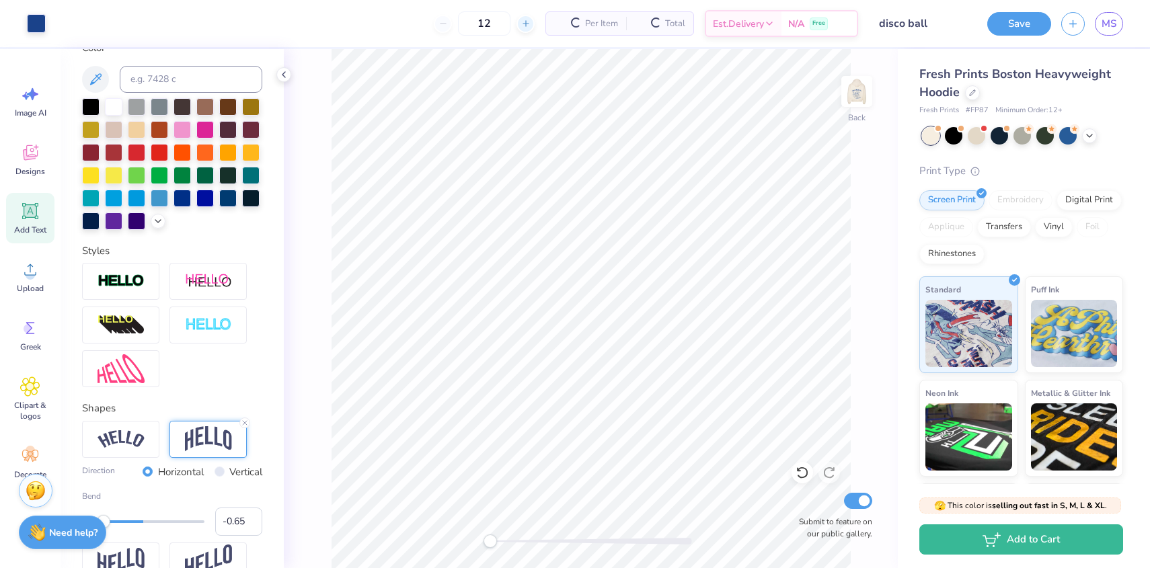
click at [522, 24] on line at bounding box center [524, 24] width 5 height 0
click at [463, 28] on input "13" at bounding box center [484, 23] width 52 height 24
click at [459, 28] on input "13" at bounding box center [433, 23] width 52 height 24
type input "100"
click at [1003, 24] on button "Save" at bounding box center [1019, 22] width 64 height 24
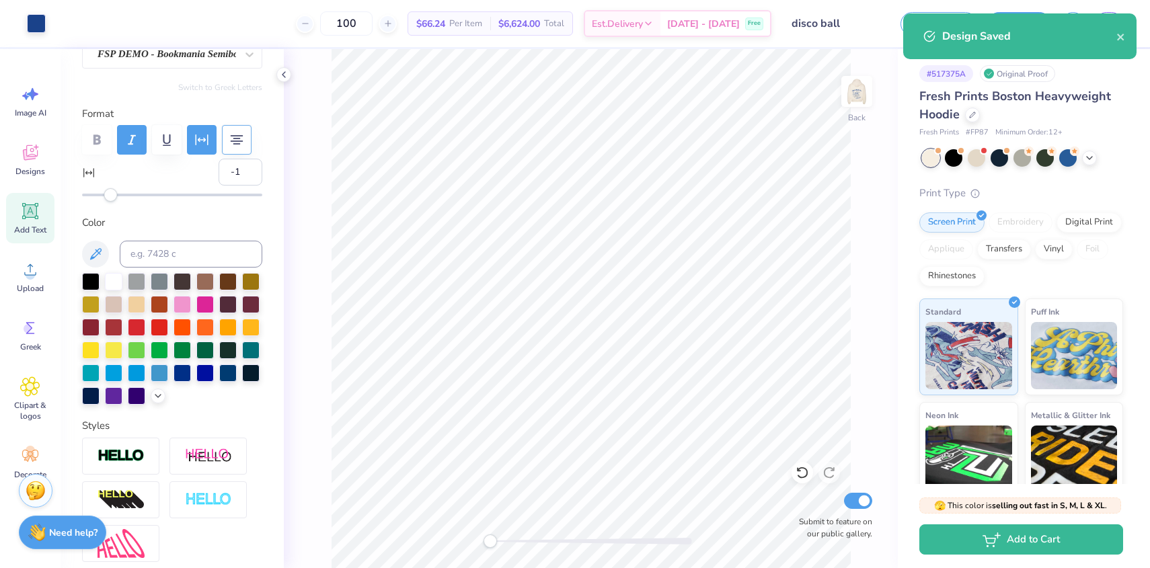
scroll to position [116, 0]
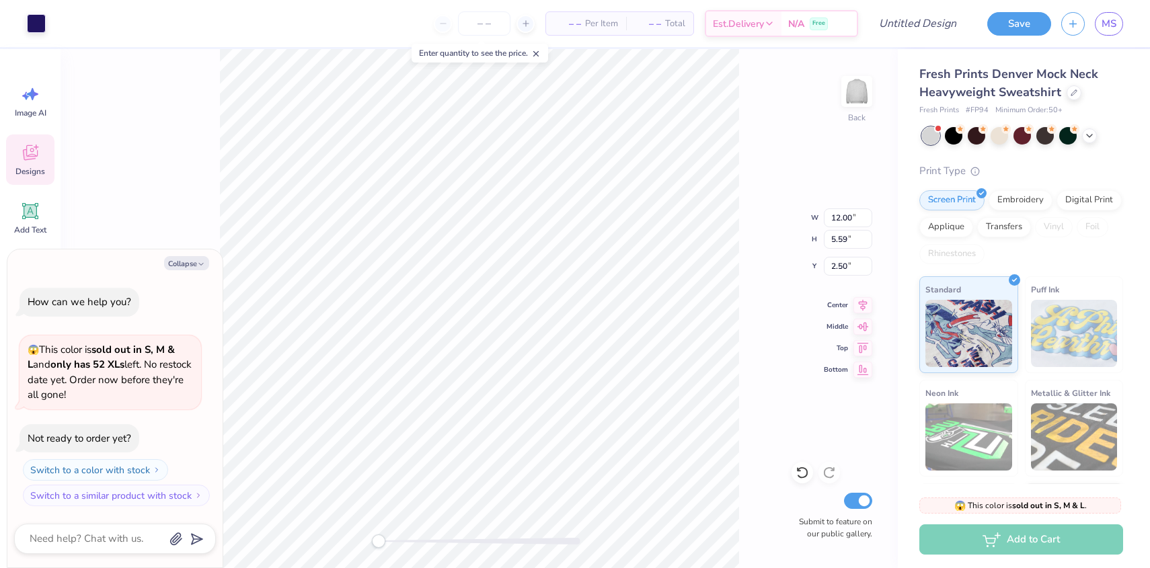
type textarea "x"
type input "3.40"
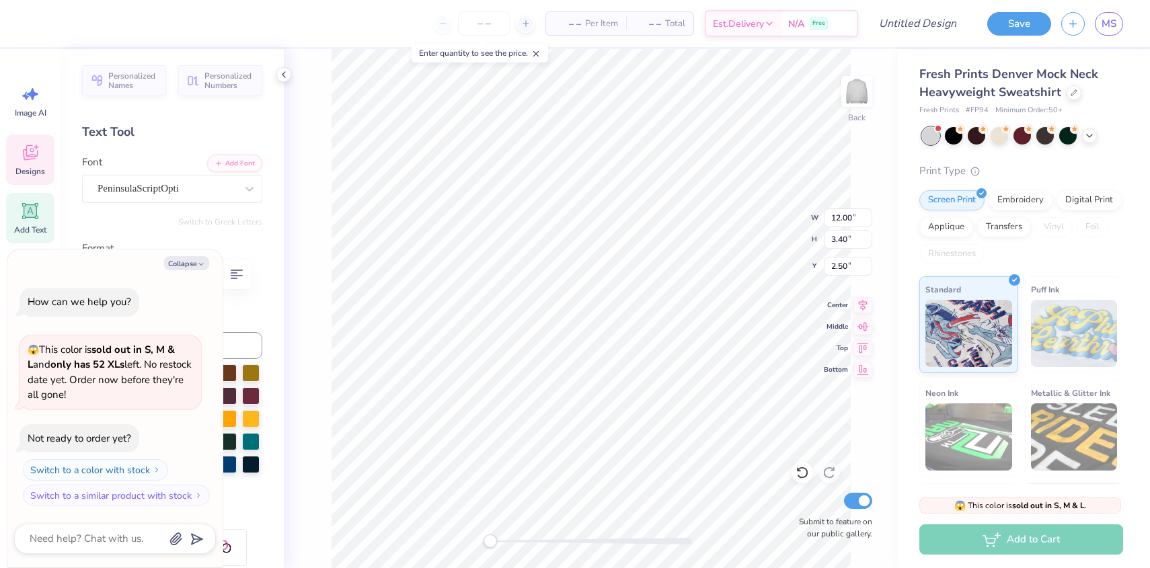
type textarea "x"
type textarea "S"
type textarea "x"
type textarea "Sig"
type textarea "x"
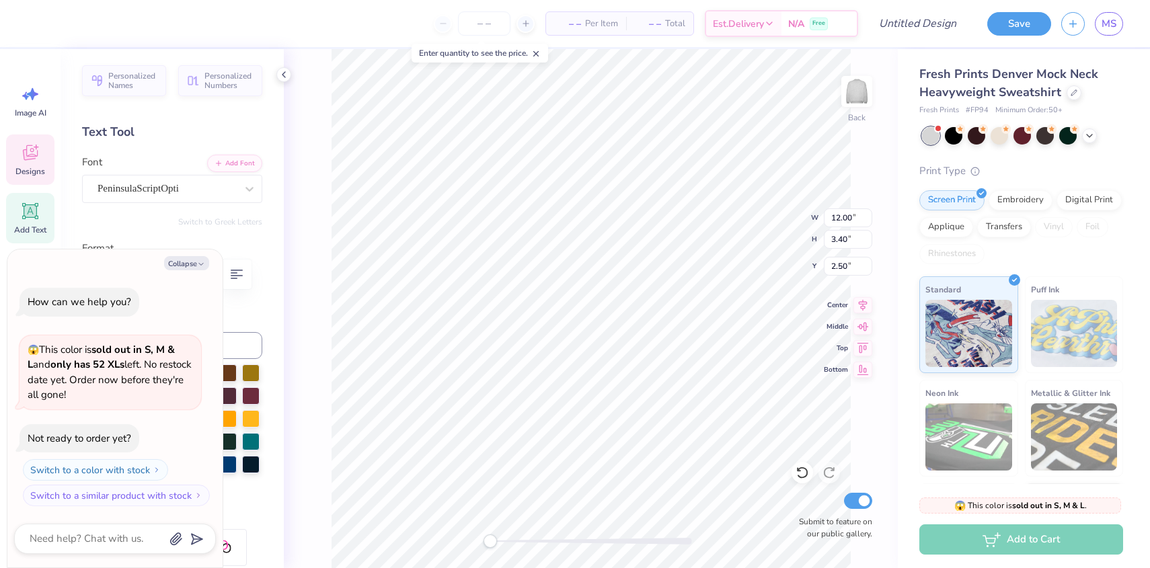
type textarea "Sigm"
type textarea "x"
type textarea "Sigma"
type textarea "x"
type textarea "Sigma"
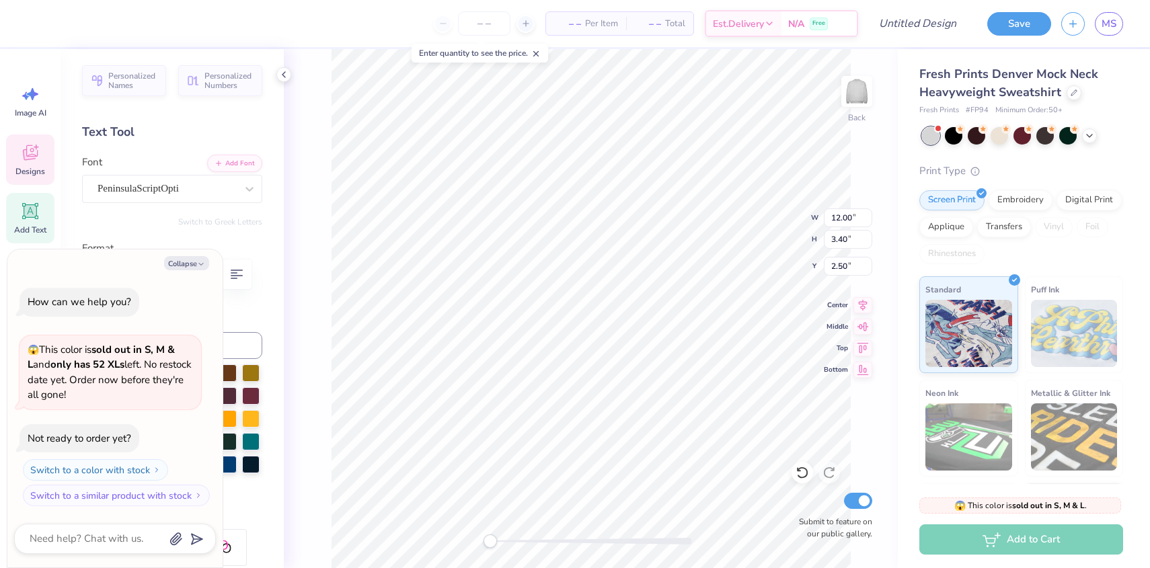
type textarea "x"
type textarea "Sigma z"
type textarea "x"
type textarea "Sigma"
type textarea "x"
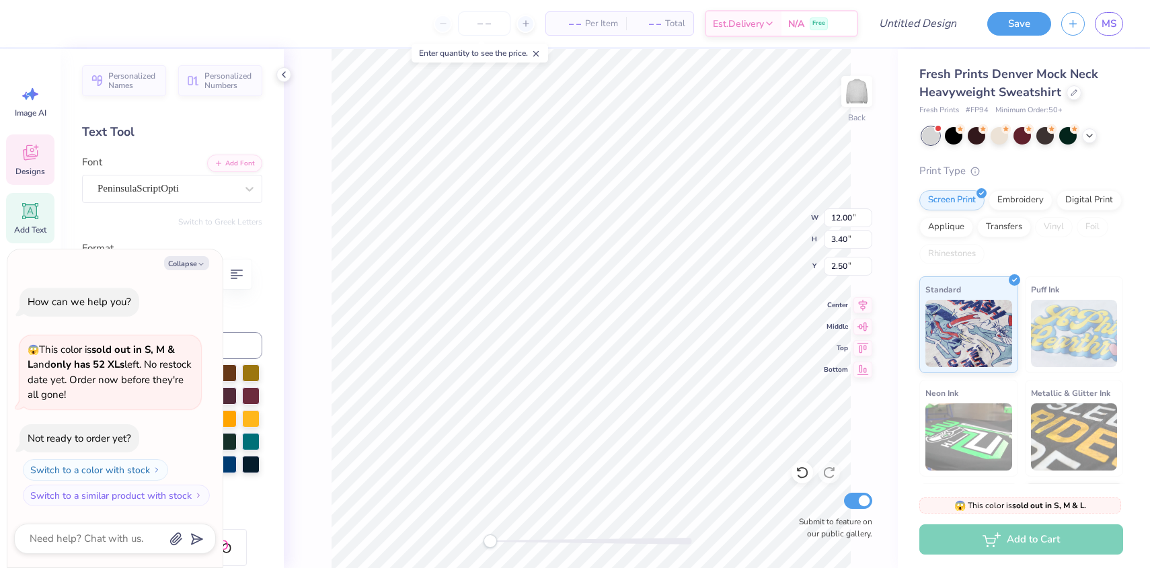
type textarea "Sigma D"
type textarea "x"
type textarea "Sigma De"
type textarea "x"
type textarea "Sigma Del"
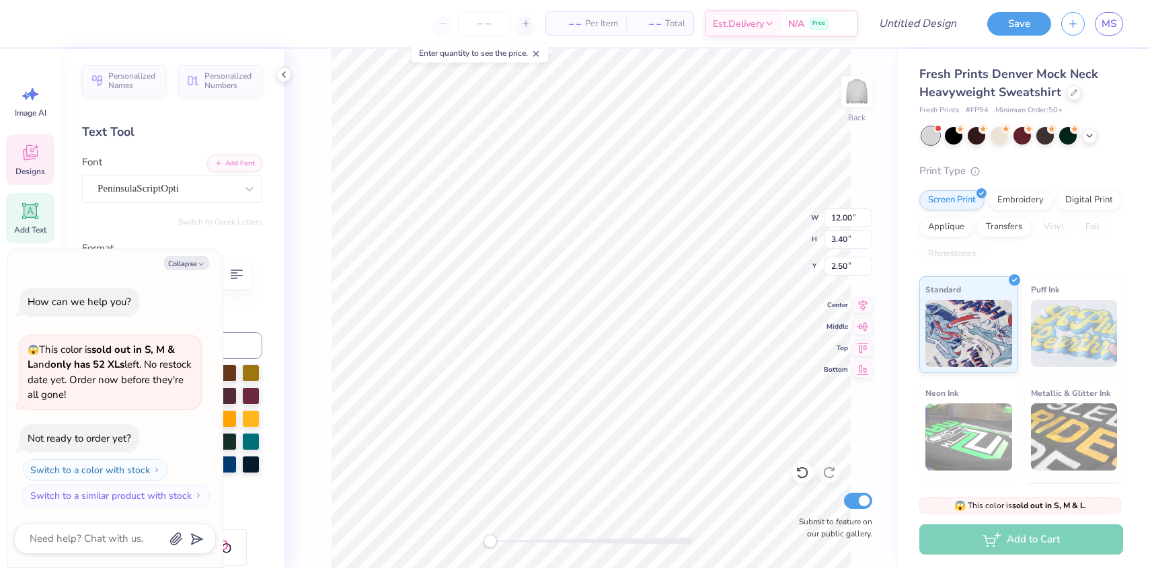
type textarea "x"
type textarea "Sigma Delt"
type textarea "x"
type textarea "Sigma Delta"
type textarea "x"
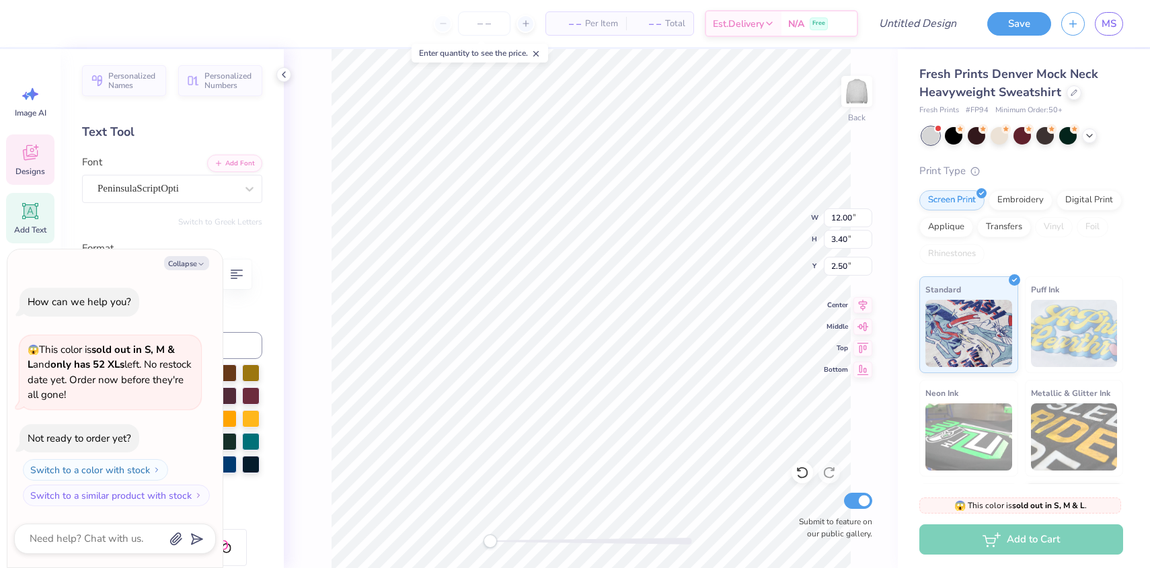
type textarea "Sigma Delta"
type textarea "x"
type textarea "Sigma Delta T"
type textarea "x"
type textarea "Sigma Delta Ta"
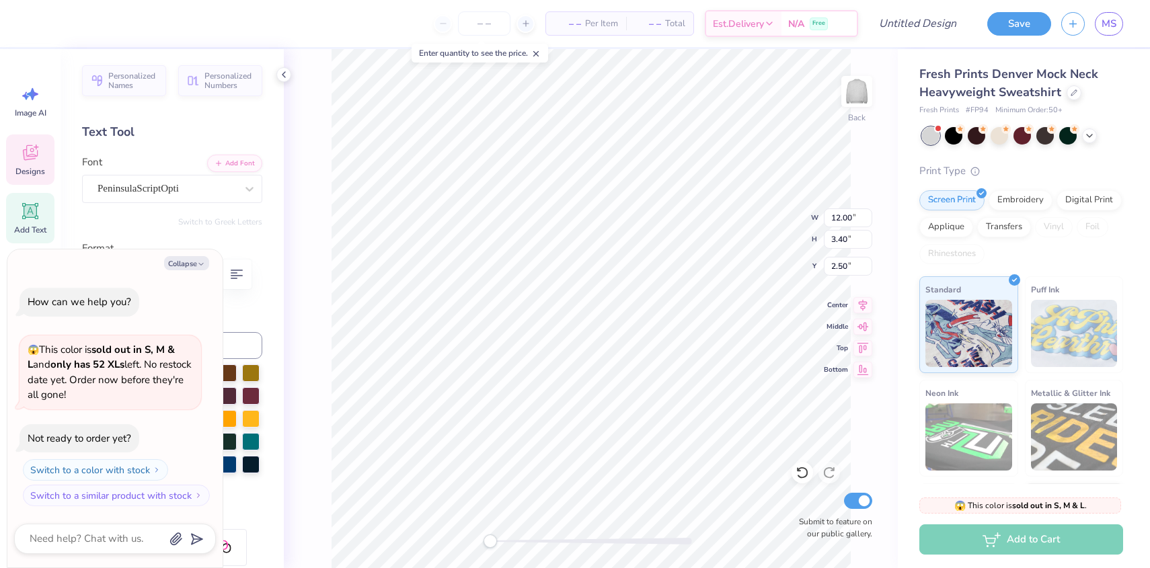
type textarea "x"
type textarea "Sigma Delta Tau"
type textarea "x"
type textarea "Sigma Delta Tau\"
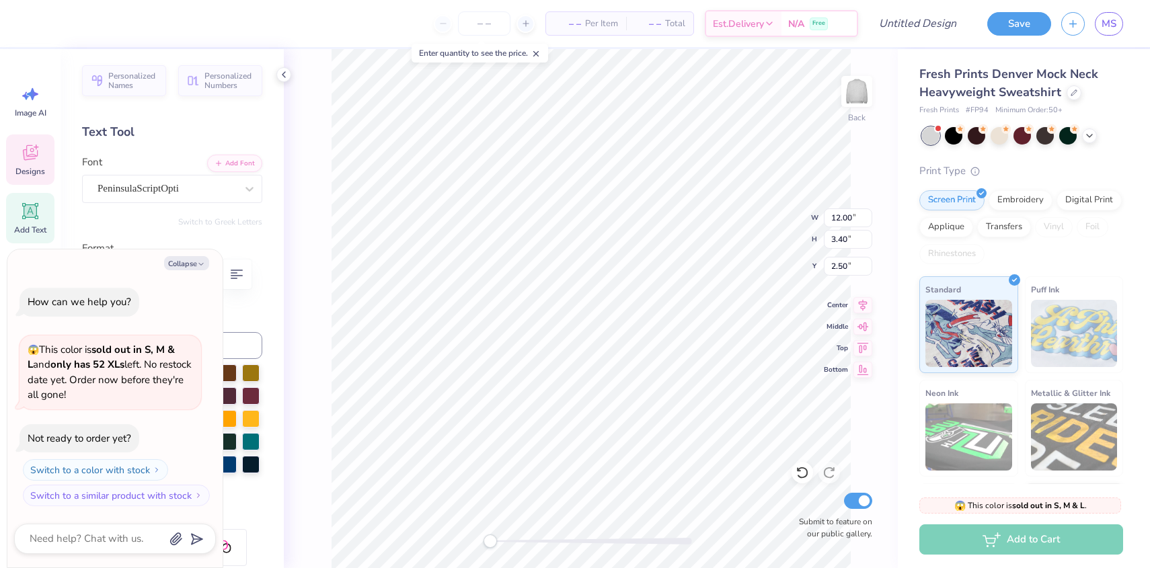
type textarea "x"
type textarea "Sigma Delta Tau"
type textarea "x"
type textarea "Sigma Delta Tau"
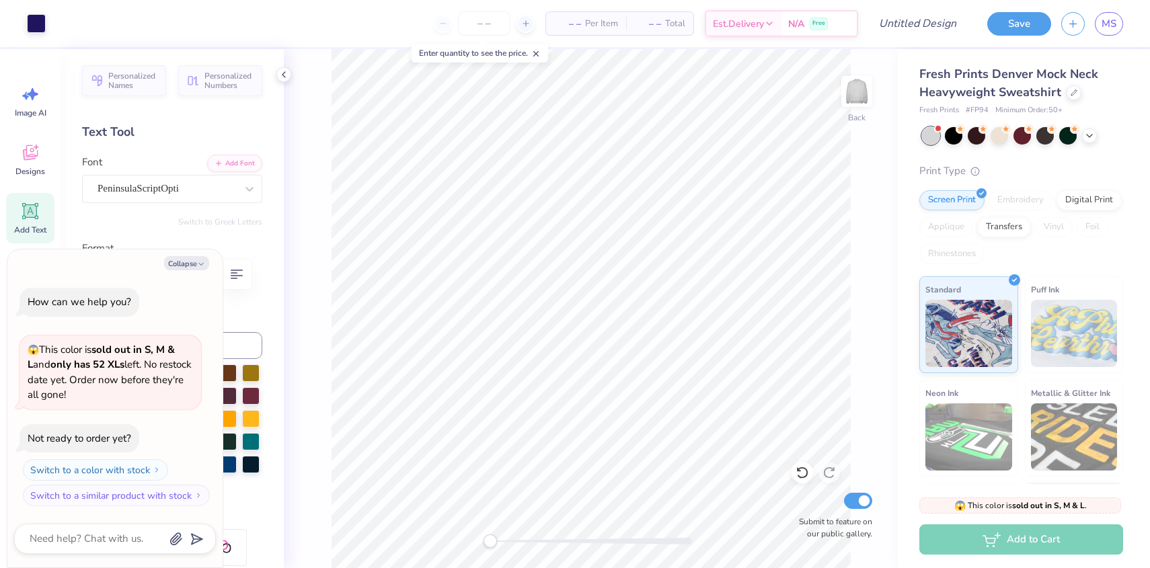
click at [122, 206] on div "Personalized Names Personalized Numbers Text Tool Add Font Font PeninsulaScript…" at bounding box center [172, 308] width 223 height 519
click at [190, 270] on div "Collapse How can we help you? 😱 This color is sold out in S, M & L and only has…" at bounding box center [114, 408] width 215 height 318
click at [189, 261] on button "Collapse" at bounding box center [186, 263] width 45 height 14
type textarea "x"
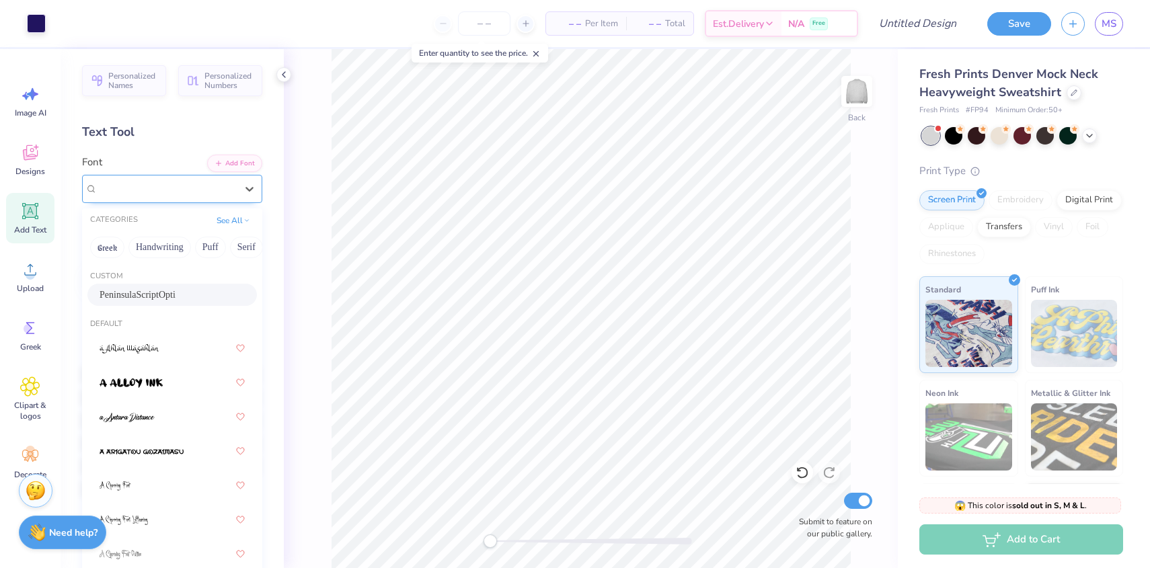
click at [167, 190] on div "PeninsulaScriptOpti" at bounding box center [166, 188] width 141 height 21
click at [169, 251] on button "Handwriting" at bounding box center [159, 248] width 63 height 22
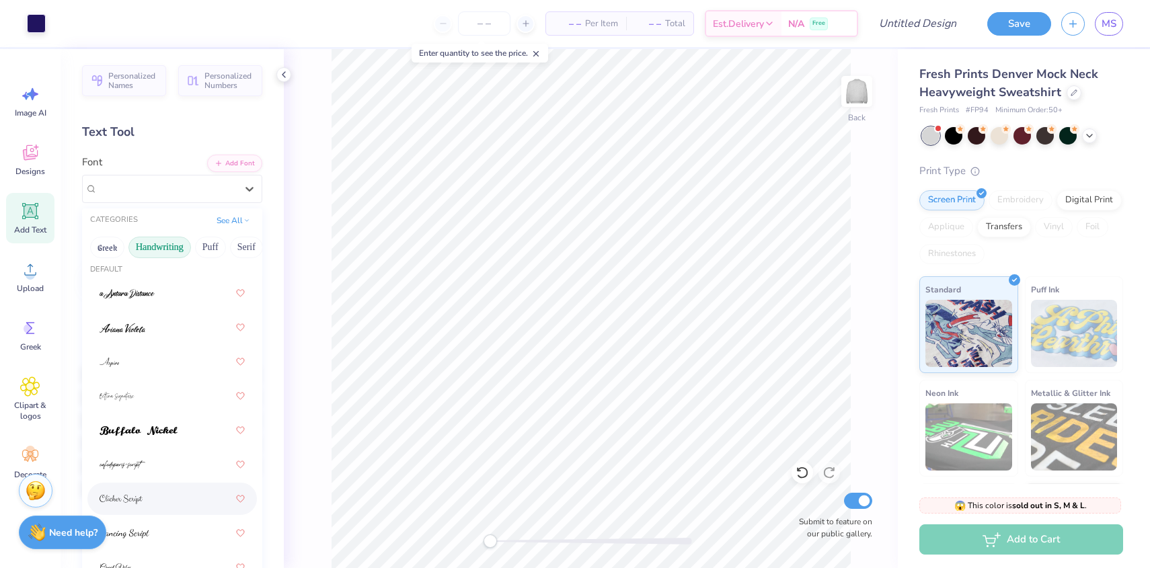
scroll to position [8, 0]
click at [139, 465] on img at bounding box center [123, 463] width 46 height 9
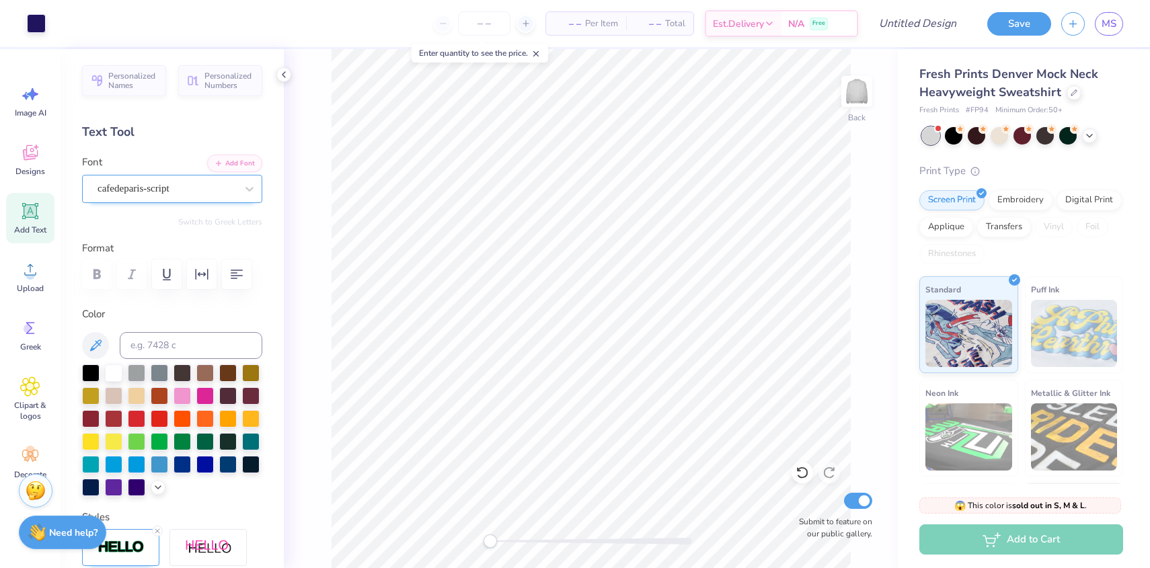
click at [110, 188] on div "cafedeparis-script" at bounding box center [166, 188] width 141 height 21
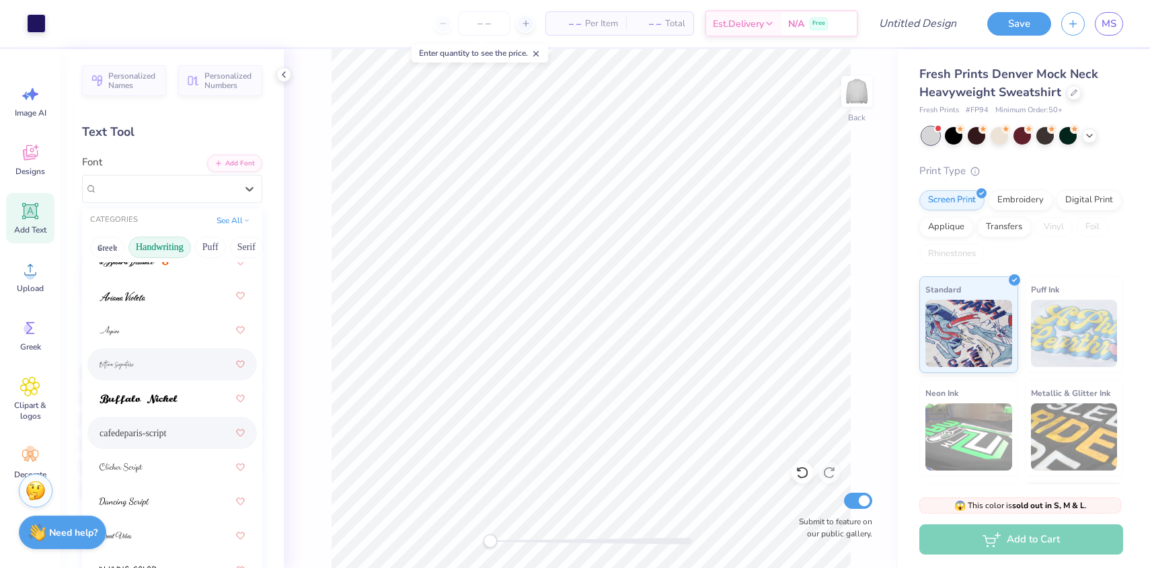
scroll to position [93, 0]
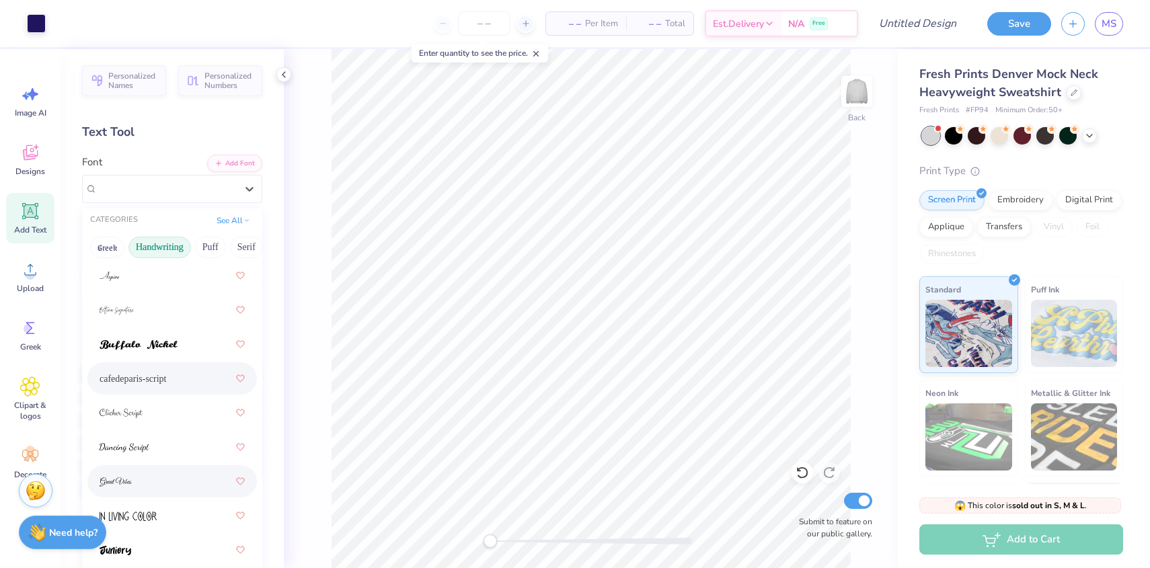
click at [134, 479] on div at bounding box center [172, 481] width 145 height 24
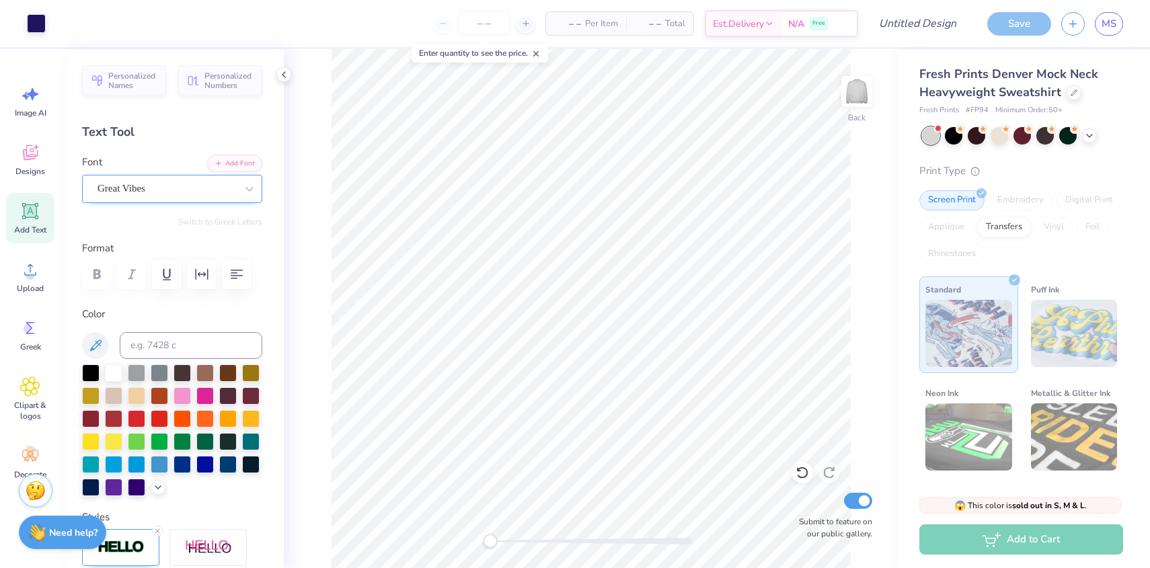
click at [134, 196] on div at bounding box center [166, 189] width 139 height 18
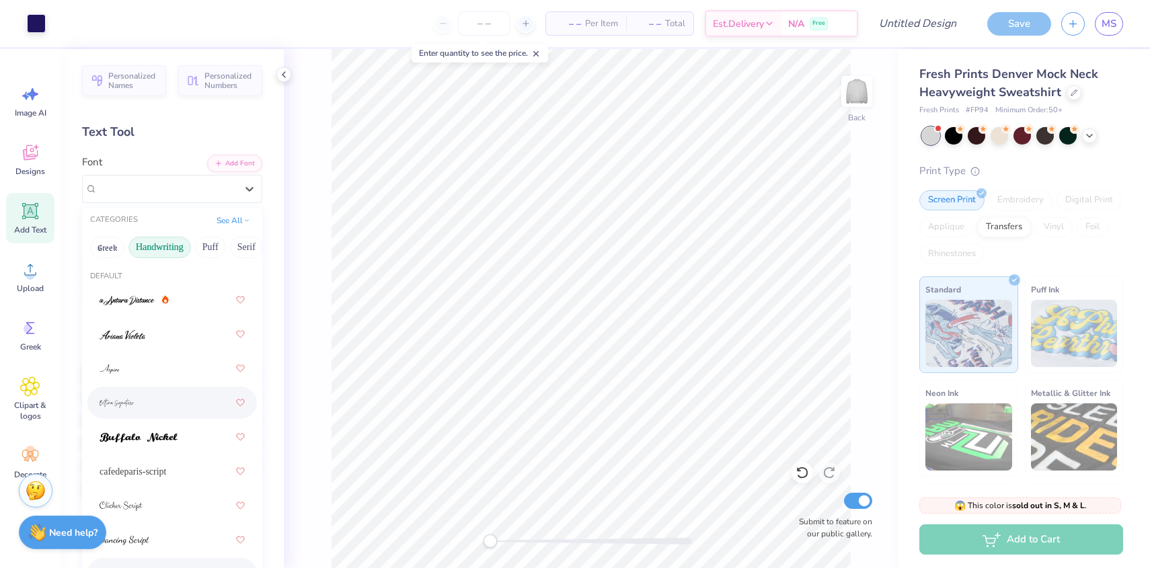
scroll to position [112, 0]
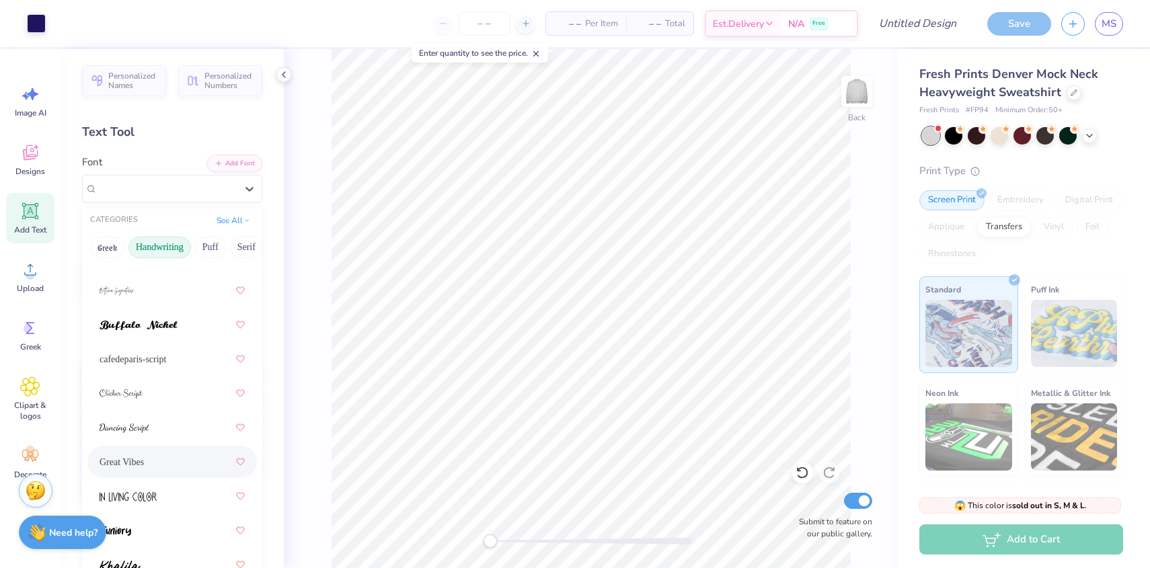
click at [133, 466] on span "Great Vibes" at bounding box center [122, 462] width 44 height 14
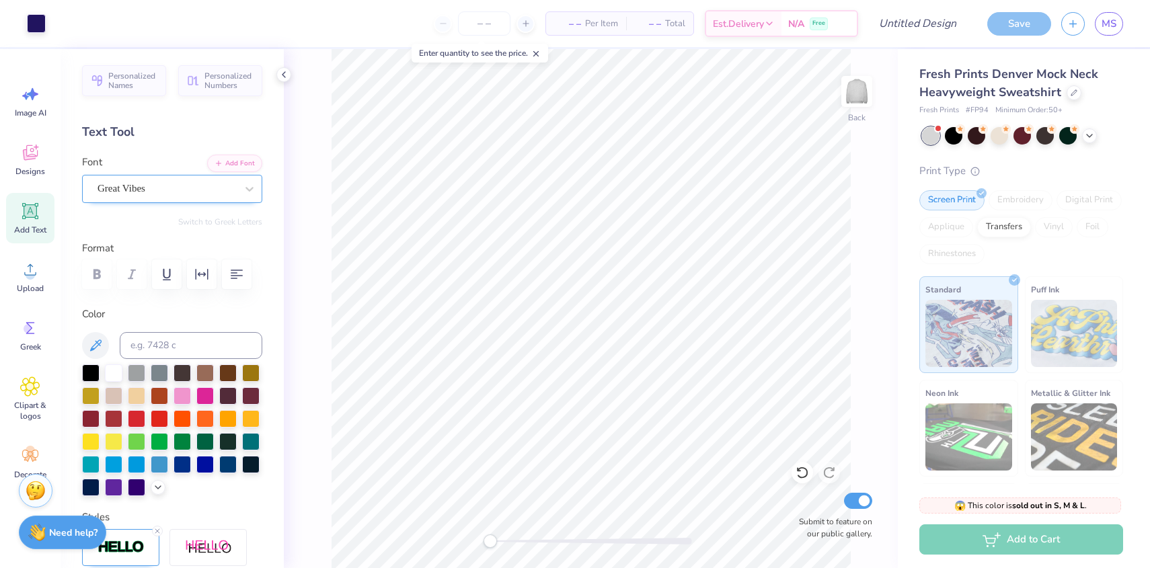
click at [117, 180] on div at bounding box center [166, 189] width 139 height 18
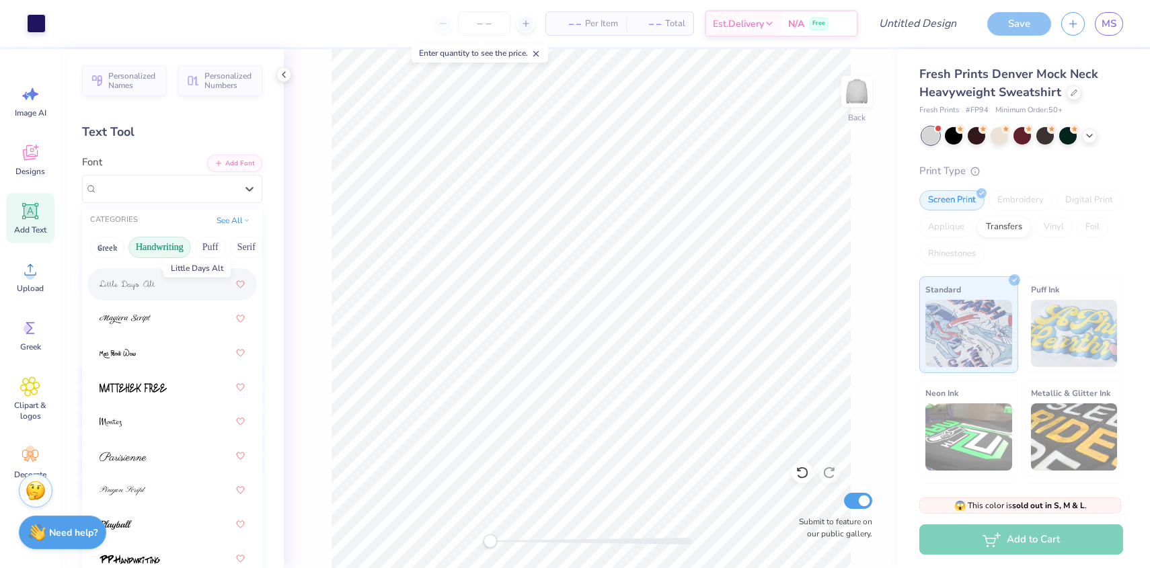
scroll to position [456, 0]
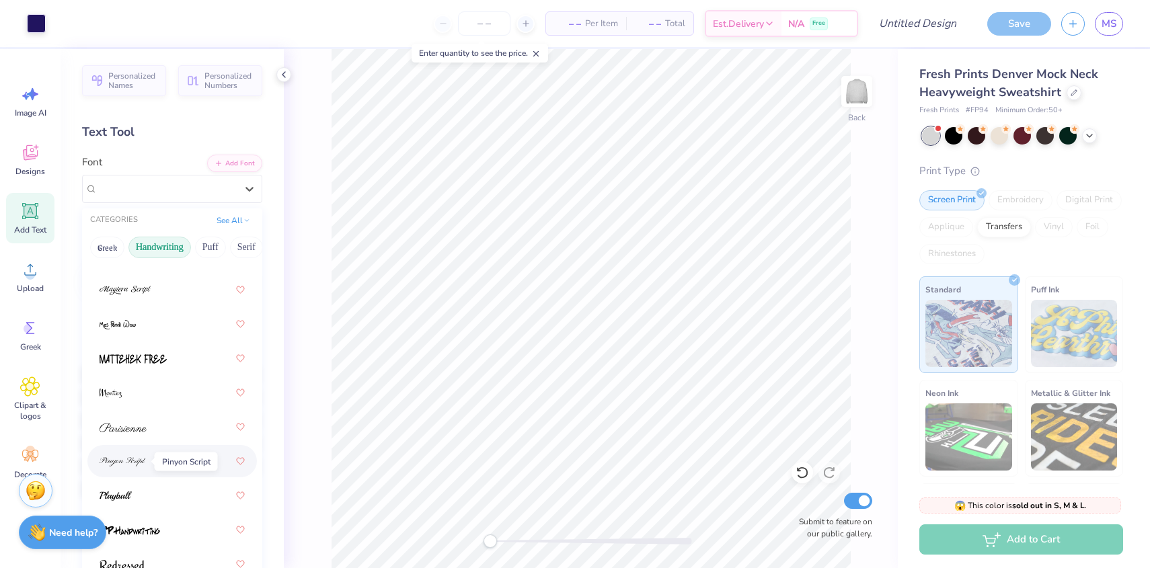
click at [134, 463] on img at bounding box center [123, 461] width 46 height 9
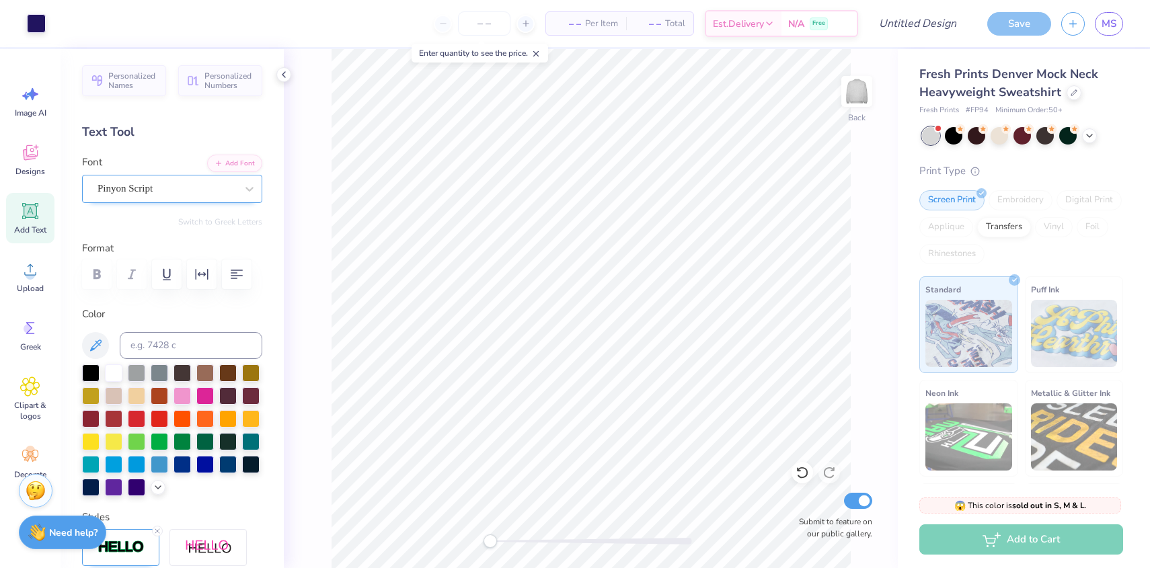
click at [139, 196] on div at bounding box center [166, 189] width 139 height 18
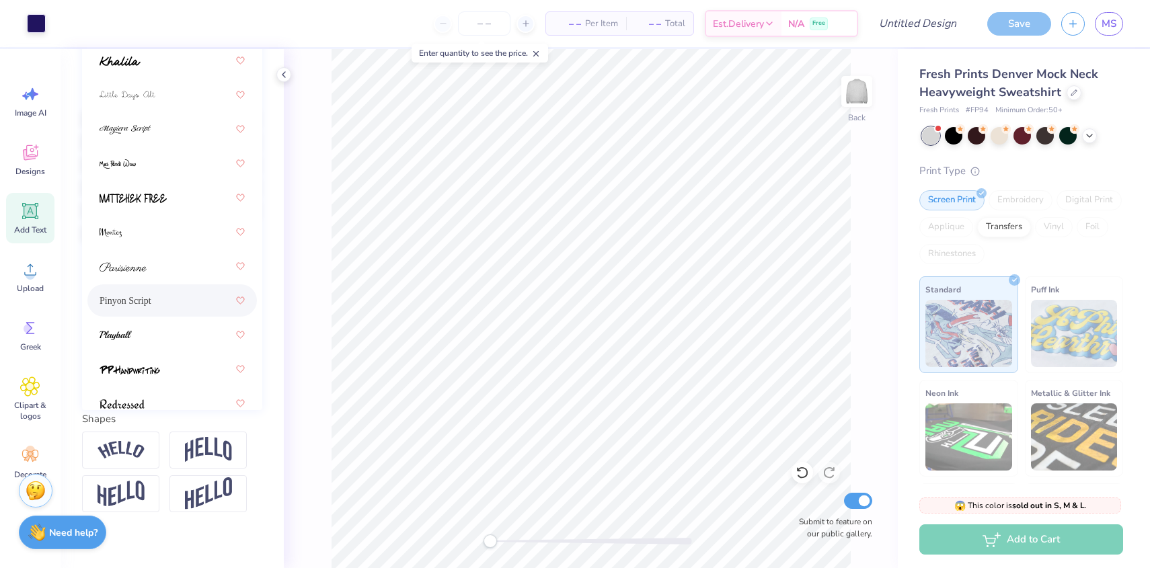
scroll to position [358, 0]
click at [155, 301] on div "Pinyon Script" at bounding box center [172, 303] width 145 height 24
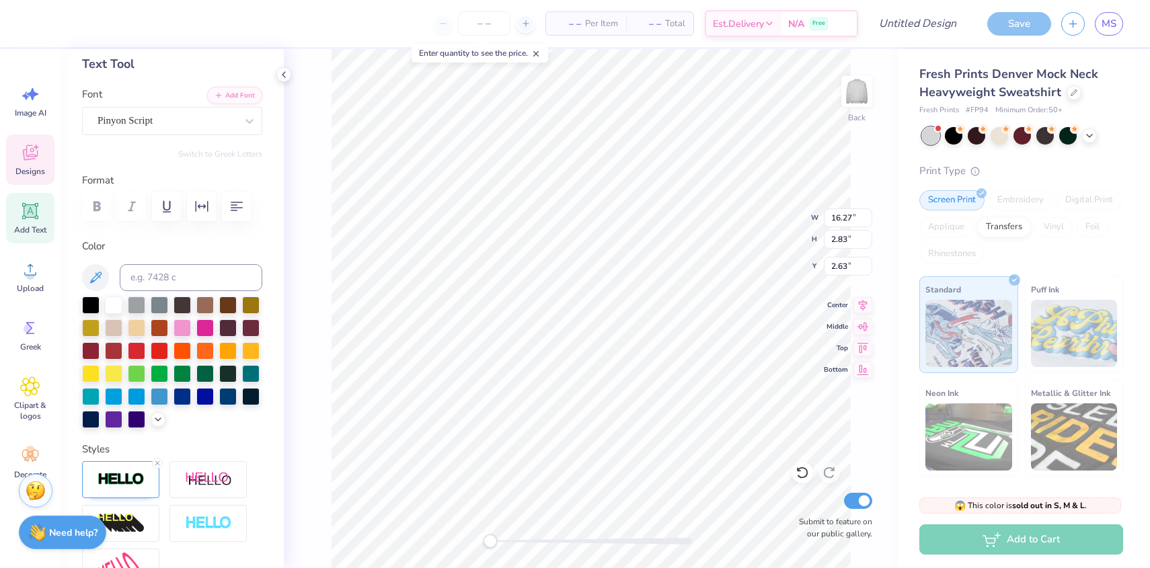
scroll to position [0, 0]
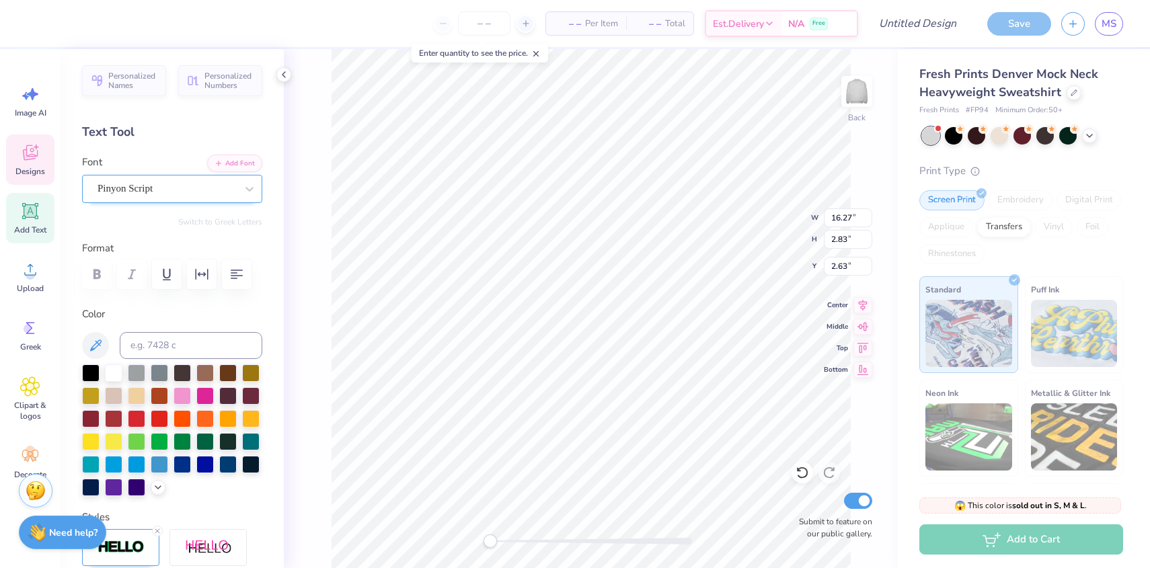
click at [151, 187] on div "Pinyon Script" at bounding box center [166, 188] width 141 height 21
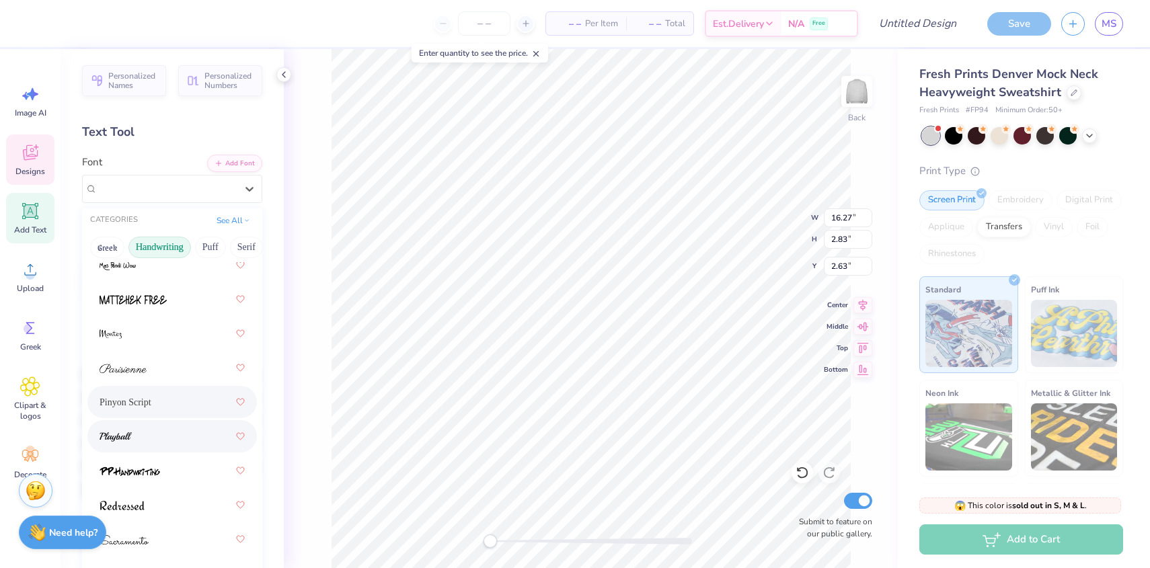
scroll to position [512, 0]
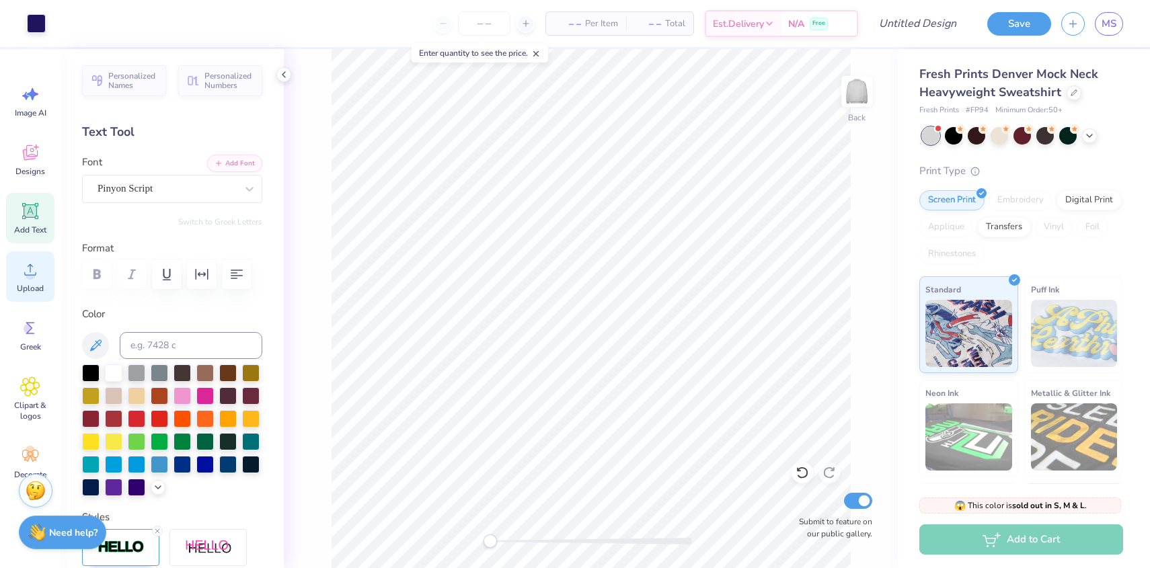
click at [18, 271] on div "Upload" at bounding box center [30, 276] width 48 height 50
click at [23, 226] on span "Add Text" at bounding box center [30, 230] width 32 height 11
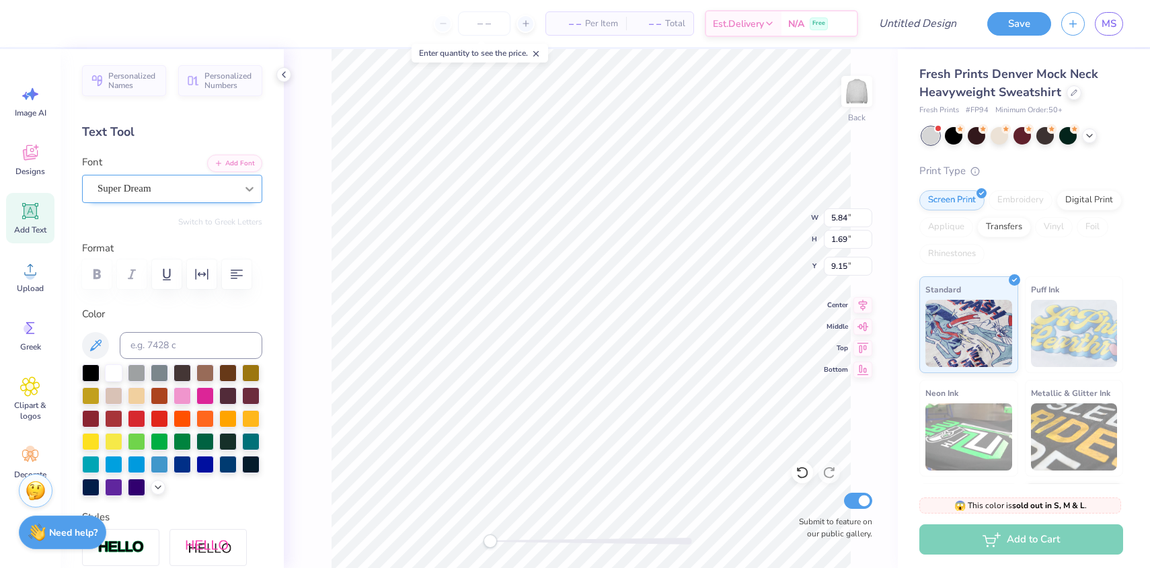
type textarea "ESTABLISHED 1917"
click at [247, 196] on div at bounding box center [249, 189] width 24 height 24
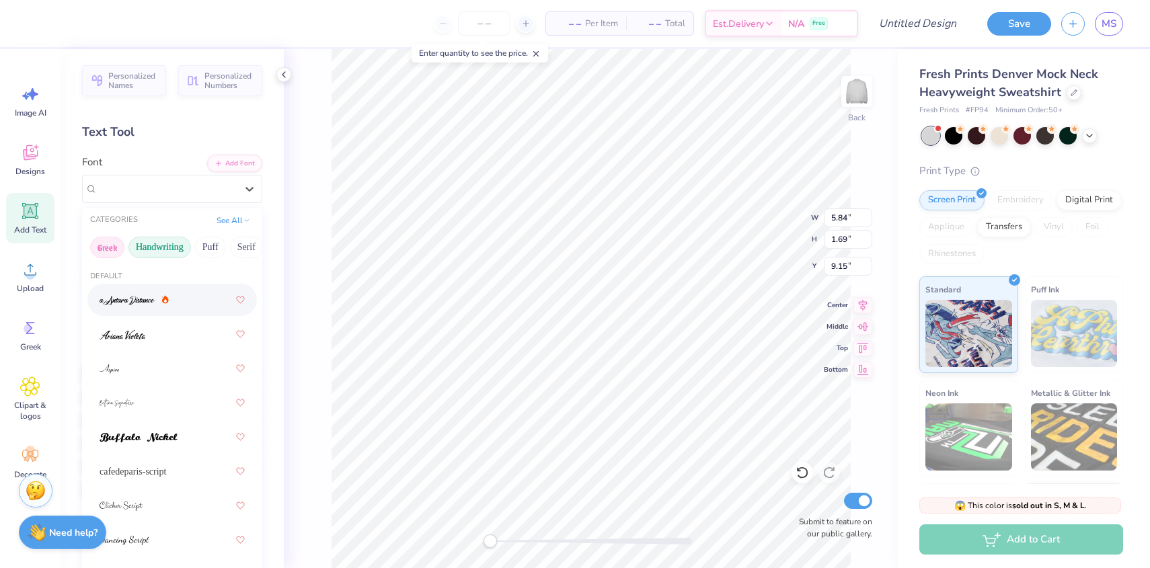
click at [117, 249] on button "Greek" at bounding box center [107, 248] width 34 height 22
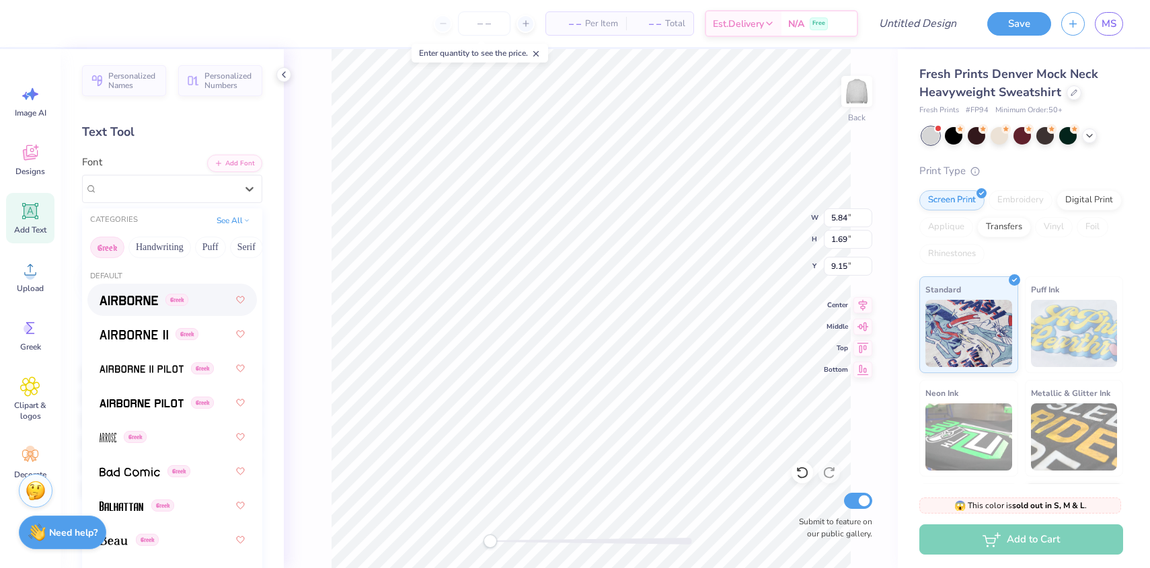
click at [128, 299] on img at bounding box center [129, 300] width 58 height 9
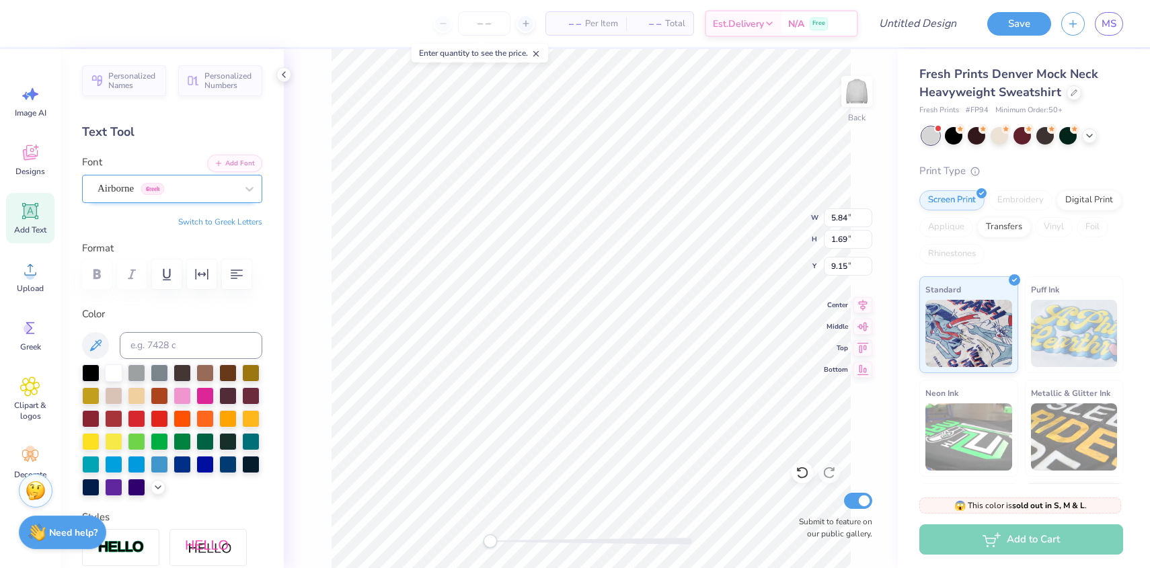
click at [141, 186] on div "Airborne Greek" at bounding box center [166, 188] width 141 height 21
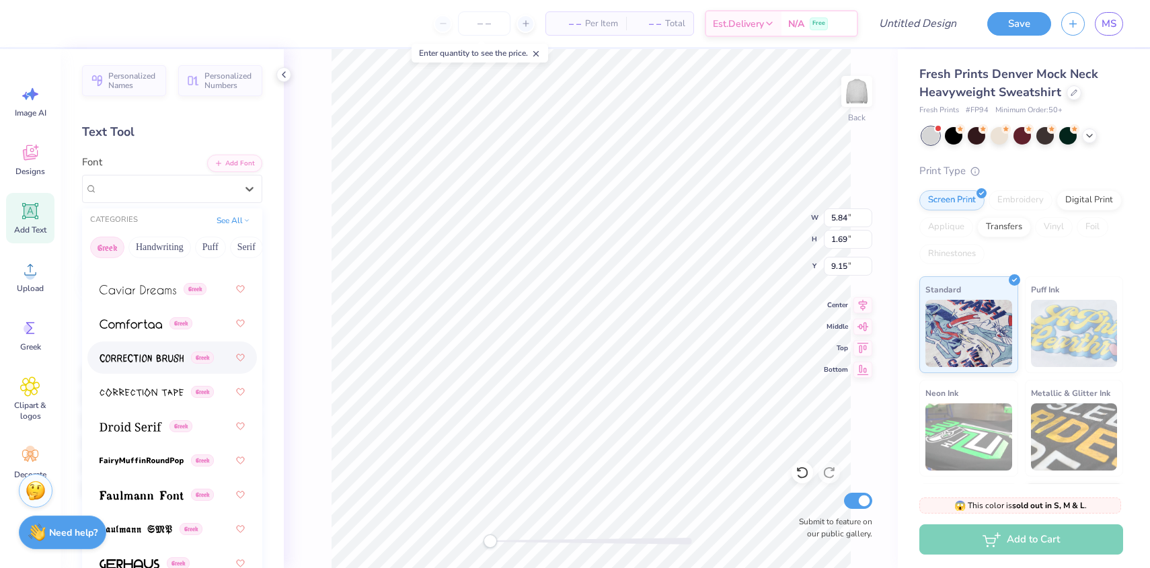
scroll to position [424, 0]
click at [128, 428] on img at bounding box center [131, 424] width 63 height 9
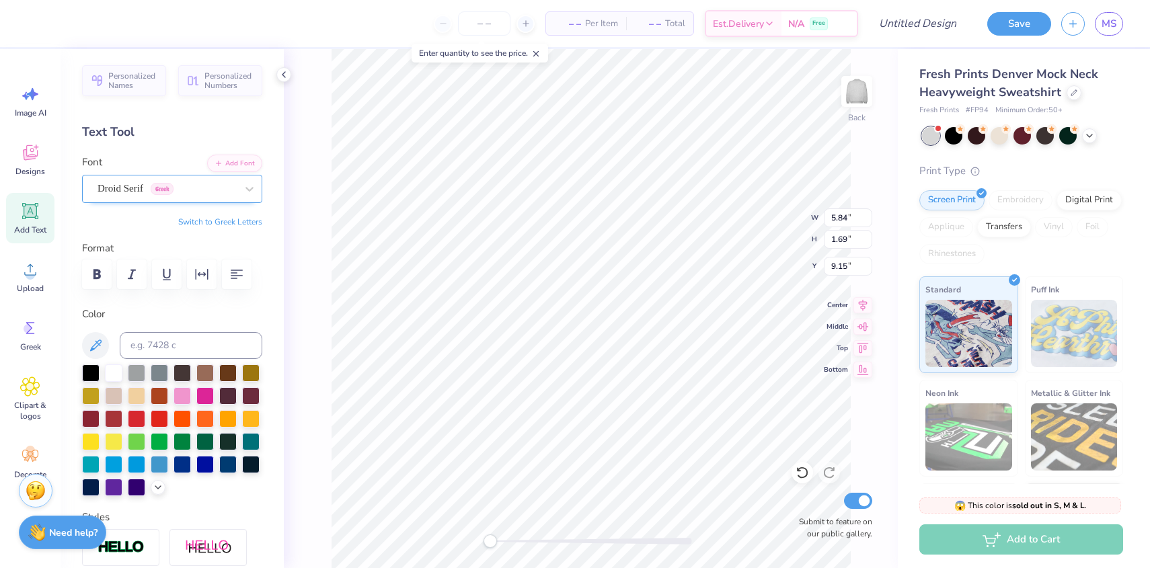
click at [110, 186] on div "Droid Serif Greek" at bounding box center [166, 188] width 141 height 21
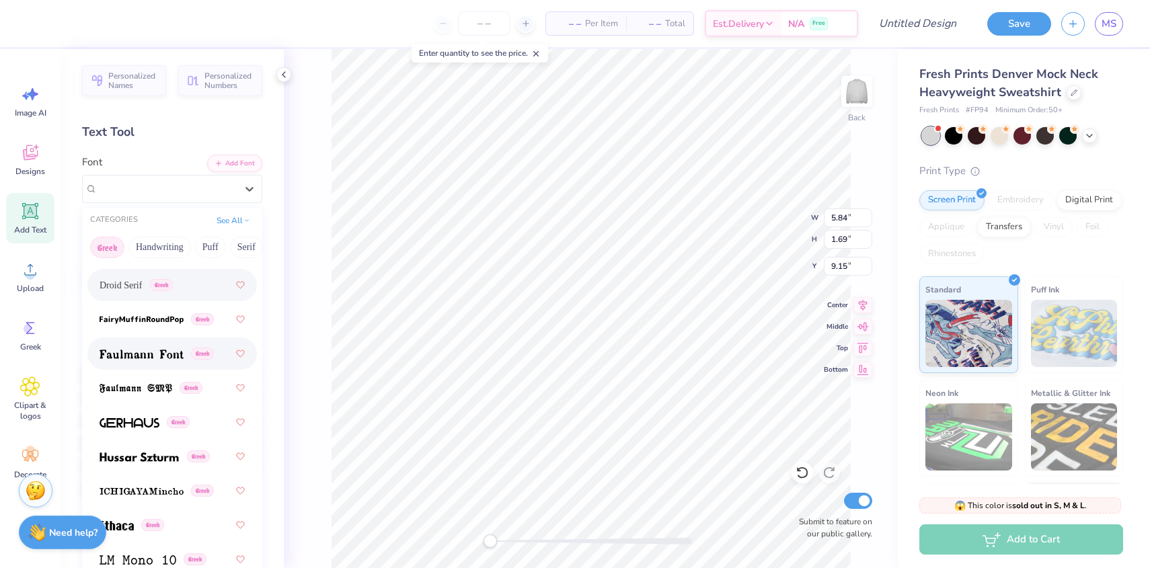
scroll to position [566, 0]
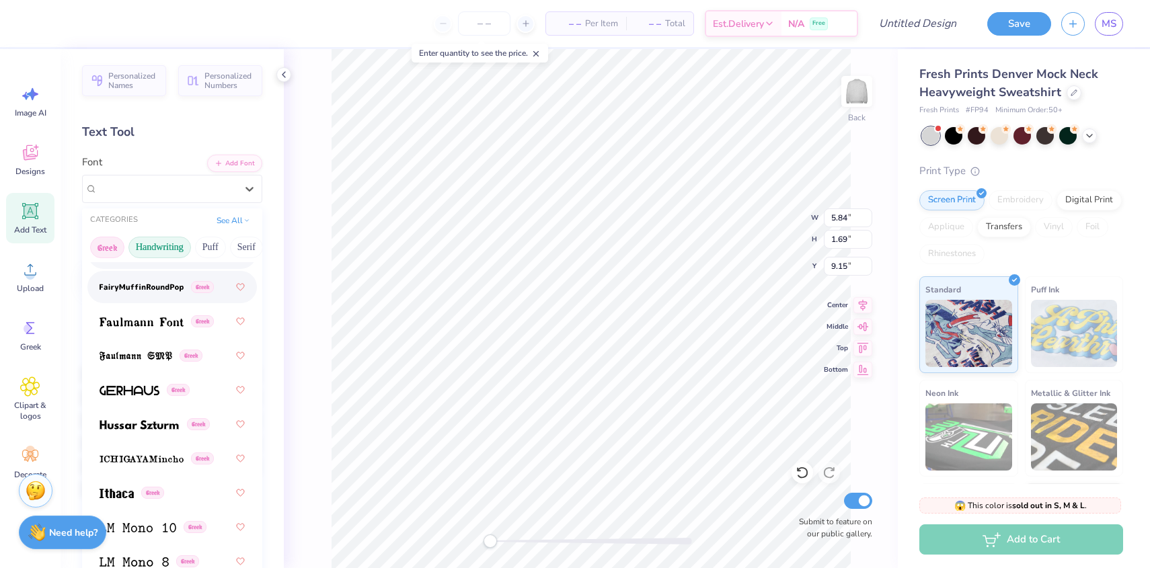
click at [174, 252] on button "Handwriting" at bounding box center [159, 248] width 63 height 22
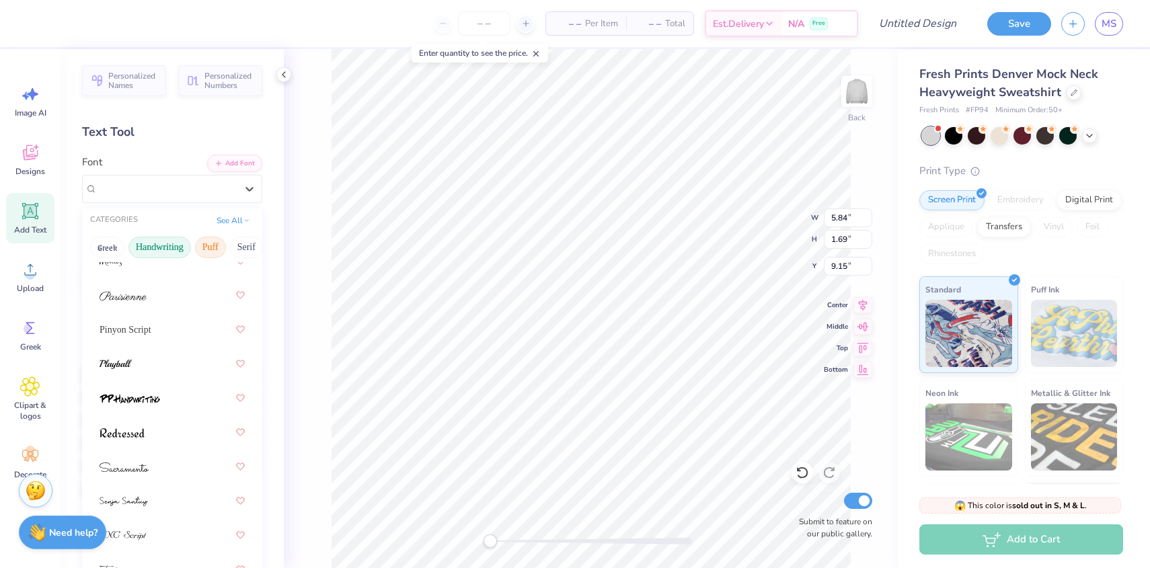
click at [210, 242] on button "Puff" at bounding box center [210, 248] width 31 height 22
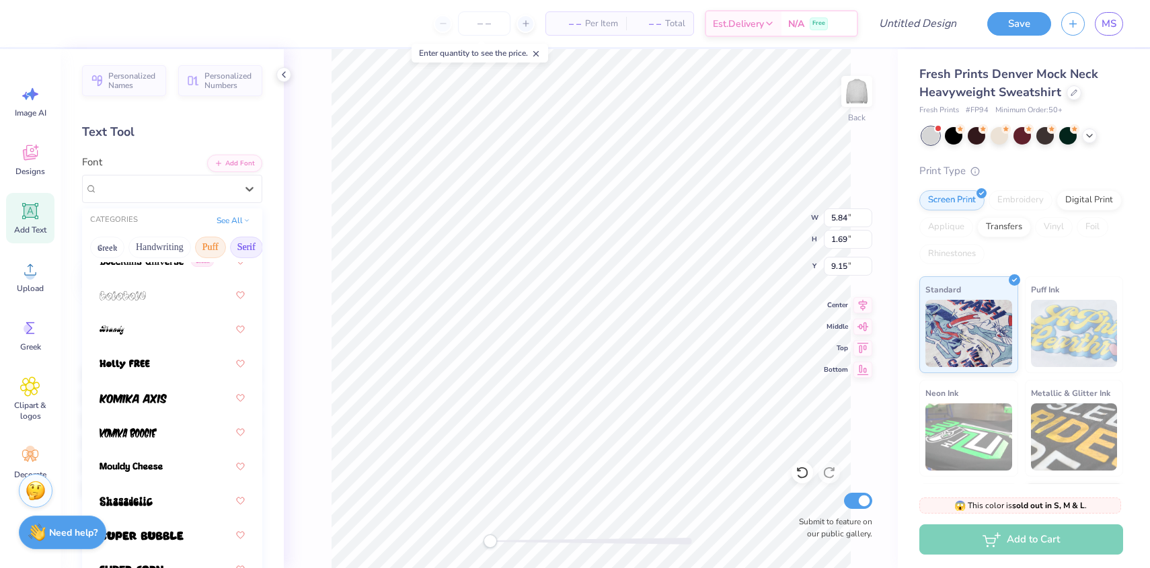
click at [250, 240] on button "Serif" at bounding box center [246, 248] width 33 height 22
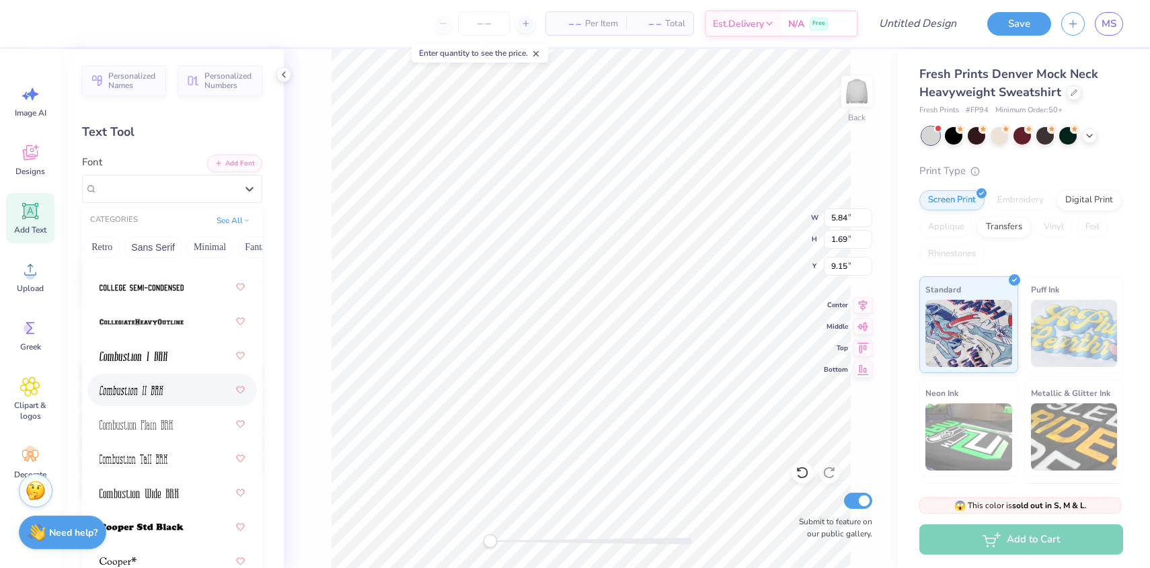
scroll to position [0, 284]
click at [190, 249] on button "Minimal" at bounding box center [208, 248] width 47 height 22
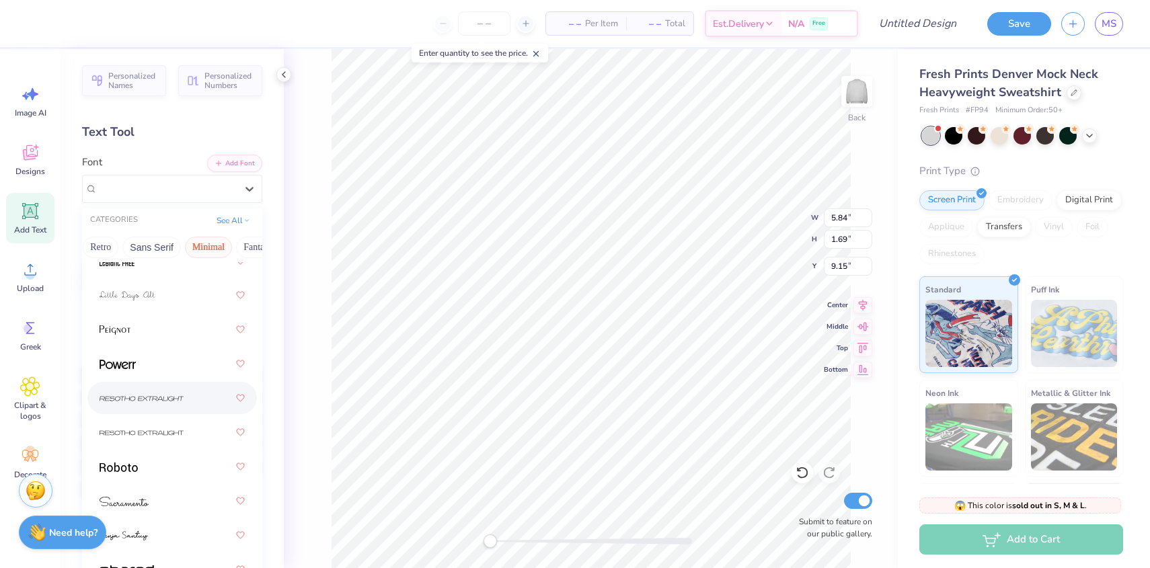
scroll to position [510, 0]
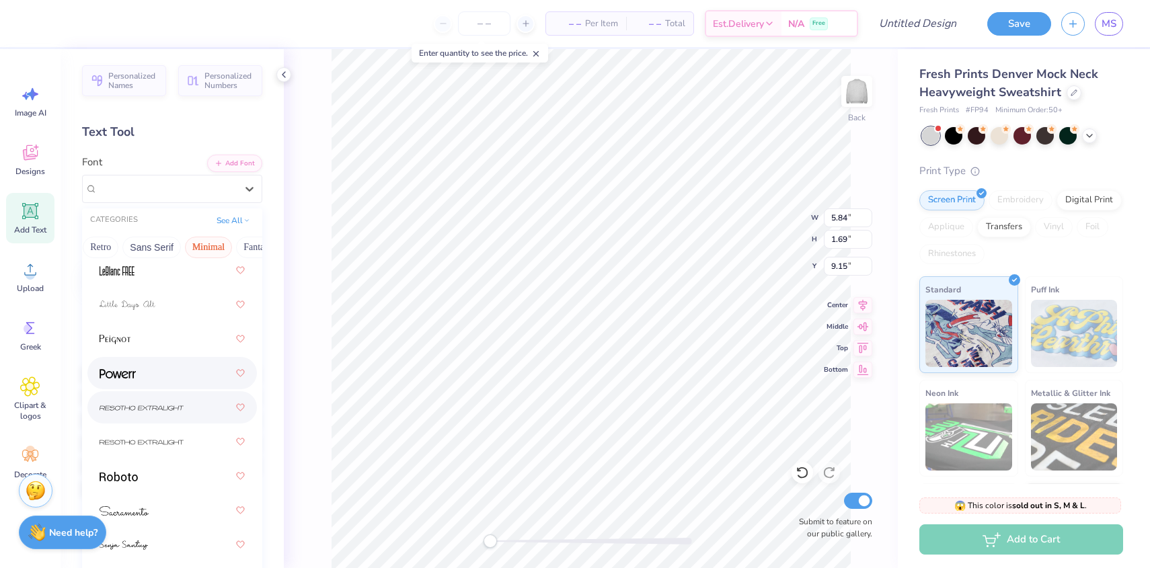
click at [130, 384] on div at bounding box center [172, 373] width 145 height 24
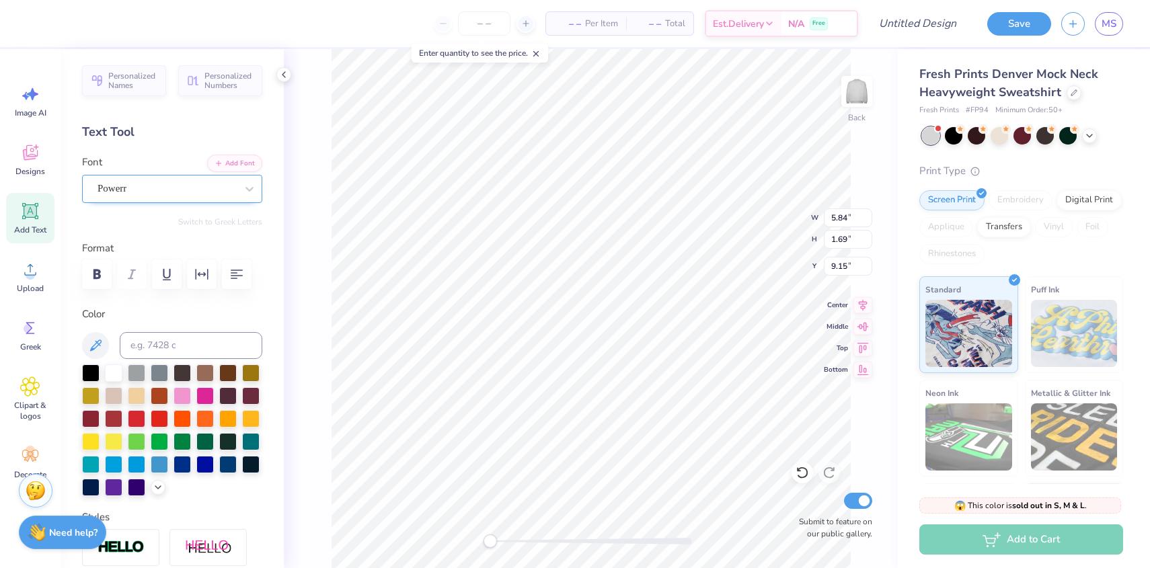
click at [178, 186] on div "Powerr" at bounding box center [166, 188] width 141 height 21
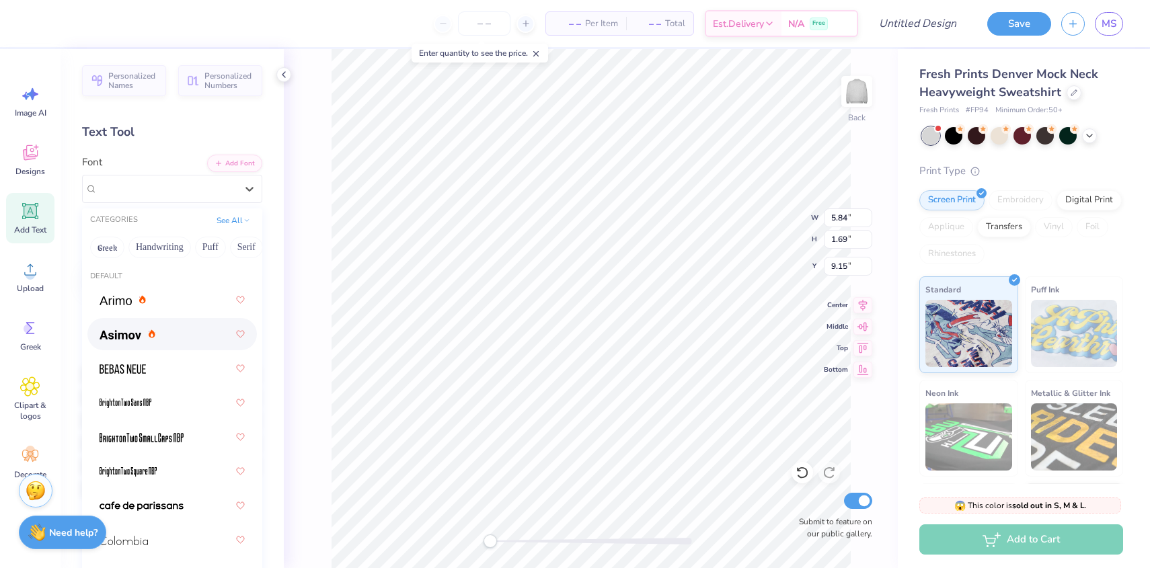
click at [116, 343] on div at bounding box center [172, 334] width 145 height 24
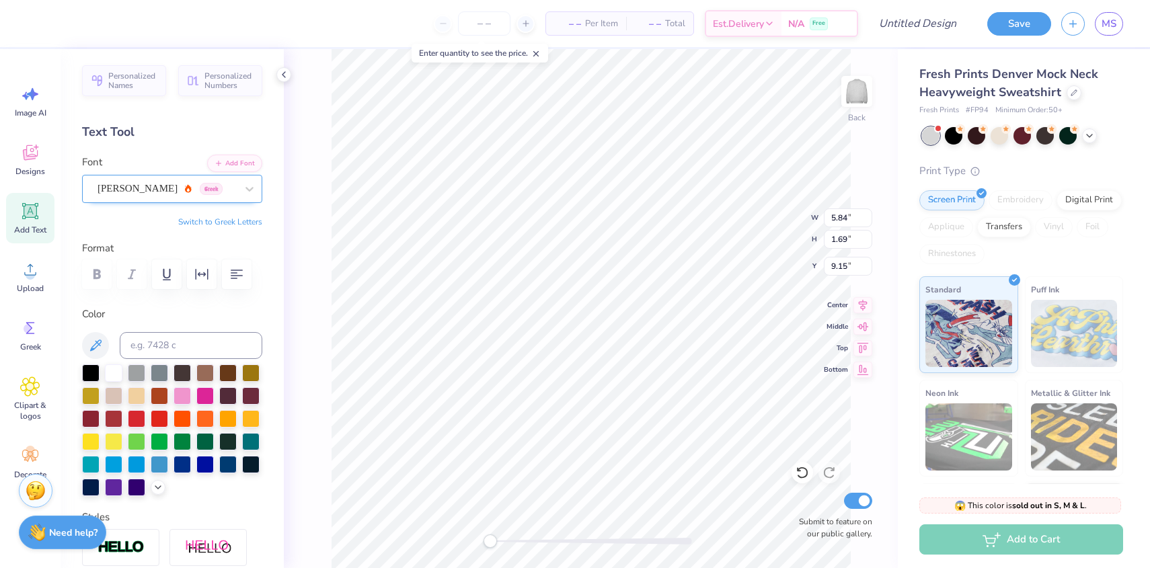
click at [205, 181] on div "[PERSON_NAME] Greek" at bounding box center [166, 188] width 141 height 21
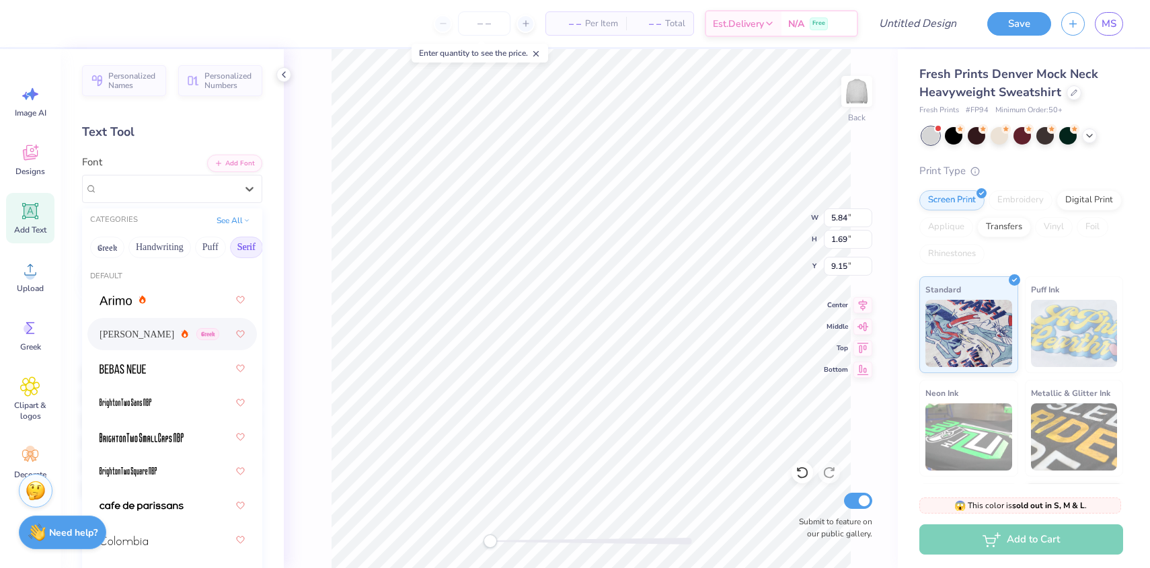
click at [246, 249] on button "Serif" at bounding box center [246, 248] width 33 height 22
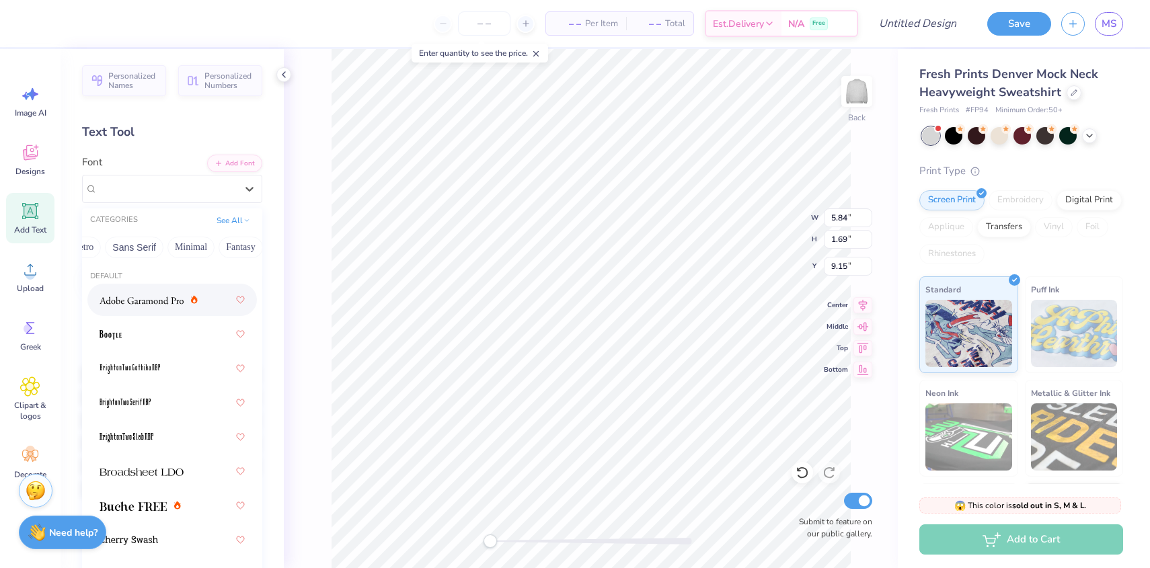
scroll to position [0, 313]
click at [186, 245] on button "Minimal" at bounding box center [179, 248] width 47 height 22
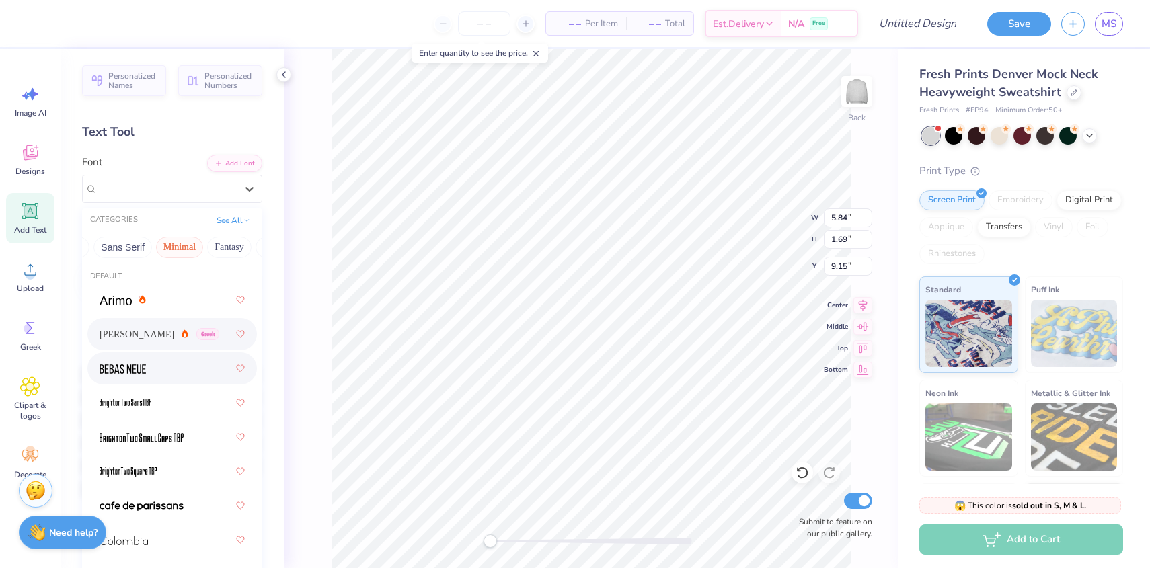
click at [128, 375] on span at bounding box center [123, 369] width 46 height 14
click at [175, 189] on div "Bebas Neue" at bounding box center [166, 188] width 141 height 21
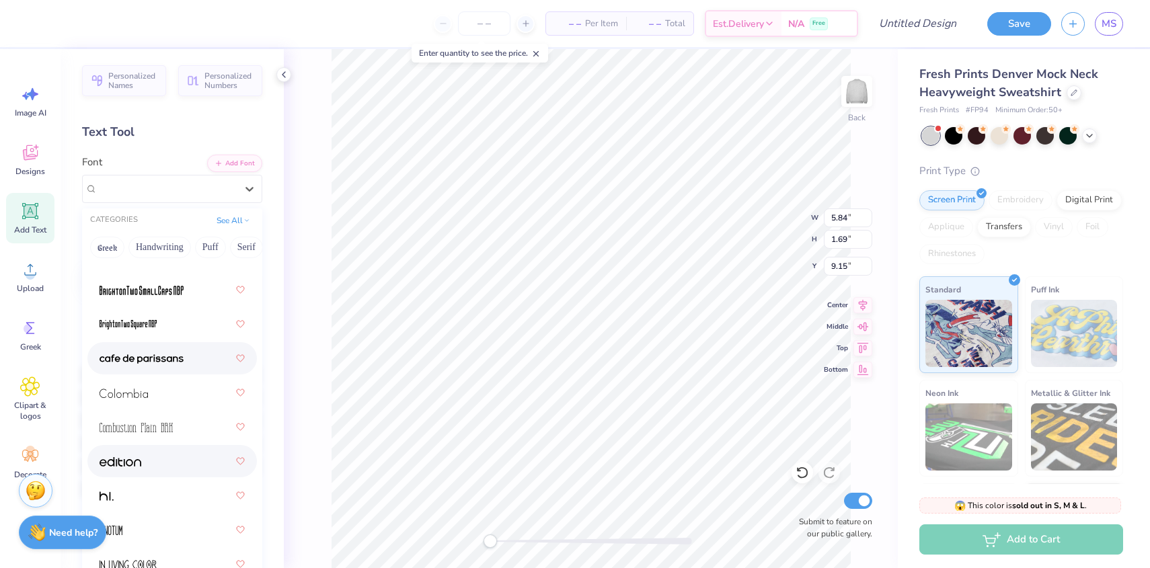
scroll to position [152, 0]
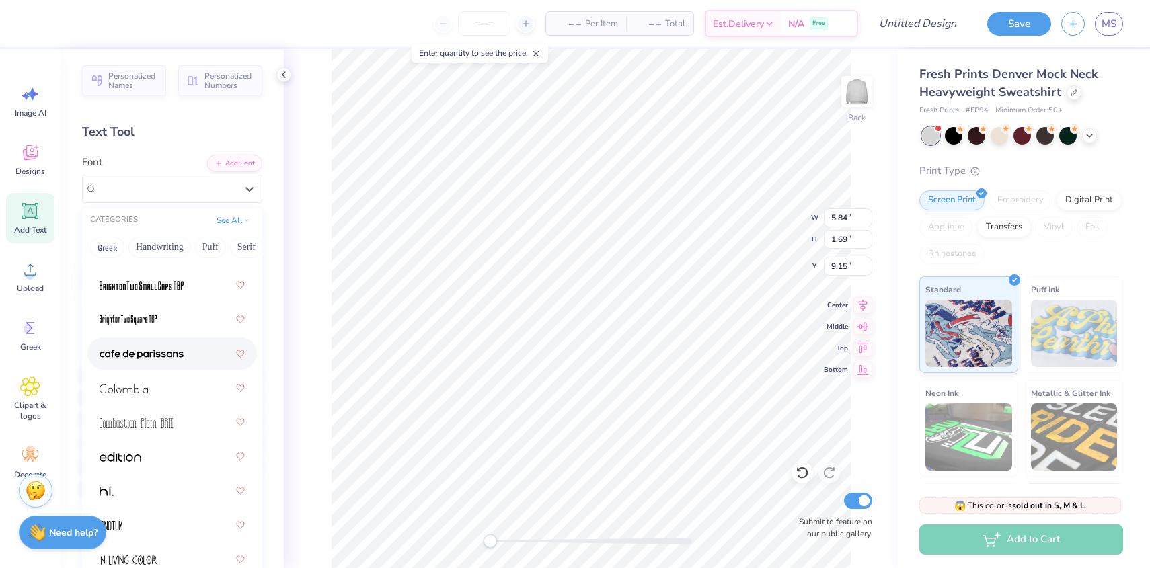
click at [147, 363] on div at bounding box center [172, 354] width 145 height 24
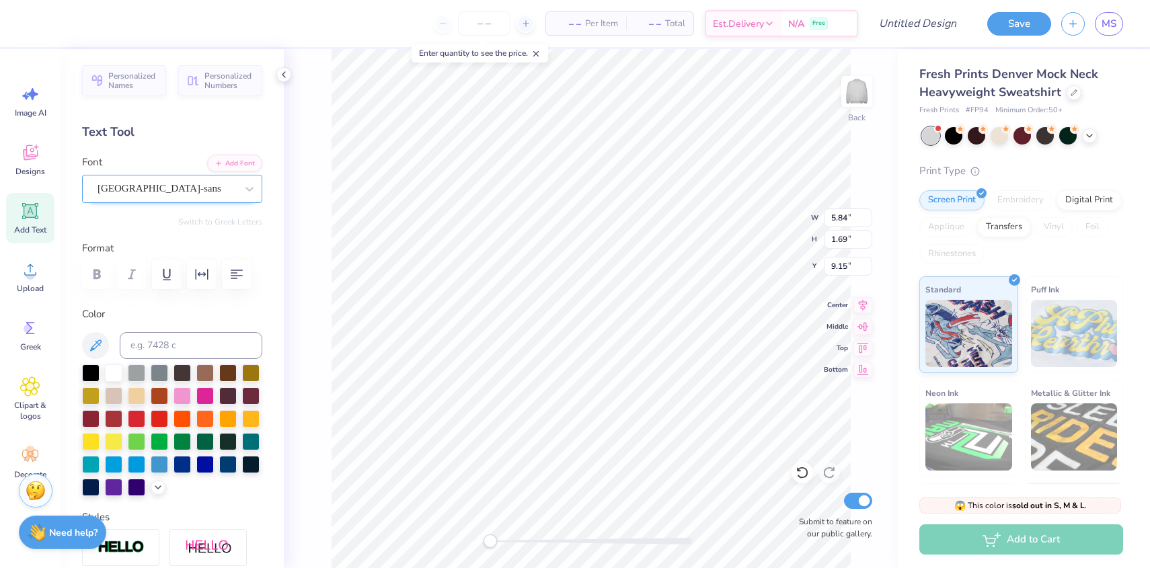
click at [226, 188] on div "[GEOGRAPHIC_DATA]-sans" at bounding box center [166, 188] width 141 height 21
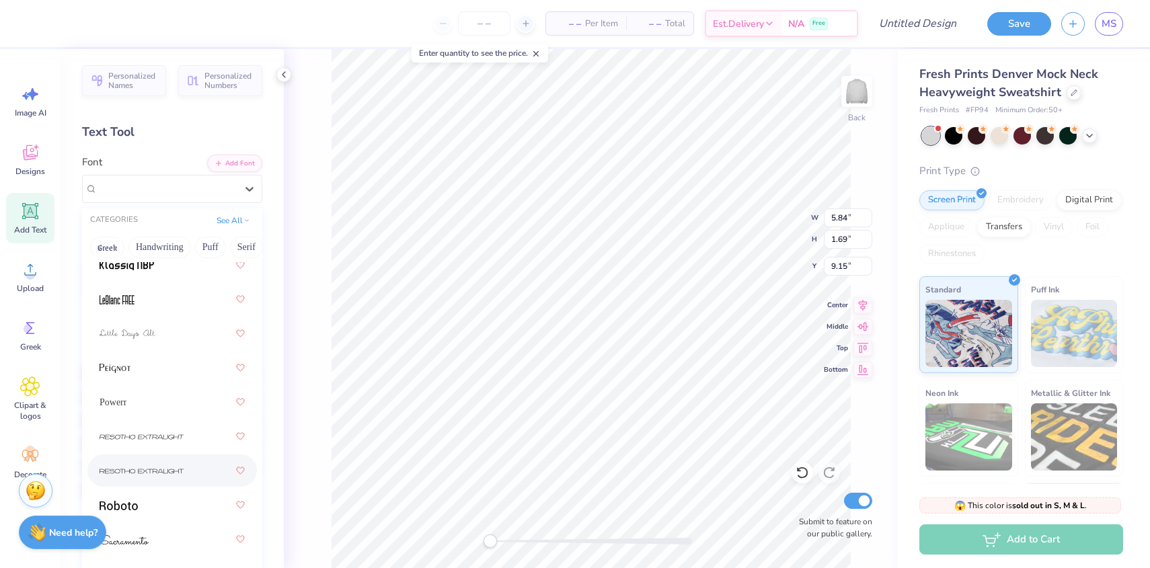
scroll to position [482, 0]
click at [159, 500] on div at bounding box center [172, 504] width 145 height 24
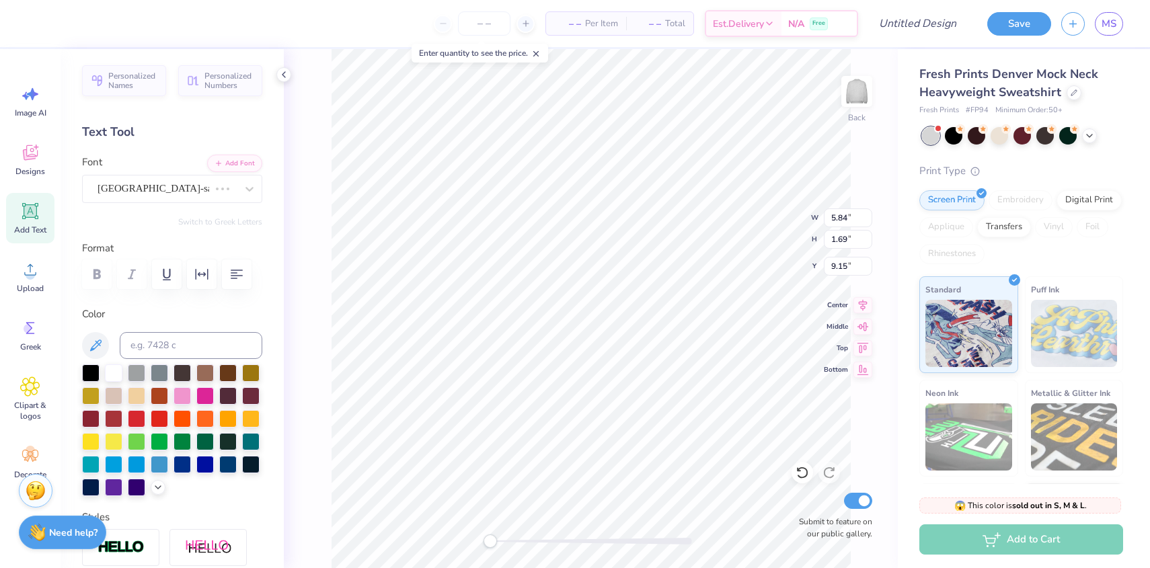
click at [92, 276] on div at bounding box center [172, 275] width 180 height 30
click at [122, 196] on div at bounding box center [153, 189] width 112 height 18
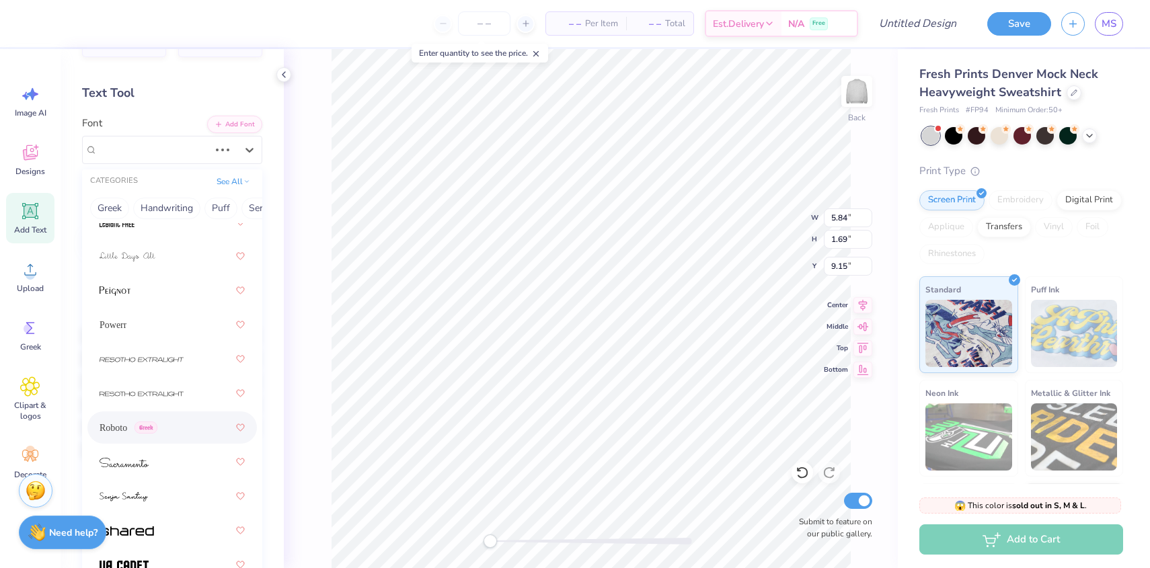
scroll to position [53, 0]
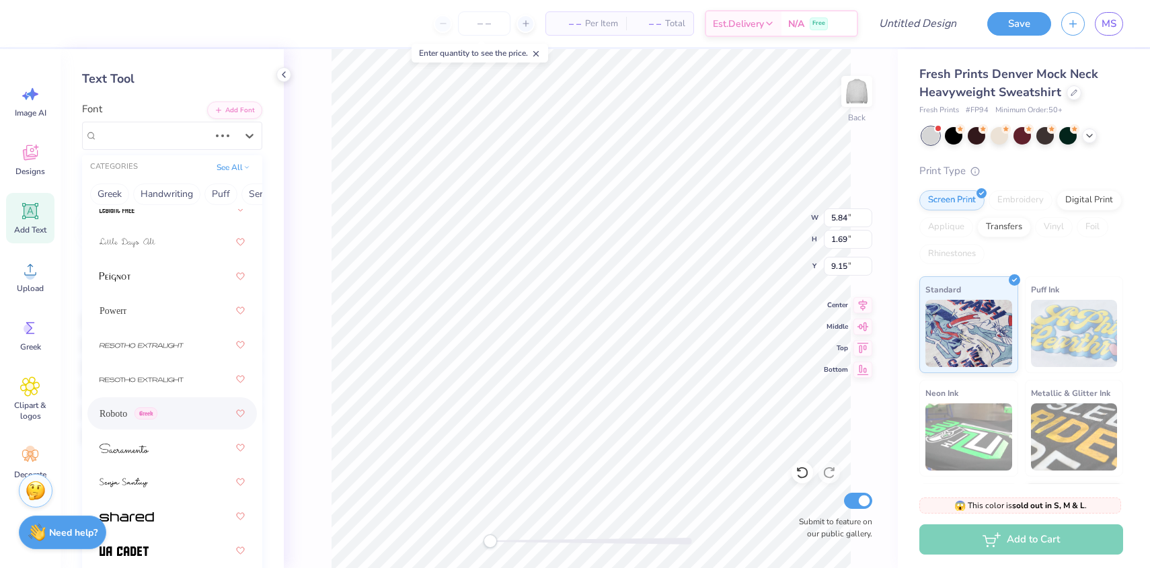
click at [126, 418] on span "Roboto" at bounding box center [114, 414] width 28 height 14
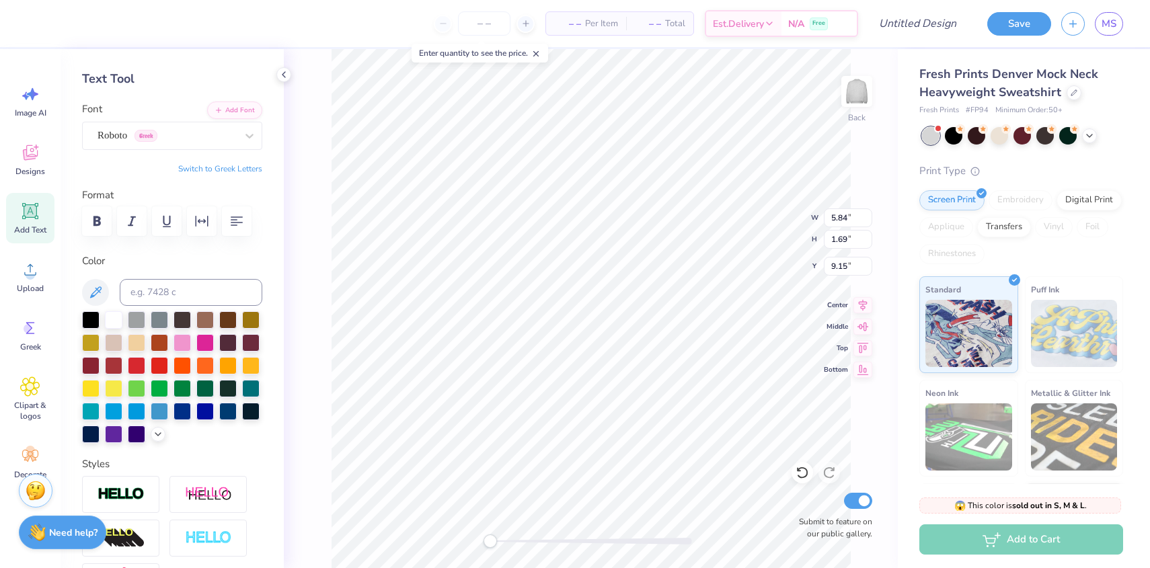
scroll to position [0, 1]
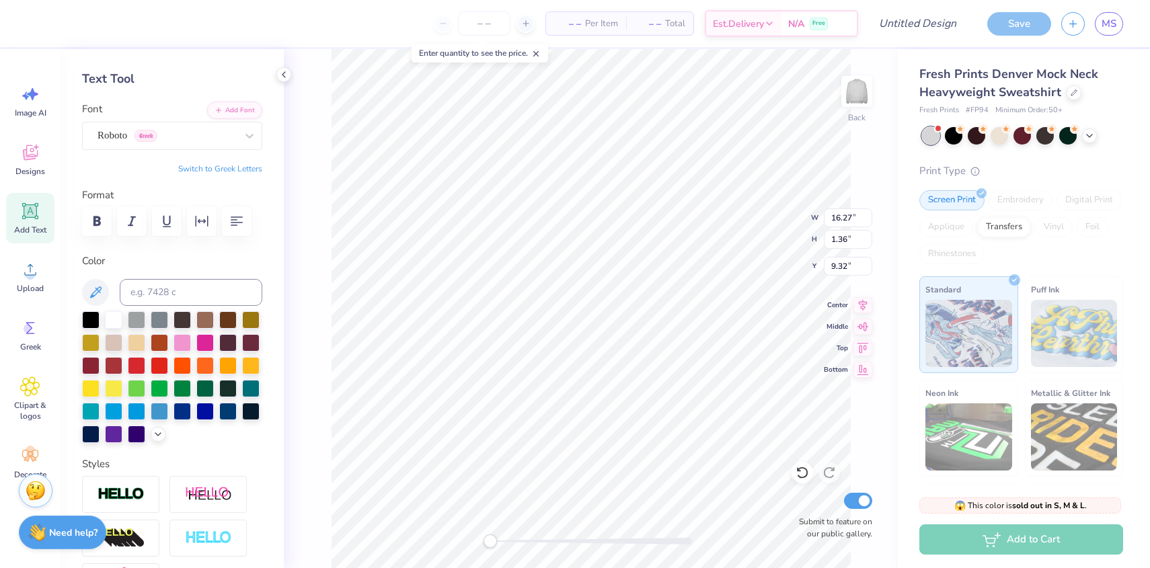
click at [120, 149] on div "Personalized Names Personalized Numbers Text Tool Add Font Font Roboto Greek Sw…" at bounding box center [172, 308] width 223 height 519
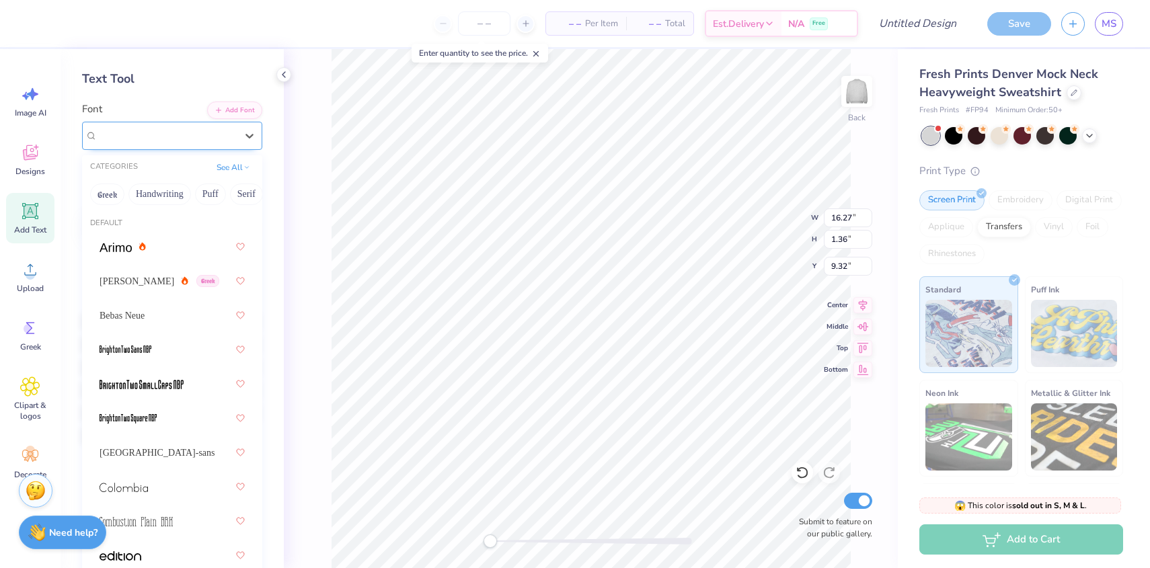
click at [118, 138] on div "Roboto Greek" at bounding box center [166, 135] width 141 height 21
click at [140, 140] on span "Greek" at bounding box center [145, 136] width 23 height 12
click at [120, 284] on span "[PERSON_NAME]" at bounding box center [137, 281] width 75 height 14
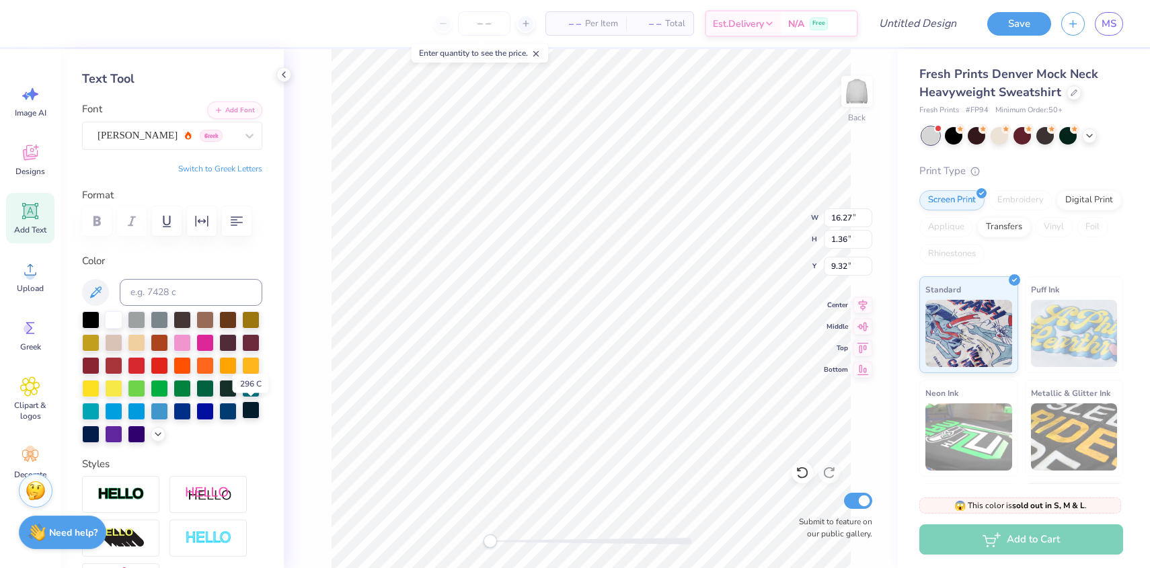
click at [250, 411] on div at bounding box center [250, 409] width 17 height 17
click at [238, 411] on div at bounding box center [172, 377] width 180 height 132
click at [94, 434] on div at bounding box center [90, 432] width 17 height 17
type input "12.82"
type input "2.23"
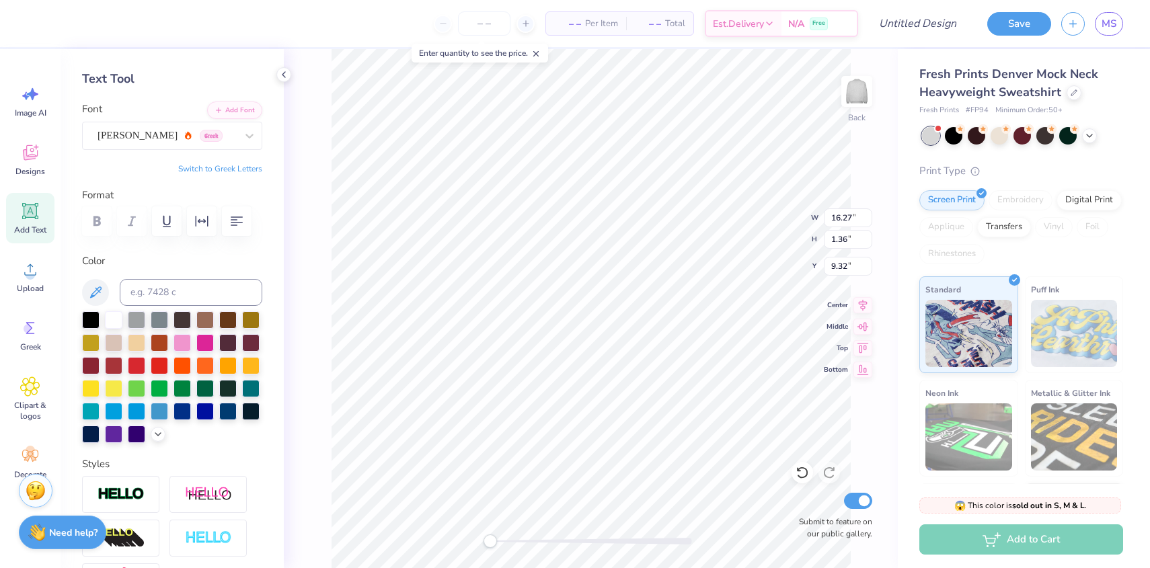
type input "3.00"
click at [89, 436] on div at bounding box center [90, 432] width 17 height 17
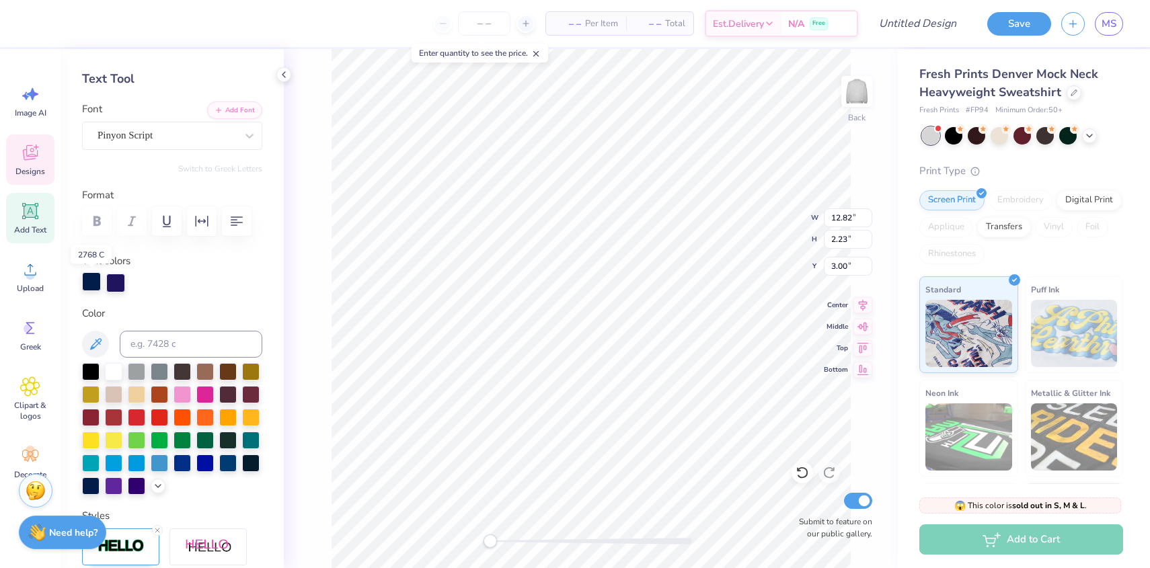
click at [95, 286] on div at bounding box center [91, 281] width 19 height 19
click at [312, 278] on div "Back W 12.82 12.82 " H 2.23 2.23 " Y 3.00 3.00 " Center Middle Top Bottom Submi…" at bounding box center [591, 308] width 614 height 519
click at [312, 278] on div "Back W 12.82 H 2.23 Y 3.00 Center Middle Top Bottom Submit to feature on our pu…" at bounding box center [591, 308] width 614 height 519
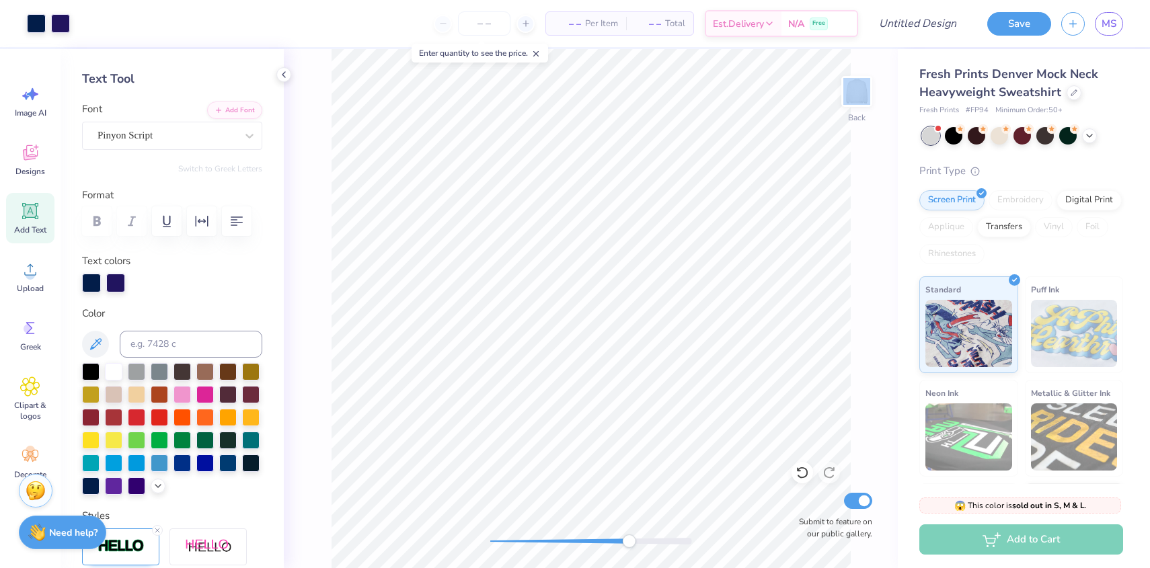
click at [627, 531] on div "Back Submit to feature on our public gallery." at bounding box center [591, 308] width 614 height 519
click at [91, 486] on div at bounding box center [90, 484] width 17 height 17
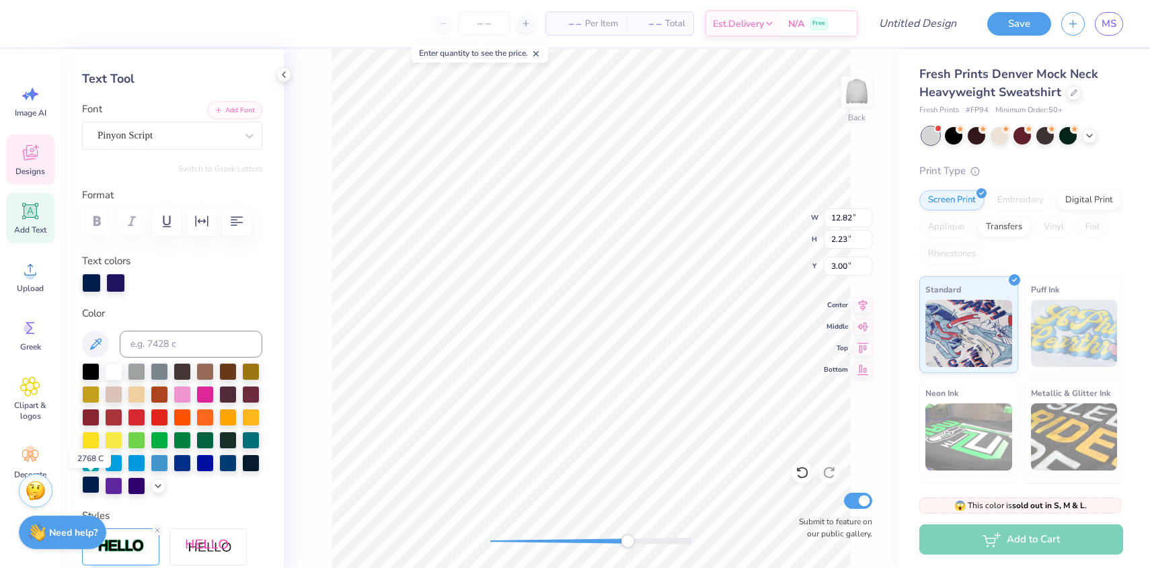
click at [91, 486] on div at bounding box center [90, 484] width 17 height 17
type input "5.12"
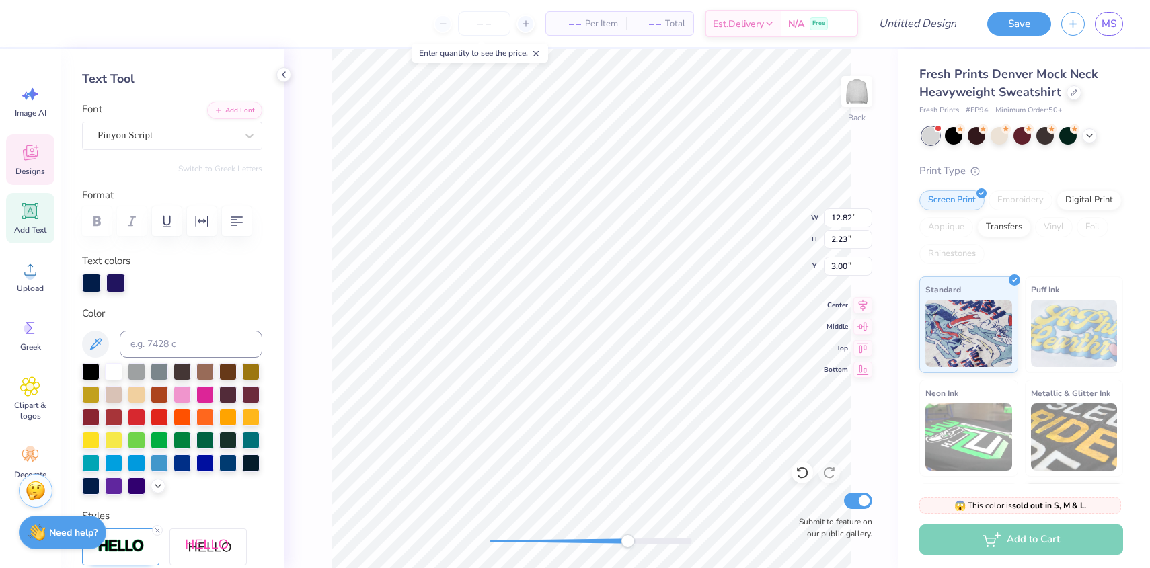
type input "0.42"
type input "5.02"
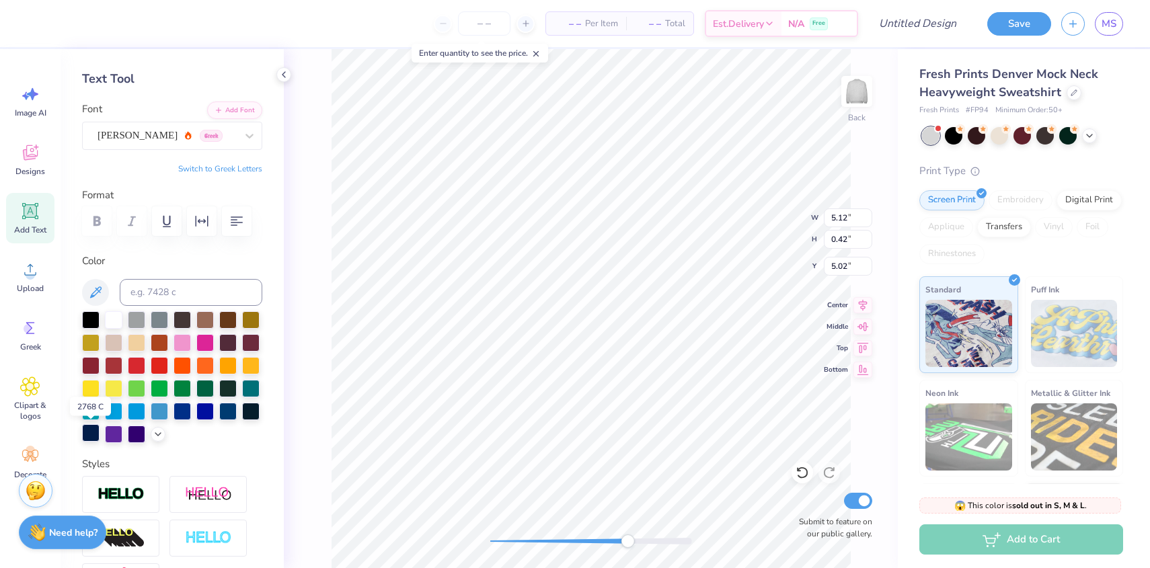
click at [93, 429] on div at bounding box center [90, 432] width 17 height 17
click at [252, 410] on div at bounding box center [250, 409] width 17 height 17
click at [221, 409] on div at bounding box center [227, 409] width 17 height 17
click at [175, 412] on div at bounding box center [181, 409] width 17 height 17
click at [154, 437] on icon at bounding box center [158, 433] width 11 height 11
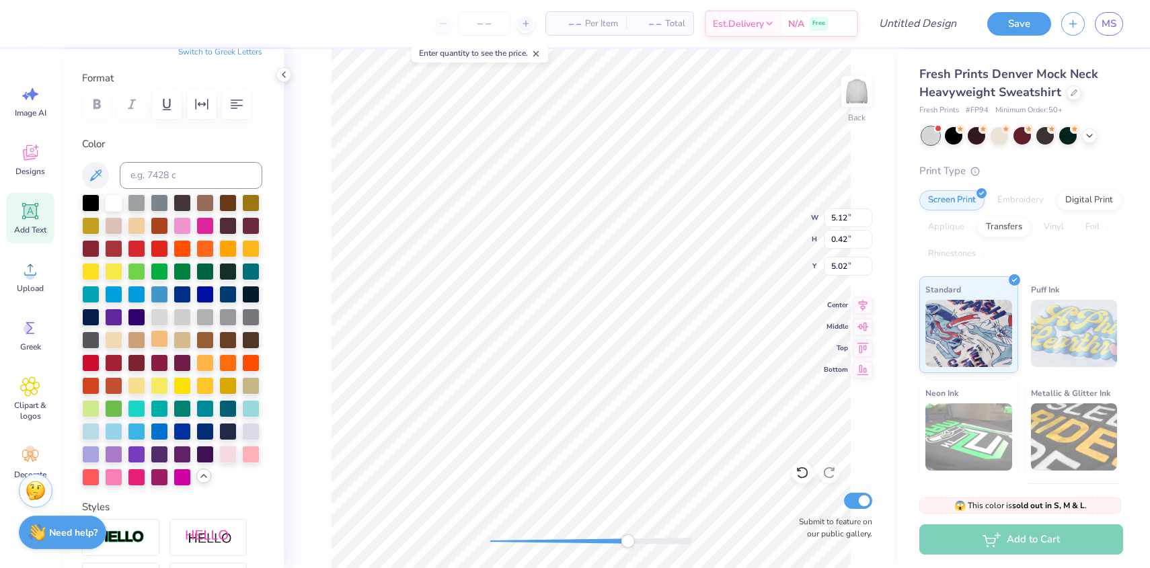
scroll to position [171, 0]
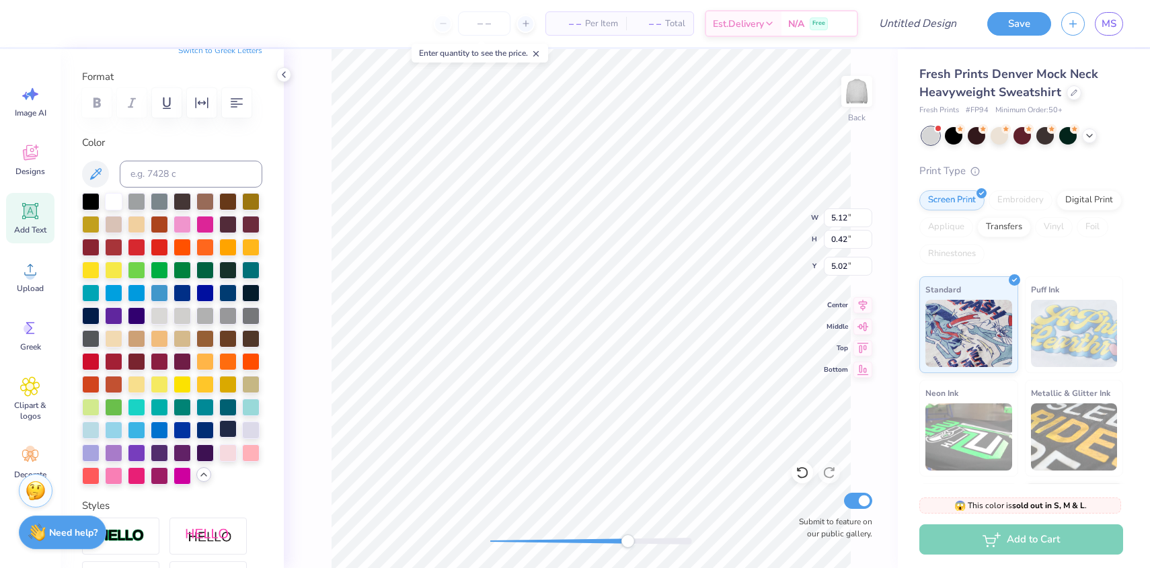
click at [226, 431] on div at bounding box center [227, 428] width 17 height 17
click at [203, 432] on div at bounding box center [204, 428] width 17 height 17
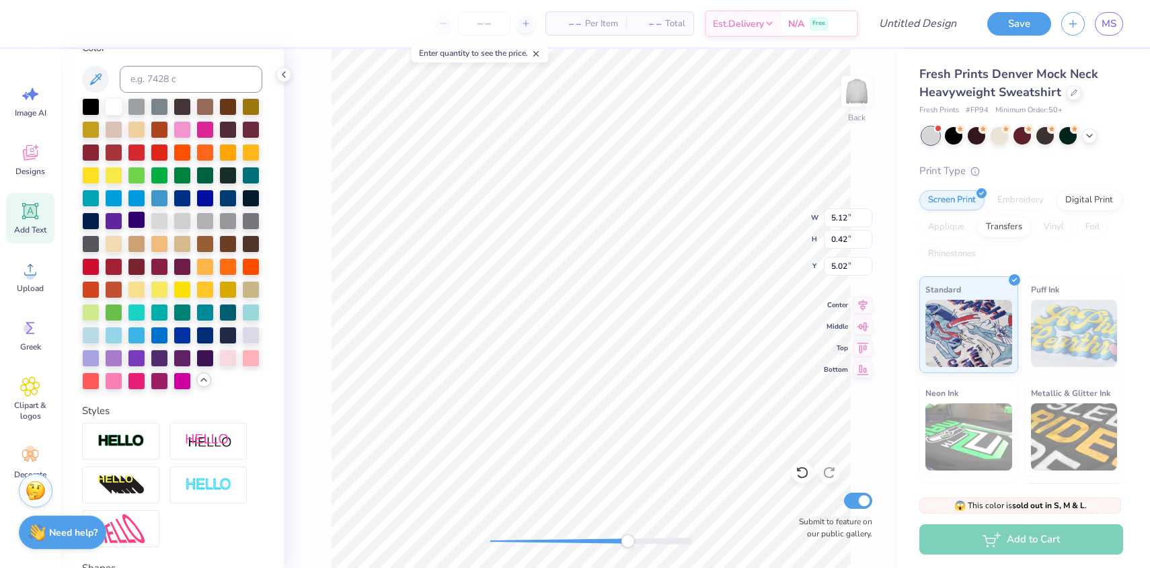
scroll to position [0, 0]
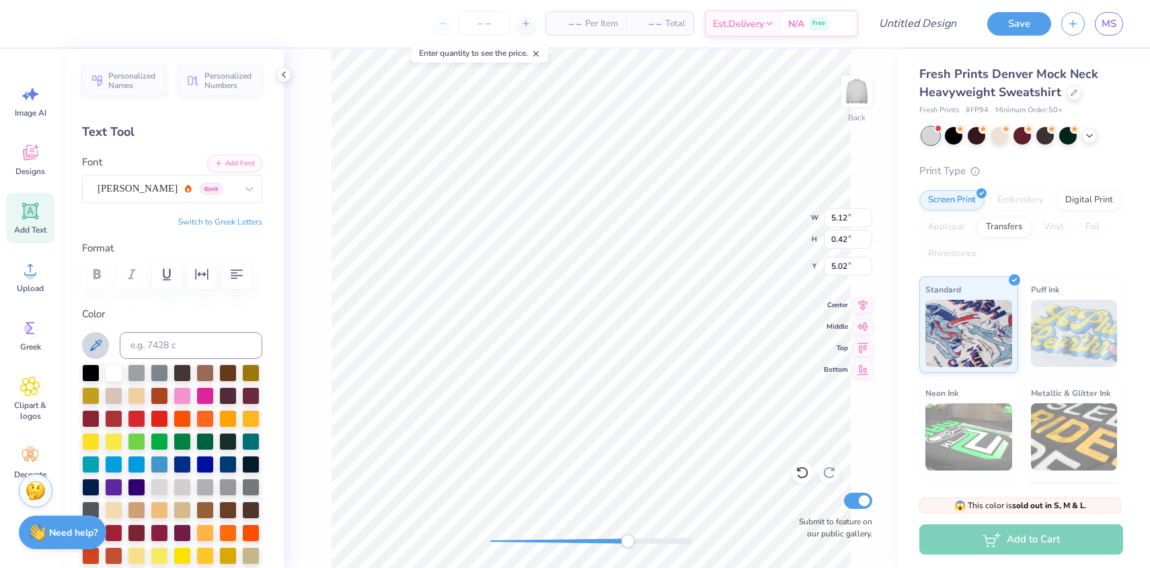
click at [102, 350] on icon at bounding box center [95, 346] width 16 height 16
type input "12.82"
type input "2.23"
type input "3.00"
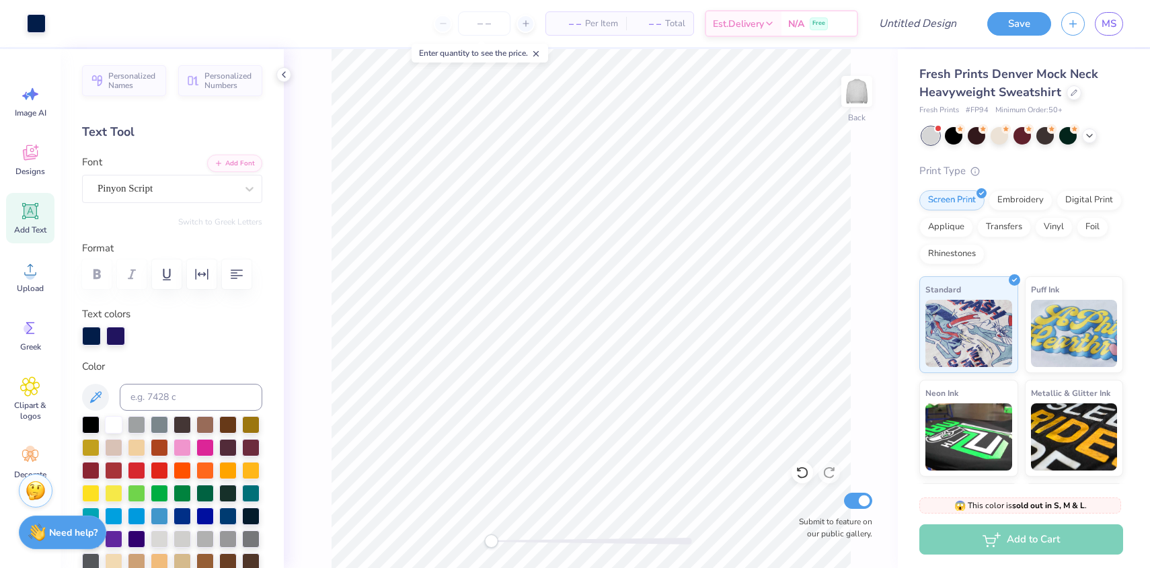
drag, startPoint x: 628, startPoint y: 542, endPoint x: 487, endPoint y: 539, distance: 140.6
click at [487, 539] on div "Accessibility label" at bounding box center [490, 541] width 13 height 13
click at [34, 219] on icon at bounding box center [30, 211] width 20 height 20
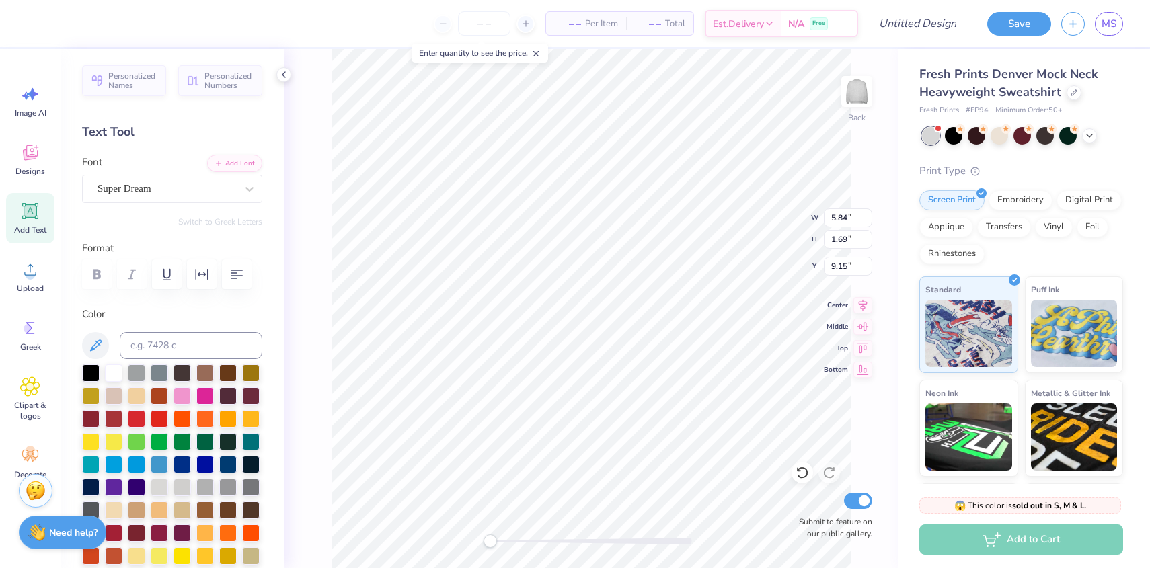
scroll to position [0, 3]
type textarea "Sigma Delta Tau"
click at [198, 191] on div "Super Dream" at bounding box center [166, 188] width 141 height 21
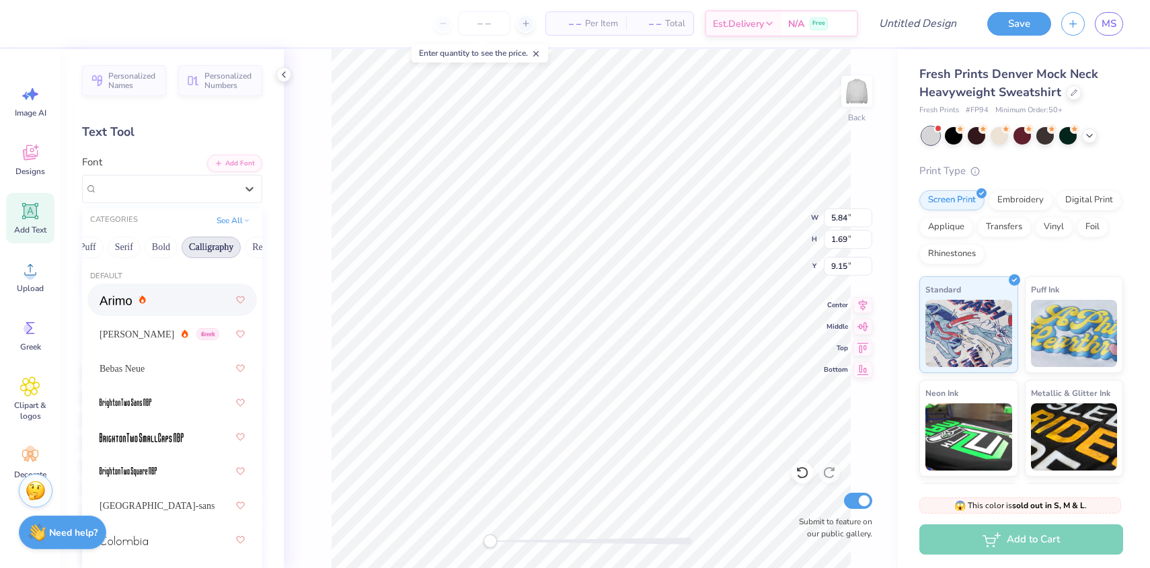
scroll to position [0, 130]
click at [229, 243] on button "Calligraphy" at bounding box center [202, 248] width 59 height 22
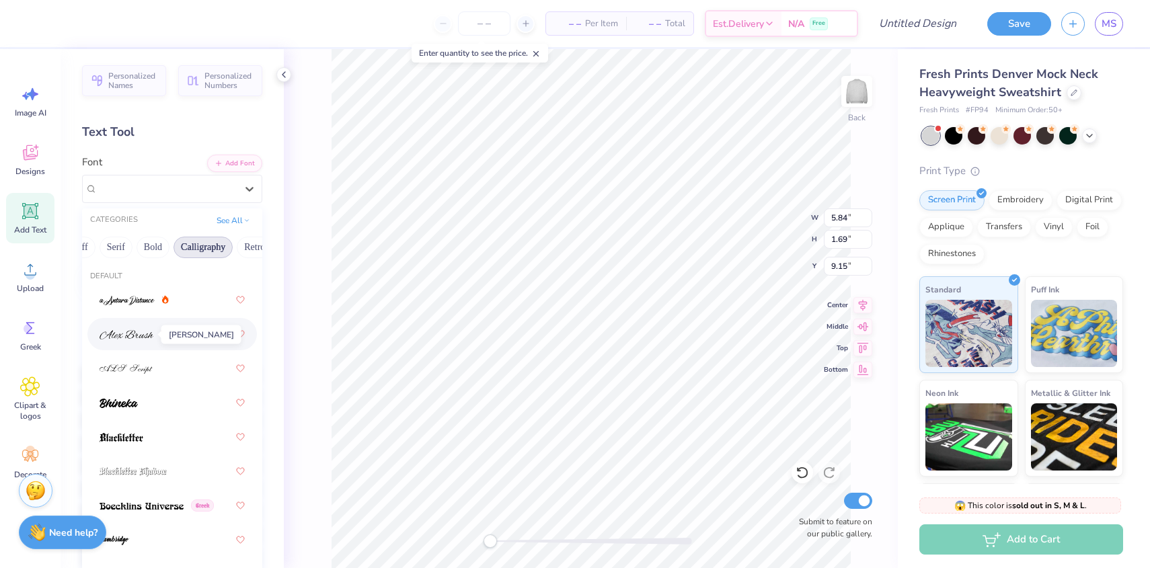
click at [139, 335] on img at bounding box center [127, 334] width 54 height 9
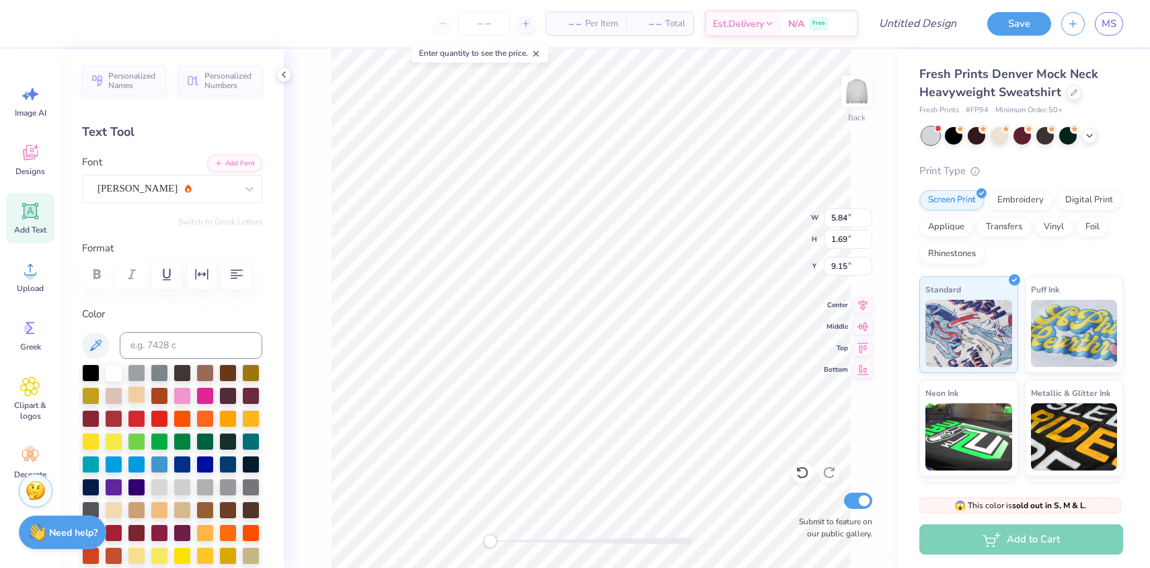
click at [139, 388] on div at bounding box center [136, 394] width 17 height 17
click at [132, 358] on input at bounding box center [191, 345] width 143 height 27
